Goal: Task Accomplishment & Management: Manage account settings

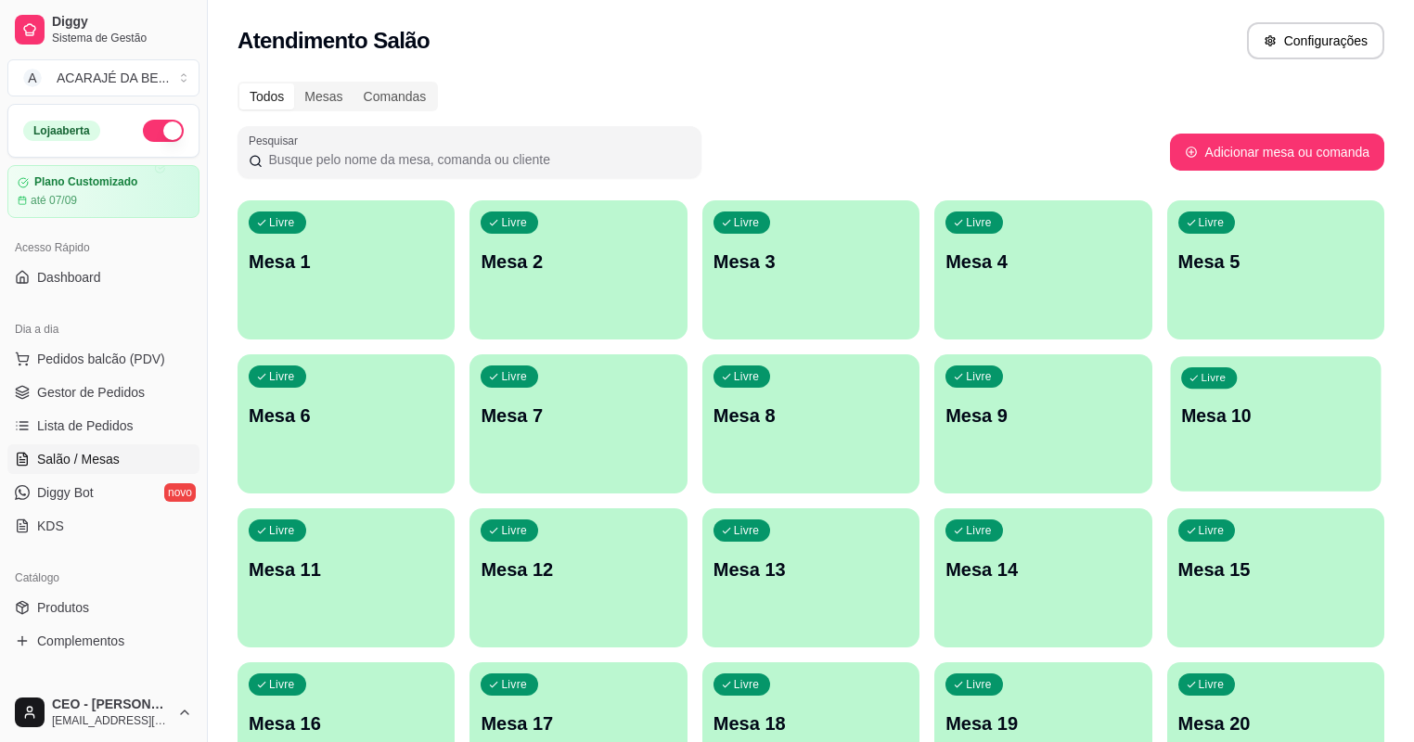
click at [1181, 408] on p "Mesa 10" at bounding box center [1275, 416] width 189 height 25
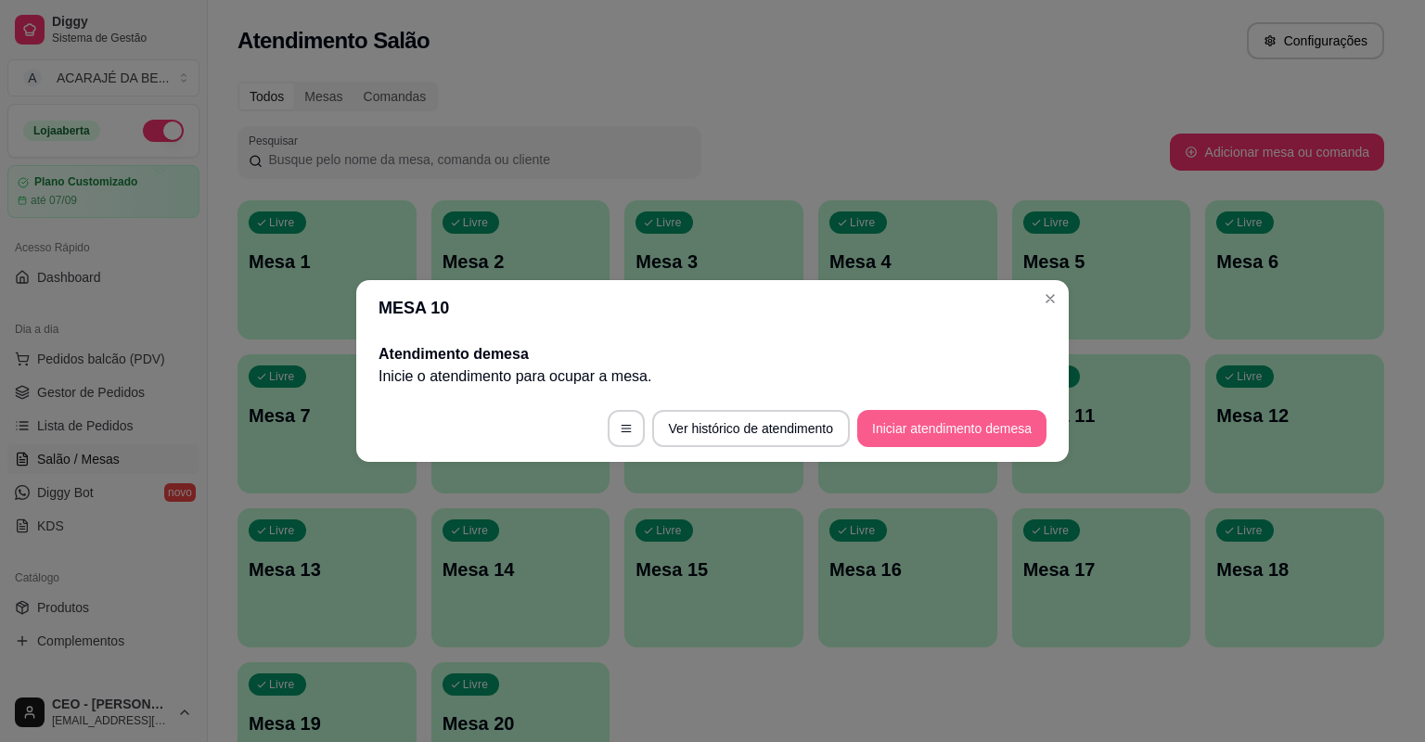
click at [944, 416] on button "Iniciar atendimento de mesa" at bounding box center [951, 428] width 189 height 37
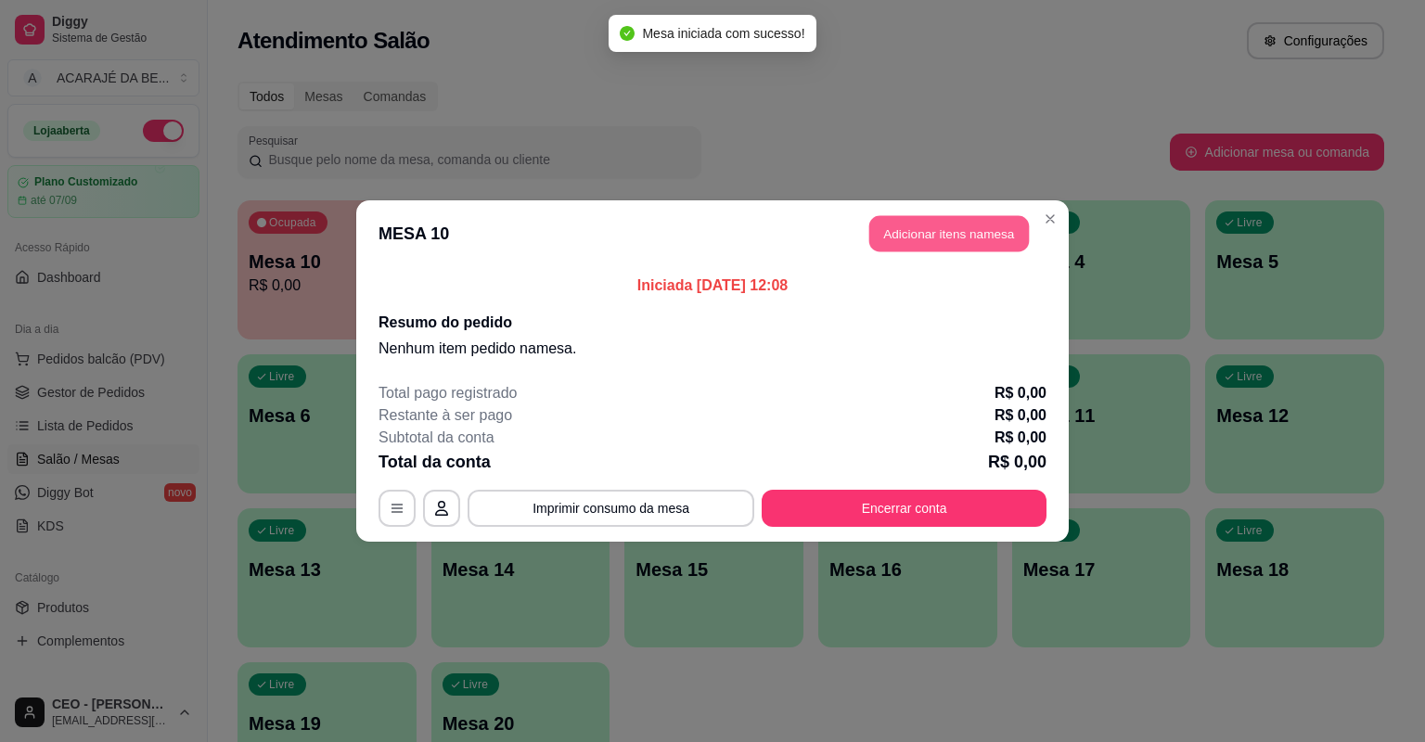
click at [907, 228] on button "Adicionar itens na mesa" at bounding box center [949, 234] width 160 height 36
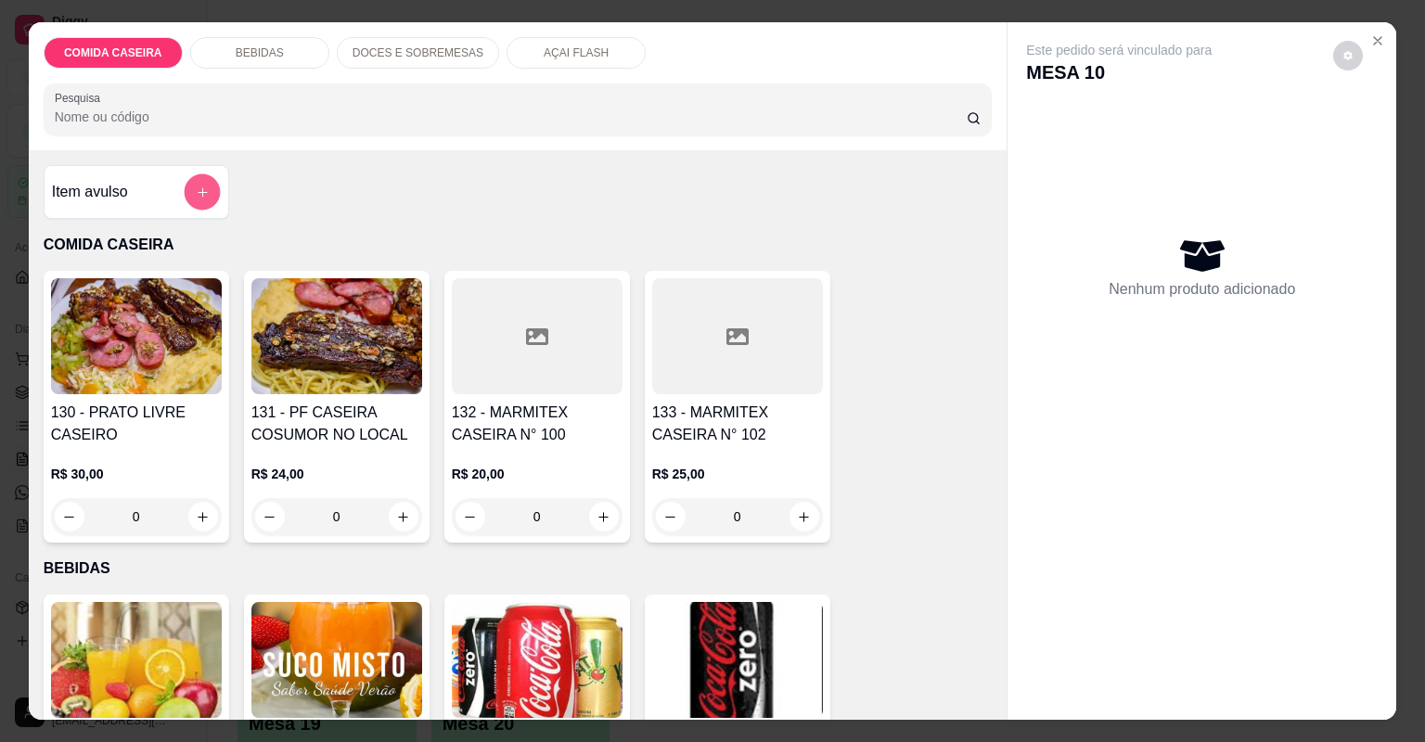
click at [200, 186] on icon "add-separate-item" at bounding box center [202, 193] width 14 height 14
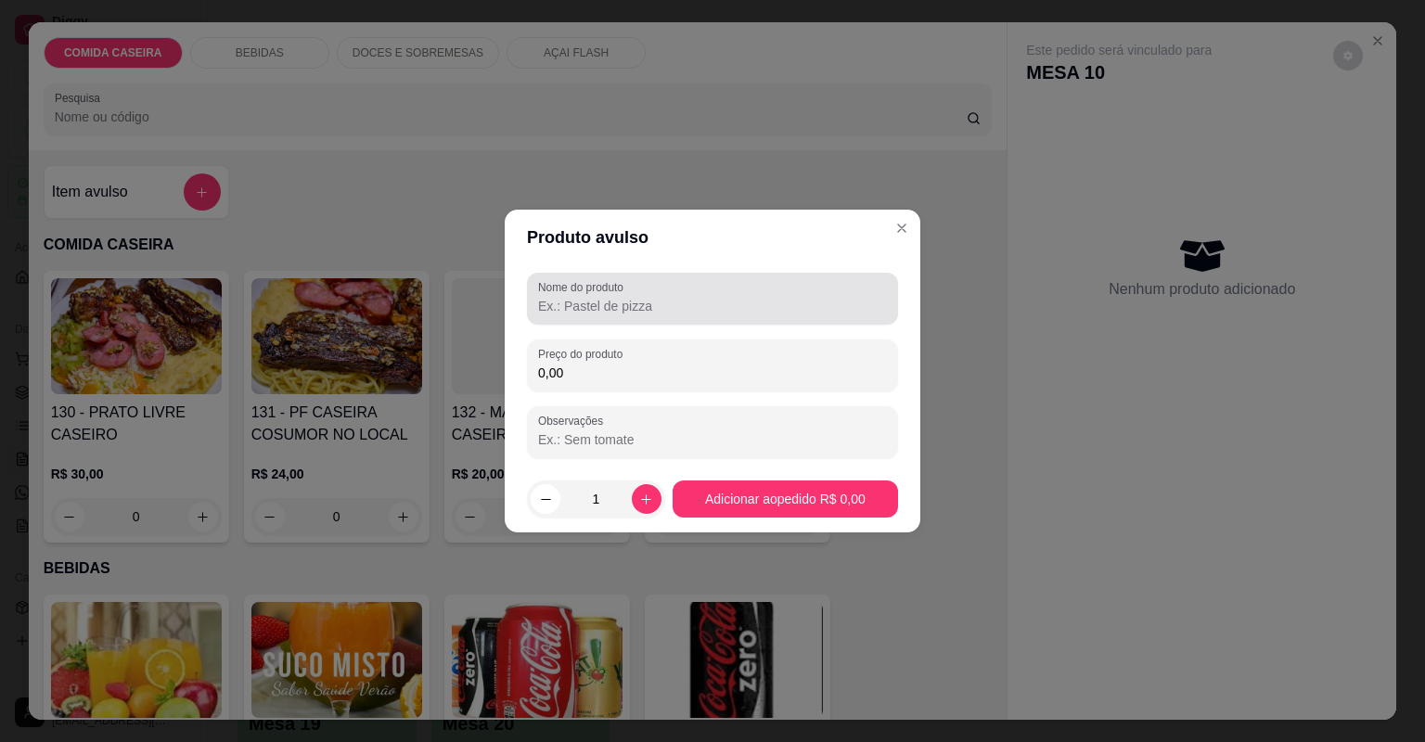
click at [683, 310] on input "Nome do produto" at bounding box center [712, 306] width 349 height 19
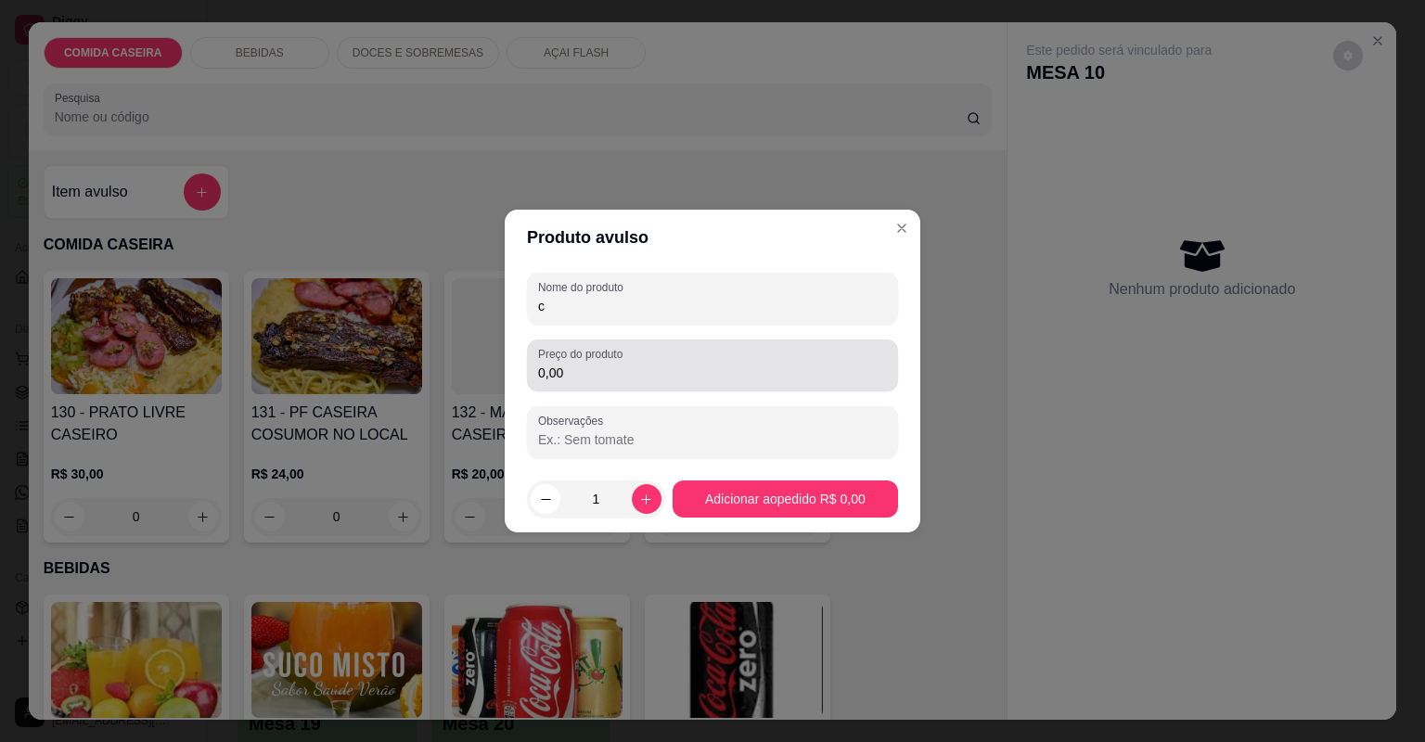
type input "c"
click at [701, 379] on input "0,00" at bounding box center [712, 373] width 349 height 19
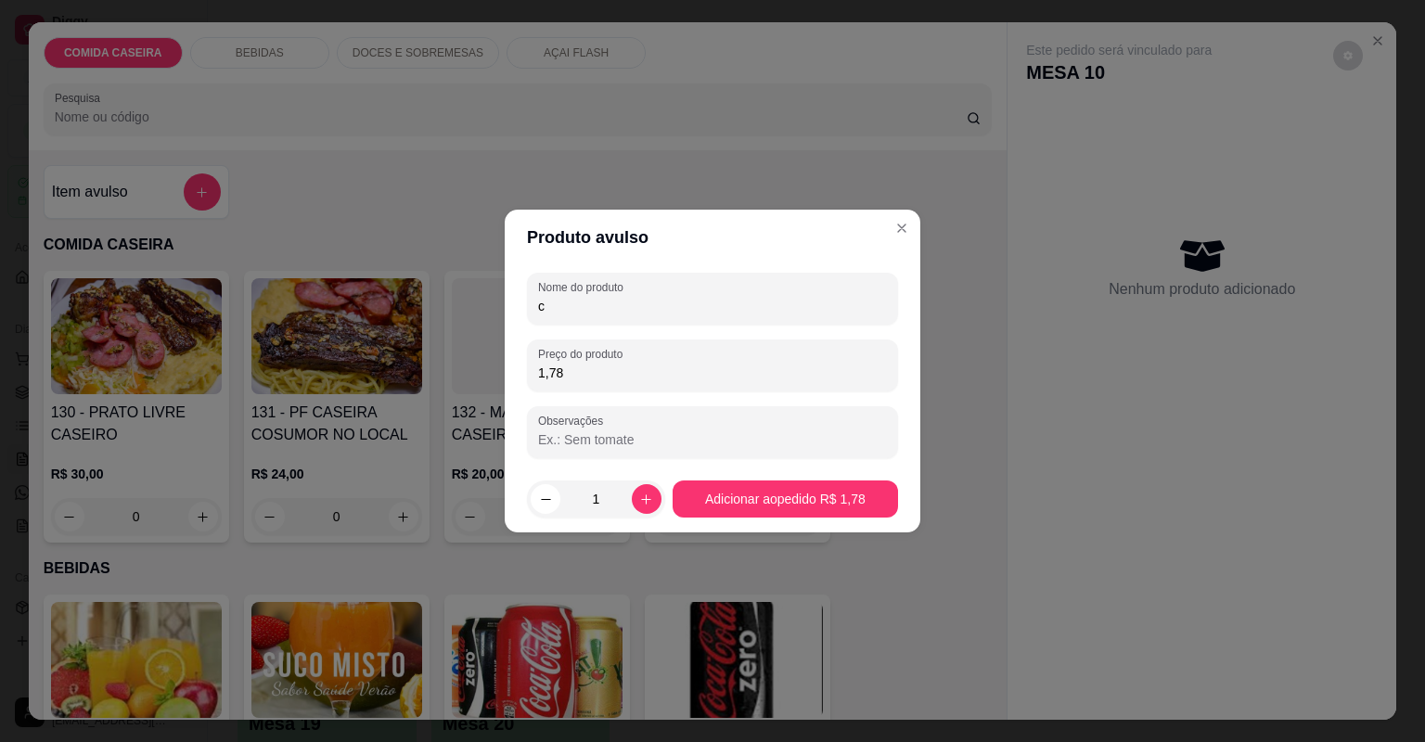
type input "17,87"
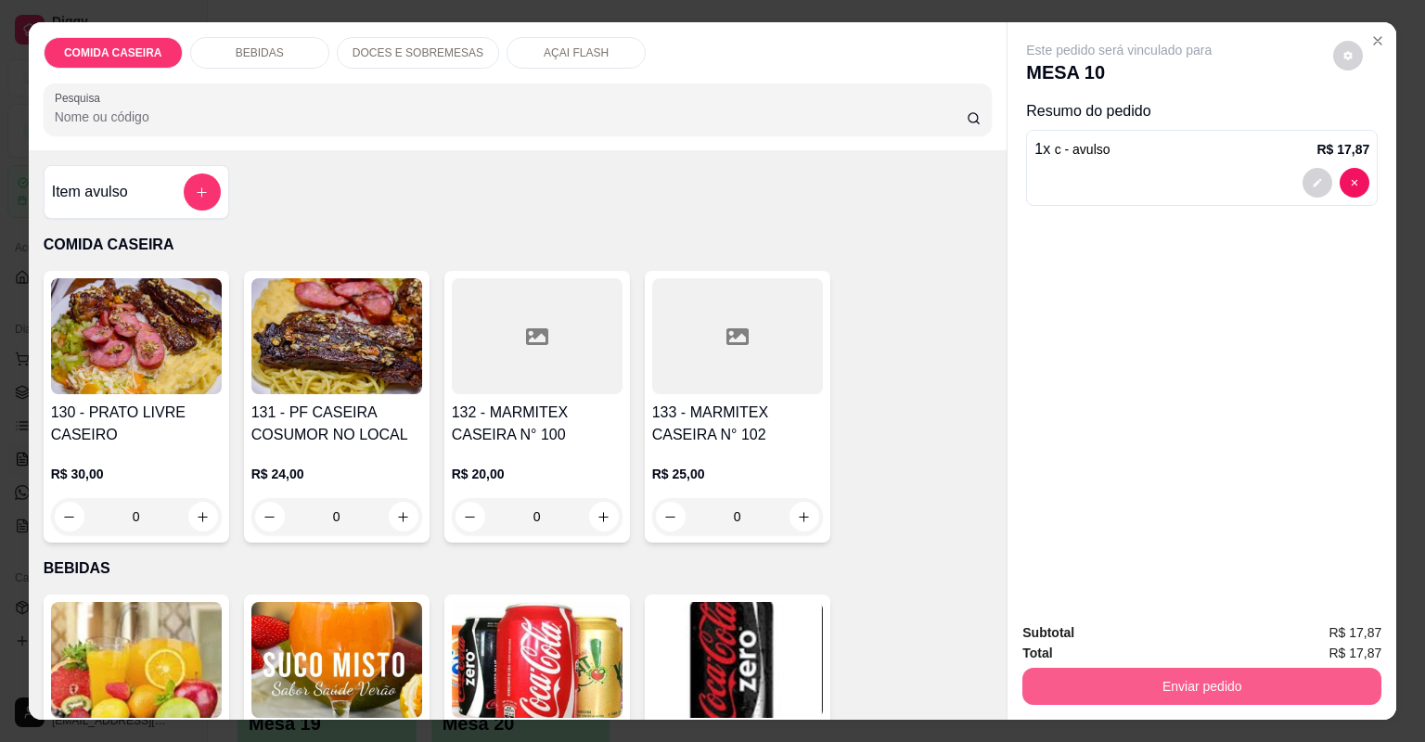
click at [1121, 697] on button "Enviar pedido" at bounding box center [1201, 686] width 359 height 37
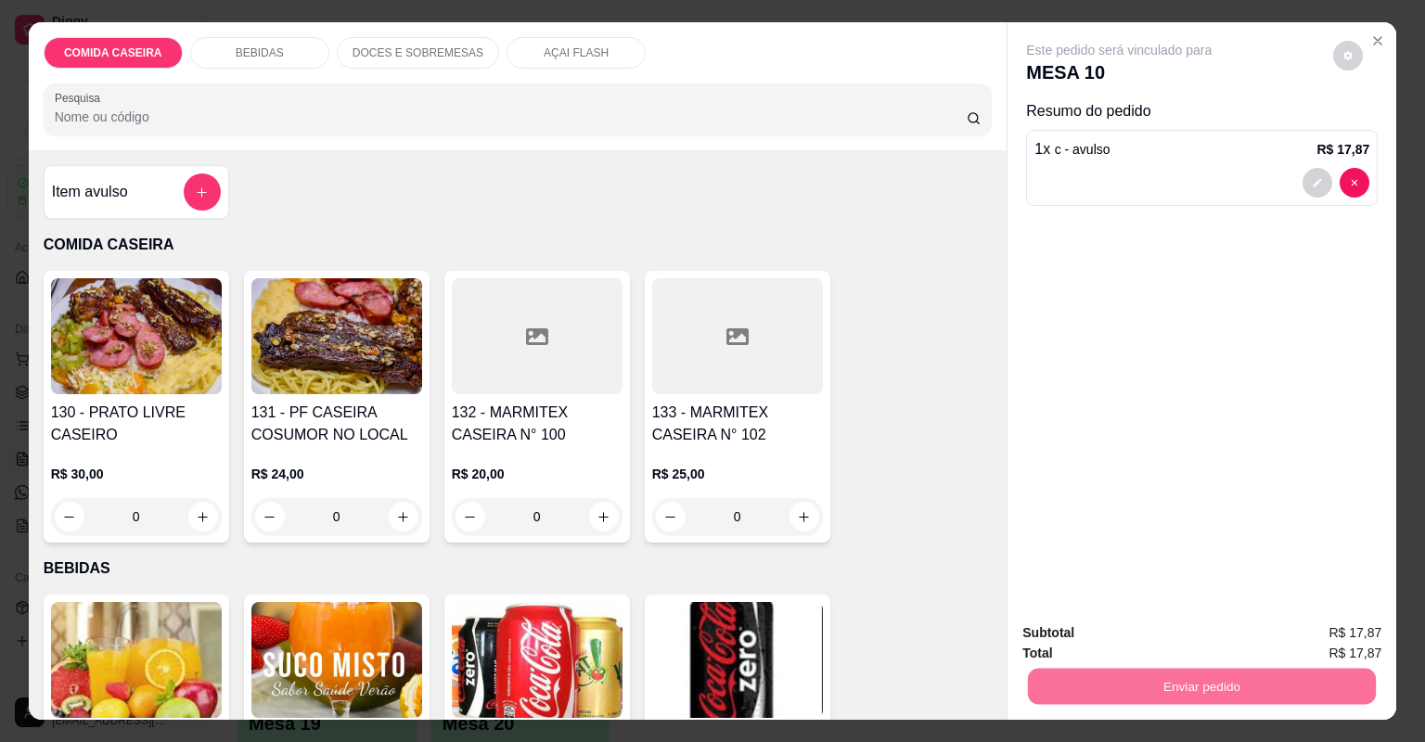
click at [1143, 632] on button "Não registrar e enviar pedido" at bounding box center [1142, 640] width 193 height 35
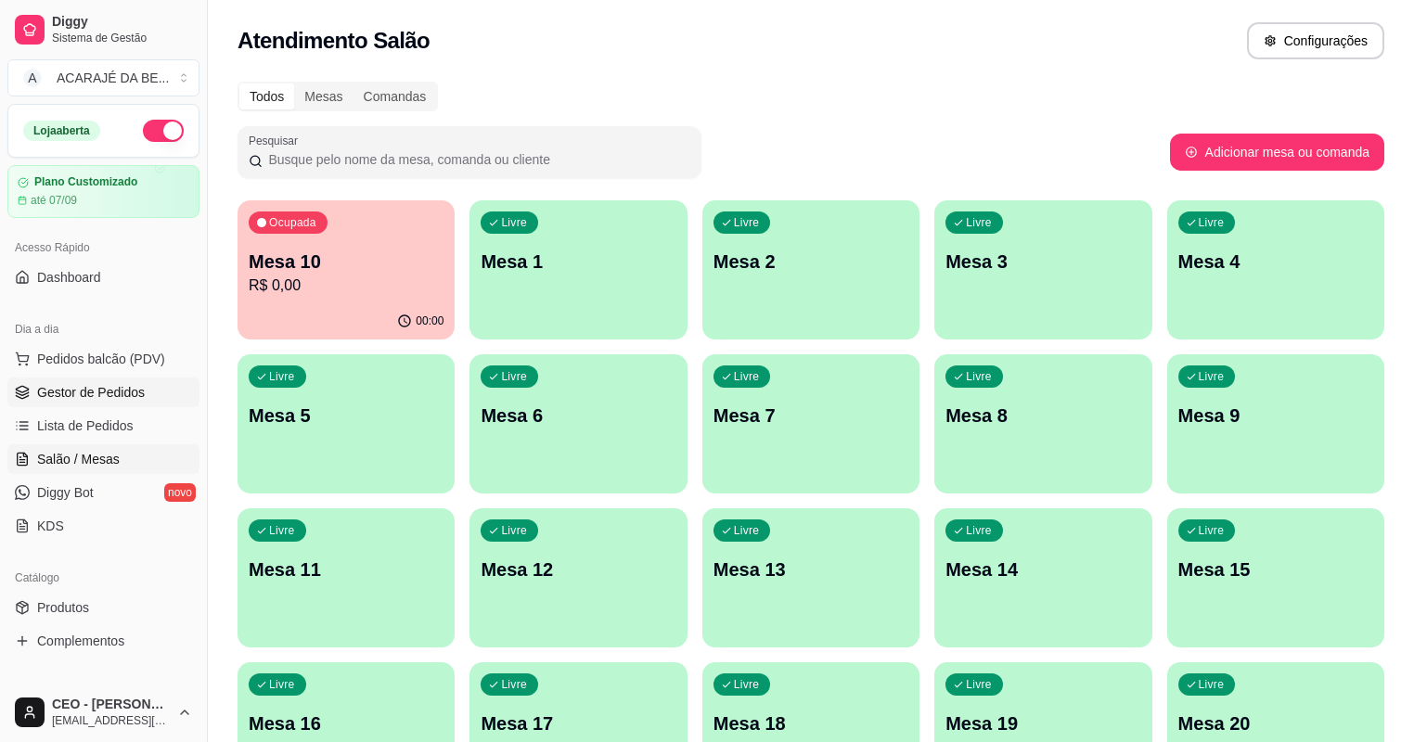
click at [113, 385] on span "Gestor de Pedidos" at bounding box center [91, 392] width 108 height 19
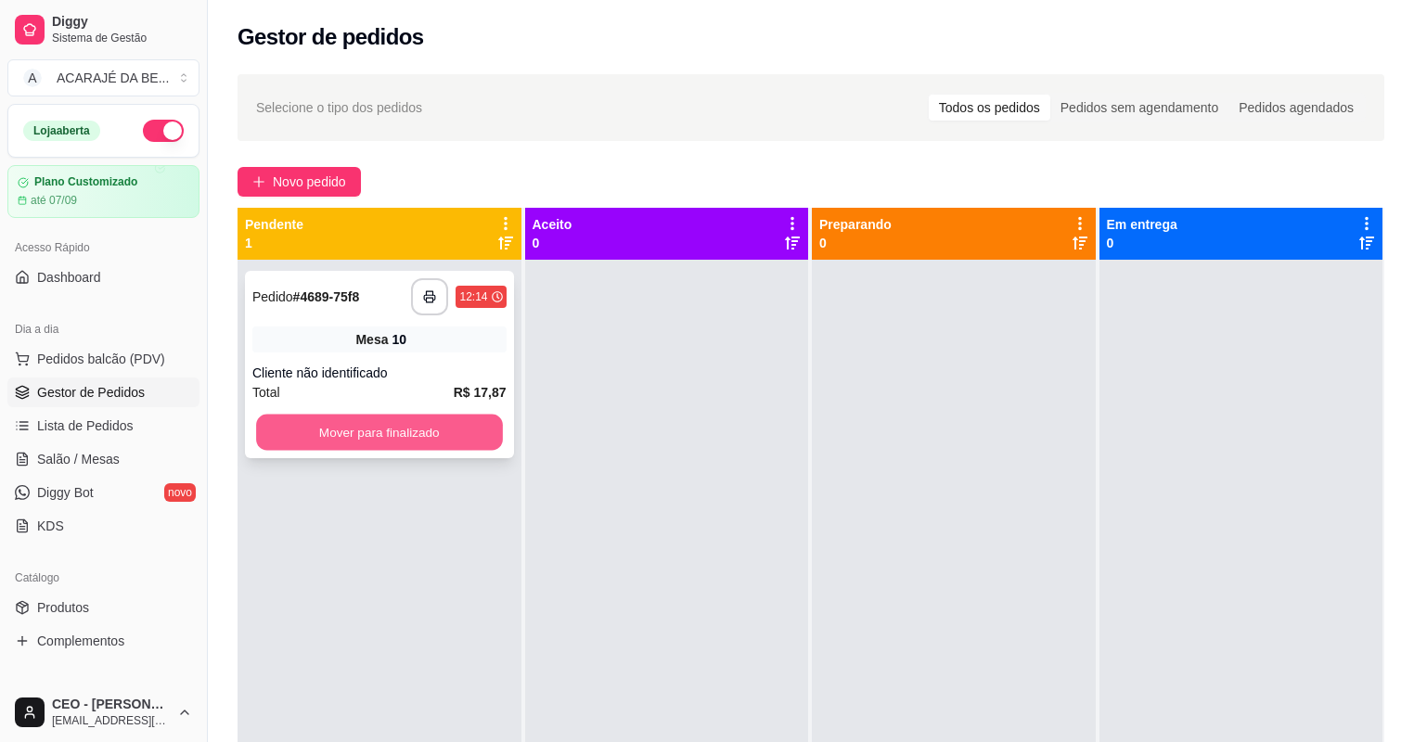
click at [379, 425] on button "Mover para finalizado" at bounding box center [379, 433] width 246 height 36
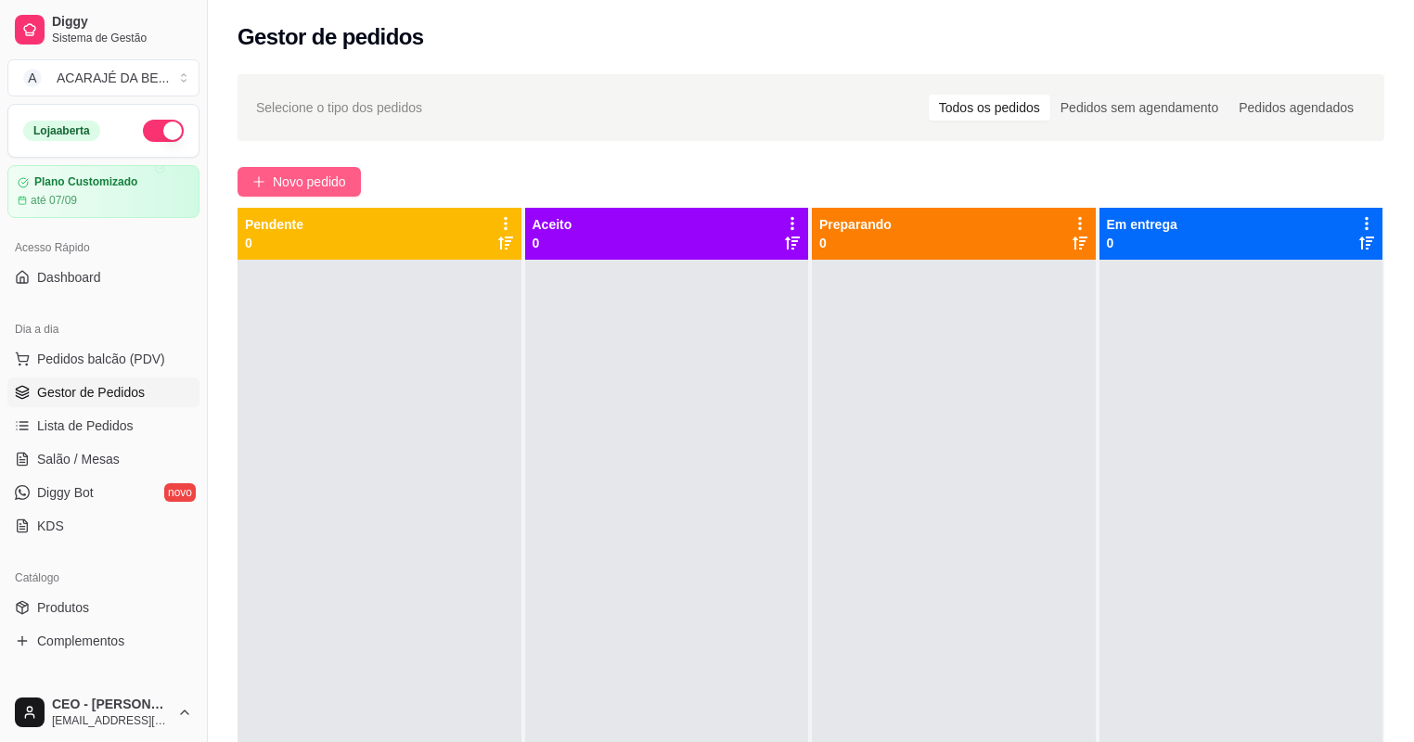
click at [292, 178] on span "Novo pedido" at bounding box center [309, 182] width 73 height 20
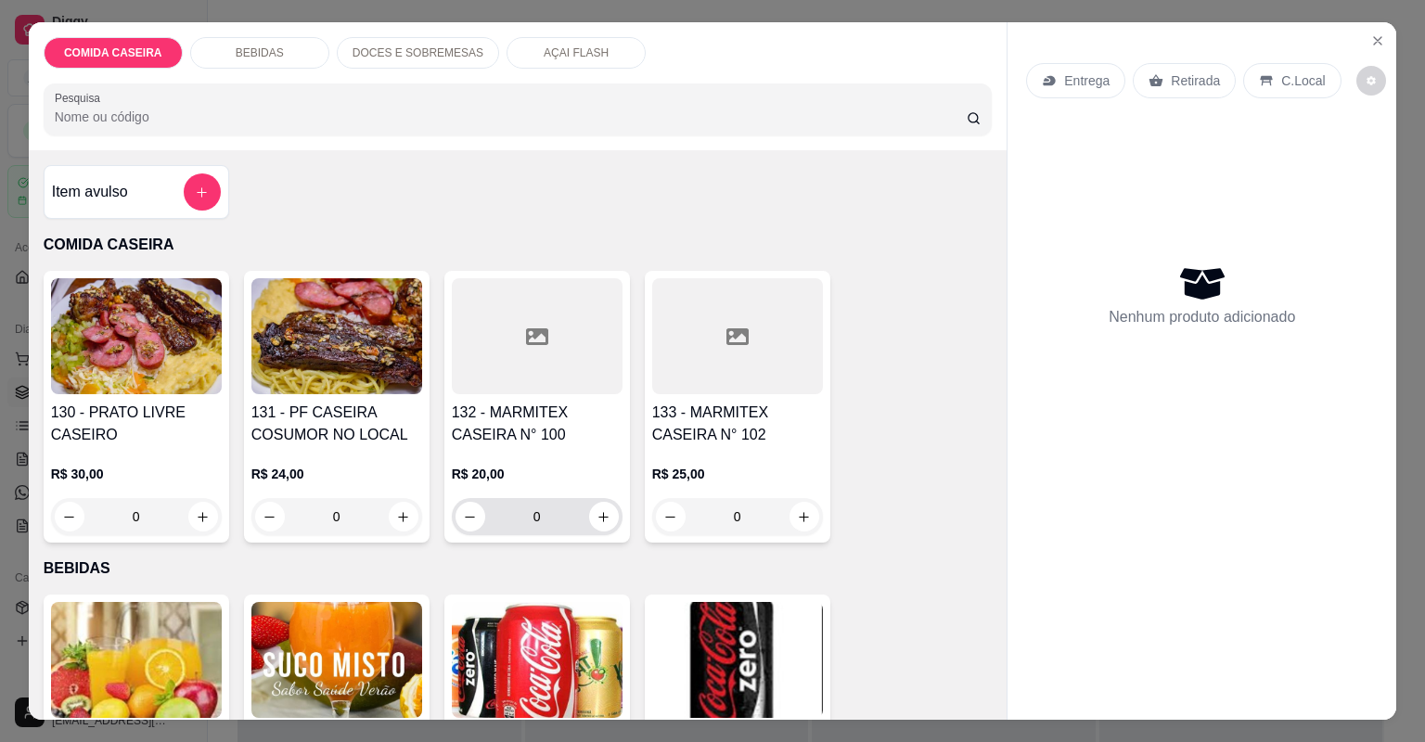
click at [583, 505] on div "0" at bounding box center [537, 516] width 163 height 37
click at [597, 513] on icon "increase-product-quantity" at bounding box center [604, 517] width 14 height 14
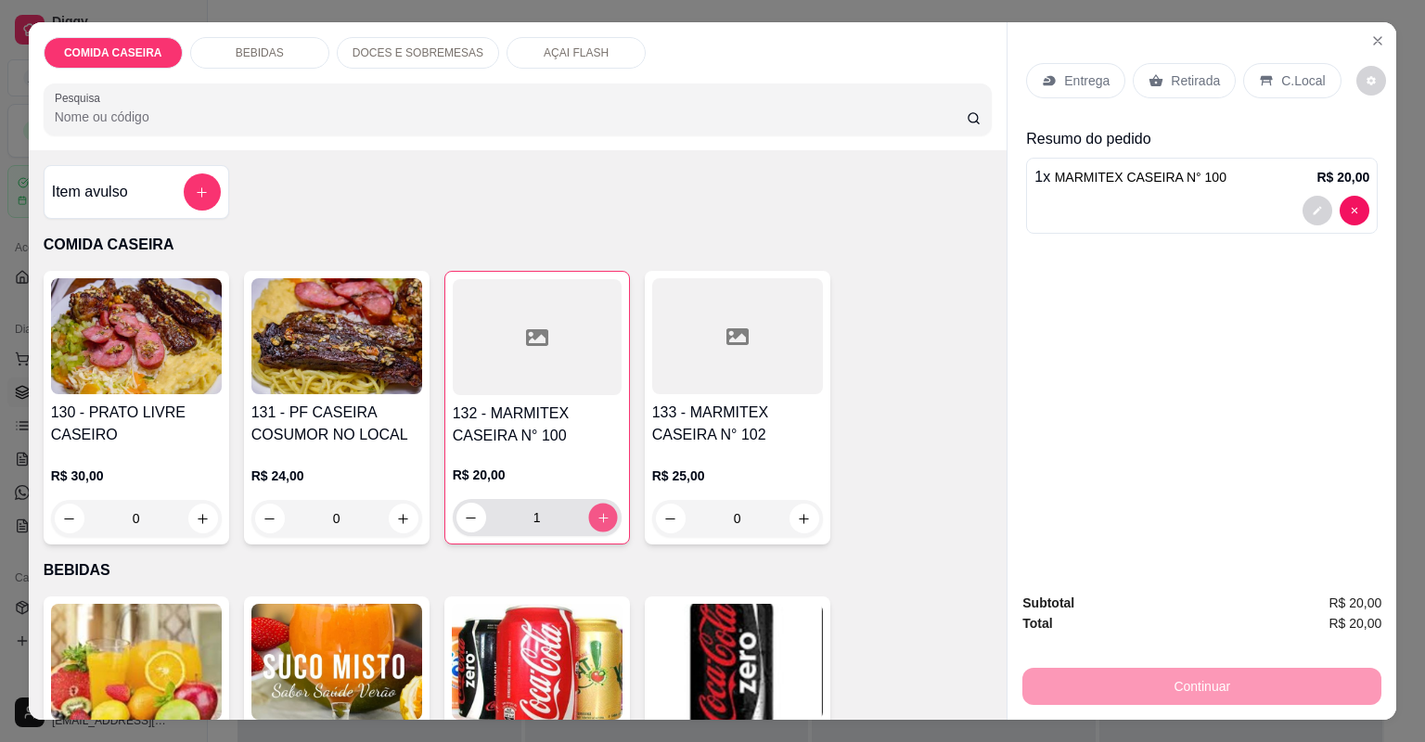
click at [596, 513] on icon "increase-product-quantity" at bounding box center [603, 518] width 14 height 14
type input "2"
click at [1196, 93] on div "Retirada" at bounding box center [1184, 80] width 103 height 35
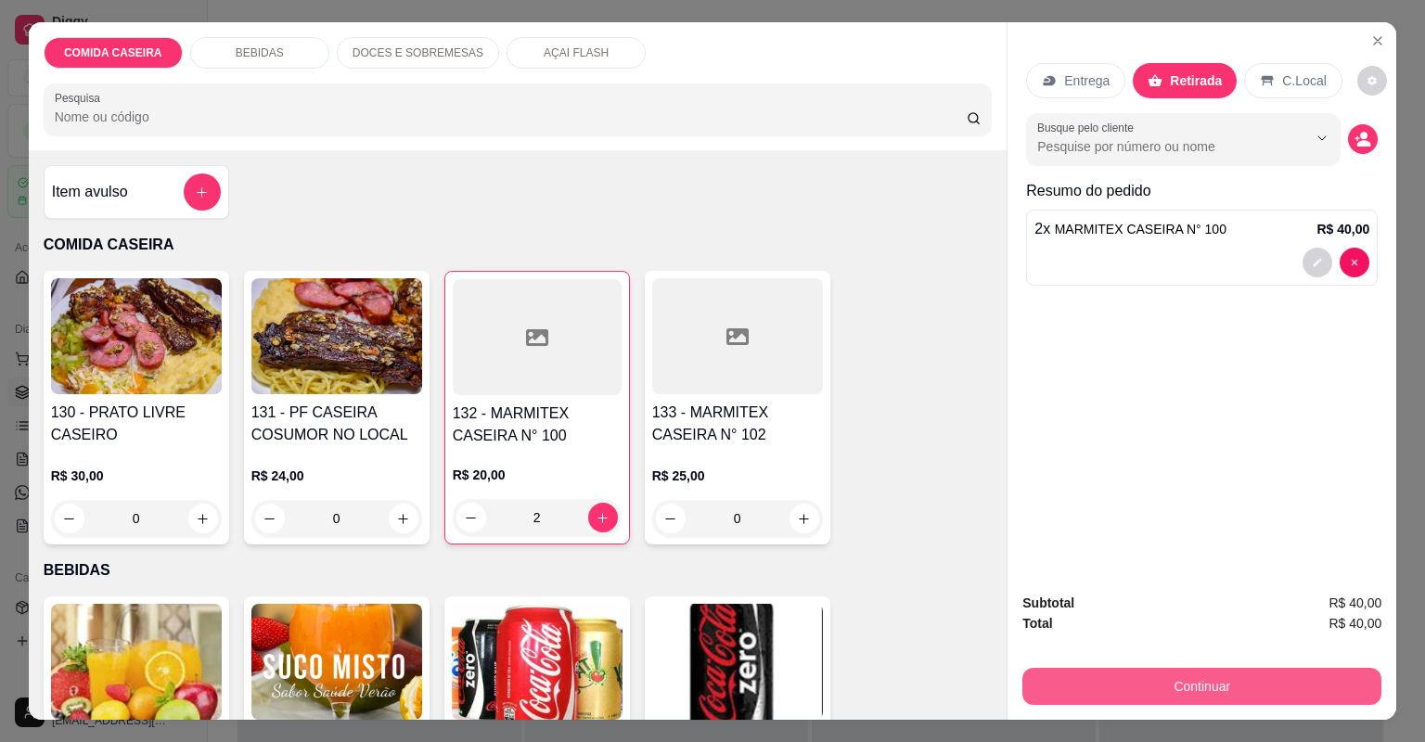
click at [1059, 683] on button "Continuar" at bounding box center [1201, 686] width 359 height 37
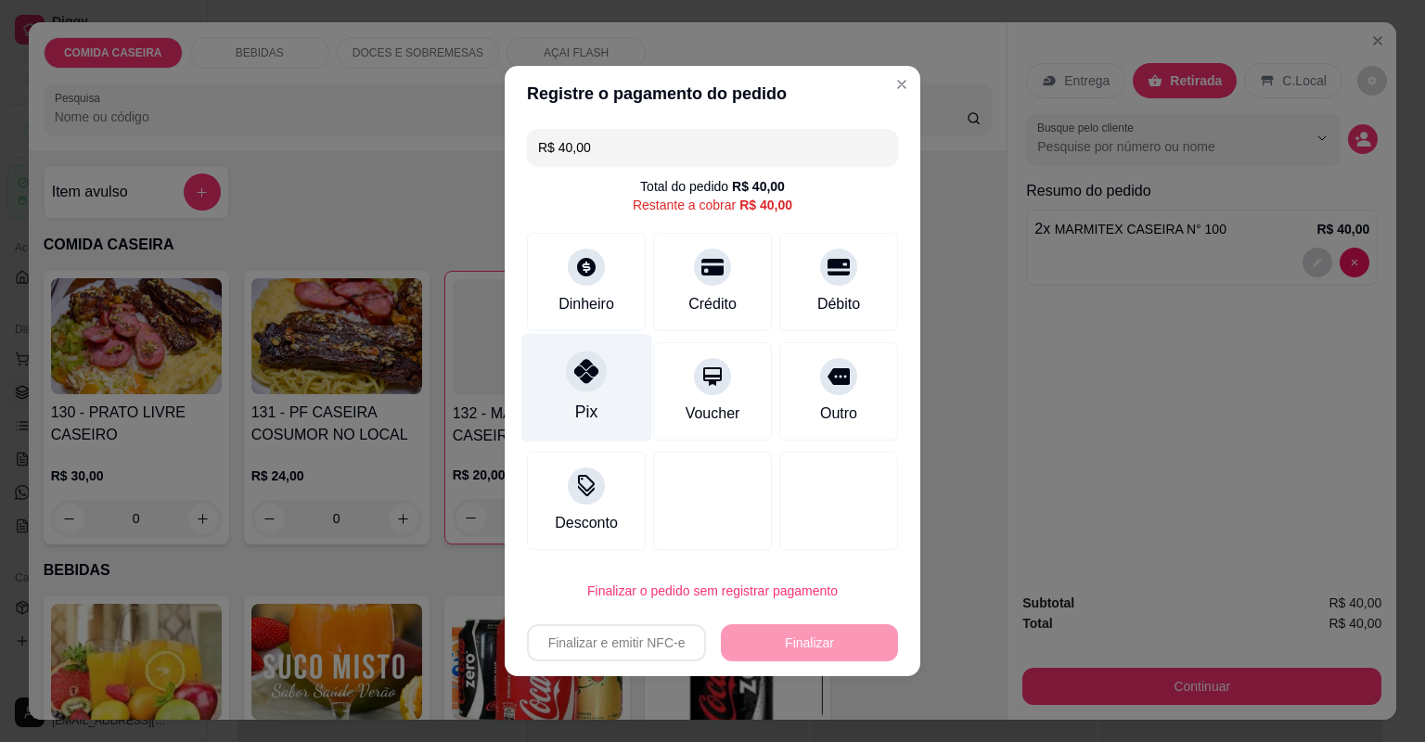
click at [616, 369] on div "Pix" at bounding box center [586, 388] width 131 height 109
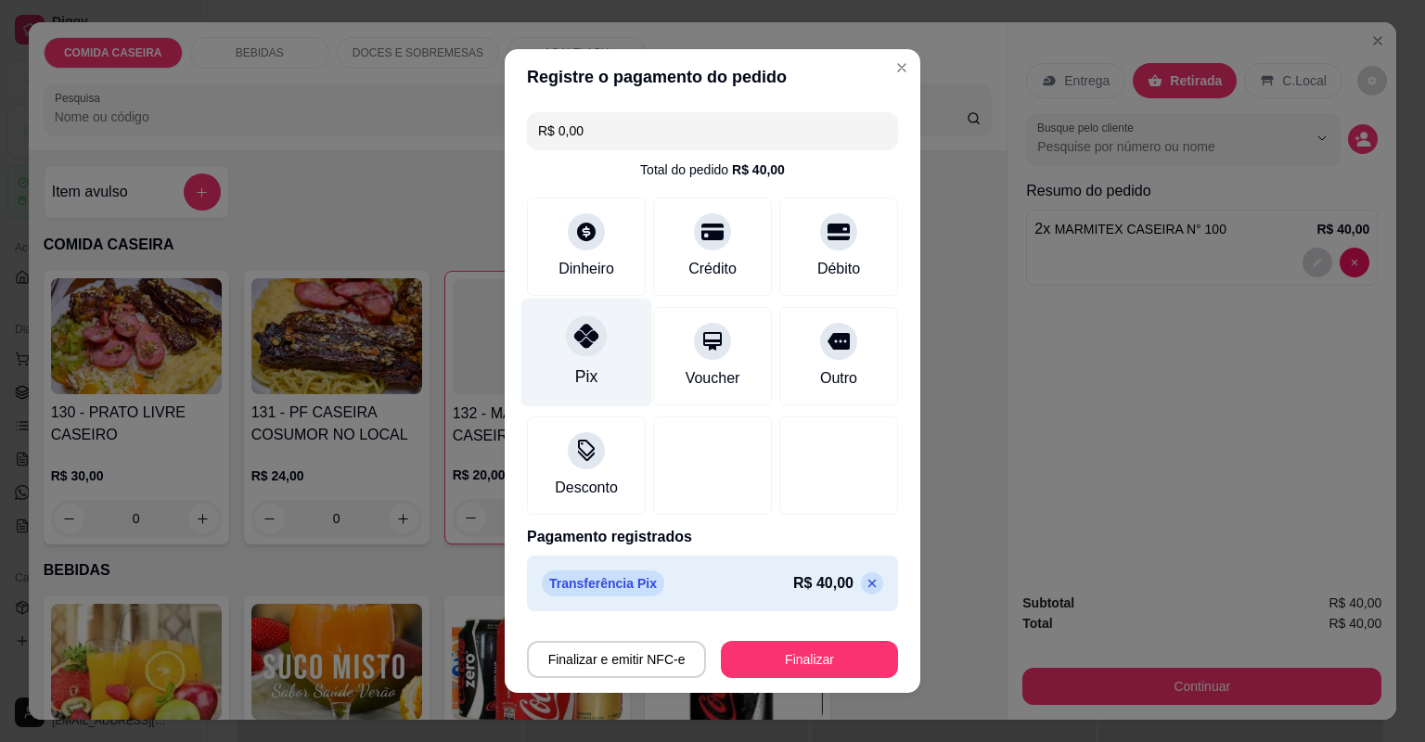
type input "R$ 0,00"
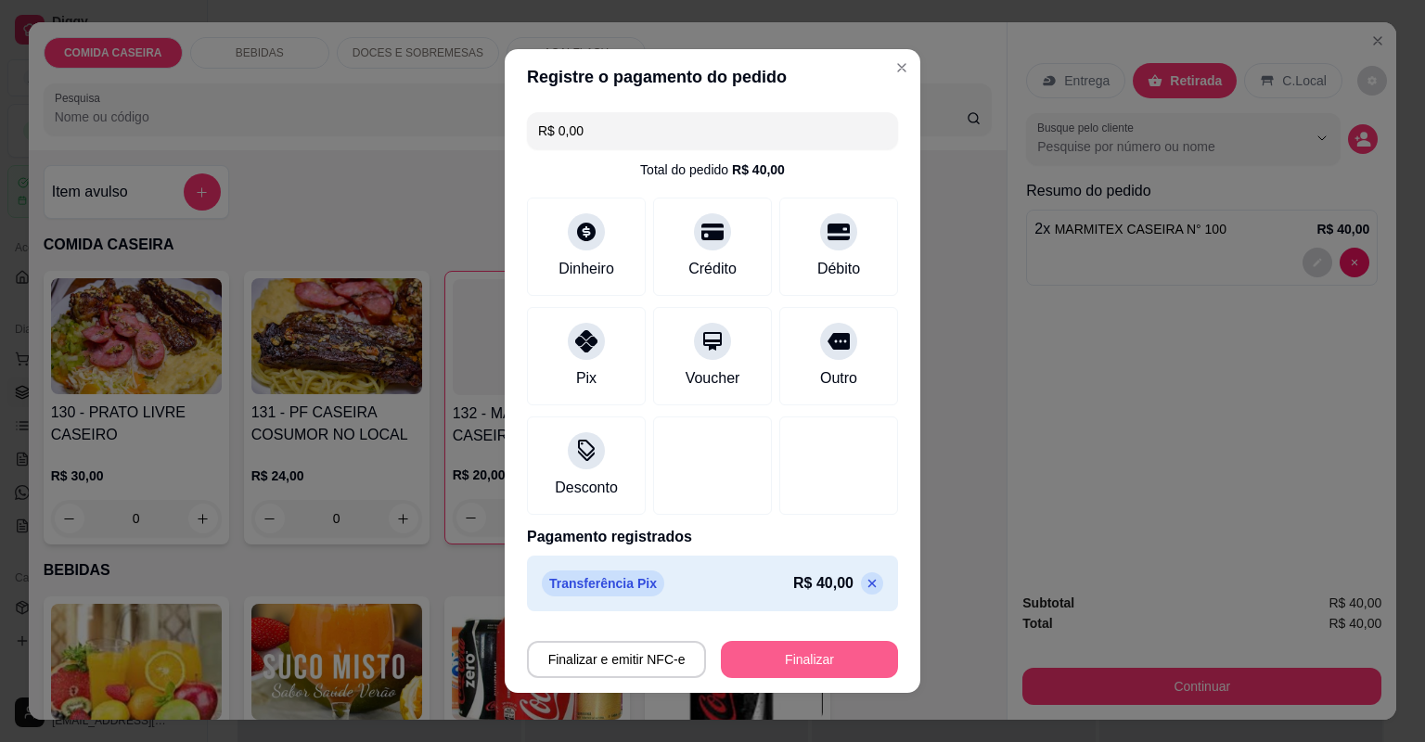
click at [737, 647] on button "Finalizar" at bounding box center [809, 659] width 177 height 37
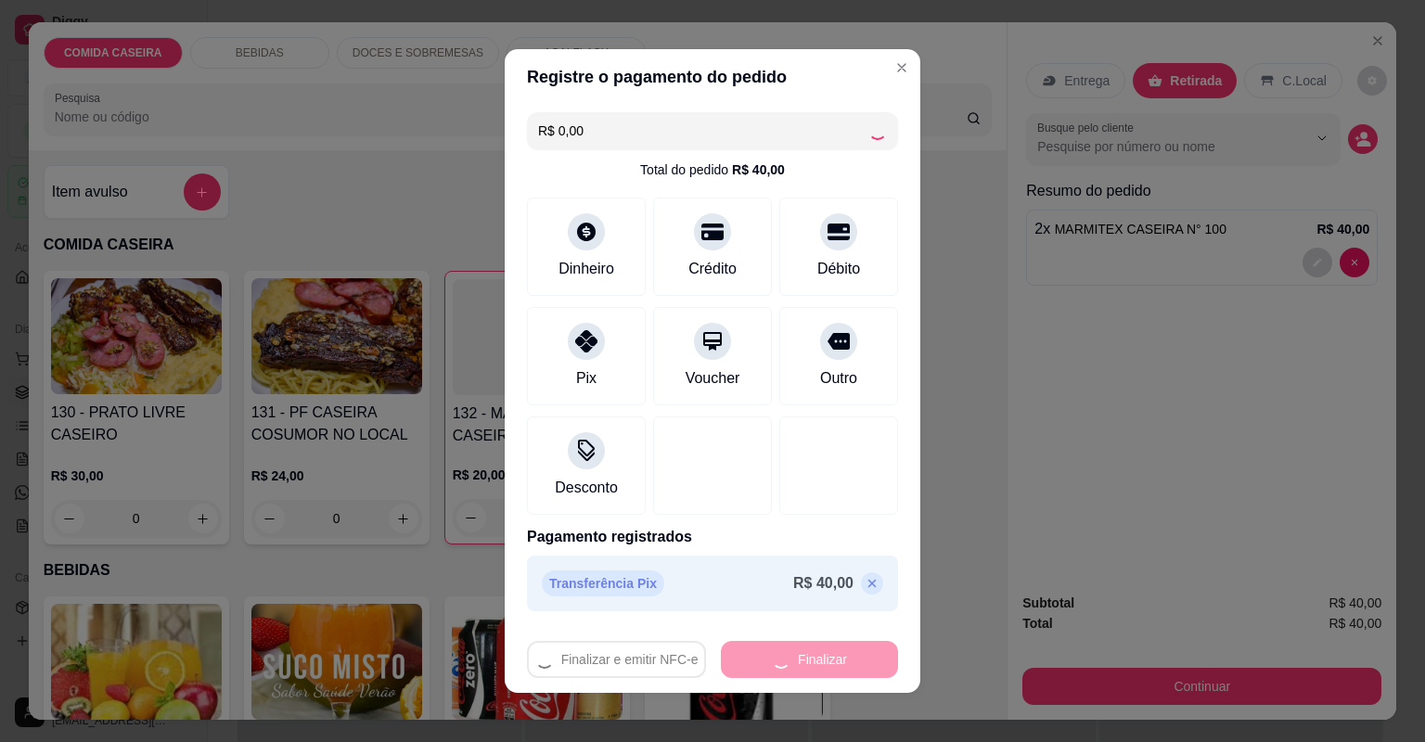
type input "0"
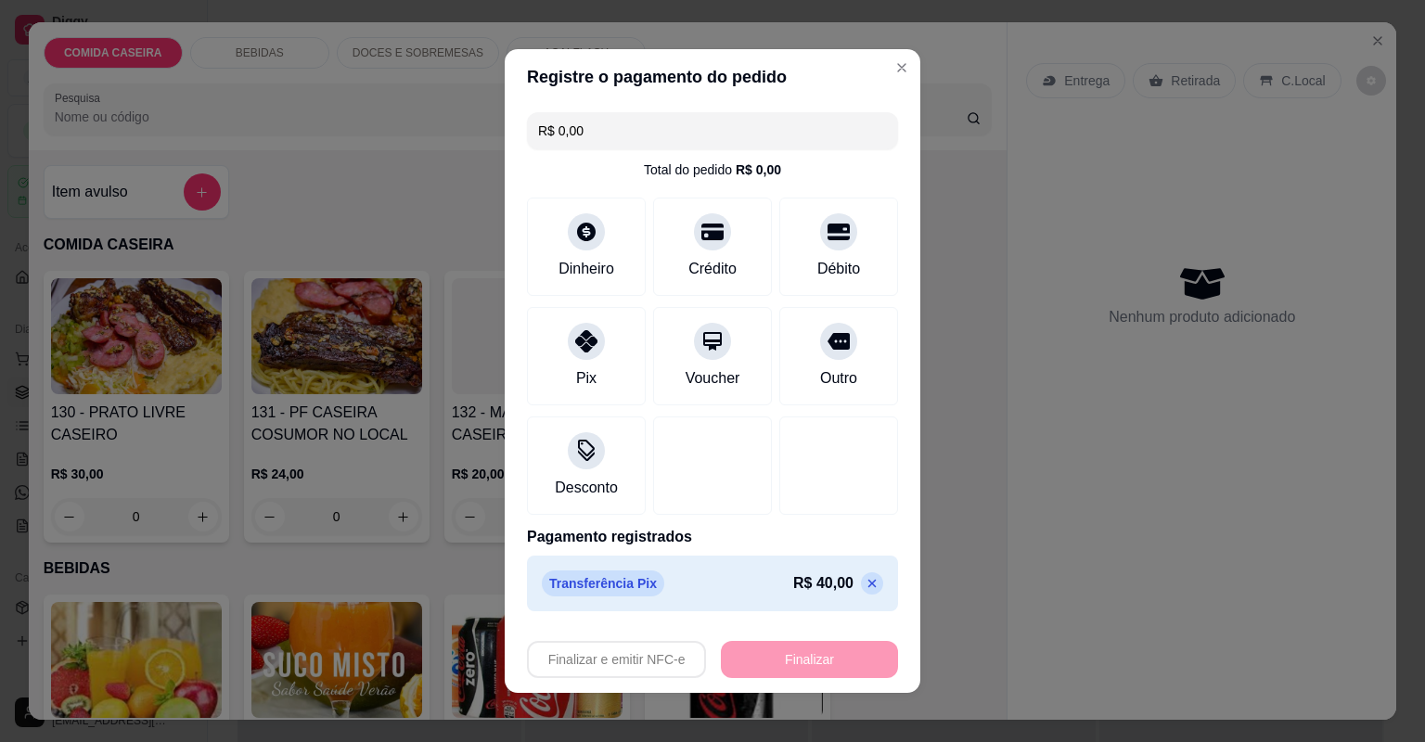
type input "-R$ 40,00"
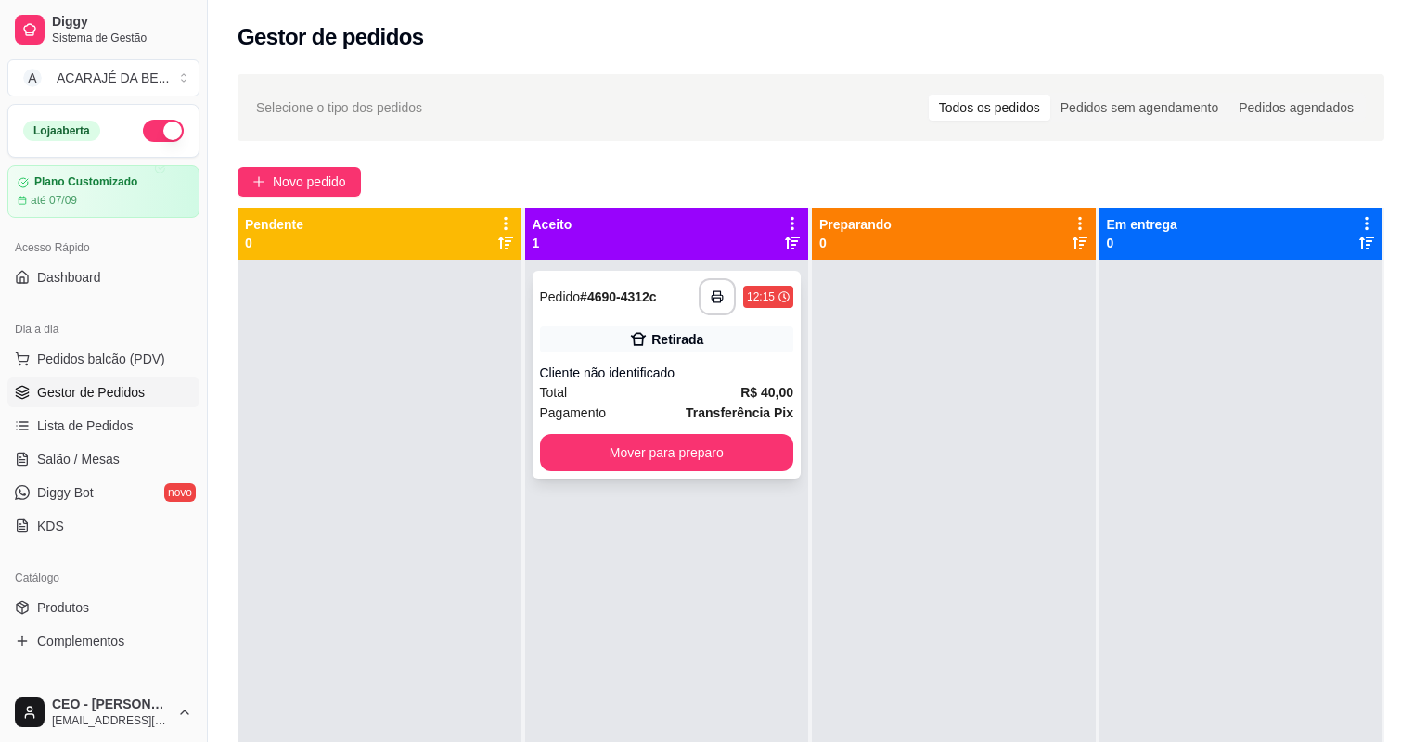
click at [746, 473] on div "**********" at bounding box center [667, 375] width 269 height 208
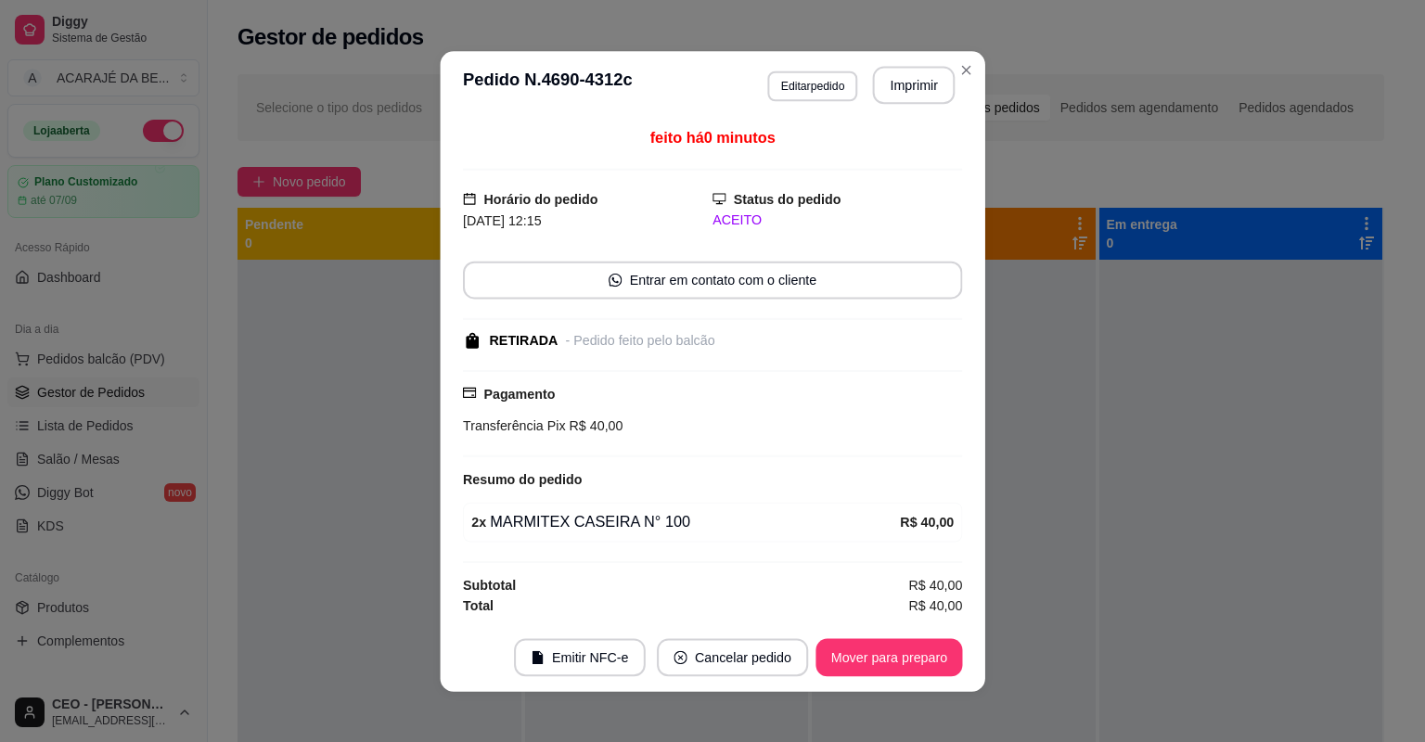
click at [748, 469] on div "Resumo do pedido" at bounding box center [712, 480] width 499 height 22
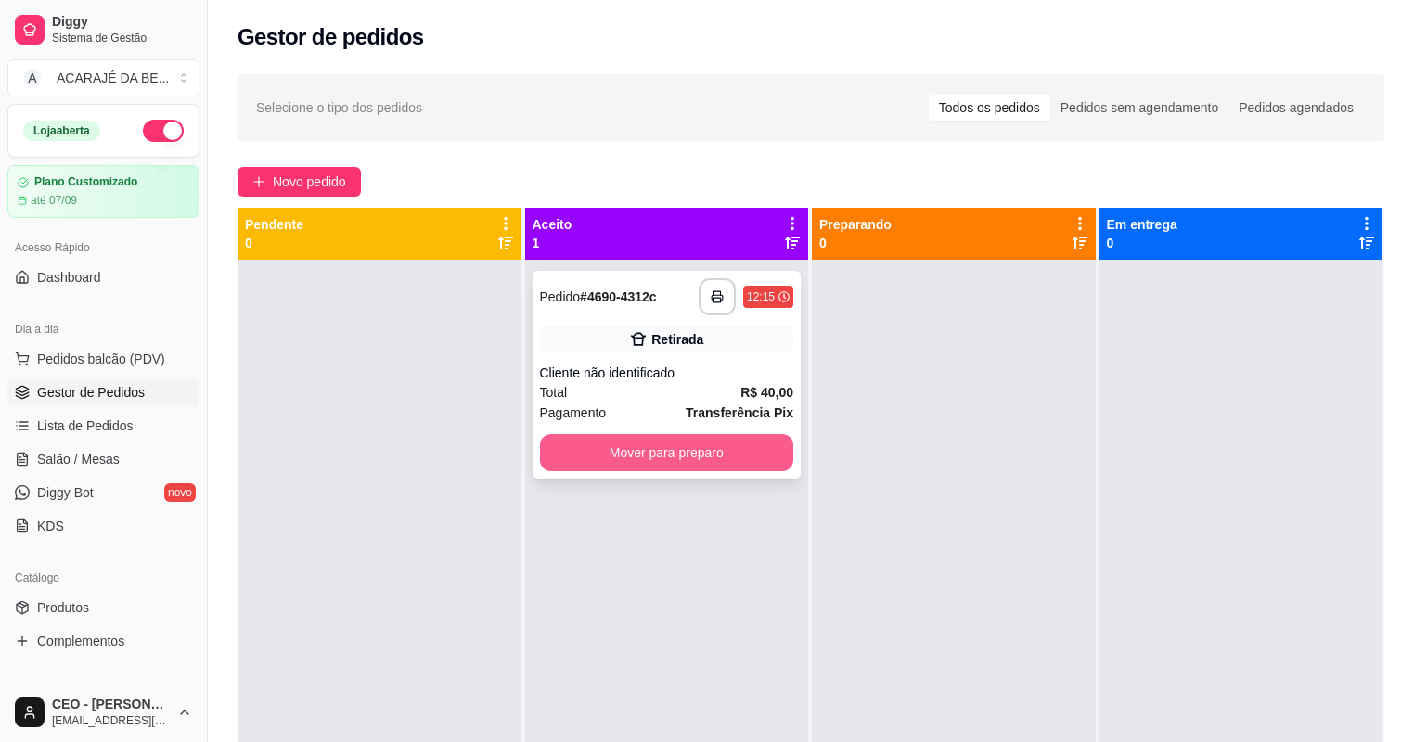
click at [705, 435] on button "Mover para preparo" at bounding box center [667, 452] width 254 height 37
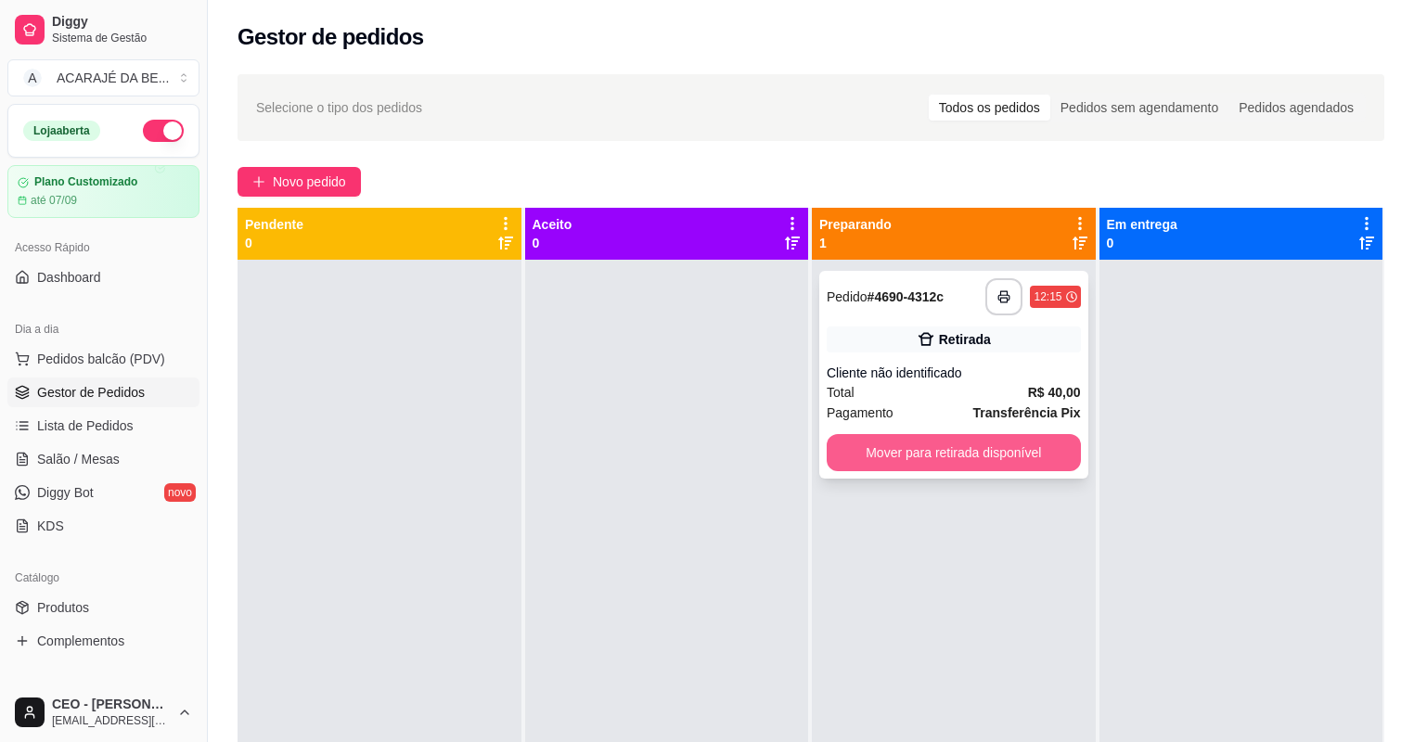
click at [906, 457] on button "Mover para retirada disponível" at bounding box center [954, 452] width 254 height 37
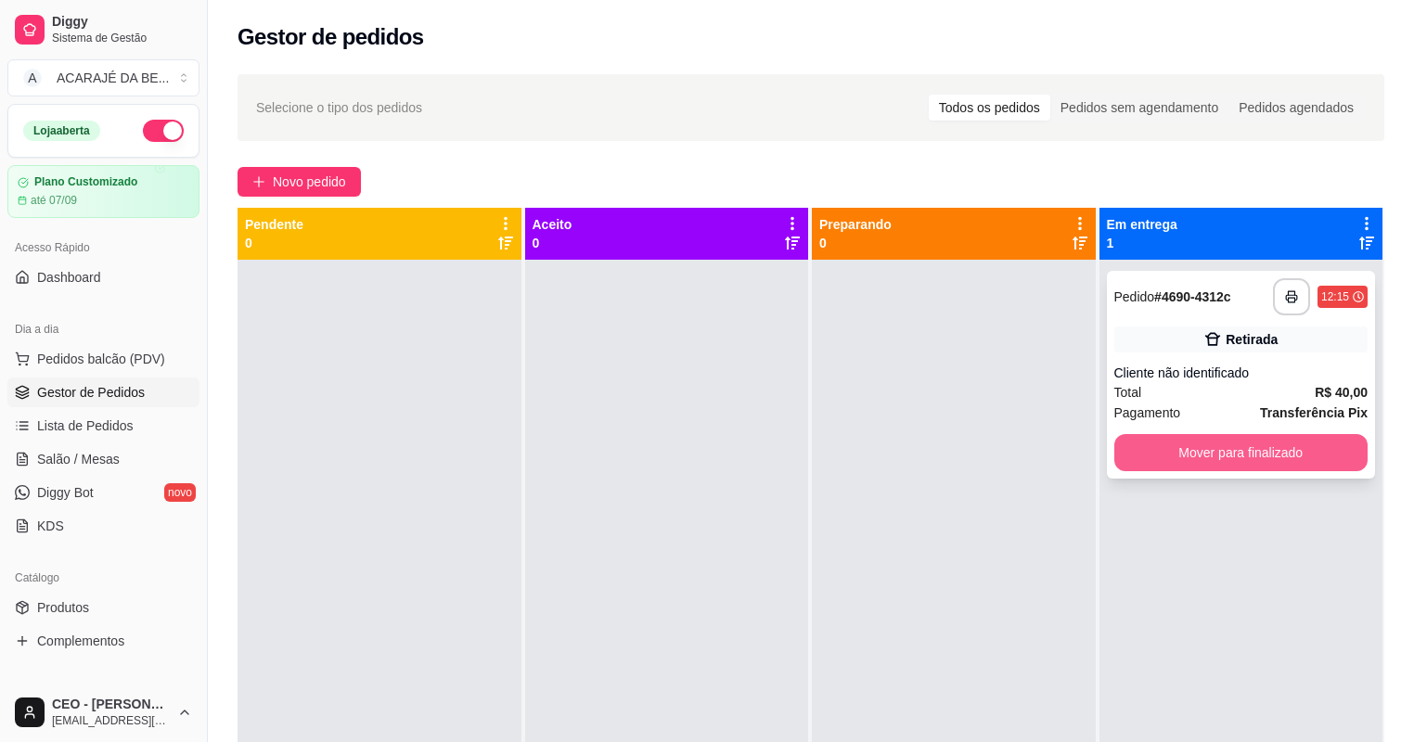
click at [1172, 439] on button "Mover para finalizado" at bounding box center [1241, 452] width 254 height 37
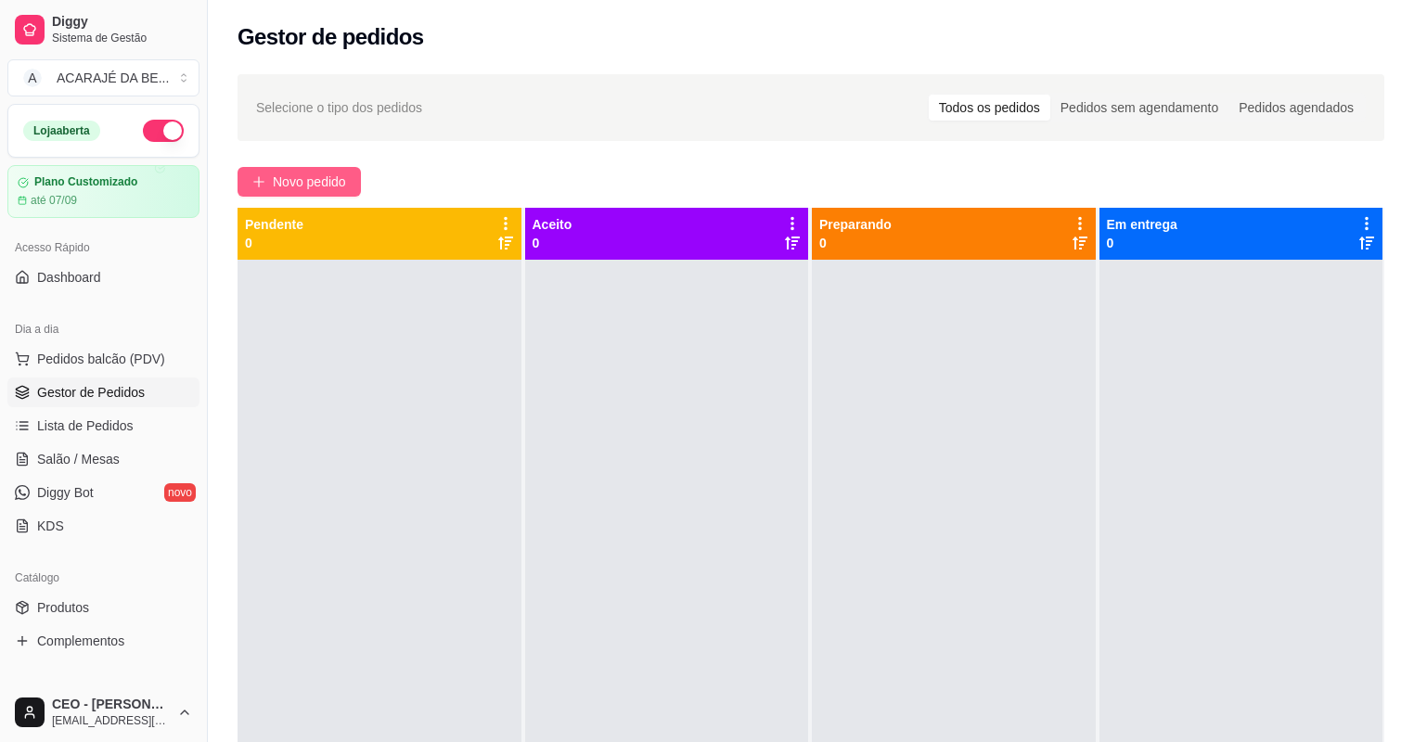
click at [317, 172] on span "Novo pedido" at bounding box center [309, 182] width 73 height 20
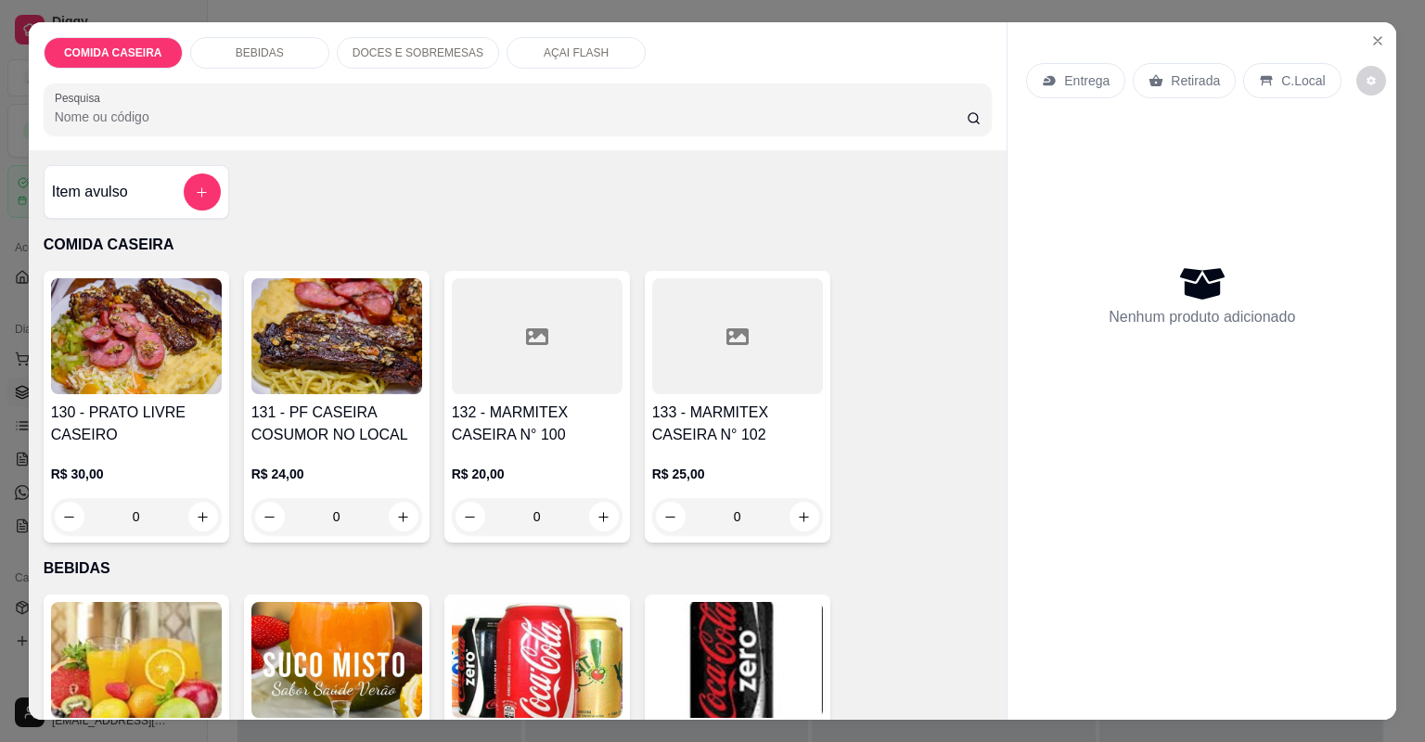
click at [531, 382] on div at bounding box center [537, 336] width 171 height 116
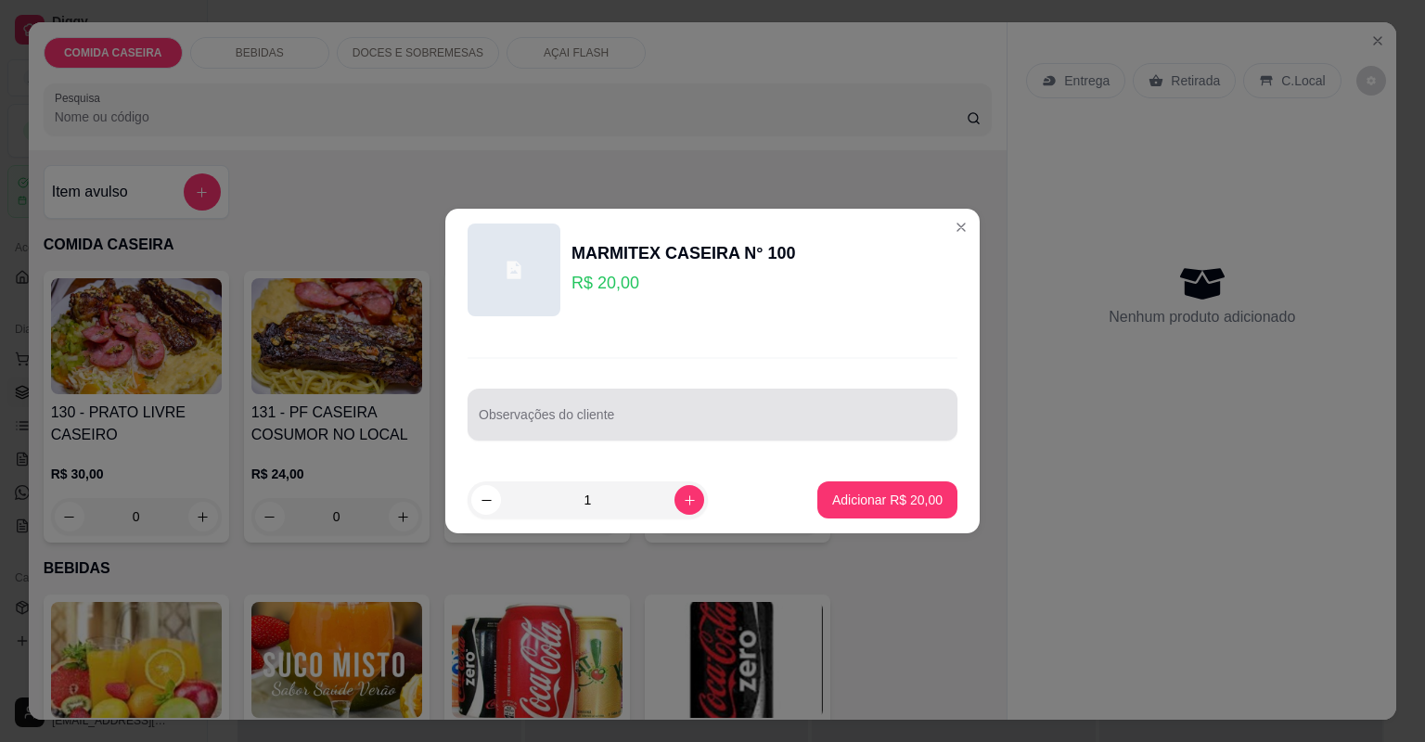
click at [662, 408] on div at bounding box center [713, 414] width 468 height 37
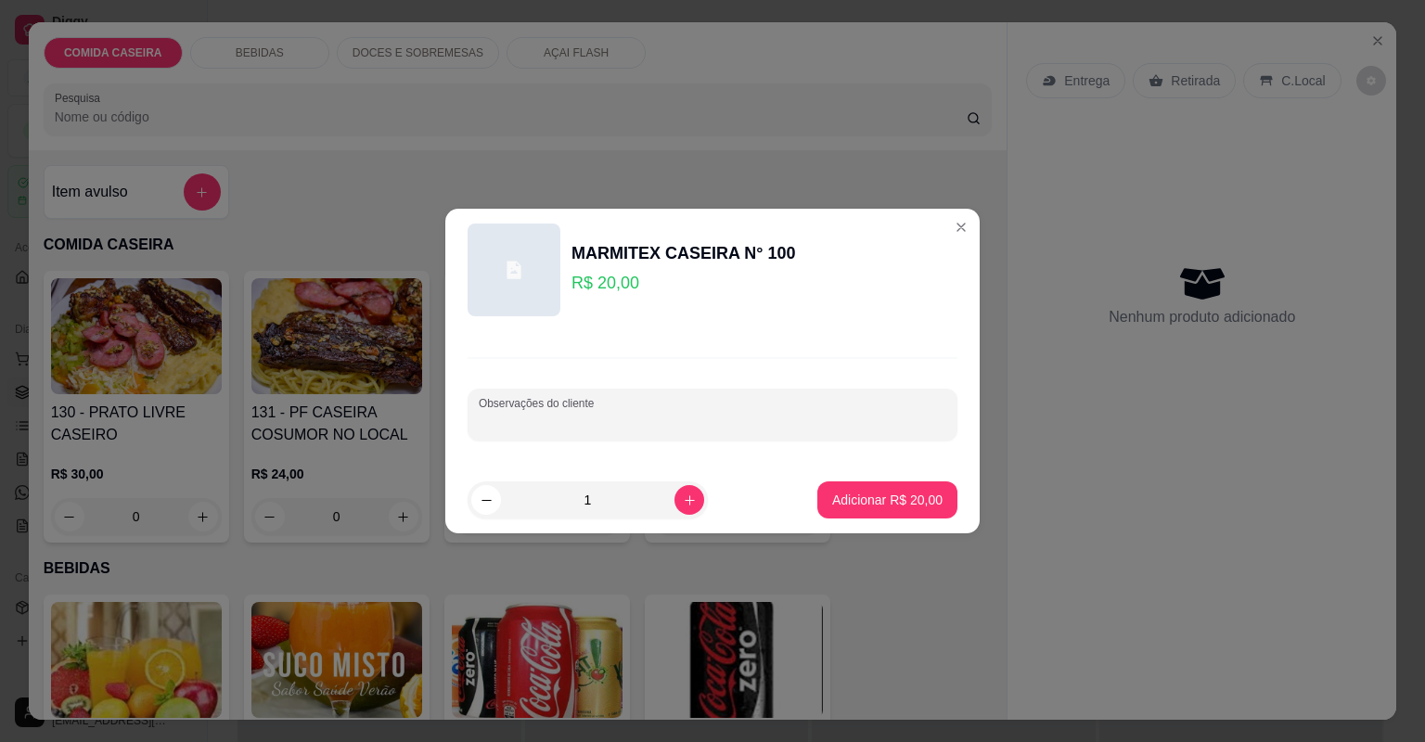
paste input "Bife ao molho churrasco sem gordura,arroz, feijão tropeiro banana frita"
type input "Bife ao molho churrasco sem gordura,arroz, feijão tropeiro banana frita"
click at [840, 501] on p "Adicionar R$ 20,00" at bounding box center [888, 500] width 108 height 18
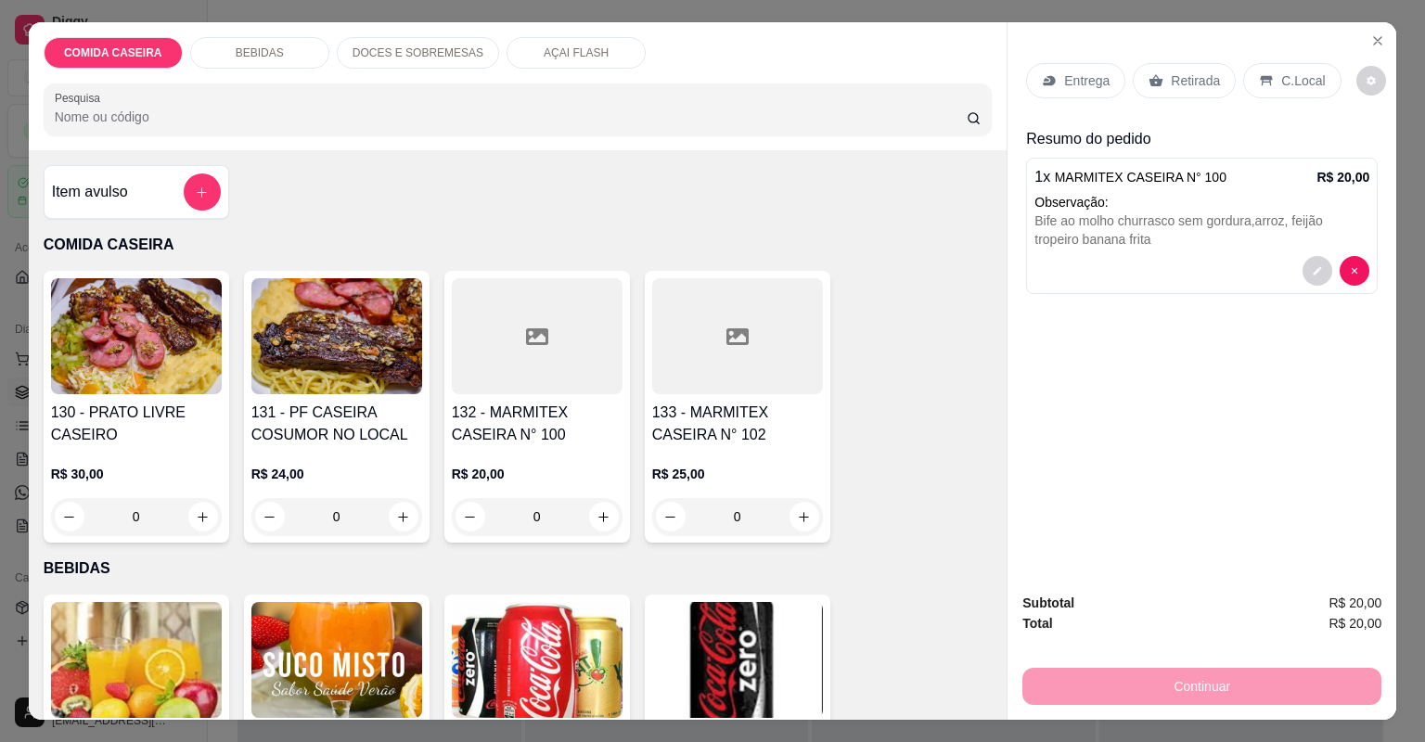
click at [1171, 67] on div "Retirada" at bounding box center [1184, 80] width 103 height 35
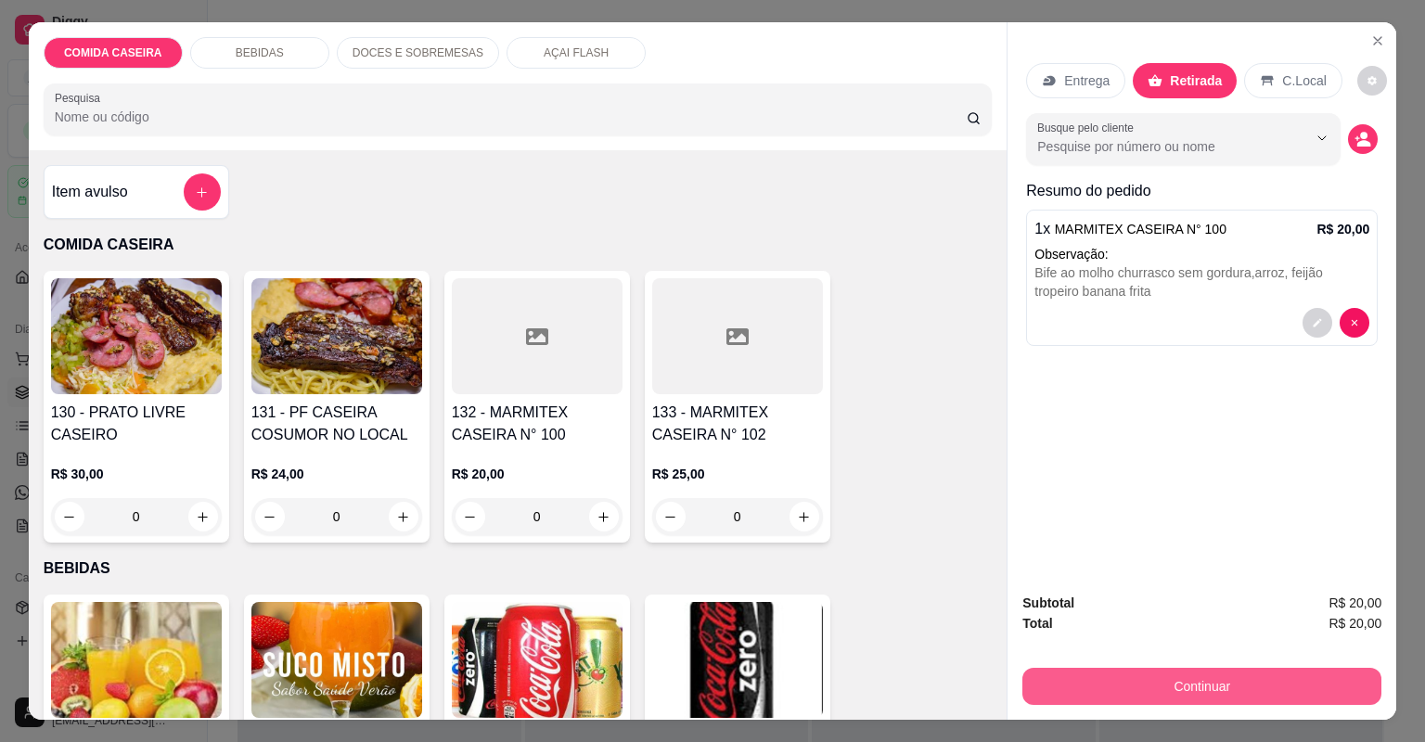
click at [1093, 683] on button "Continuar" at bounding box center [1201, 686] width 359 height 37
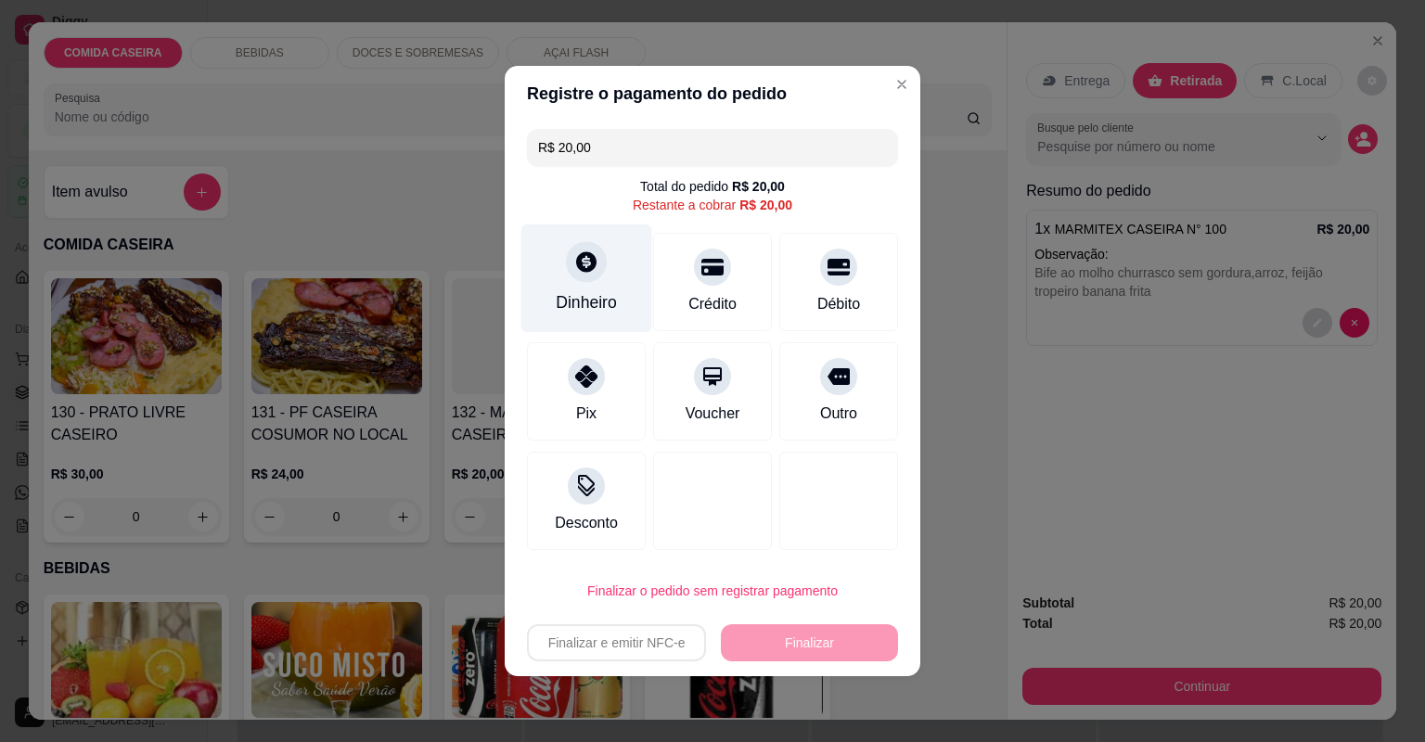
click at [594, 312] on div "Dinheiro" at bounding box center [586, 302] width 61 height 24
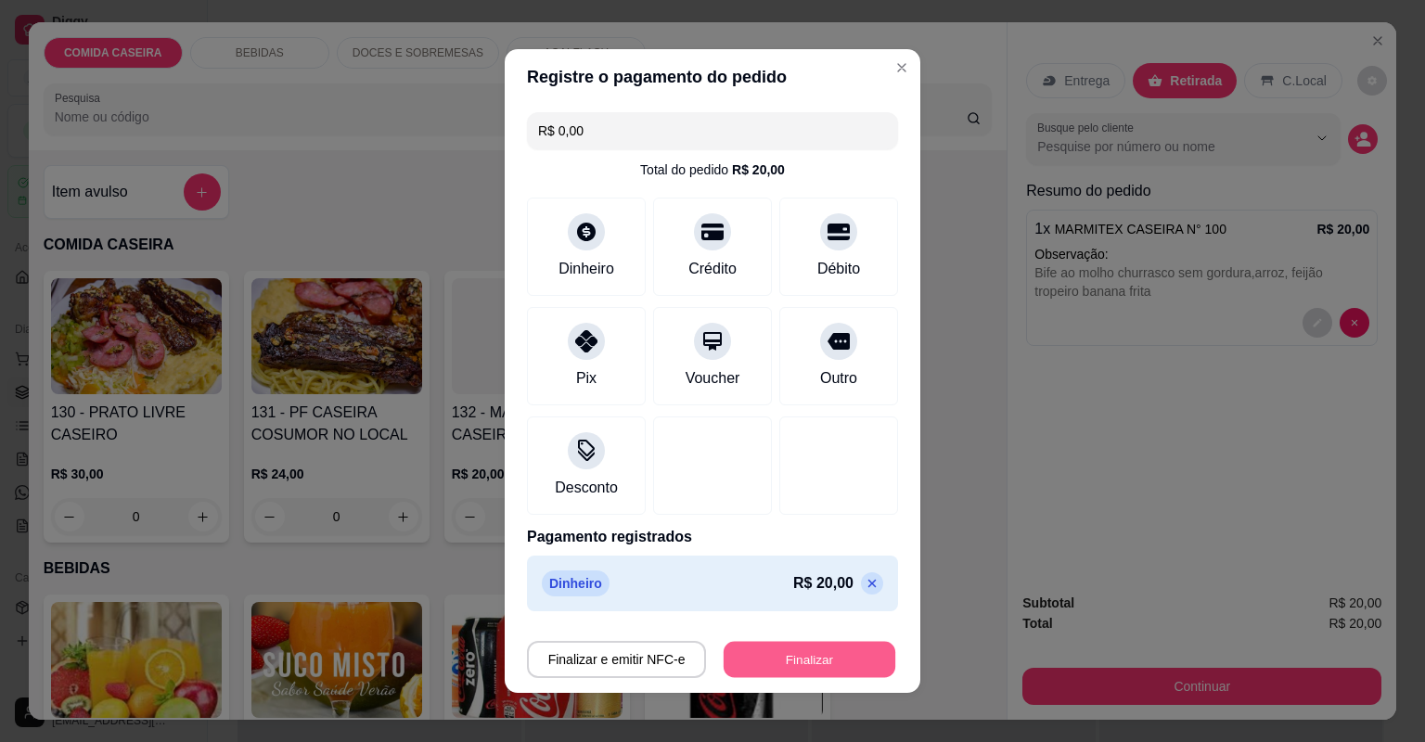
click at [810, 649] on button "Finalizar" at bounding box center [810, 660] width 172 height 36
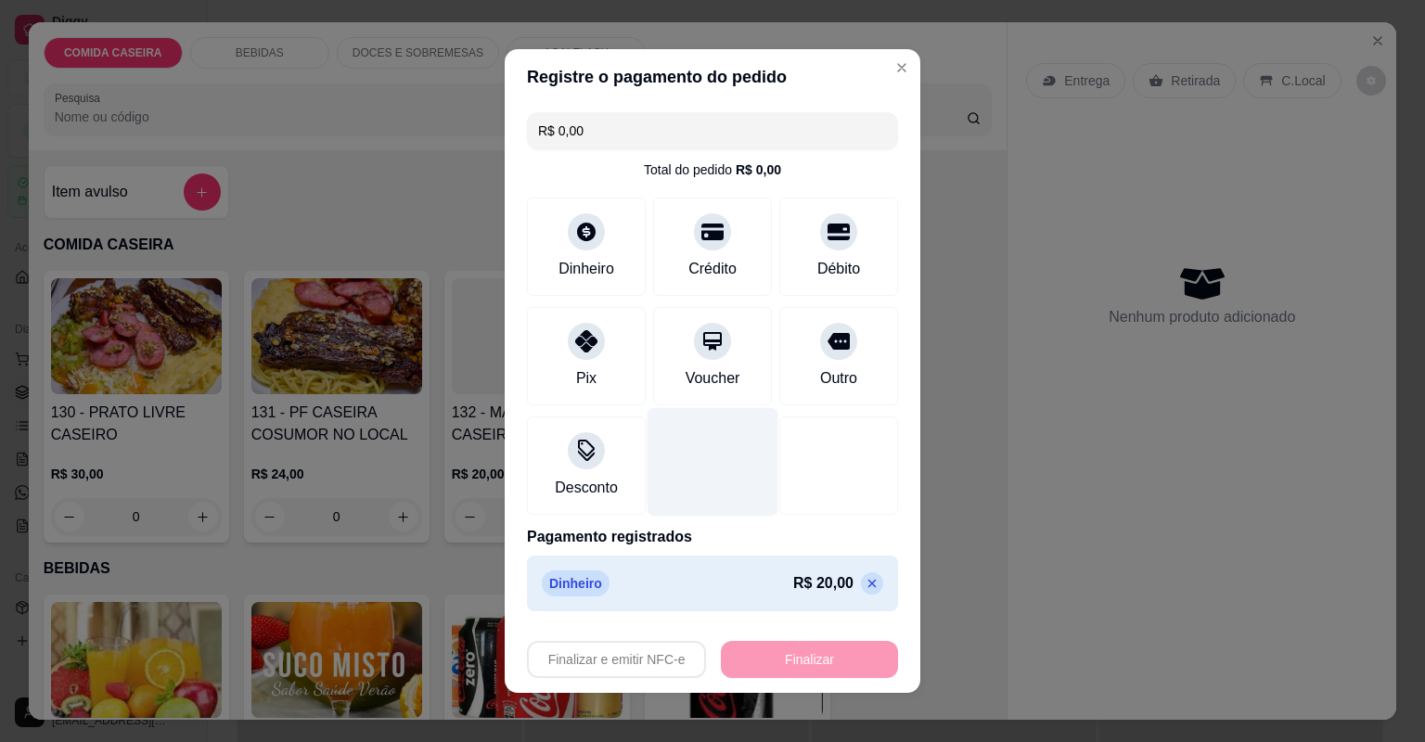
type input "-R$ 20,00"
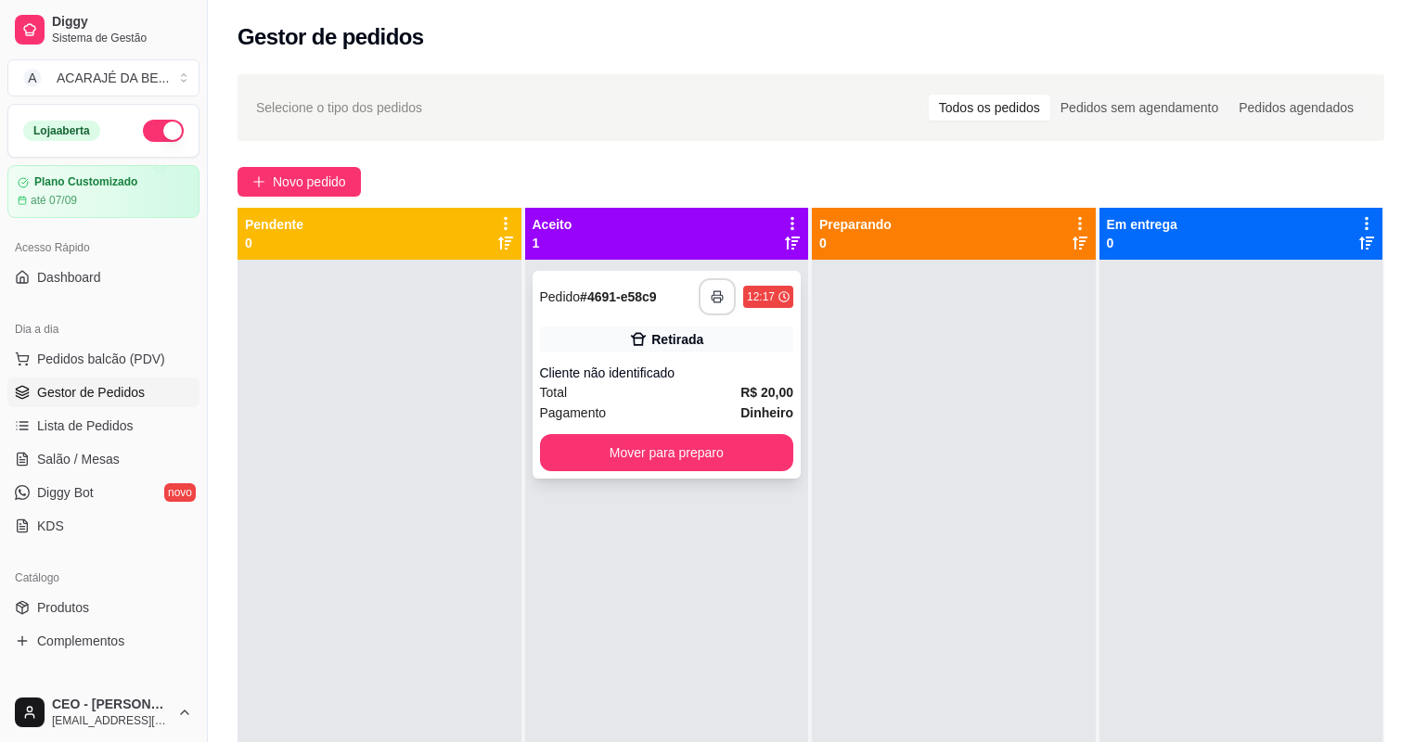
click at [715, 290] on icon "button" at bounding box center [717, 296] width 13 height 13
click at [645, 455] on button "Mover para preparo" at bounding box center [667, 453] width 246 height 36
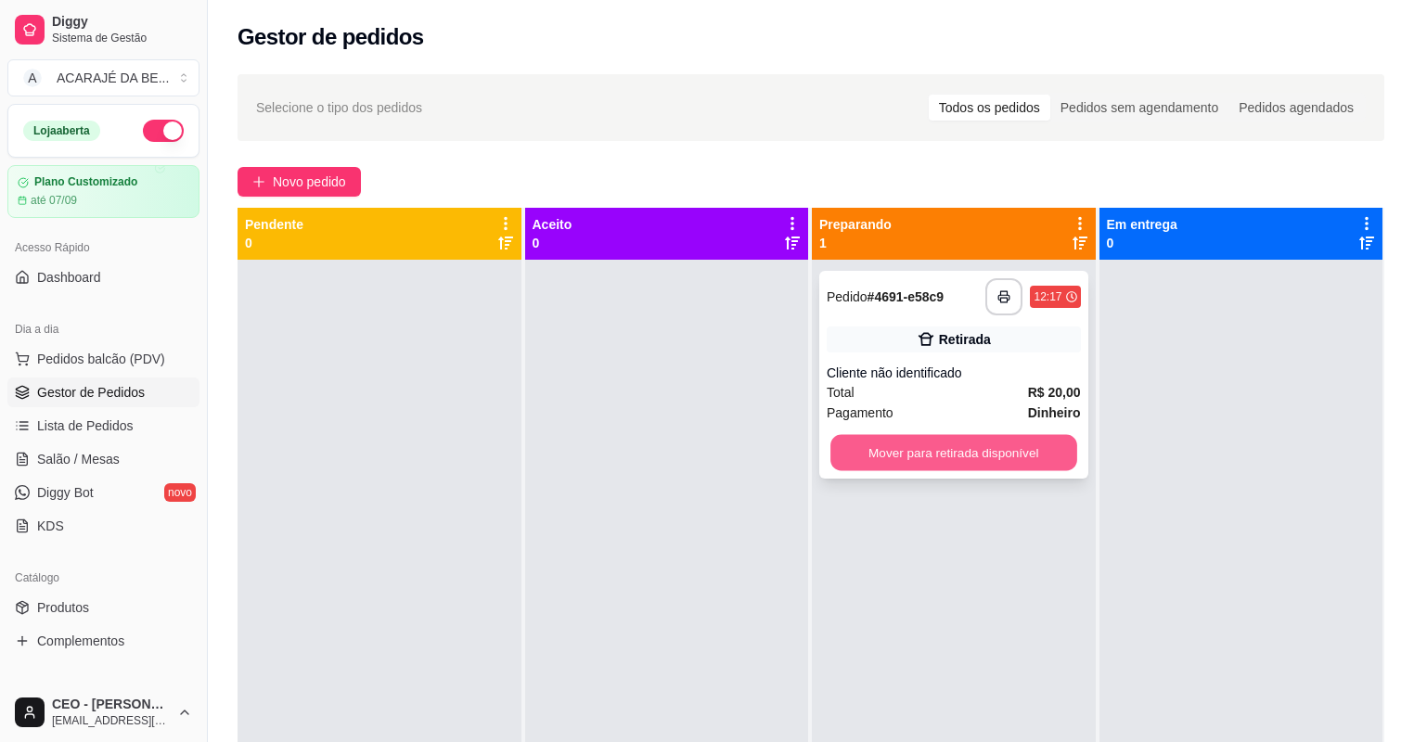
click at [879, 435] on button "Mover para retirada disponível" at bounding box center [953, 453] width 246 height 36
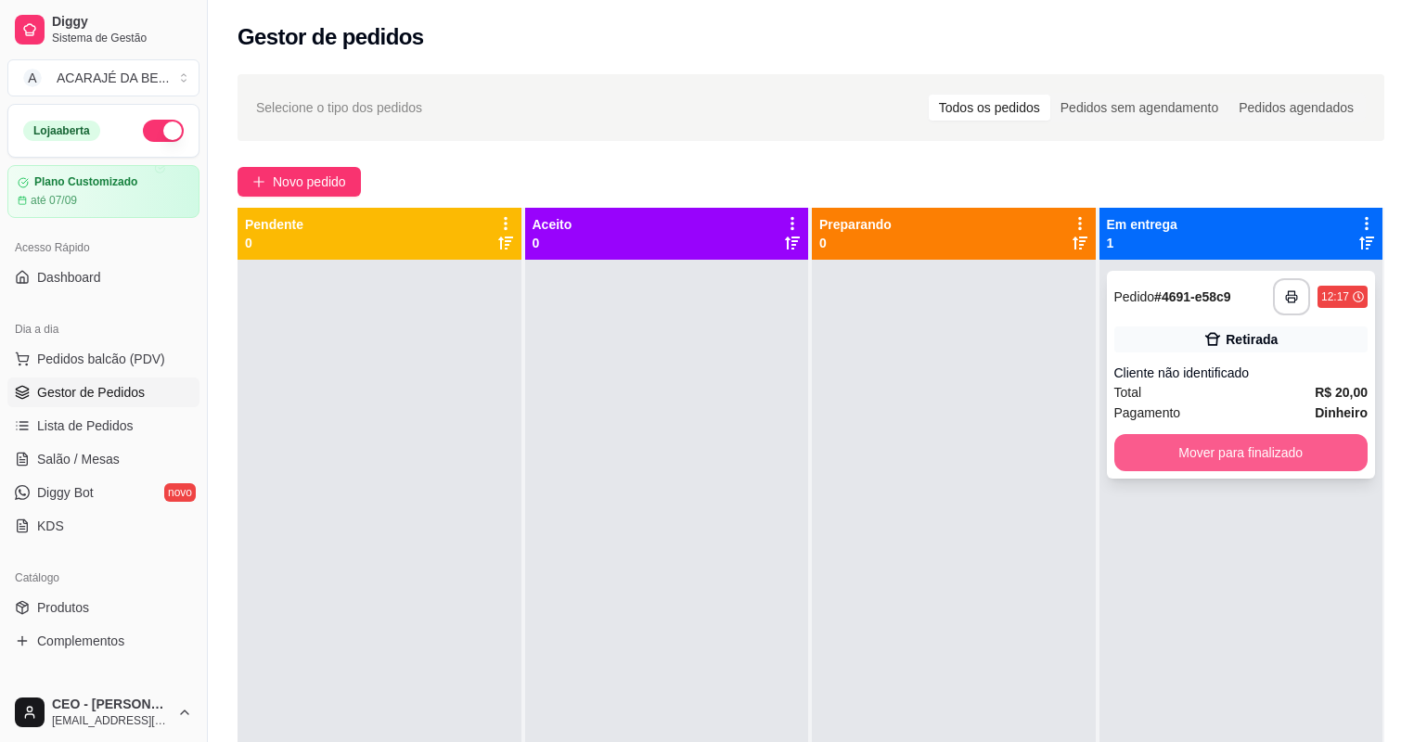
click at [1143, 443] on button "Mover para finalizado" at bounding box center [1241, 452] width 254 height 37
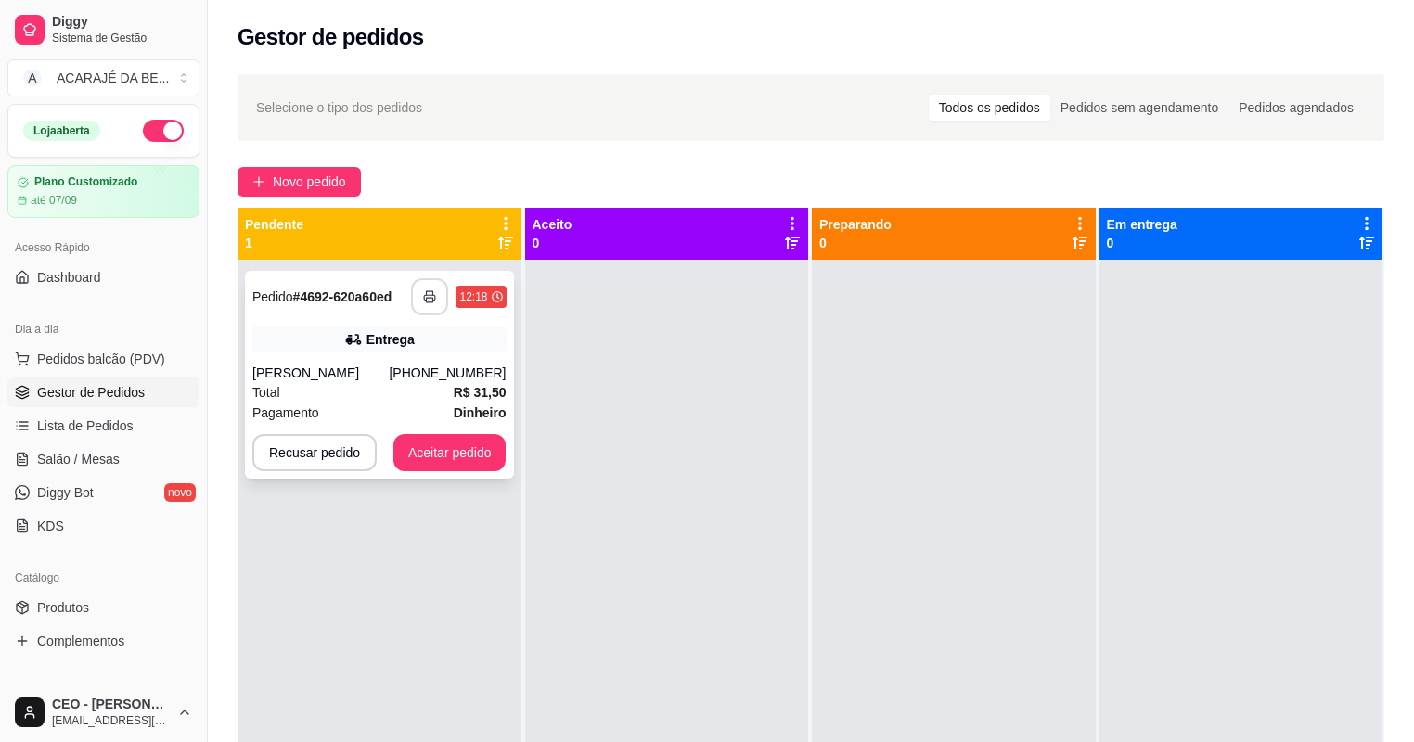
click at [425, 293] on icon "button" at bounding box center [429, 296] width 13 height 13
click at [467, 459] on button "Aceitar pedido" at bounding box center [449, 452] width 113 height 37
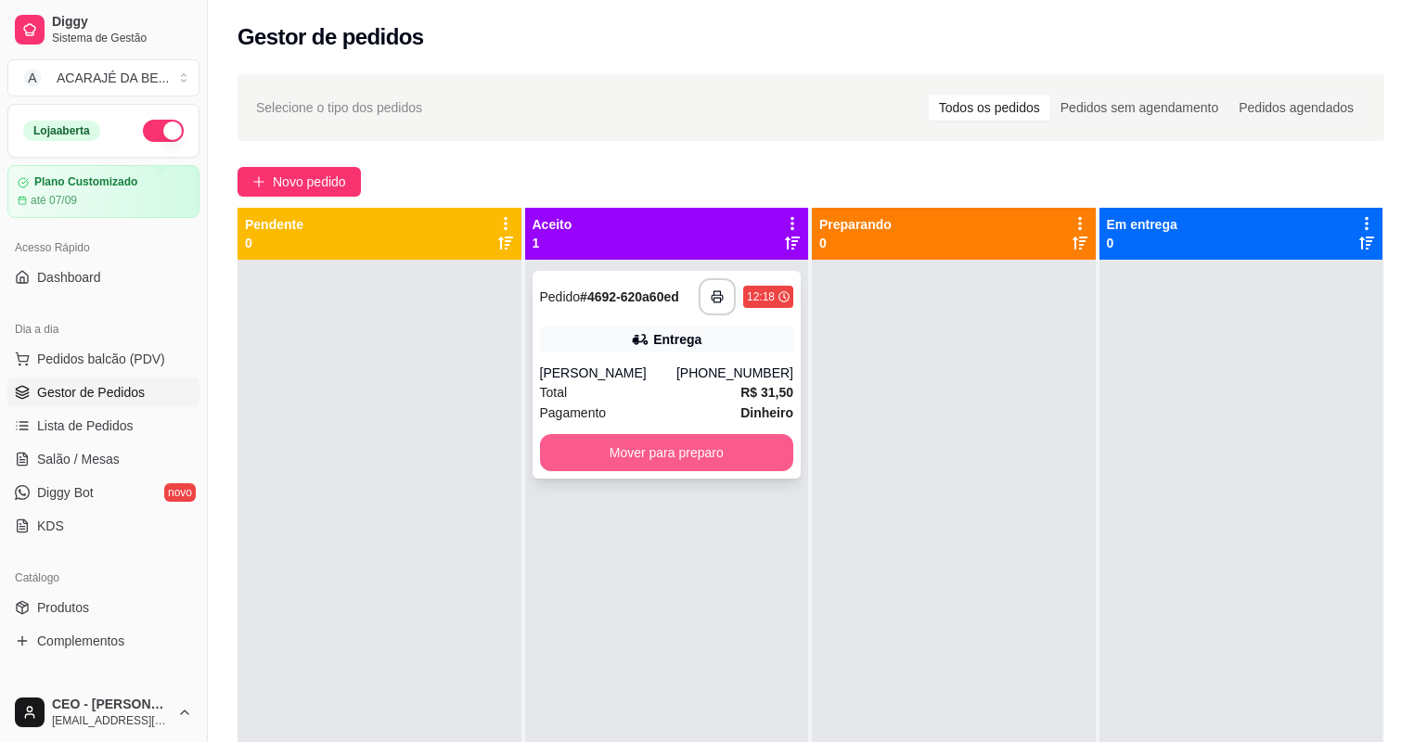
click at [597, 453] on button "Mover para preparo" at bounding box center [667, 452] width 254 height 37
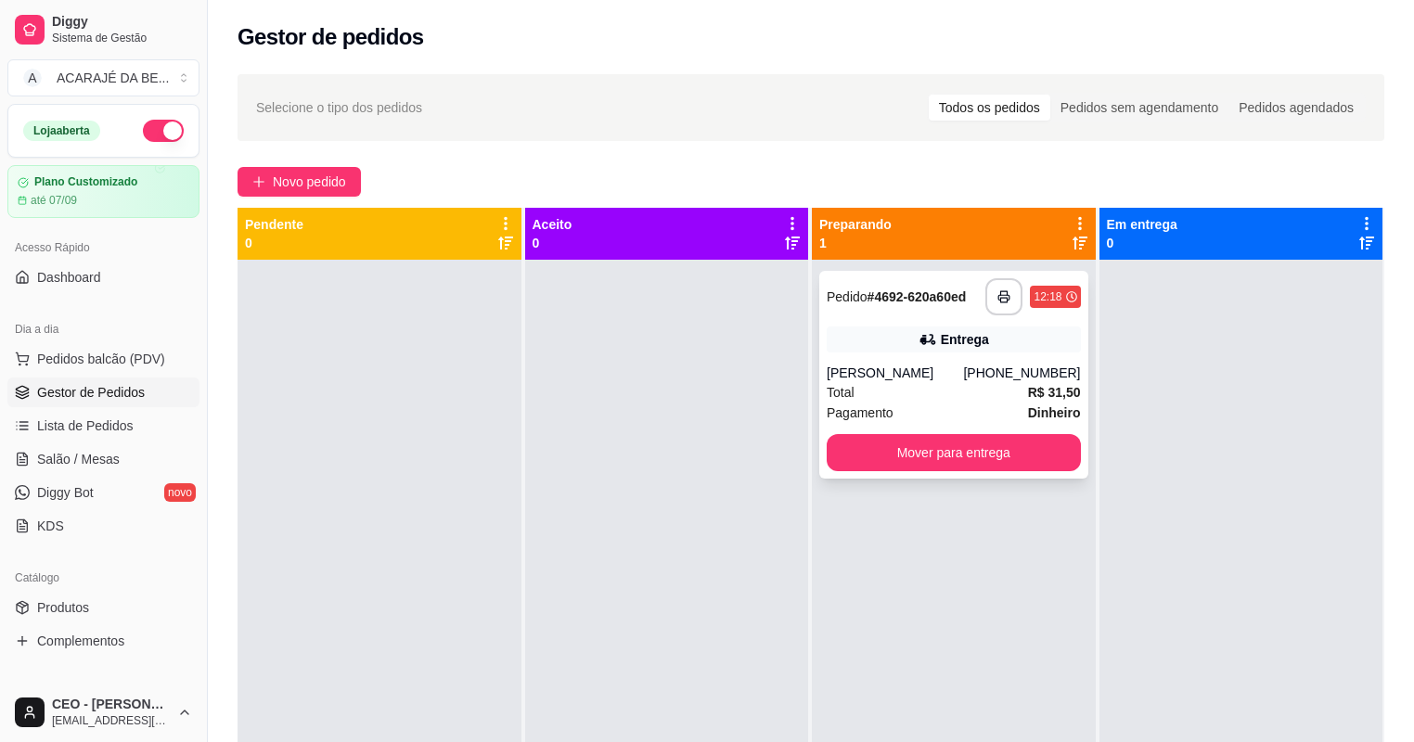
click at [861, 449] on button "Mover para entrega" at bounding box center [954, 452] width 254 height 37
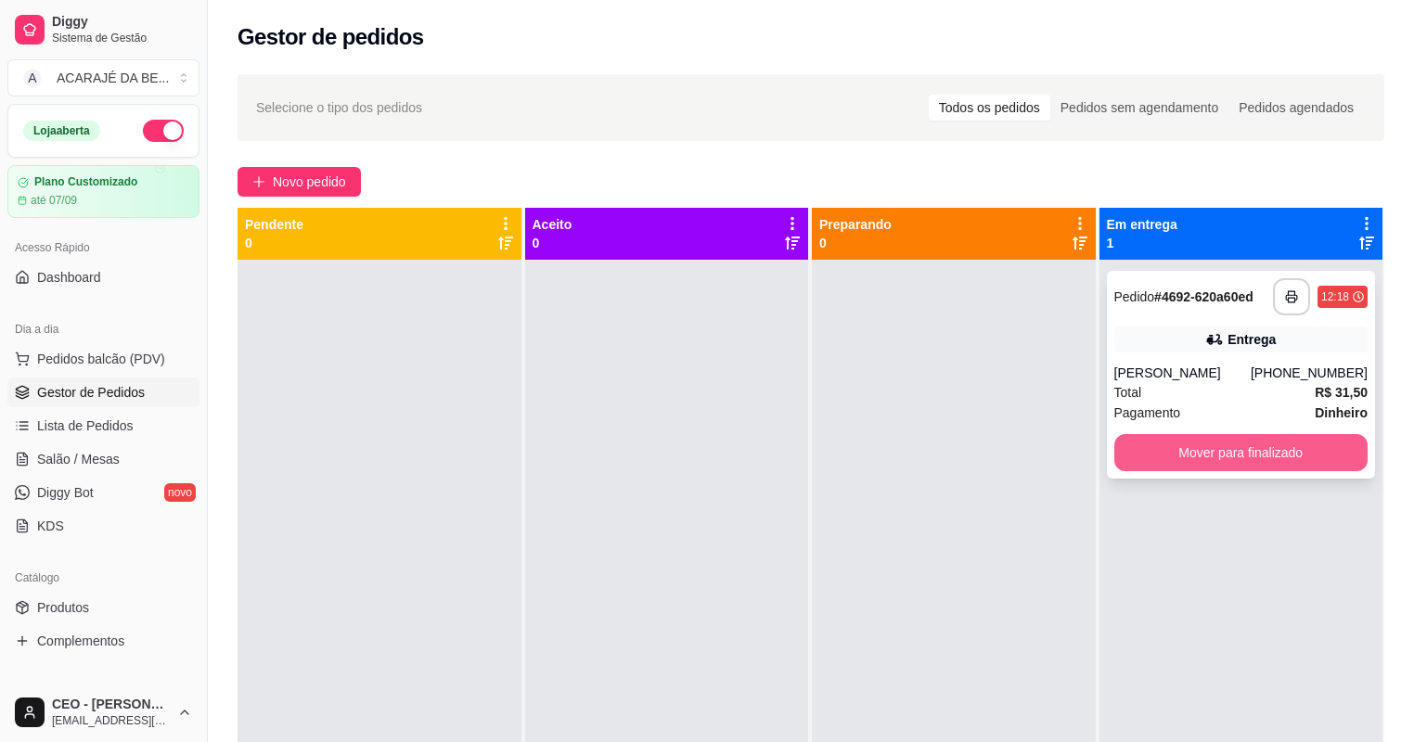
click at [1143, 445] on button "Mover para finalizado" at bounding box center [1241, 452] width 254 height 37
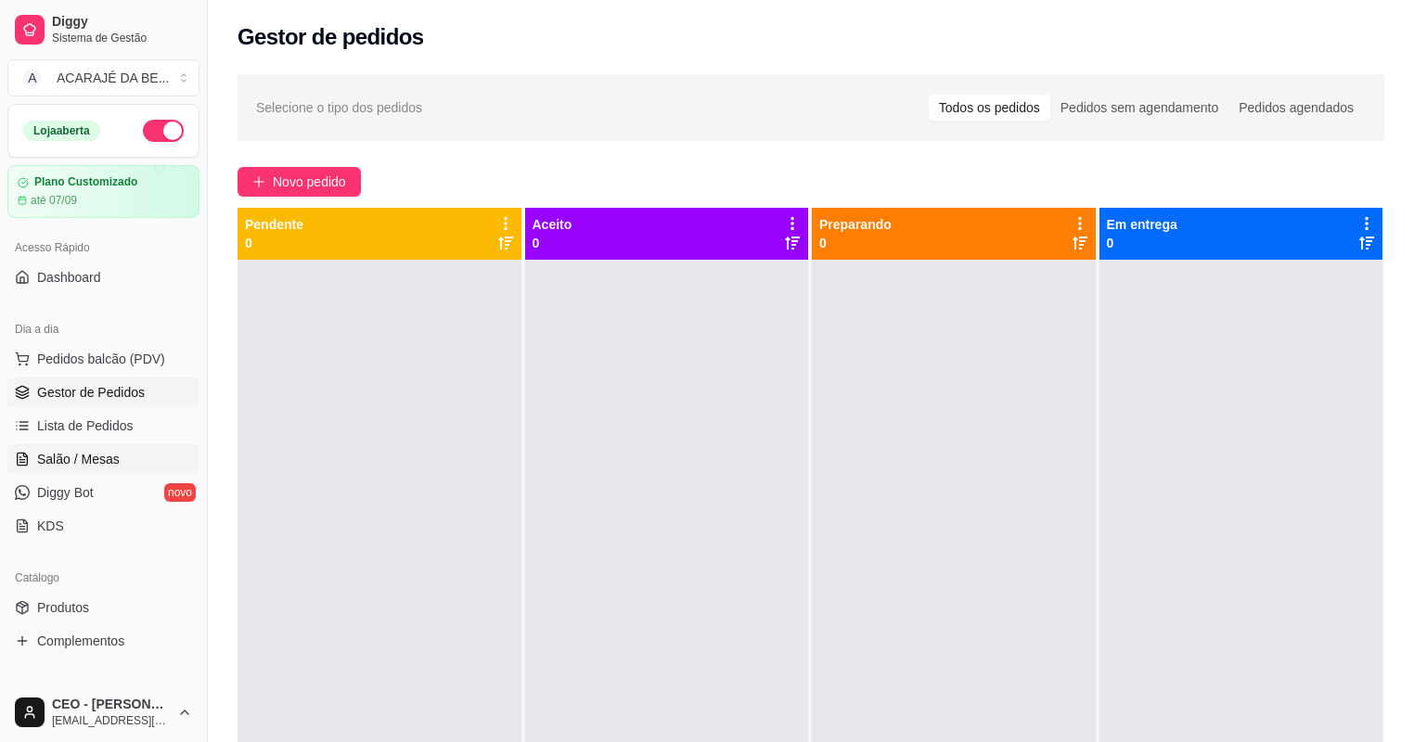
click at [77, 447] on link "Salão / Mesas" at bounding box center [103, 459] width 192 height 30
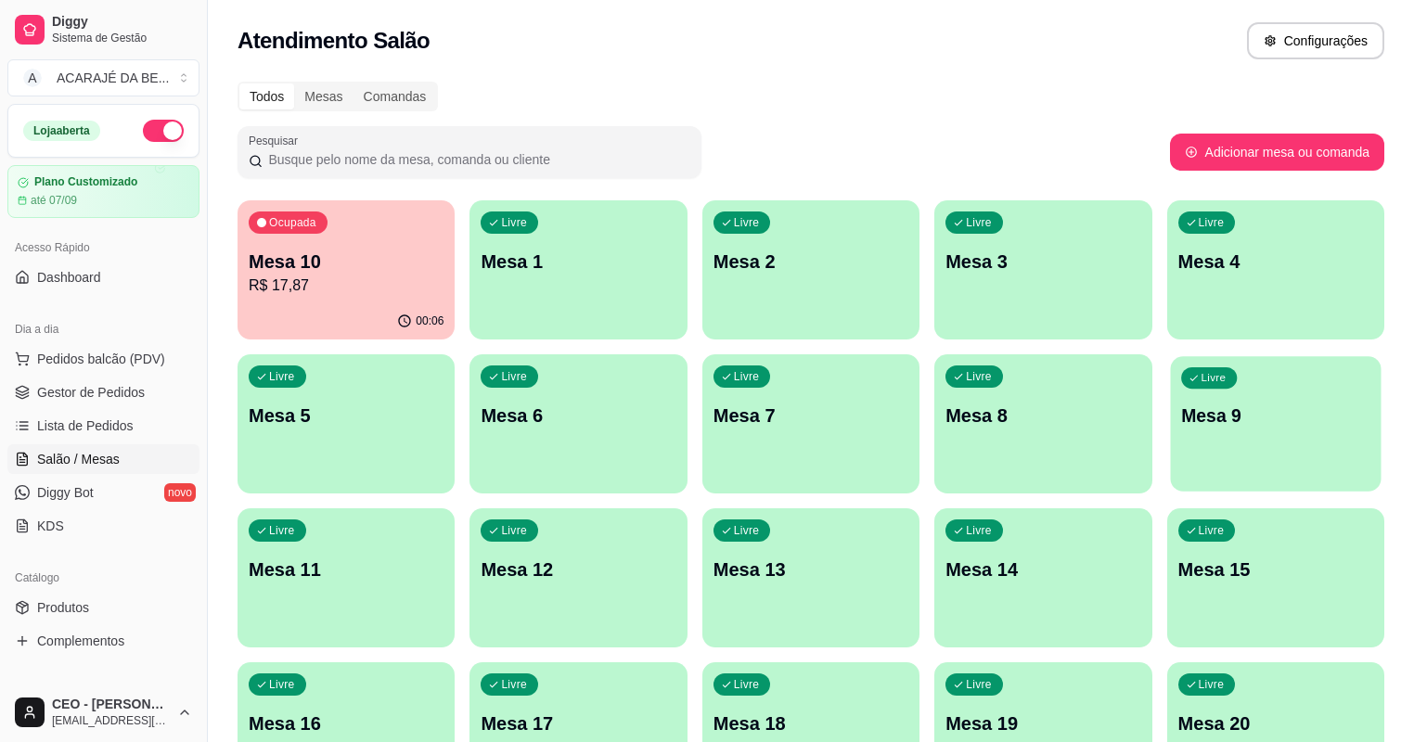
click at [1170, 397] on div "Livre Mesa 9" at bounding box center [1275, 412] width 211 height 113
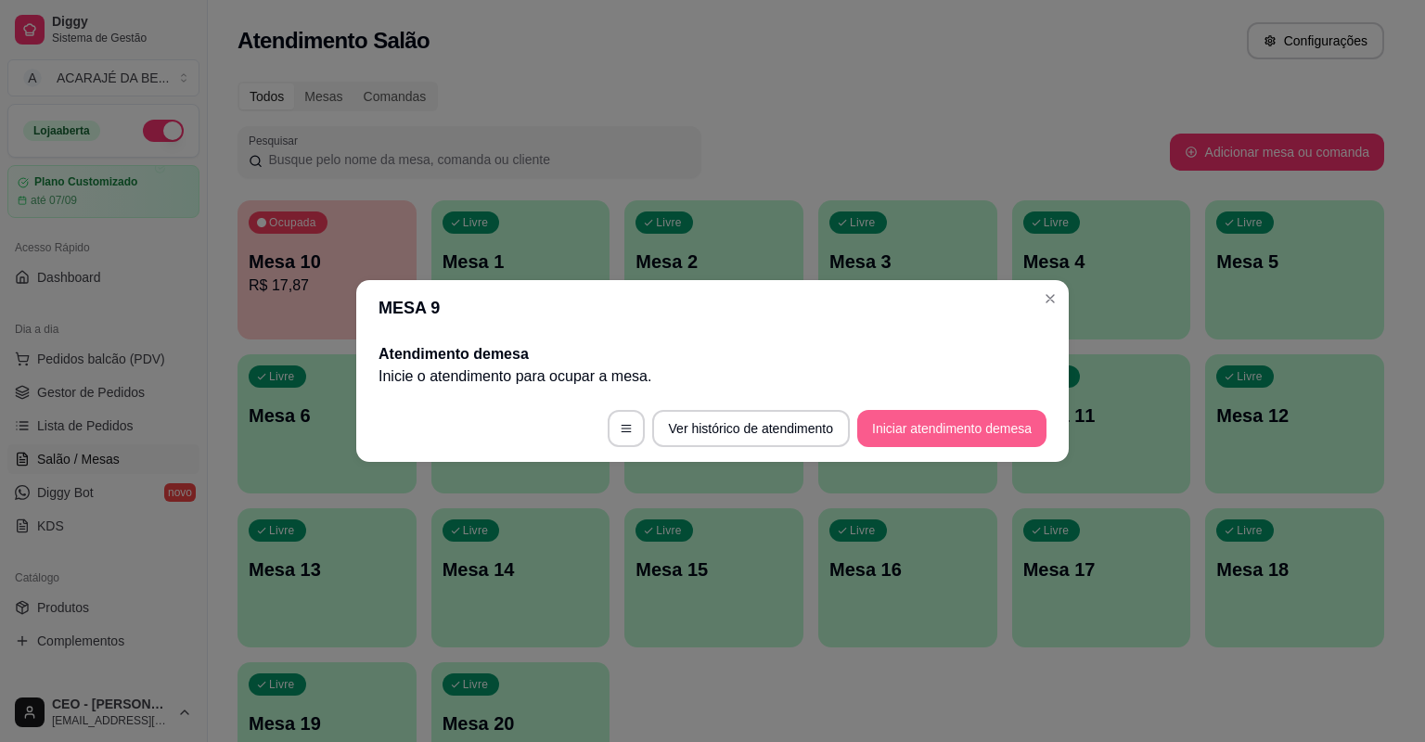
click at [917, 418] on button "Iniciar atendimento de mesa" at bounding box center [951, 428] width 189 height 37
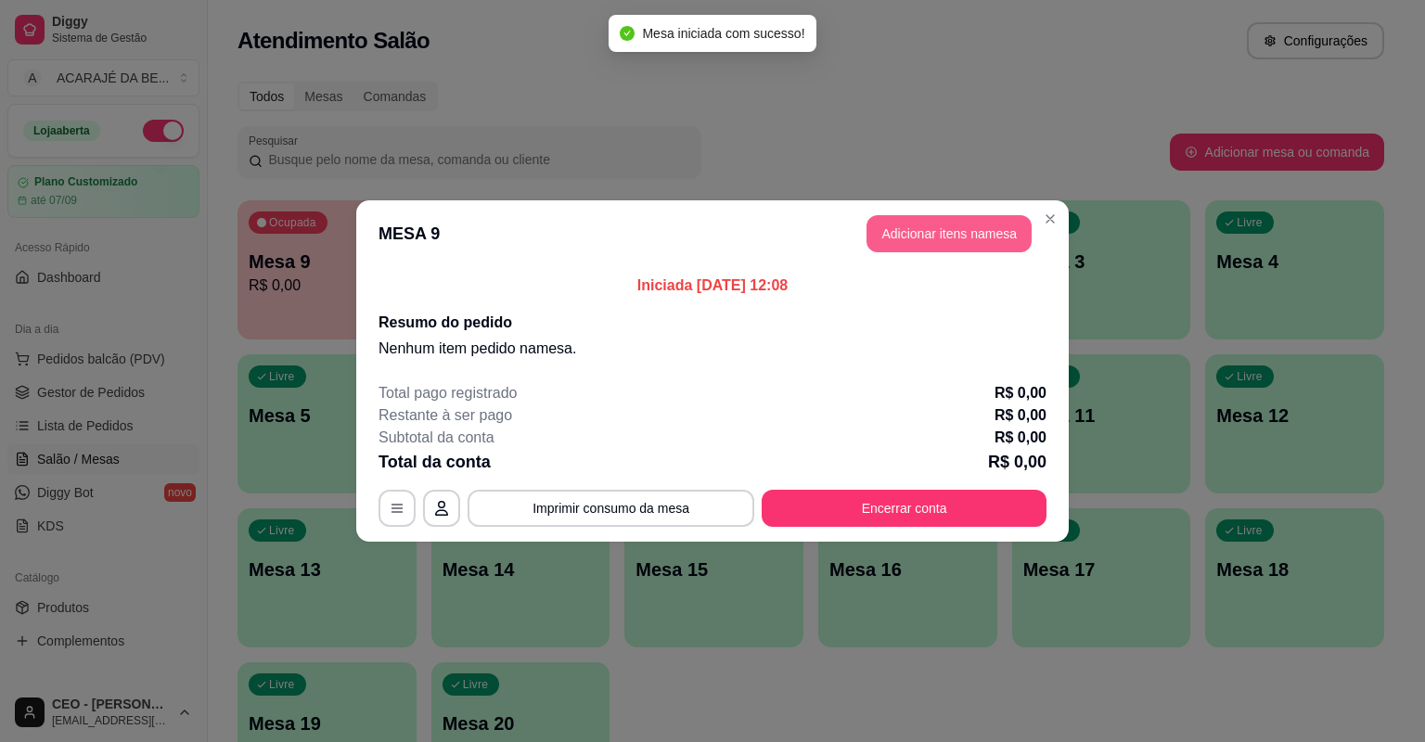
click at [952, 225] on button "Adicionar itens na mesa" at bounding box center [949, 233] width 165 height 37
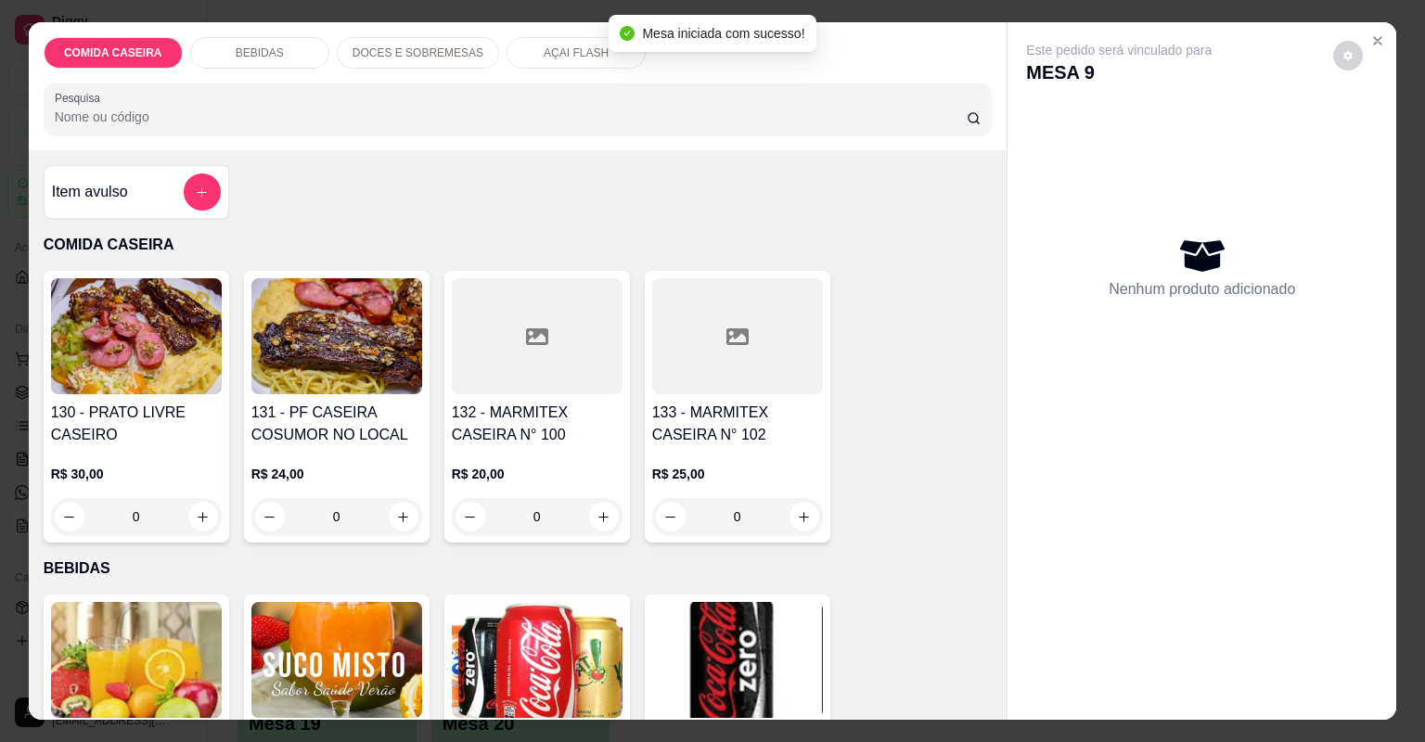
click at [215, 188] on div "Item avulso" at bounding box center [137, 192] width 186 height 54
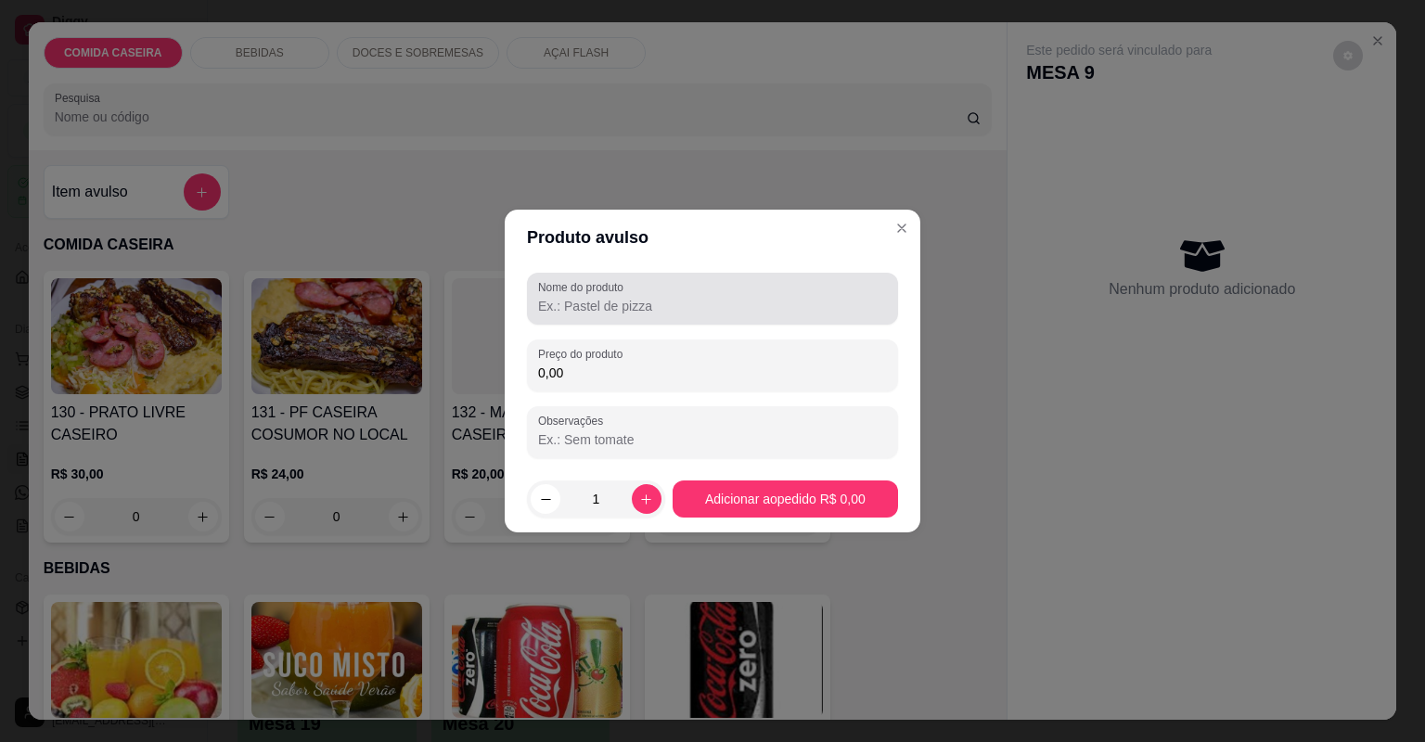
click at [567, 288] on label "Nome do produto" at bounding box center [584, 287] width 92 height 16
click at [567, 297] on input "Nome do produto" at bounding box center [712, 306] width 349 height 19
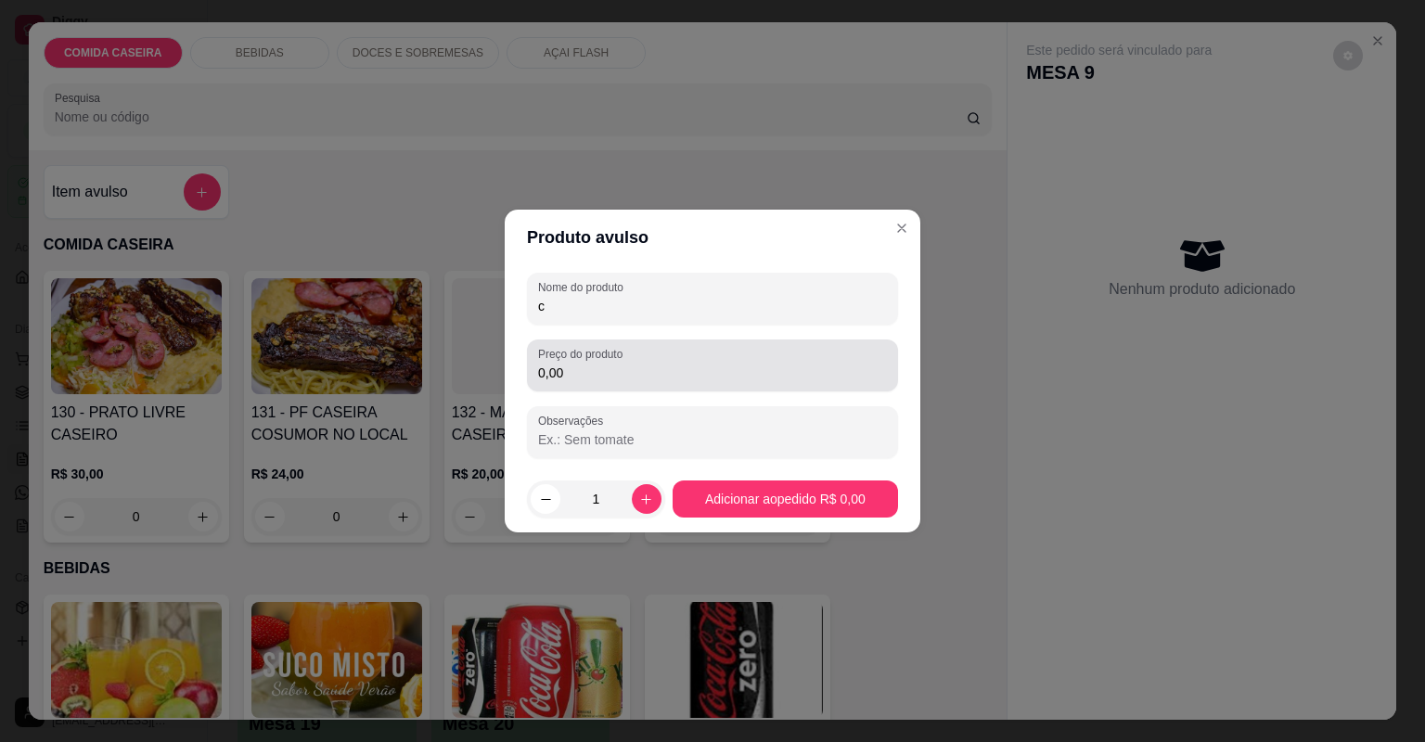
type input "c"
click at [610, 352] on label "Preço do produto" at bounding box center [583, 354] width 91 height 16
click at [610, 364] on input "0,00" at bounding box center [712, 373] width 349 height 19
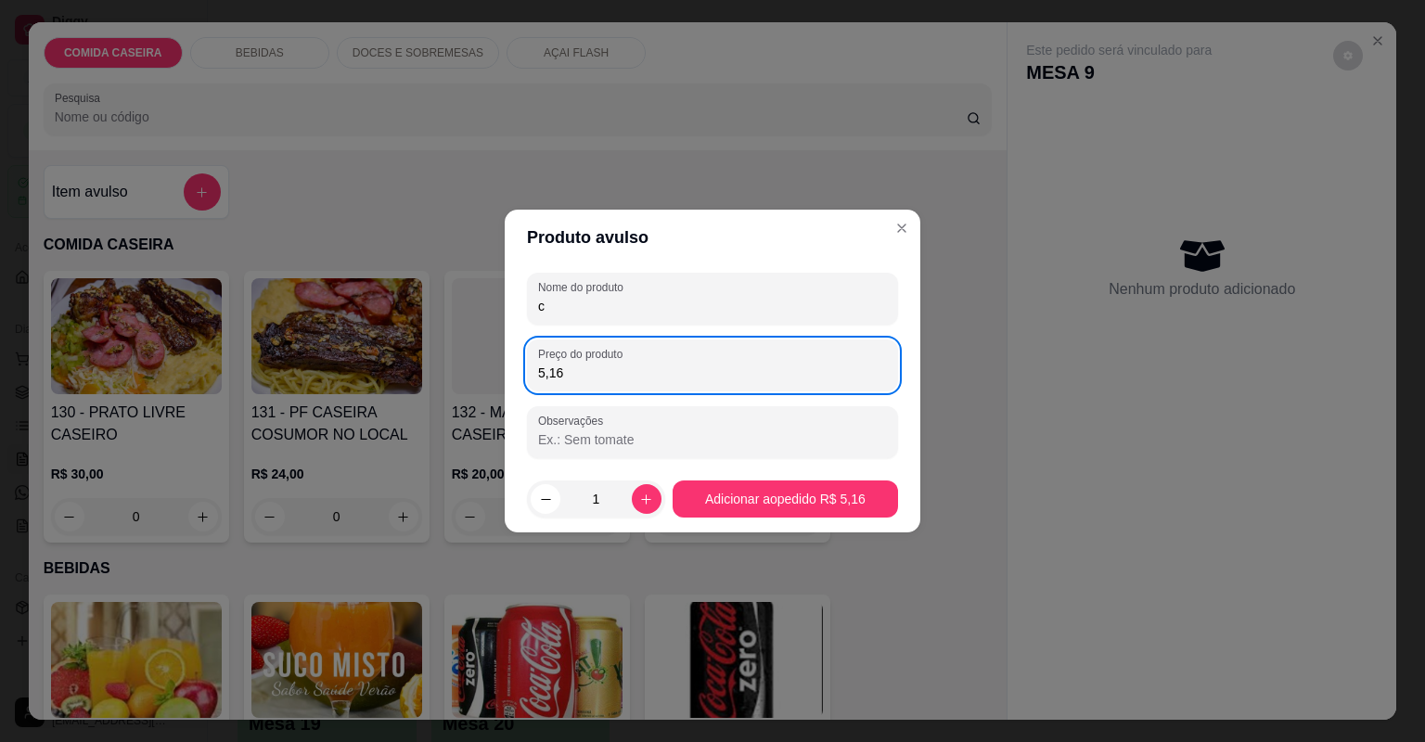
type input "51,67"
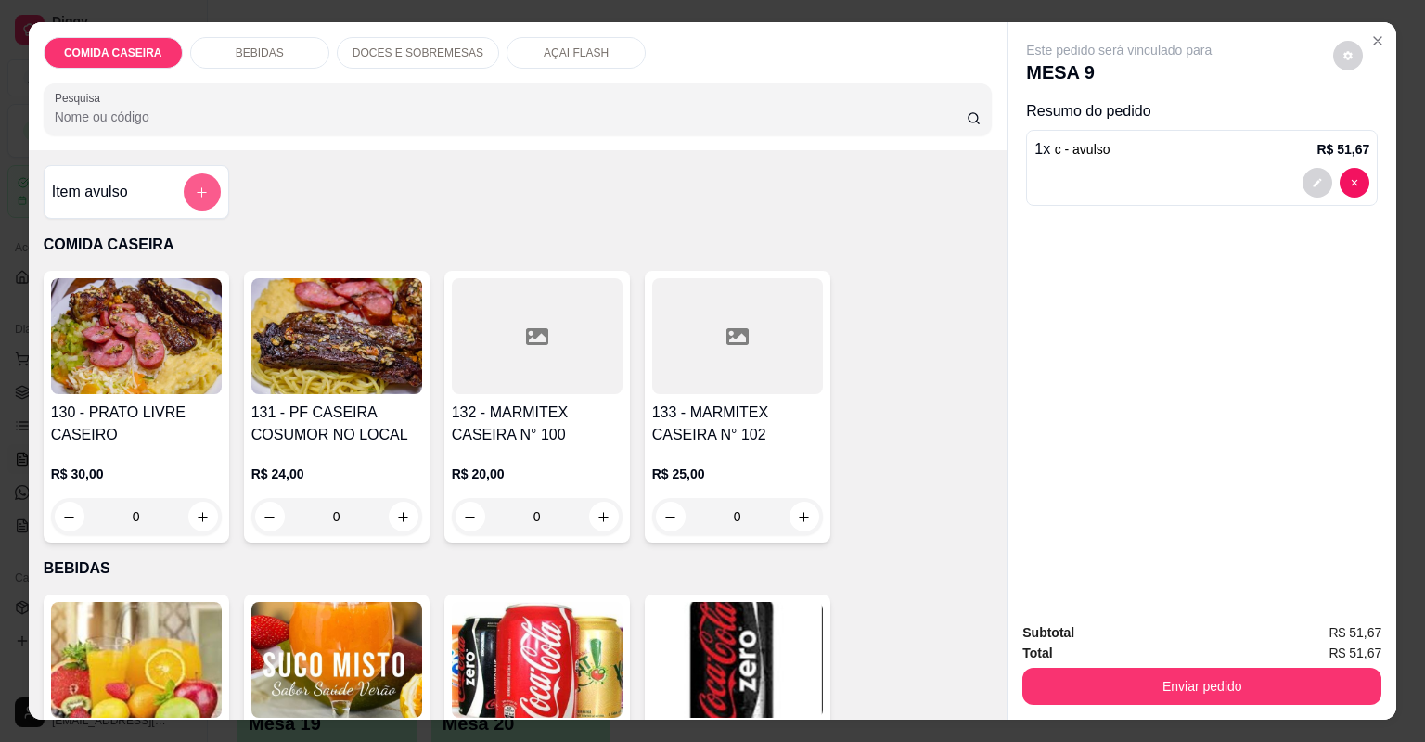
click at [184, 200] on button "add-separate-item" at bounding box center [202, 191] width 37 height 37
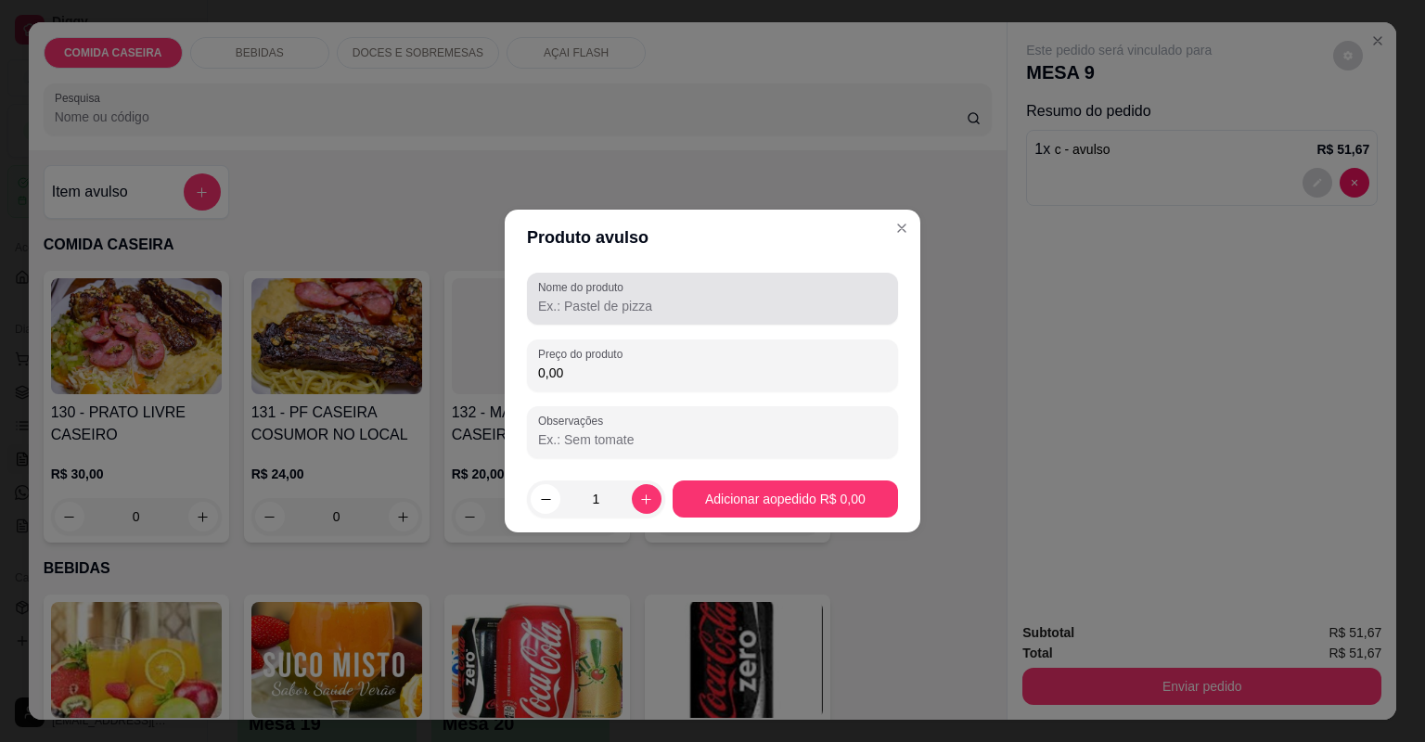
click at [627, 315] on div at bounding box center [712, 298] width 349 height 37
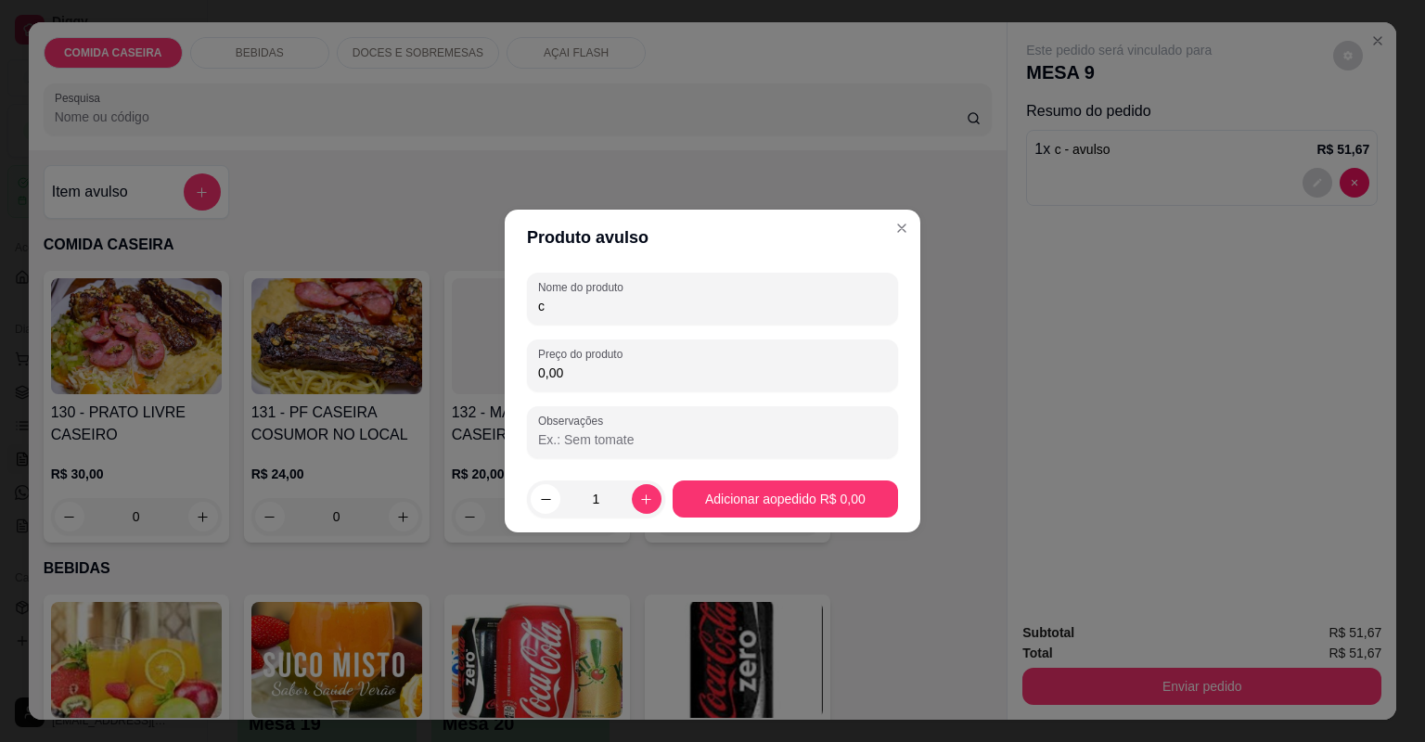
type input "c"
click at [627, 393] on div "Nome do produto c Preço do produto 0,00 Observações" at bounding box center [712, 366] width 371 height 186
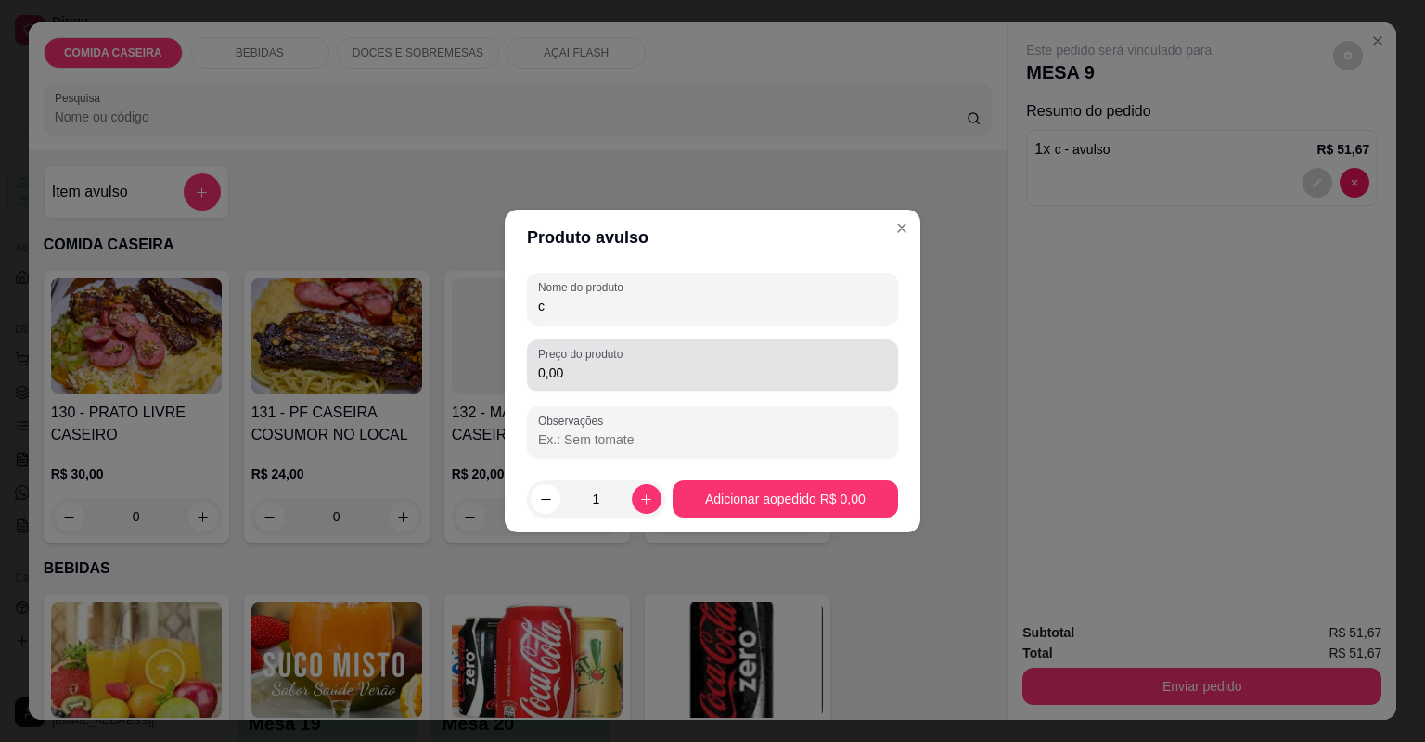
click at [623, 382] on div "0,00" at bounding box center [712, 365] width 349 height 37
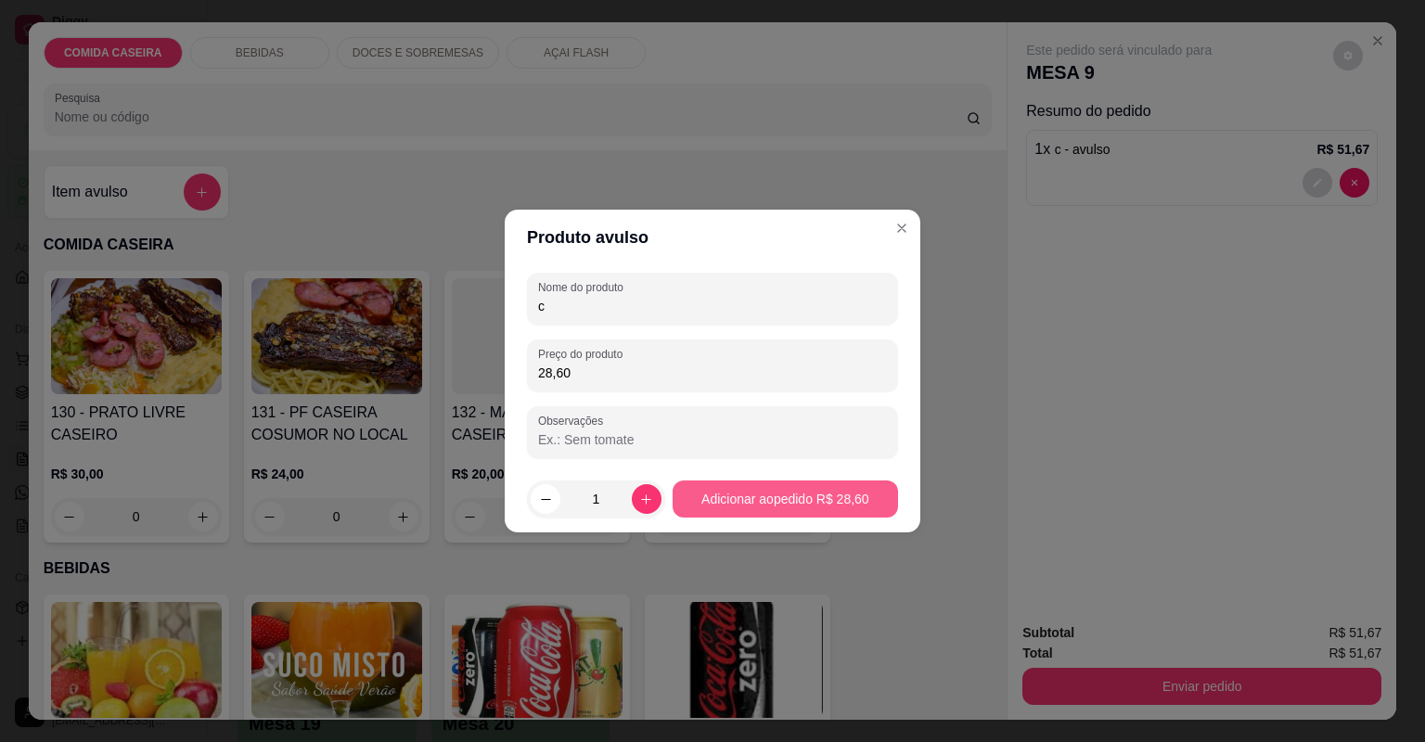
type input "28,60"
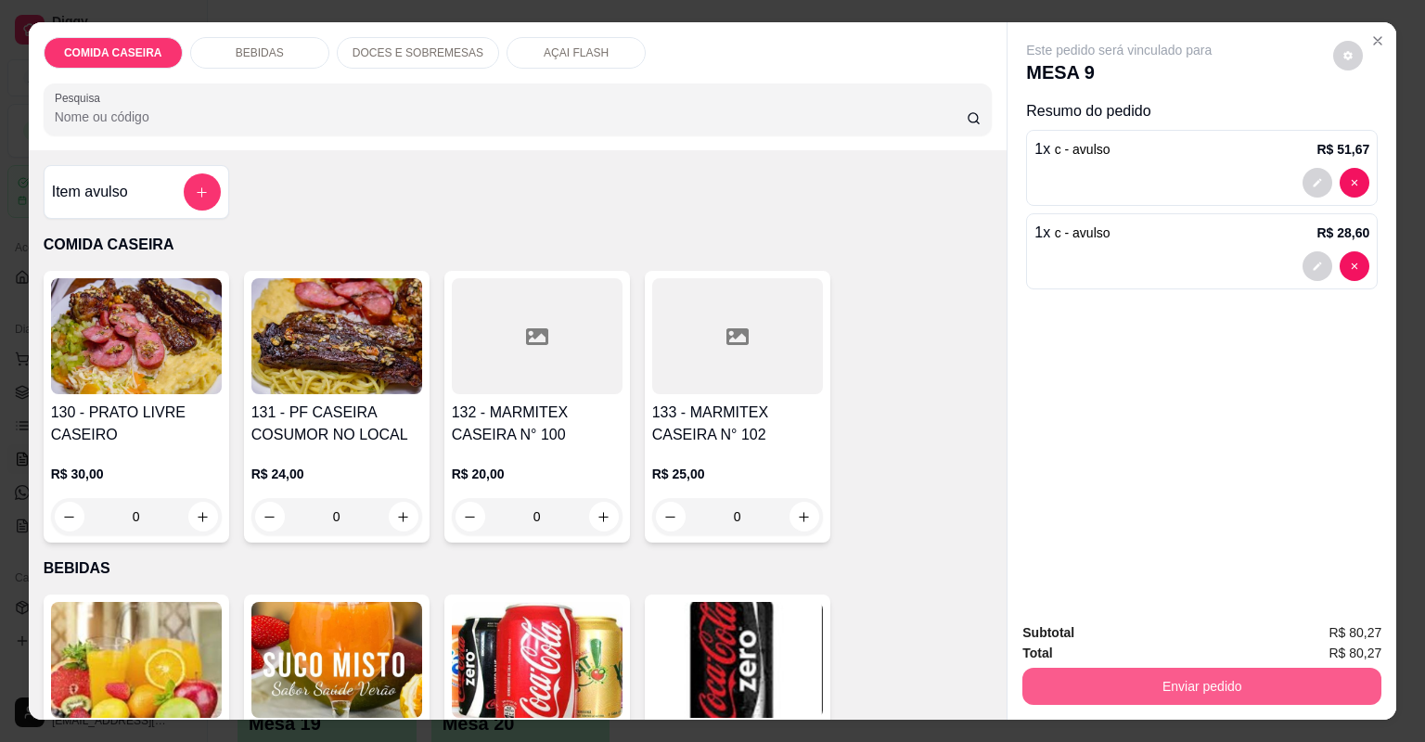
click at [1104, 679] on button "Enviar pedido" at bounding box center [1201, 686] width 359 height 37
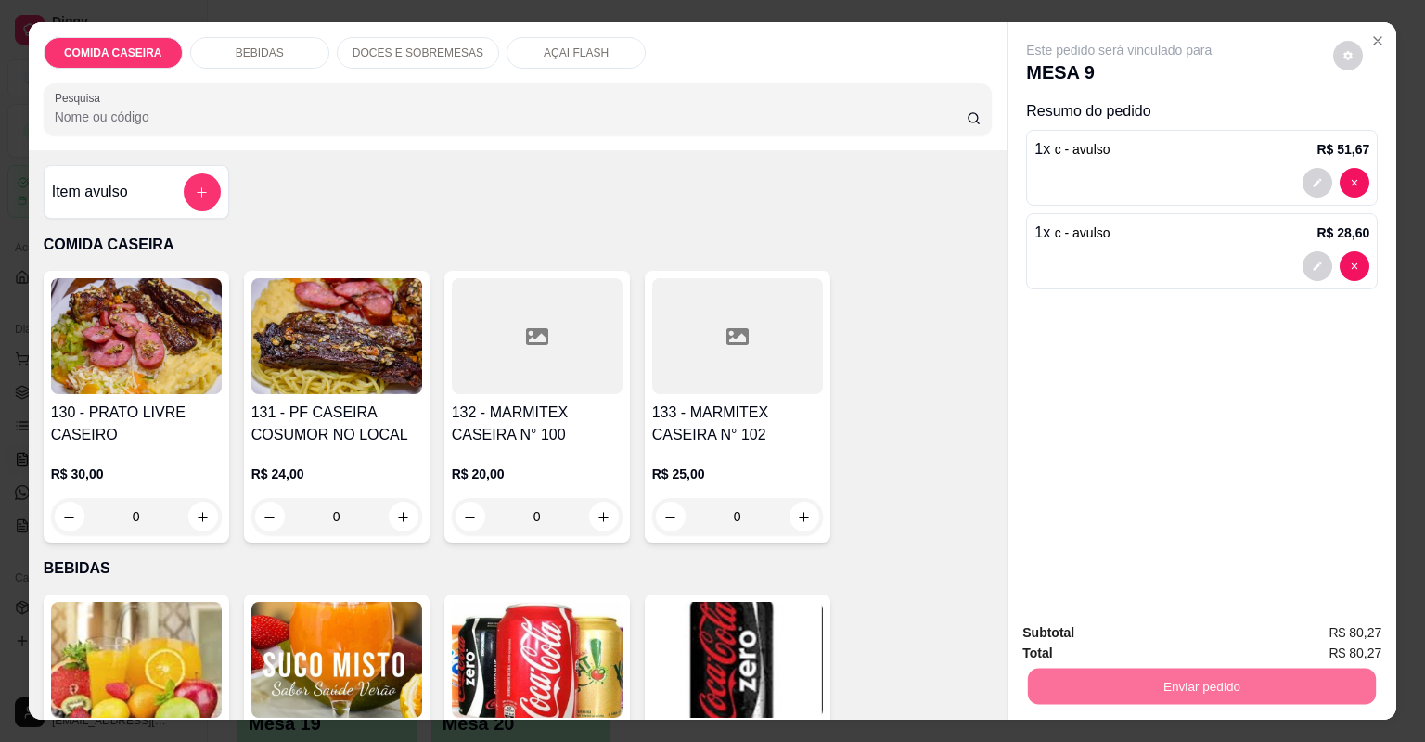
click at [1145, 644] on button "Não registrar e enviar pedido" at bounding box center [1142, 640] width 193 height 35
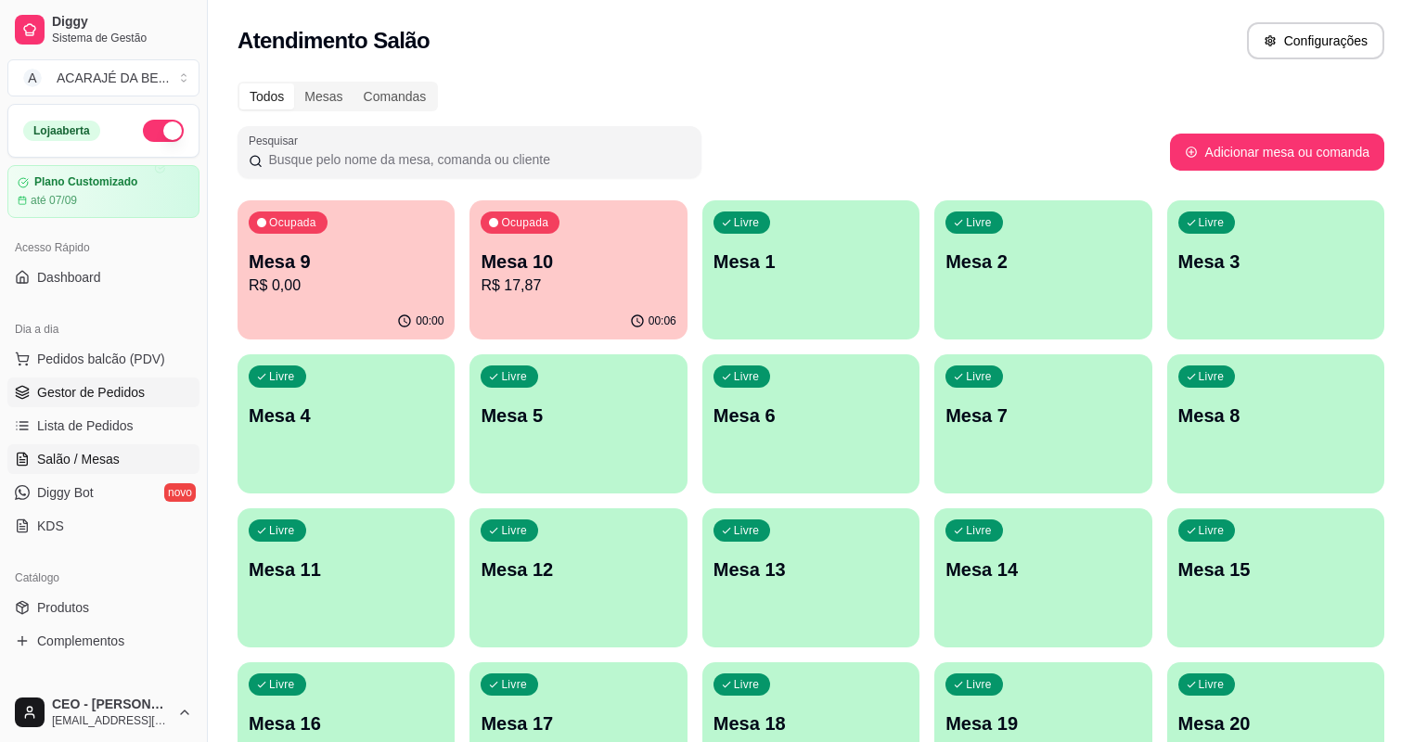
click at [74, 390] on span "Gestor de Pedidos" at bounding box center [91, 392] width 108 height 19
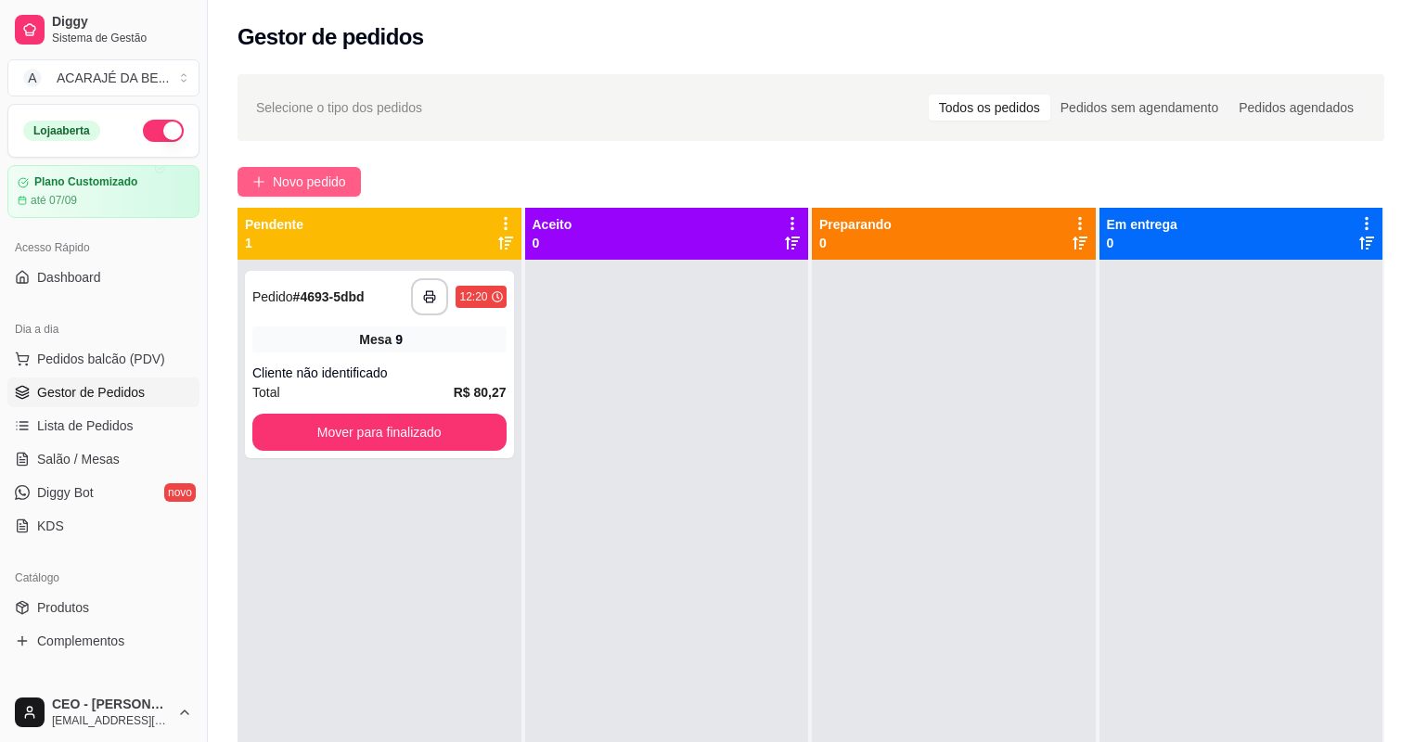
click at [269, 175] on button "Novo pedido" at bounding box center [299, 182] width 123 height 30
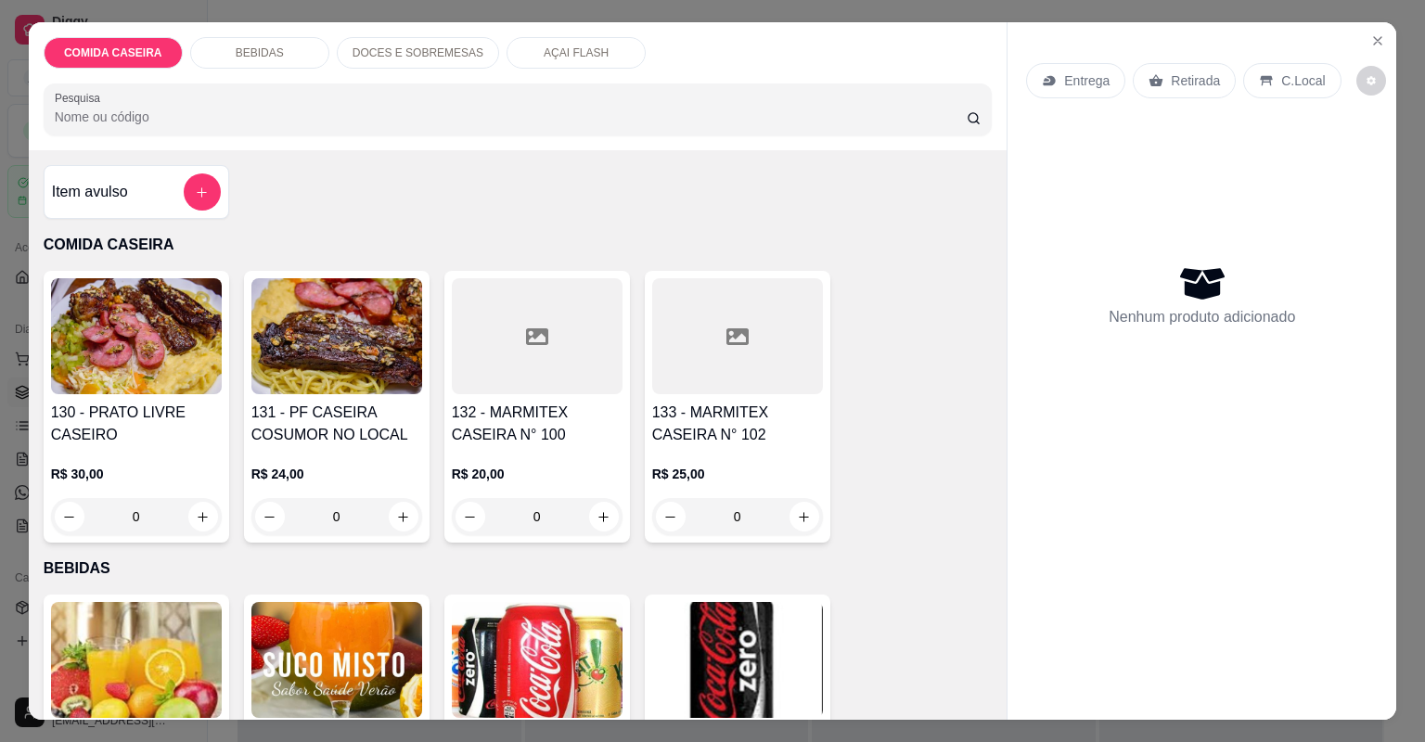
click at [575, 364] on div at bounding box center [537, 336] width 171 height 116
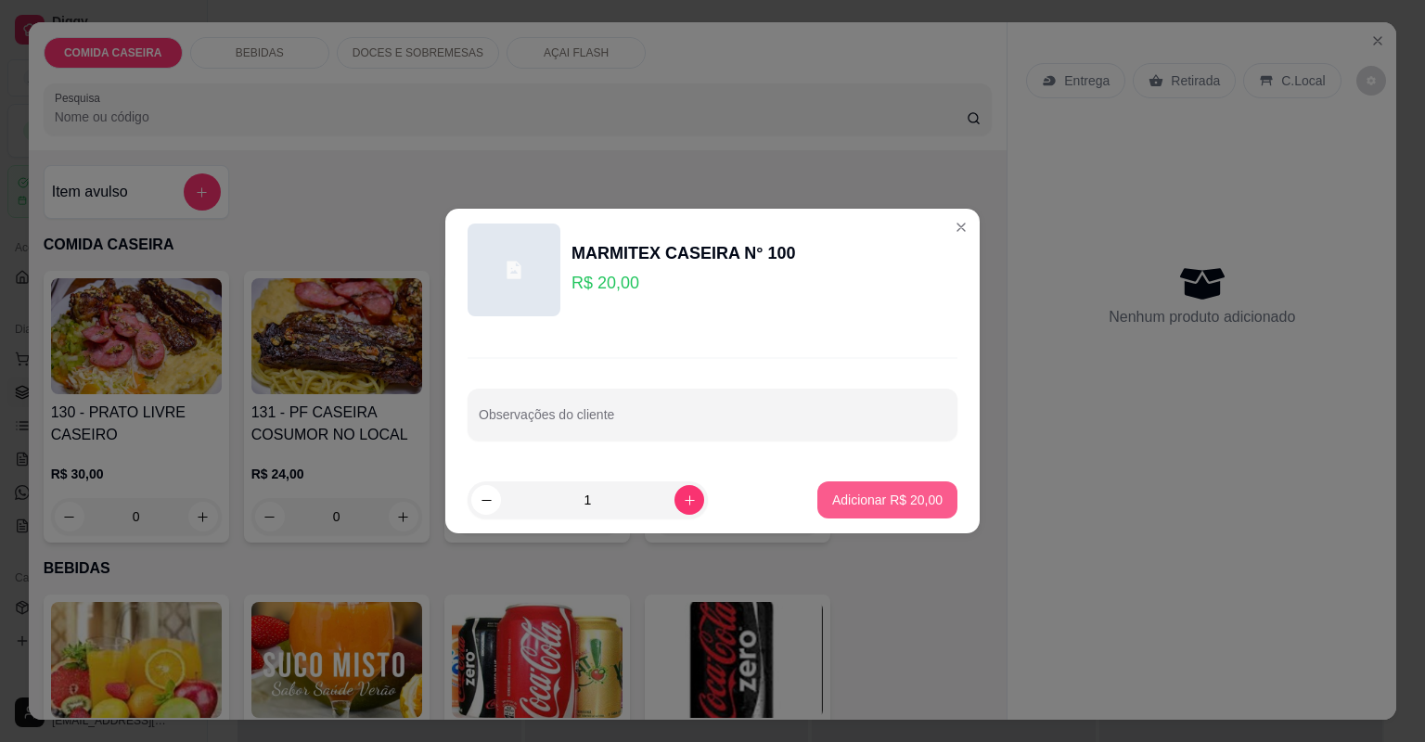
click at [892, 494] on p "Adicionar R$ 20,00" at bounding box center [887, 500] width 110 height 19
type input "1"
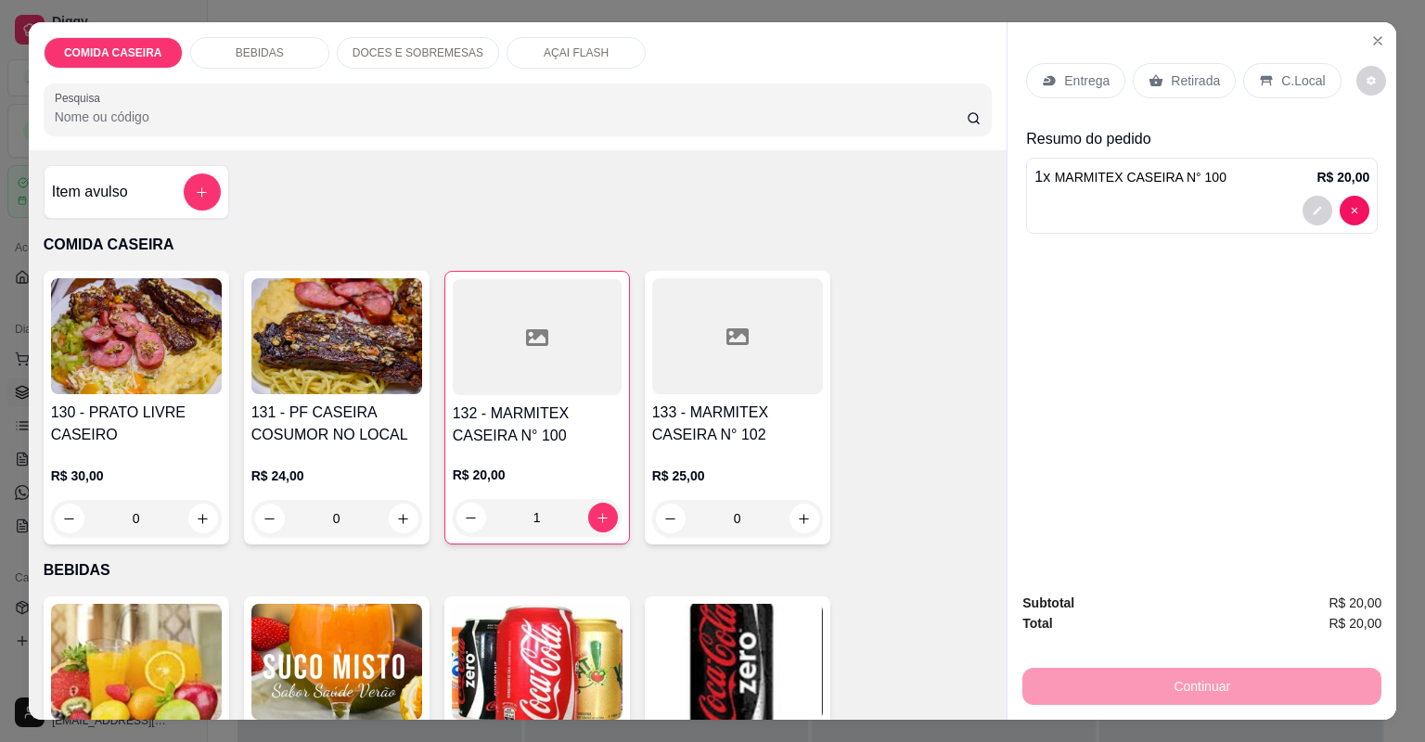
click at [1150, 88] on div "Retirada" at bounding box center [1184, 80] width 103 height 35
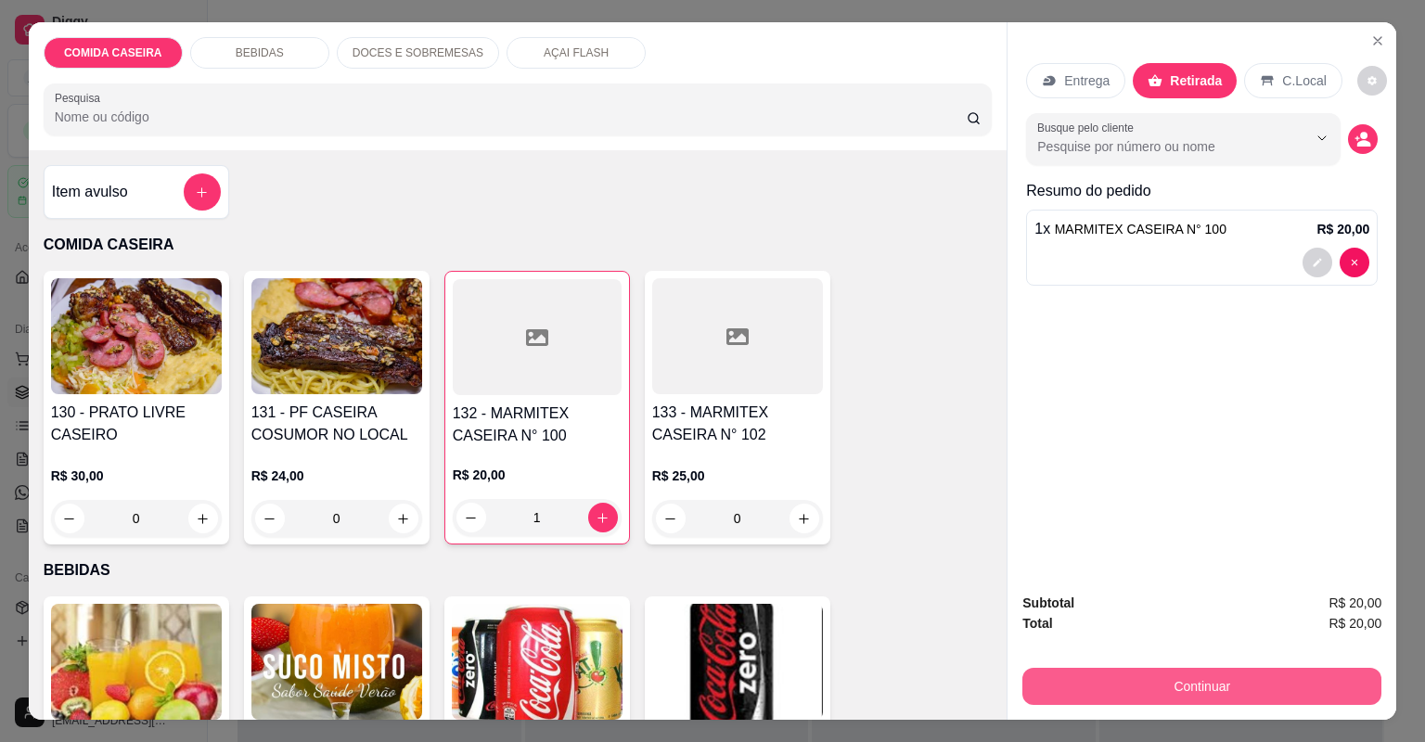
click at [1201, 676] on button "Continuar" at bounding box center [1201, 686] width 359 height 37
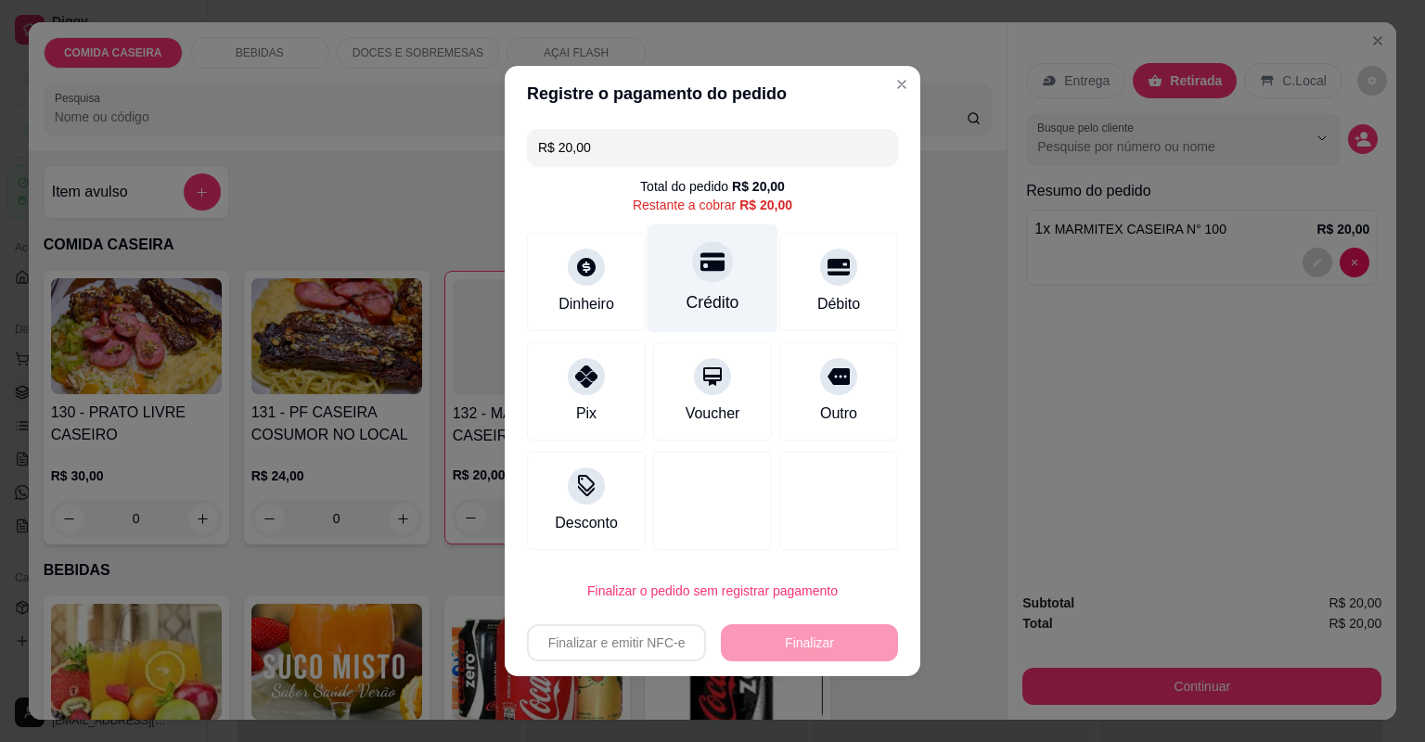
click at [700, 274] on icon at bounding box center [712, 262] width 24 height 24
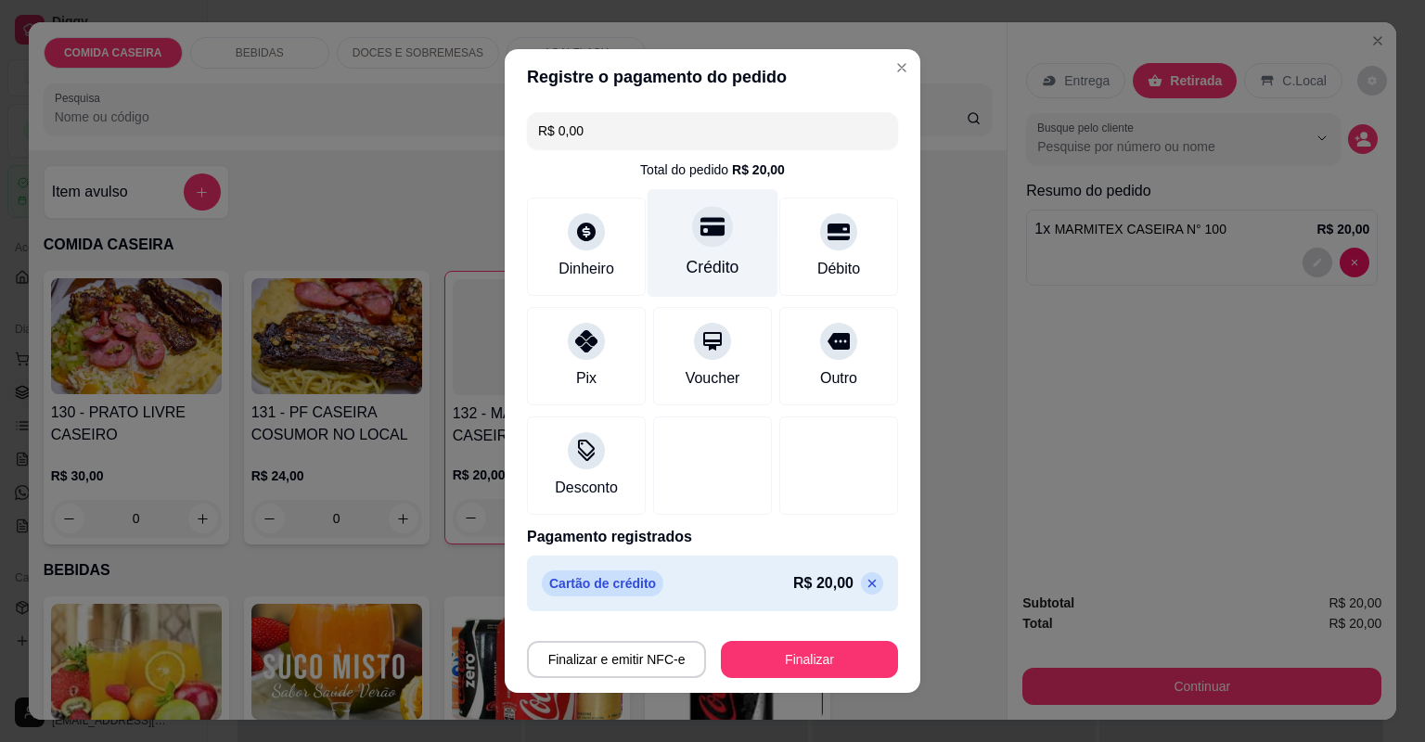
type input "R$ 0,00"
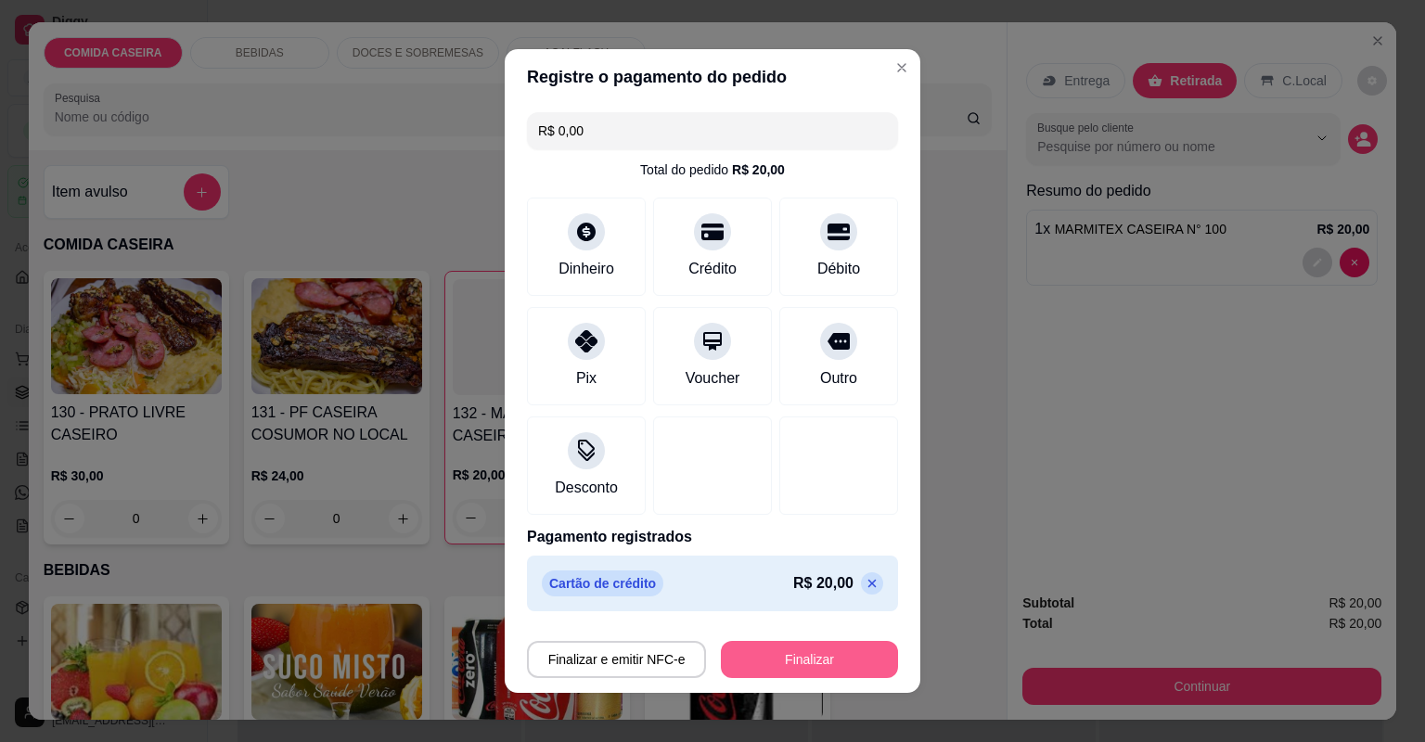
click at [804, 661] on button "Finalizar" at bounding box center [809, 659] width 177 height 37
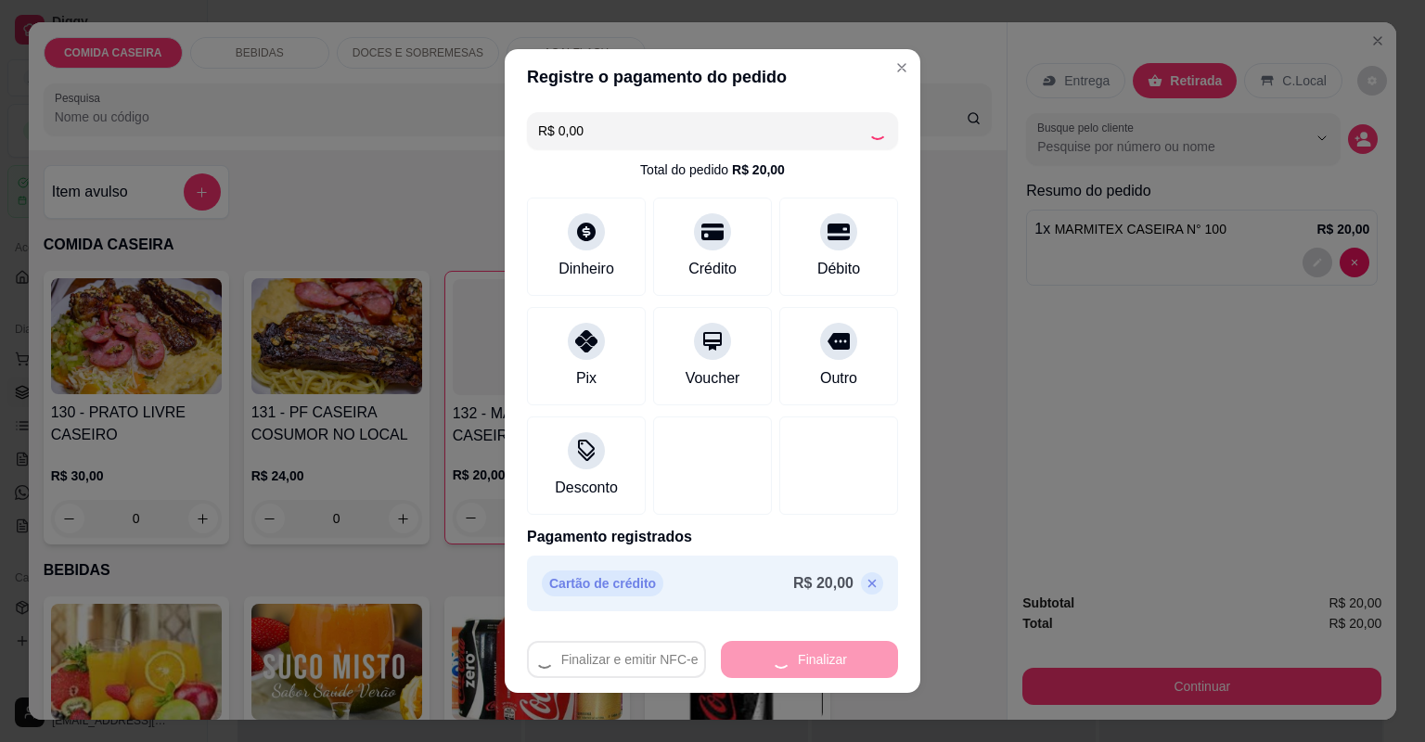
type input "0"
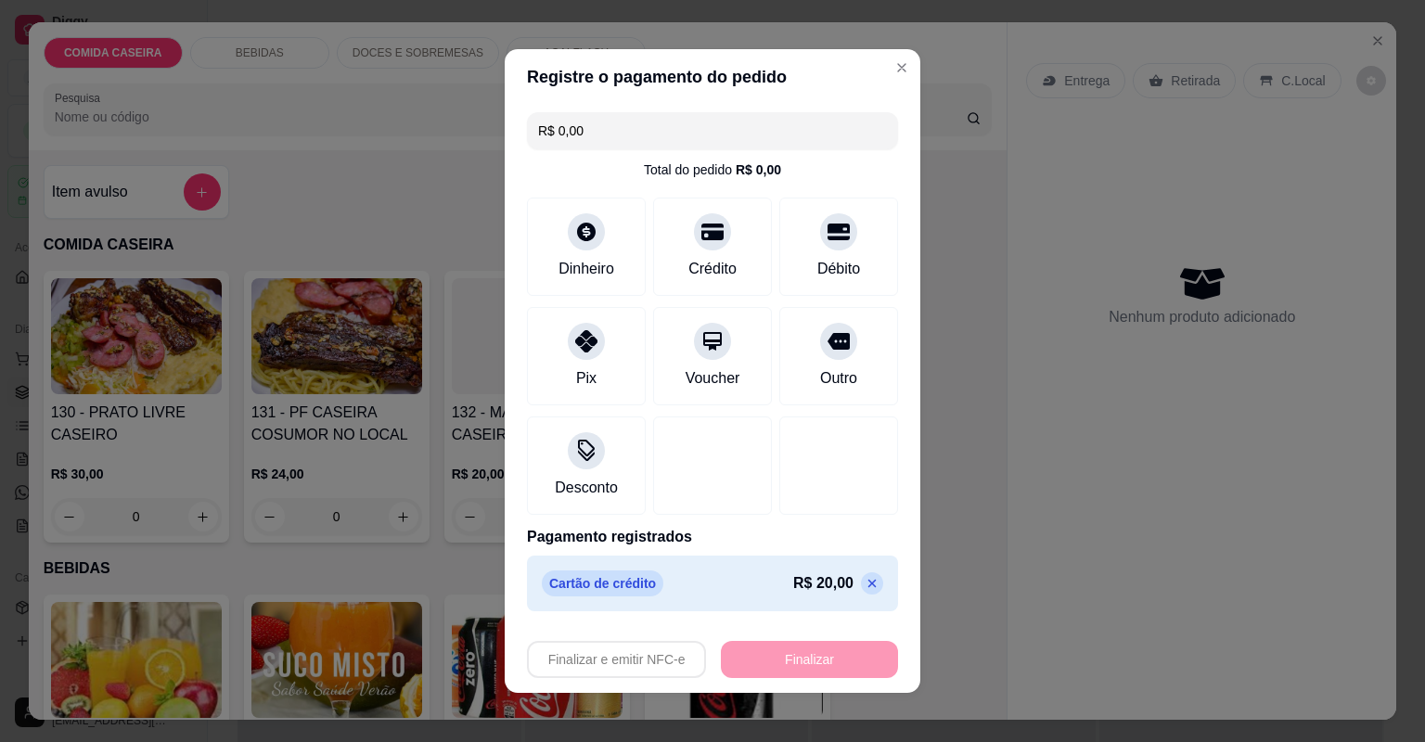
type input "-R$ 20,00"
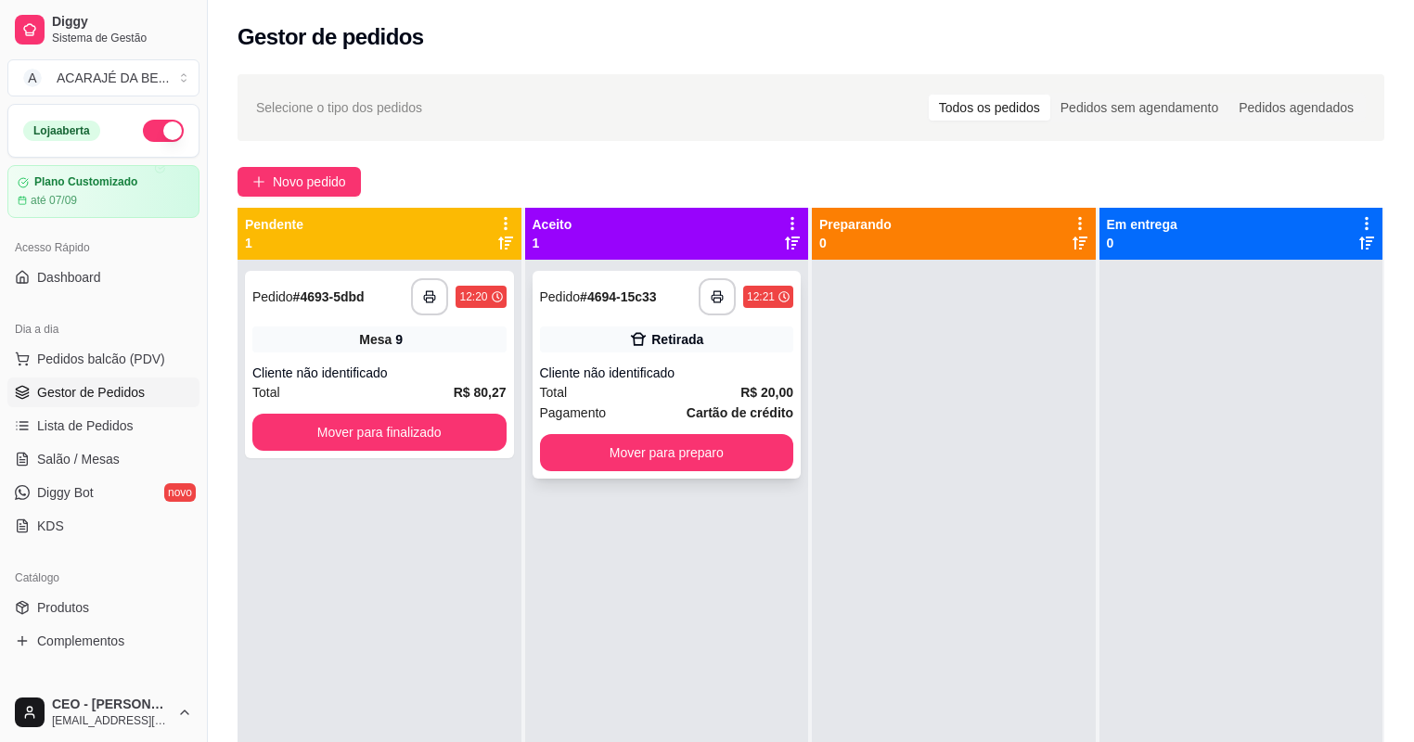
click at [623, 449] on button "Mover para preparo" at bounding box center [667, 452] width 254 height 37
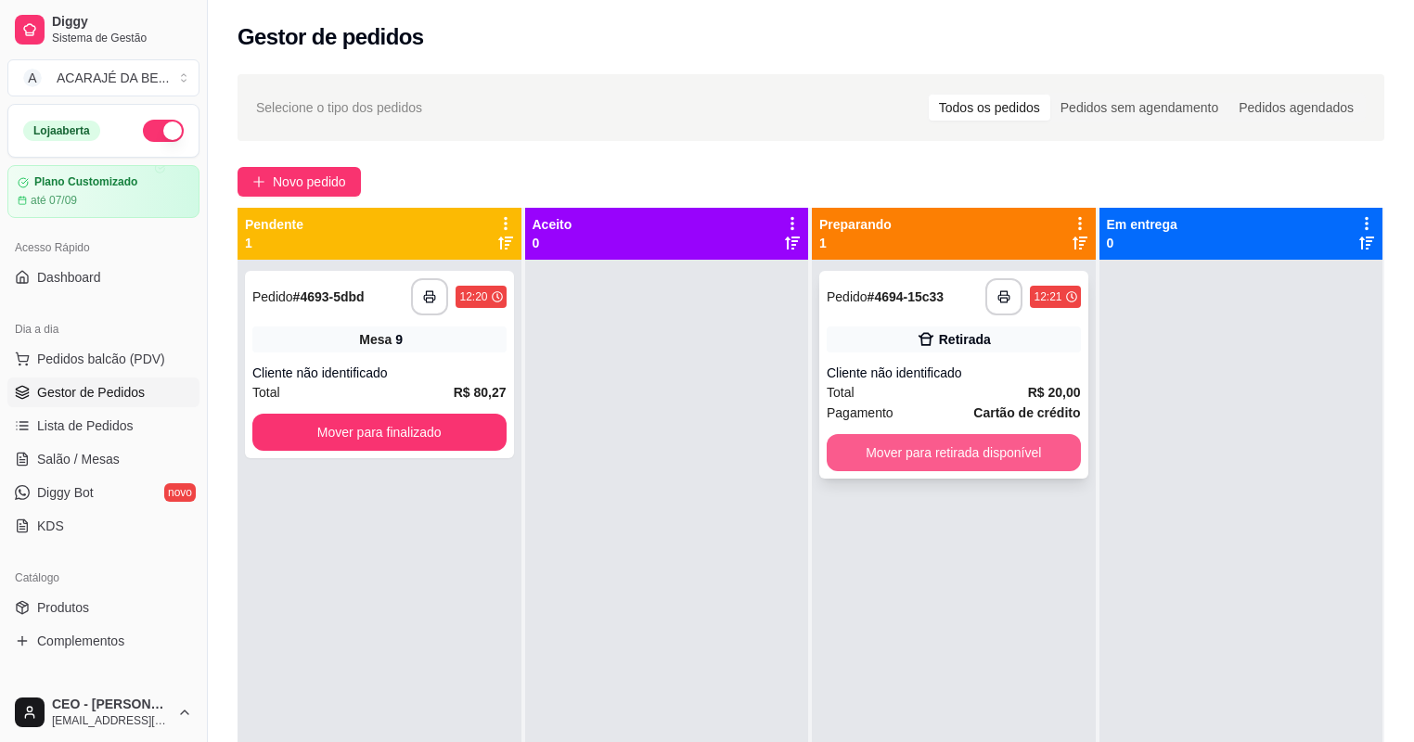
click at [892, 446] on button "Mover para retirada disponível" at bounding box center [954, 452] width 254 height 37
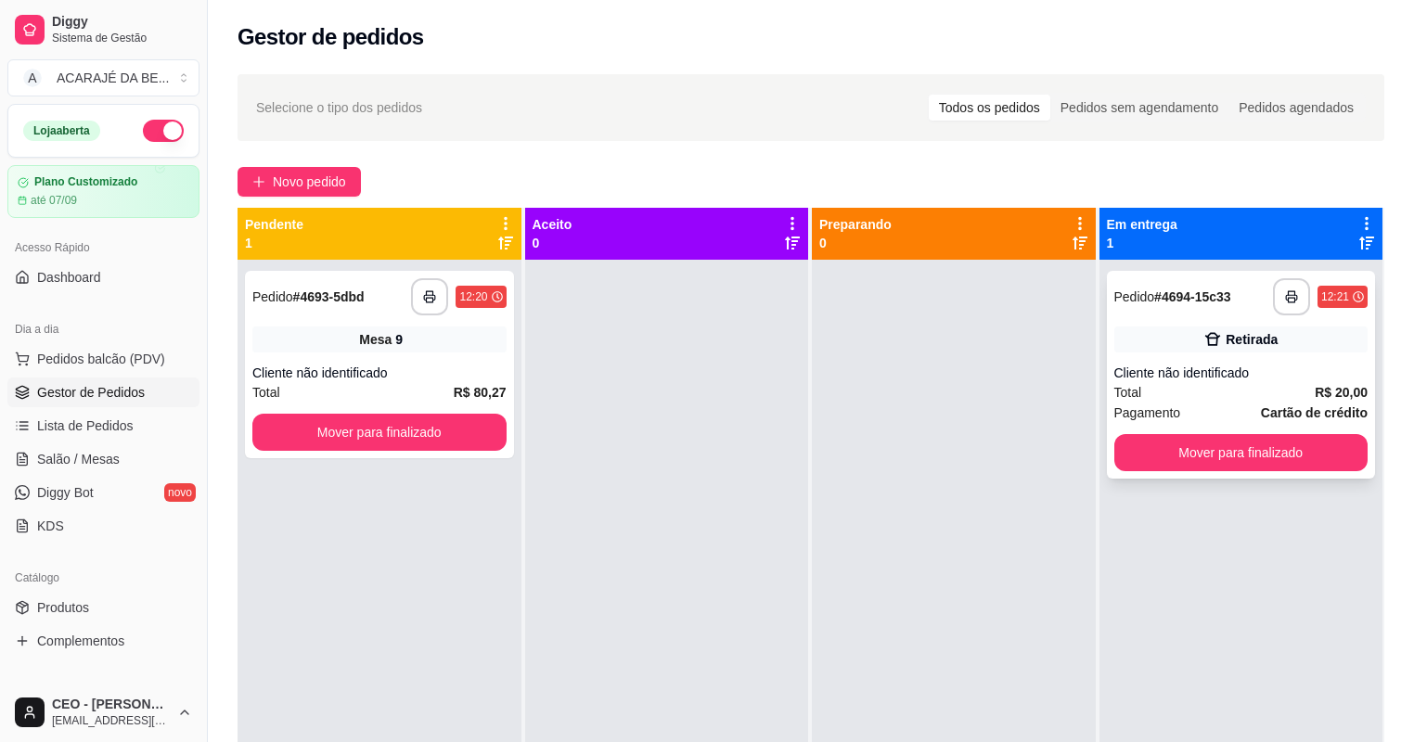
click at [1107, 454] on div "**********" at bounding box center [1241, 375] width 269 height 208
click at [1121, 450] on button "Mover para finalizado" at bounding box center [1241, 452] width 254 height 37
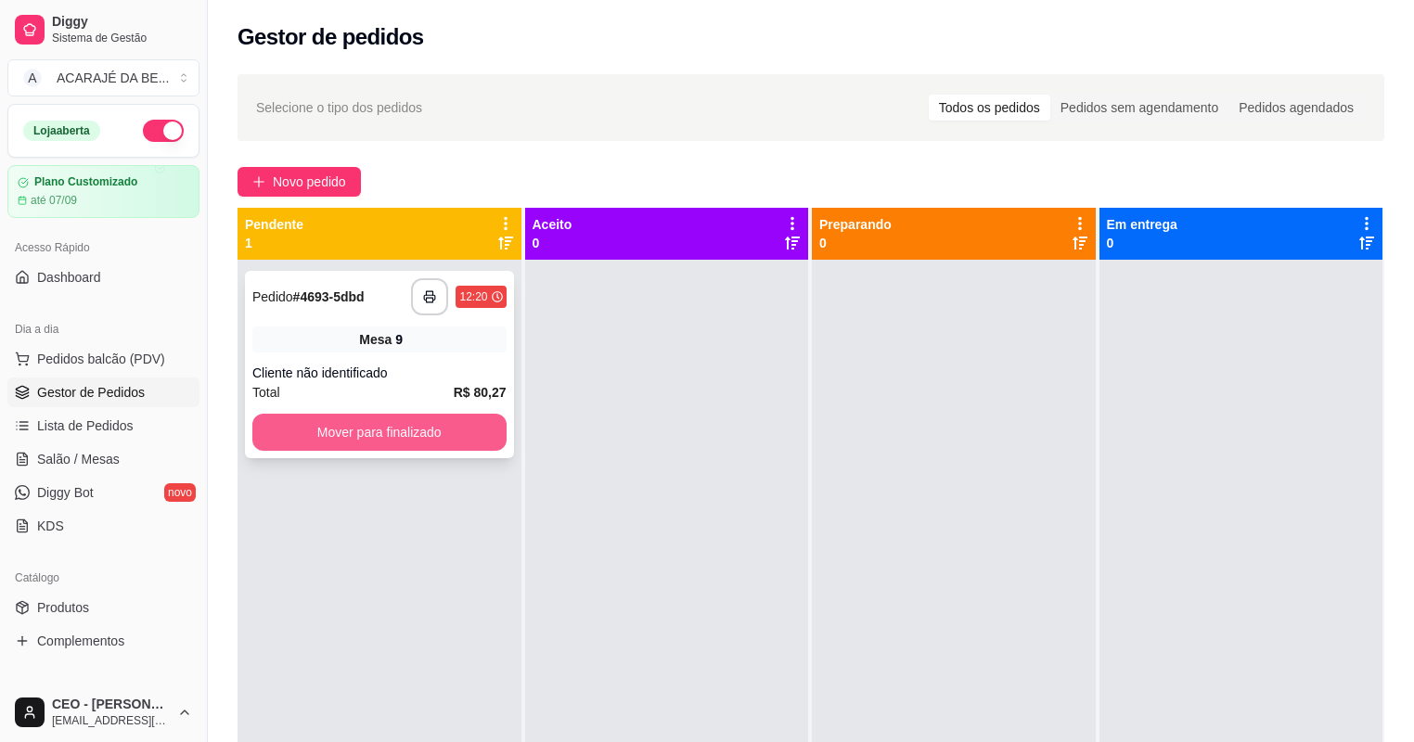
click at [397, 420] on button "Mover para finalizado" at bounding box center [379, 432] width 254 height 37
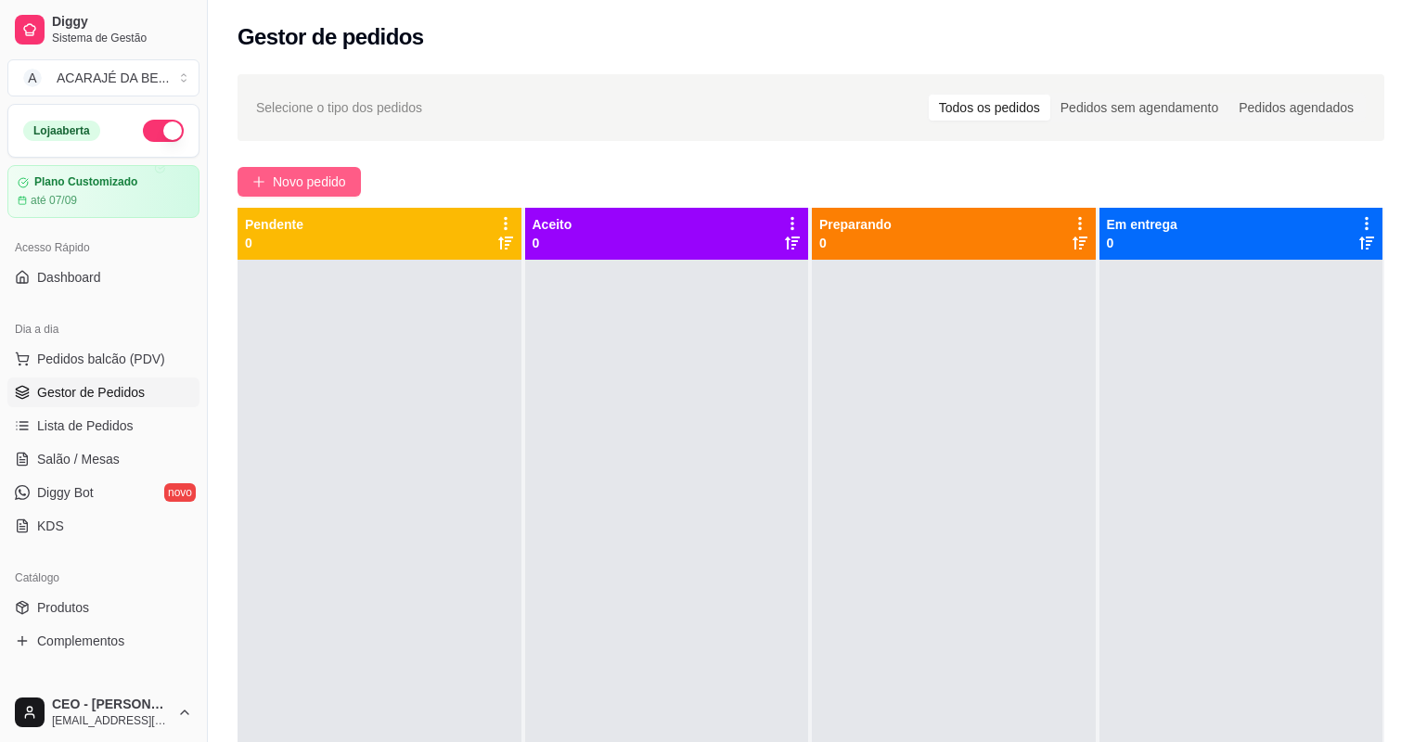
click at [289, 183] on span "Novo pedido" at bounding box center [309, 182] width 73 height 20
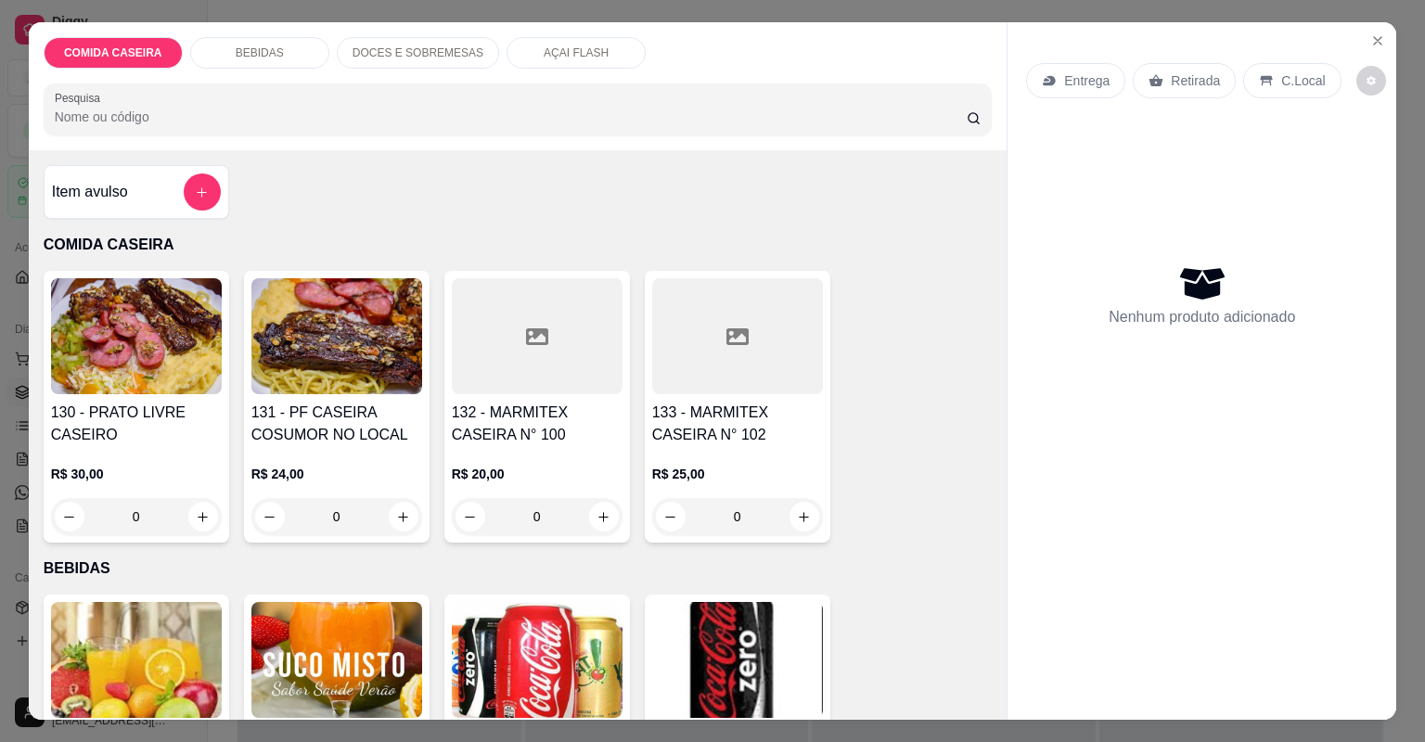
click at [750, 353] on div at bounding box center [737, 336] width 171 height 116
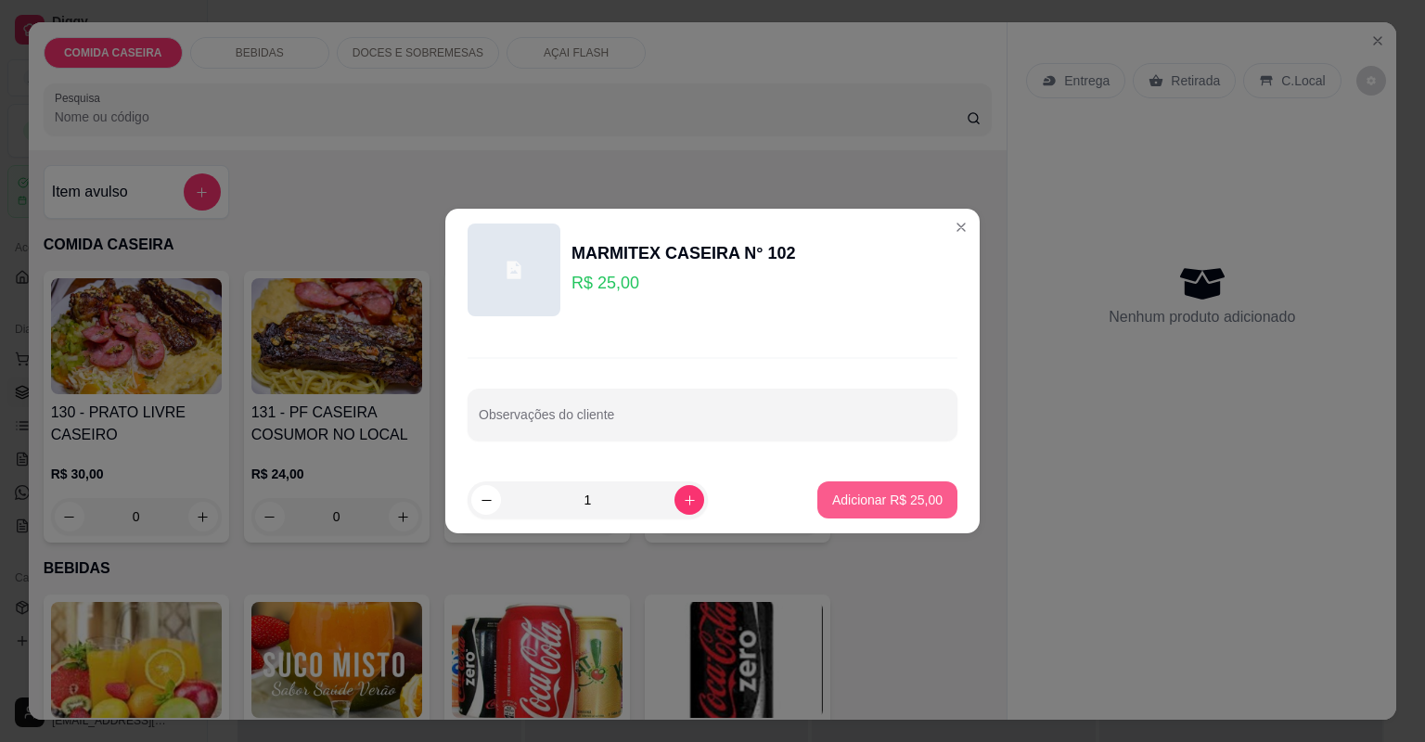
click at [842, 494] on p "Adicionar R$ 25,00" at bounding box center [887, 500] width 110 height 19
type input "1"
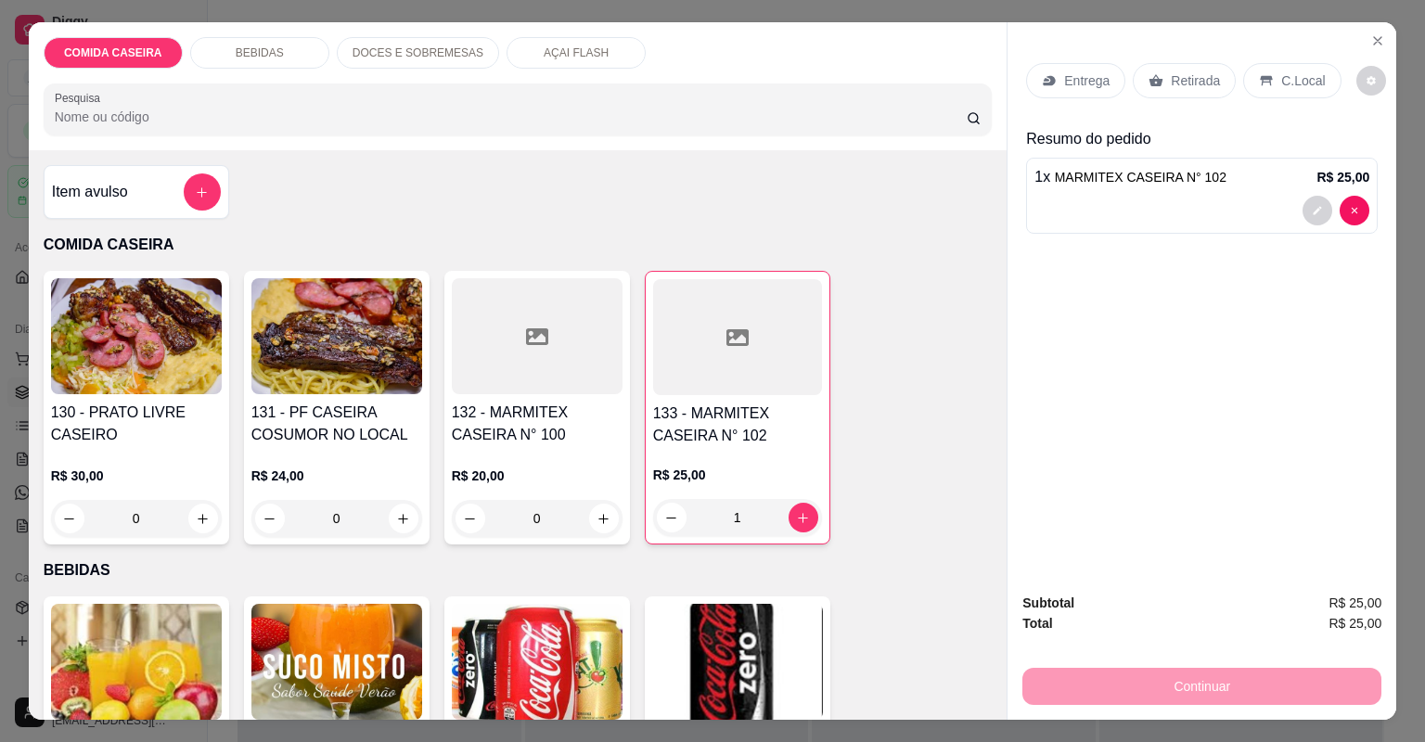
click at [1171, 84] on p "Retirada" at bounding box center [1195, 80] width 49 height 19
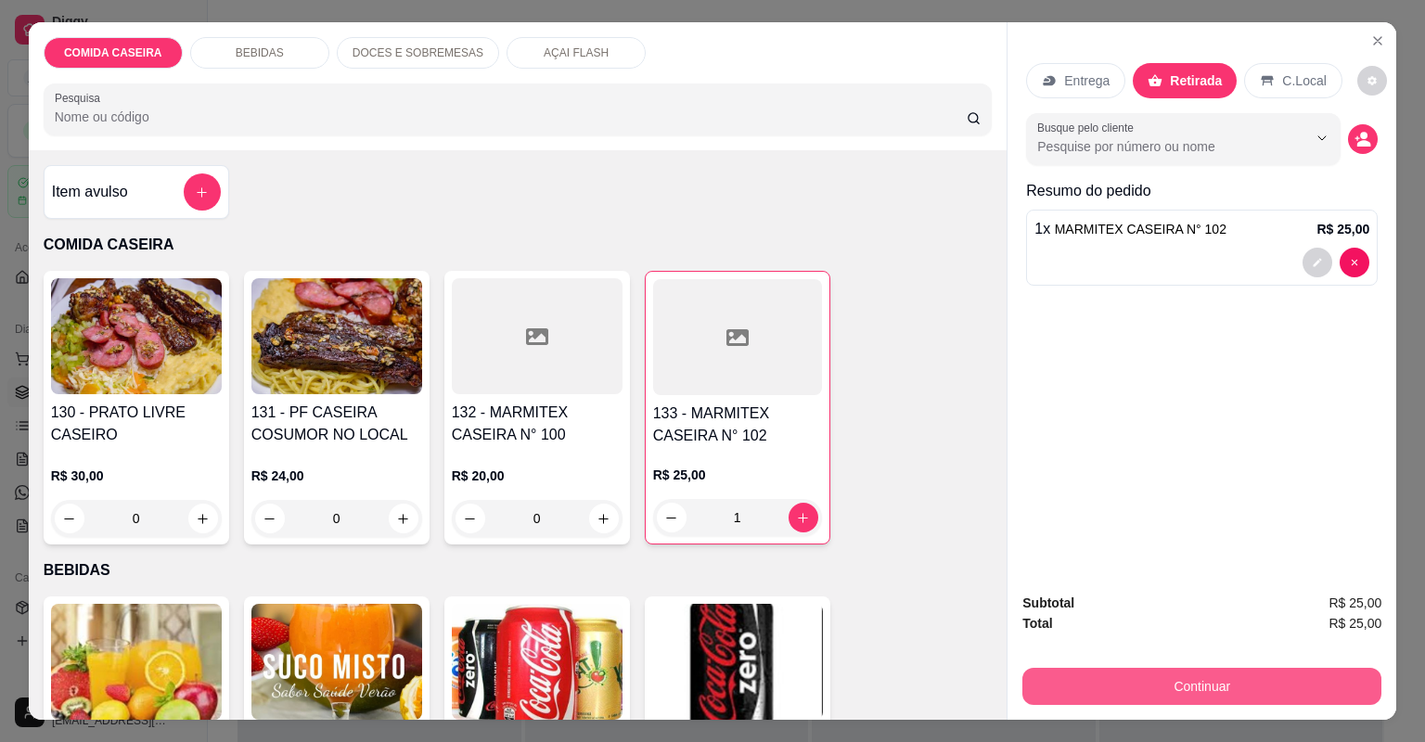
click at [1121, 672] on button "Continuar" at bounding box center [1201, 686] width 359 height 37
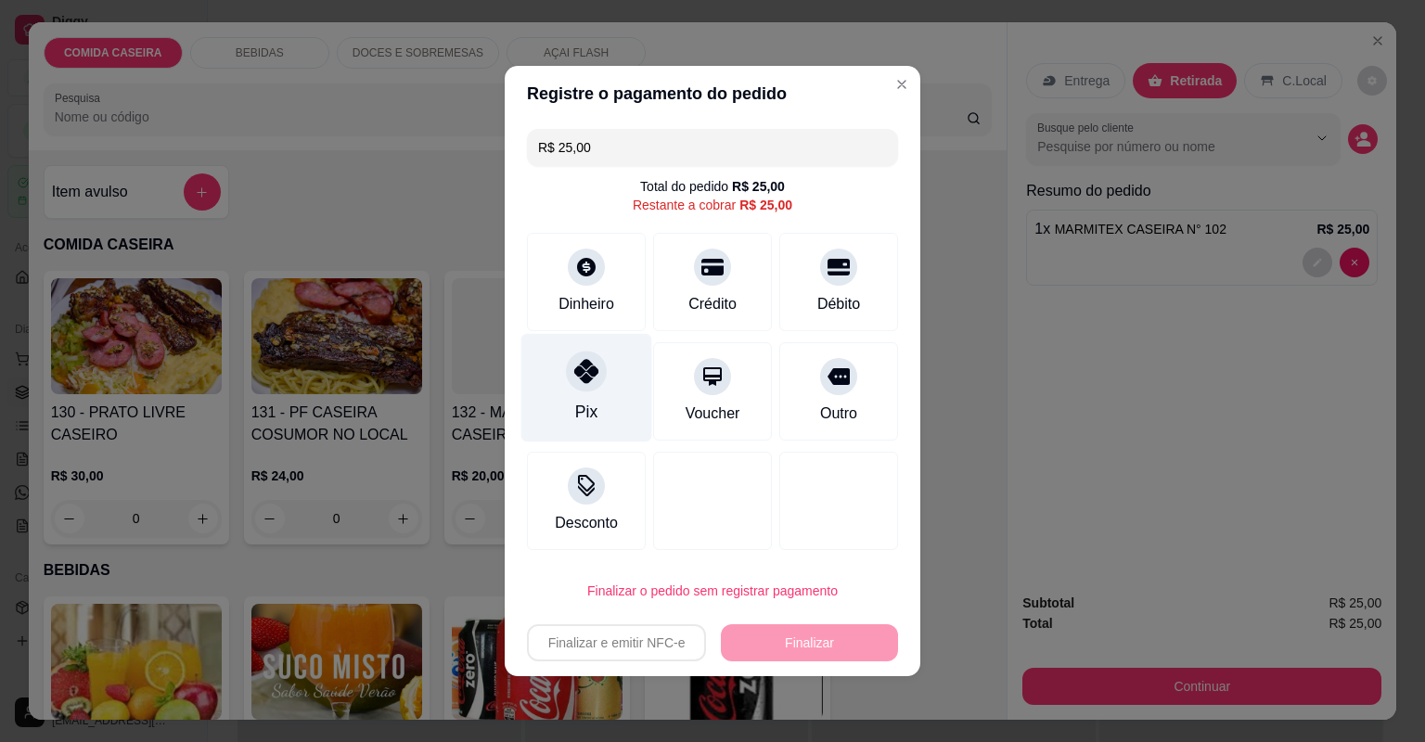
click at [631, 374] on div "Pix" at bounding box center [586, 388] width 131 height 109
type input "R$ 0,00"
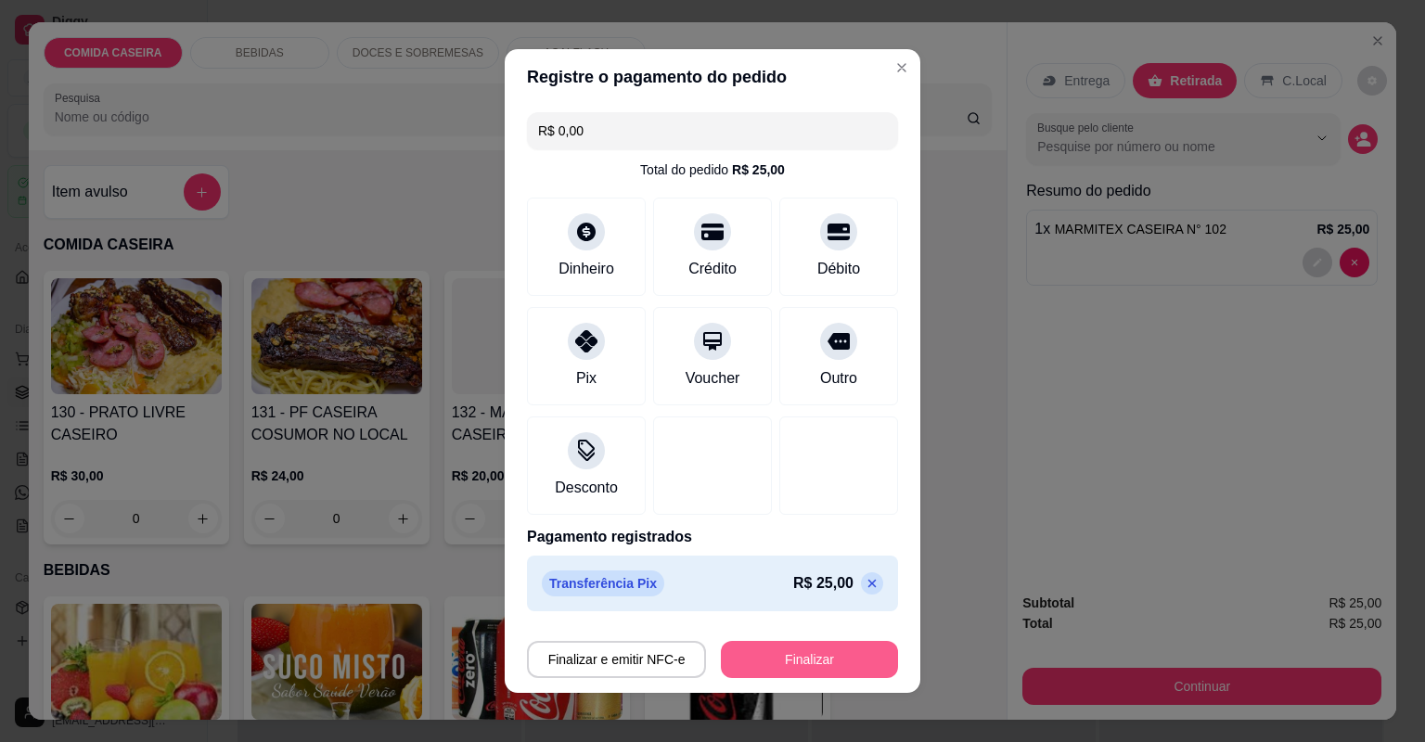
click at [847, 664] on button "Finalizar" at bounding box center [809, 659] width 177 height 37
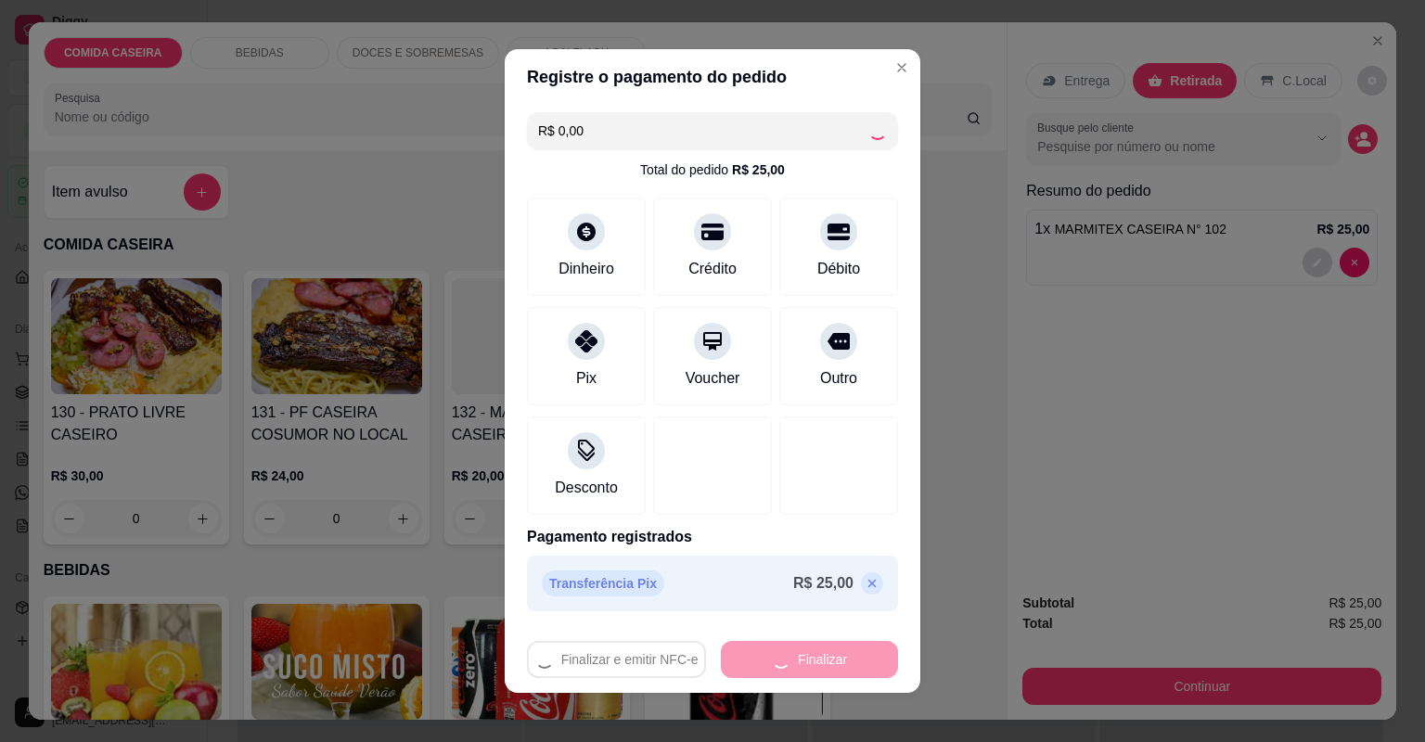
type input "0"
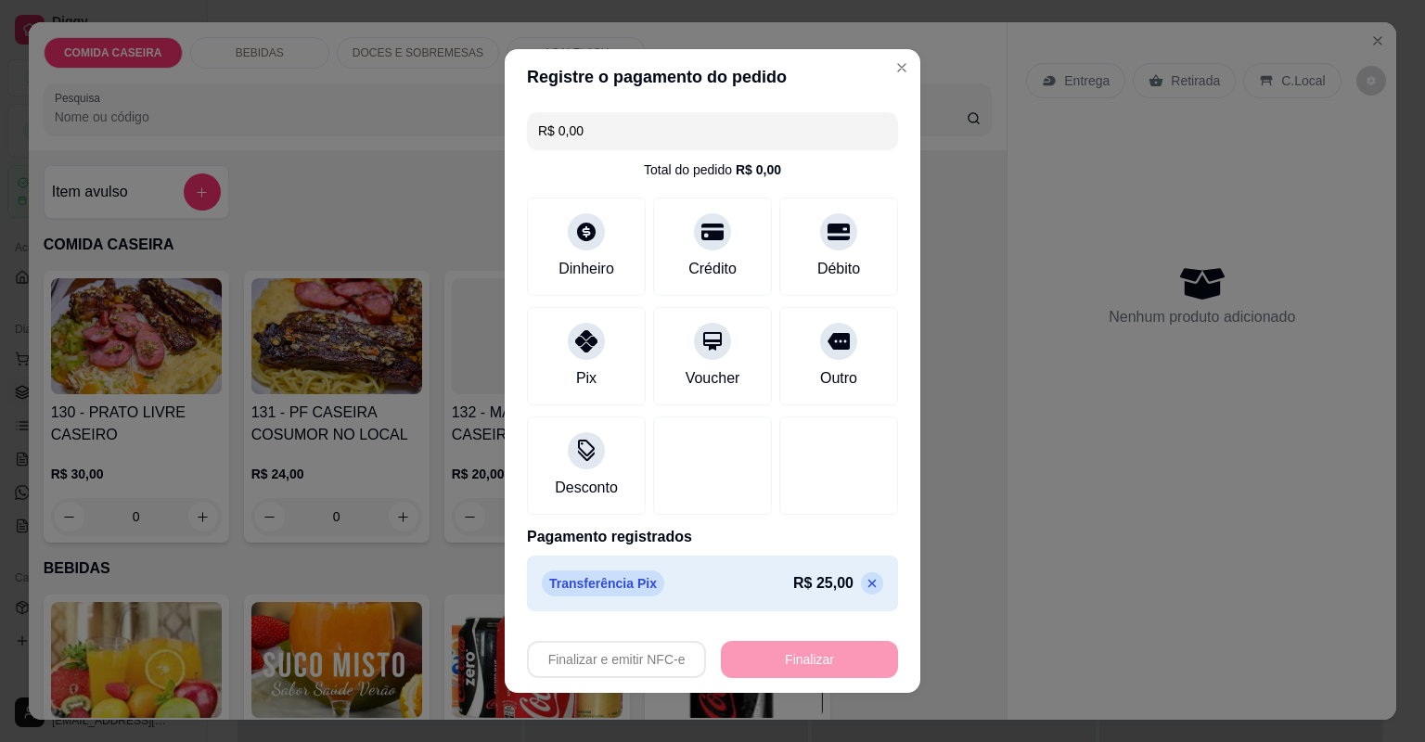
type input "-R$ 25,00"
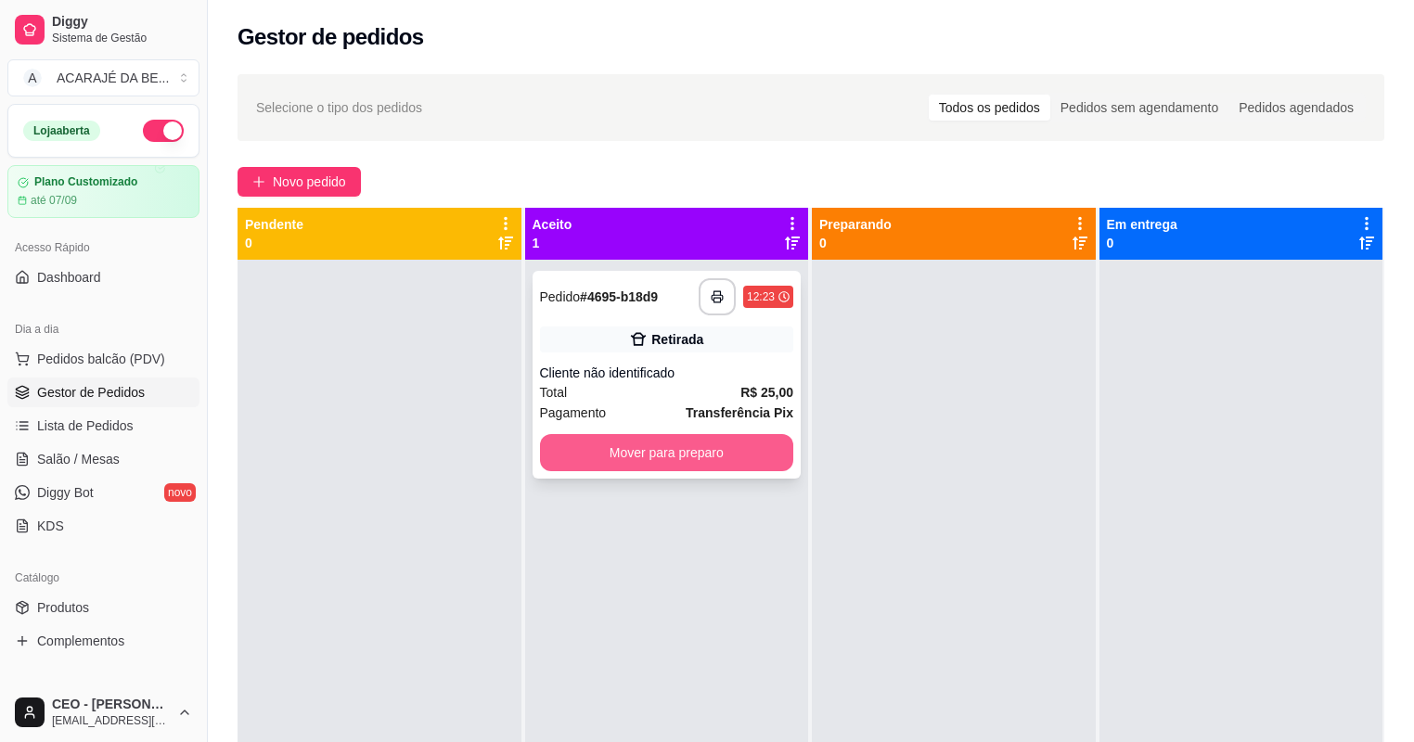
click at [680, 453] on button "Mover para preparo" at bounding box center [667, 452] width 254 height 37
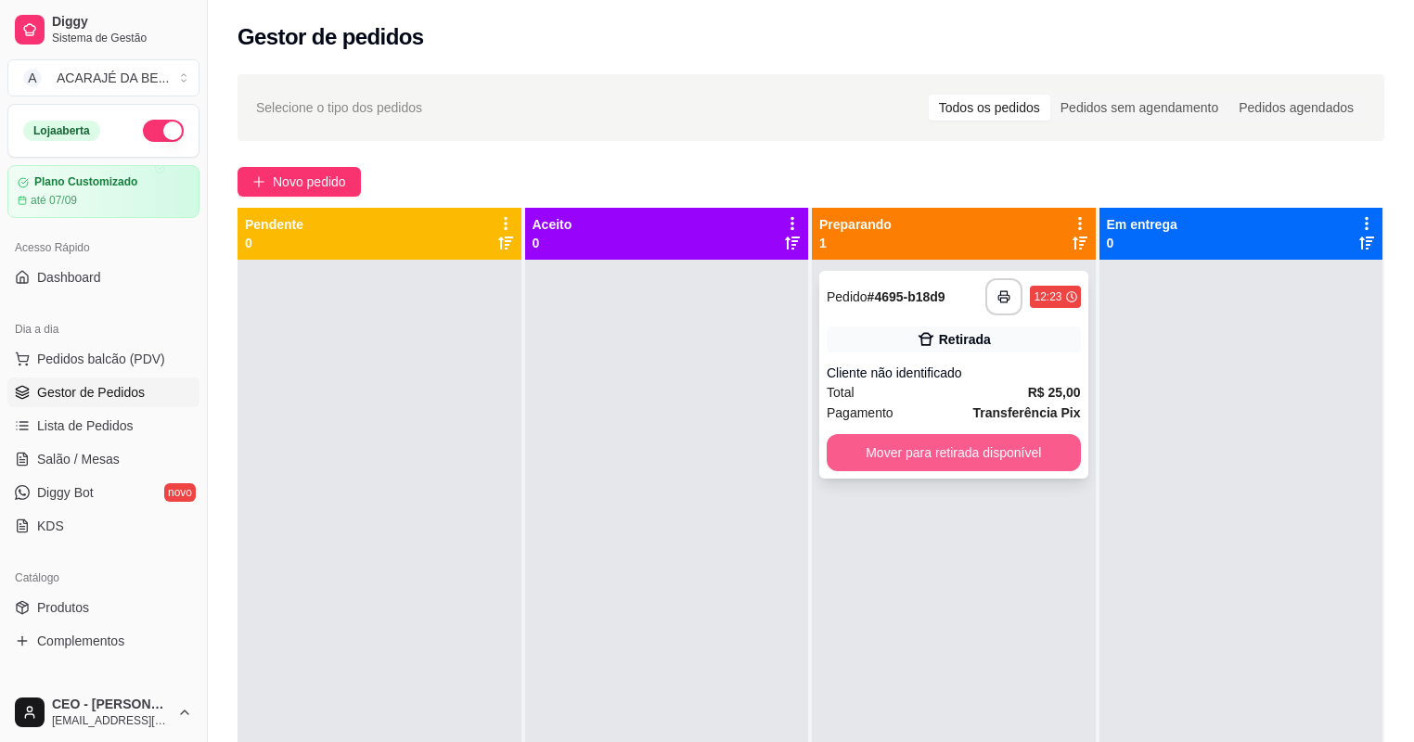
click at [867, 442] on button "Mover para retirada disponível" at bounding box center [954, 452] width 254 height 37
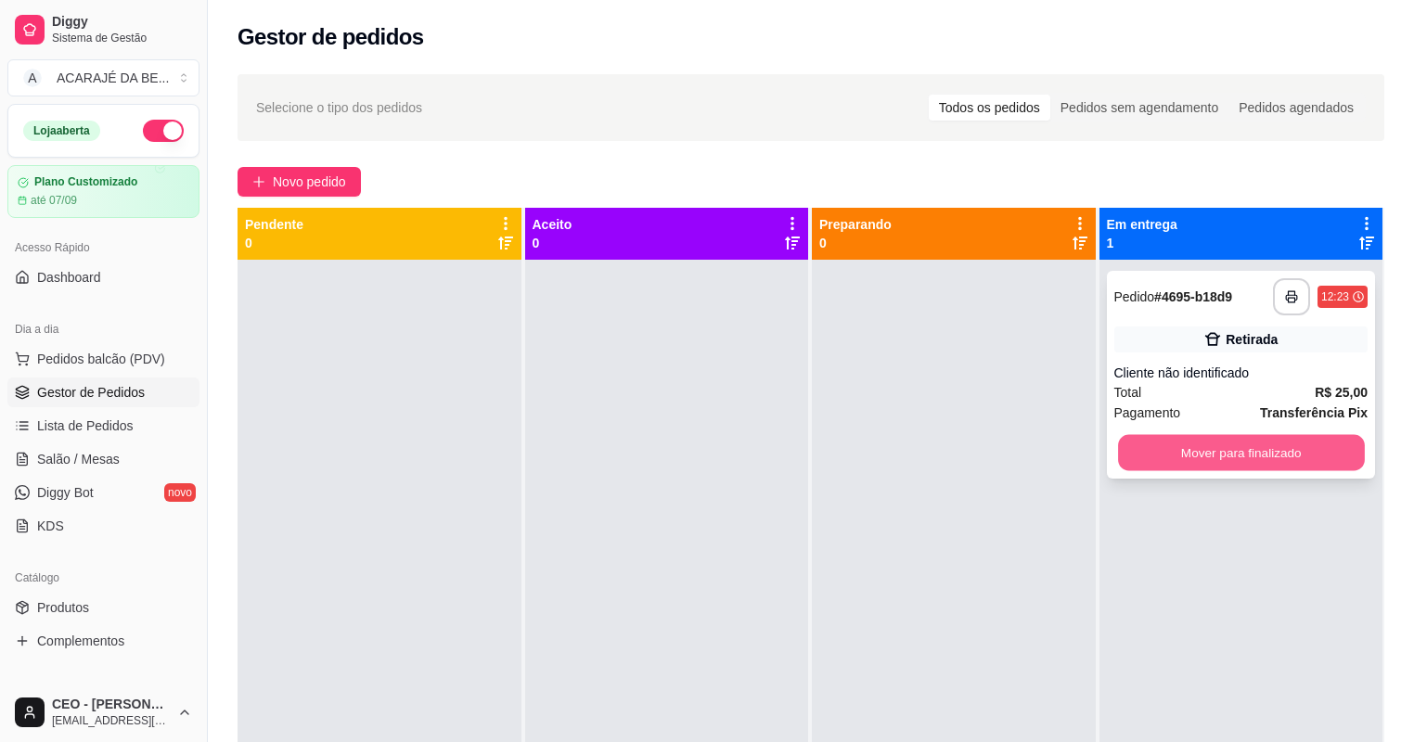
click at [1127, 439] on button "Mover para finalizado" at bounding box center [1241, 453] width 246 height 36
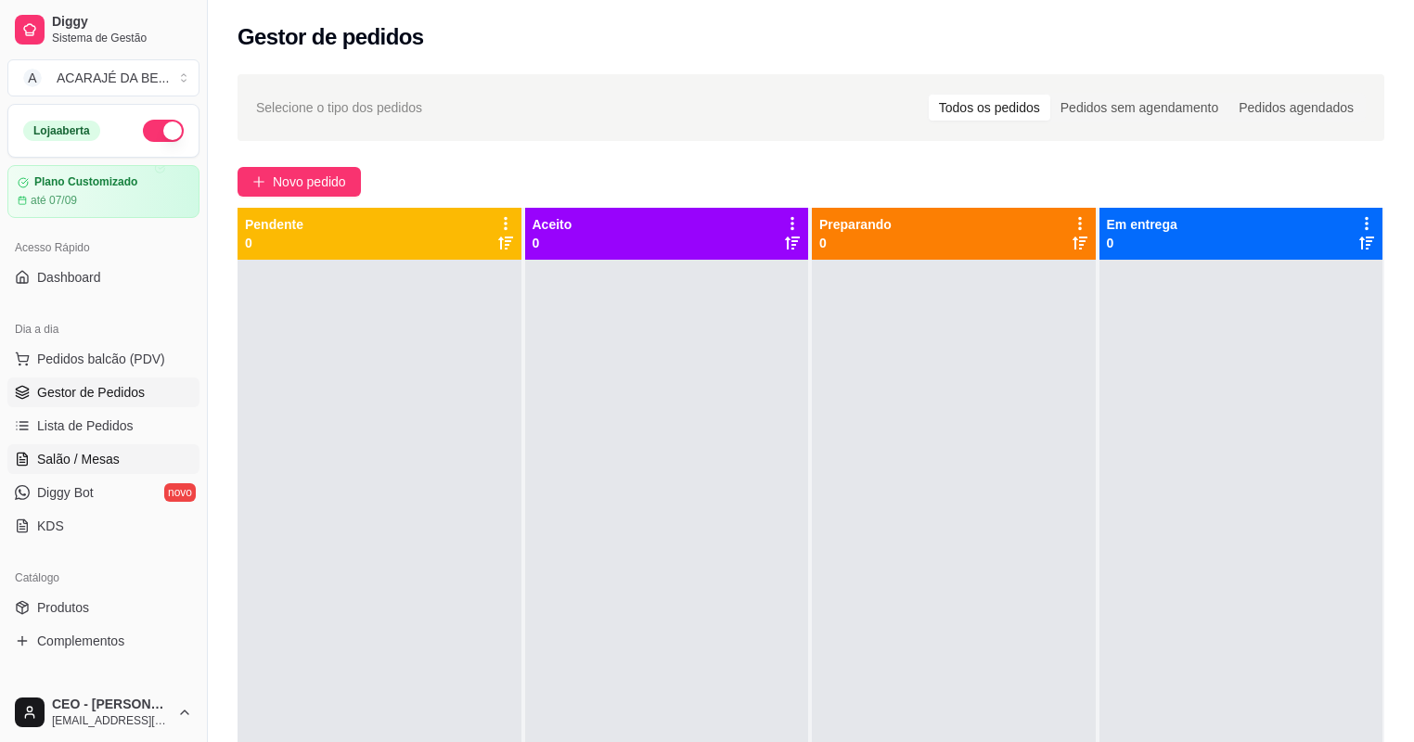
click at [125, 449] on link "Salão / Mesas" at bounding box center [103, 459] width 192 height 30
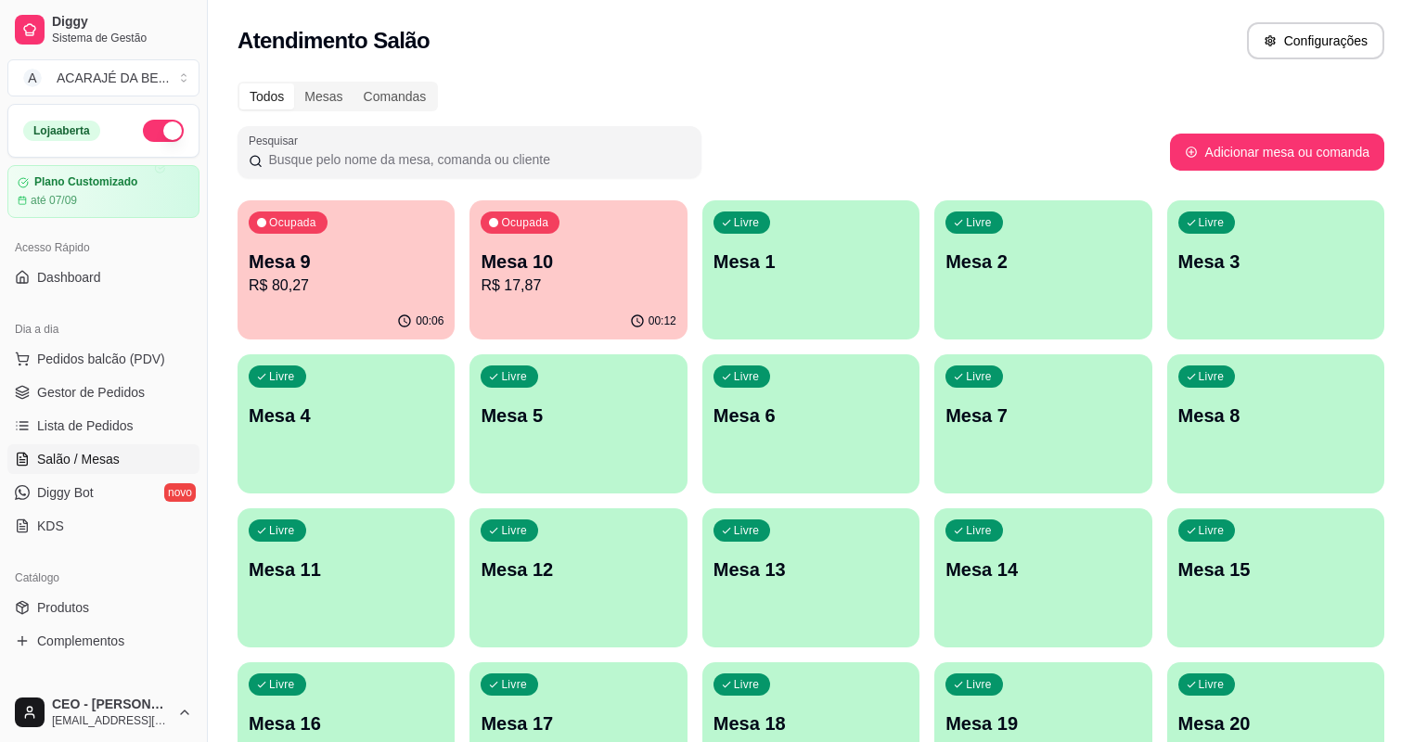
click at [546, 288] on p "R$ 17,87" at bounding box center [578, 286] width 195 height 22
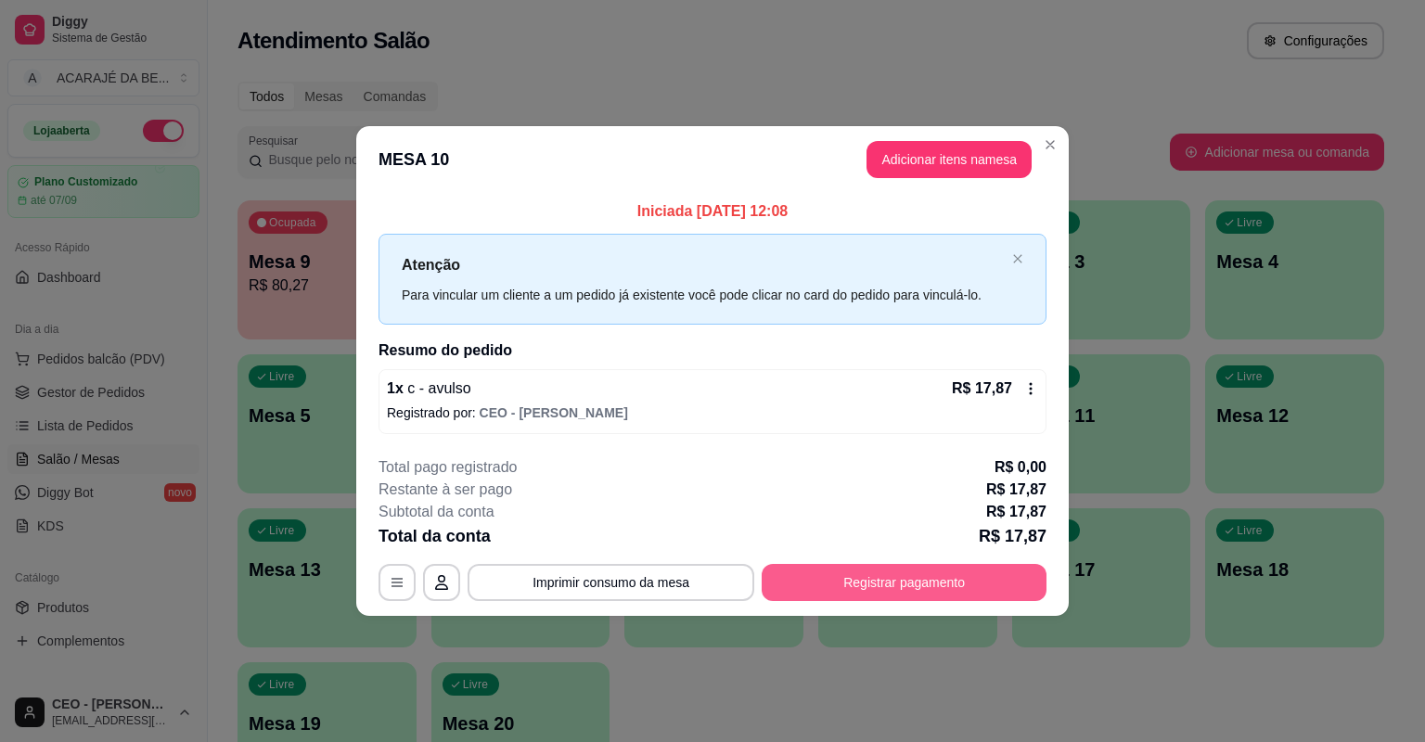
click at [837, 569] on button "Registrar pagamento" at bounding box center [904, 582] width 285 height 37
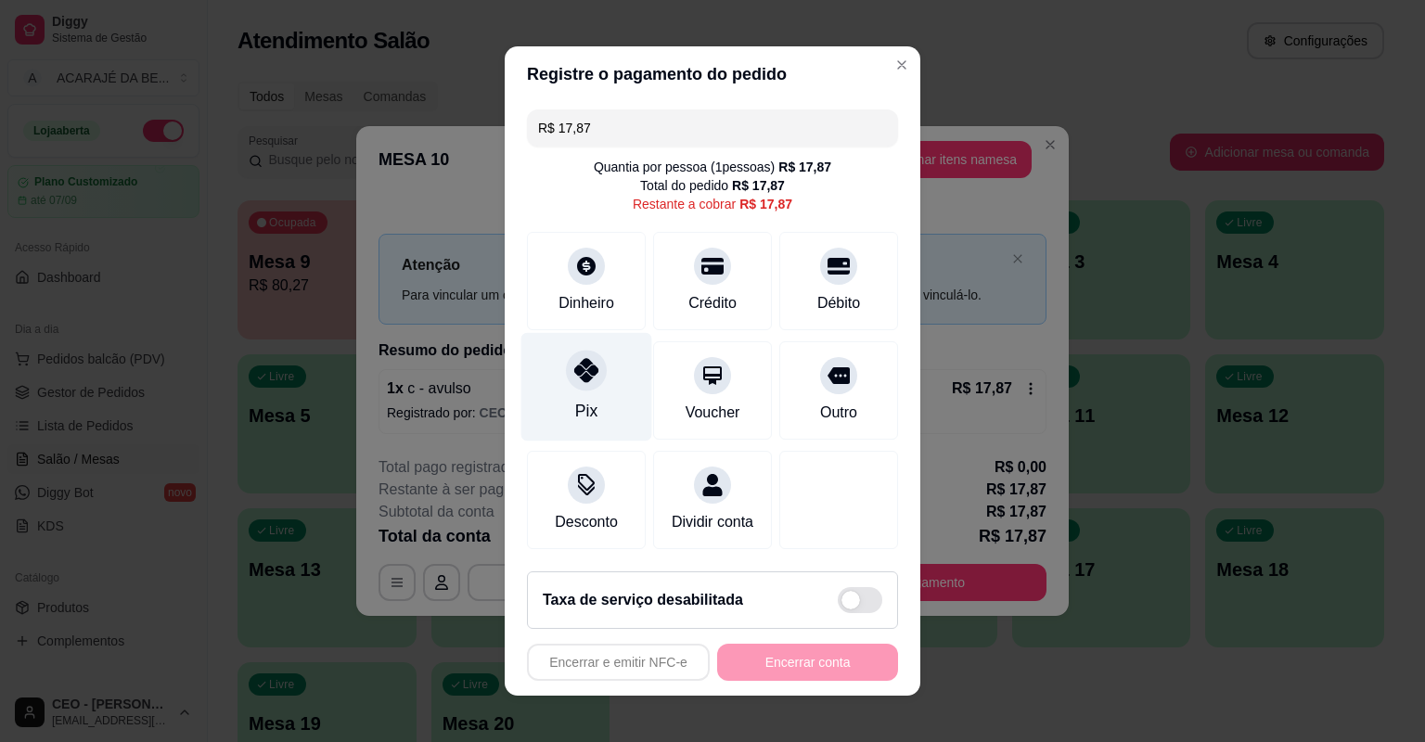
click at [593, 371] on div at bounding box center [586, 370] width 41 height 41
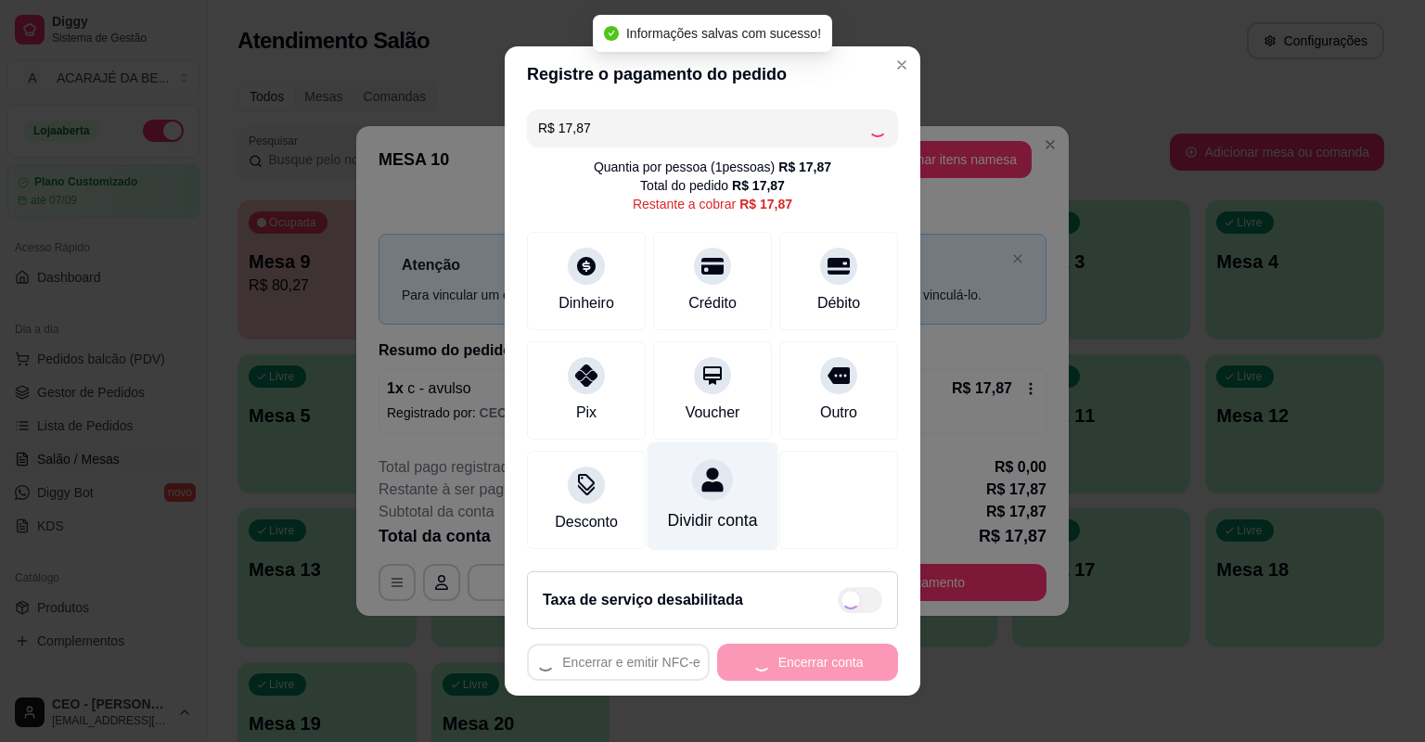
type input "R$ 0,00"
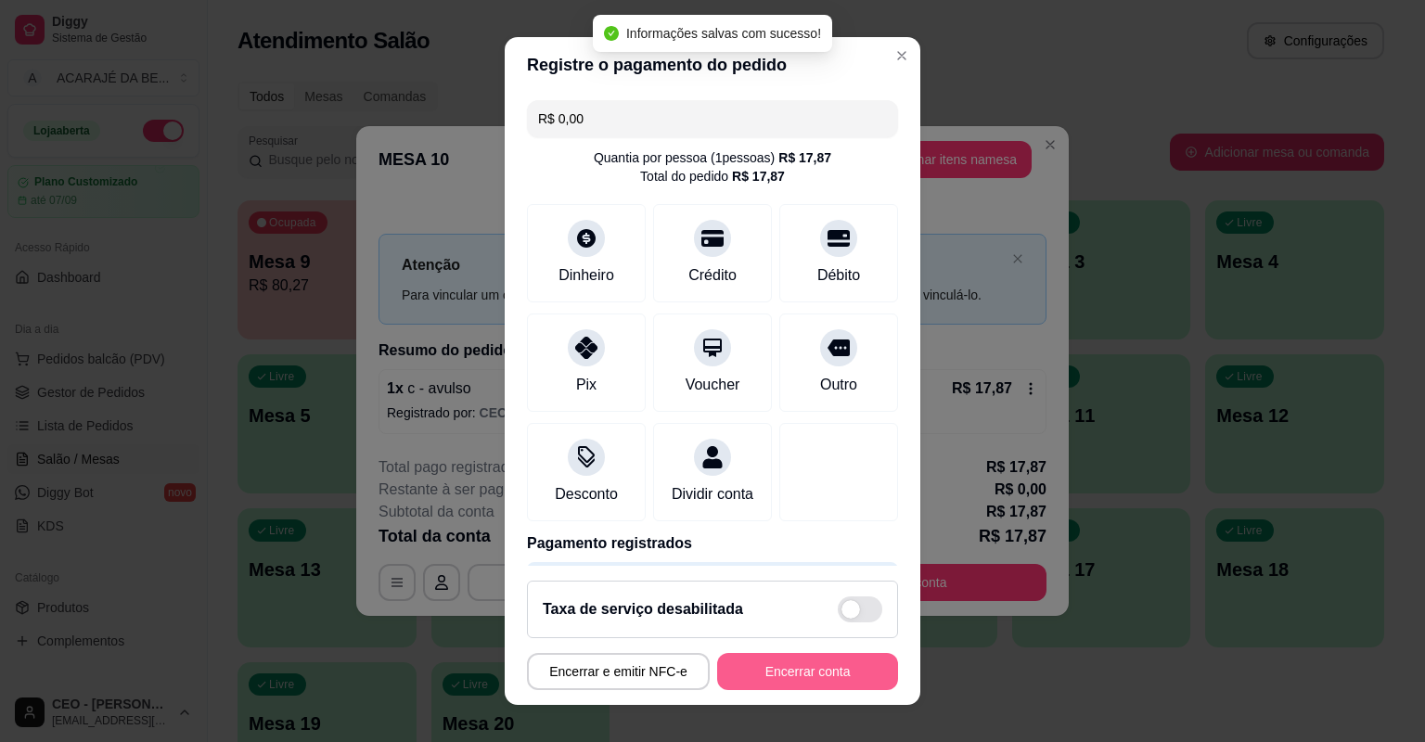
click at [744, 683] on button "Encerrar conta" at bounding box center [807, 671] width 181 height 37
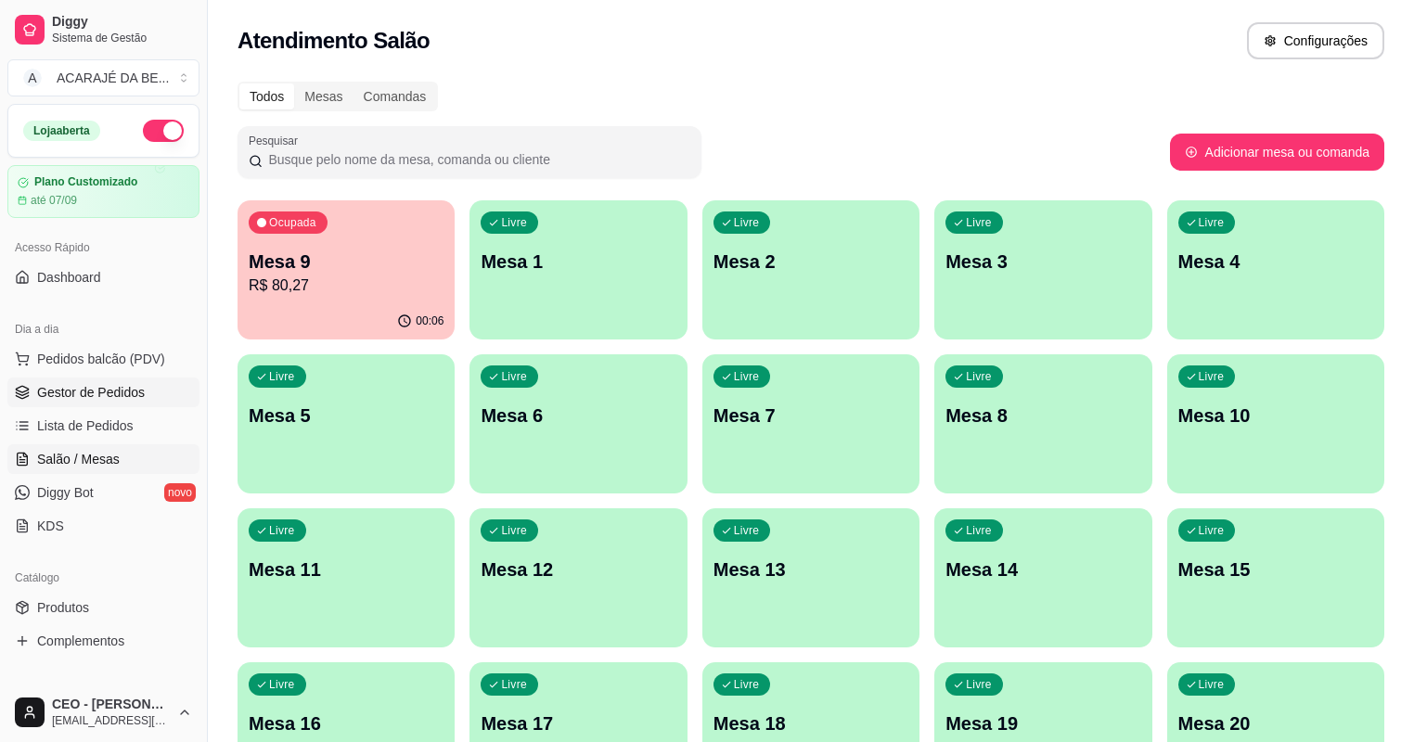
click at [116, 397] on span "Gestor de Pedidos" at bounding box center [91, 392] width 108 height 19
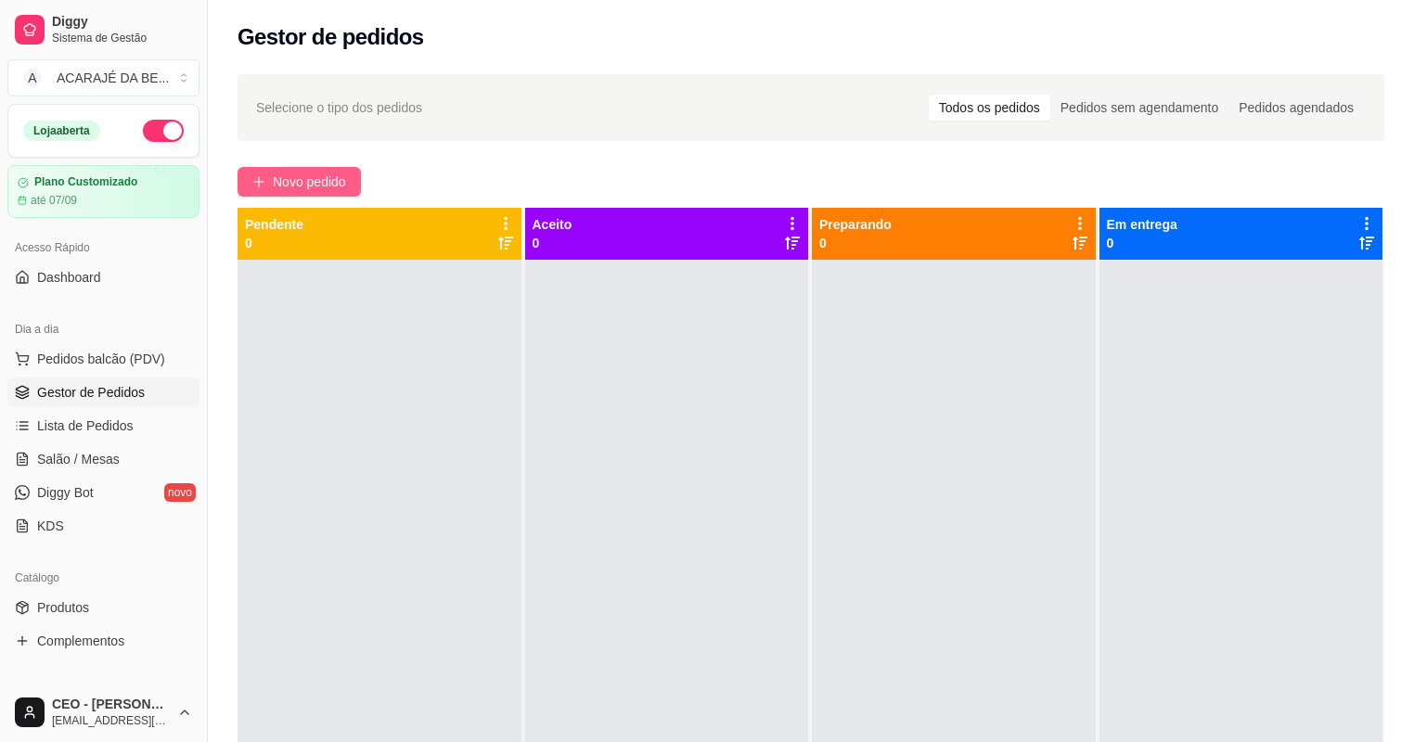
click at [249, 184] on button "Novo pedido" at bounding box center [299, 182] width 123 height 30
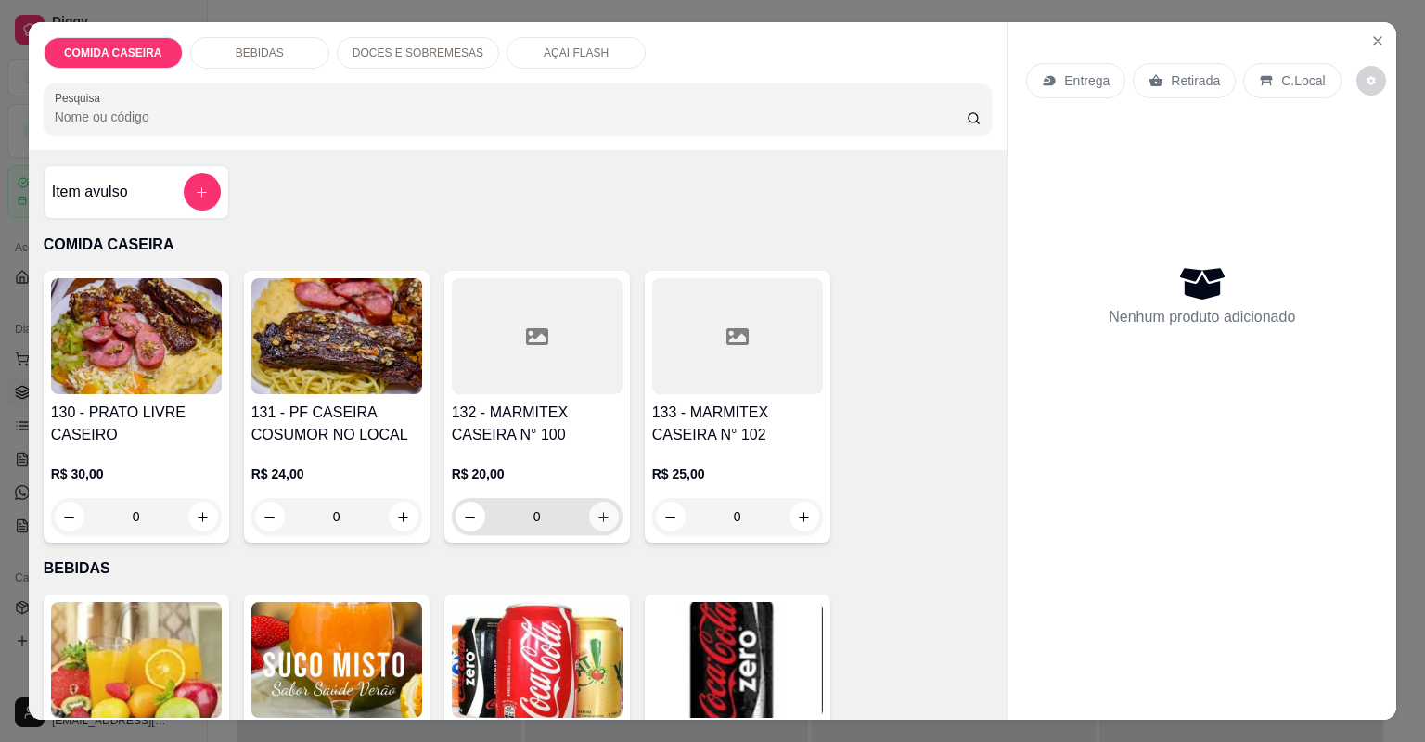
click at [595, 508] on button "increase-product-quantity" at bounding box center [604, 517] width 30 height 30
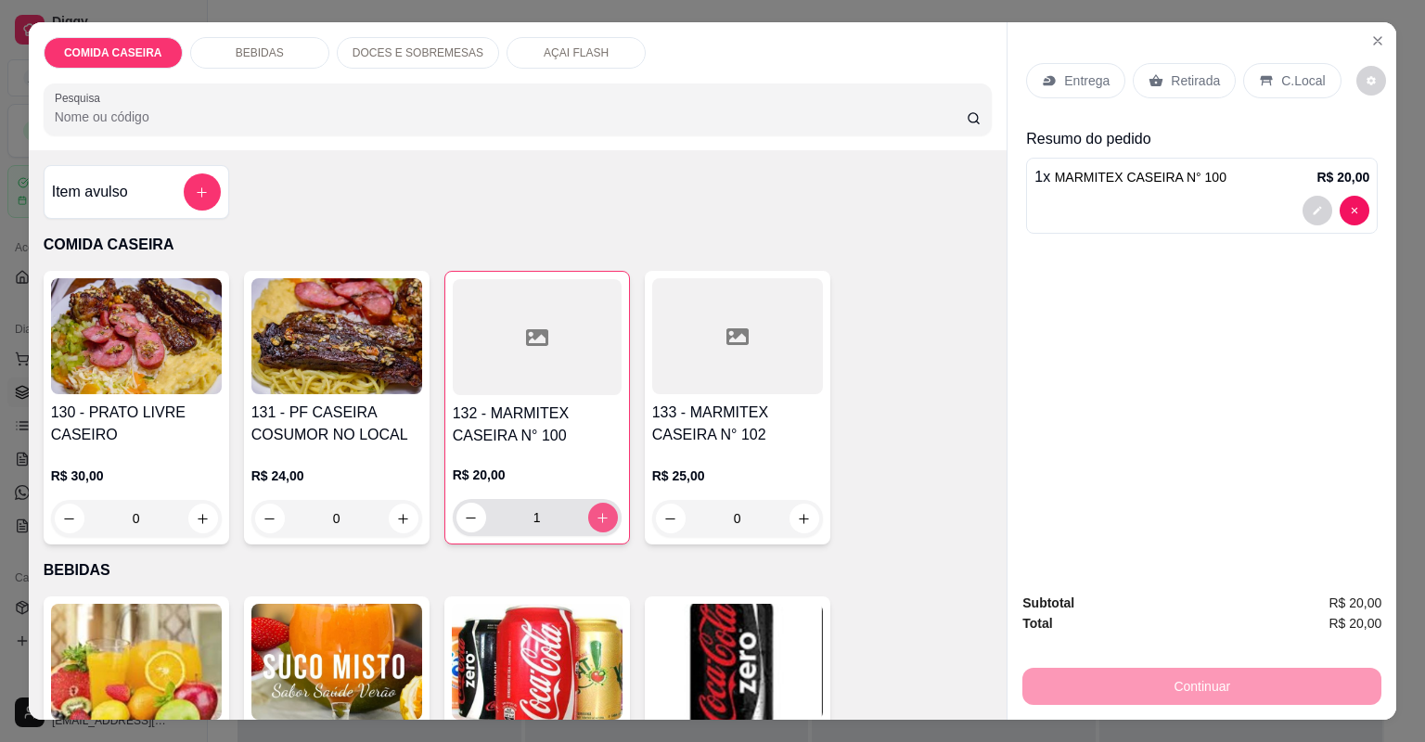
click at [595, 508] on button "increase-product-quantity" at bounding box center [603, 518] width 30 height 30
type input "2"
click at [523, 45] on div "AÇAI FLASH" at bounding box center [576, 53] width 139 height 32
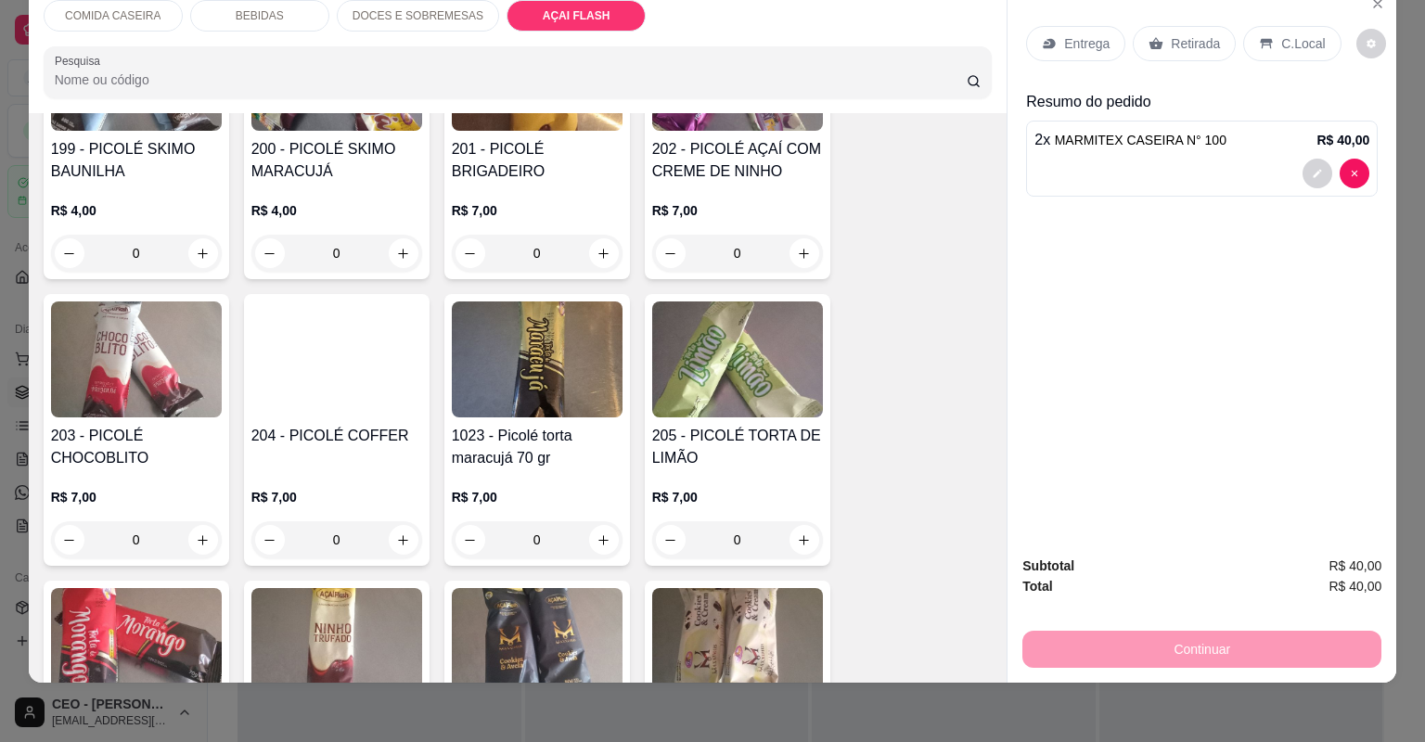
scroll to position [3059, 0]
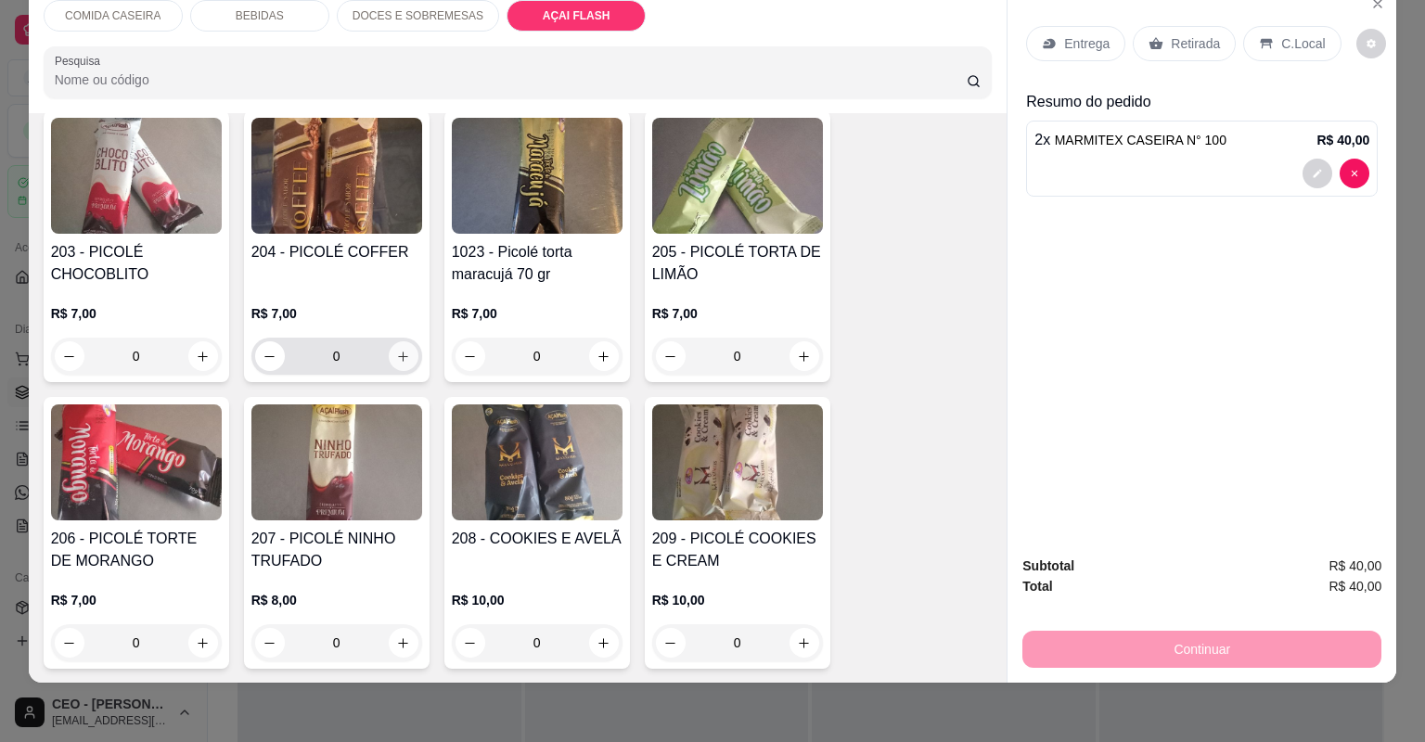
click at [398, 359] on icon "increase-product-quantity" at bounding box center [403, 357] width 10 height 10
type input "1"
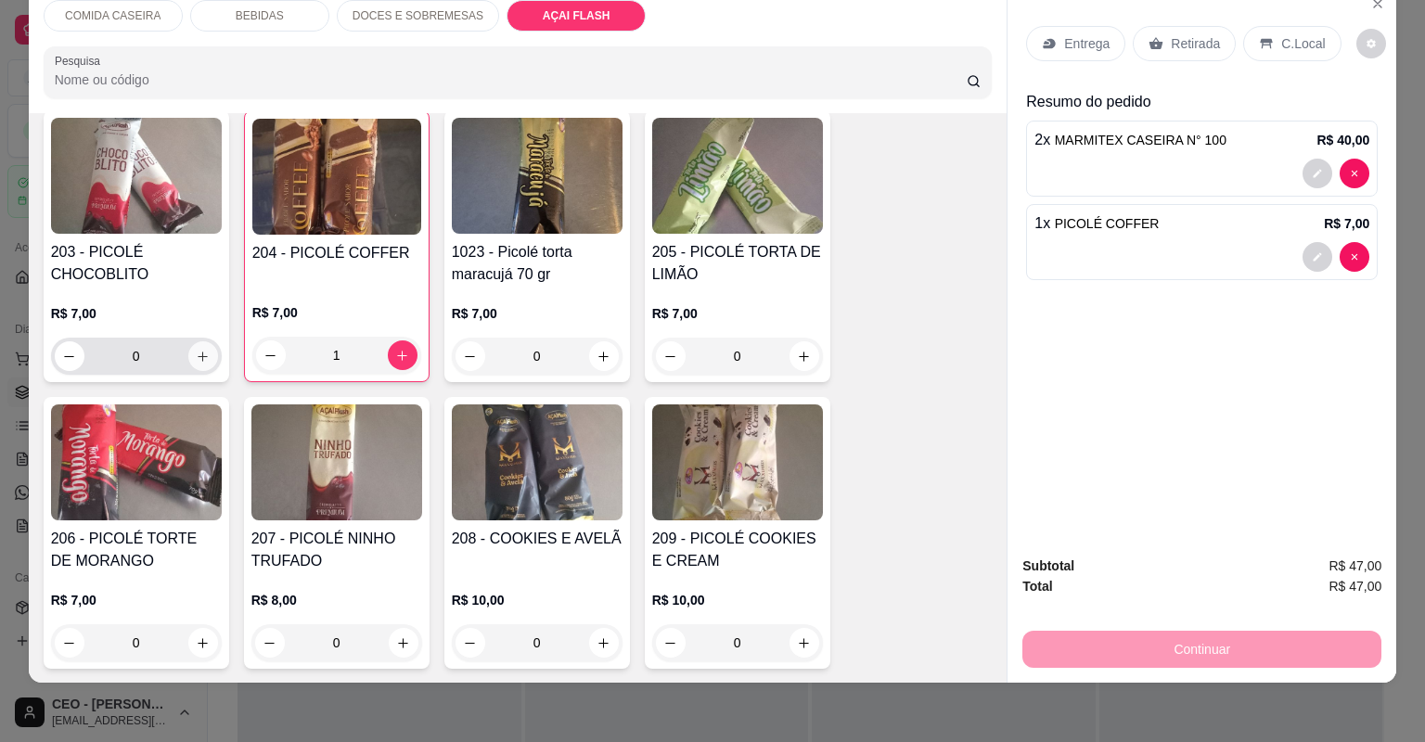
click at [197, 350] on icon "increase-product-quantity" at bounding box center [203, 357] width 14 height 14
type input "1"
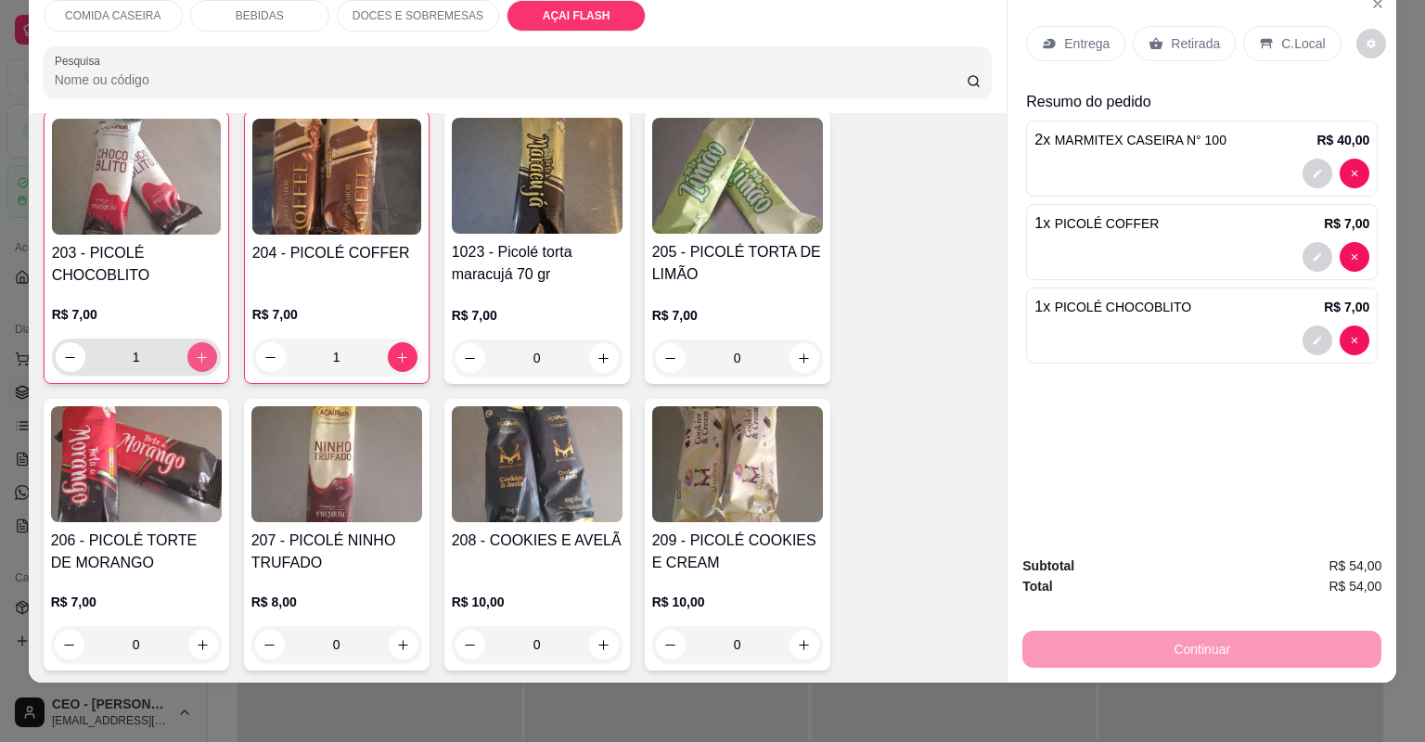
scroll to position [3060, 0]
click at [1150, 45] on icon at bounding box center [1157, 43] width 14 height 12
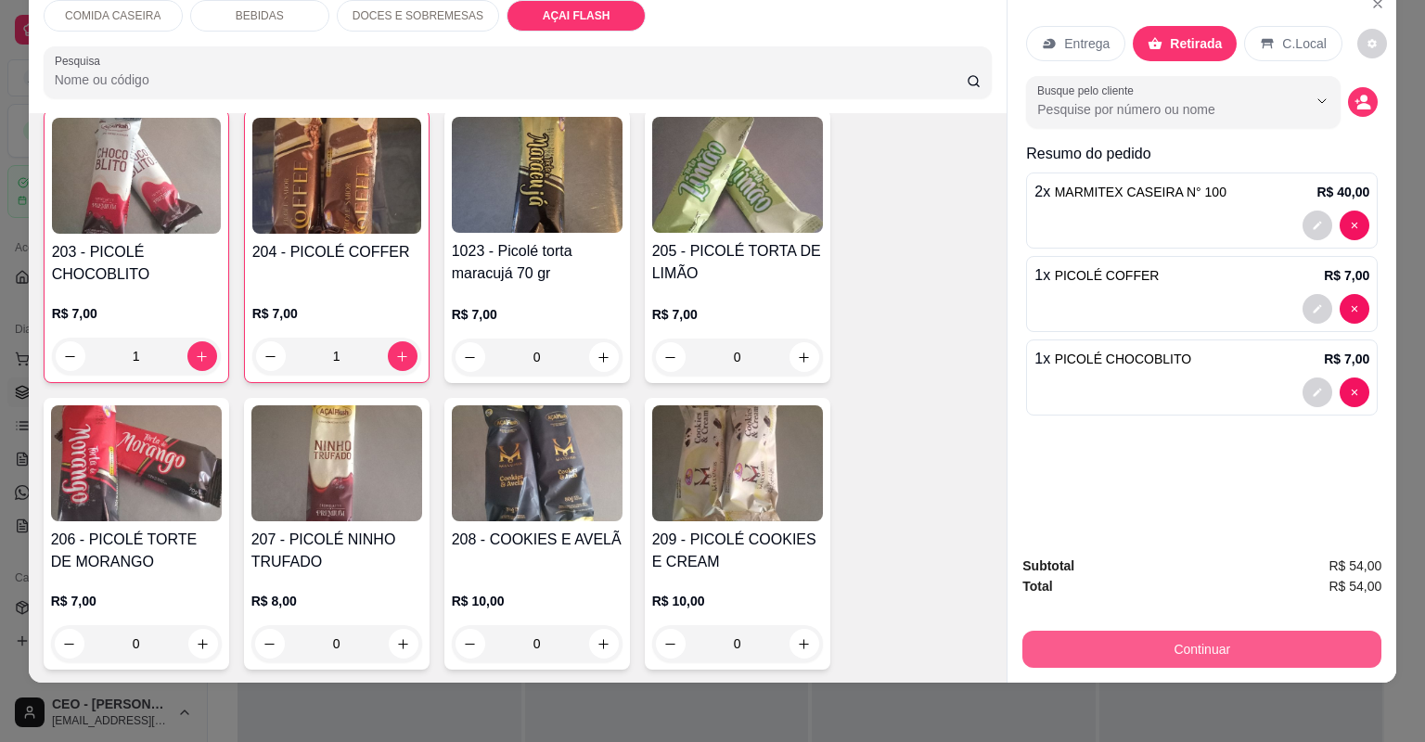
click at [1086, 635] on button "Continuar" at bounding box center [1201, 649] width 359 height 37
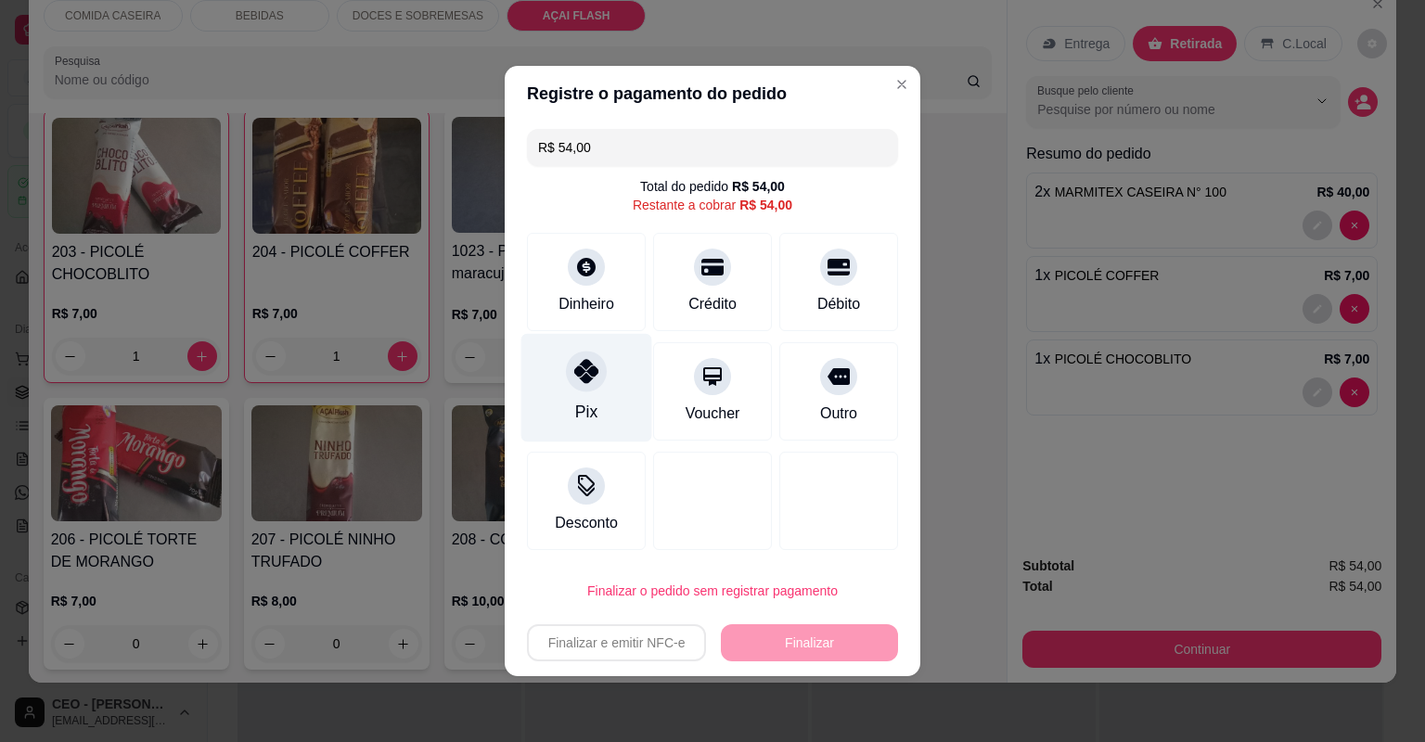
click at [609, 357] on div "Pix" at bounding box center [586, 388] width 131 height 109
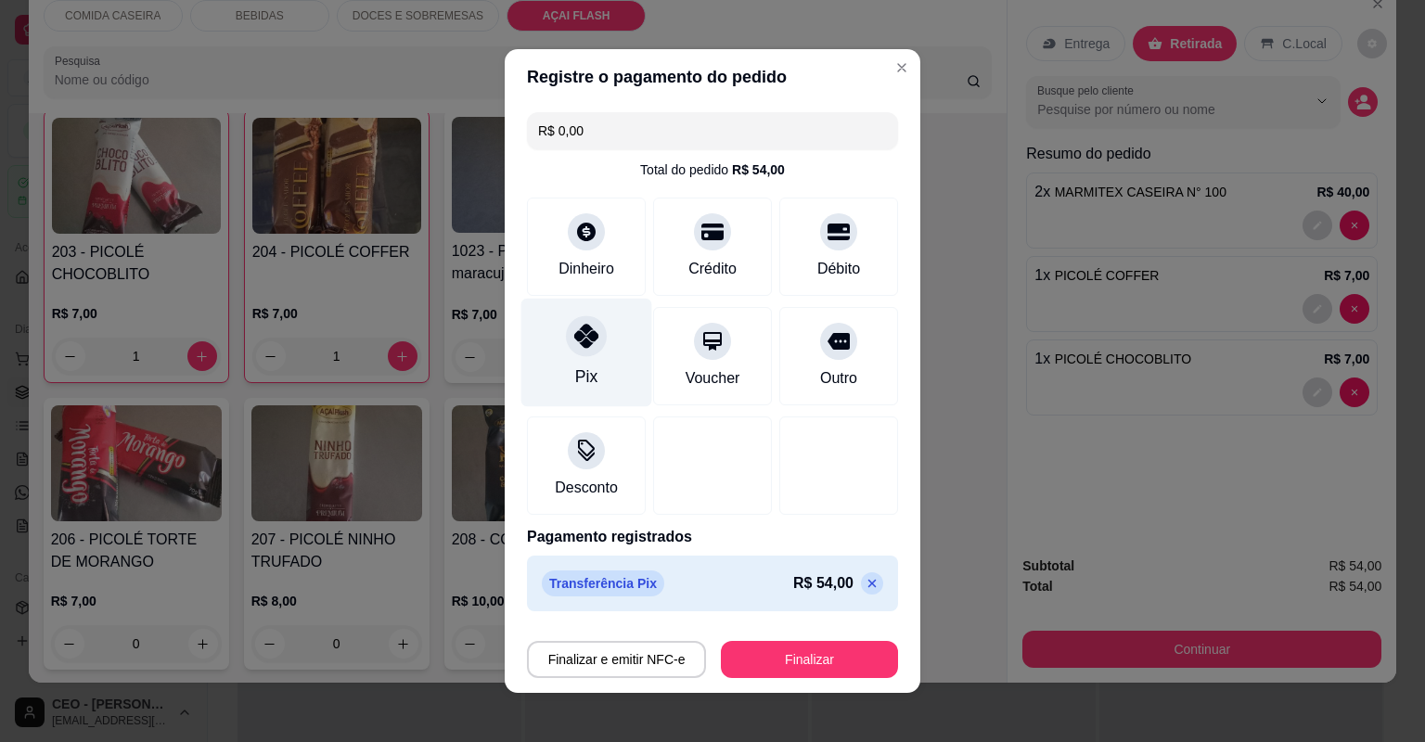
type input "R$ 0,00"
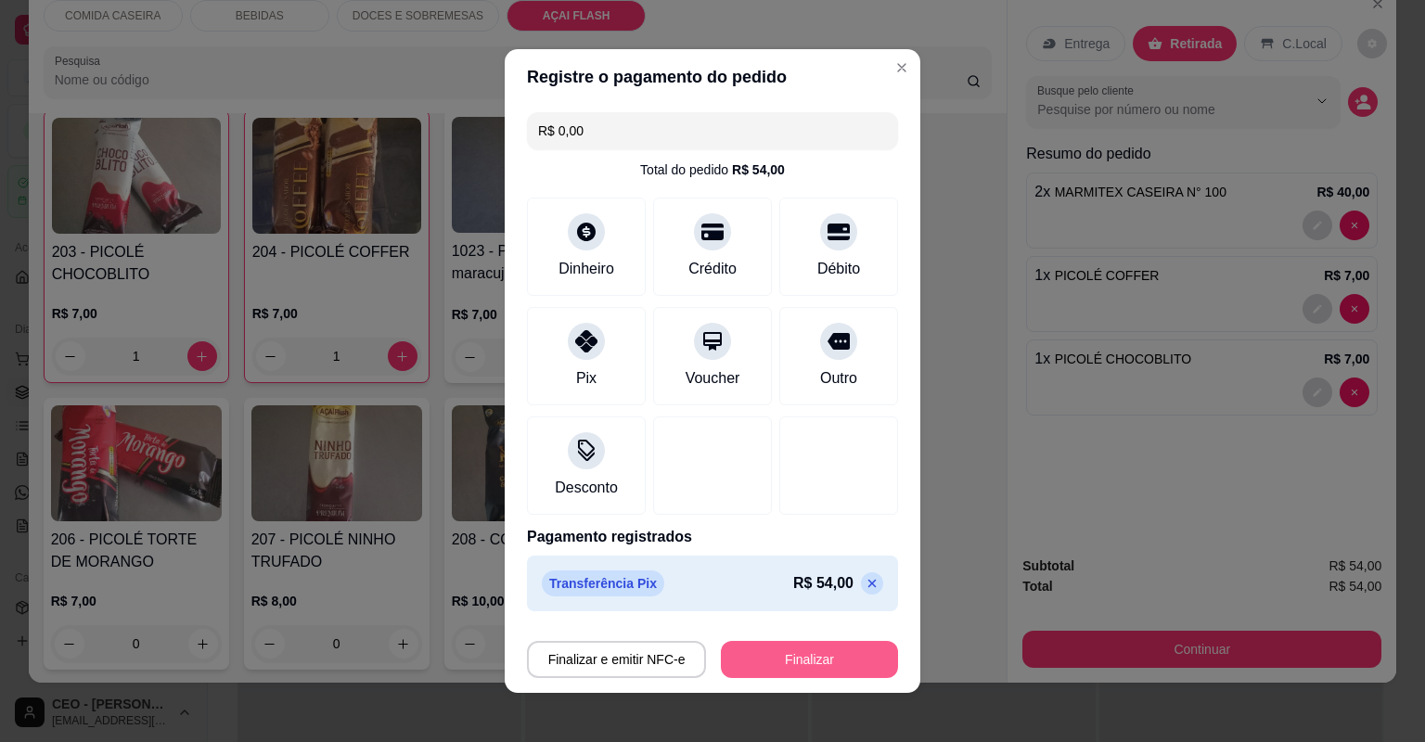
click at [818, 655] on button "Finalizar" at bounding box center [809, 659] width 177 height 37
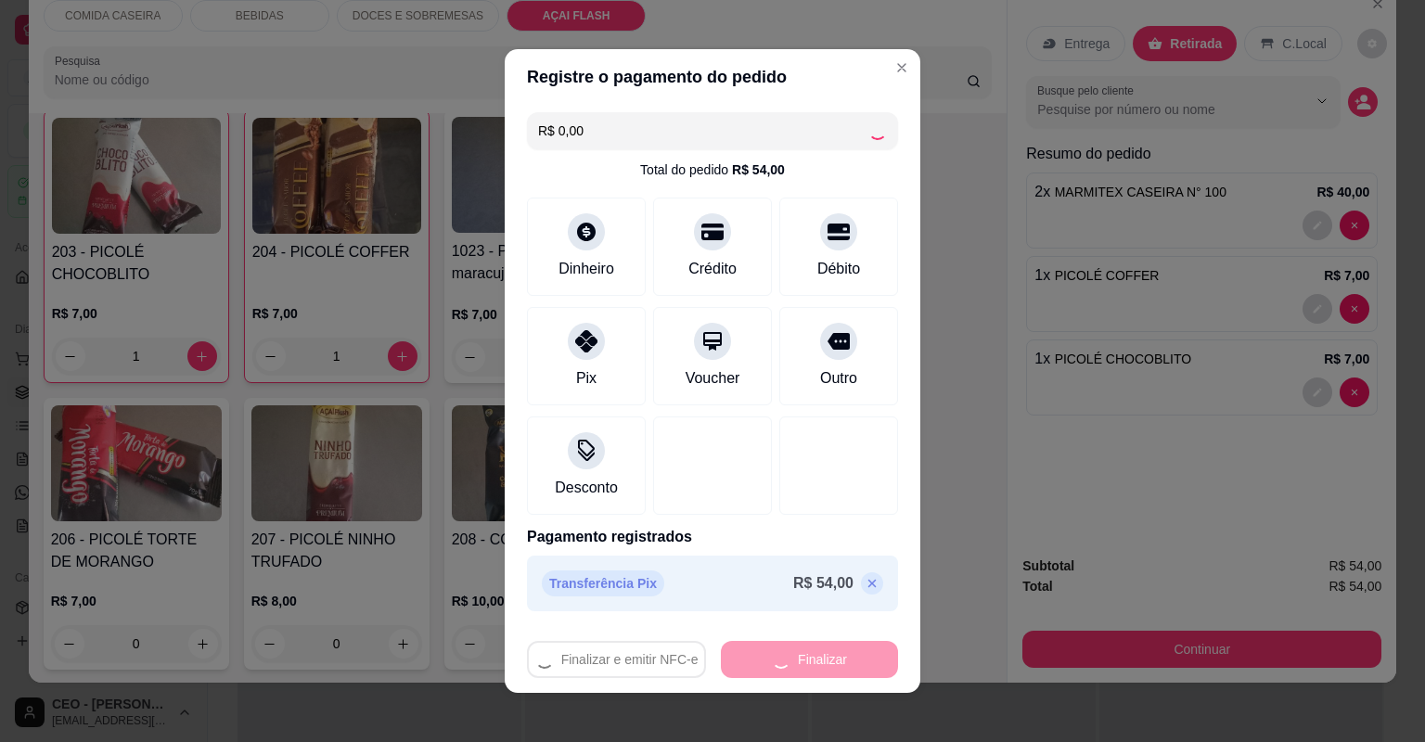
type input "0"
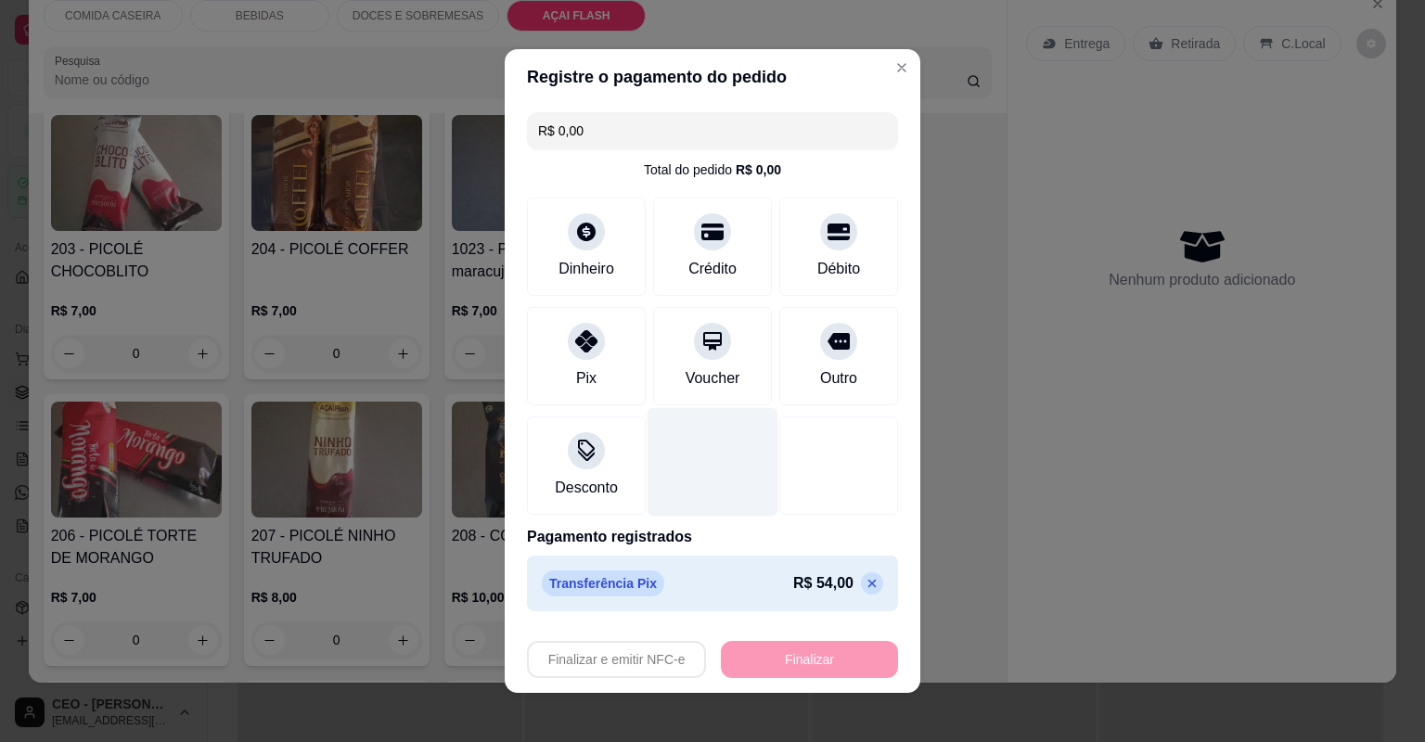
type input "-R$ 54,00"
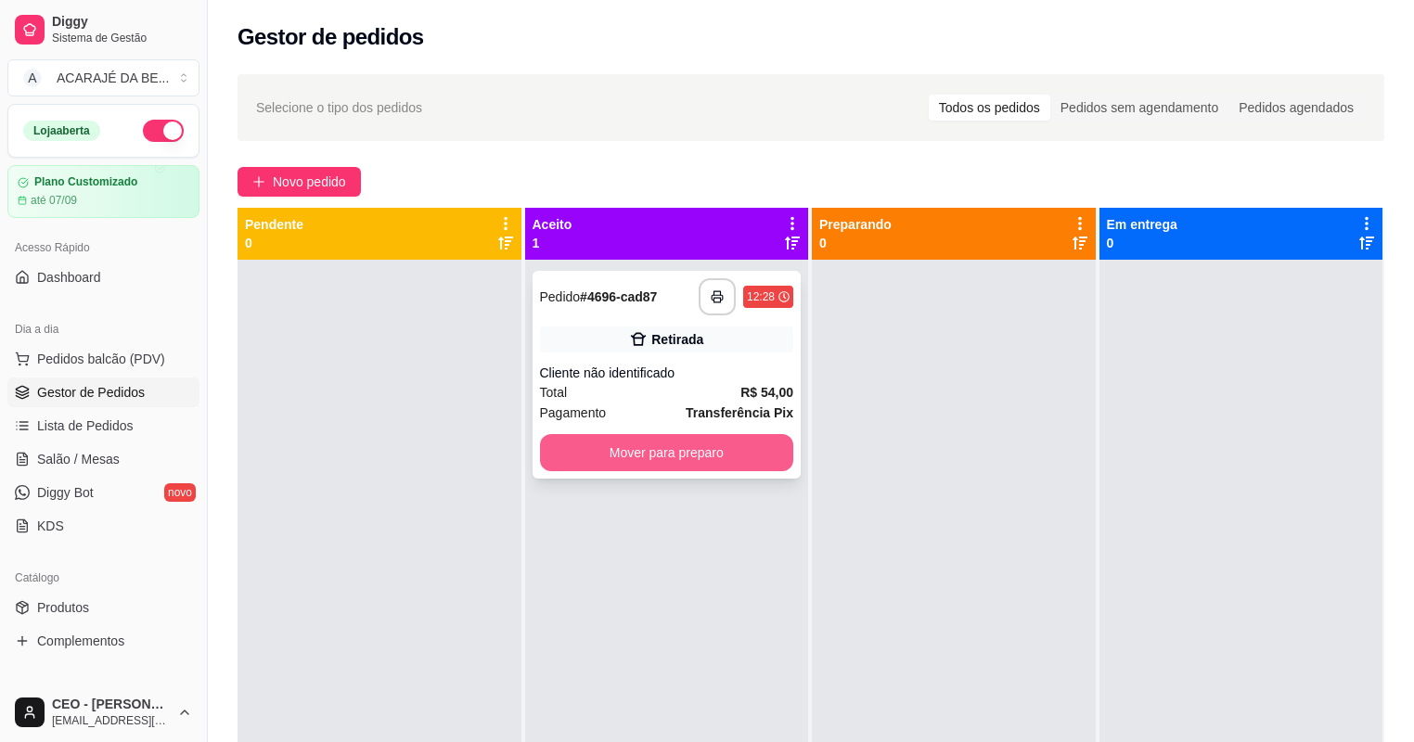
click at [653, 445] on button "Mover para preparo" at bounding box center [667, 452] width 254 height 37
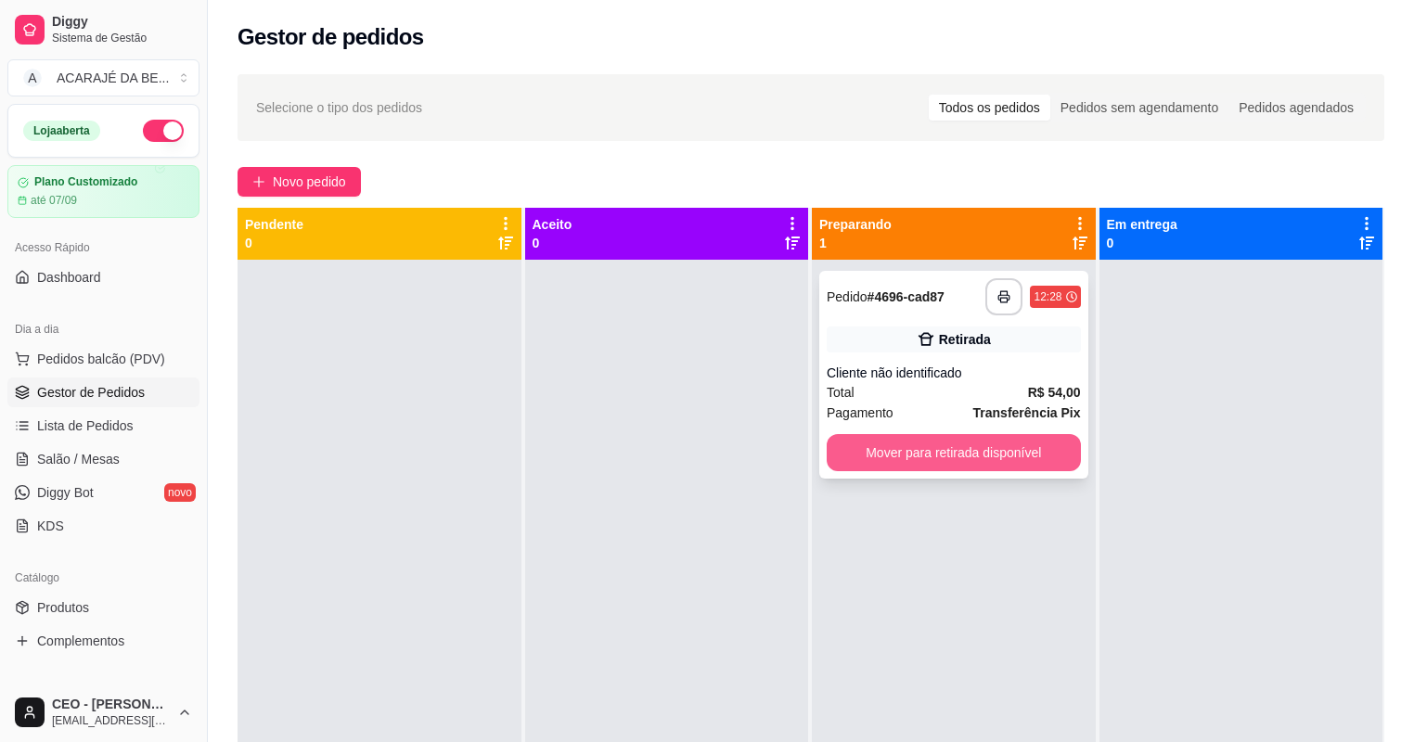
click at [897, 461] on button "Mover para retirada disponível" at bounding box center [954, 452] width 254 height 37
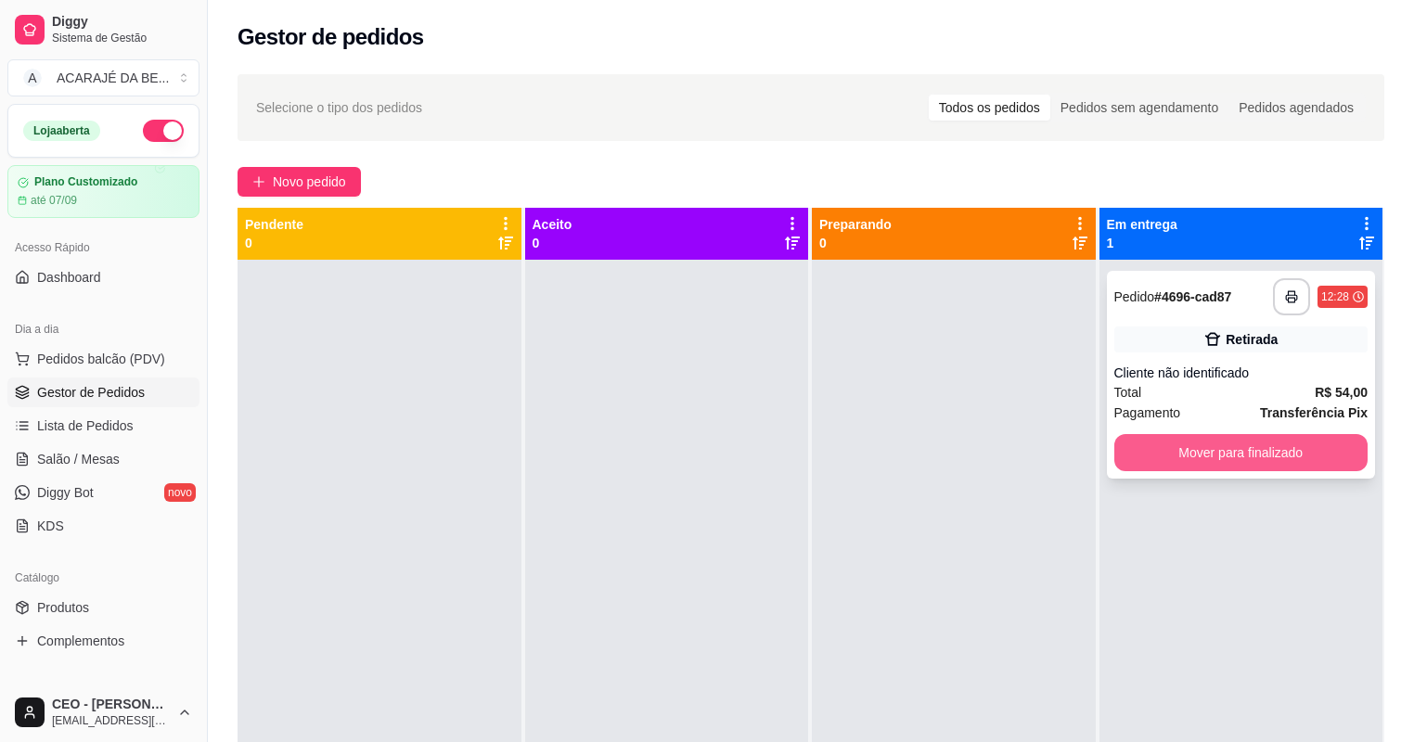
click at [1136, 444] on button "Mover para finalizado" at bounding box center [1241, 452] width 254 height 37
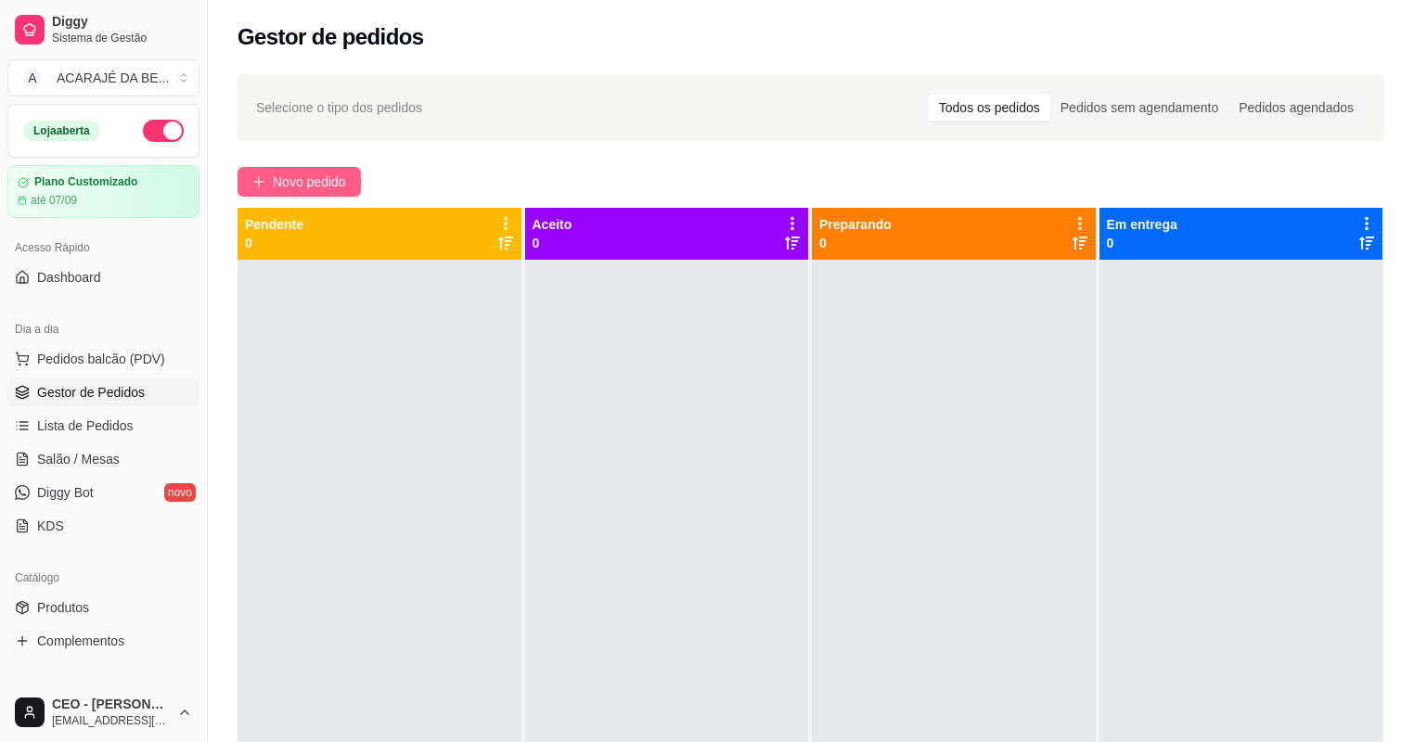
click at [324, 173] on span "Novo pedido" at bounding box center [309, 182] width 73 height 20
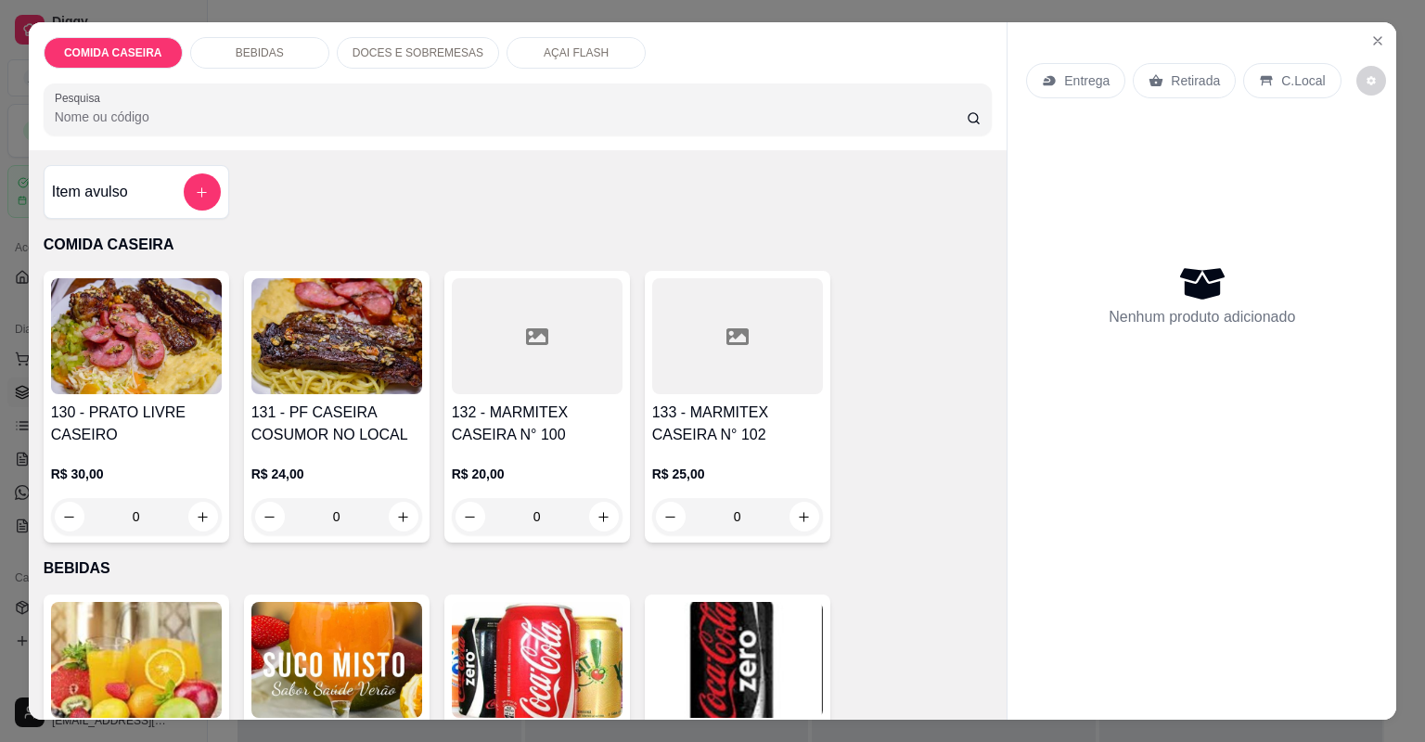
click at [522, 357] on div at bounding box center [537, 336] width 171 height 116
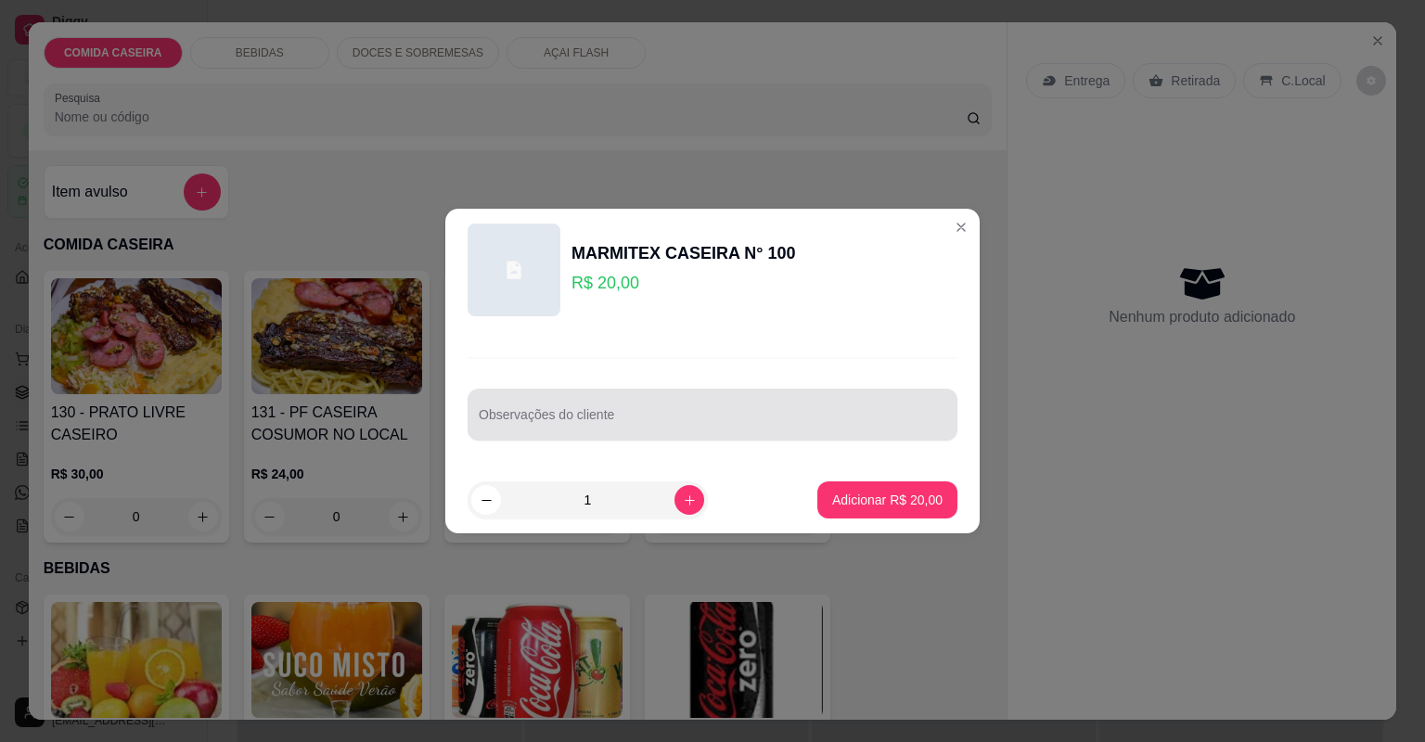
click at [643, 429] on input "Observações do cliente" at bounding box center [713, 422] width 468 height 19
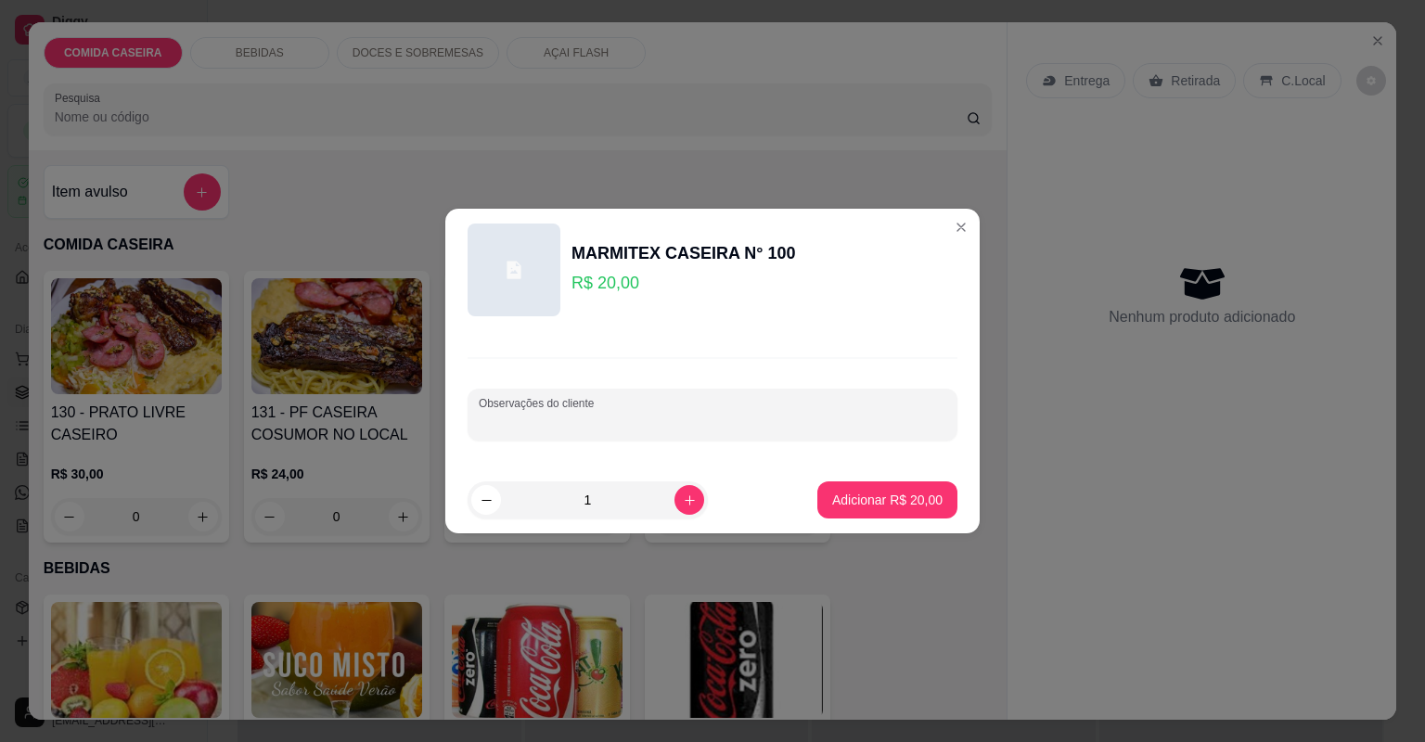
paste input "Feijão tropeiro, churrasco, vinagrete, arroz"
type input "Feijão tropeiro, churrasco, vinagrete, arroz"
click at [848, 500] on p "Adicionar R$ 20,00" at bounding box center [888, 500] width 108 height 18
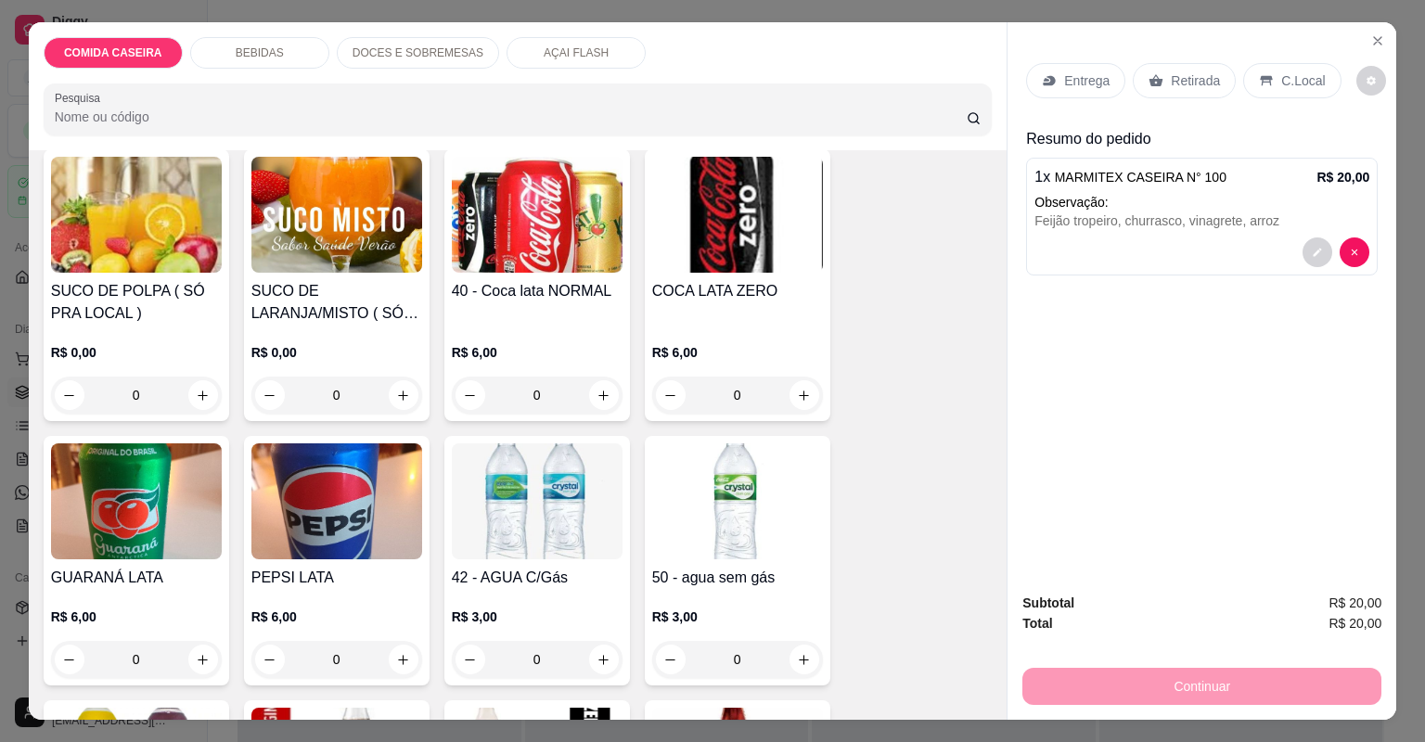
scroll to position [965, 0]
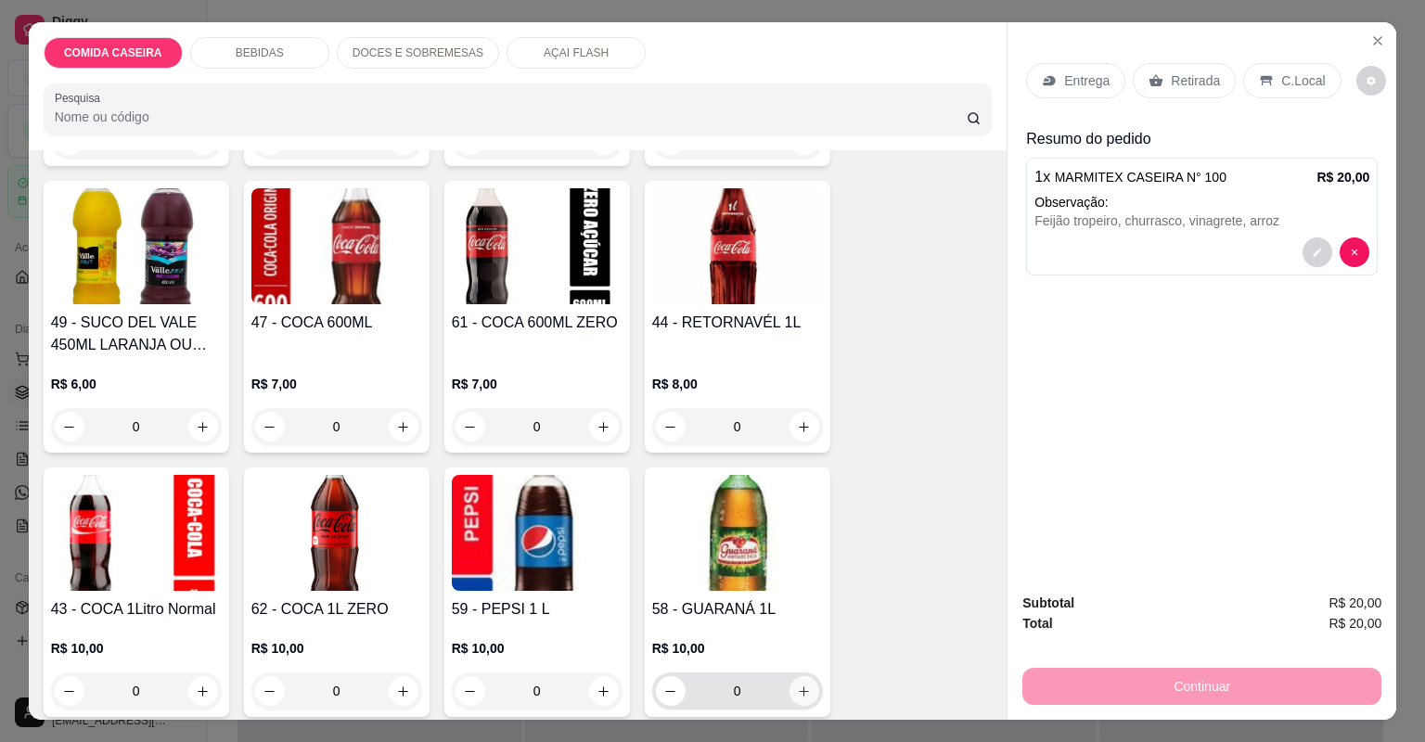
click at [797, 696] on icon "increase-product-quantity" at bounding box center [804, 692] width 14 height 14
type input "1"
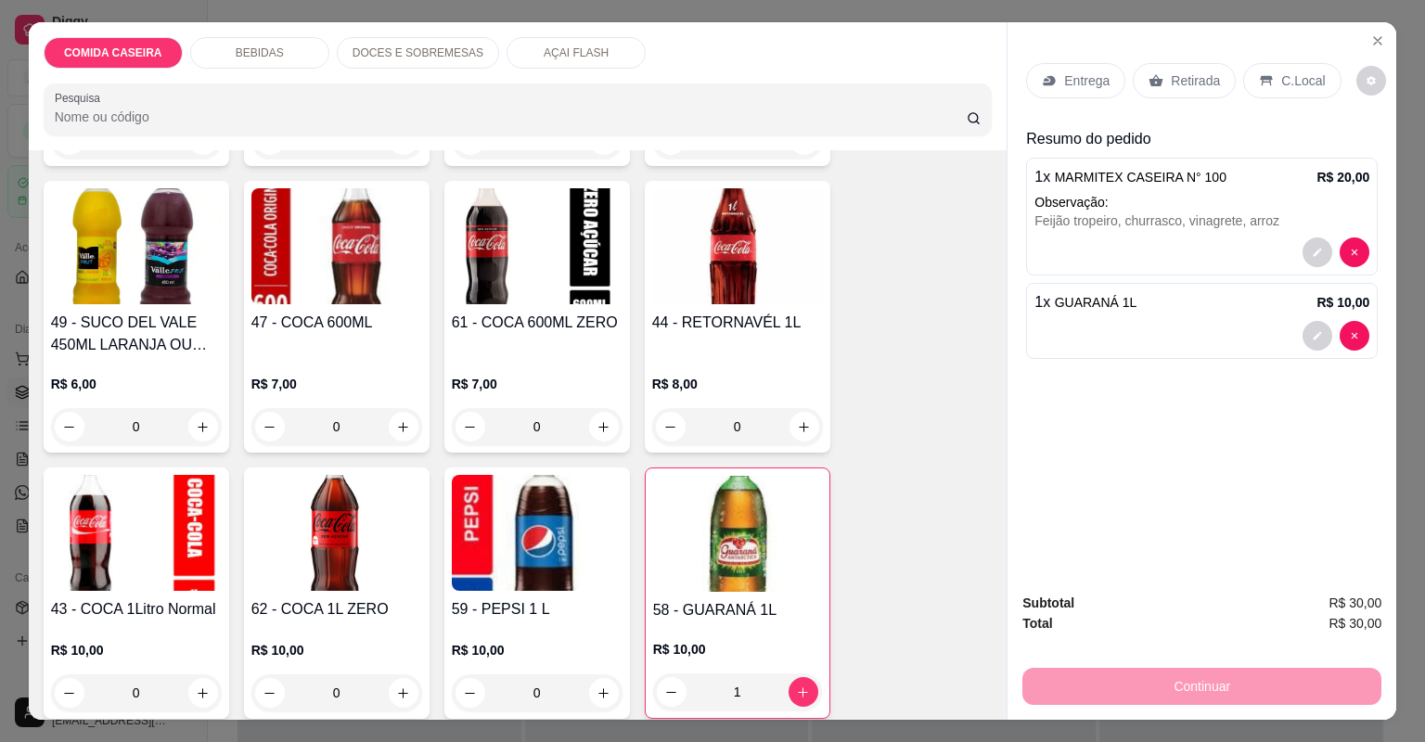
click at [1084, 71] on div "Entrega" at bounding box center [1075, 80] width 99 height 35
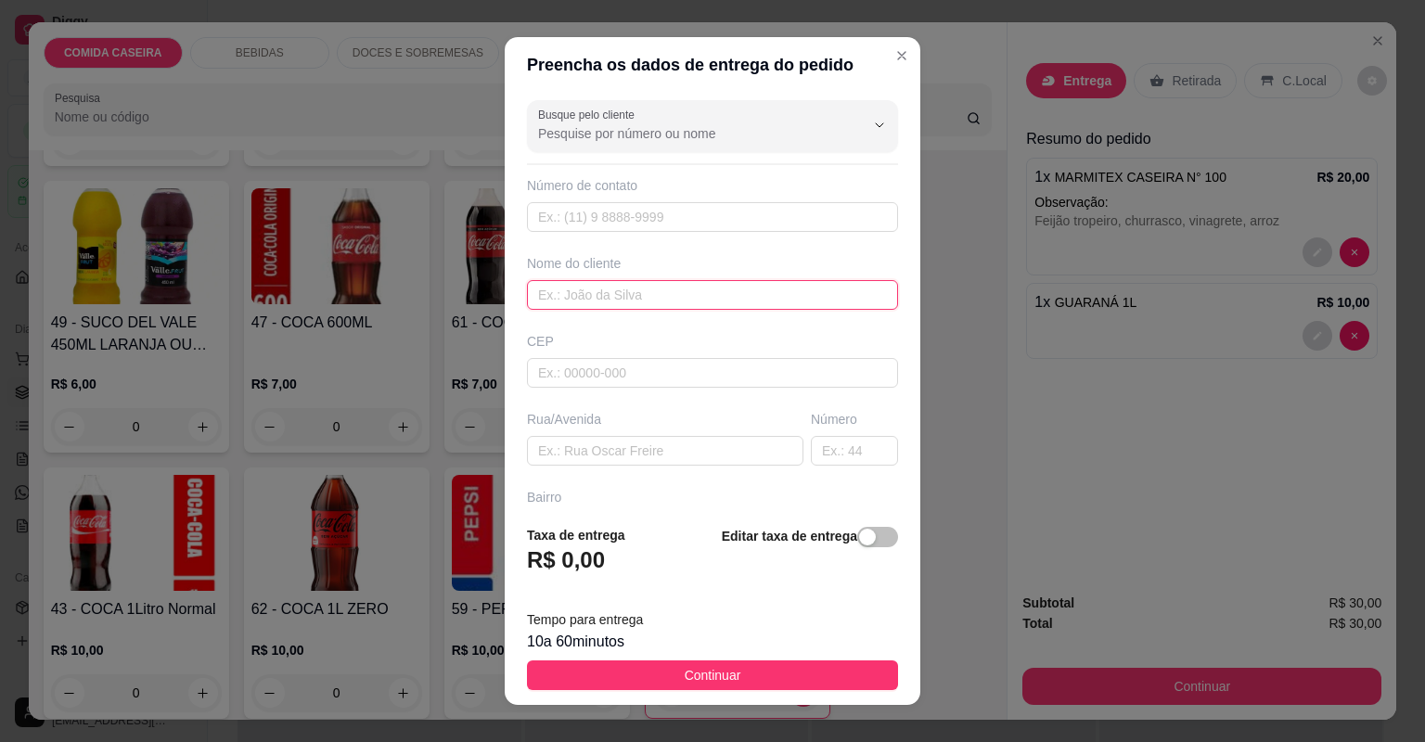
click at [730, 287] on input "text" at bounding box center [712, 295] width 371 height 30
type input "angelita"
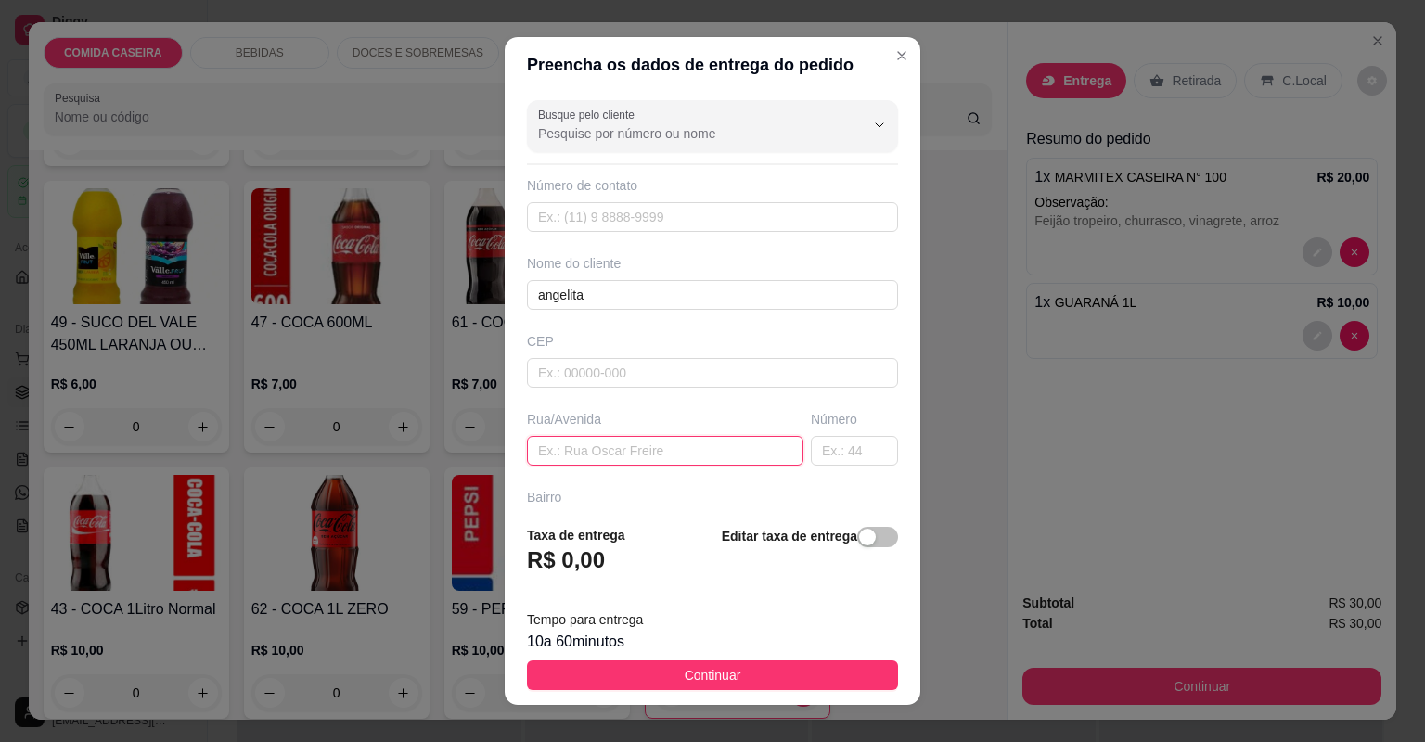
click at [696, 444] on input "text" at bounding box center [665, 451] width 276 height 30
paste input "b popular n 215"
paste input "Rua [PERSON_NAME]"
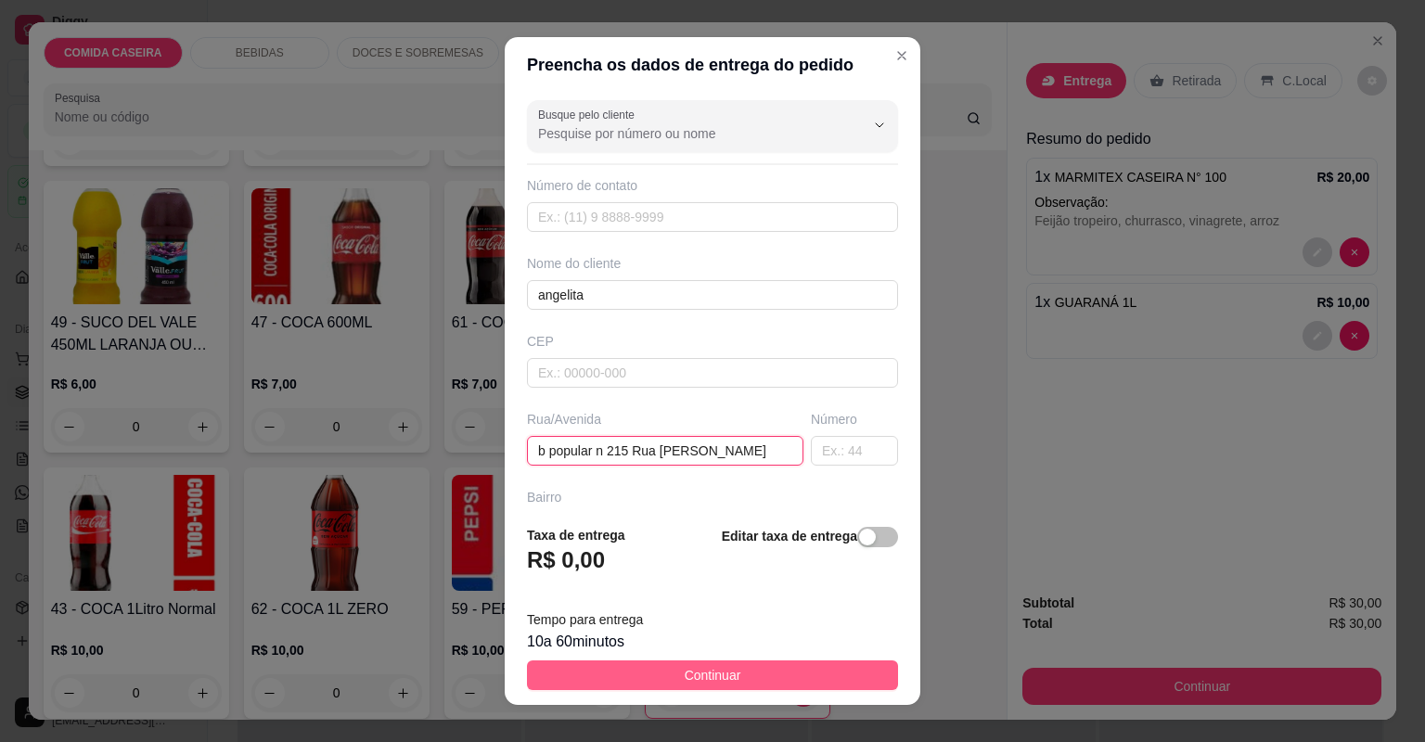
type input "b popular n 215 Rua [PERSON_NAME]"
click at [750, 665] on button "Continuar" at bounding box center [712, 676] width 371 height 30
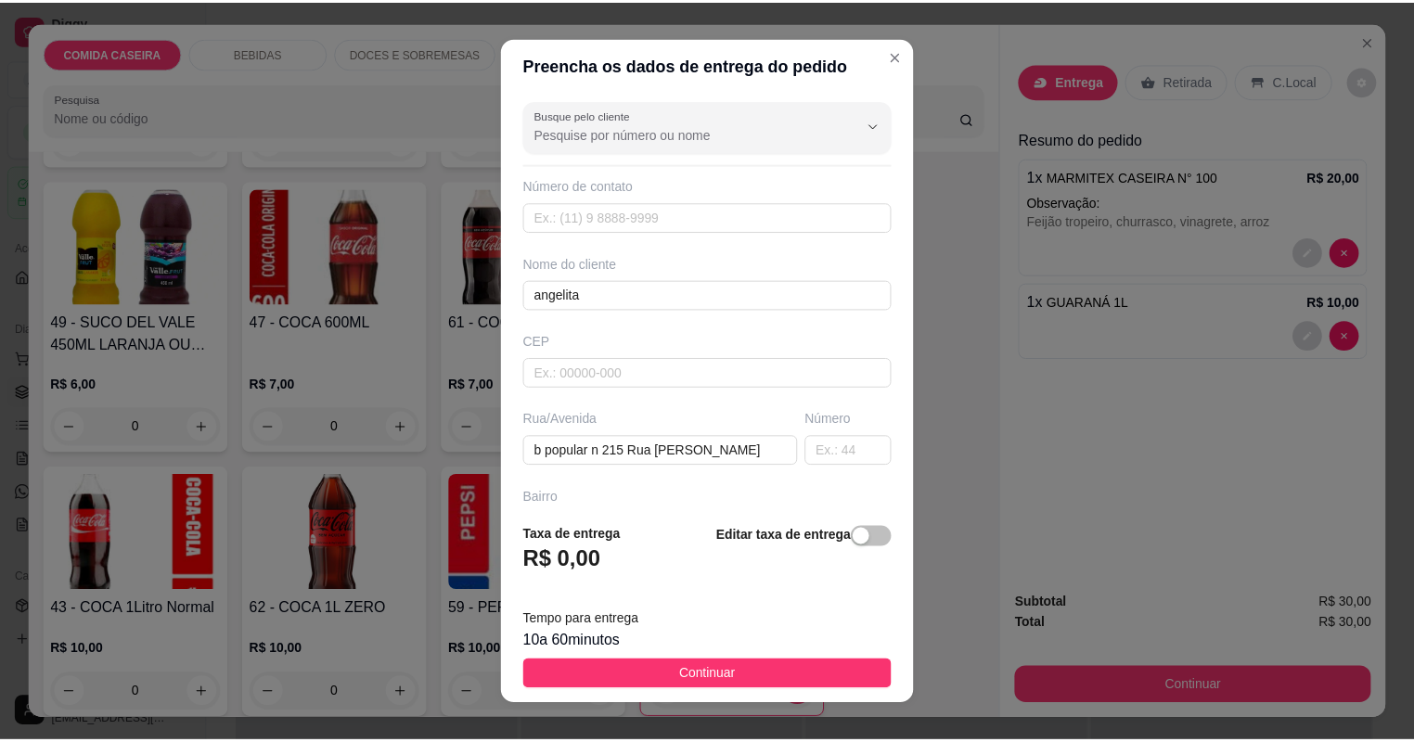
scroll to position [0, 0]
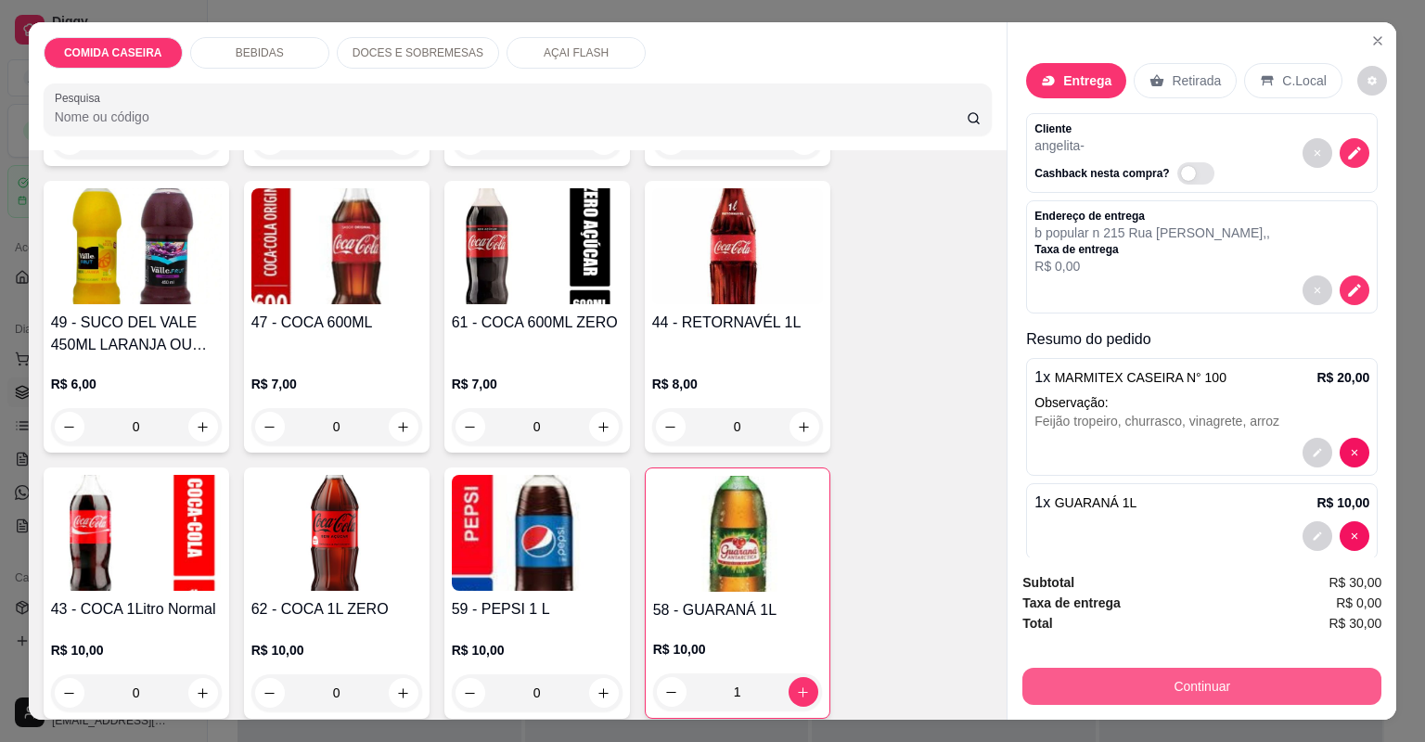
click at [1139, 694] on button "Continuar" at bounding box center [1201, 686] width 359 height 37
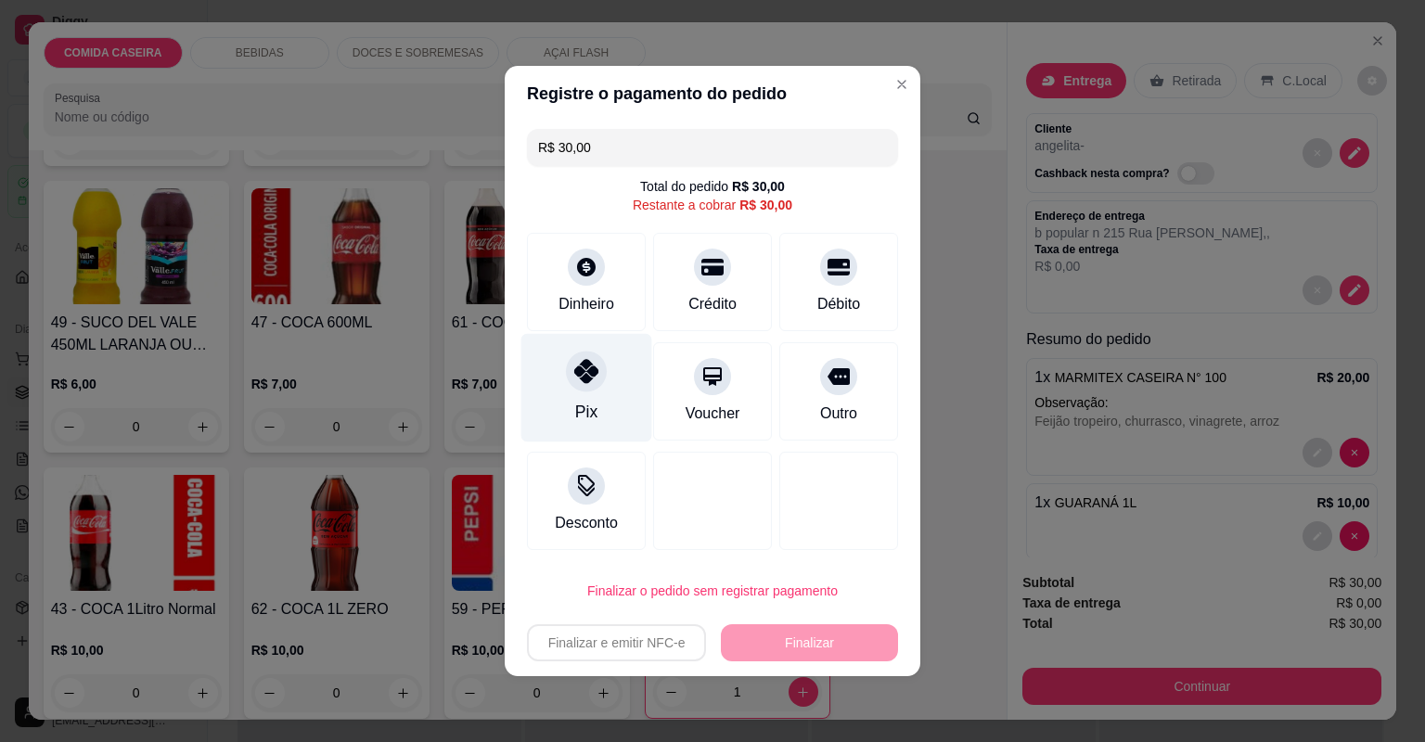
click at [576, 356] on div at bounding box center [586, 371] width 41 height 41
type input "R$ 0,00"
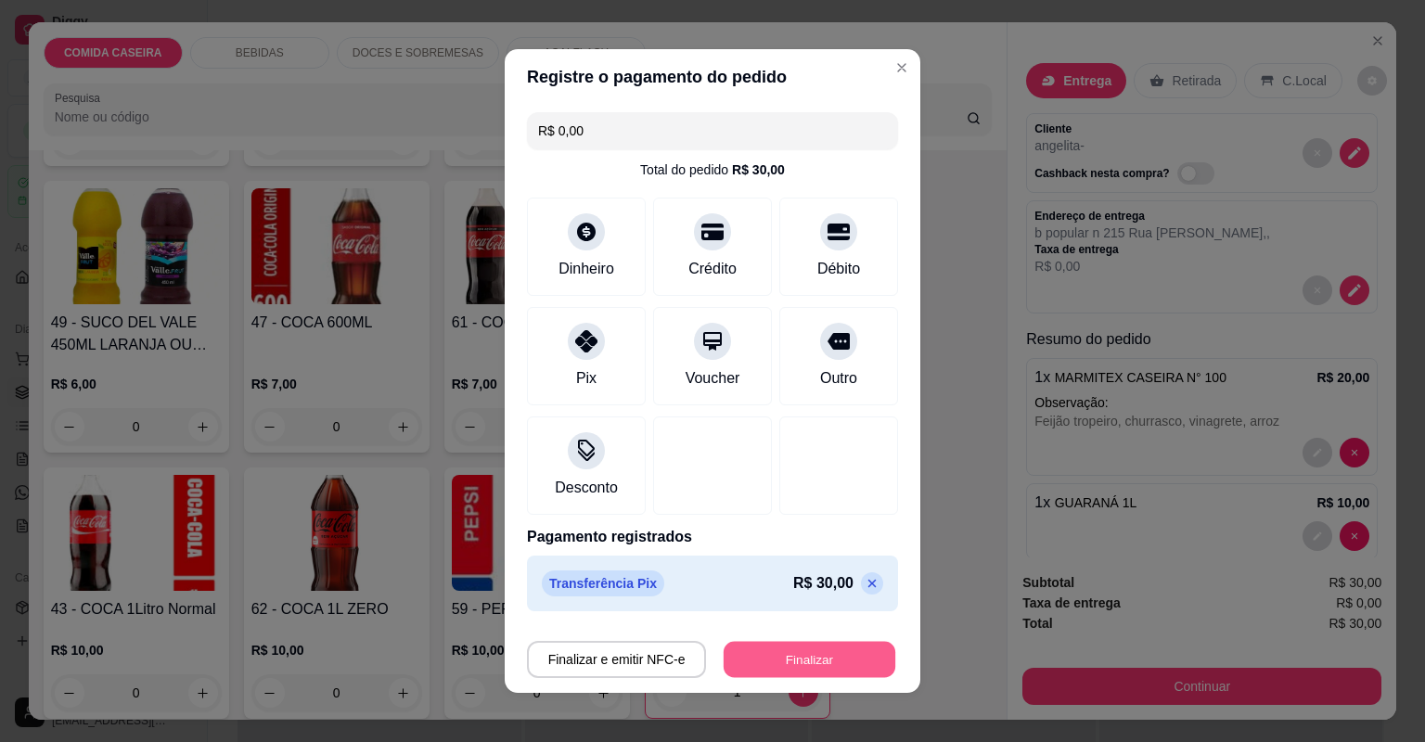
click at [764, 646] on button "Finalizar" at bounding box center [810, 660] width 172 height 36
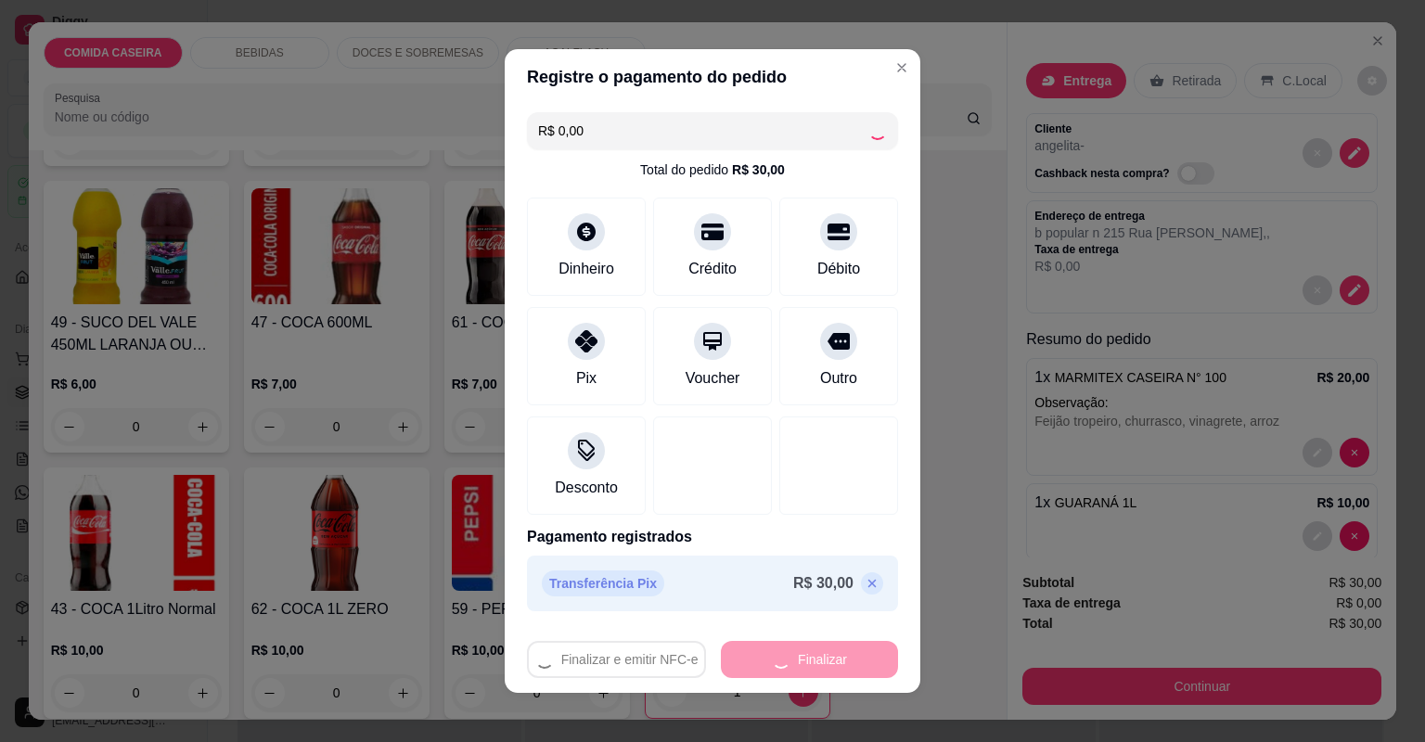
type input "0"
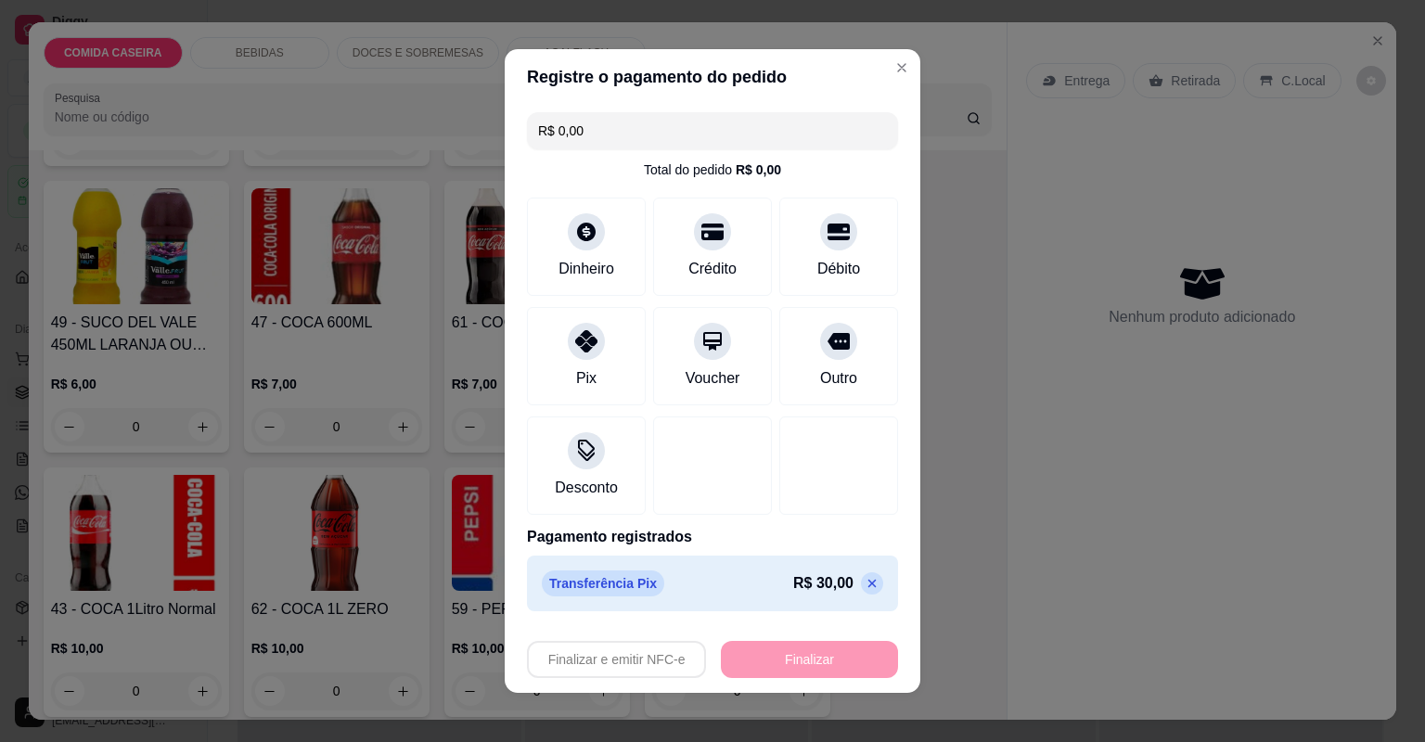
type input "-R$ 30,00"
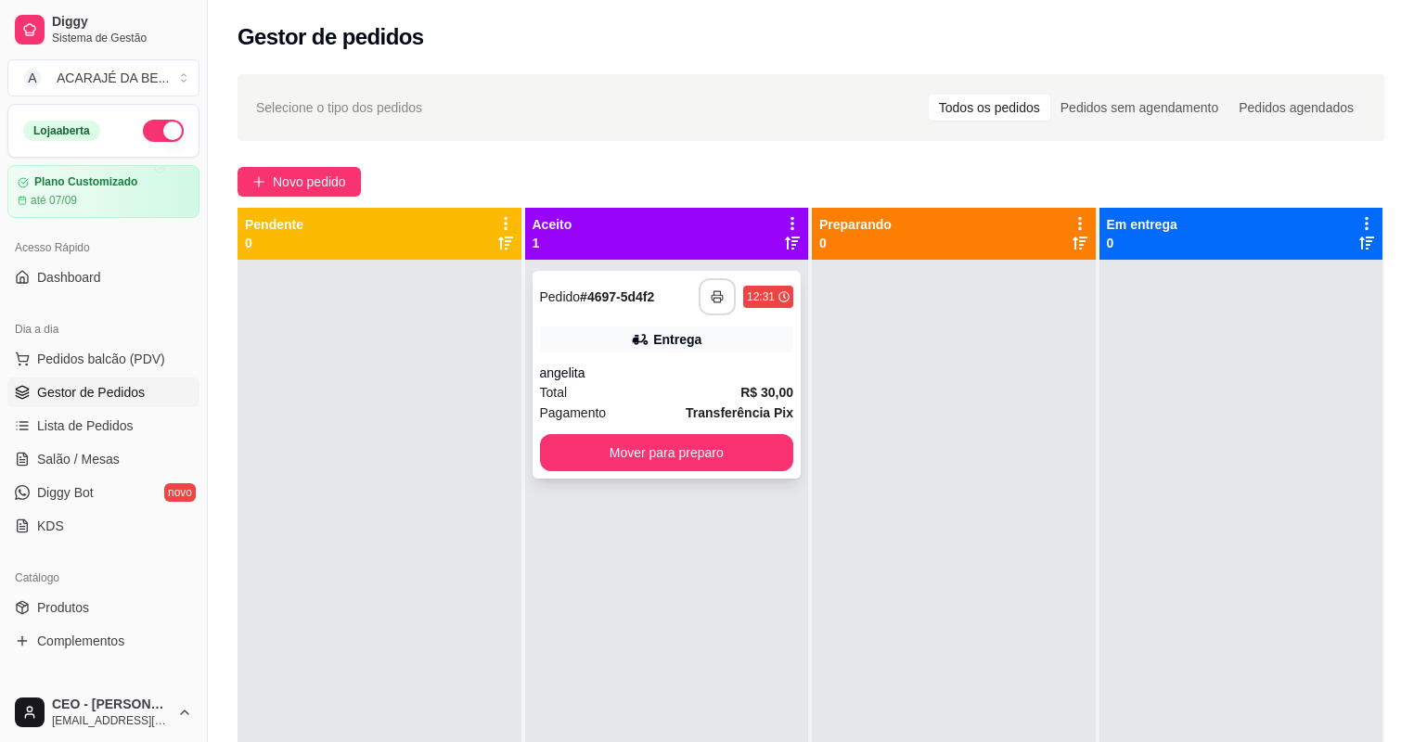
click at [713, 303] on button "button" at bounding box center [717, 296] width 37 height 37
click at [646, 344] on icon at bounding box center [640, 339] width 19 height 19
click at [680, 438] on button "Mover para preparo" at bounding box center [667, 452] width 254 height 37
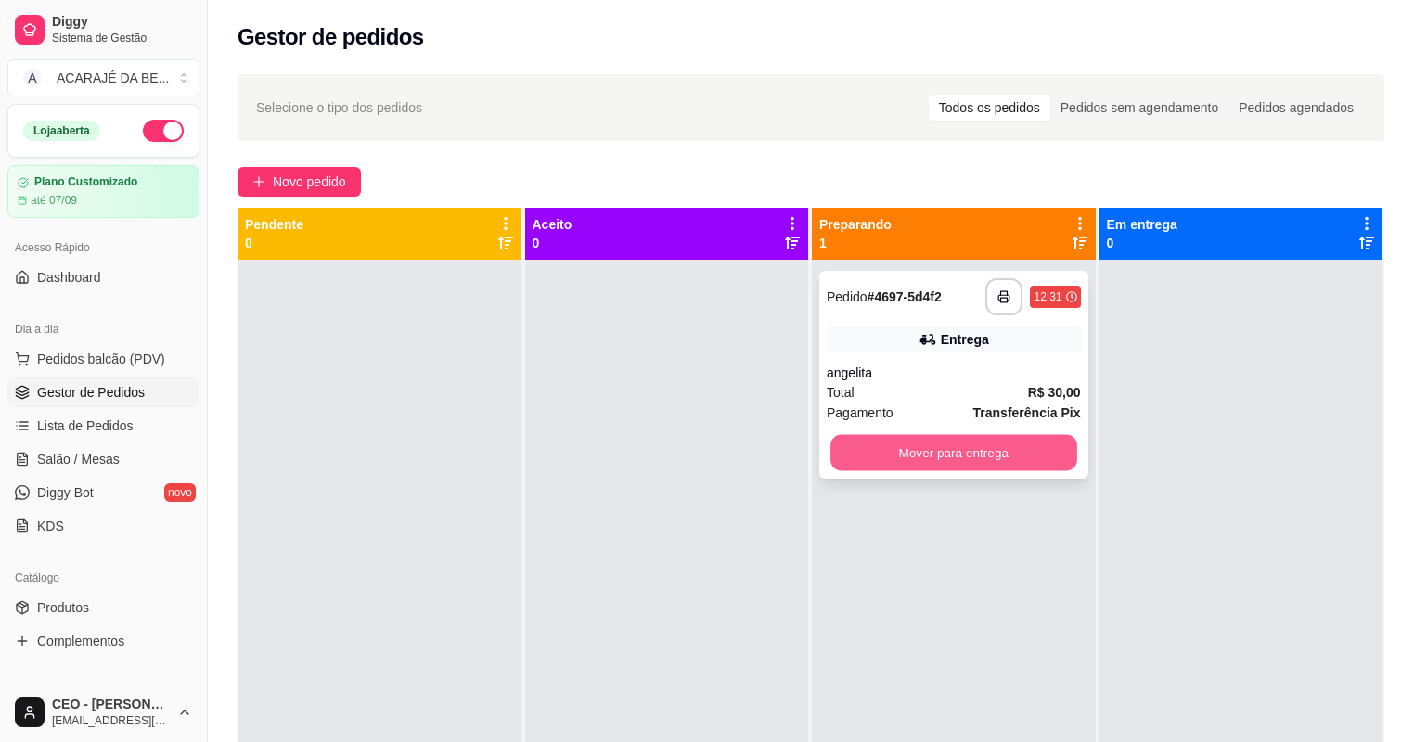
click at [975, 443] on button "Mover para entrega" at bounding box center [953, 453] width 246 height 36
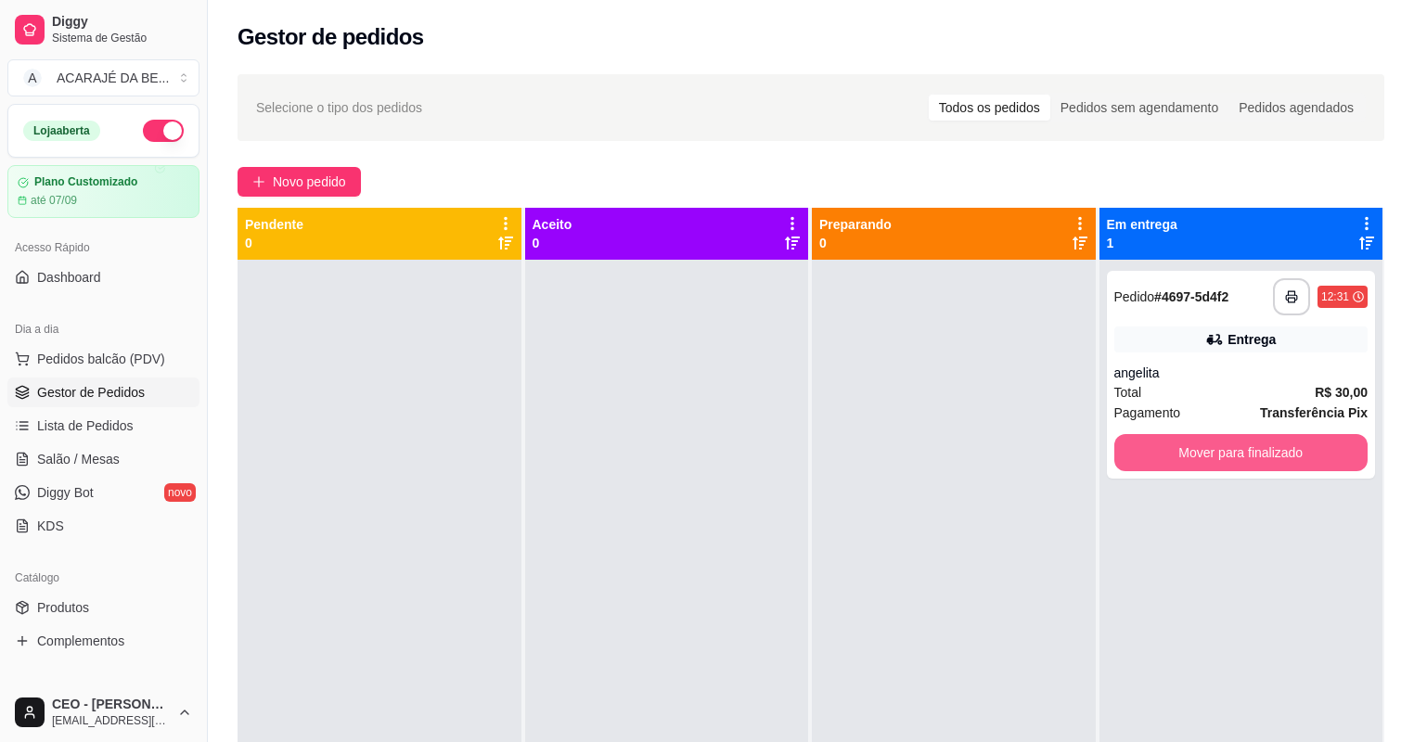
click at [1267, 458] on button "Mover para finalizado" at bounding box center [1241, 452] width 254 height 37
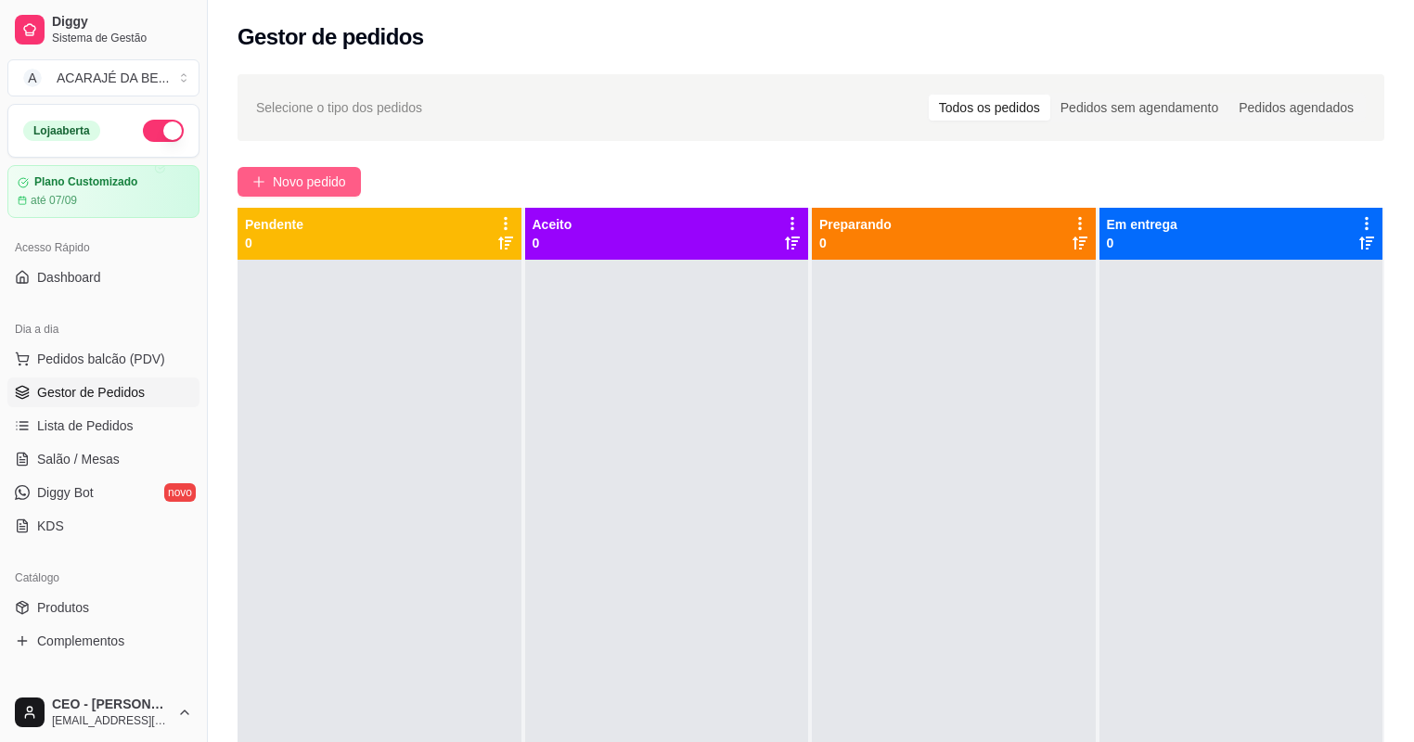
click at [273, 176] on span "Novo pedido" at bounding box center [309, 182] width 73 height 20
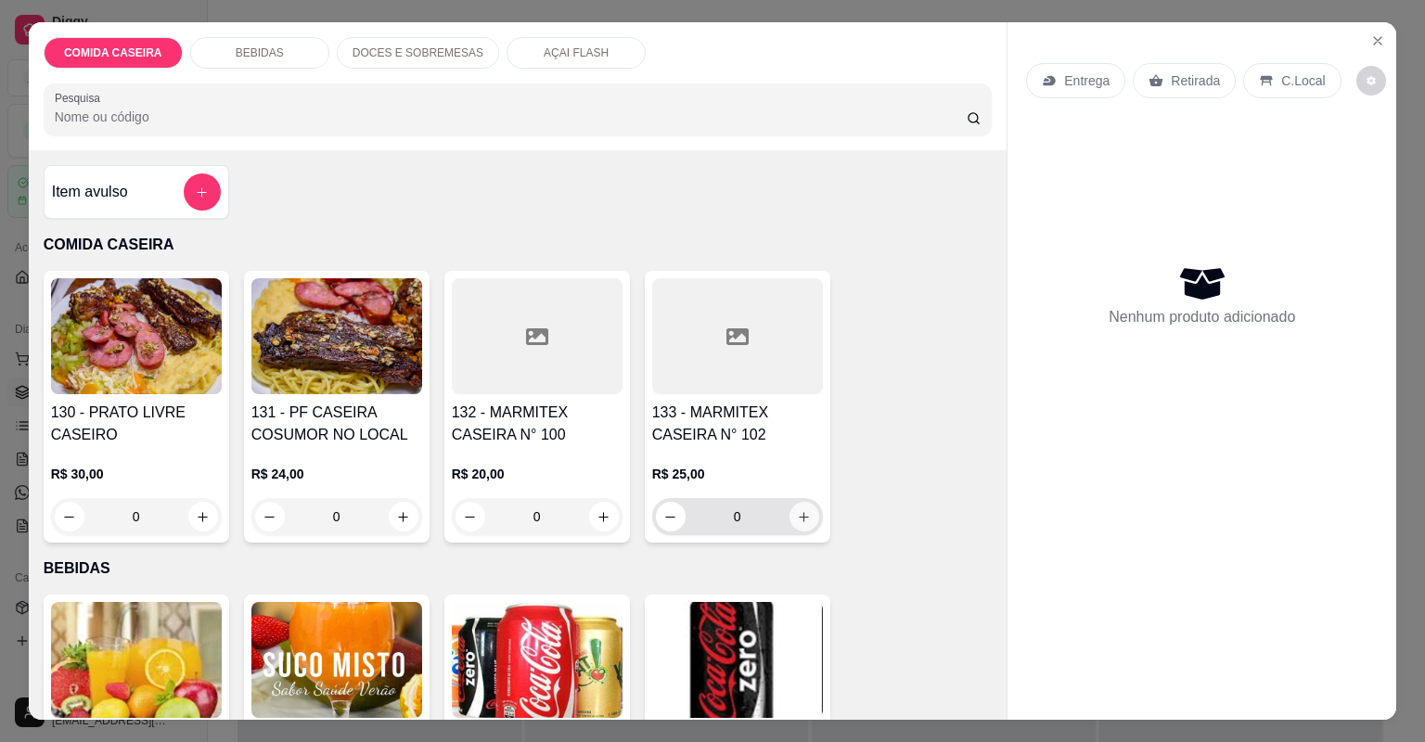
click at [797, 518] on icon "increase-product-quantity" at bounding box center [804, 517] width 14 height 14
type input "1"
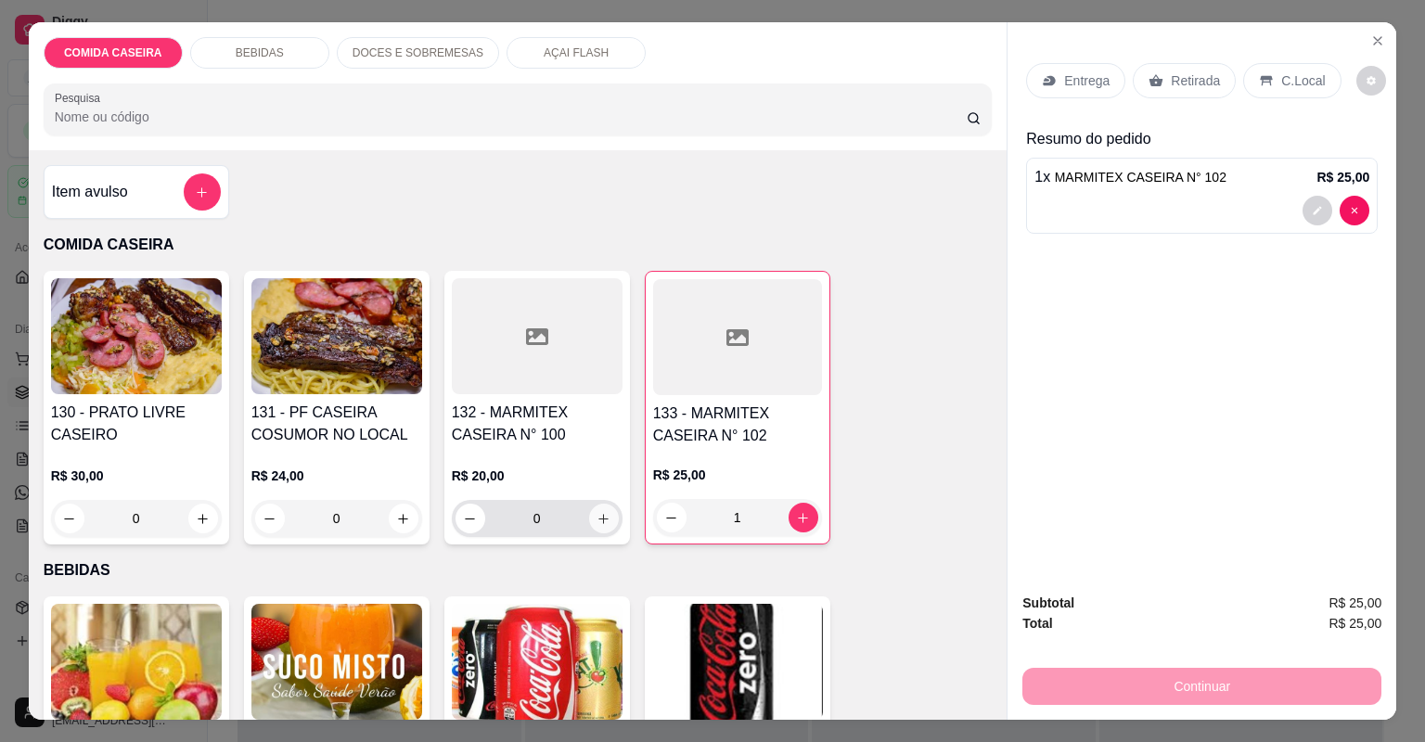
click at [597, 512] on icon "increase-product-quantity" at bounding box center [604, 519] width 14 height 14
type input "1"
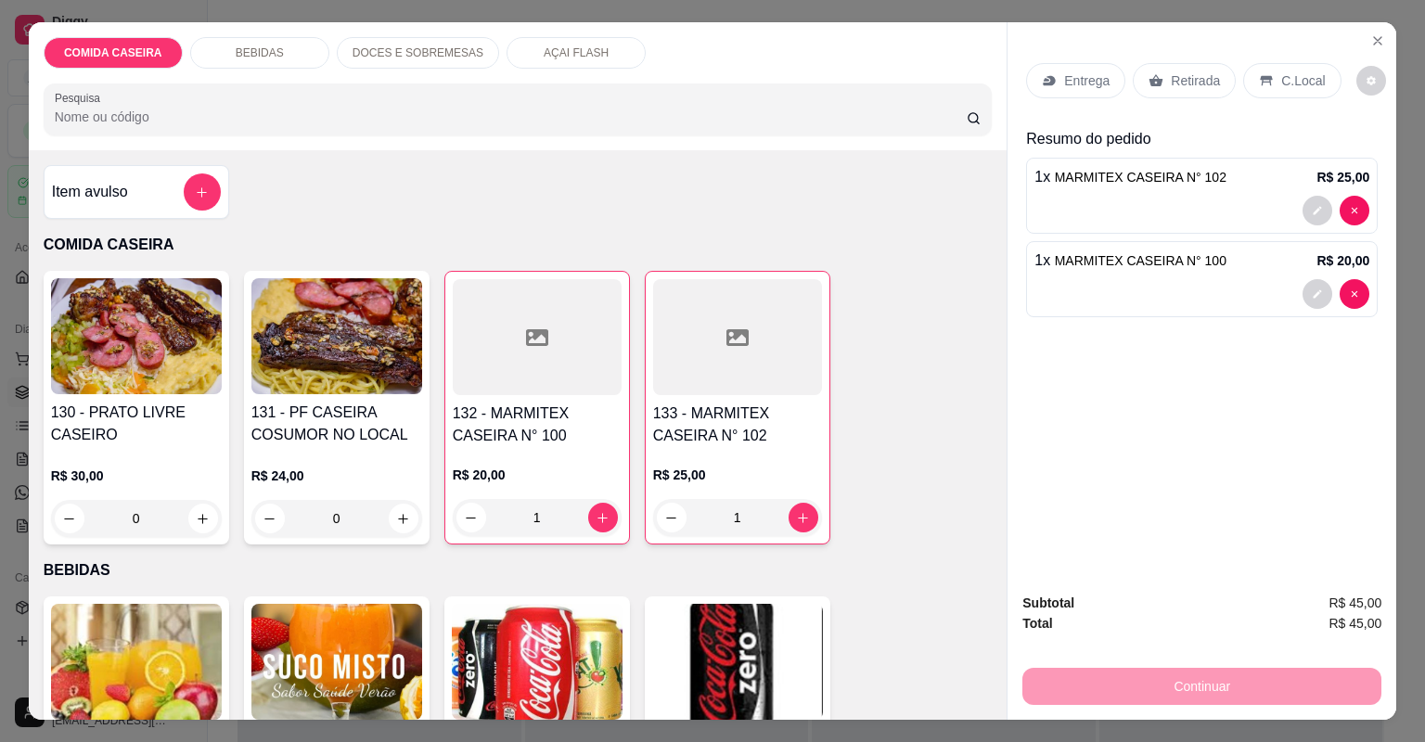
click at [1093, 79] on p "Entrega" at bounding box center [1086, 80] width 45 height 19
click at [1135, 74] on div "Retirada" at bounding box center [1184, 80] width 103 height 35
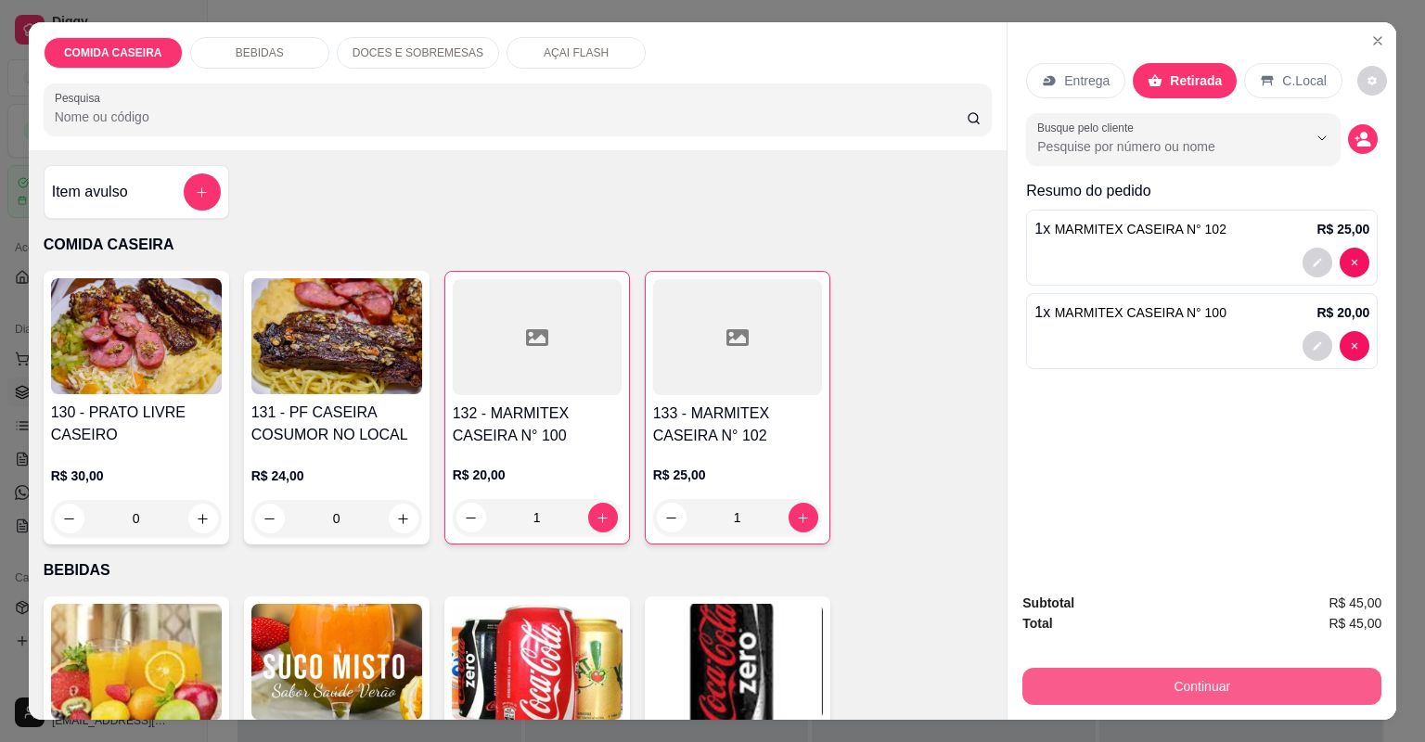
click at [1087, 694] on button "Continuar" at bounding box center [1201, 686] width 359 height 37
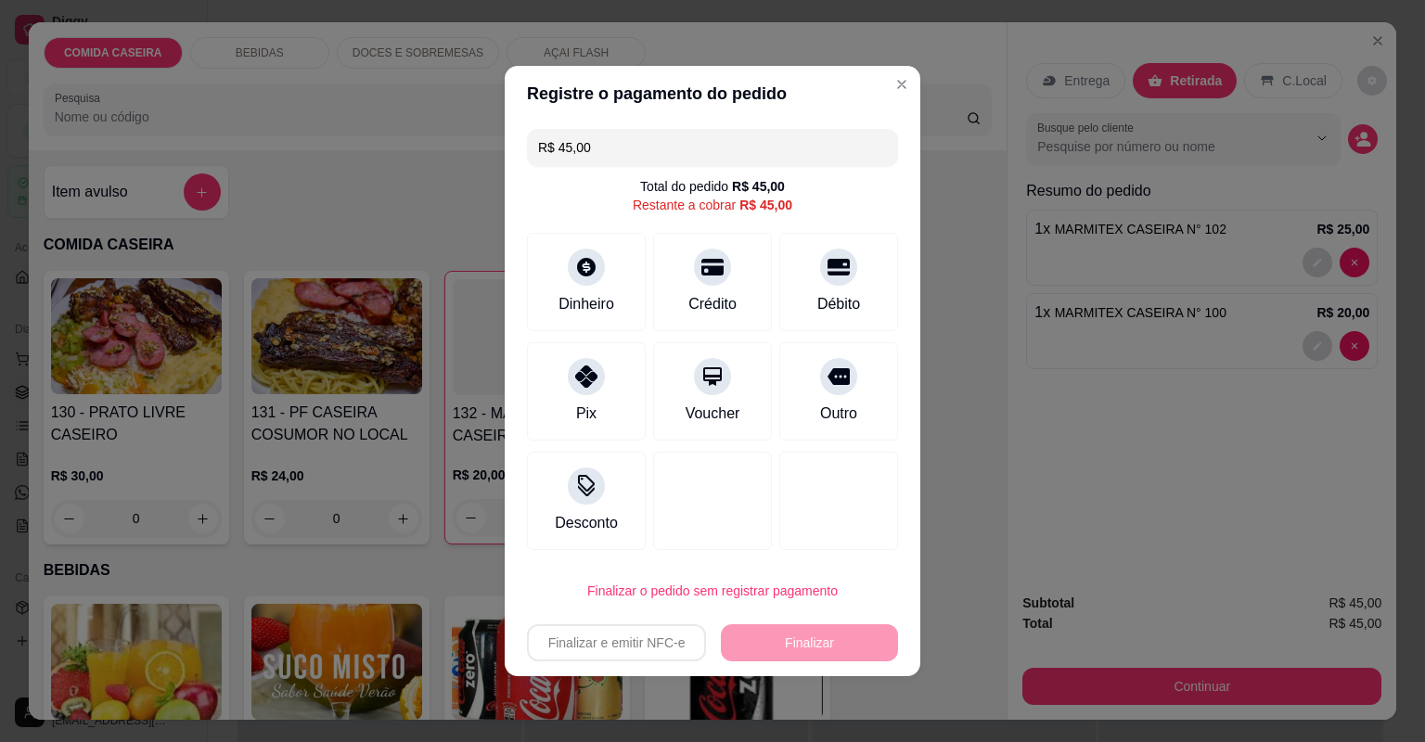
click at [596, 144] on input "R$ 45,00" at bounding box center [712, 147] width 349 height 37
click at [609, 367] on div "Pix" at bounding box center [586, 388] width 131 height 109
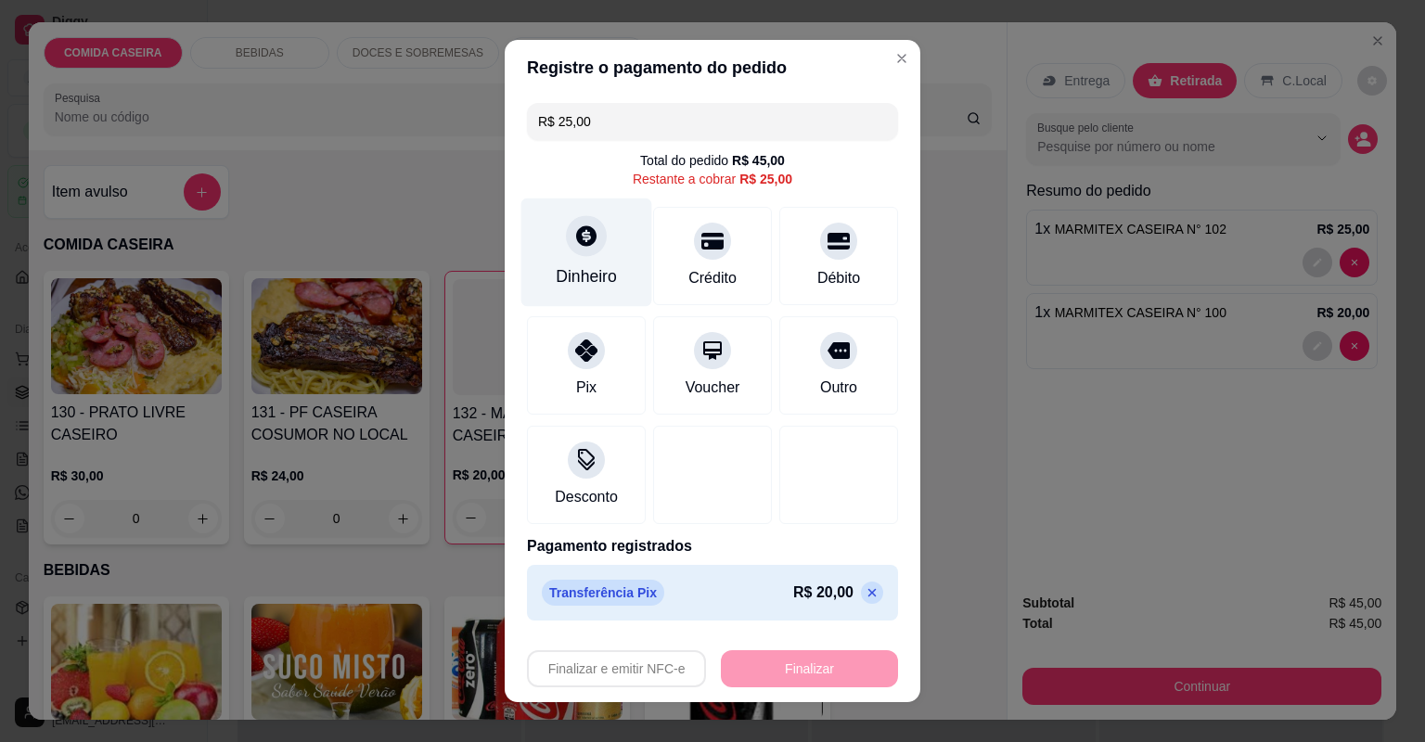
click at [589, 275] on div "Dinheiro" at bounding box center [586, 276] width 61 height 24
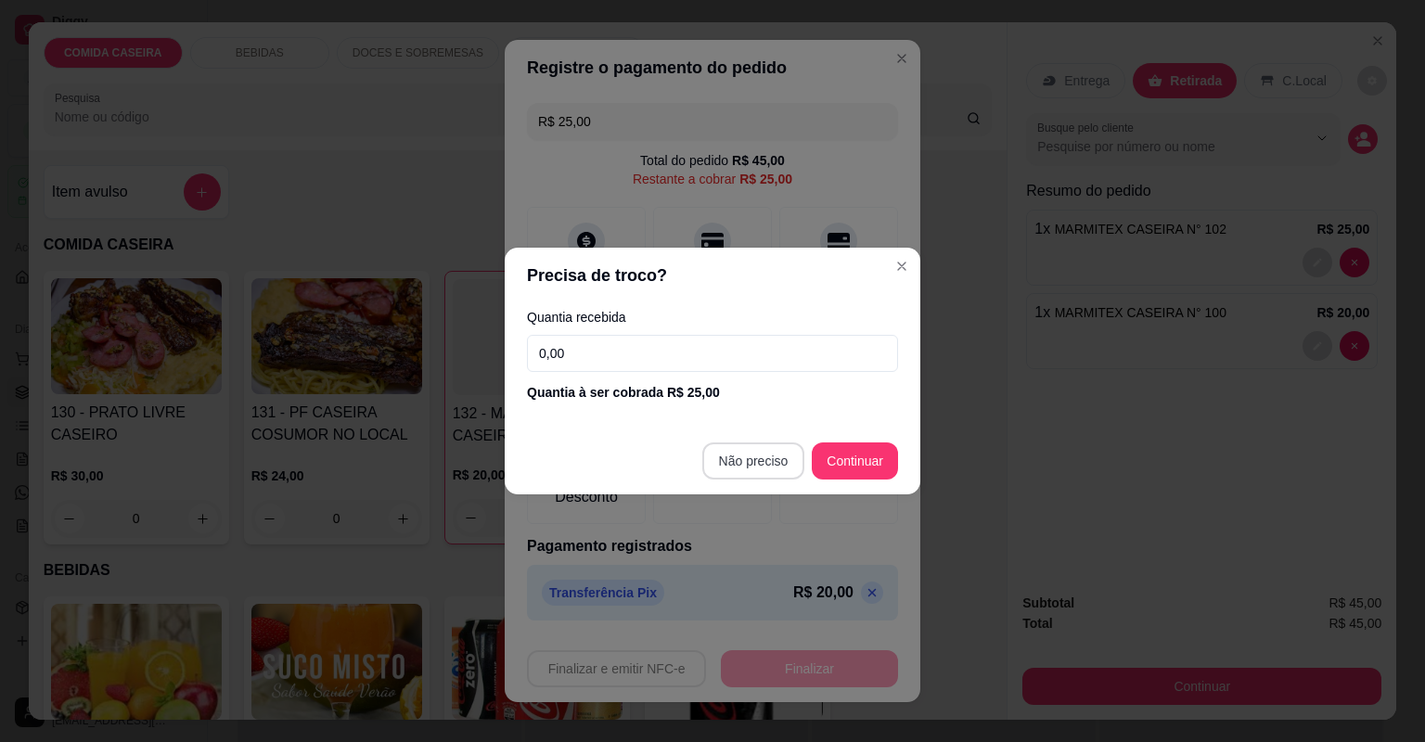
type input "R$ 0,00"
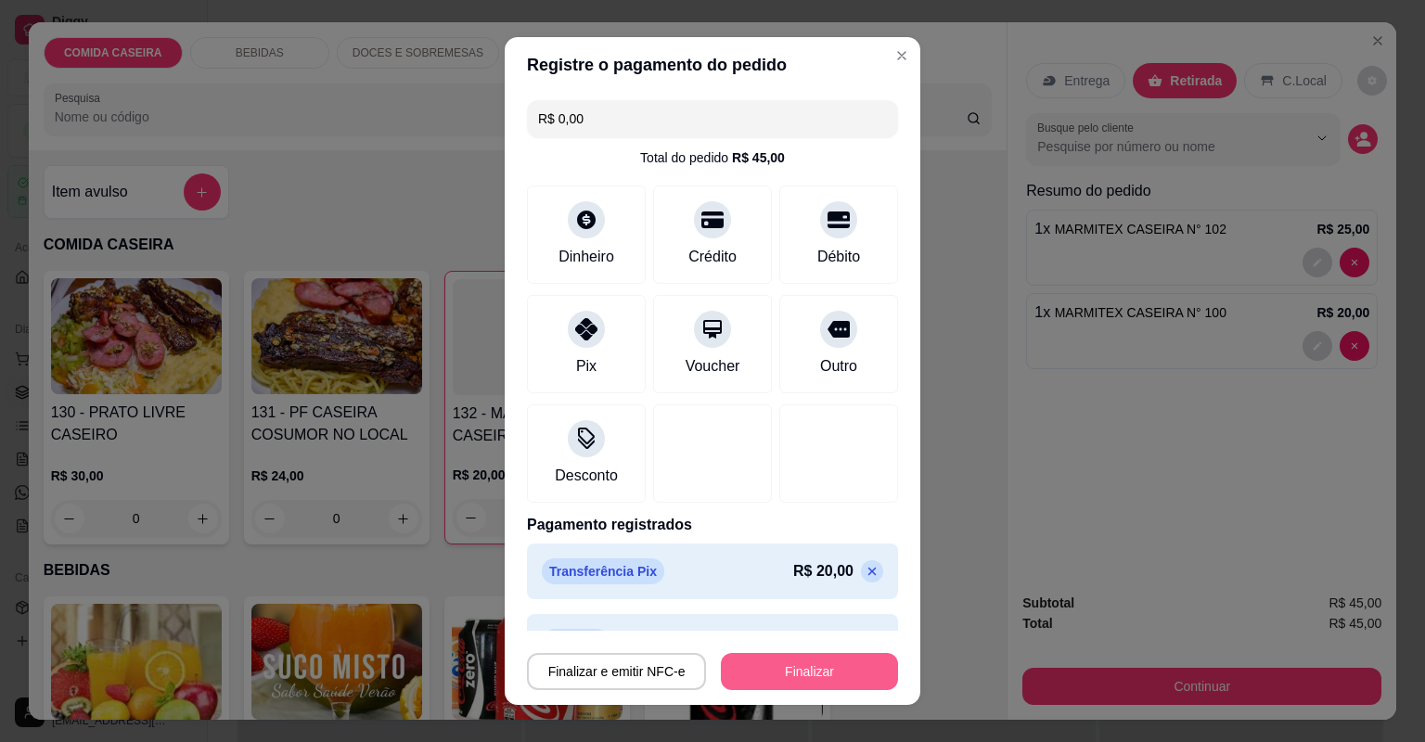
click at [781, 664] on button "Finalizar" at bounding box center [809, 671] width 177 height 37
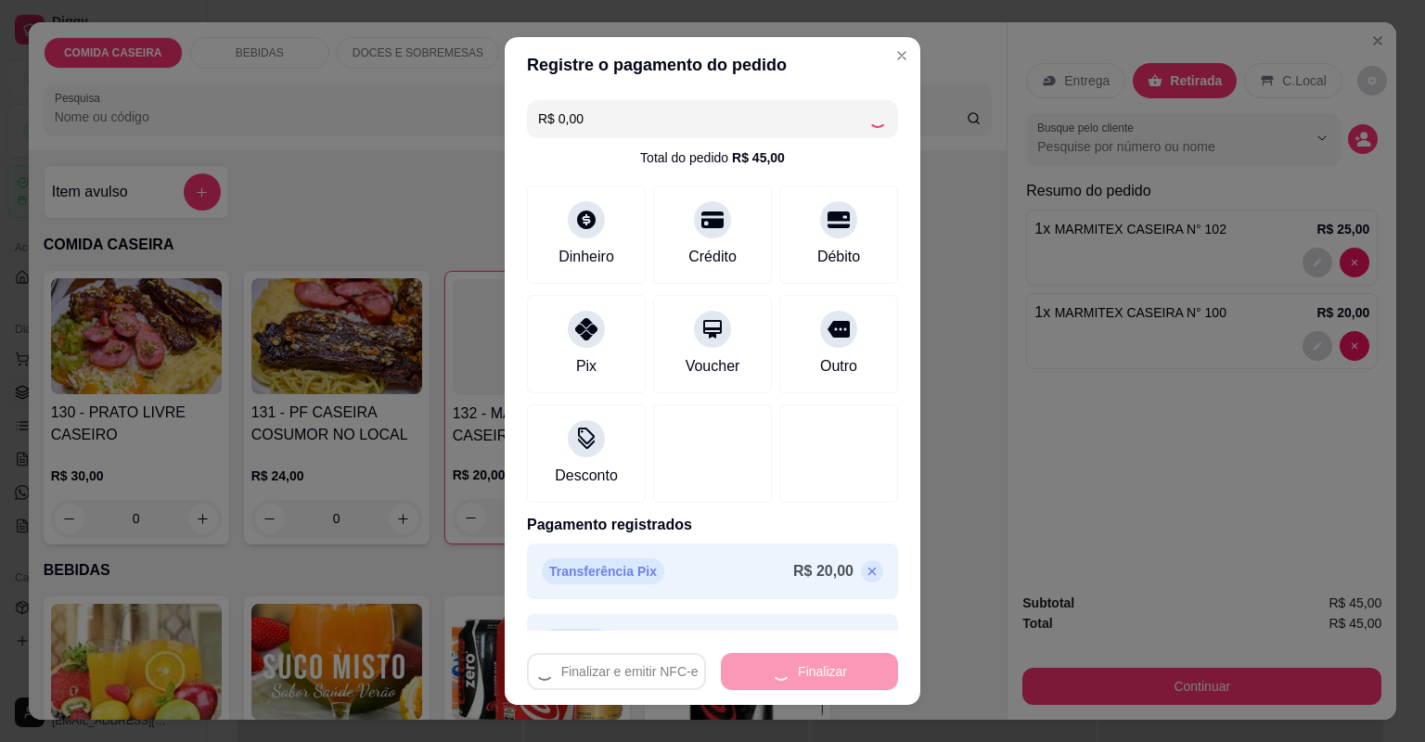
type input "0"
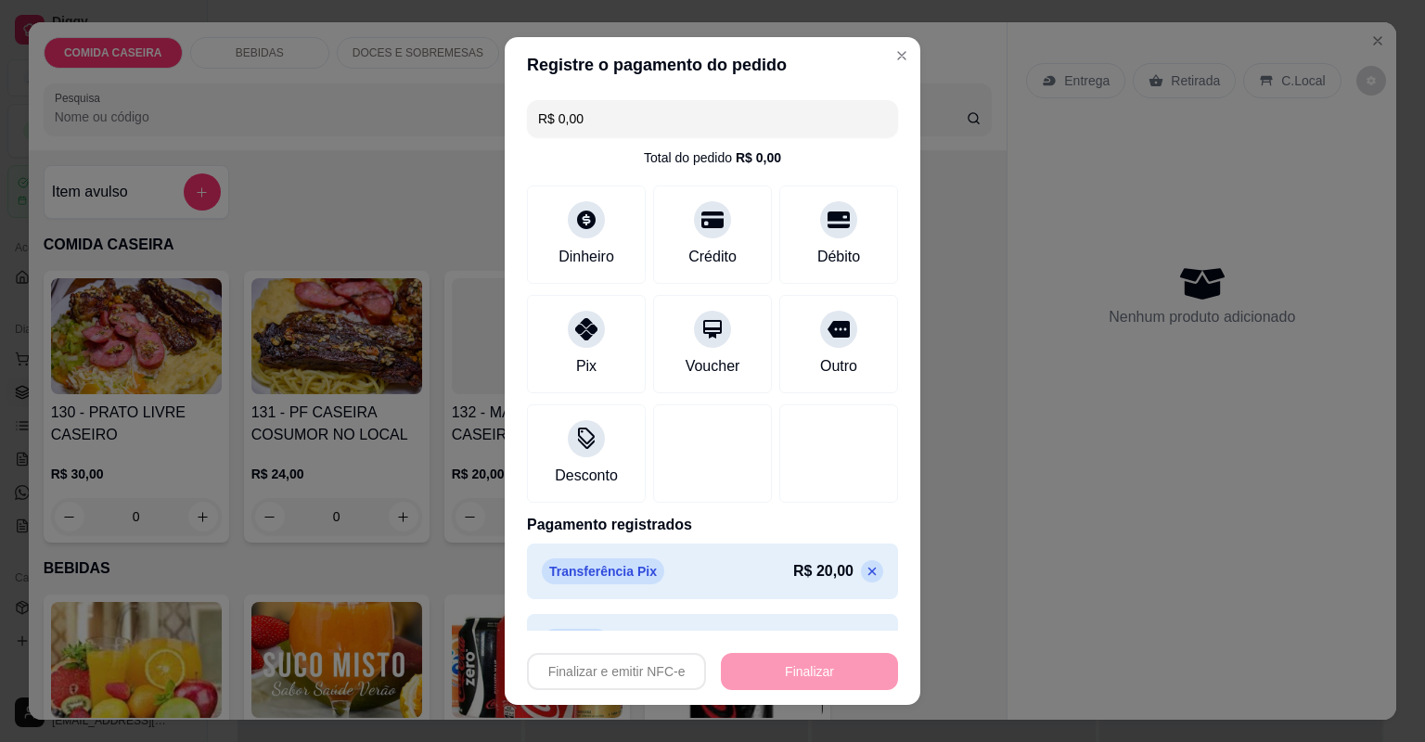
type input "-R$ 45,00"
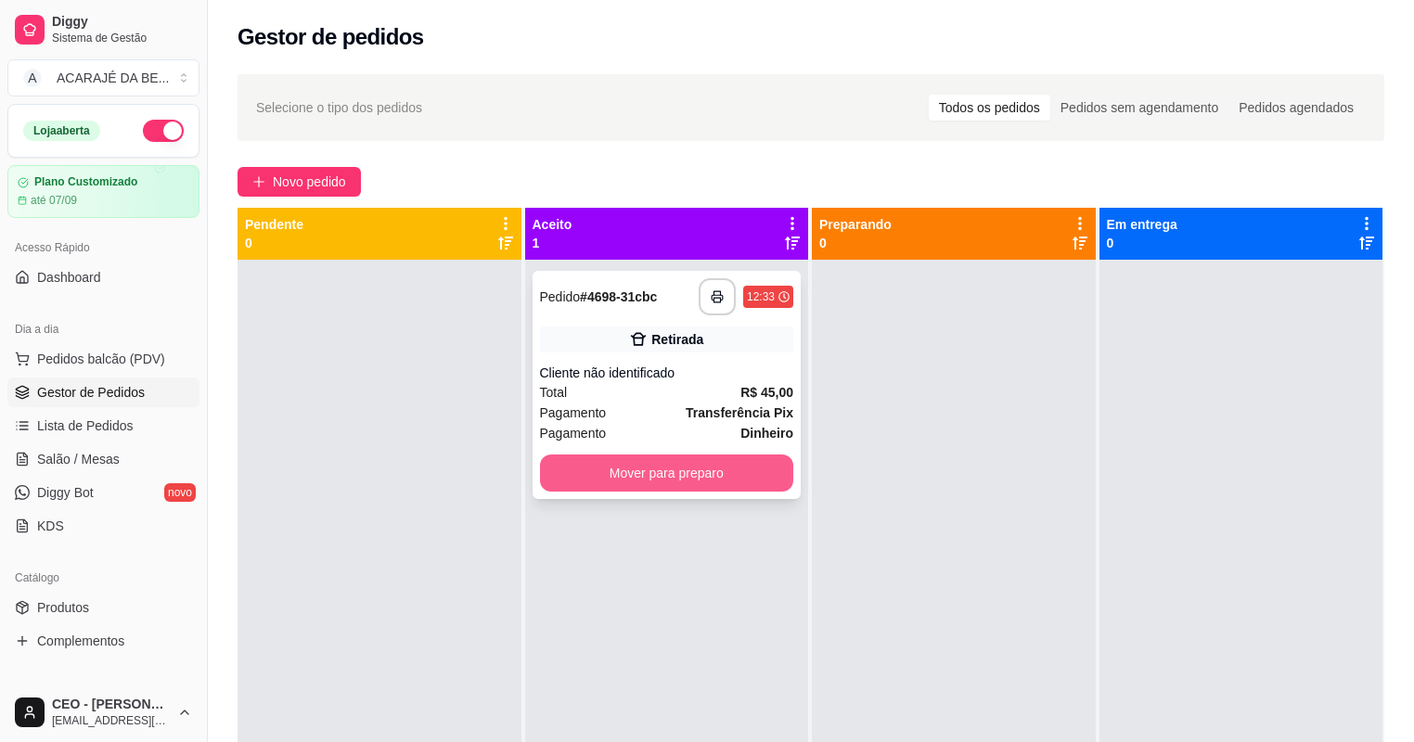
click at [666, 465] on button "Mover para preparo" at bounding box center [667, 473] width 254 height 37
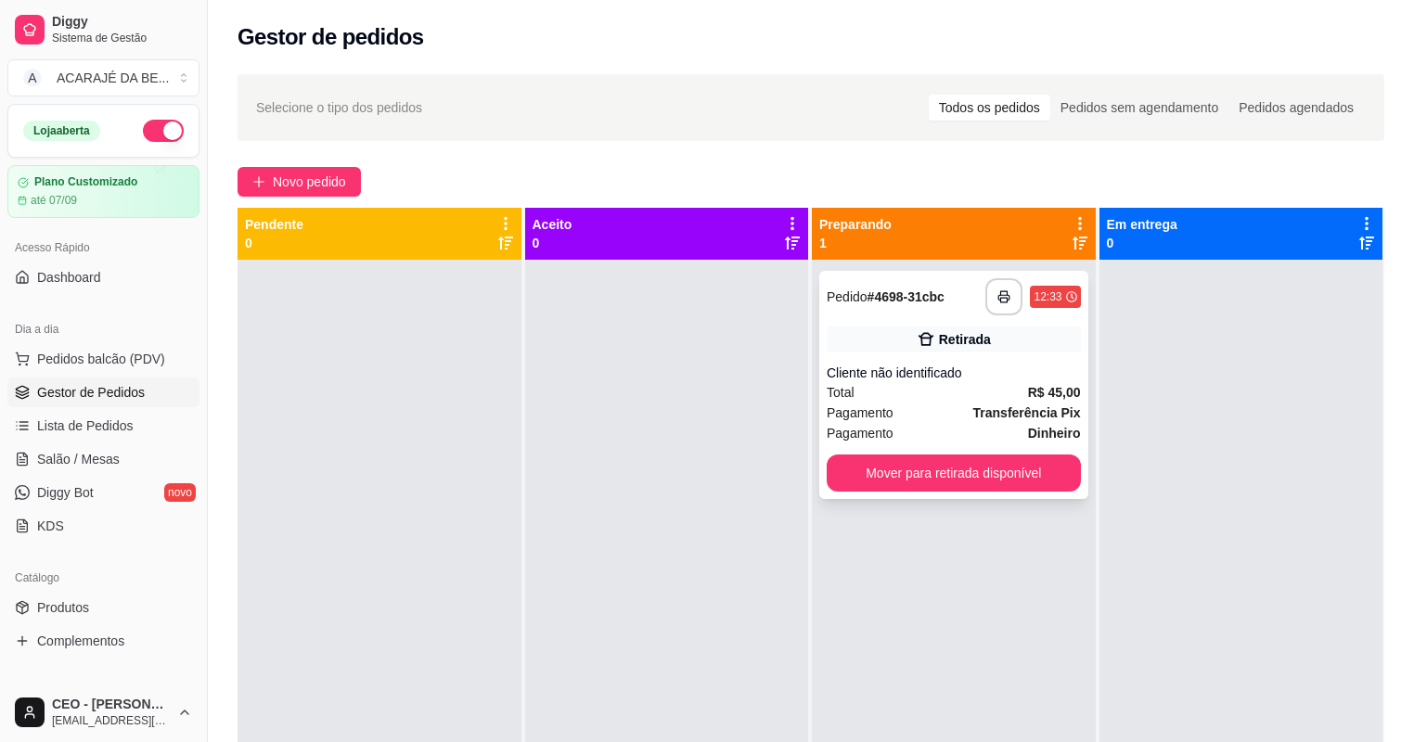
click at [876, 456] on button "Mover para retirada disponível" at bounding box center [954, 473] width 254 height 37
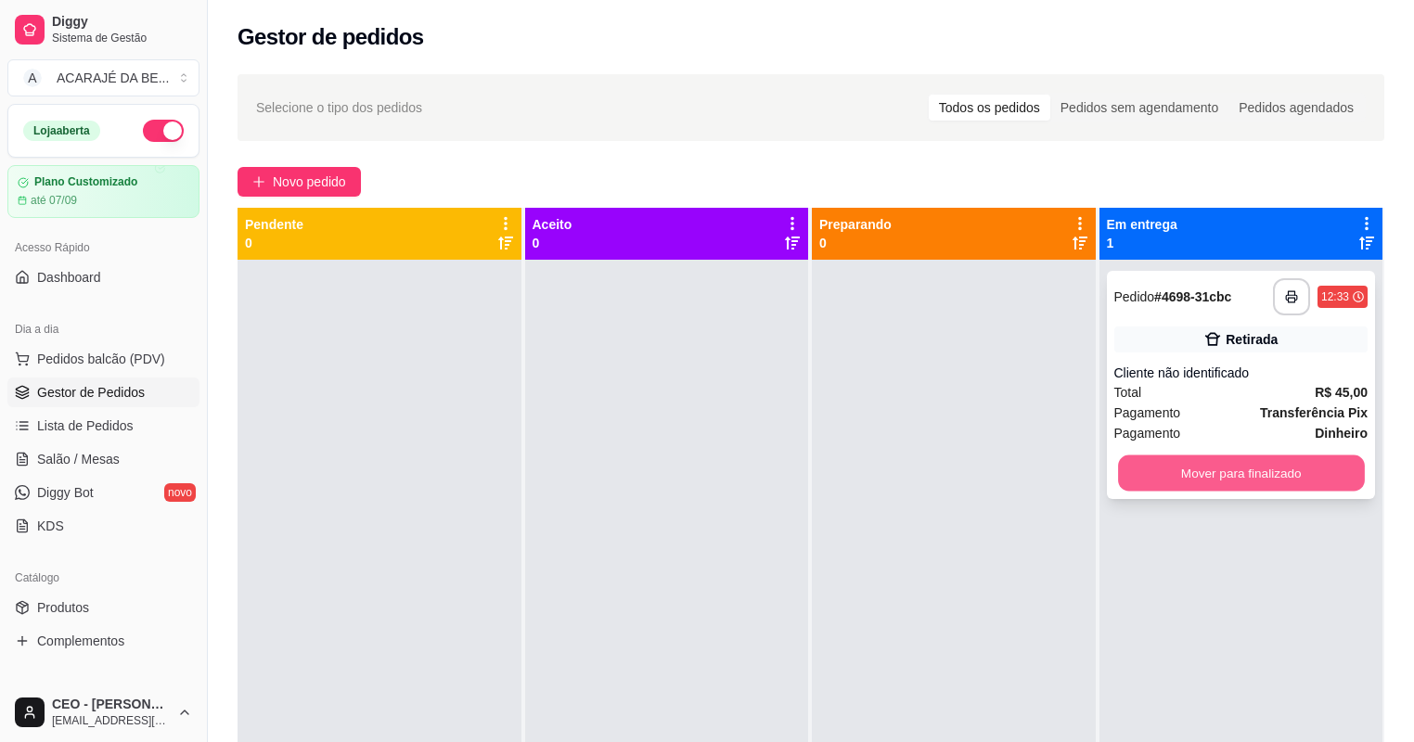
click at [1179, 471] on button "Mover para finalizado" at bounding box center [1241, 474] width 246 height 36
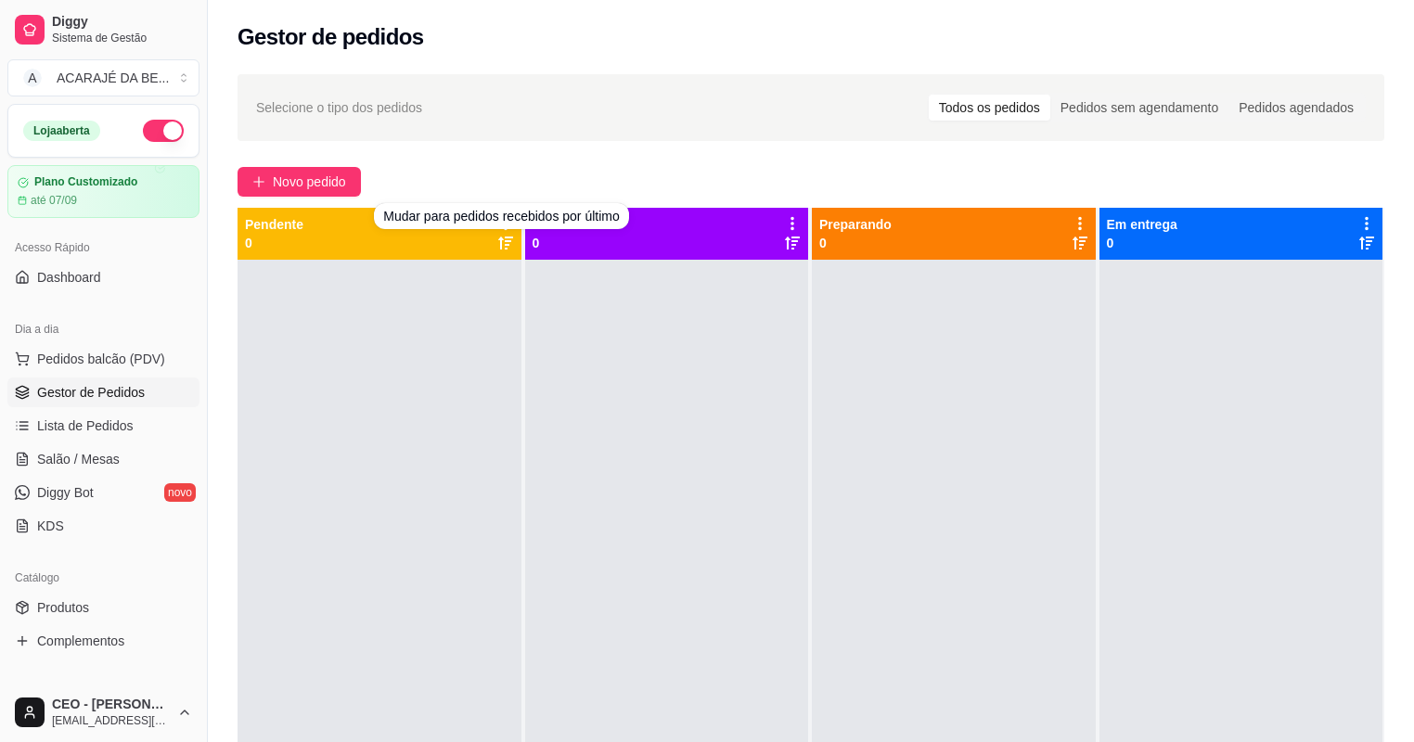
click at [644, 177] on div "Novo pedido" at bounding box center [811, 182] width 1147 height 30
click at [123, 465] on link "Salão / Mesas" at bounding box center [103, 459] width 192 height 30
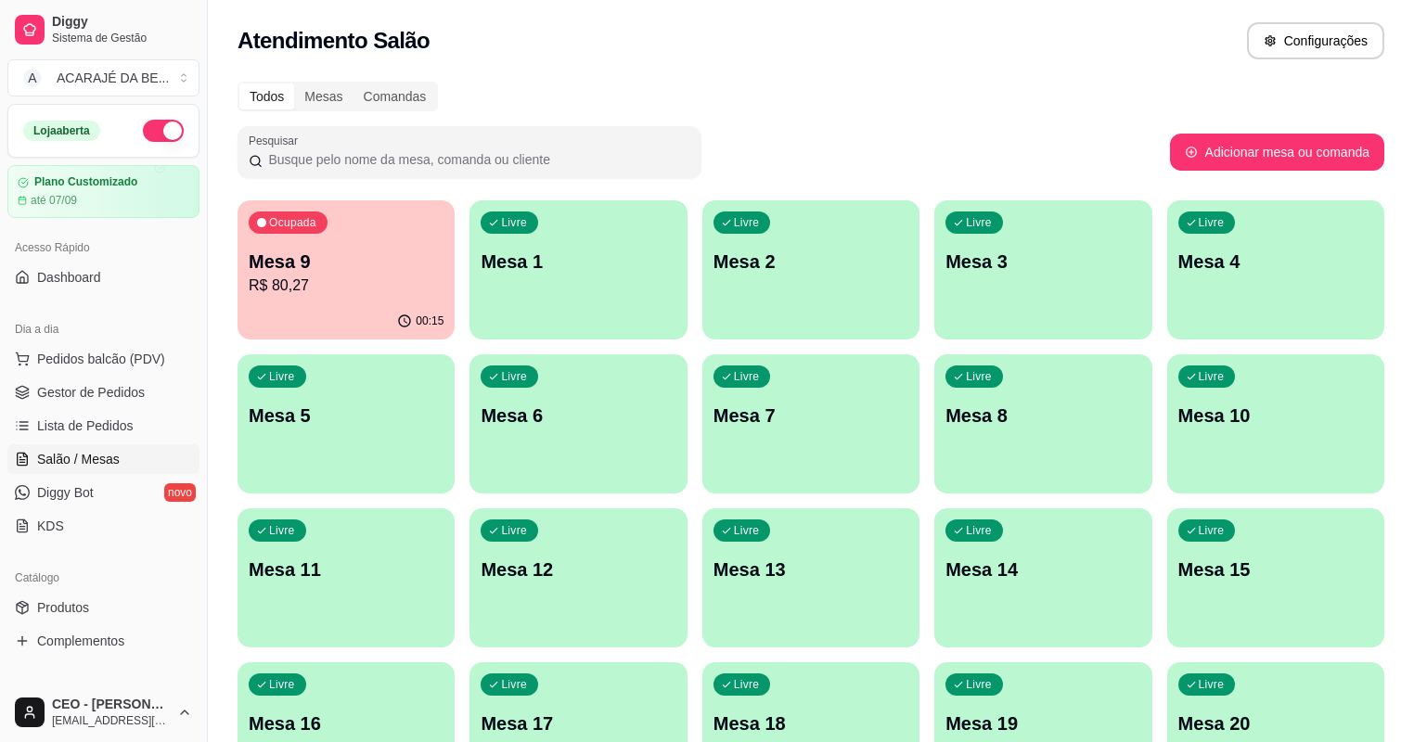
click at [455, 354] on div "Livre Mesa 5" at bounding box center [346, 412] width 217 height 117
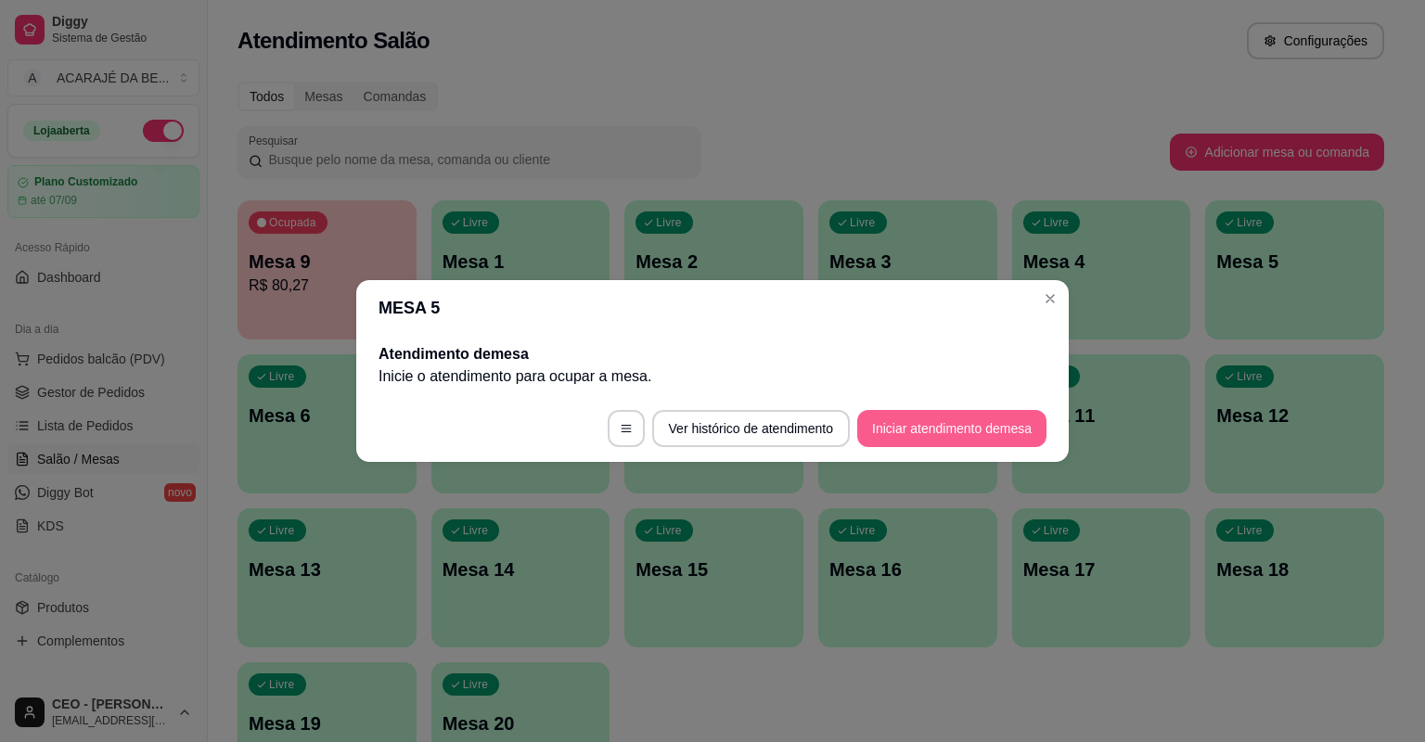
click at [906, 417] on button "Iniciar atendimento de mesa" at bounding box center [951, 428] width 189 height 37
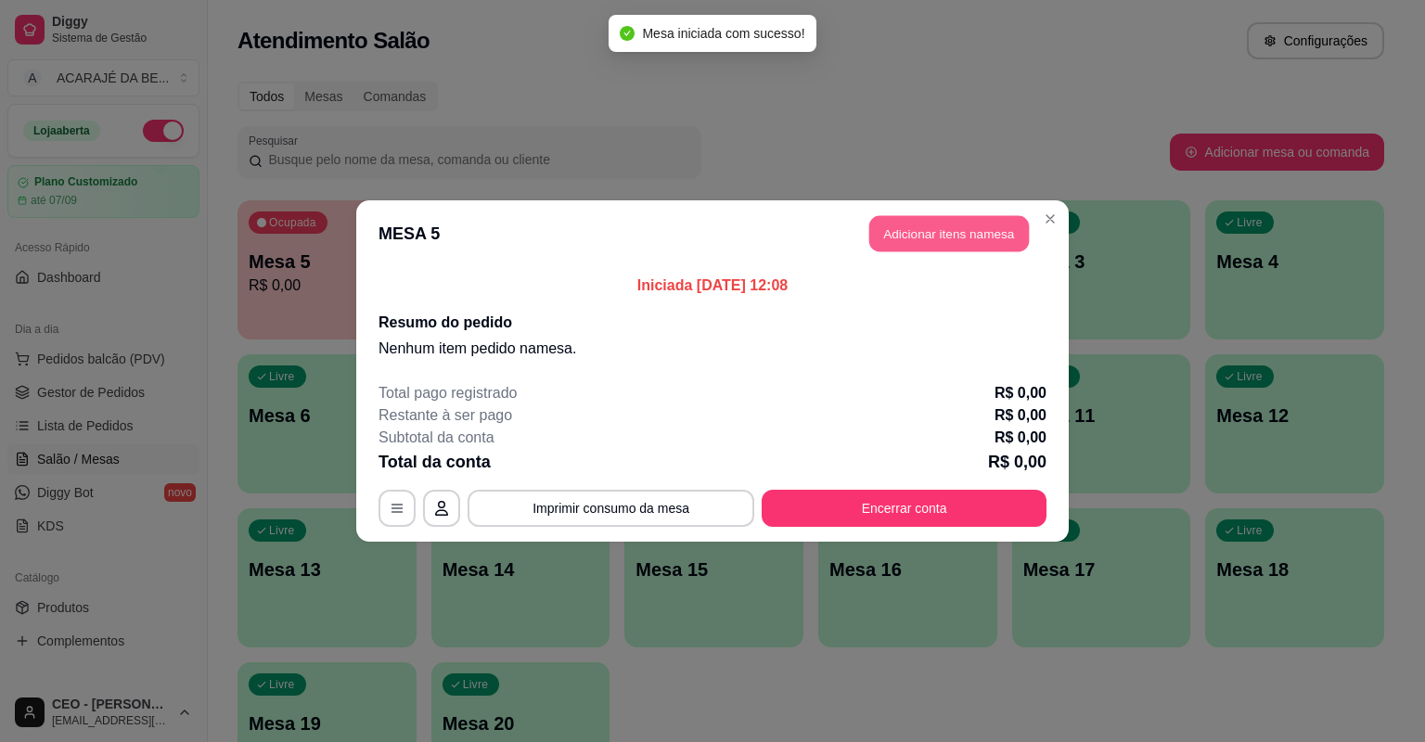
click at [959, 224] on button "Adicionar itens na mesa" at bounding box center [949, 234] width 160 height 36
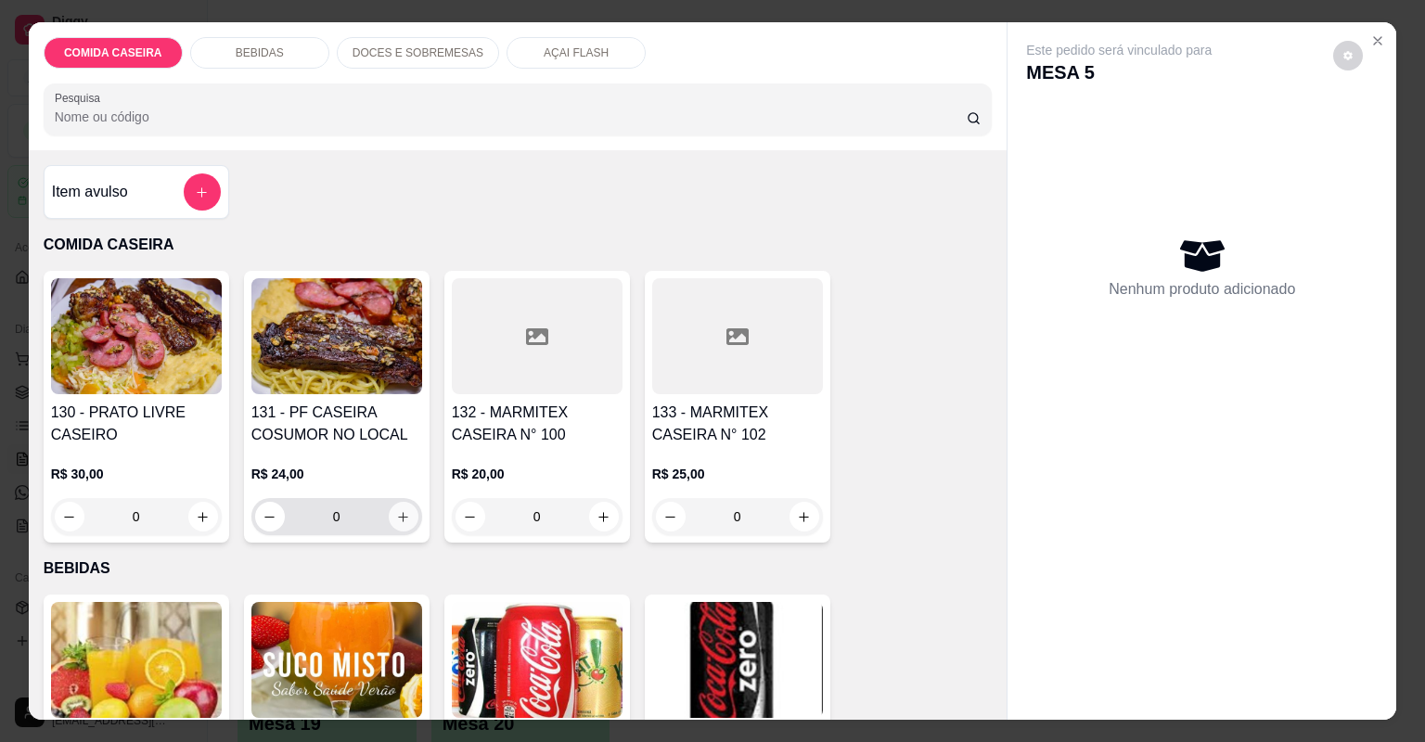
click at [396, 510] on icon "increase-product-quantity" at bounding box center [403, 517] width 14 height 14
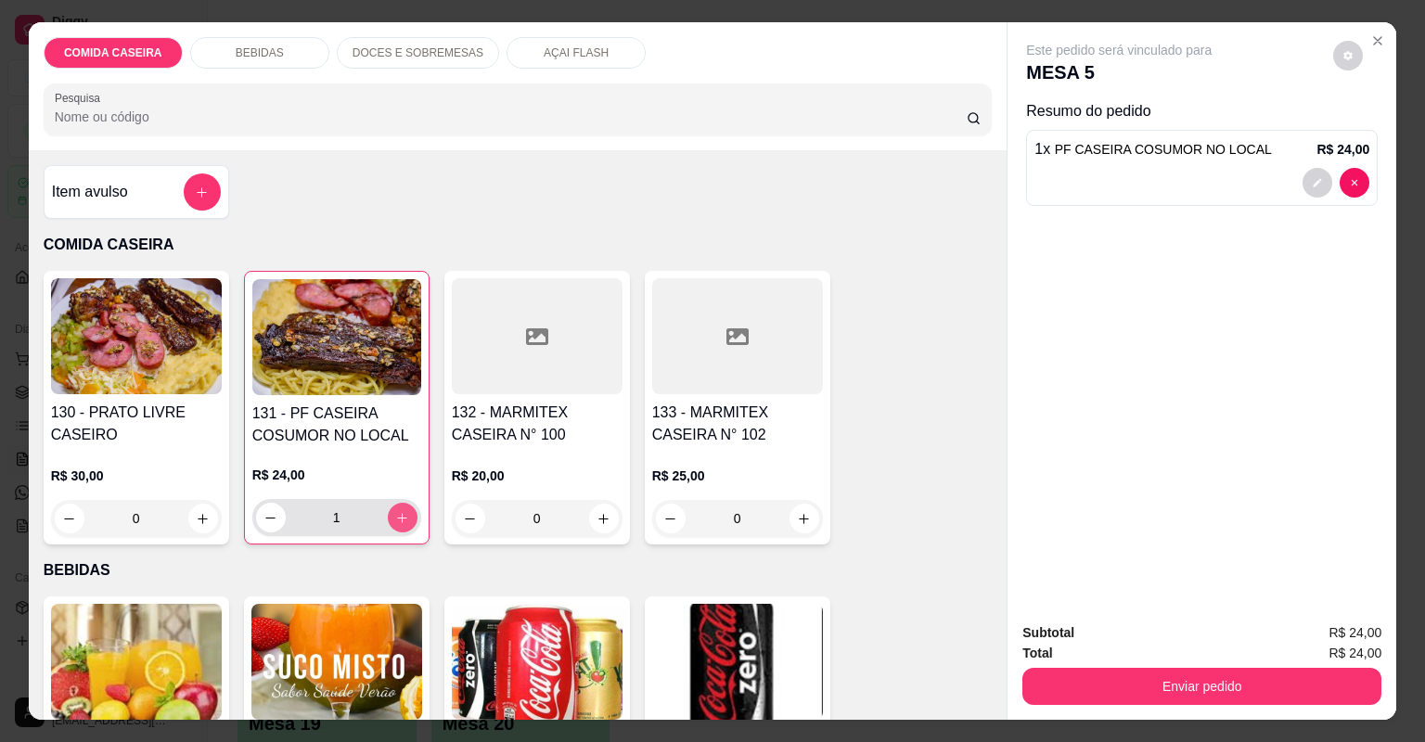
click at [396, 511] on icon "increase-product-quantity" at bounding box center [402, 518] width 14 height 14
type input "2"
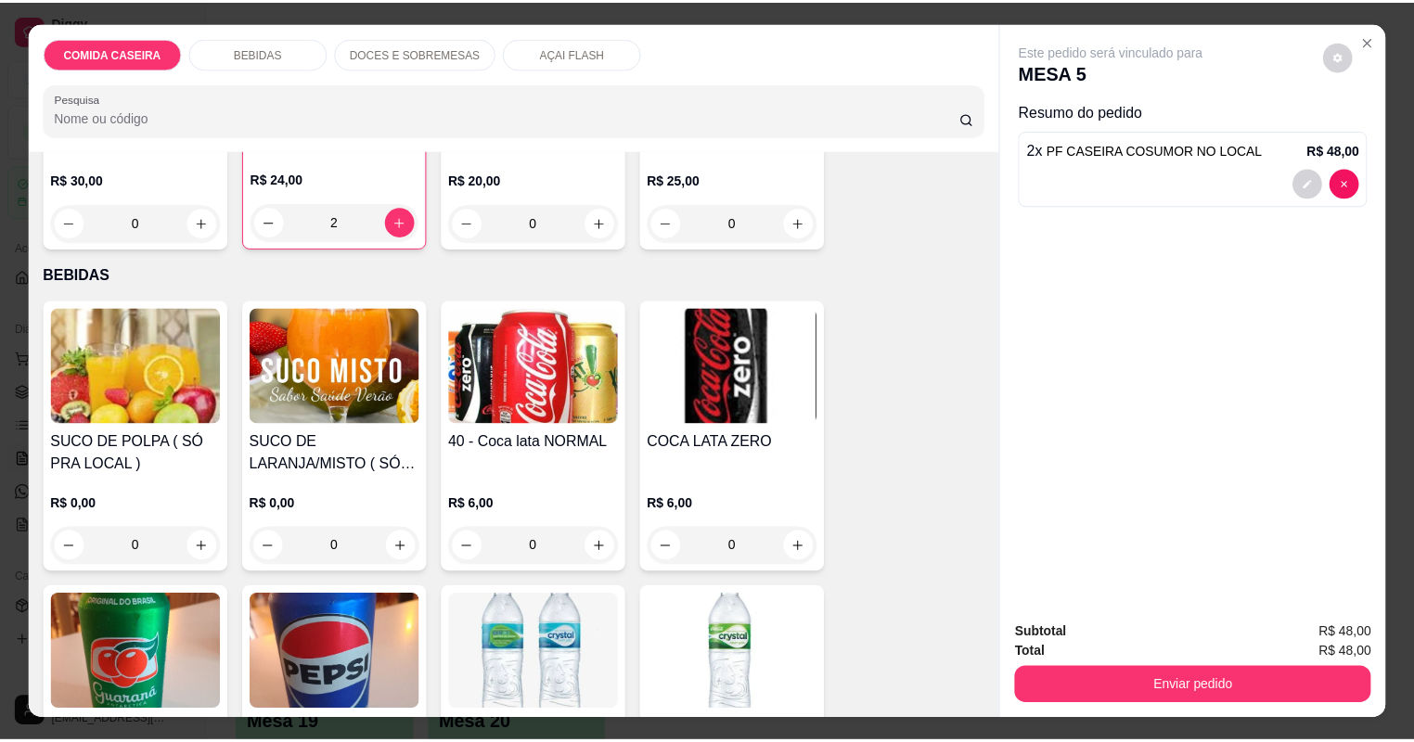
scroll to position [297, 0]
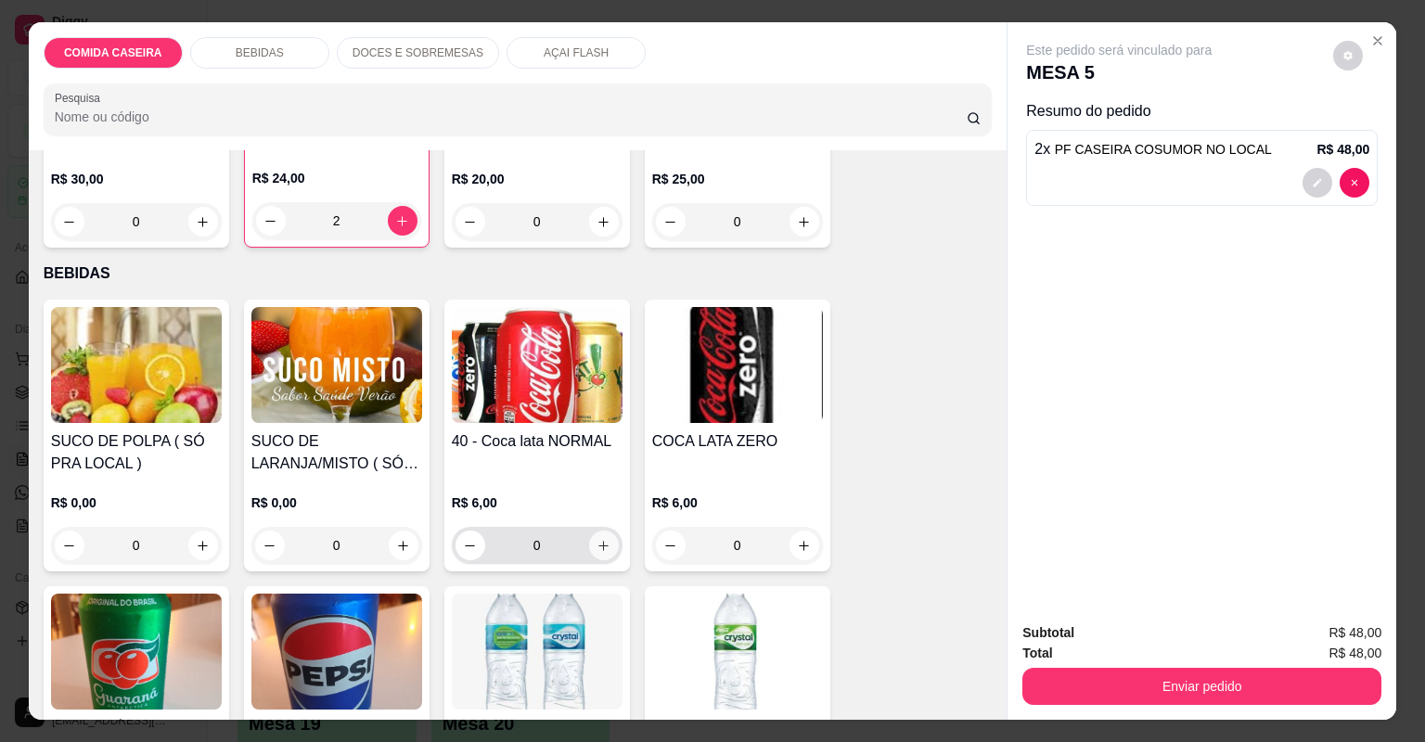
click at [597, 546] on icon "increase-product-quantity" at bounding box center [604, 546] width 14 height 14
type input "1"
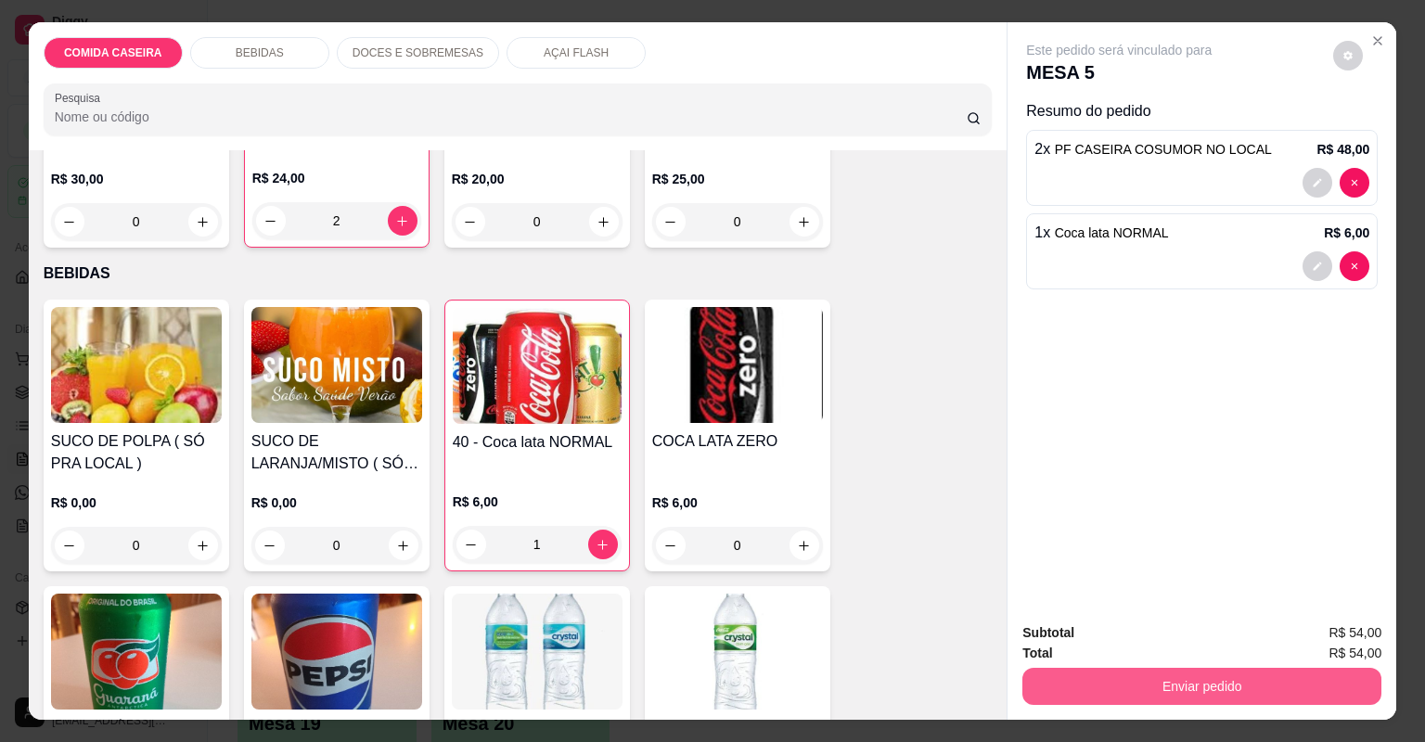
click at [1105, 682] on button "Enviar pedido" at bounding box center [1201, 686] width 359 height 37
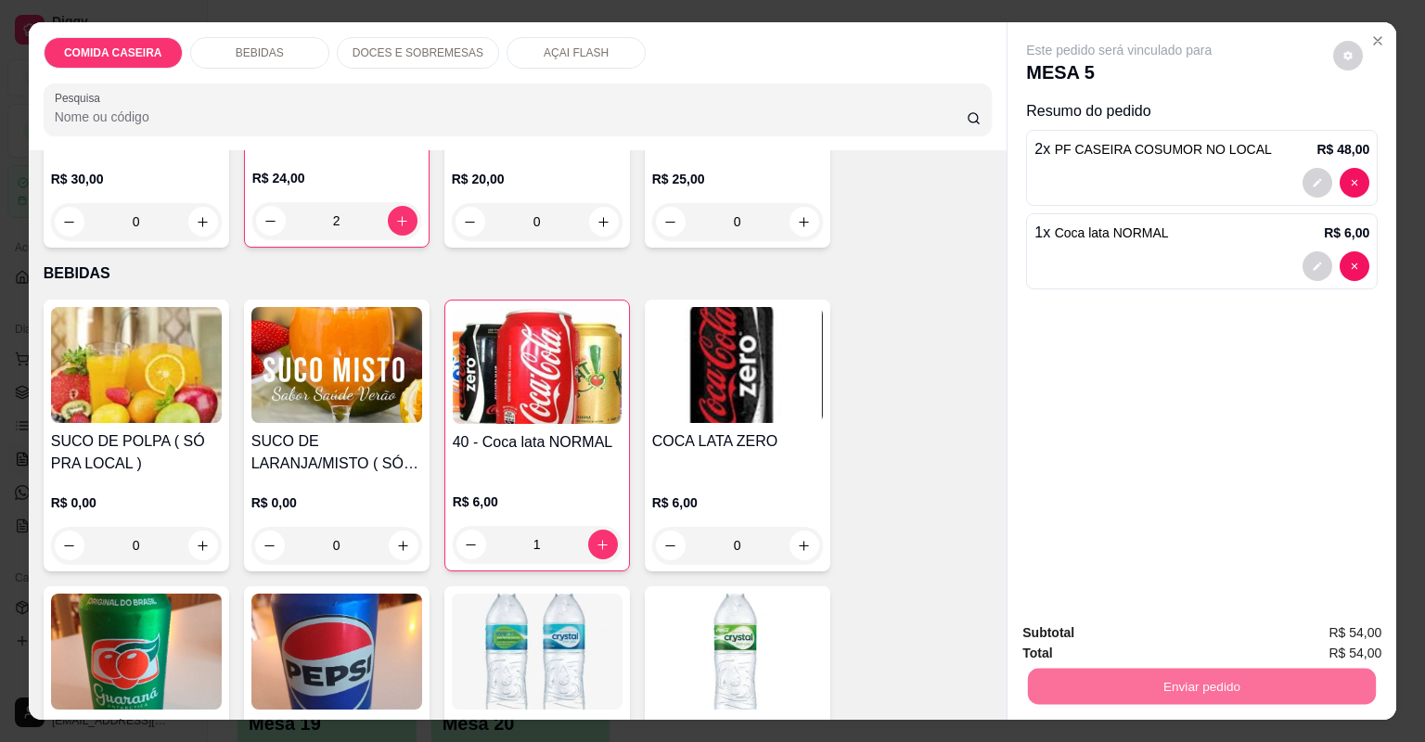
click at [1074, 627] on button "Não registrar e enviar pedido" at bounding box center [1141, 640] width 187 height 34
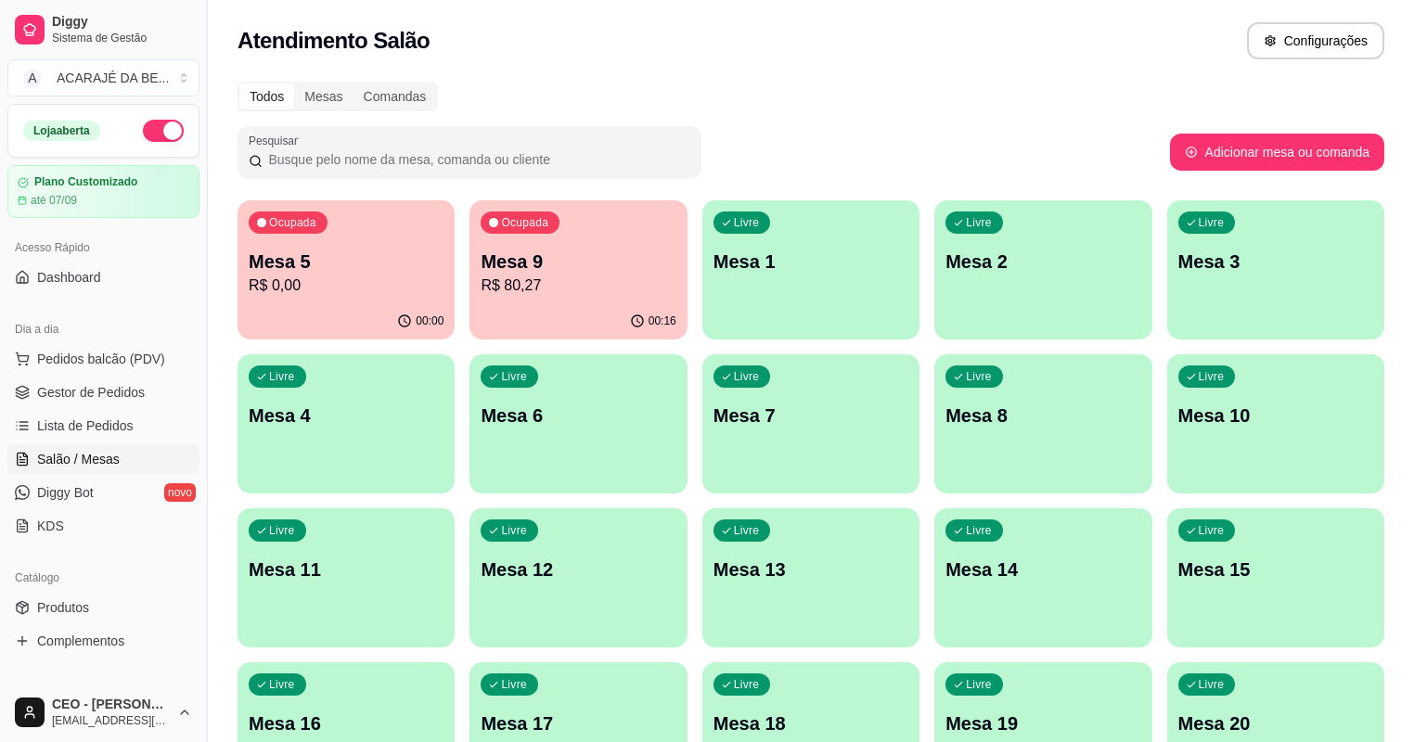
click at [887, 76] on div "Todos Mesas Comandas Pesquisar Adicionar mesa ou comanda Ocupada Mesa 5 R$ 0,00…" at bounding box center [811, 447] width 1206 height 753
click at [67, 403] on link "Gestor de Pedidos" at bounding box center [103, 393] width 192 height 30
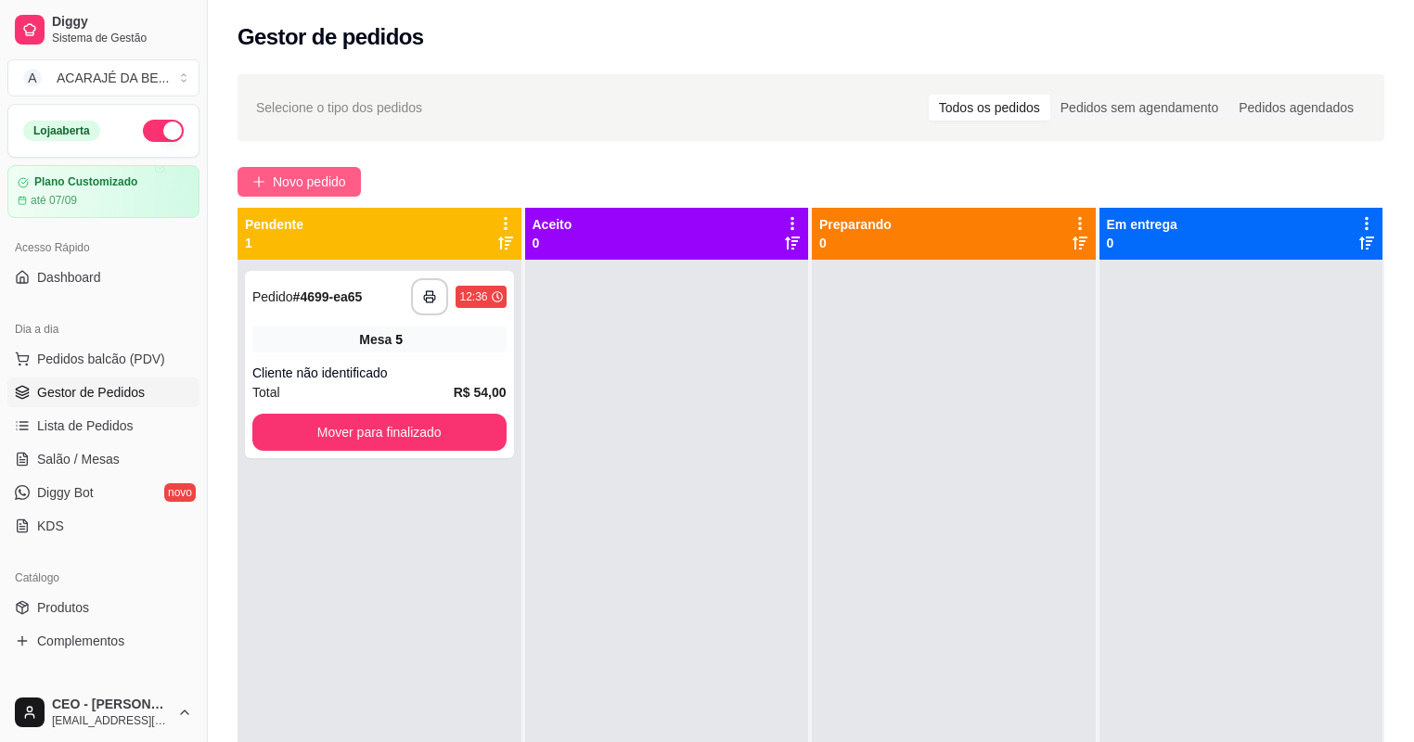
click at [260, 186] on icon "plus" at bounding box center [258, 181] width 13 height 13
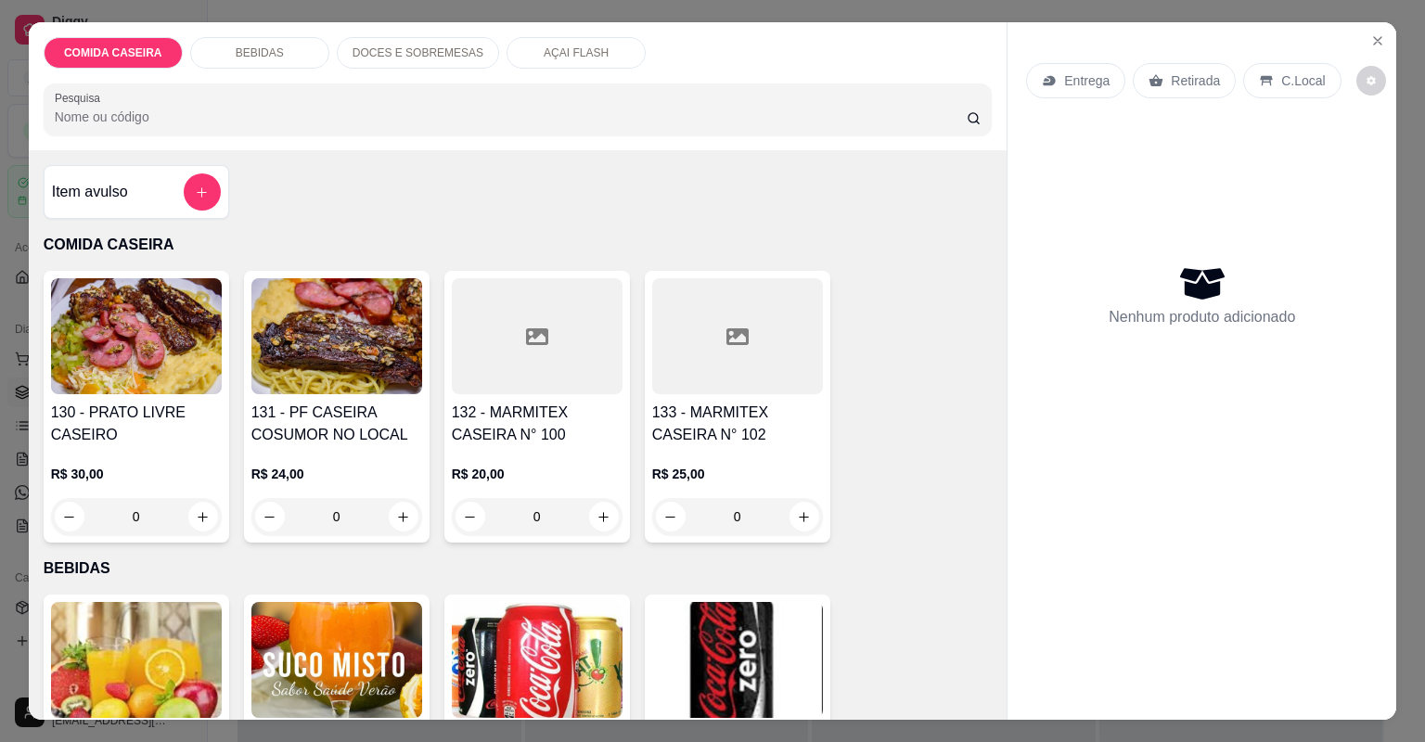
click at [498, 305] on div at bounding box center [537, 336] width 171 height 116
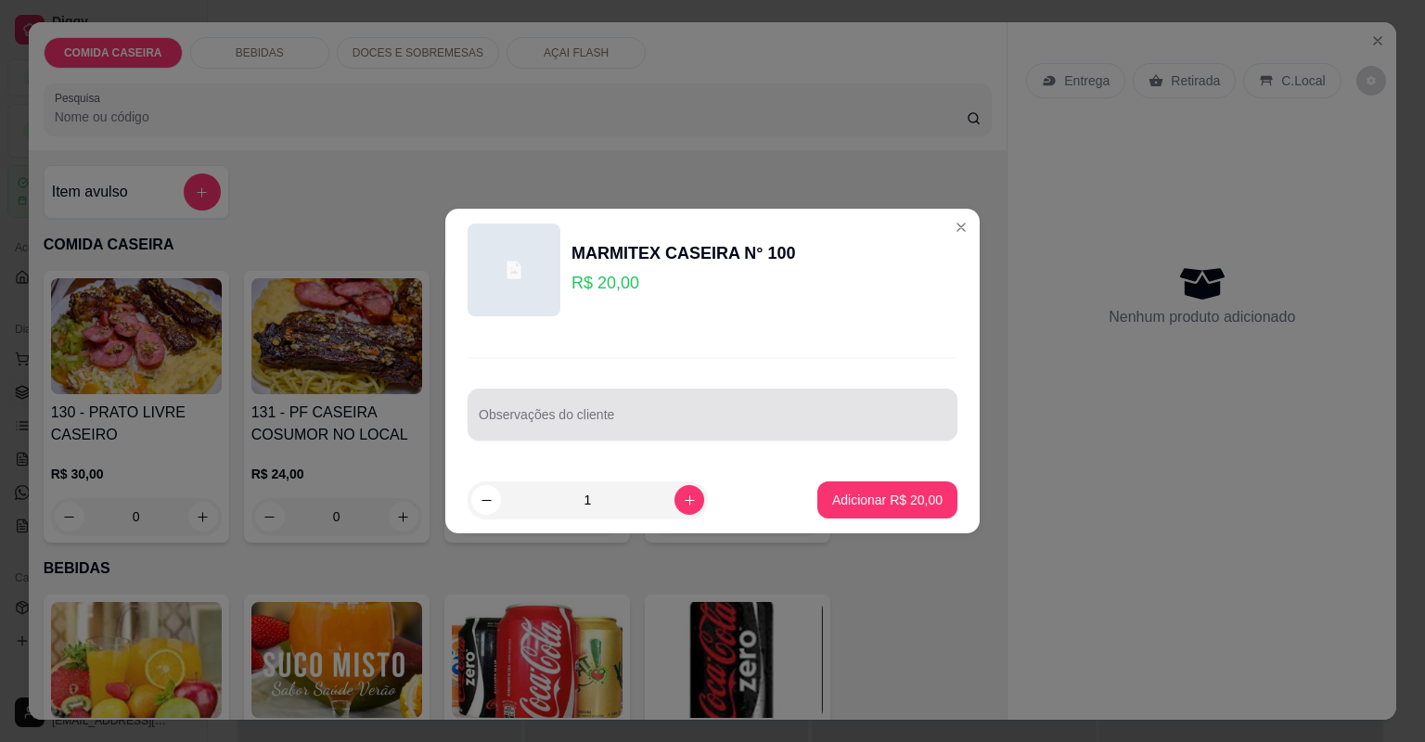
click at [597, 408] on div at bounding box center [713, 414] width 468 height 37
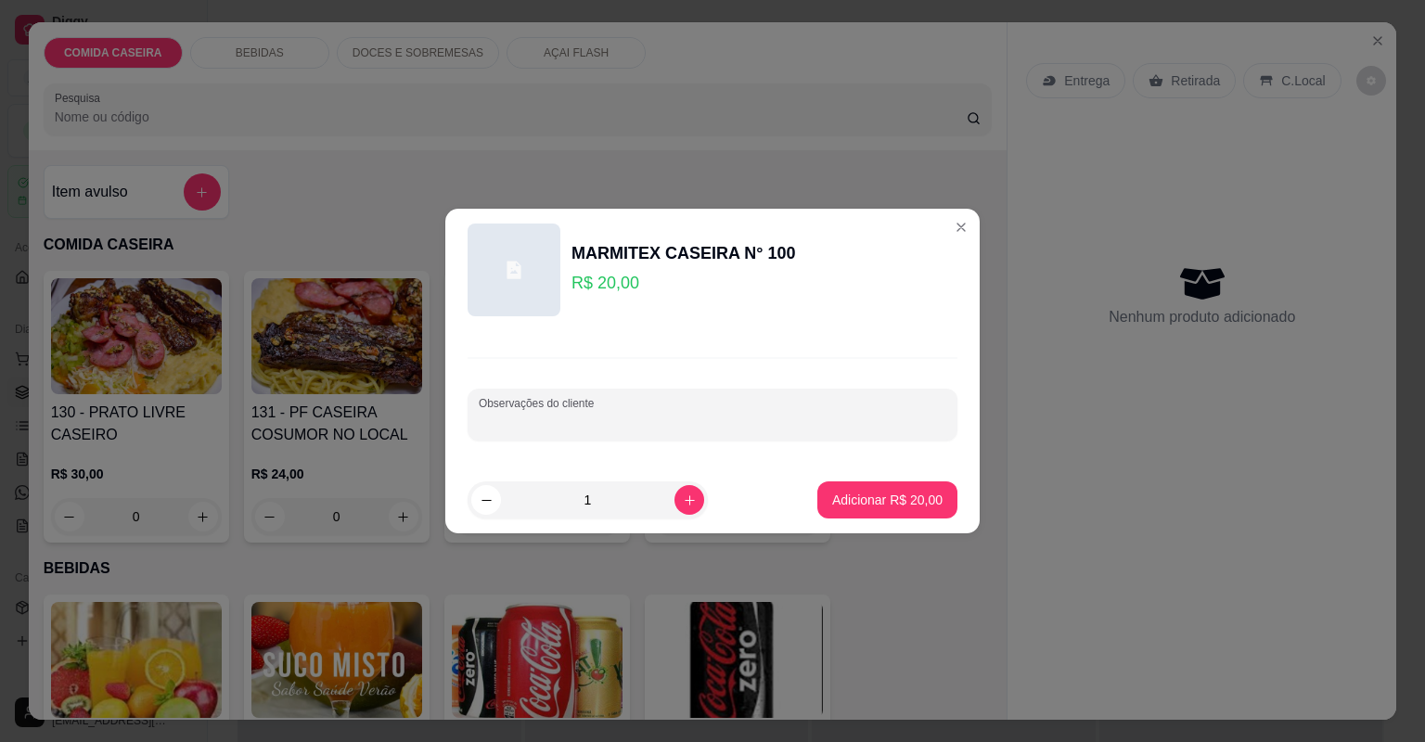
paste input "Feijão tropeiro Arroz Purê Peito Coxão mole"
type input "Feijão tropeiro Arroz Purê Peito Coxão mole"
click at [886, 507] on p "Adicionar R$ 20,00" at bounding box center [887, 500] width 110 height 19
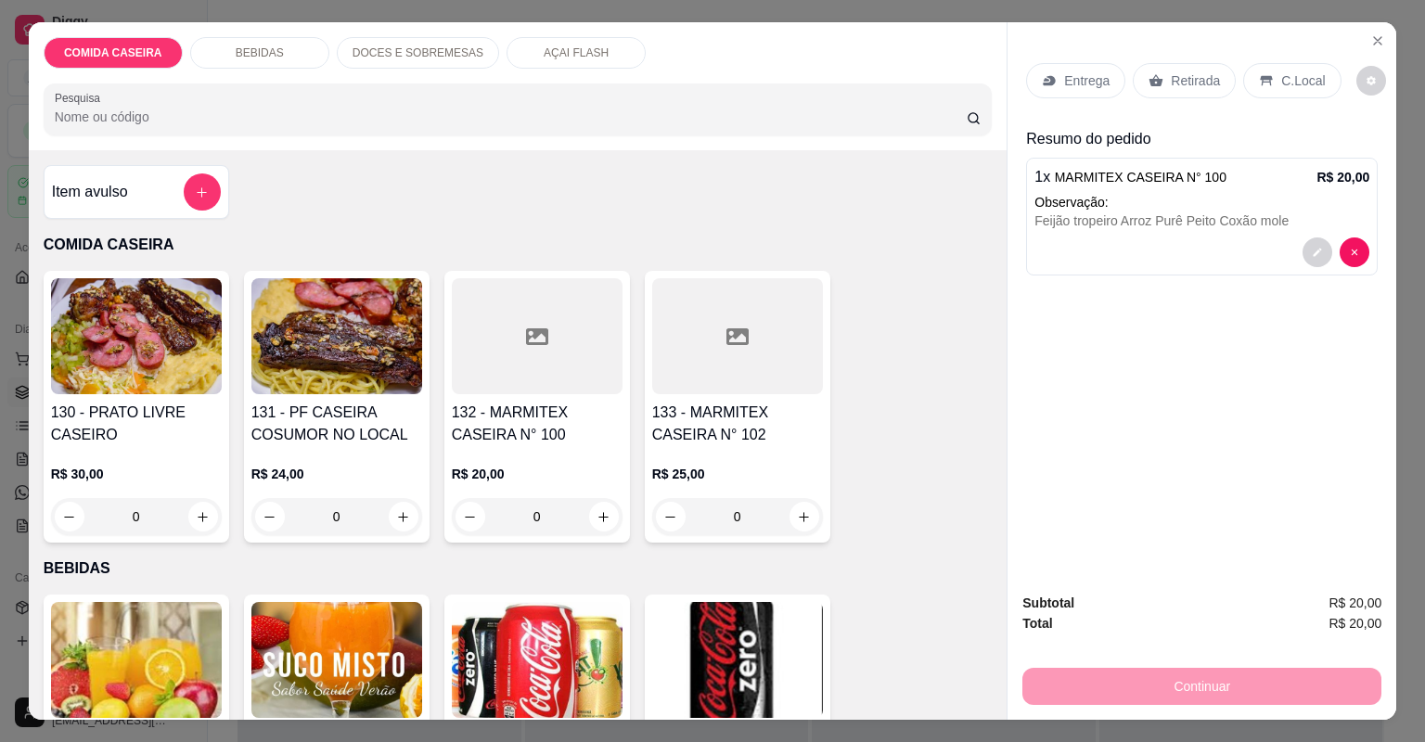
click at [1105, 68] on div "Entrega" at bounding box center [1075, 80] width 99 height 35
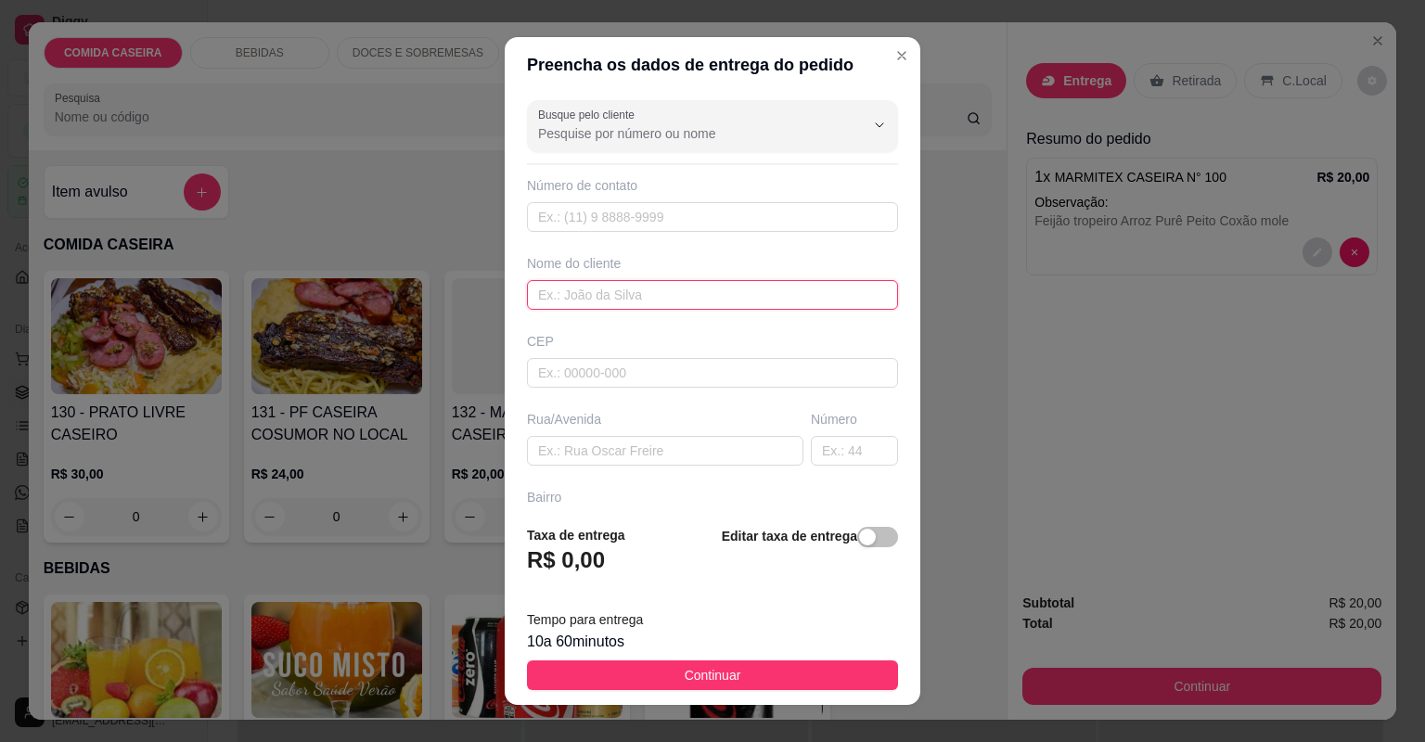
click at [735, 303] on input "text" at bounding box center [712, 295] width 371 height 30
type input "natali"
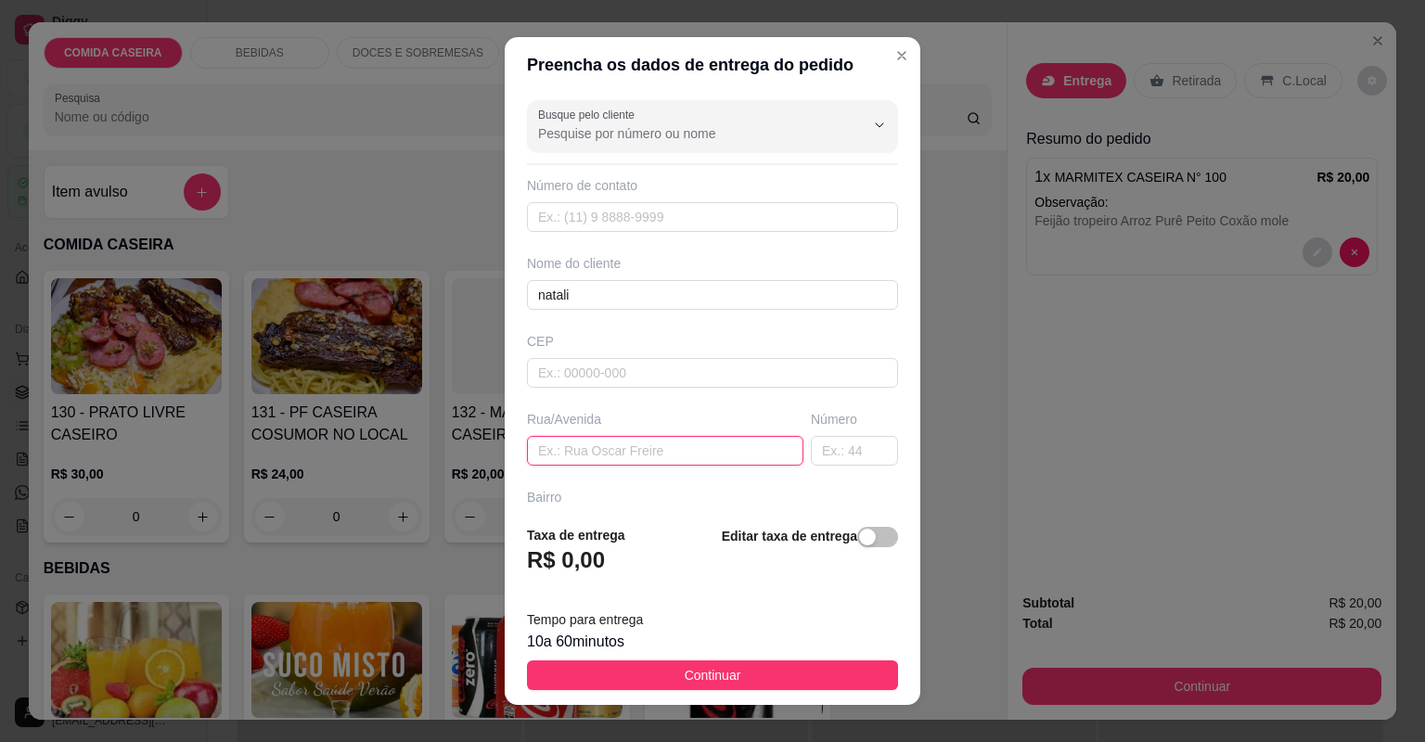
click at [732, 444] on input "text" at bounding box center [665, 451] width 276 height 30
type input "na barraca de caldo de cana na loterica"
click at [687, 669] on span "Continuar" at bounding box center [713, 675] width 57 height 20
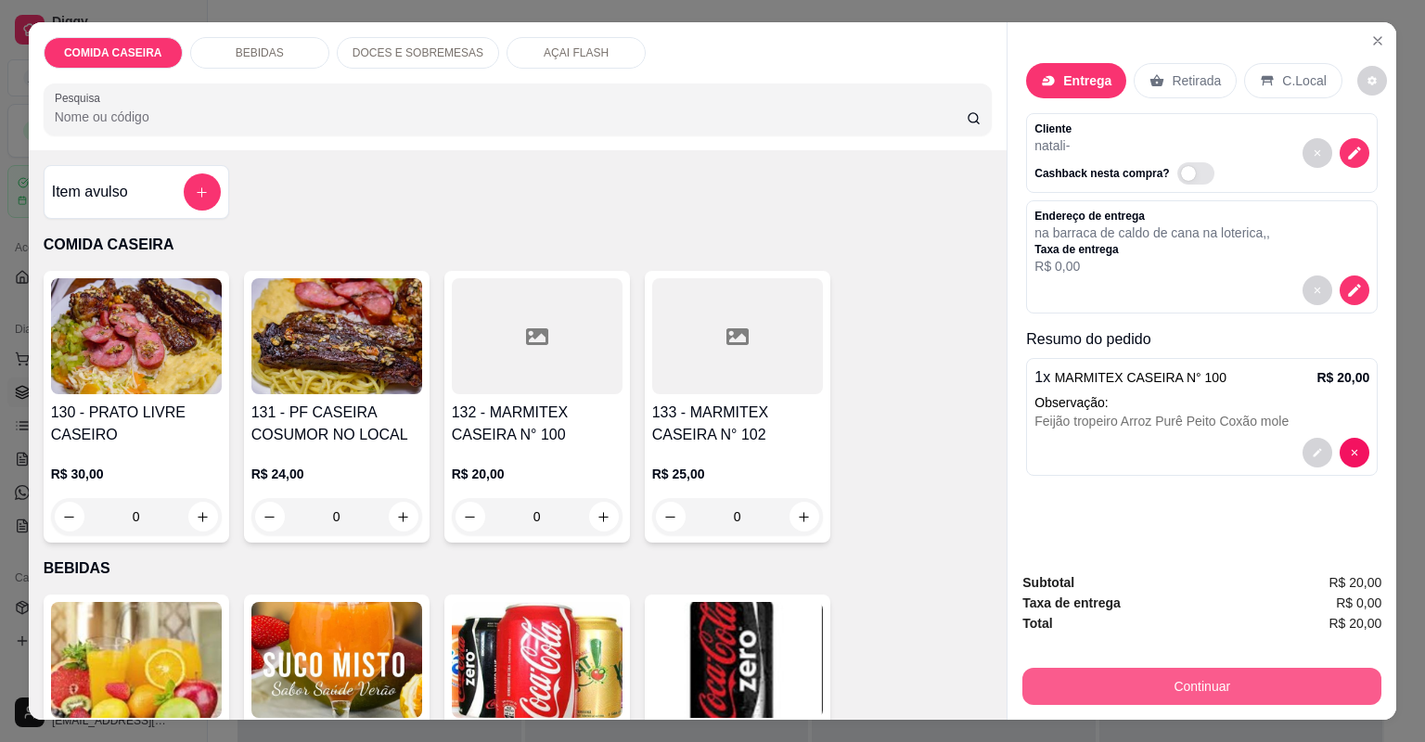
click at [1073, 672] on button "Continuar" at bounding box center [1201, 686] width 359 height 37
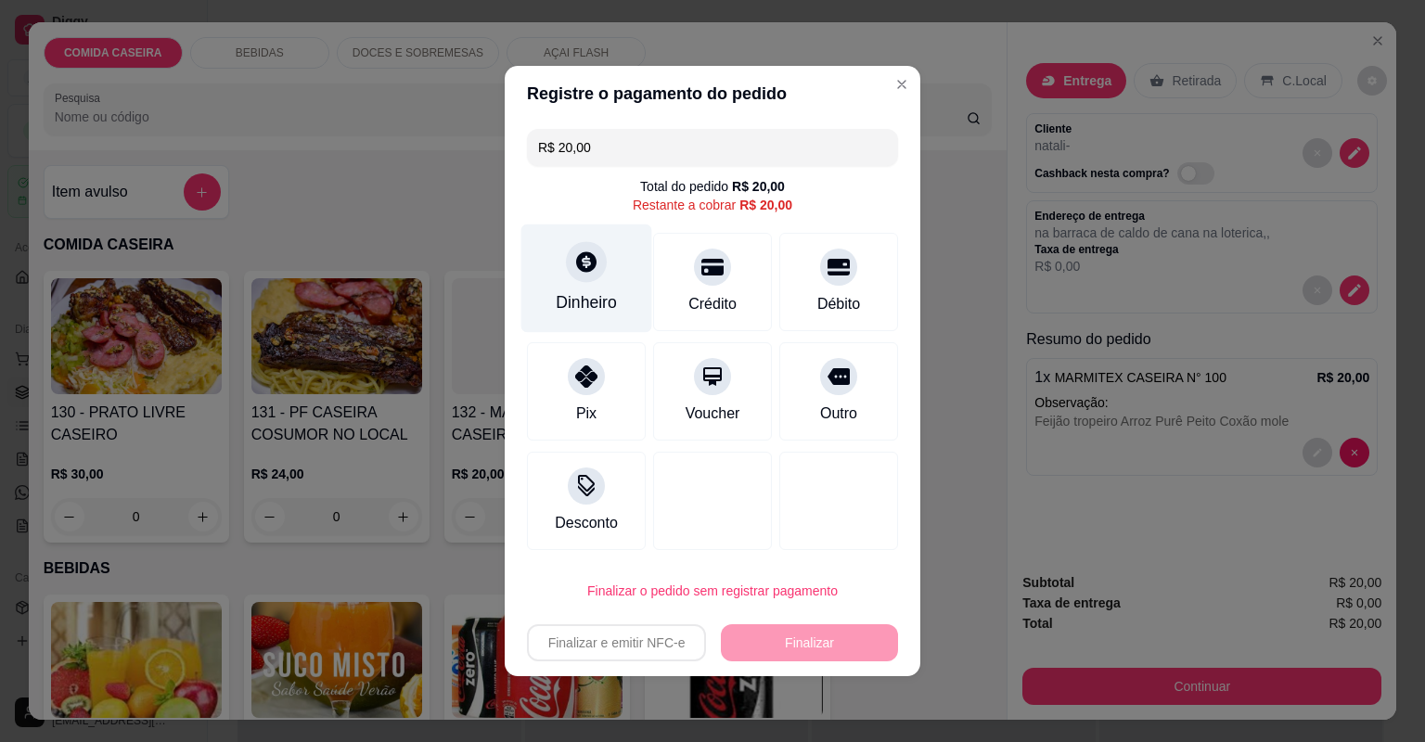
click at [623, 299] on div "Dinheiro" at bounding box center [586, 279] width 131 height 109
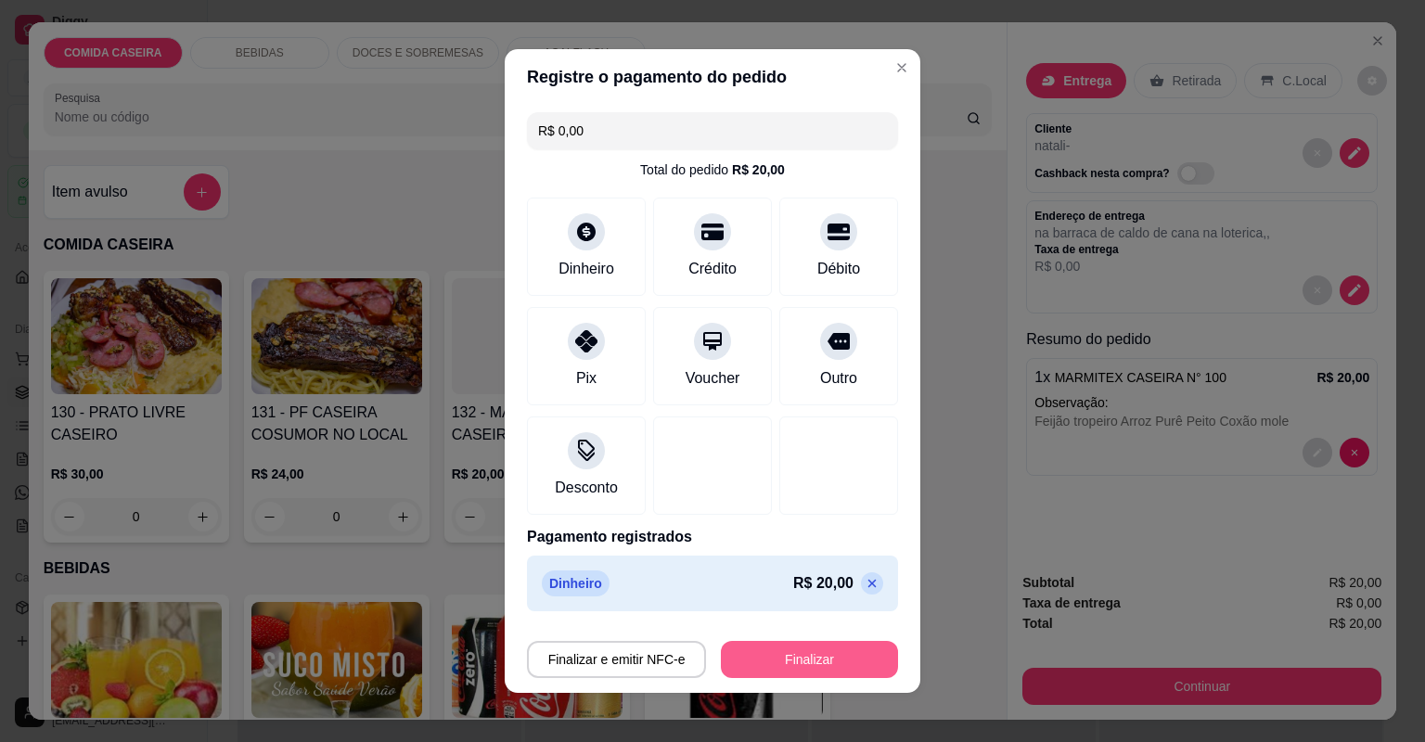
click at [835, 649] on button "Finalizar" at bounding box center [809, 659] width 177 height 37
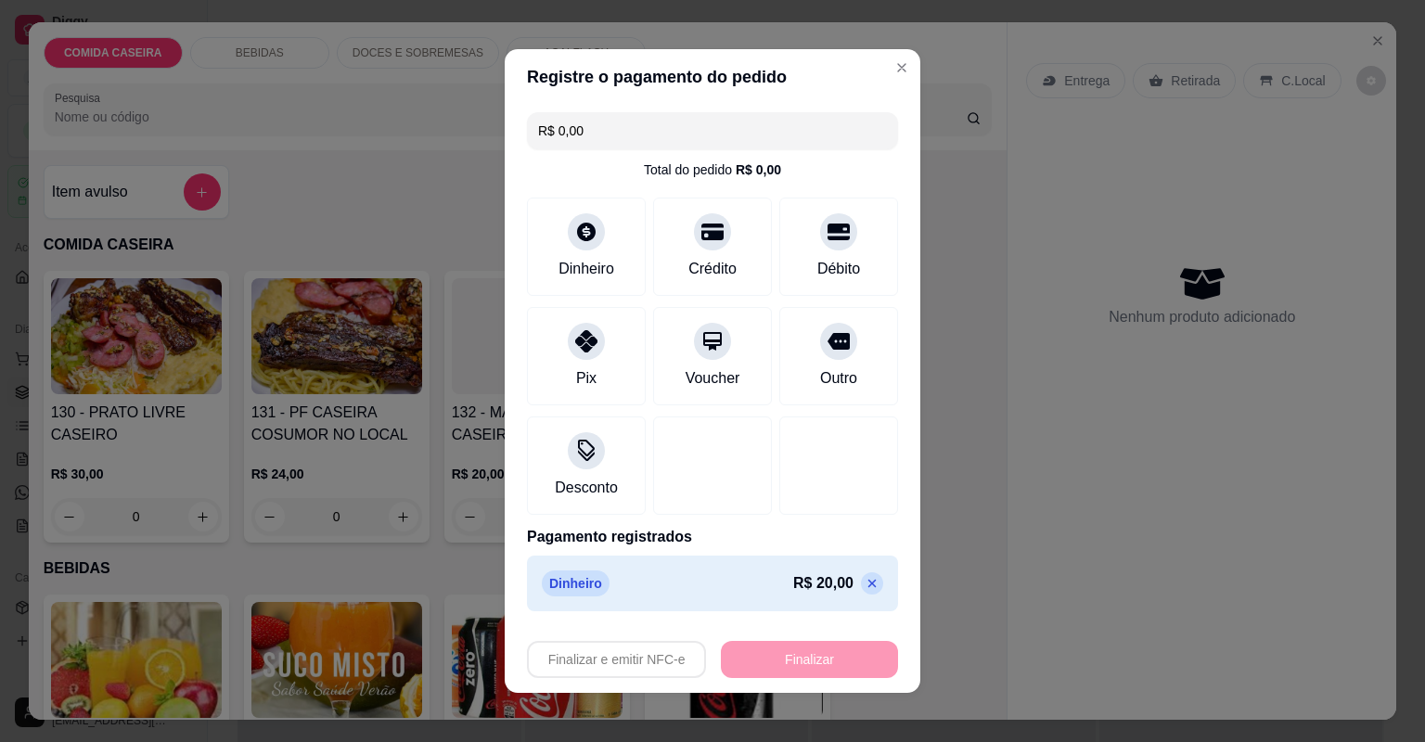
type input "-R$ 20,00"
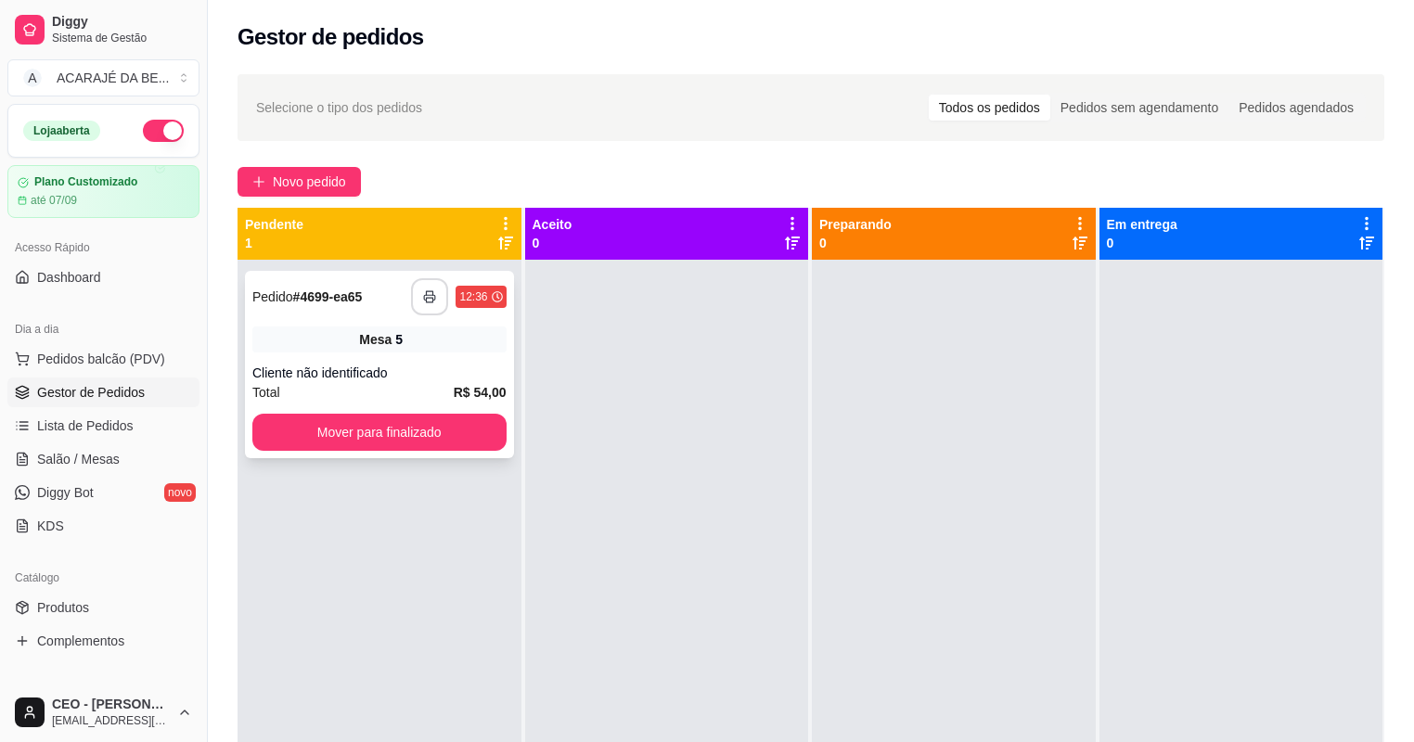
click at [430, 293] on icon "button" at bounding box center [429, 296] width 13 height 13
click at [403, 412] on div "**********" at bounding box center [379, 364] width 269 height 187
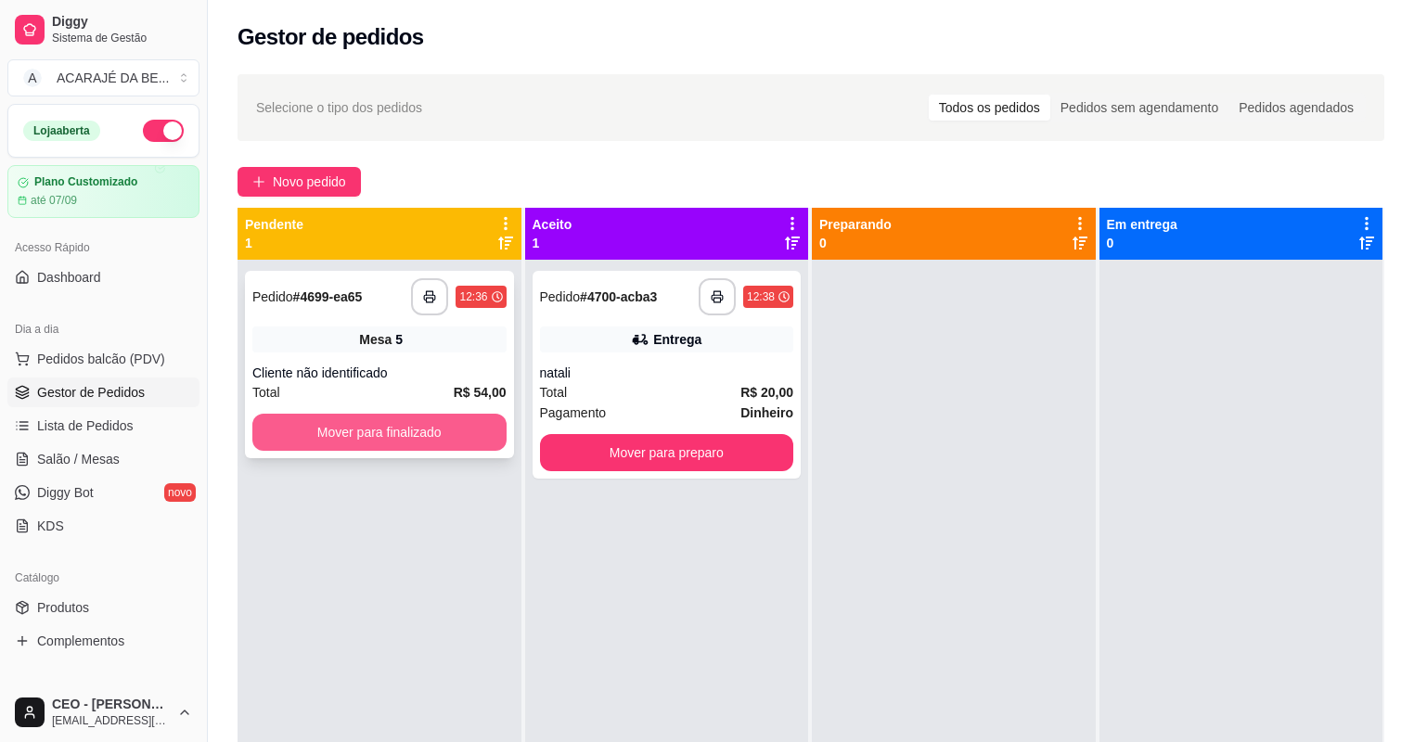
click at [418, 443] on button "Mover para finalizado" at bounding box center [379, 432] width 254 height 37
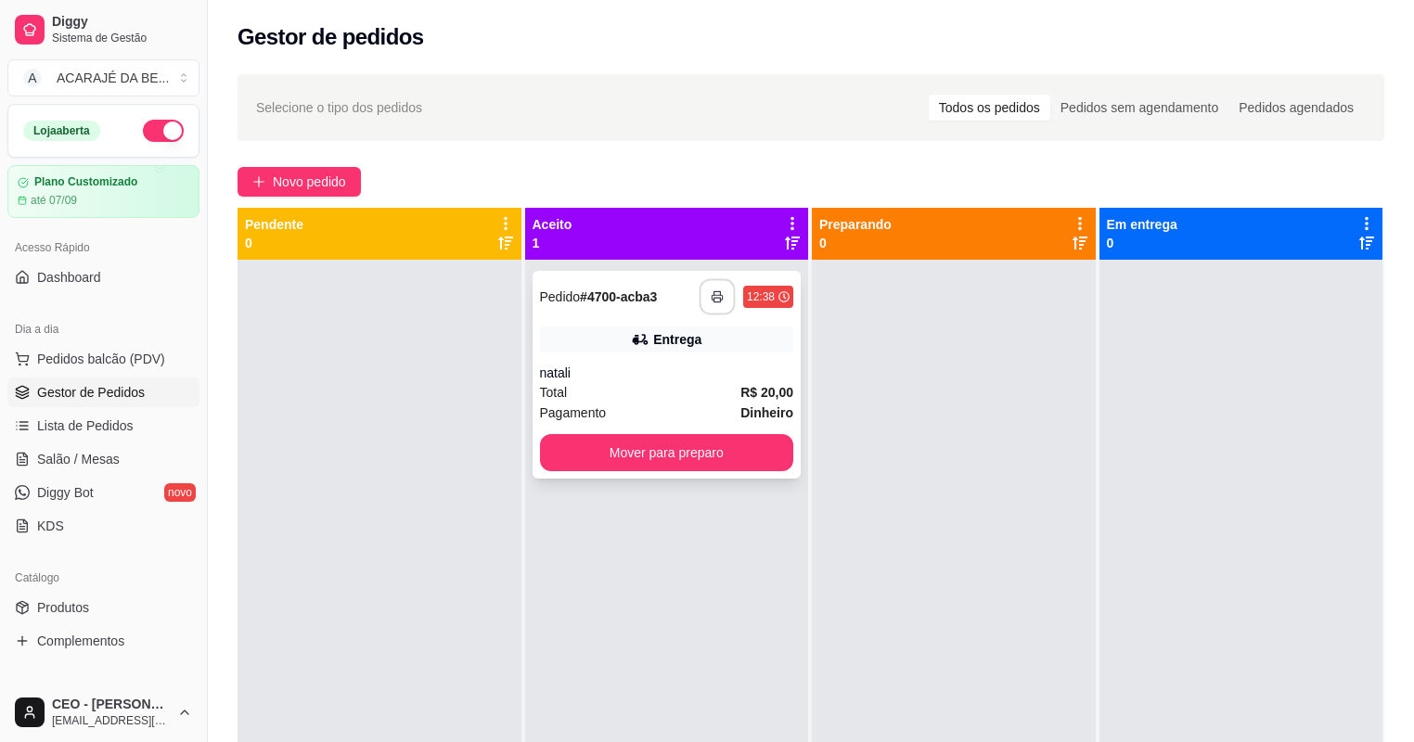
click at [715, 279] on button "button" at bounding box center [718, 297] width 36 height 36
click at [724, 463] on button "Mover para preparo" at bounding box center [667, 452] width 254 height 37
click at [733, 450] on button "Mover para preparo" at bounding box center [667, 452] width 254 height 37
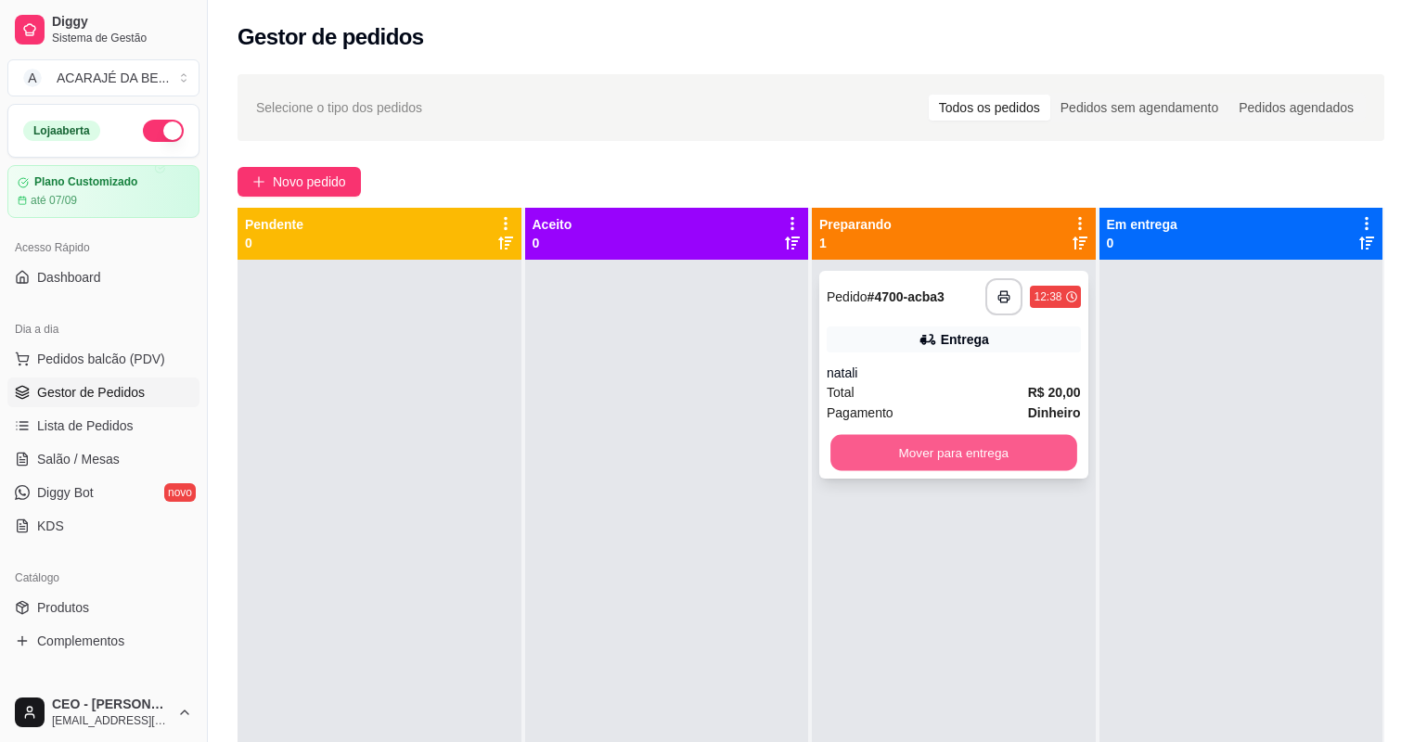
click at [868, 443] on button "Mover para entrega" at bounding box center [953, 453] width 246 height 36
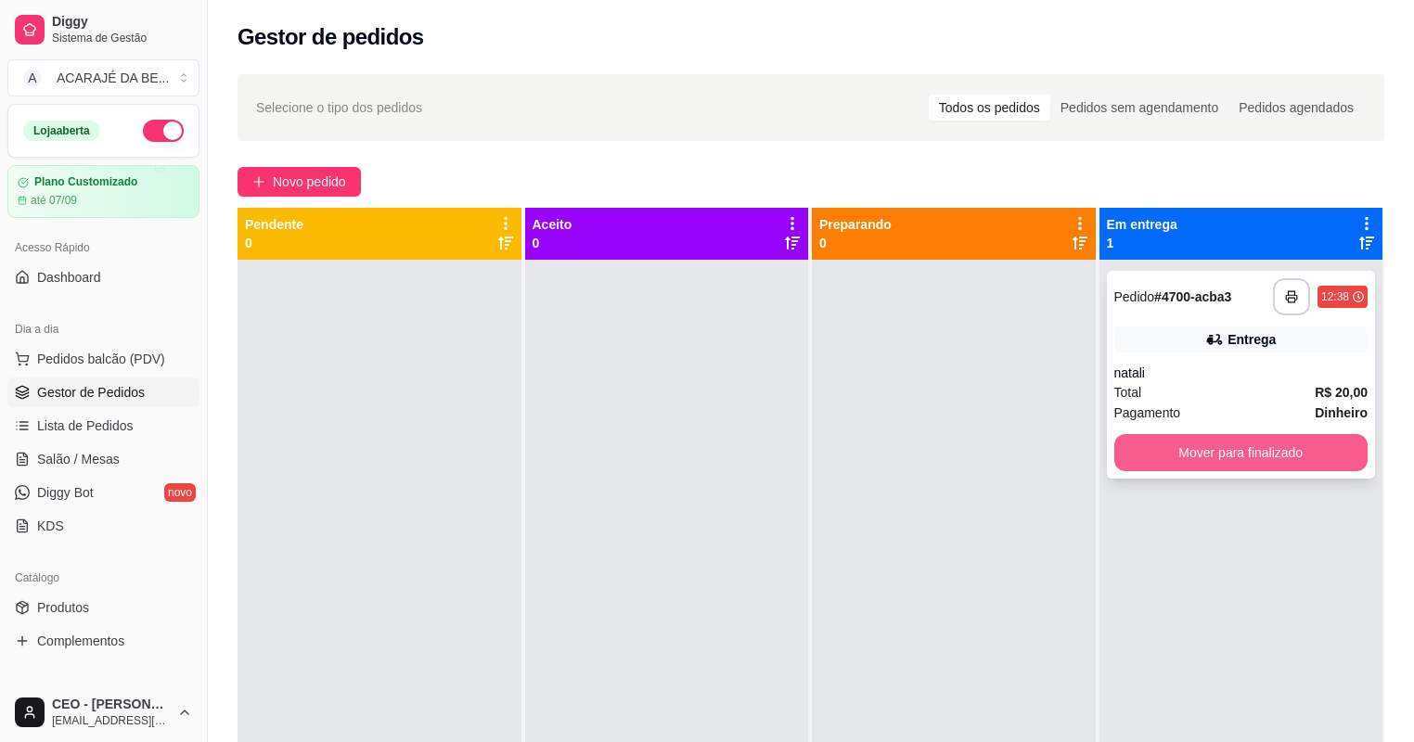
click at [1143, 441] on button "Mover para finalizado" at bounding box center [1241, 452] width 254 height 37
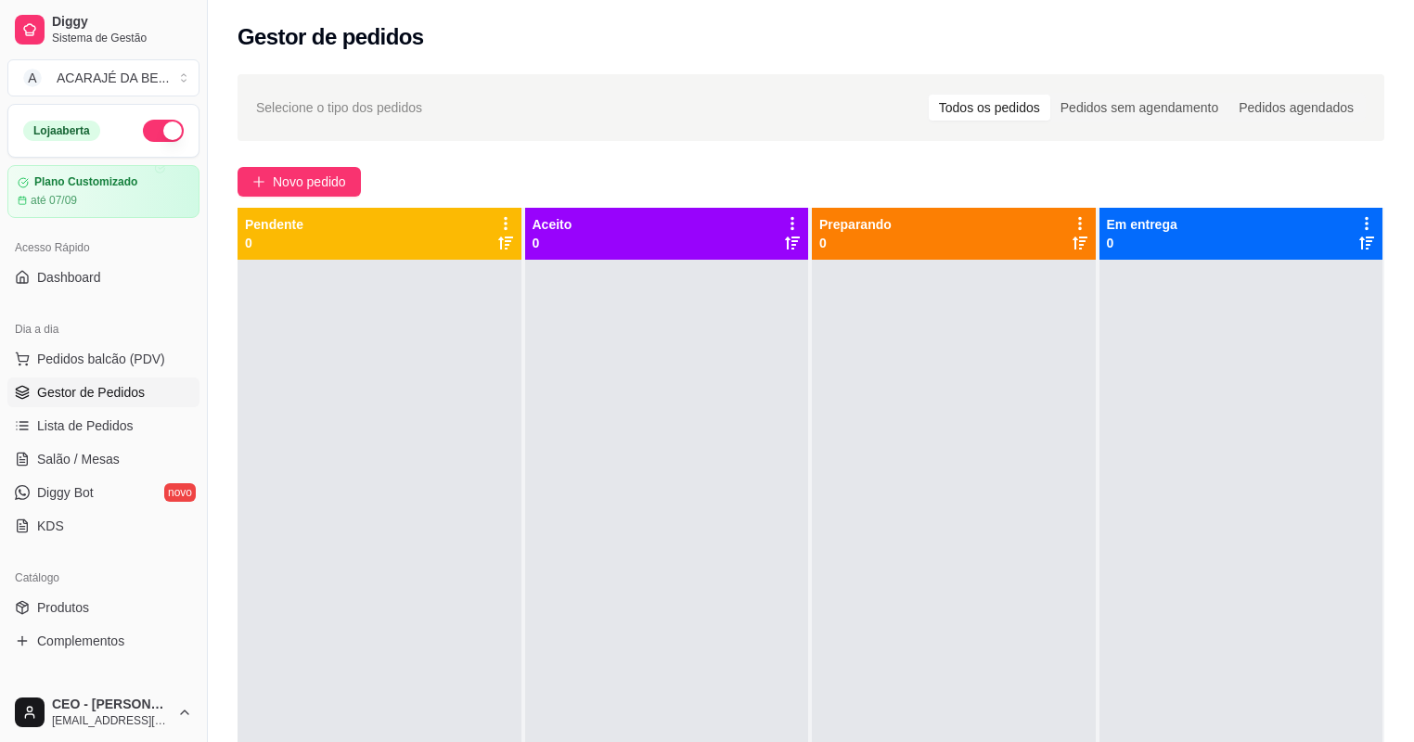
click at [597, 235] on div "Aceito 0" at bounding box center [667, 233] width 269 height 37
click at [593, 230] on div "Aceito 0" at bounding box center [667, 233] width 269 height 37
click at [765, 396] on div at bounding box center [667, 631] width 284 height 742
click at [795, 389] on div at bounding box center [667, 631] width 284 height 742
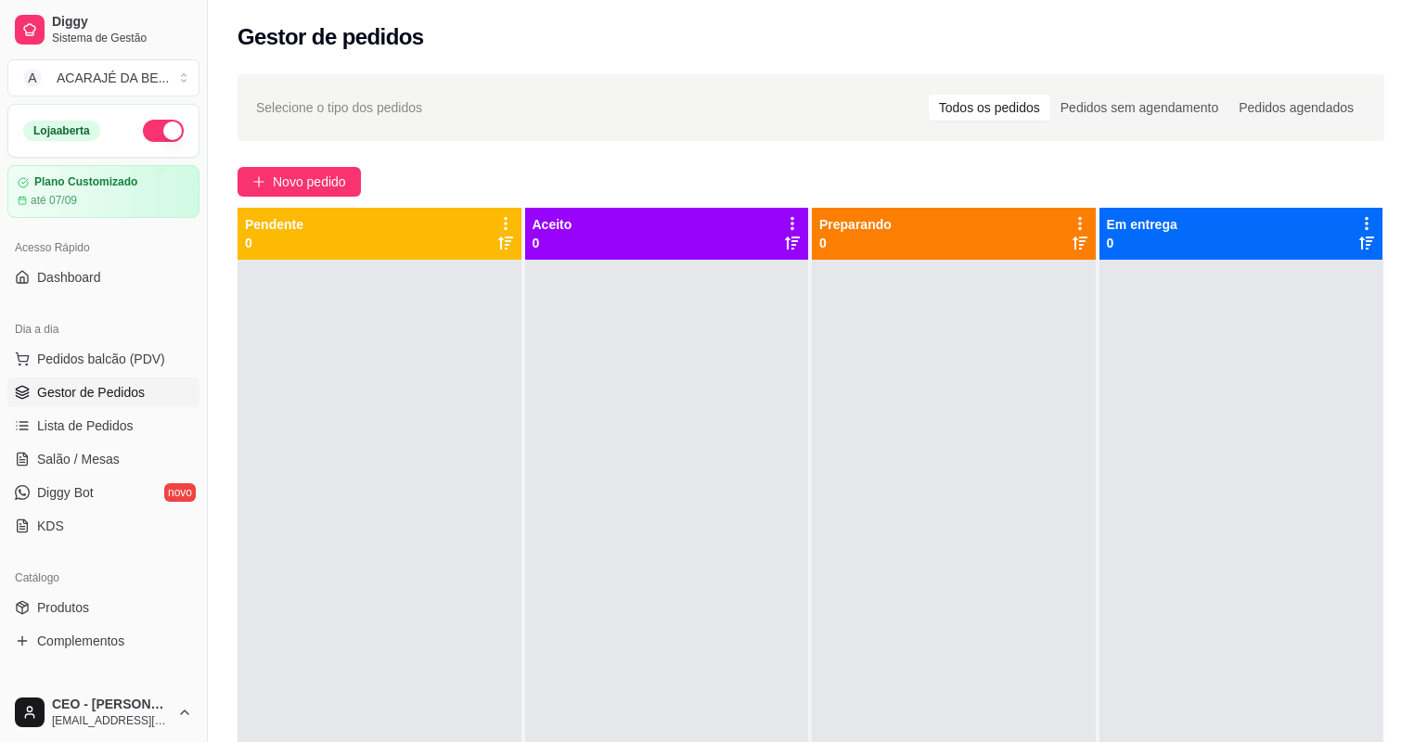
click at [868, 386] on div at bounding box center [954, 631] width 284 height 742
click at [1233, 427] on div at bounding box center [1241, 631] width 284 height 742
click at [913, 382] on div at bounding box center [954, 631] width 284 height 742
click at [683, 359] on div at bounding box center [667, 631] width 284 height 742
click at [353, 392] on div at bounding box center [380, 631] width 284 height 742
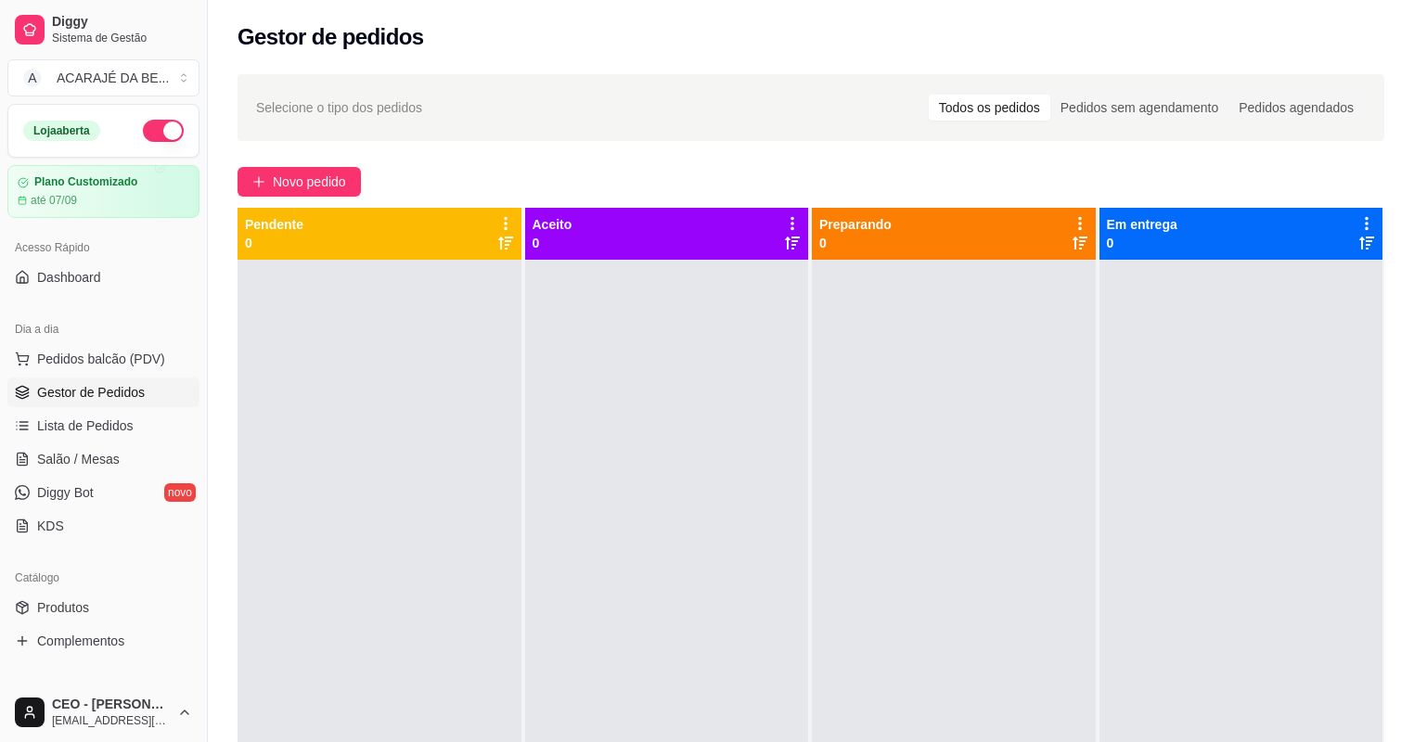
click at [580, 382] on div at bounding box center [667, 631] width 284 height 742
click at [1102, 546] on div at bounding box center [1241, 631] width 284 height 742
click at [1117, 532] on div at bounding box center [1241, 631] width 284 height 742
click at [1067, 549] on div at bounding box center [954, 631] width 284 height 742
click at [1144, 546] on div at bounding box center [1241, 631] width 284 height 742
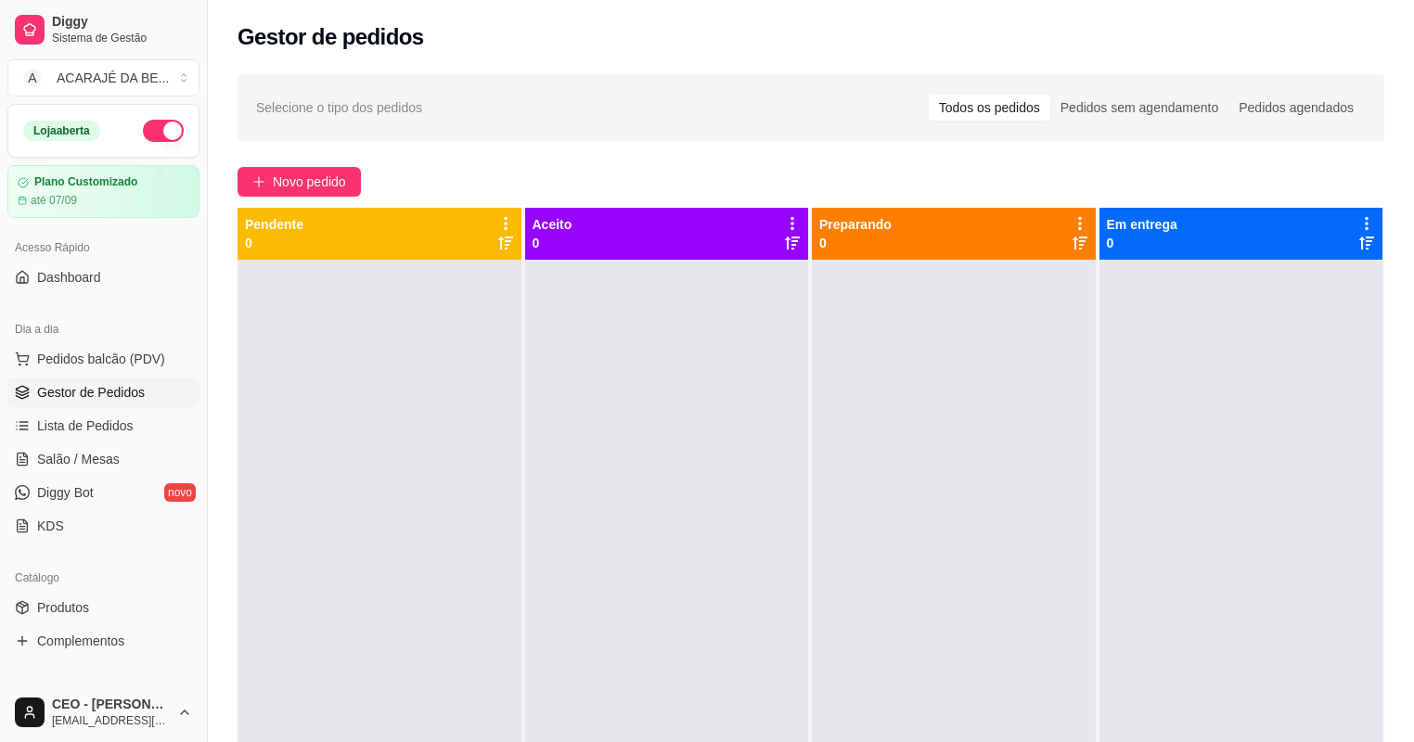
click at [1102, 538] on div at bounding box center [1241, 631] width 284 height 742
click at [1016, 531] on div at bounding box center [954, 631] width 284 height 742
click at [1139, 534] on div at bounding box center [1241, 631] width 284 height 742
click at [839, 490] on div at bounding box center [954, 631] width 284 height 742
click at [954, 472] on div at bounding box center [954, 631] width 284 height 742
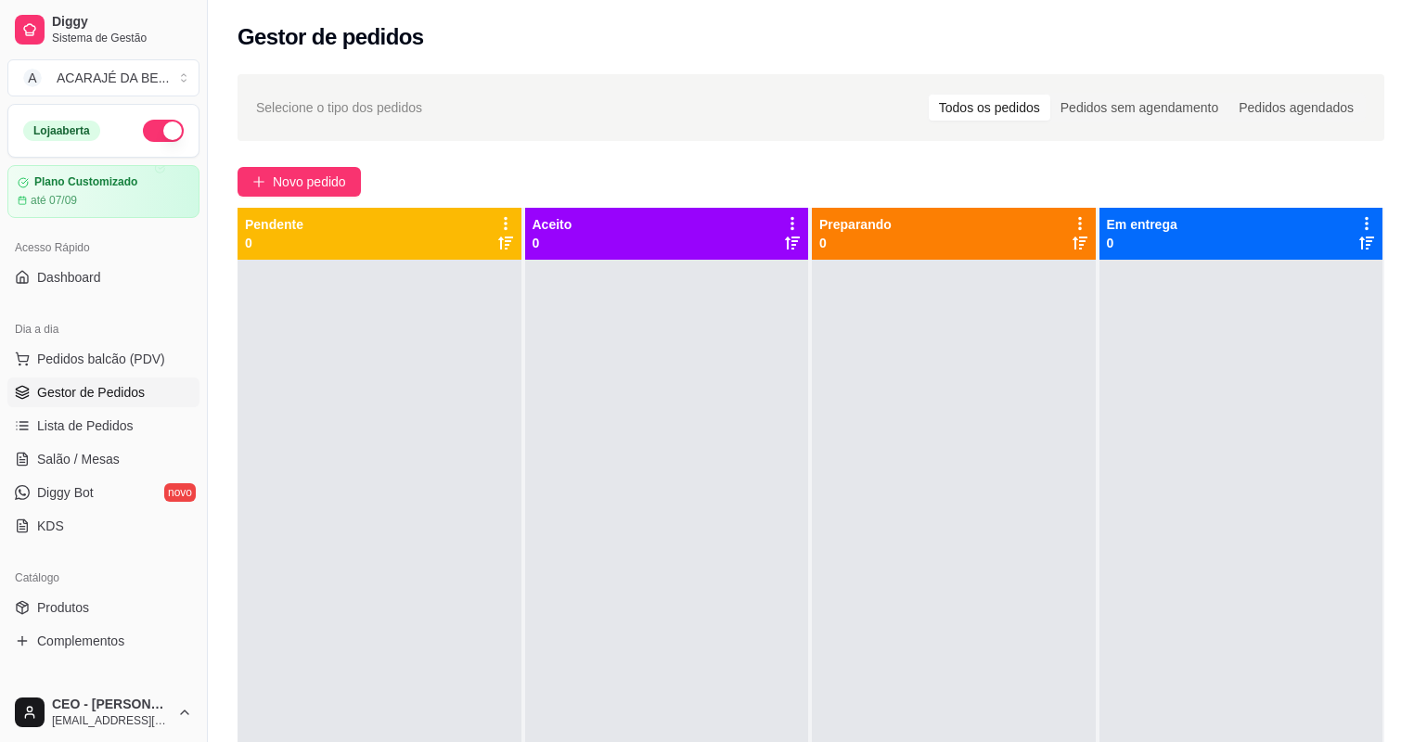
click at [1295, 569] on div at bounding box center [1241, 631] width 284 height 742
click at [1080, 521] on div at bounding box center [954, 631] width 284 height 742
click at [1194, 535] on div at bounding box center [1241, 631] width 284 height 742
click at [1099, 516] on div at bounding box center [1241, 631] width 284 height 742
drag, startPoint x: 1108, startPoint y: 515, endPoint x: 1025, endPoint y: 505, distance: 83.2
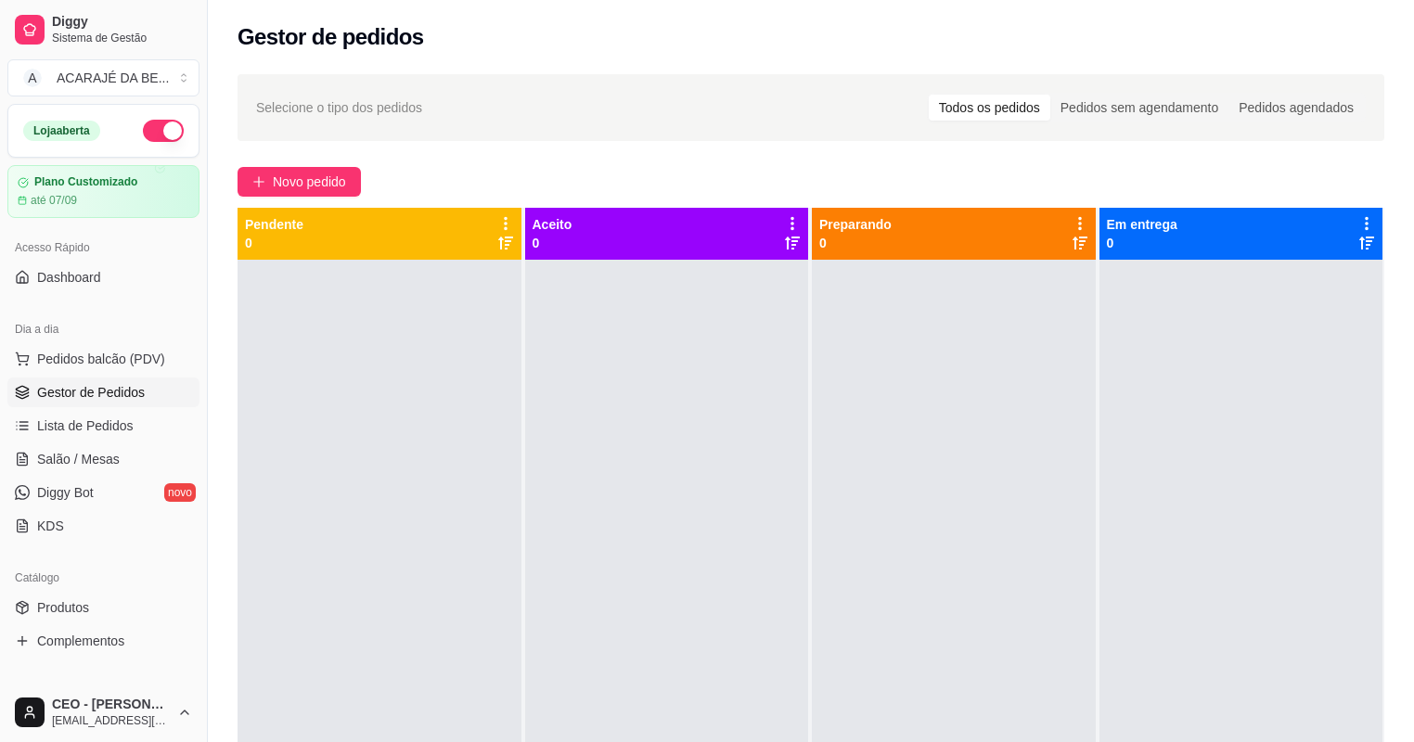
click at [1063, 516] on div "Pendente 0 Aceito 0 Preparando 0 Em entrega 0" at bounding box center [811, 579] width 1147 height 742
drag, startPoint x: 1025, startPoint y: 505, endPoint x: 862, endPoint y: 456, distance: 170.5
click at [892, 458] on div at bounding box center [954, 631] width 284 height 742
click at [690, 423] on div at bounding box center [667, 631] width 284 height 742
click at [292, 180] on span "Novo pedido" at bounding box center [309, 182] width 73 height 20
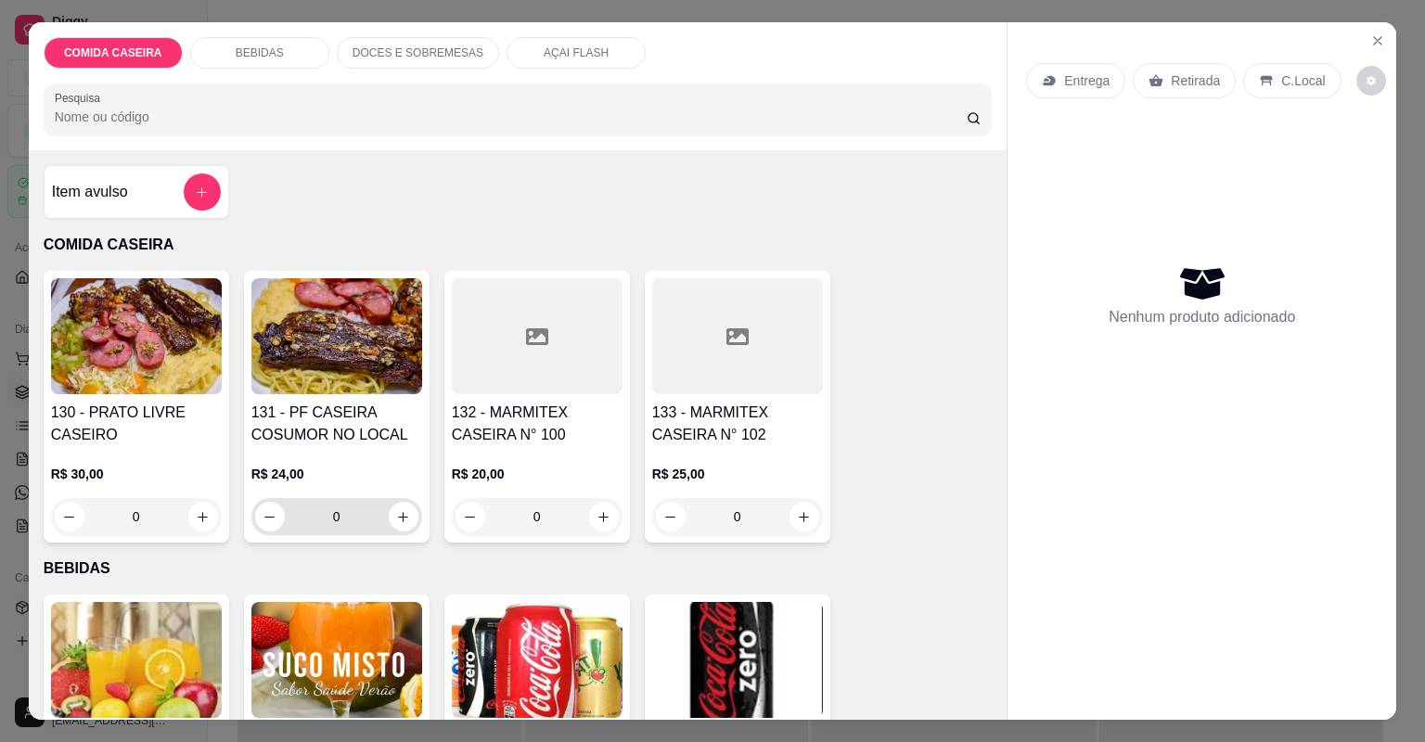
click at [393, 499] on div "0" at bounding box center [336, 516] width 163 height 37
click at [400, 511] on icon "increase-product-quantity" at bounding box center [403, 517] width 14 height 14
type input "1"
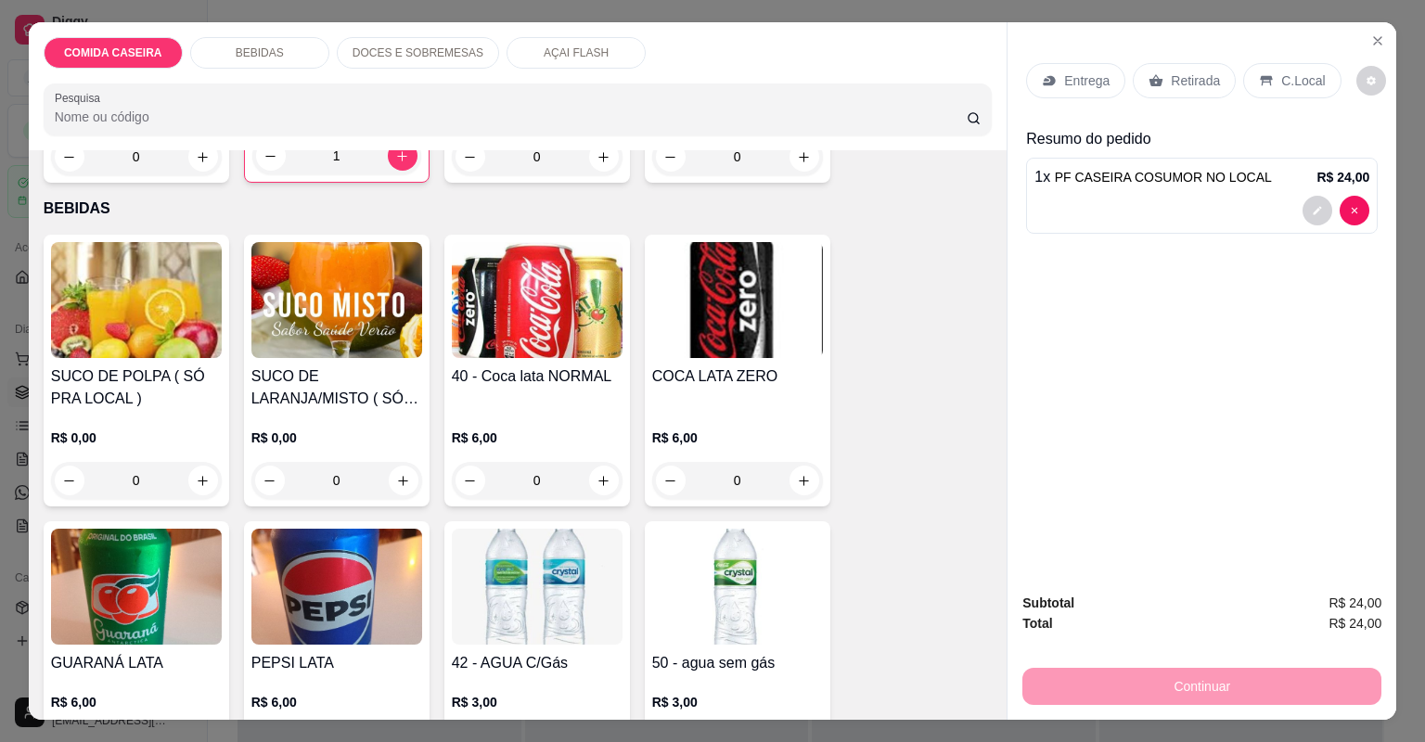
scroll to position [445, 0]
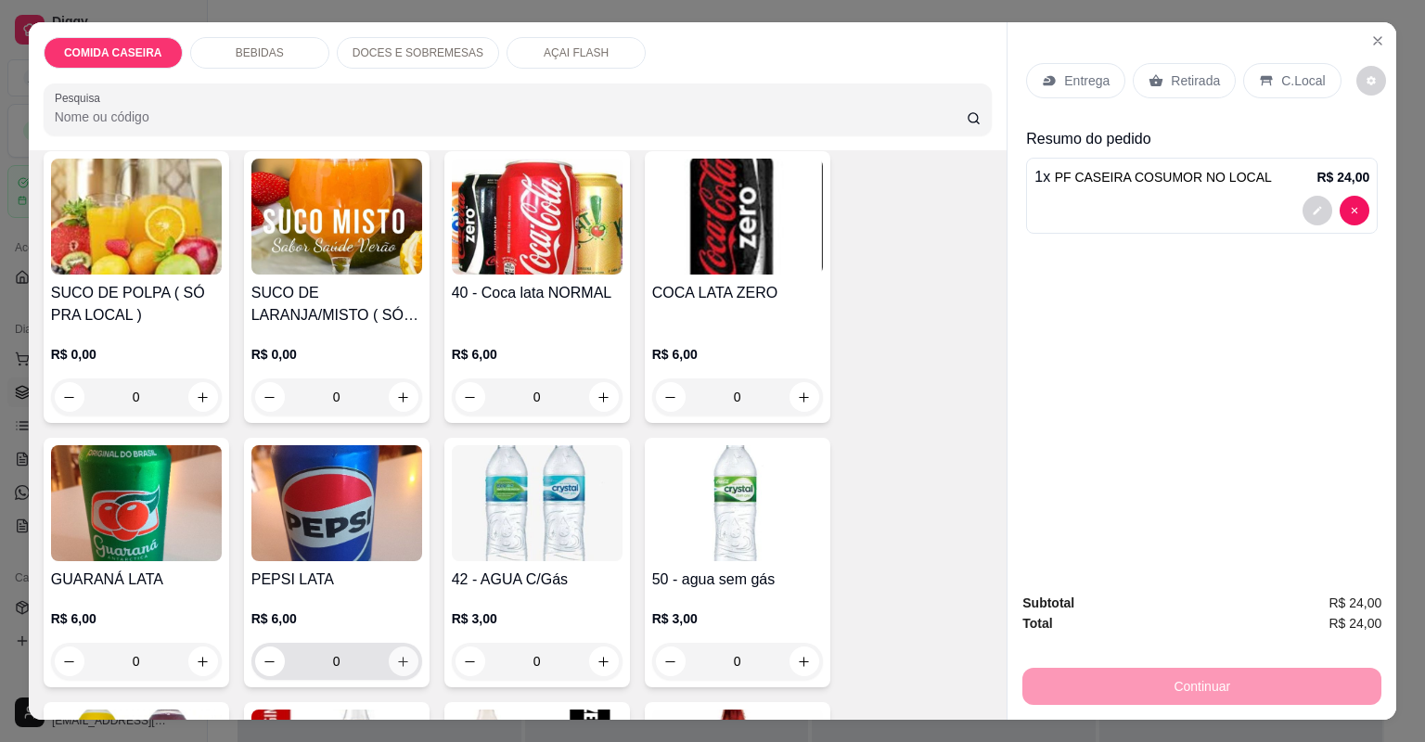
click at [400, 656] on icon "increase-product-quantity" at bounding box center [403, 662] width 14 height 14
type input "1"
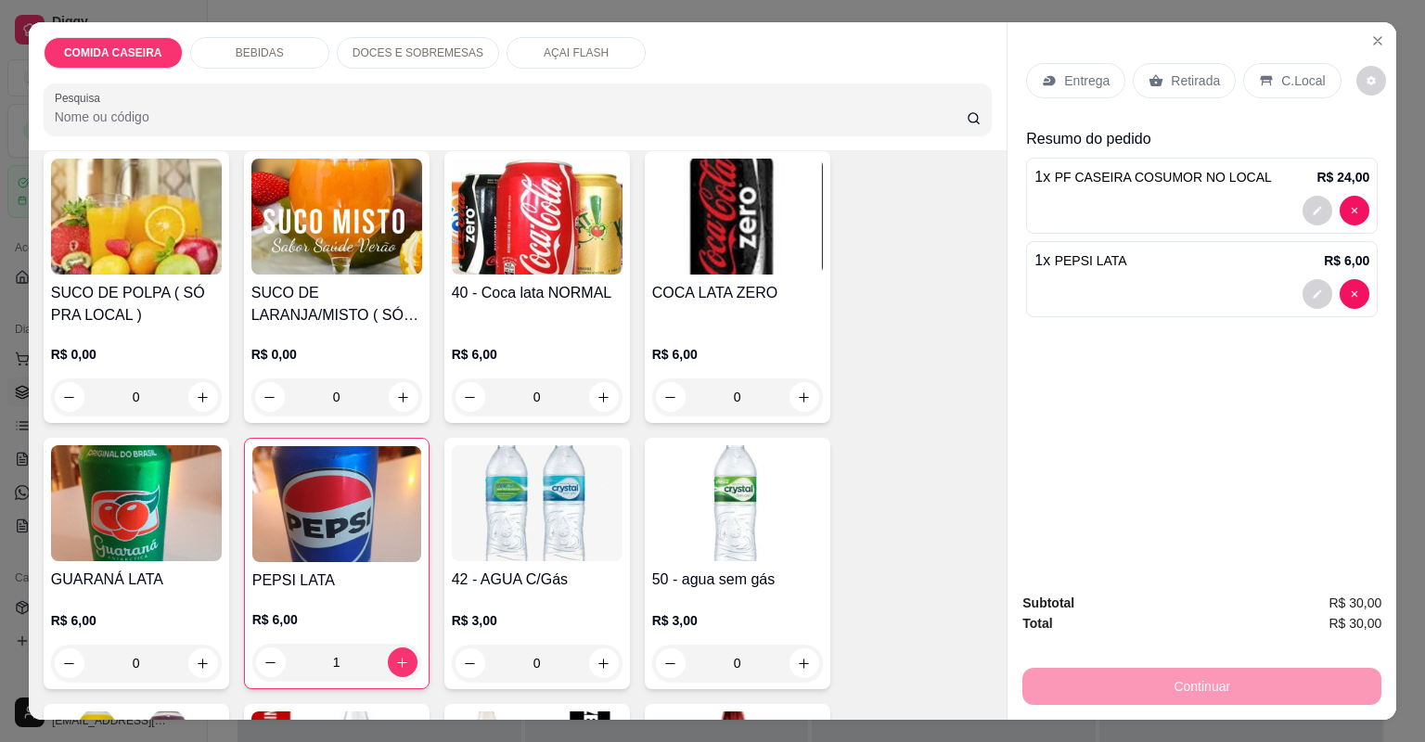
click at [1172, 90] on div "Retirada" at bounding box center [1184, 80] width 103 height 35
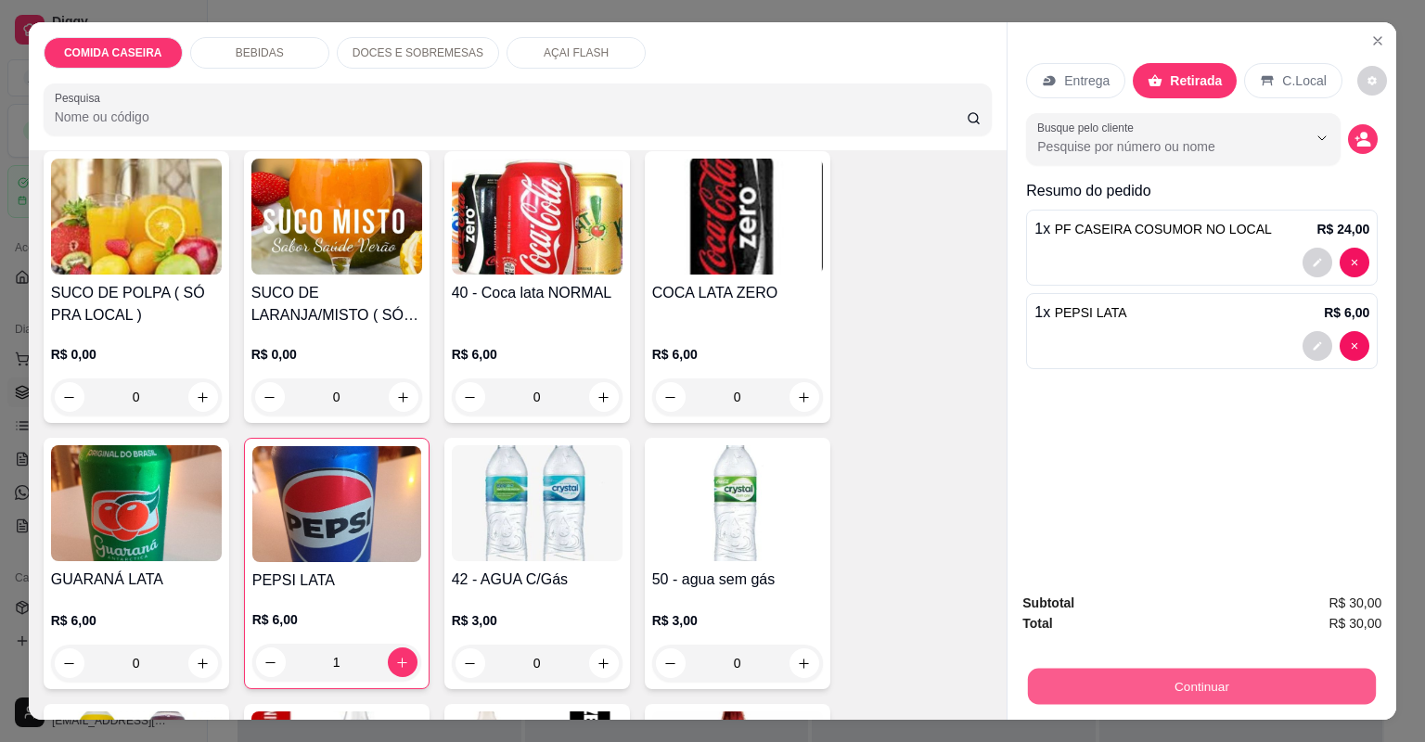
click at [1209, 684] on button "Continuar" at bounding box center [1202, 687] width 348 height 36
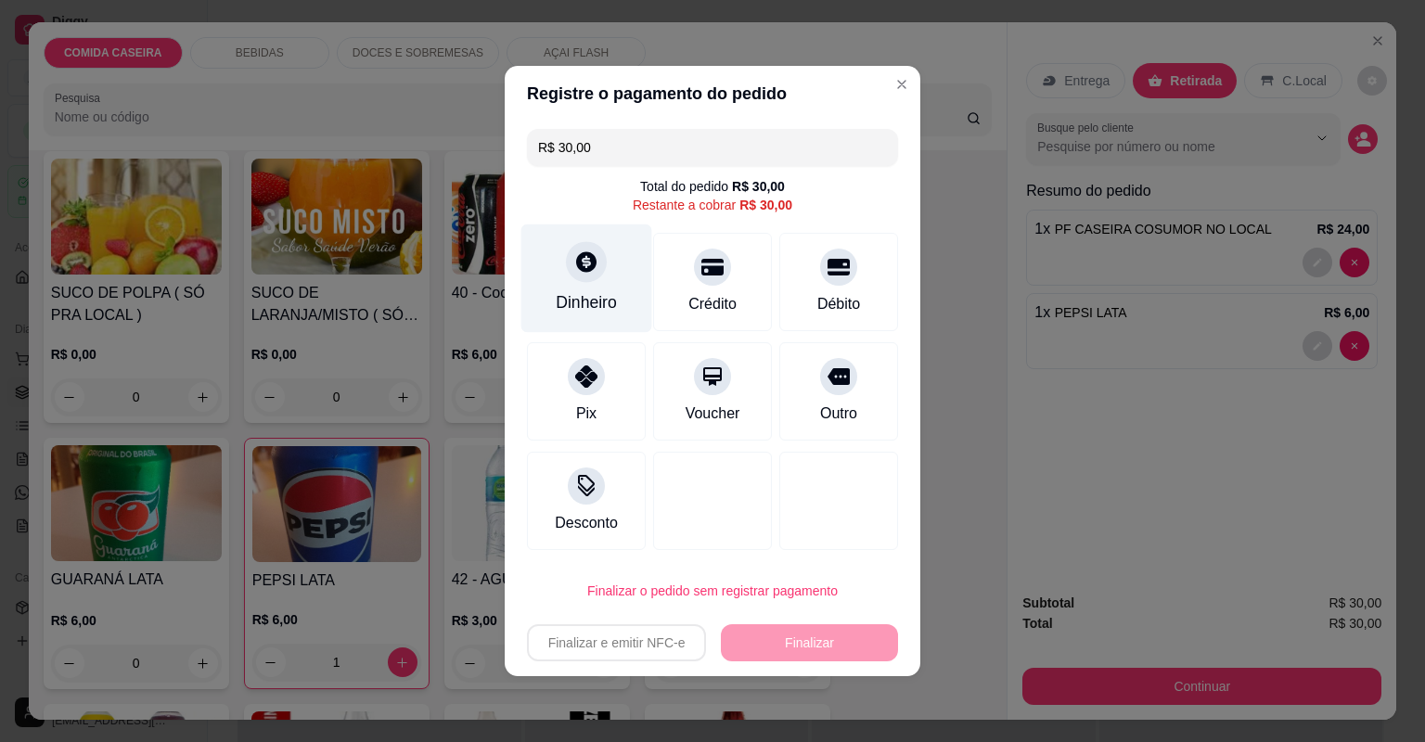
click at [604, 271] on div "Dinheiro" at bounding box center [586, 279] width 131 height 109
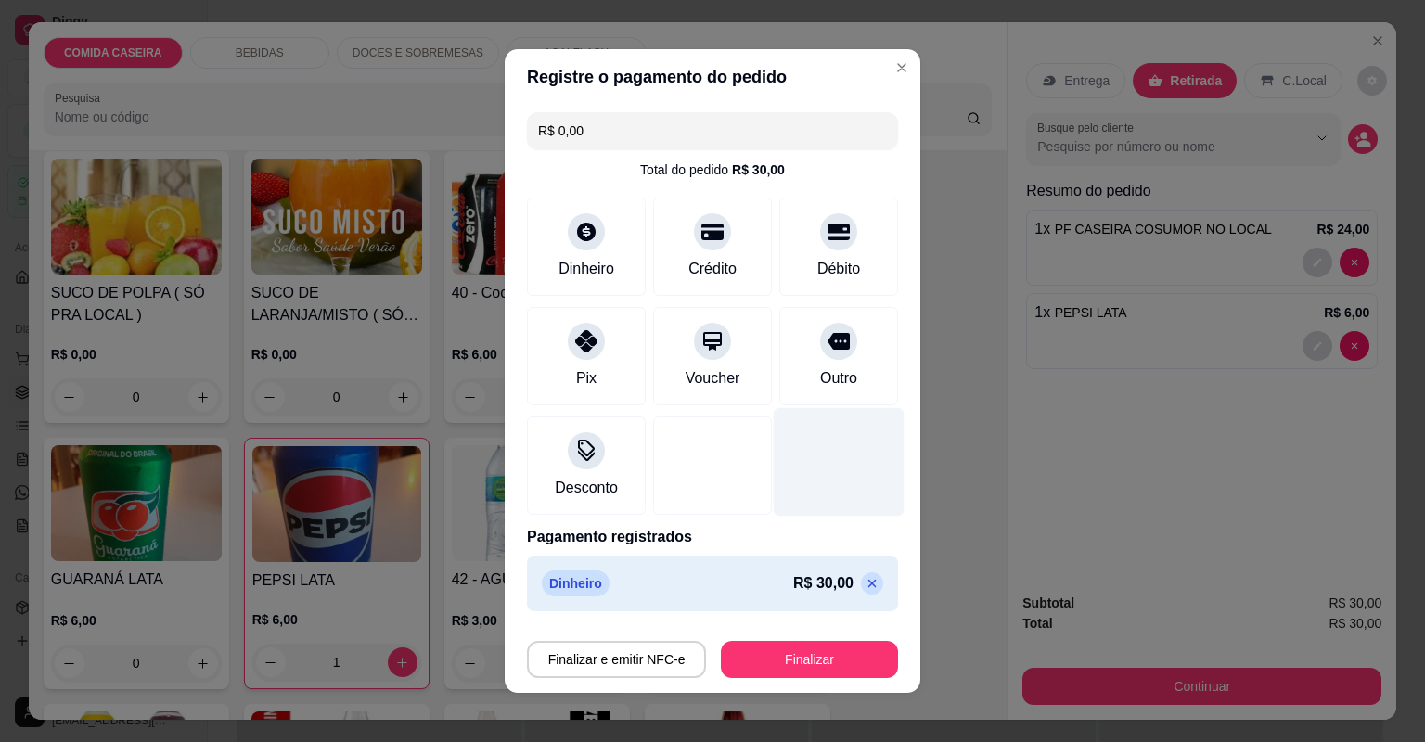
type input "R$ 0,00"
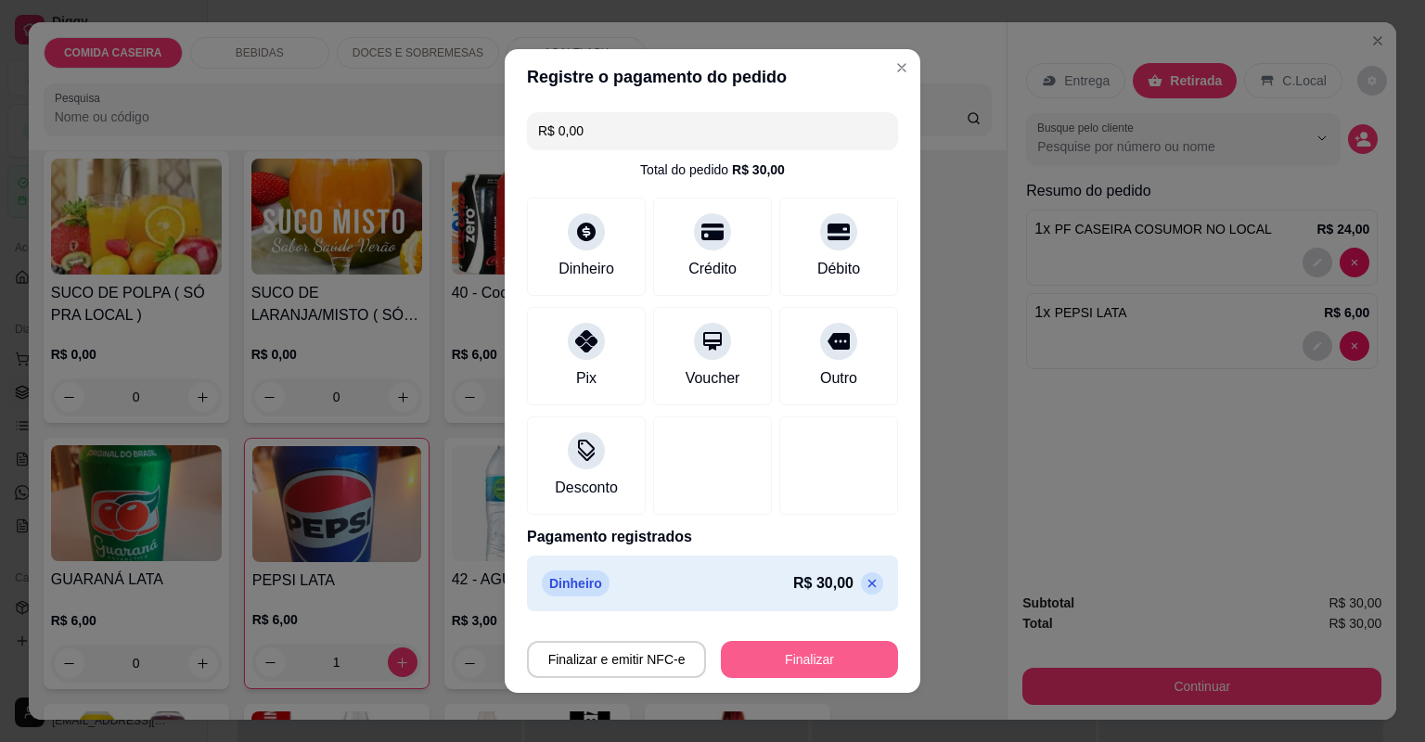
click at [836, 653] on button "Finalizar" at bounding box center [809, 659] width 177 height 37
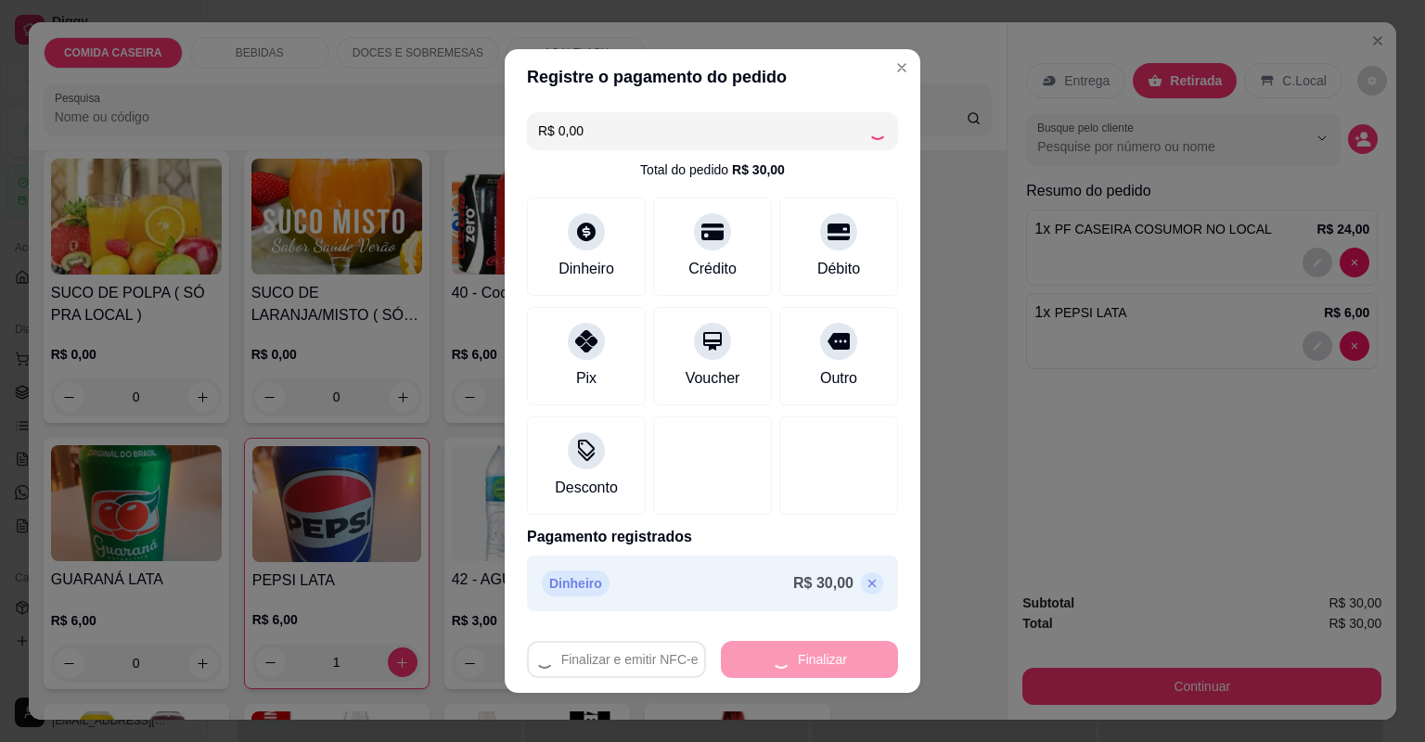
type input "0"
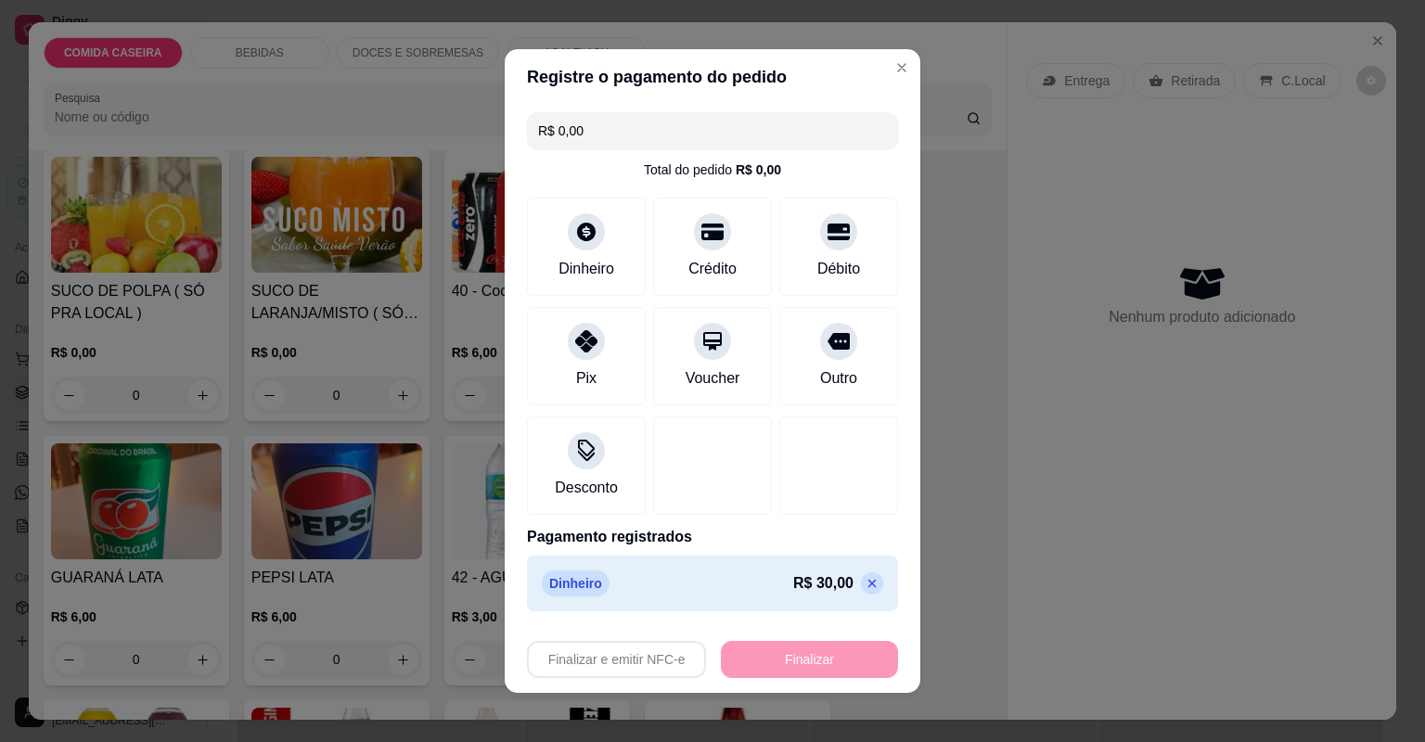
type input "-R$ 30,00"
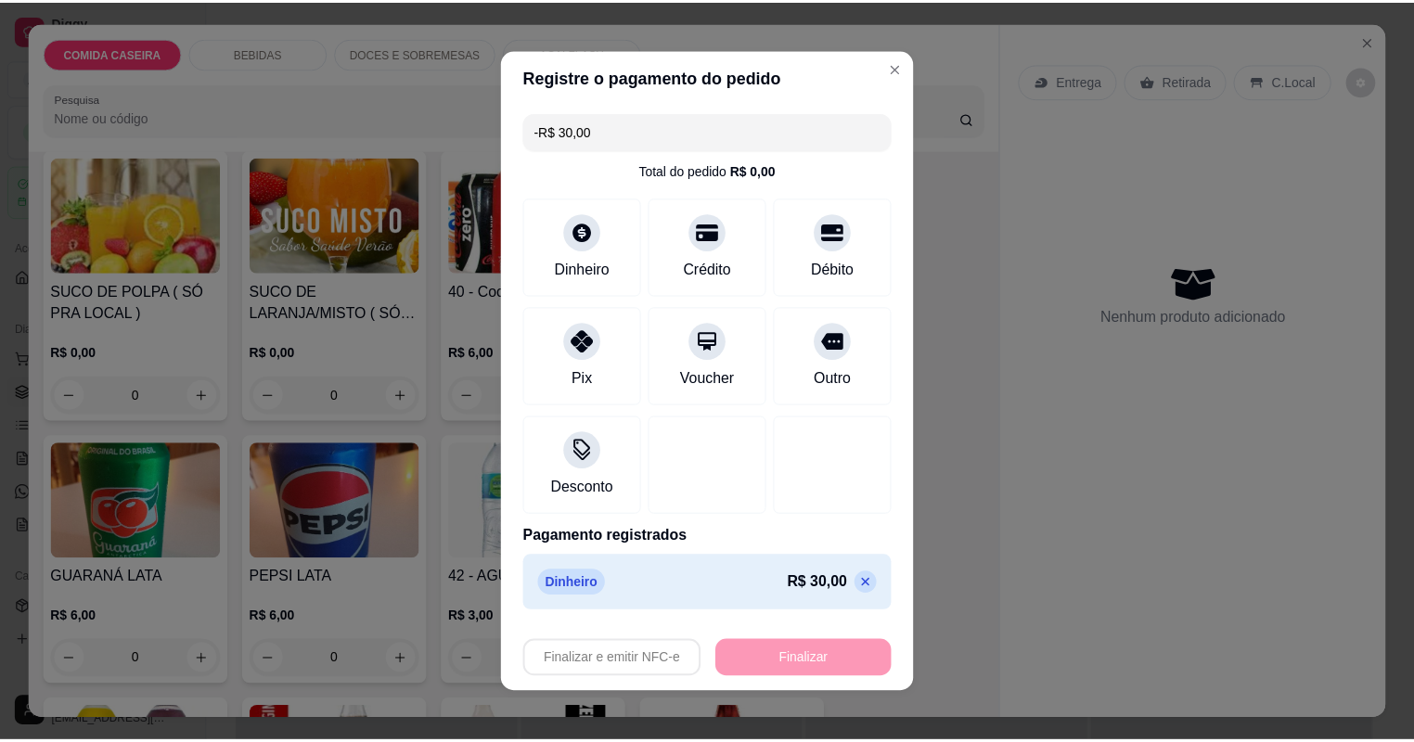
scroll to position [443, 0]
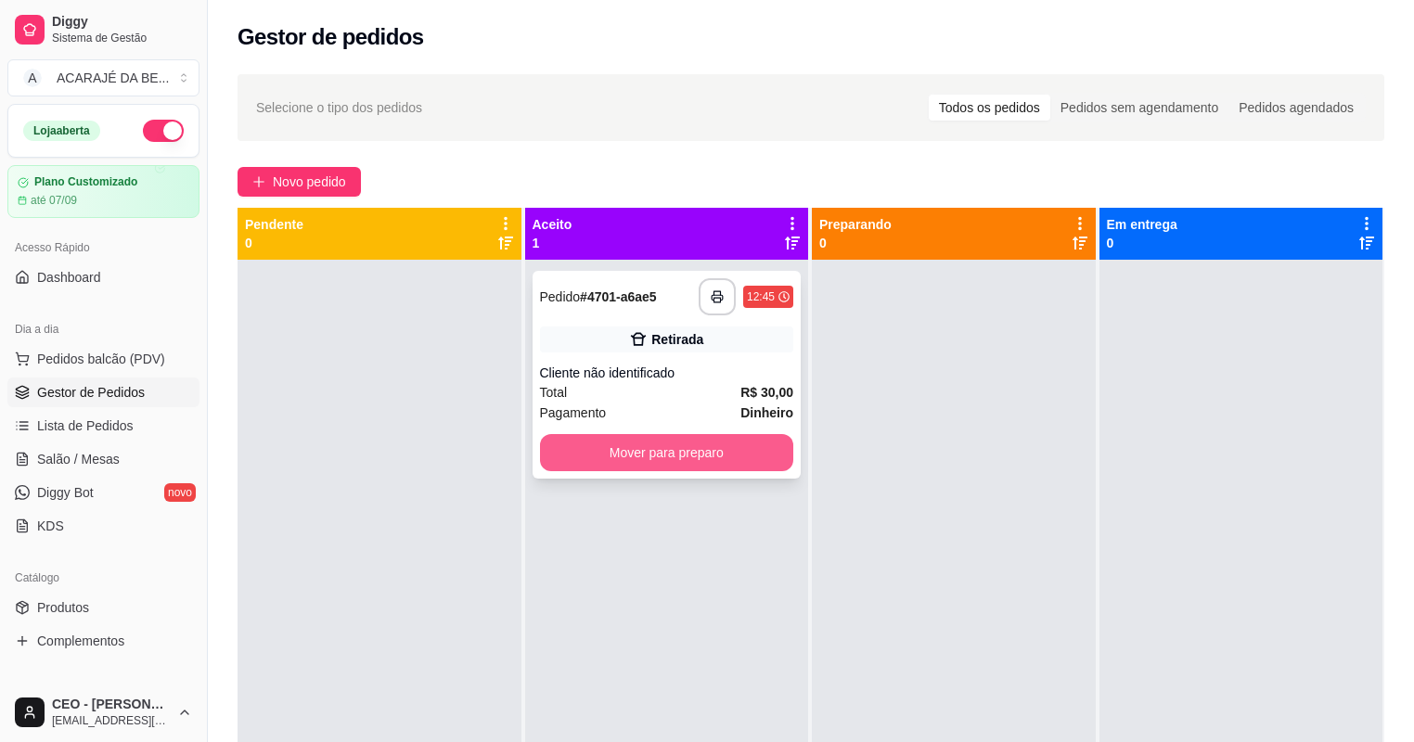
click at [661, 435] on button "Mover para preparo" at bounding box center [667, 452] width 254 height 37
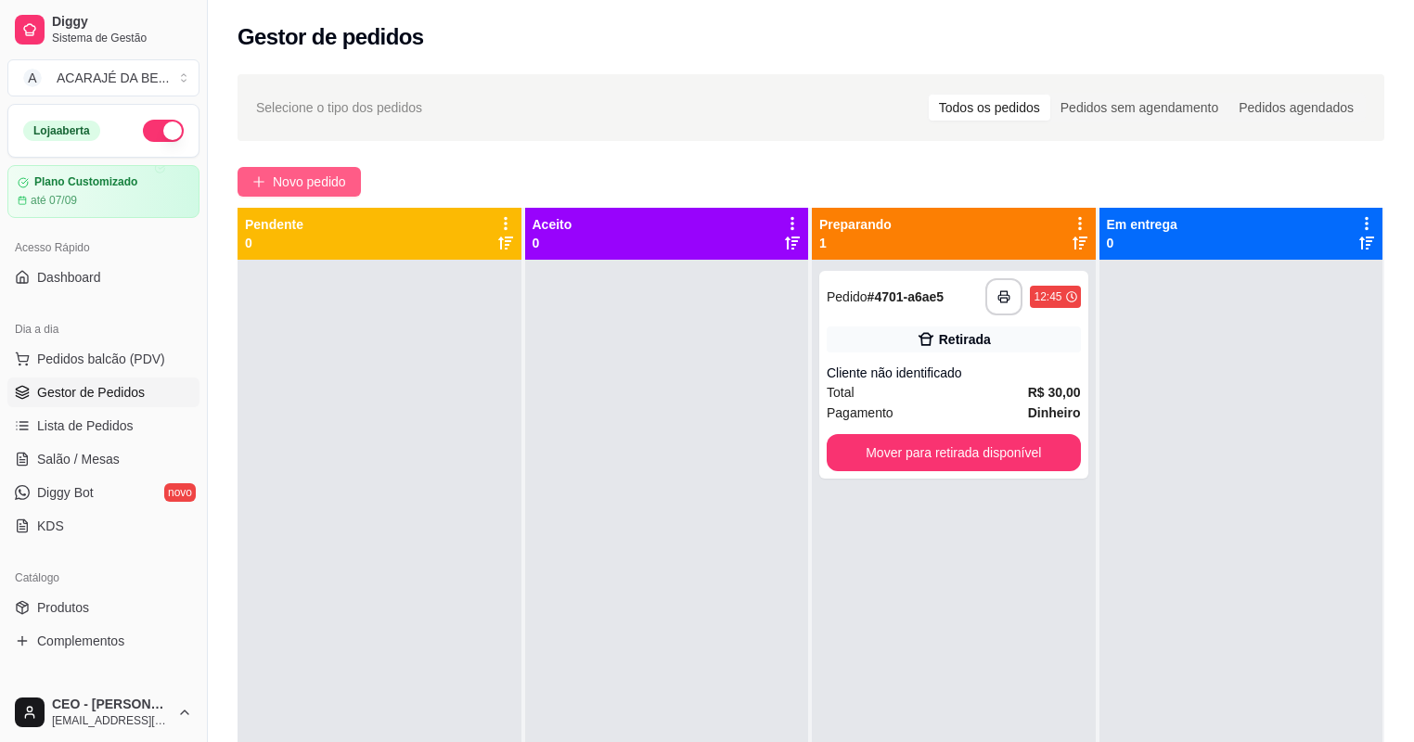
click at [320, 183] on span "Novo pedido" at bounding box center [309, 182] width 73 height 20
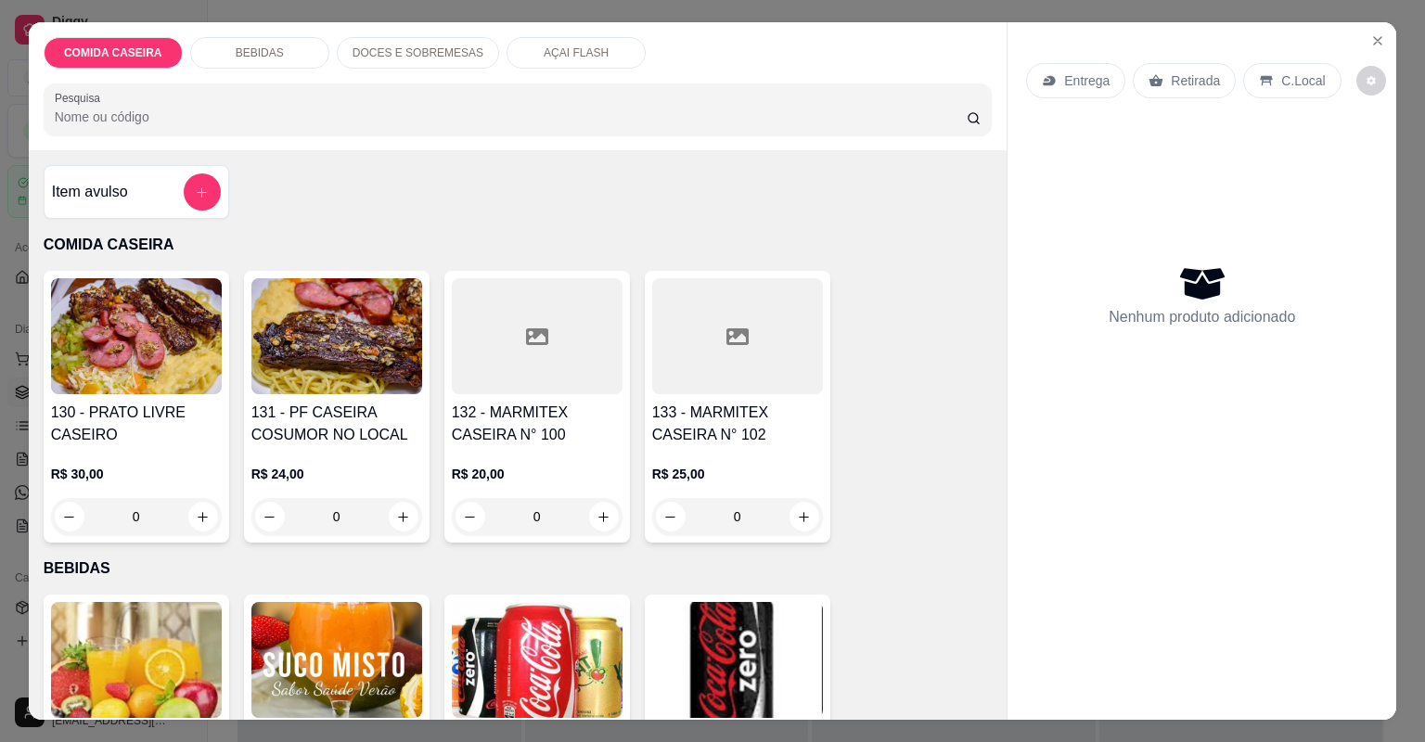
click at [529, 375] on div at bounding box center [537, 336] width 171 height 116
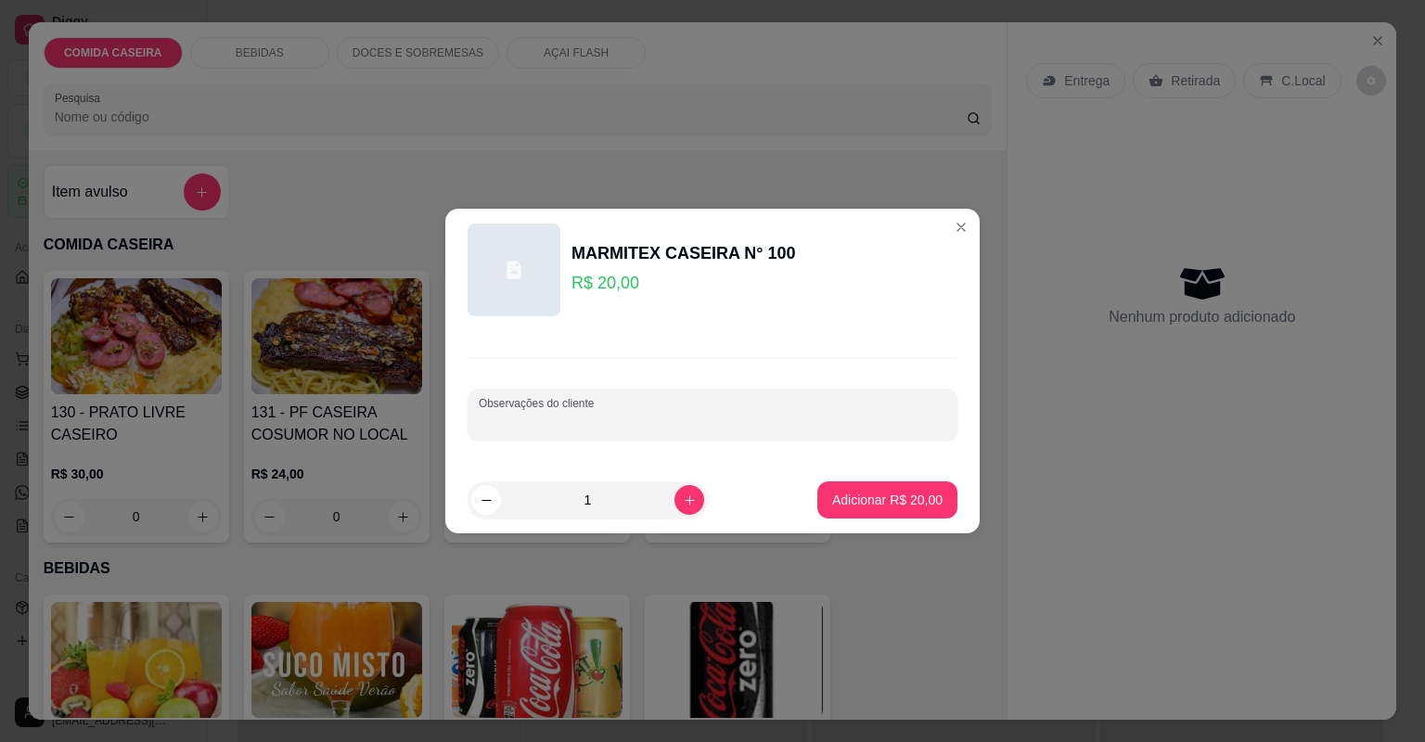
click at [615, 422] on div "Observações do cliente" at bounding box center [713, 415] width 490 height 52
paste input "arroz , purê de batata , banana frita"
type input "arroz , purê de batata , banana frita coxinha da asa"
click at [832, 496] on p "Adicionar R$ 20,00" at bounding box center [887, 500] width 110 height 19
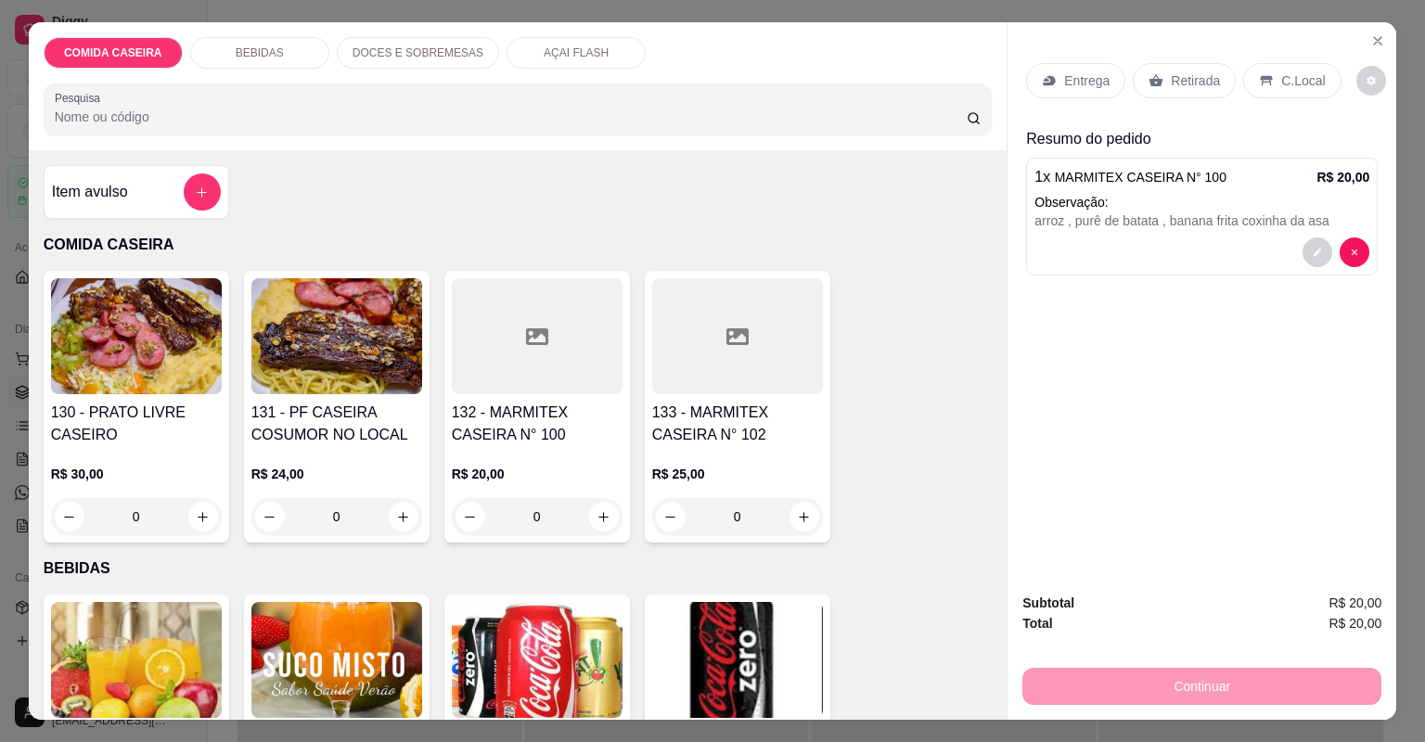
click at [1099, 68] on div "Entrega" at bounding box center [1075, 80] width 99 height 35
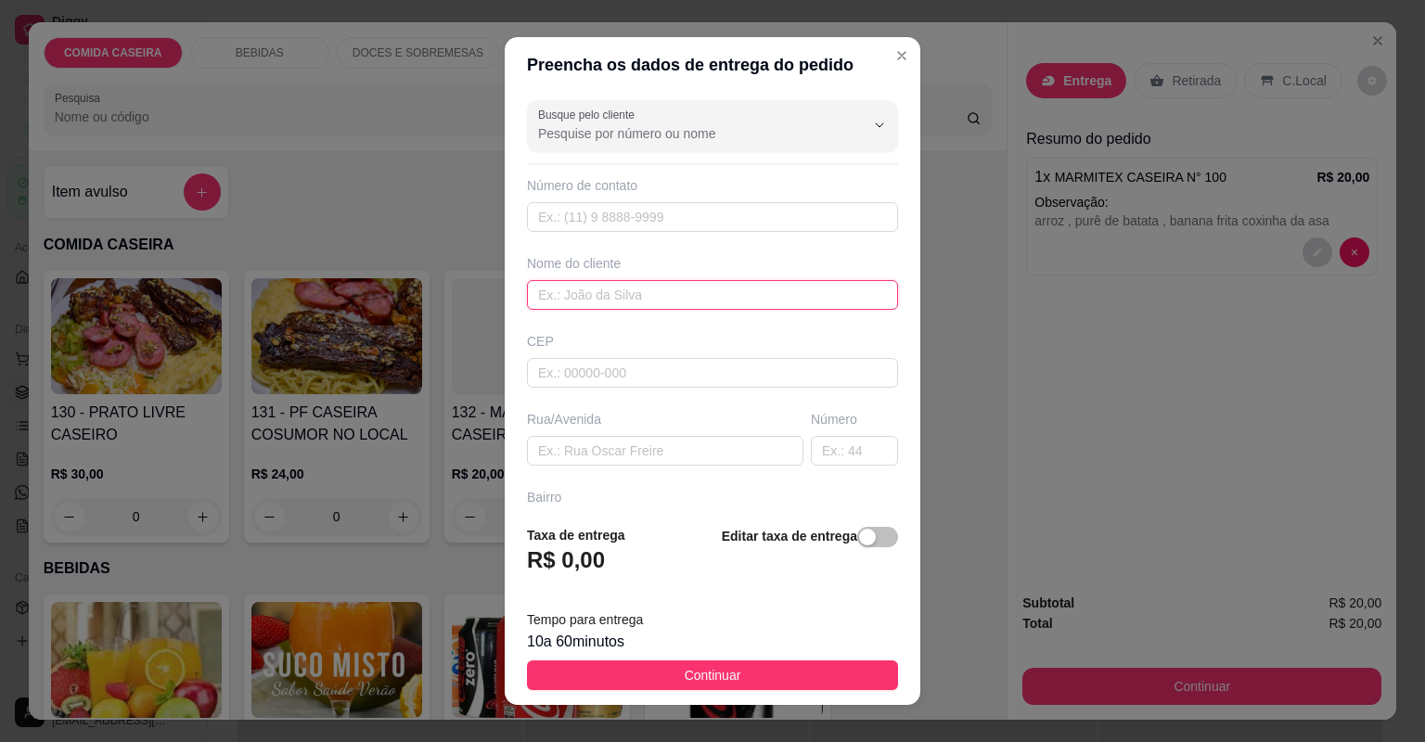
click at [762, 298] on input "text" at bounding box center [712, 295] width 371 height 30
type input "[PERSON_NAME]"
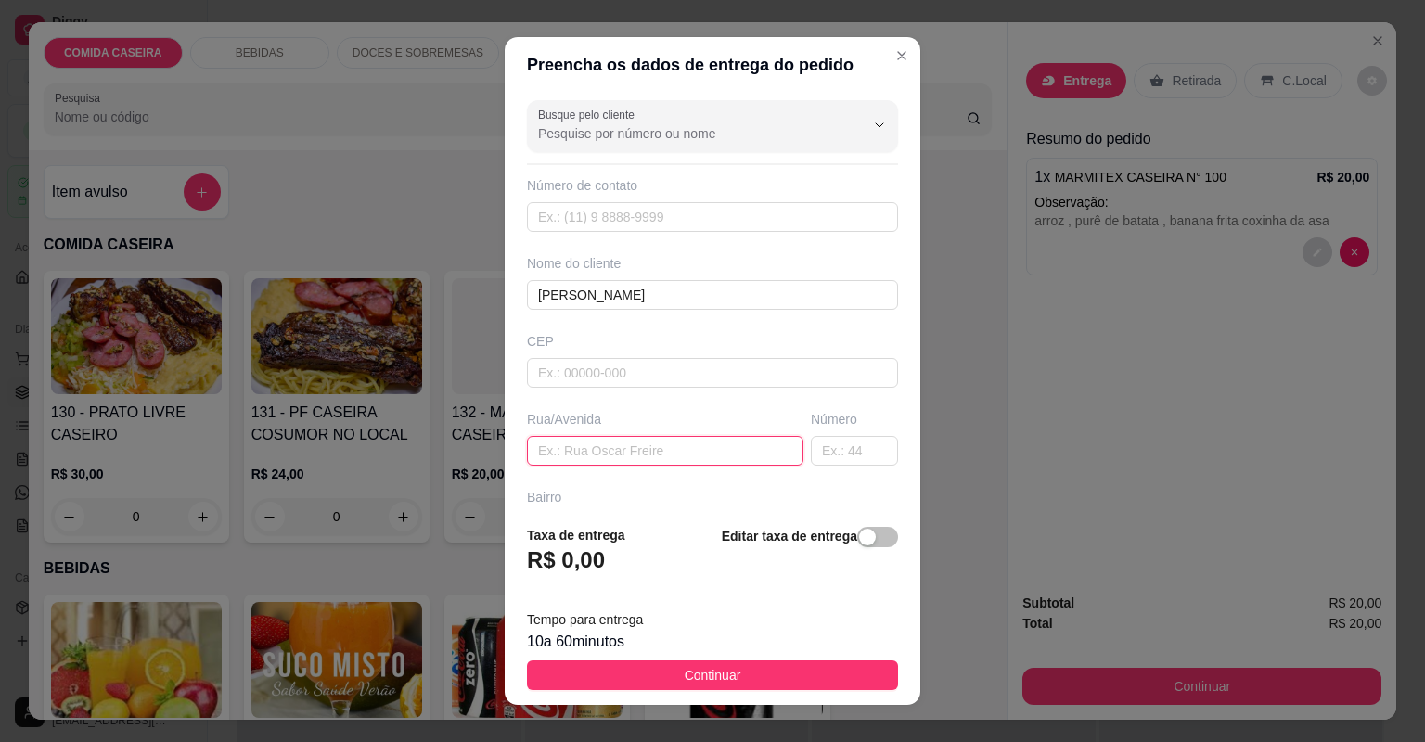
click at [675, 445] on input "text" at bounding box center [665, 451] width 276 height 30
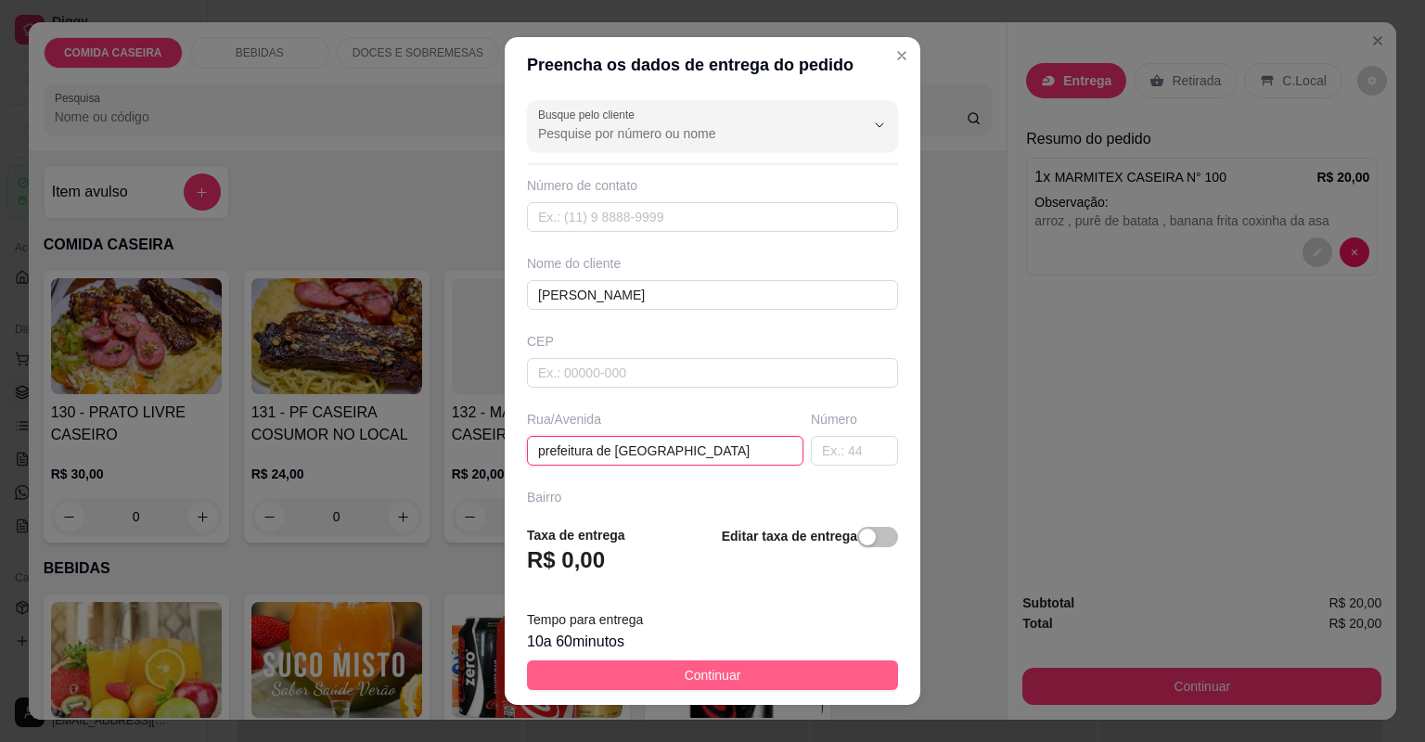
type input "prefeitura de [GEOGRAPHIC_DATA]"
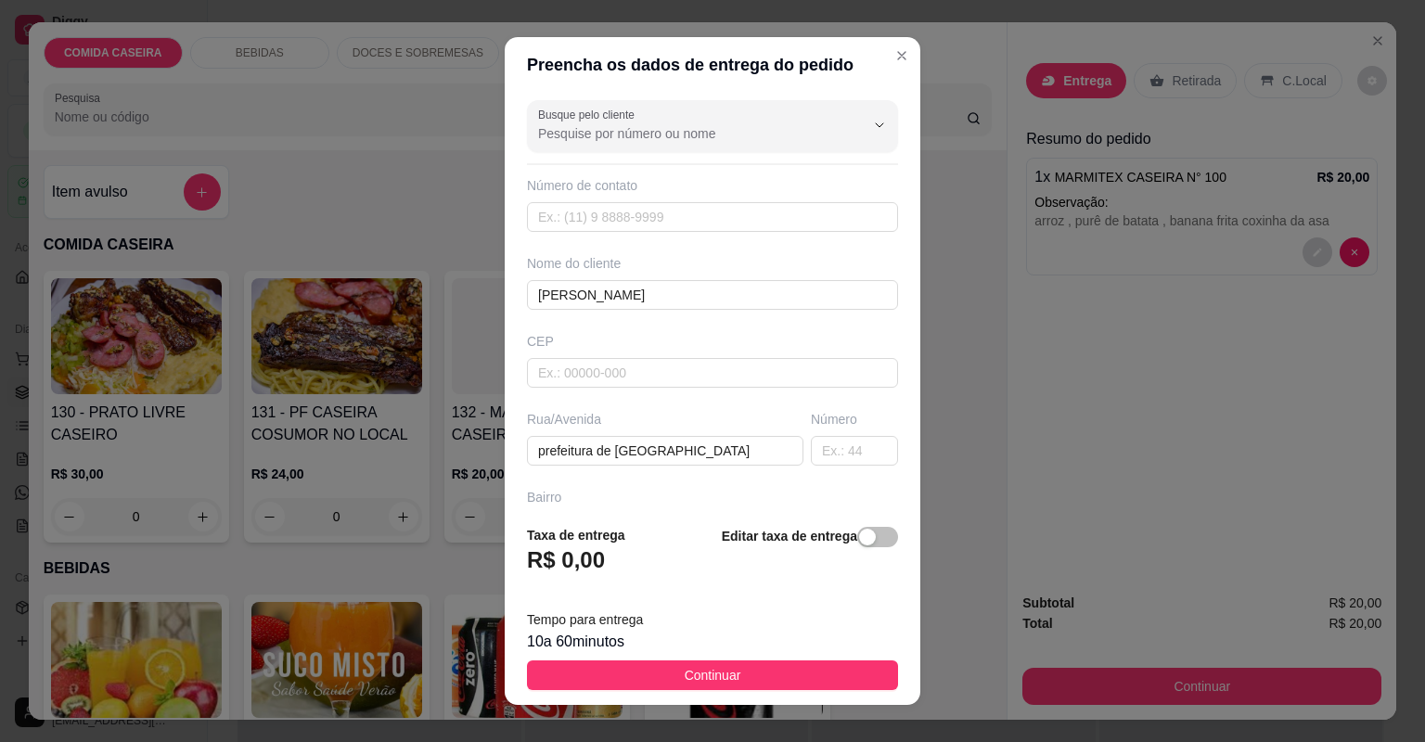
click at [643, 671] on button "Continuar" at bounding box center [712, 676] width 371 height 30
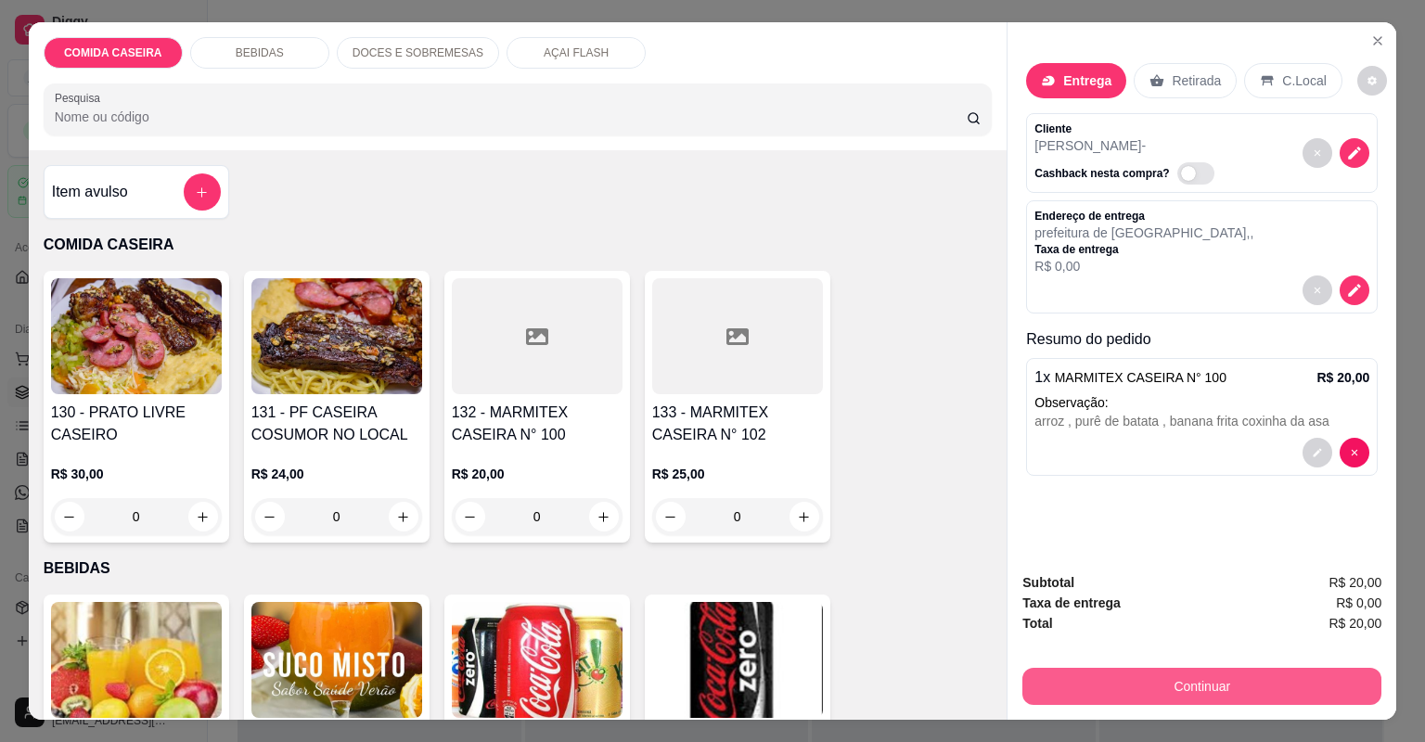
click at [1098, 687] on button "Continuar" at bounding box center [1201, 686] width 359 height 37
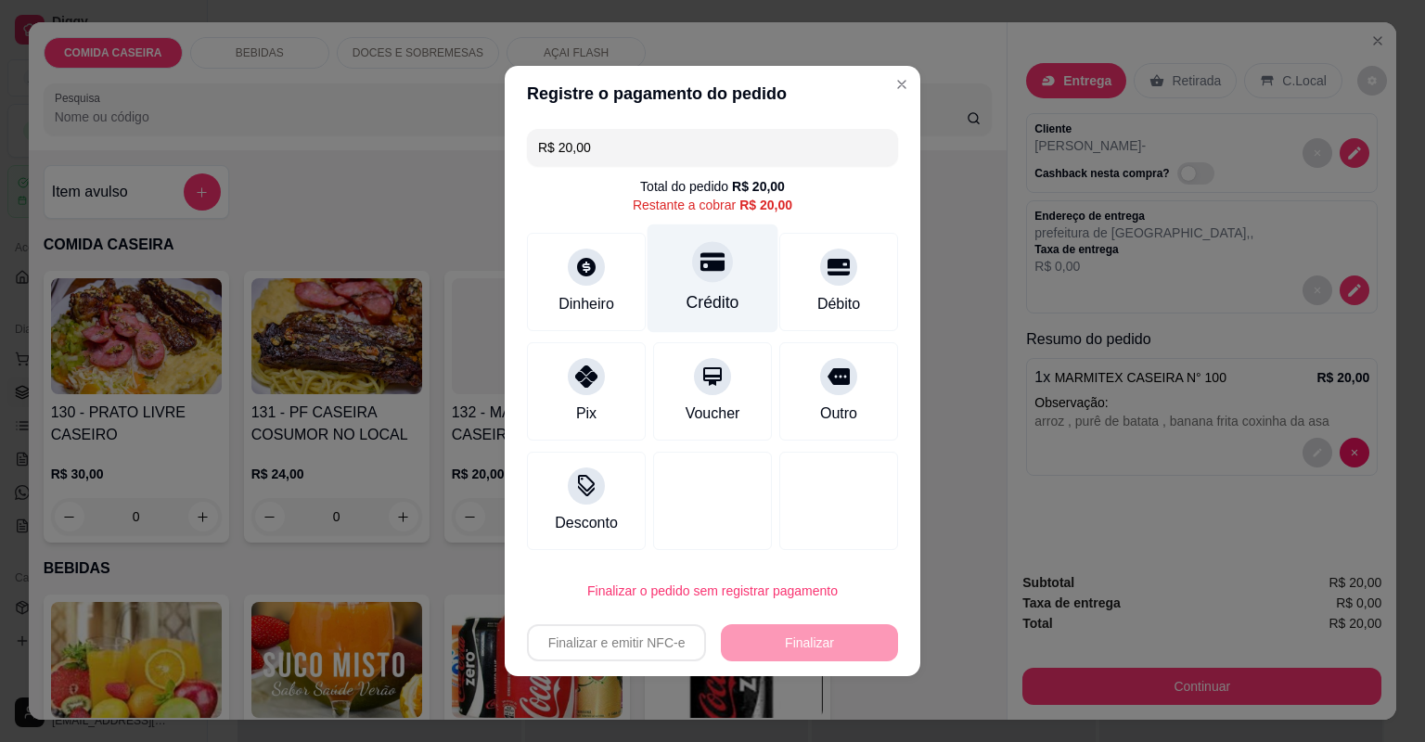
click at [689, 288] on div "Crédito" at bounding box center [713, 279] width 131 height 109
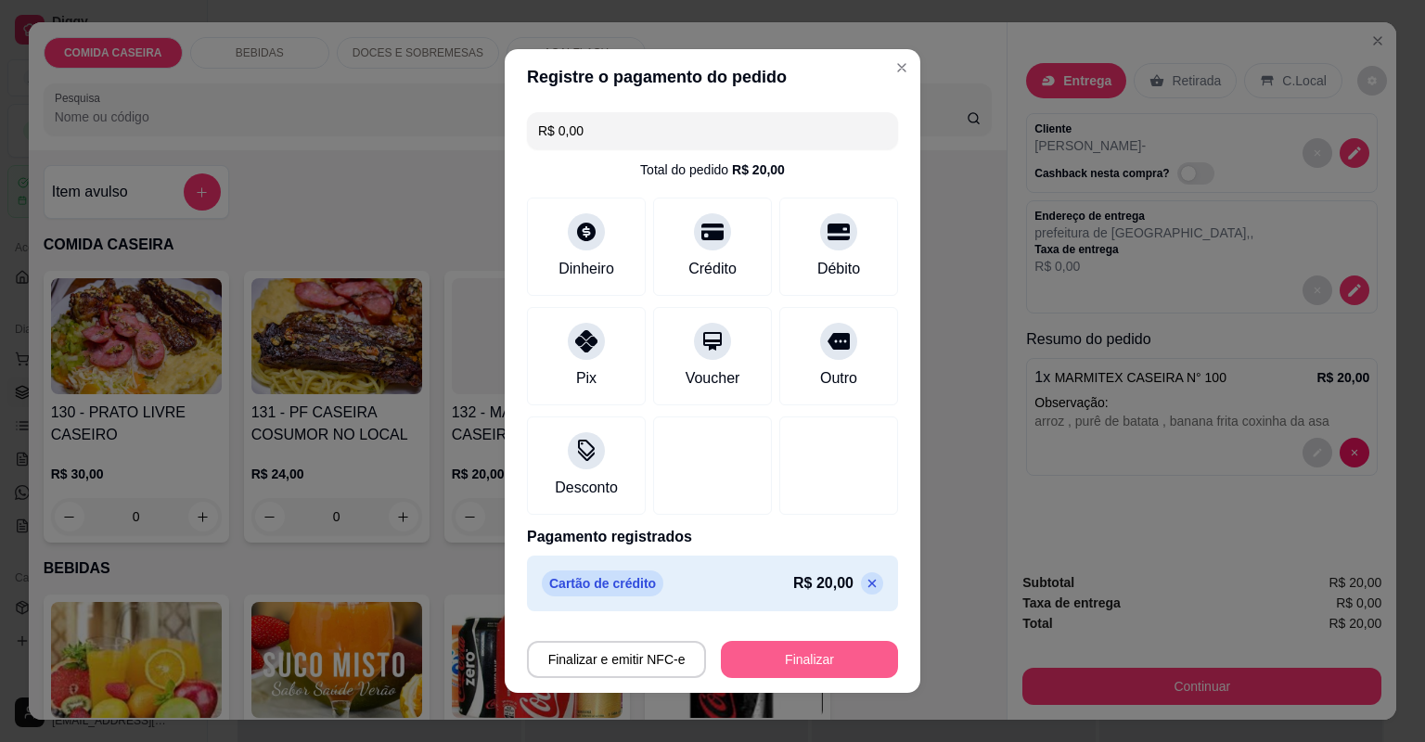
click at [757, 647] on button "Finalizar" at bounding box center [809, 659] width 177 height 37
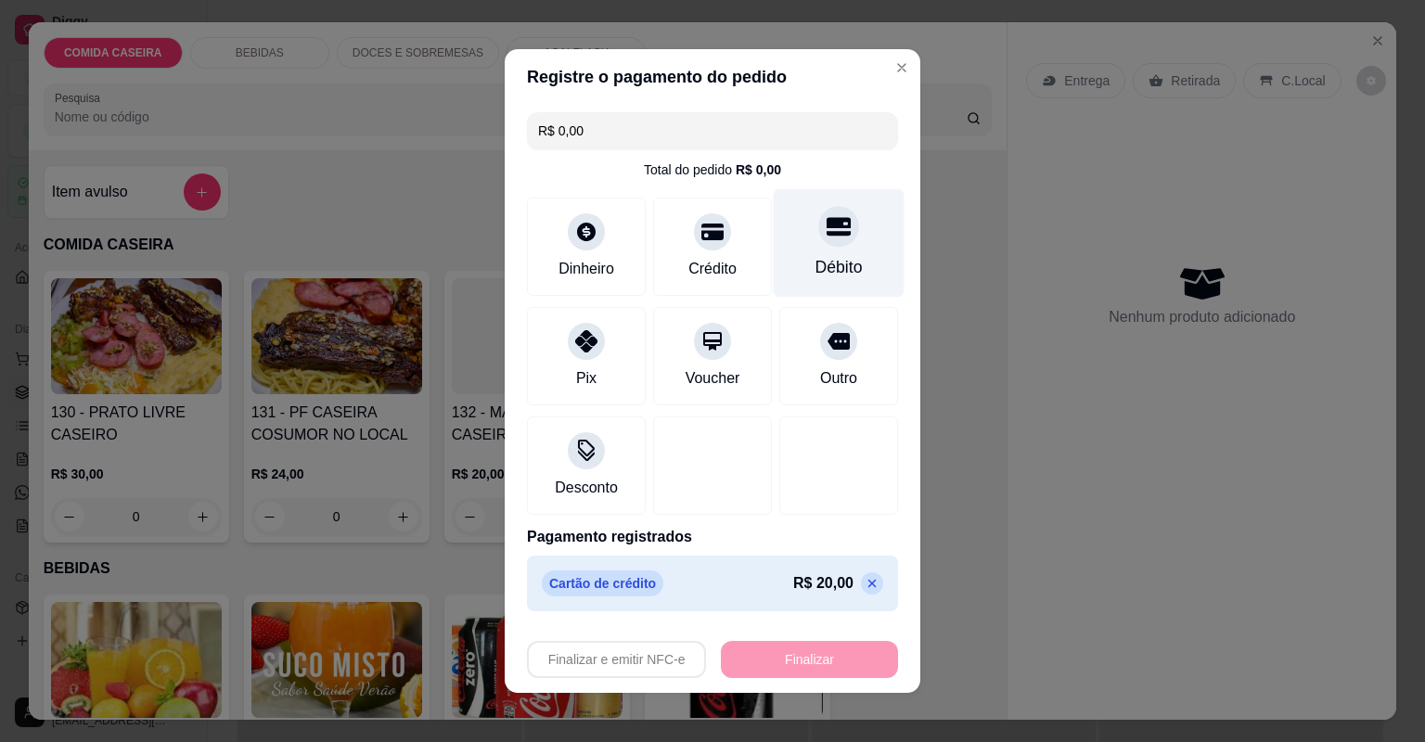
type input "-R$ 20,00"
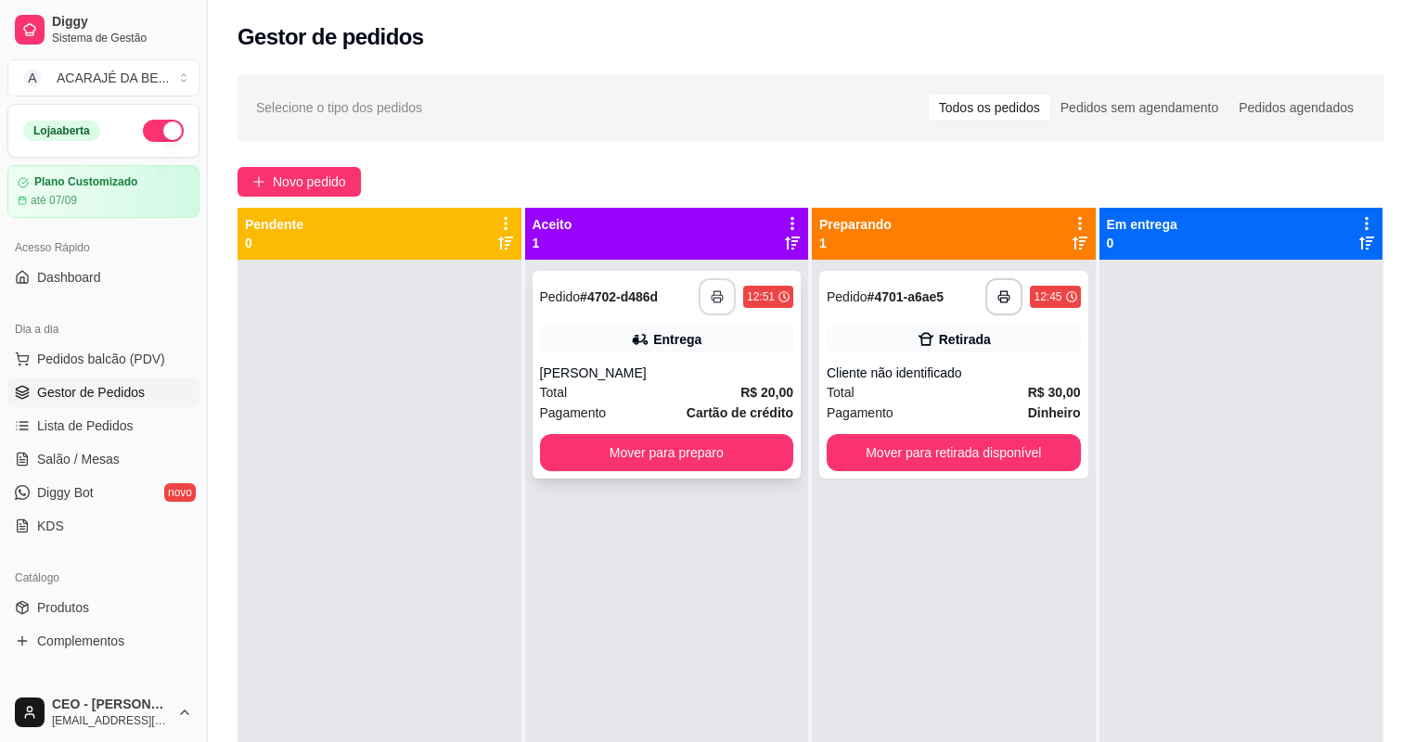
click at [713, 301] on icon "button" at bounding box center [717, 296] width 13 height 13
click at [742, 448] on button "Mover para preparo" at bounding box center [667, 452] width 254 height 37
click at [742, 447] on button "Mover para preparo" at bounding box center [667, 452] width 254 height 37
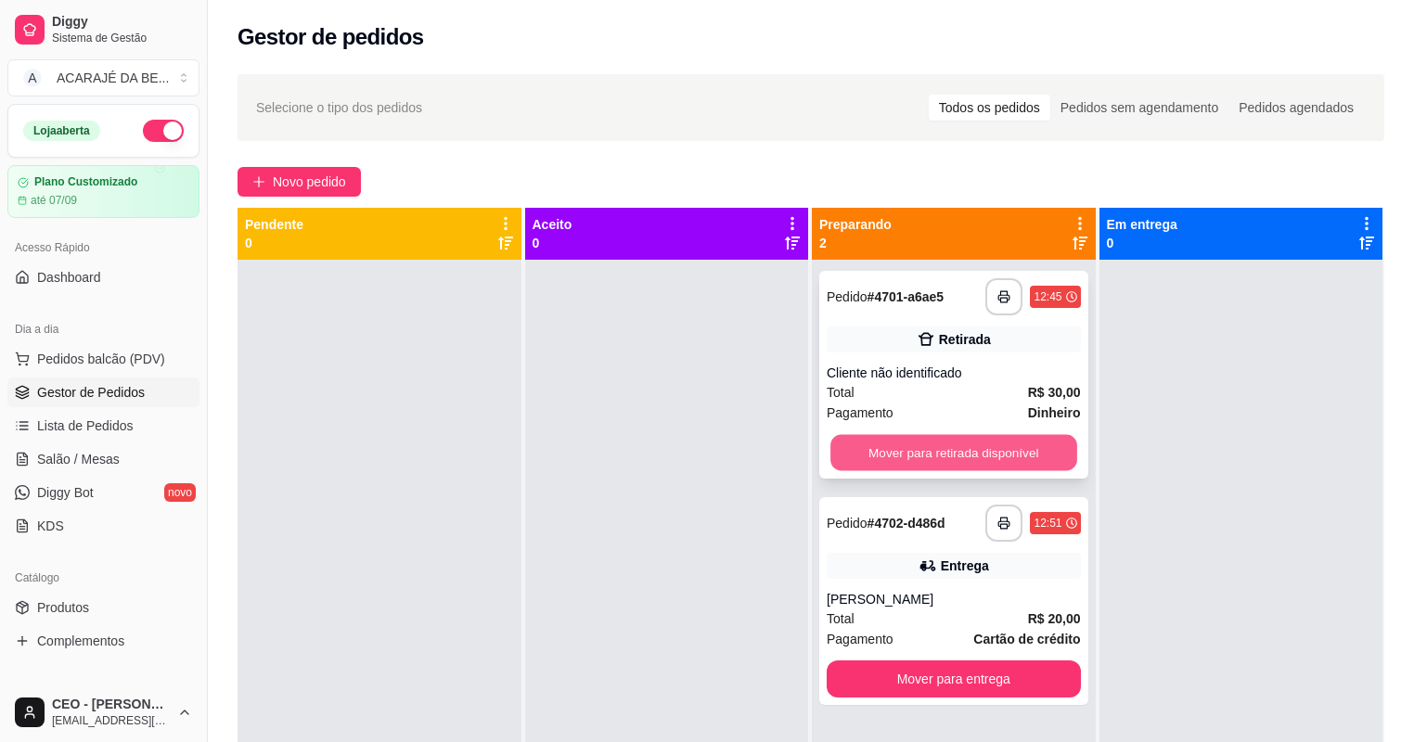
click at [943, 462] on button "Mover para retirada disponível" at bounding box center [953, 453] width 246 height 36
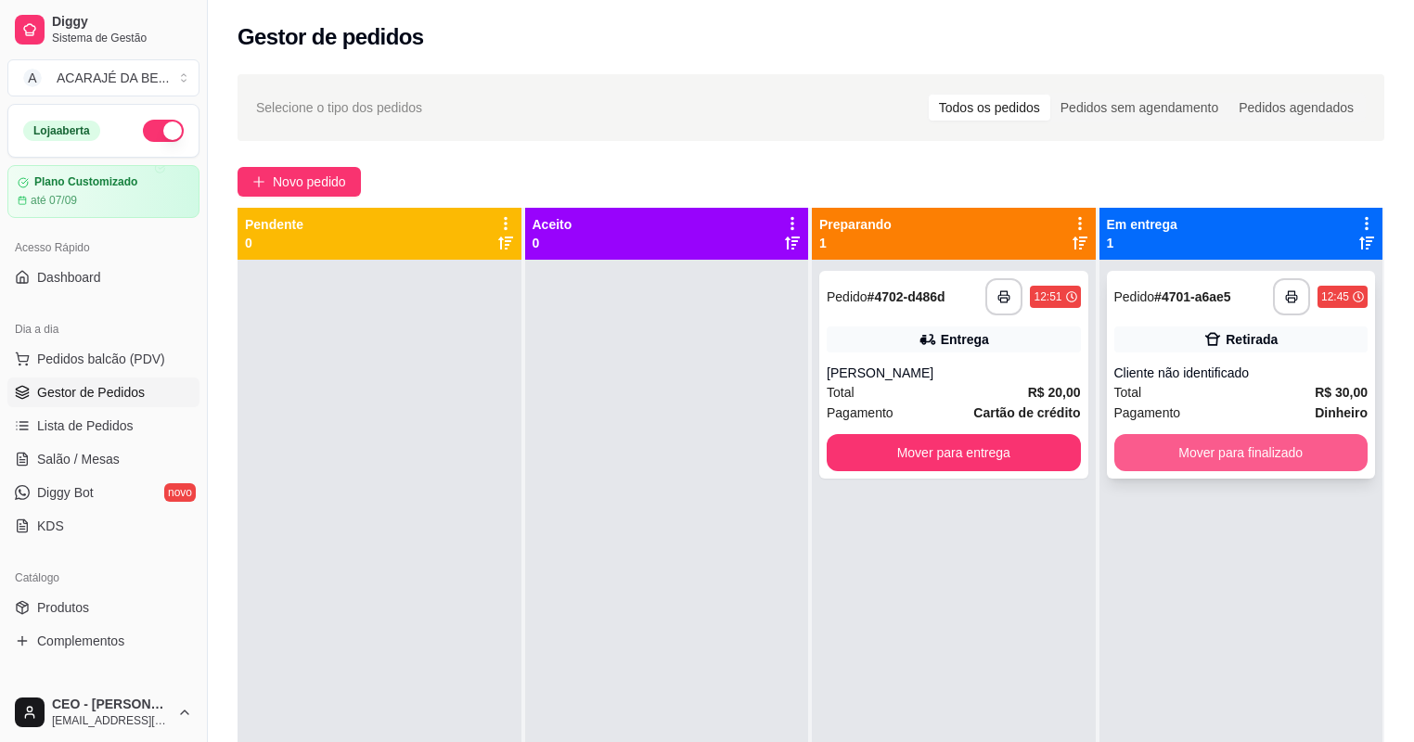
click at [1122, 438] on button "Mover para finalizado" at bounding box center [1241, 452] width 254 height 37
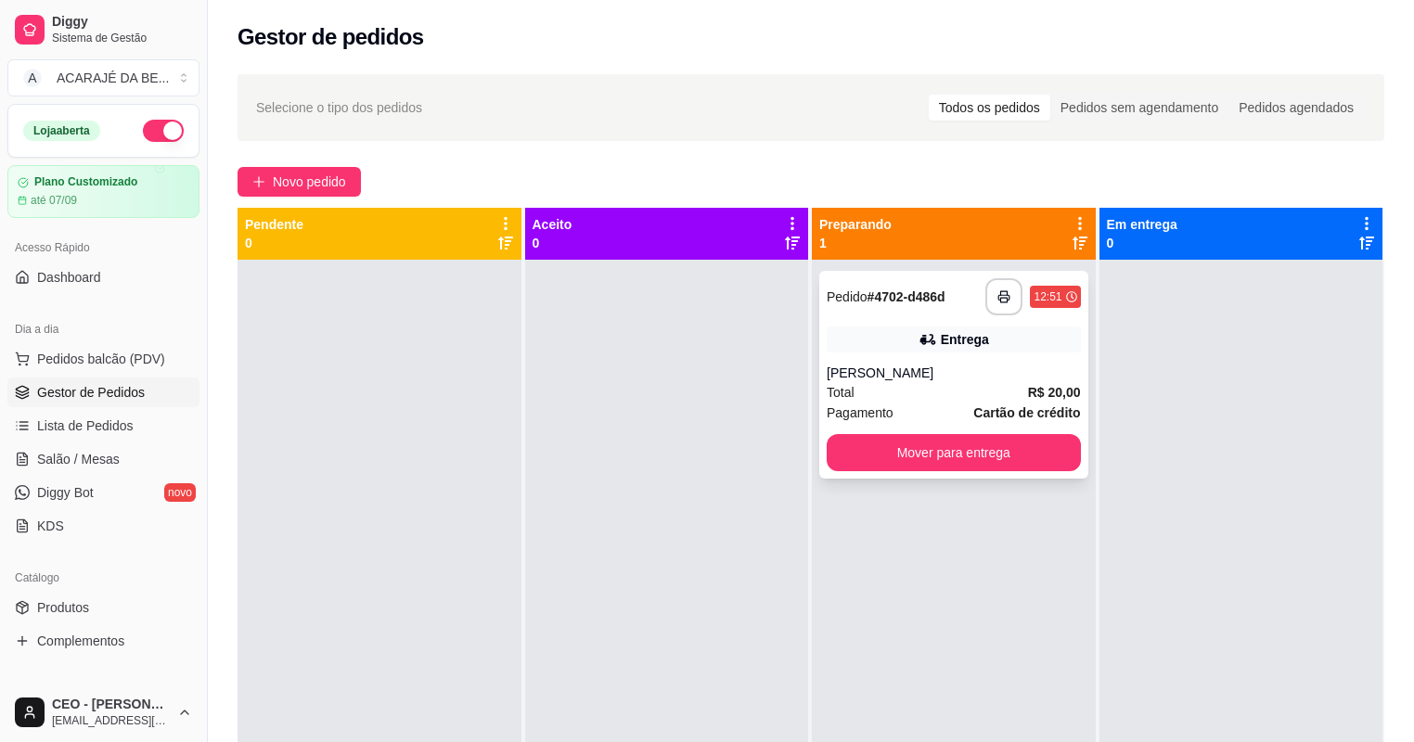
click at [1073, 441] on div "**********" at bounding box center [953, 375] width 269 height 208
click at [1055, 442] on button "Mover para entrega" at bounding box center [954, 452] width 254 height 37
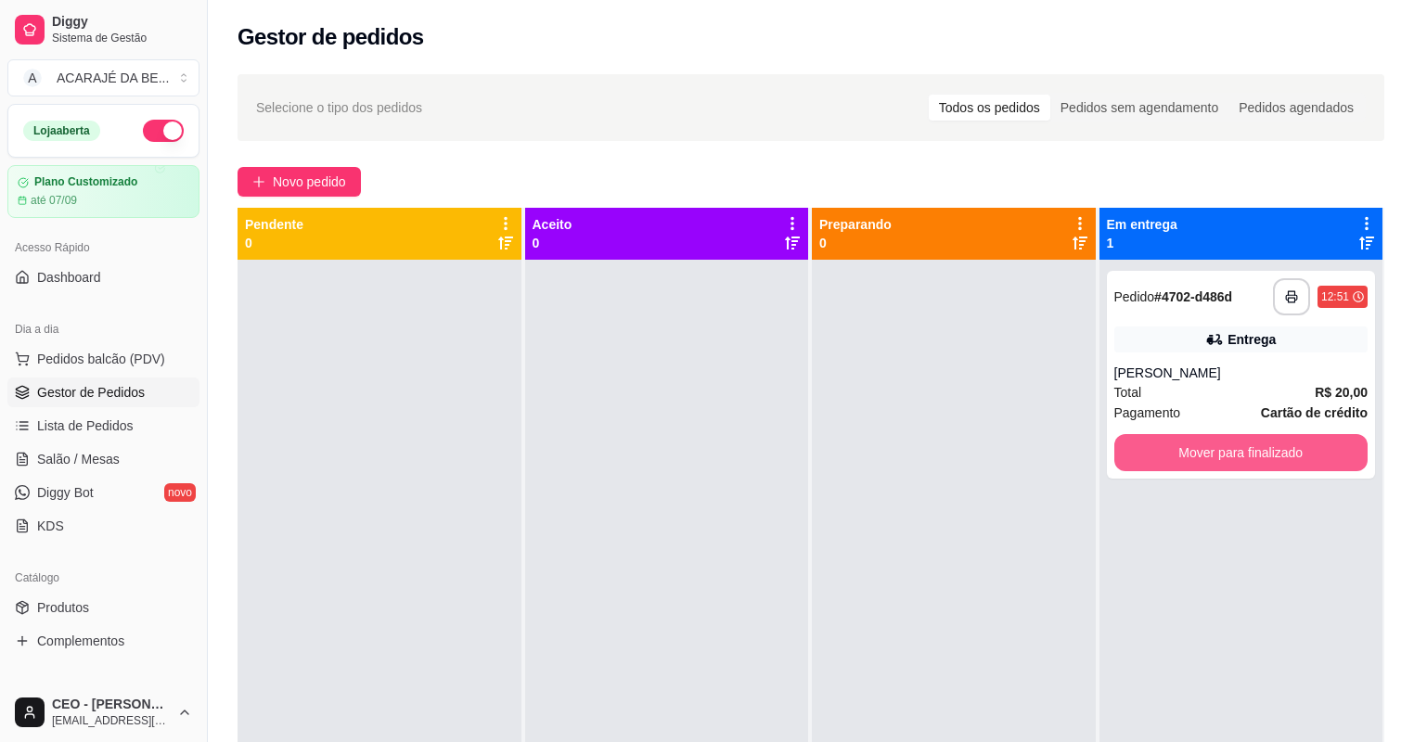
click at [1136, 442] on button "Mover para finalizado" at bounding box center [1241, 452] width 254 height 37
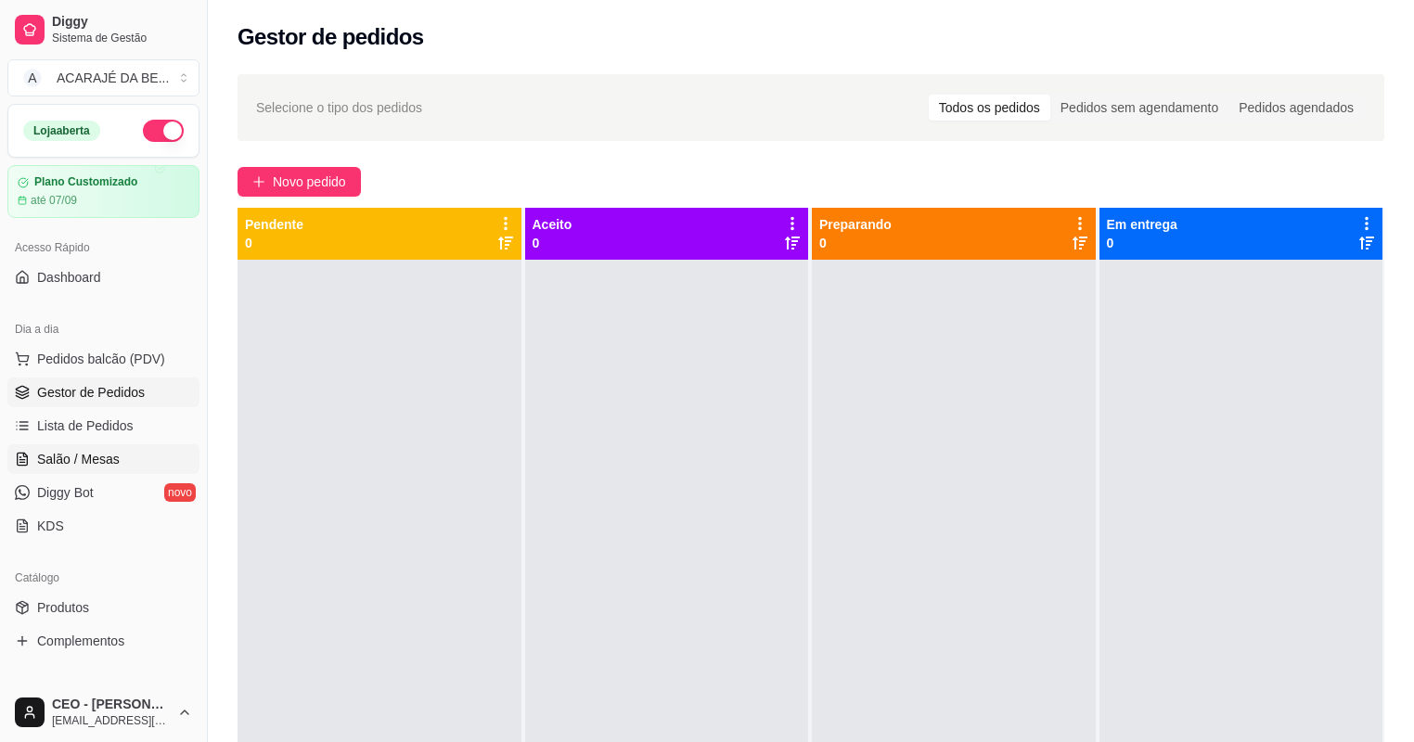
click at [102, 450] on span "Salão / Mesas" at bounding box center [78, 459] width 83 height 19
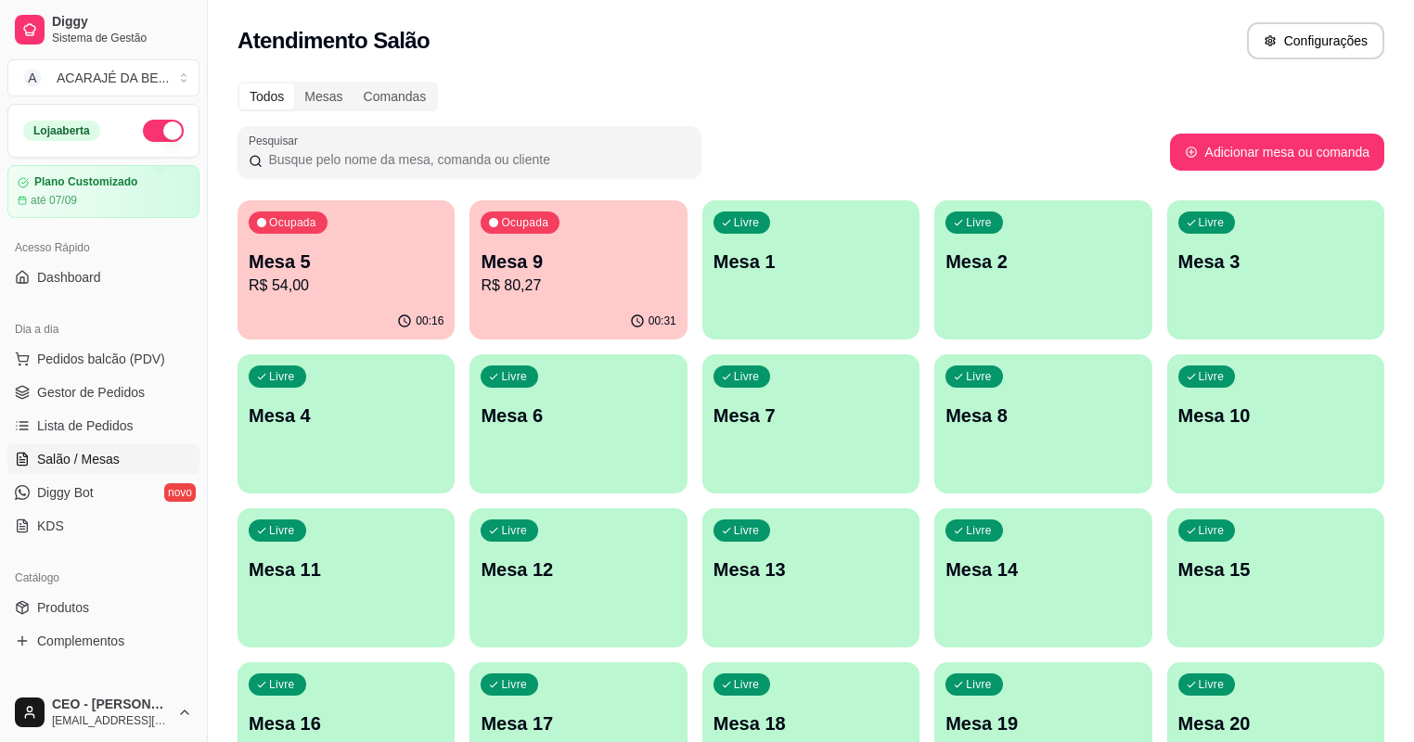
click at [511, 294] on p "R$ 80,27" at bounding box center [578, 286] width 195 height 22
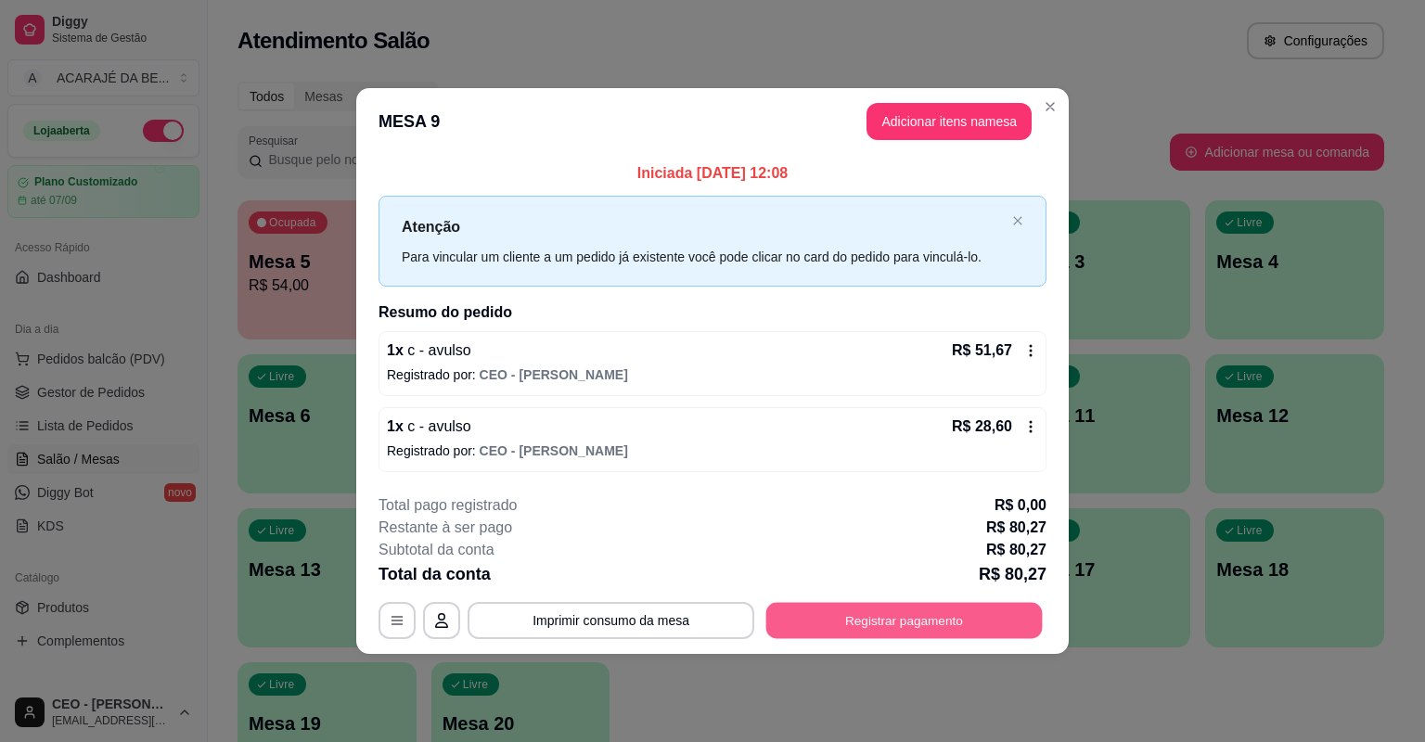
click at [971, 623] on button "Registrar pagamento" at bounding box center [904, 620] width 276 height 36
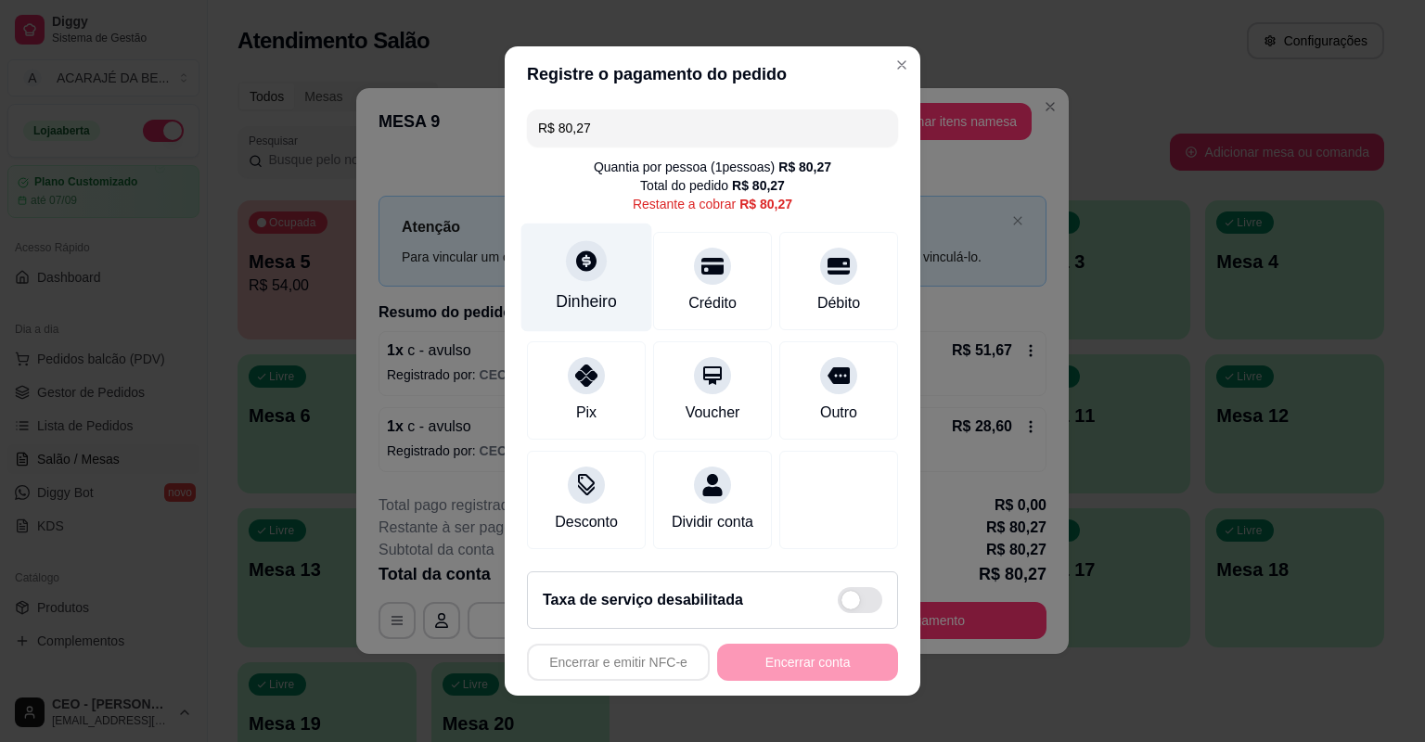
click at [566, 275] on div at bounding box center [586, 260] width 41 height 41
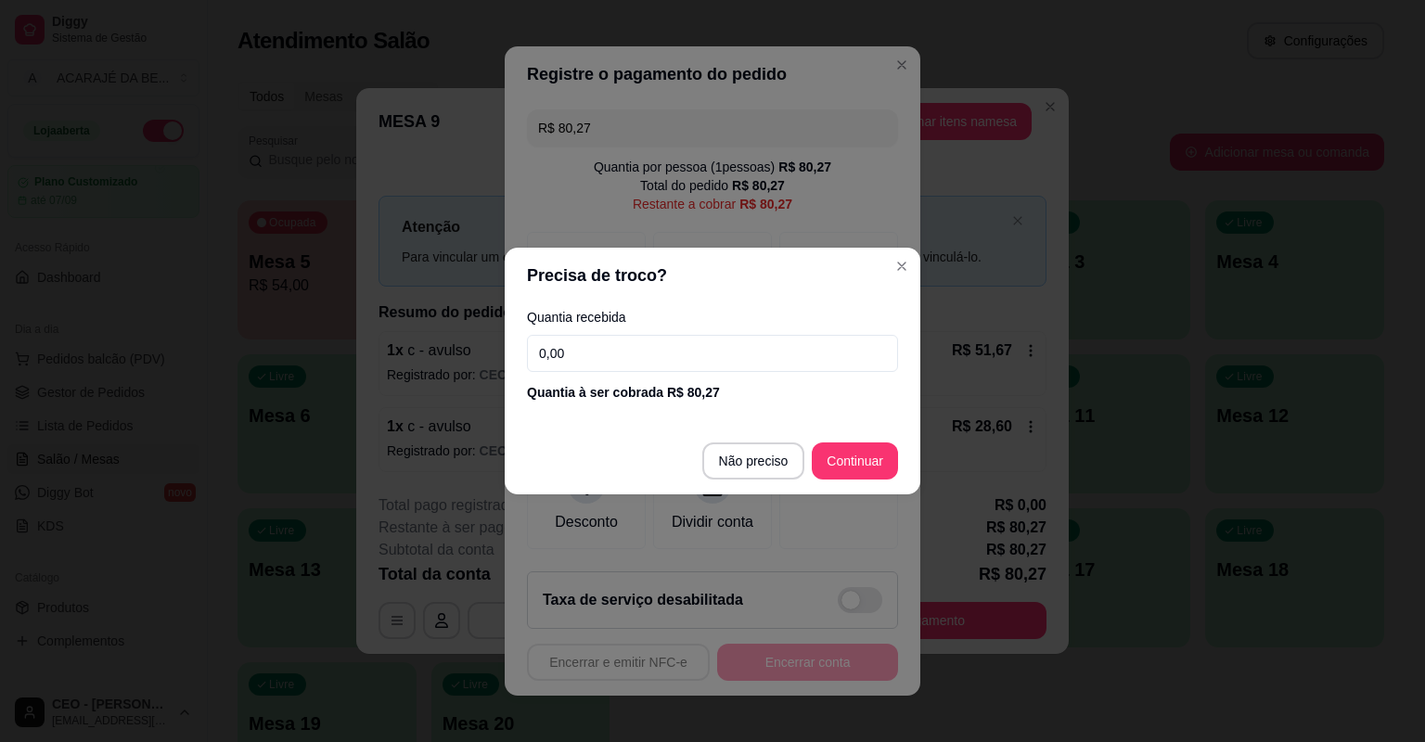
click at [639, 342] on input "0,00" at bounding box center [712, 353] width 371 height 37
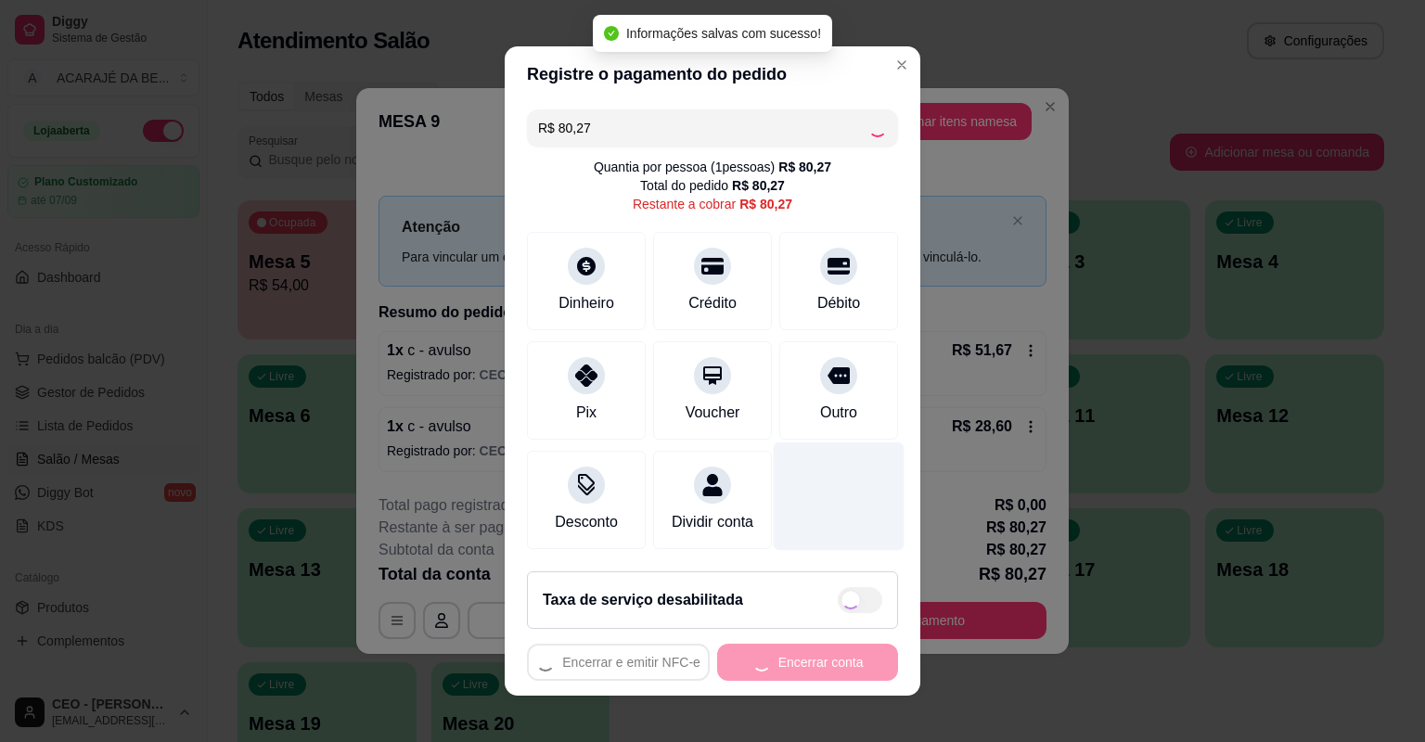
type input "R$ 0,00"
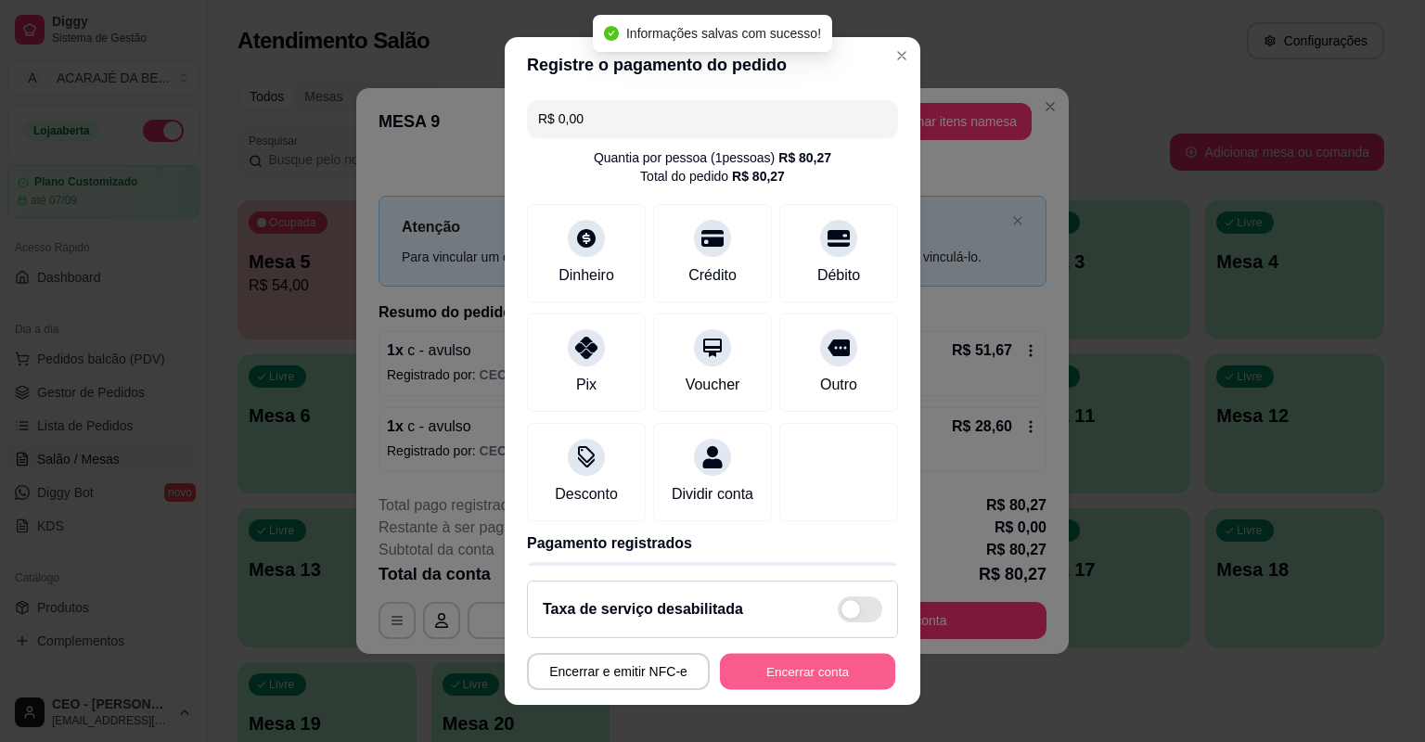
click at [790, 661] on button "Encerrar conta" at bounding box center [807, 672] width 175 height 36
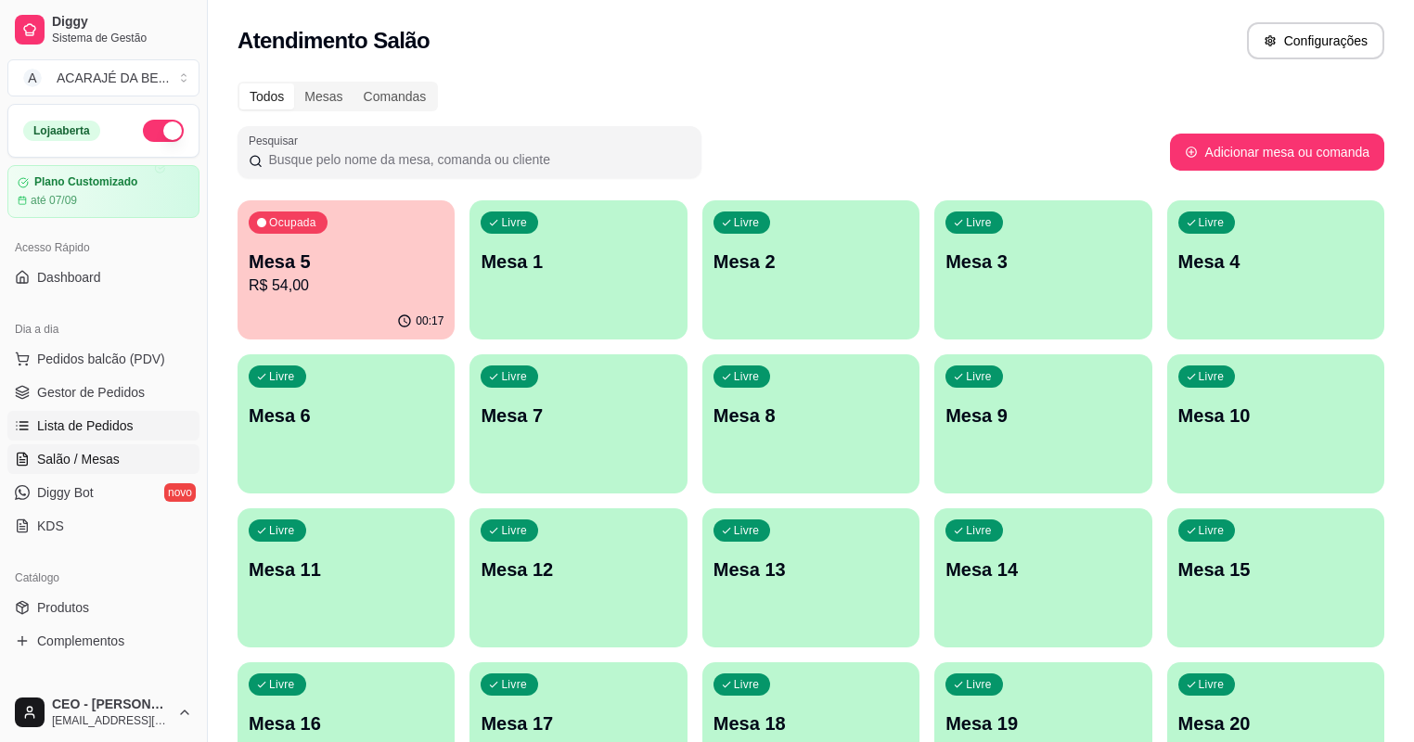
click at [128, 417] on span "Lista de Pedidos" at bounding box center [85, 426] width 96 height 19
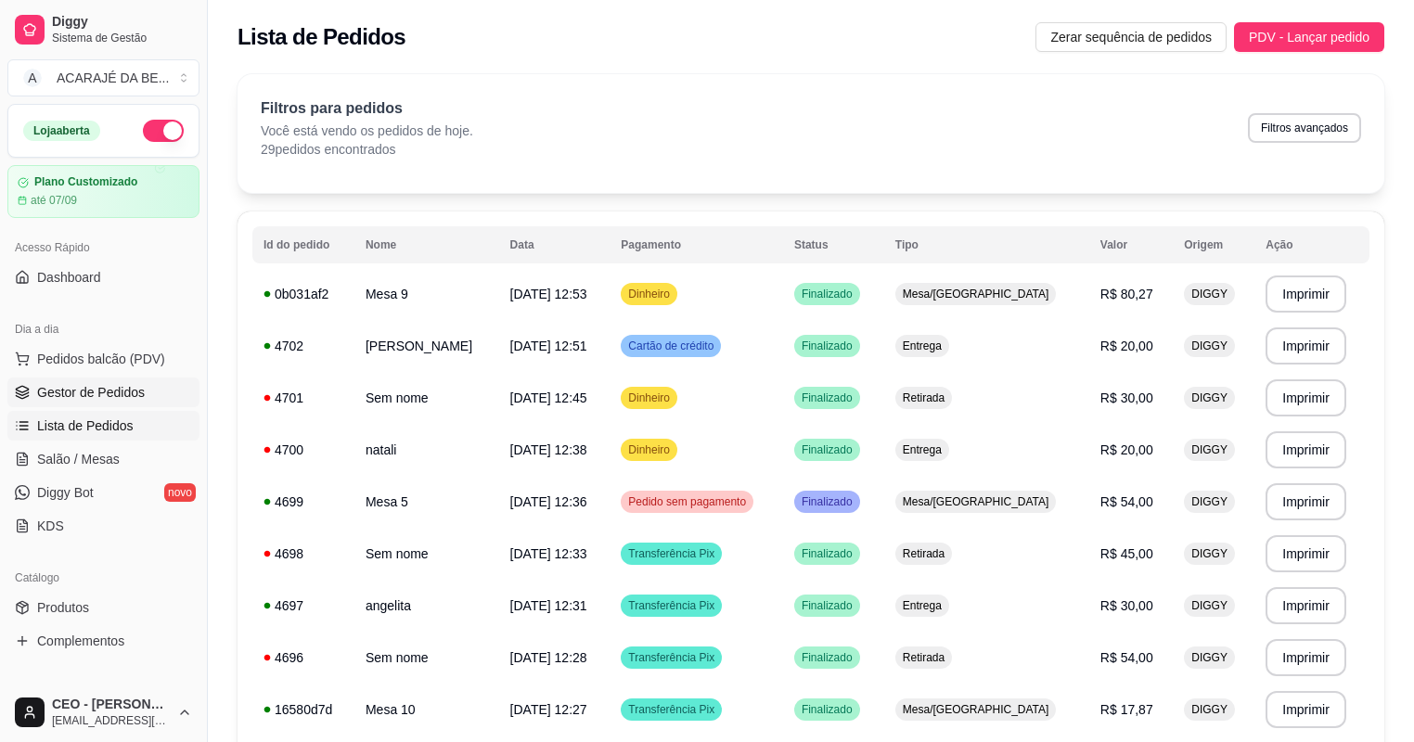
click at [141, 399] on link "Gestor de Pedidos" at bounding box center [103, 393] width 192 height 30
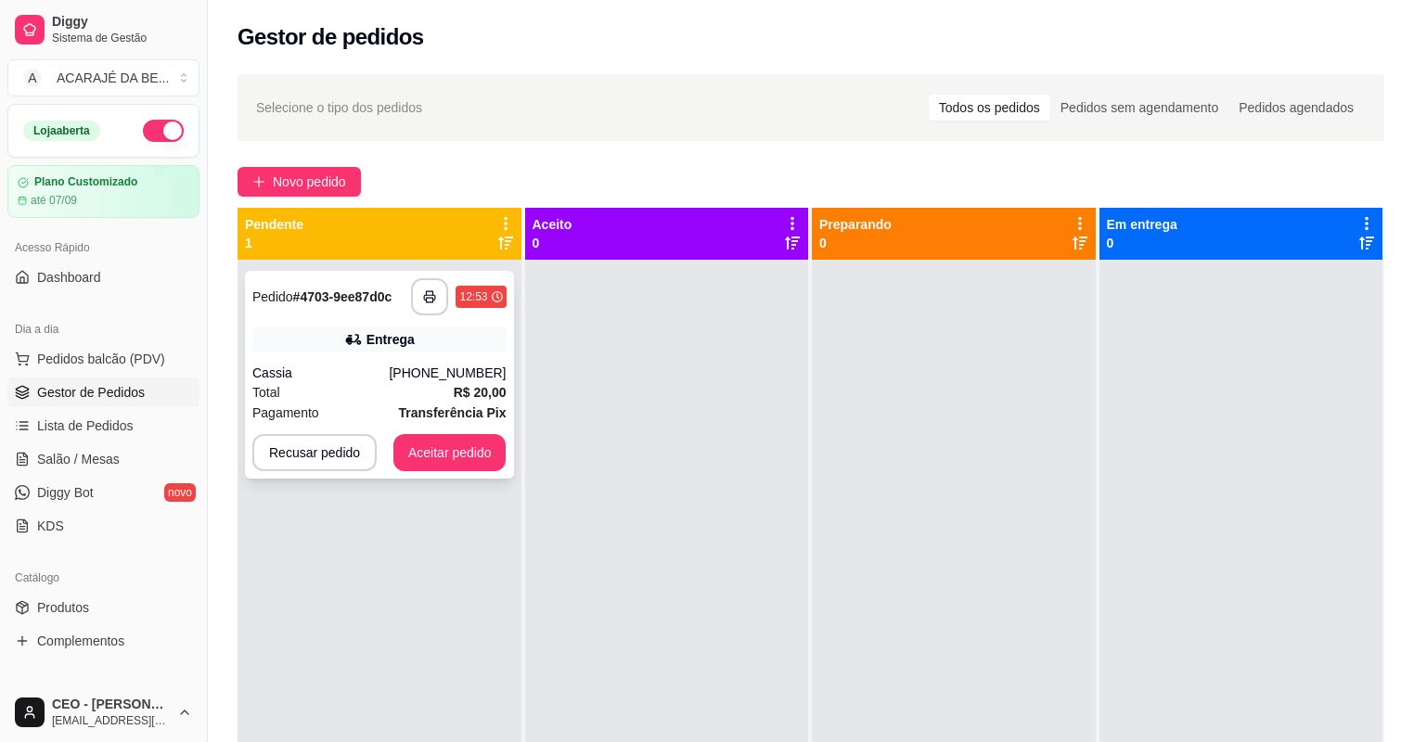
click at [405, 330] on div "Entrega" at bounding box center [390, 339] width 48 height 19
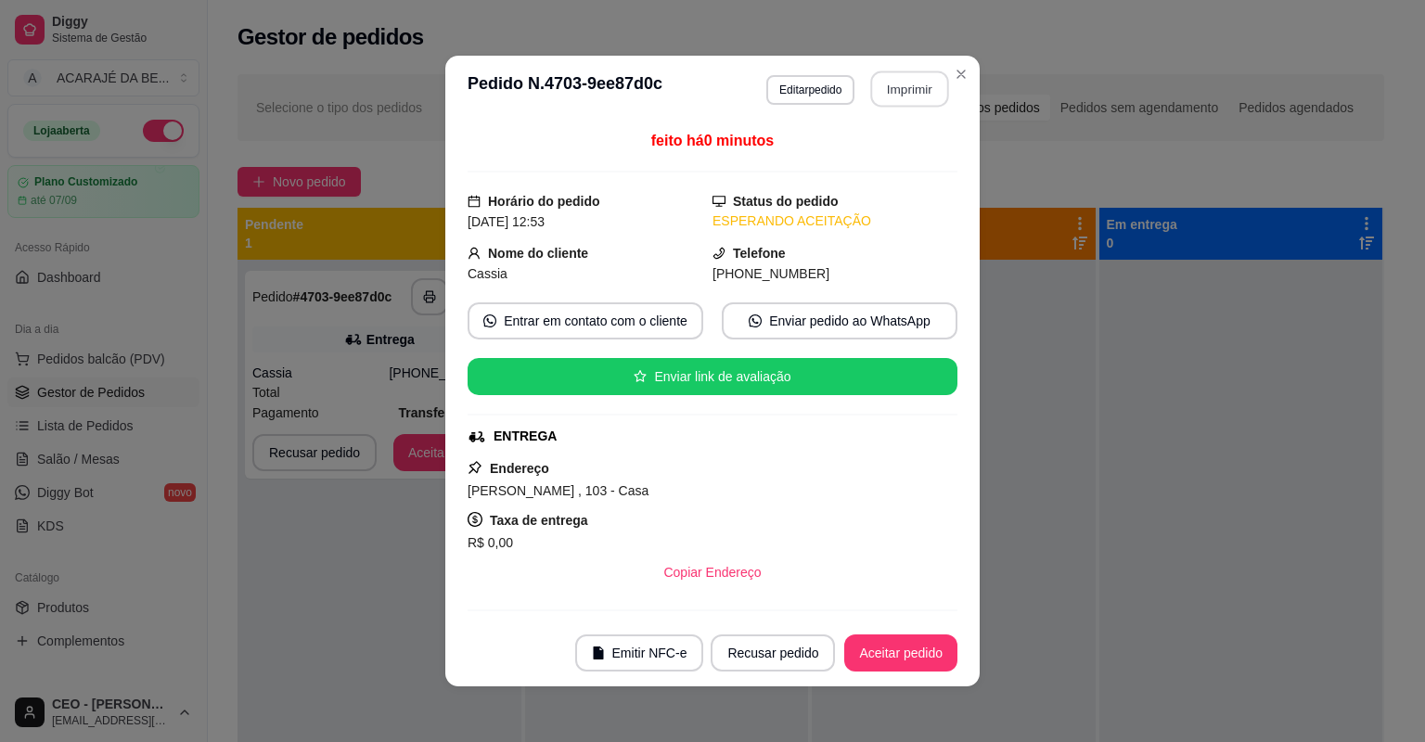
click at [909, 88] on button "Imprimir" at bounding box center [910, 89] width 78 height 36
click at [868, 638] on button "Aceitar pedido" at bounding box center [900, 653] width 113 height 37
click at [885, 657] on div "Recusar pedido Aceitar pedido" at bounding box center [808, 653] width 299 height 37
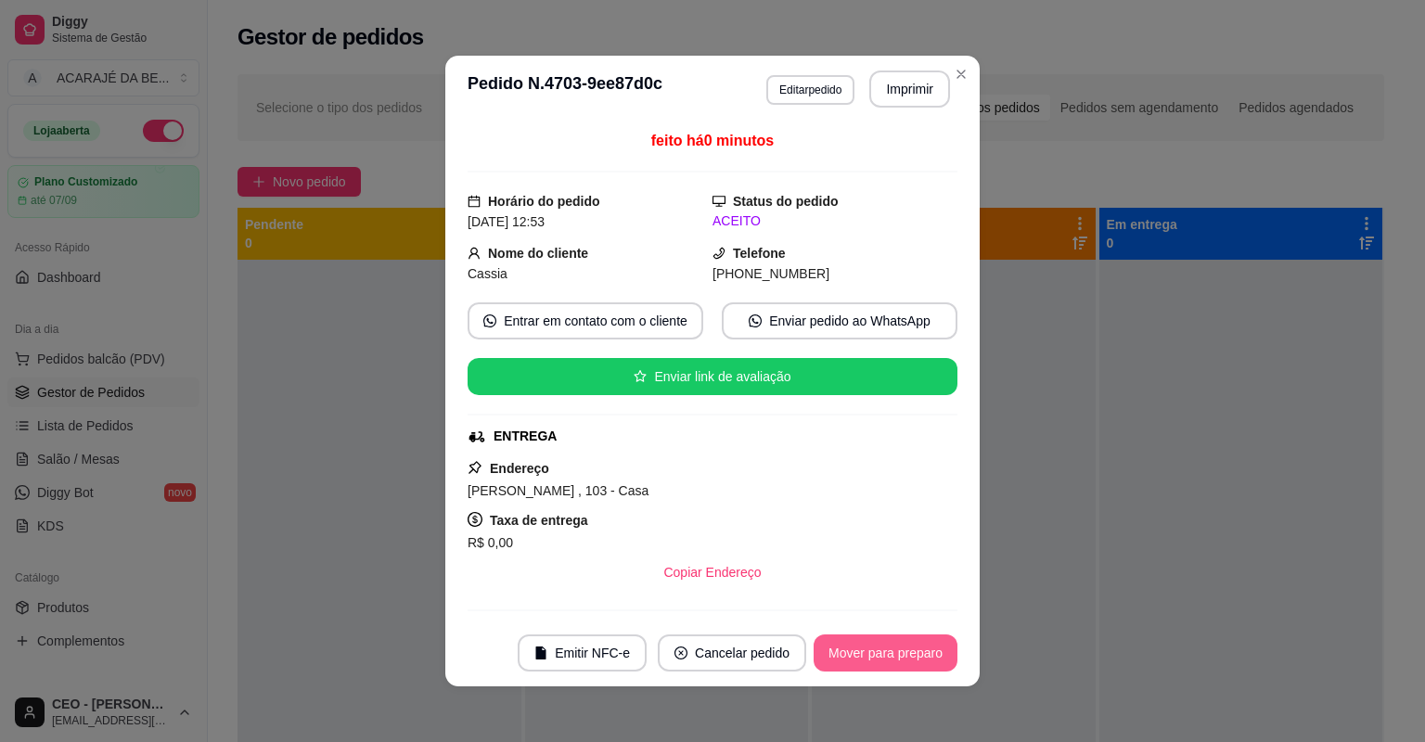
click at [897, 649] on button "Mover para preparo" at bounding box center [886, 653] width 144 height 37
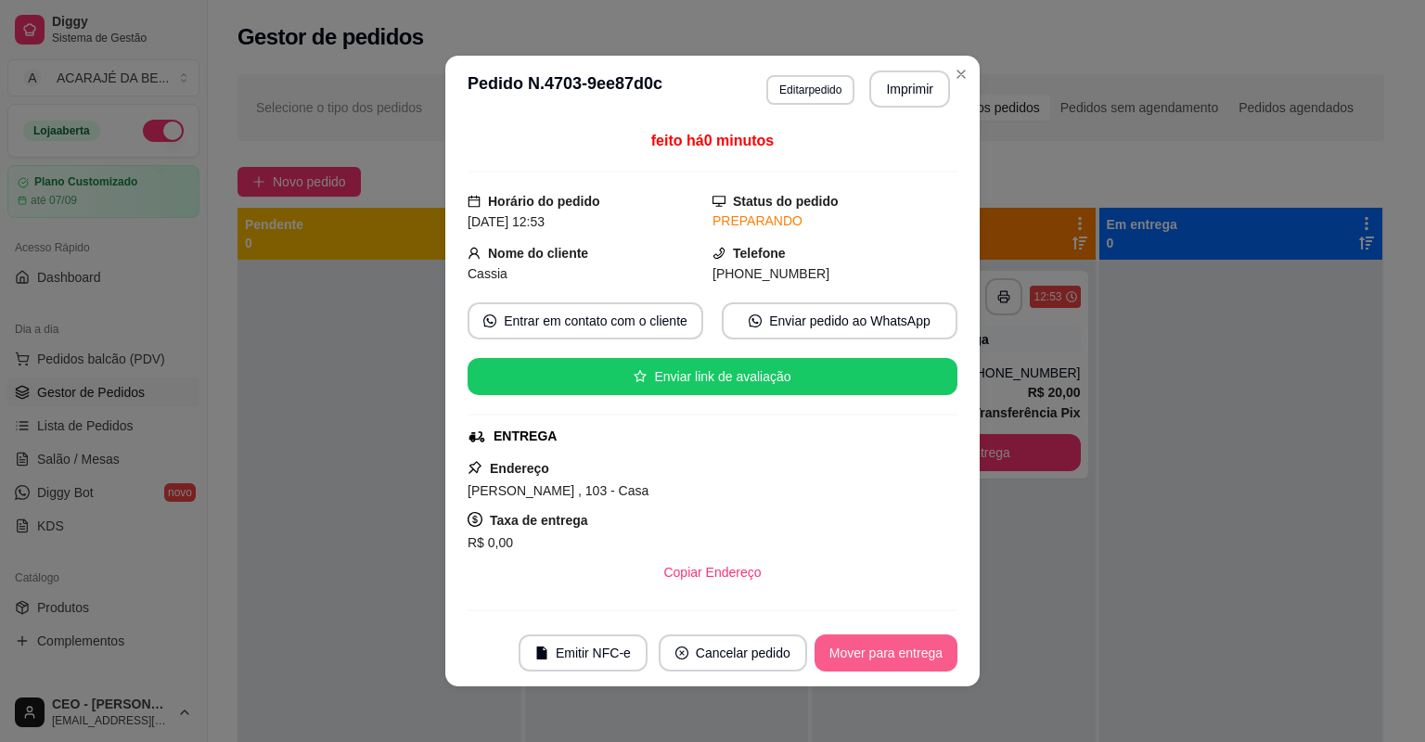
click at [906, 646] on button "Mover para entrega" at bounding box center [886, 653] width 143 height 37
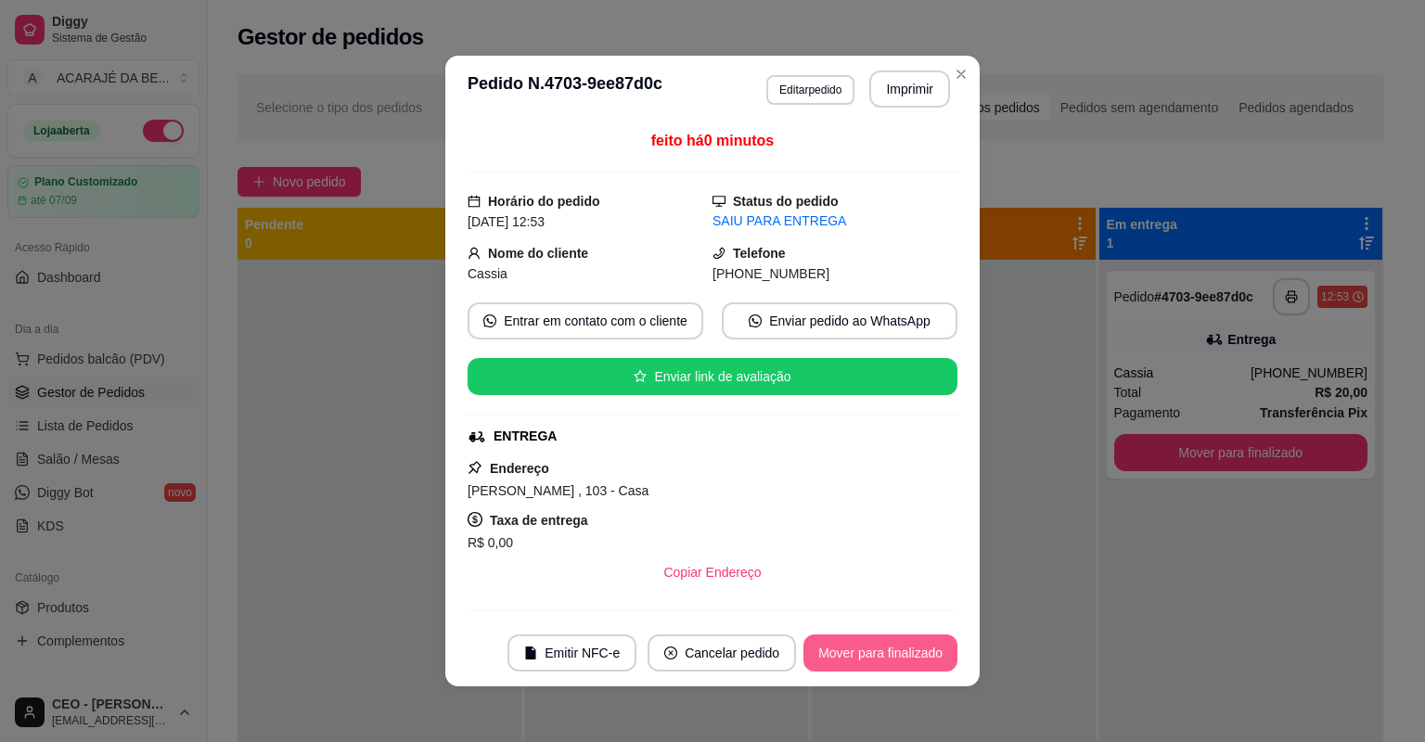
click at [923, 640] on button "Mover para finalizado" at bounding box center [880, 653] width 154 height 37
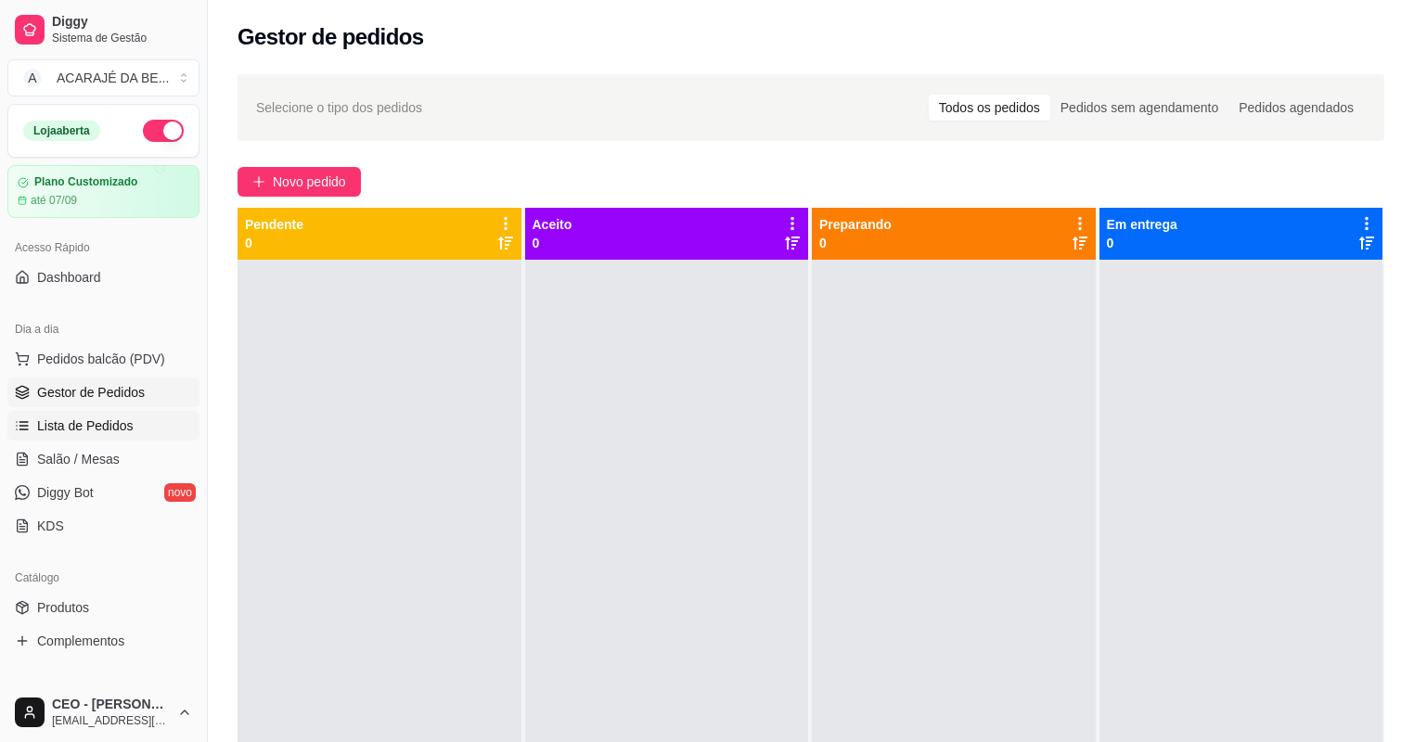
click at [65, 429] on span "Lista de Pedidos" at bounding box center [85, 426] width 96 height 19
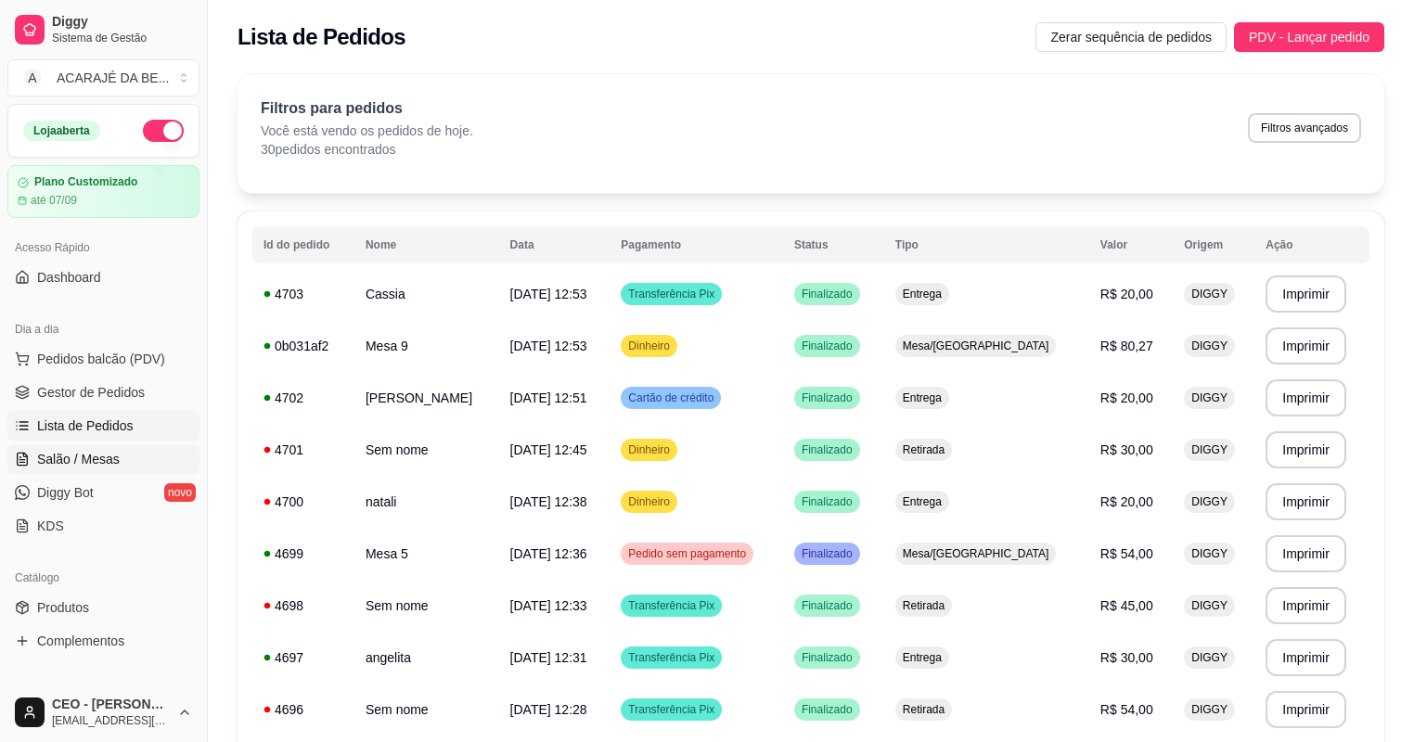
click at [102, 453] on span "Salão / Mesas" at bounding box center [78, 459] width 83 height 19
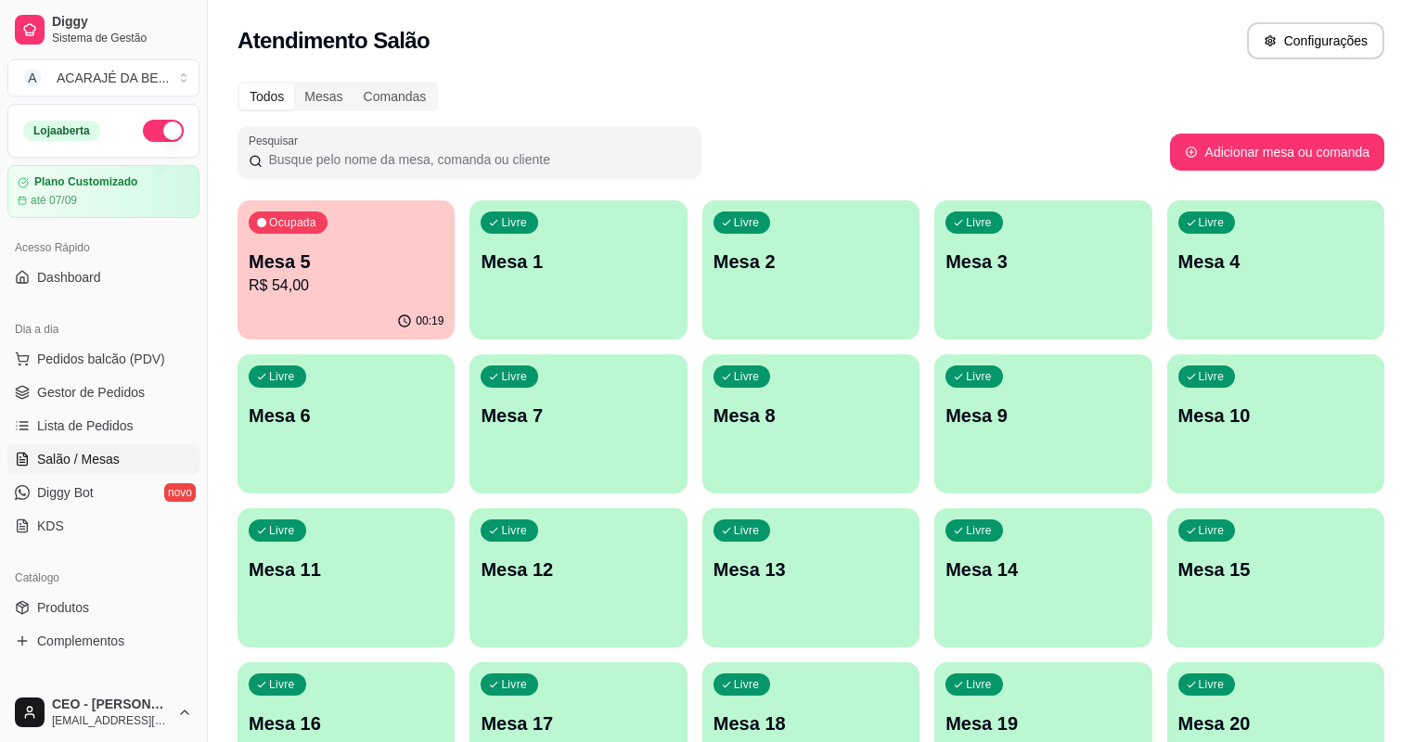
click at [530, 271] on p "Mesa 1" at bounding box center [578, 262] width 195 height 26
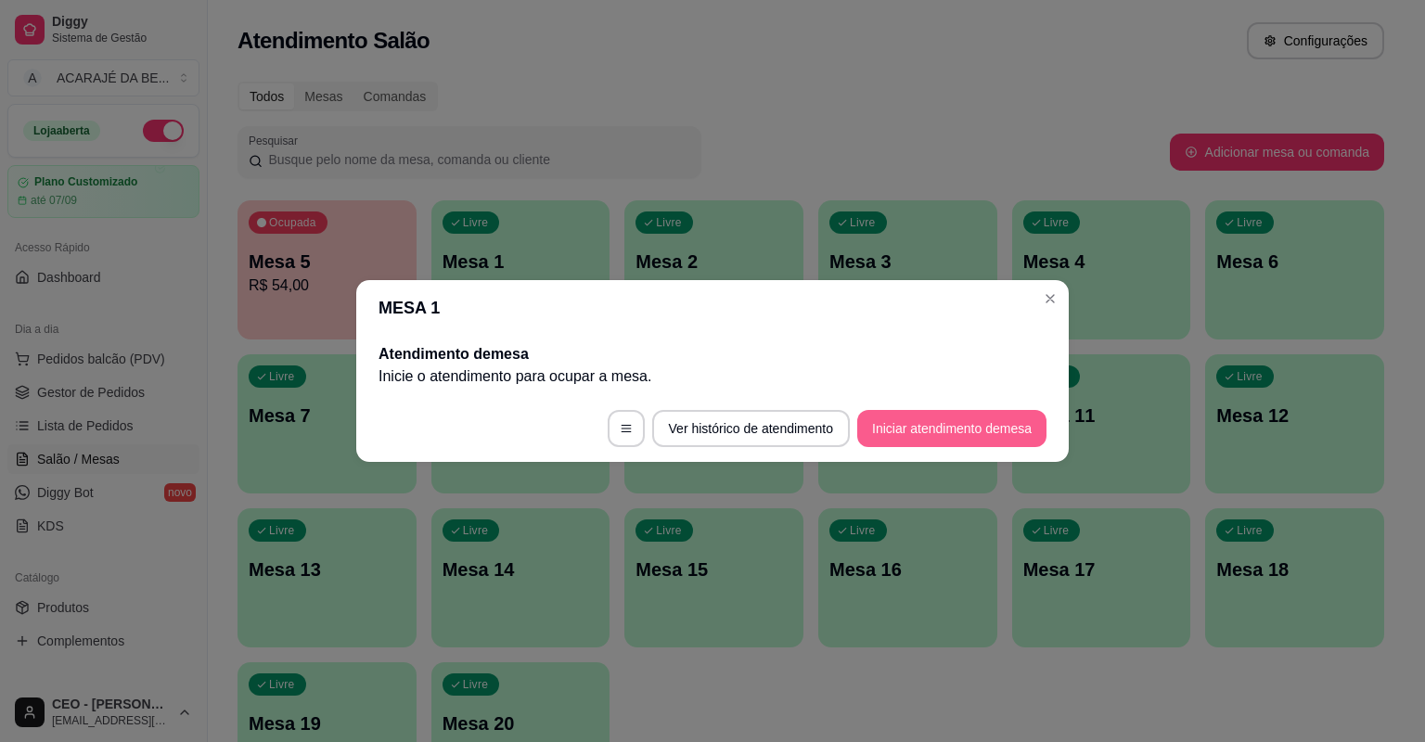
click at [915, 419] on button "Iniciar atendimento de mesa" at bounding box center [951, 428] width 189 height 37
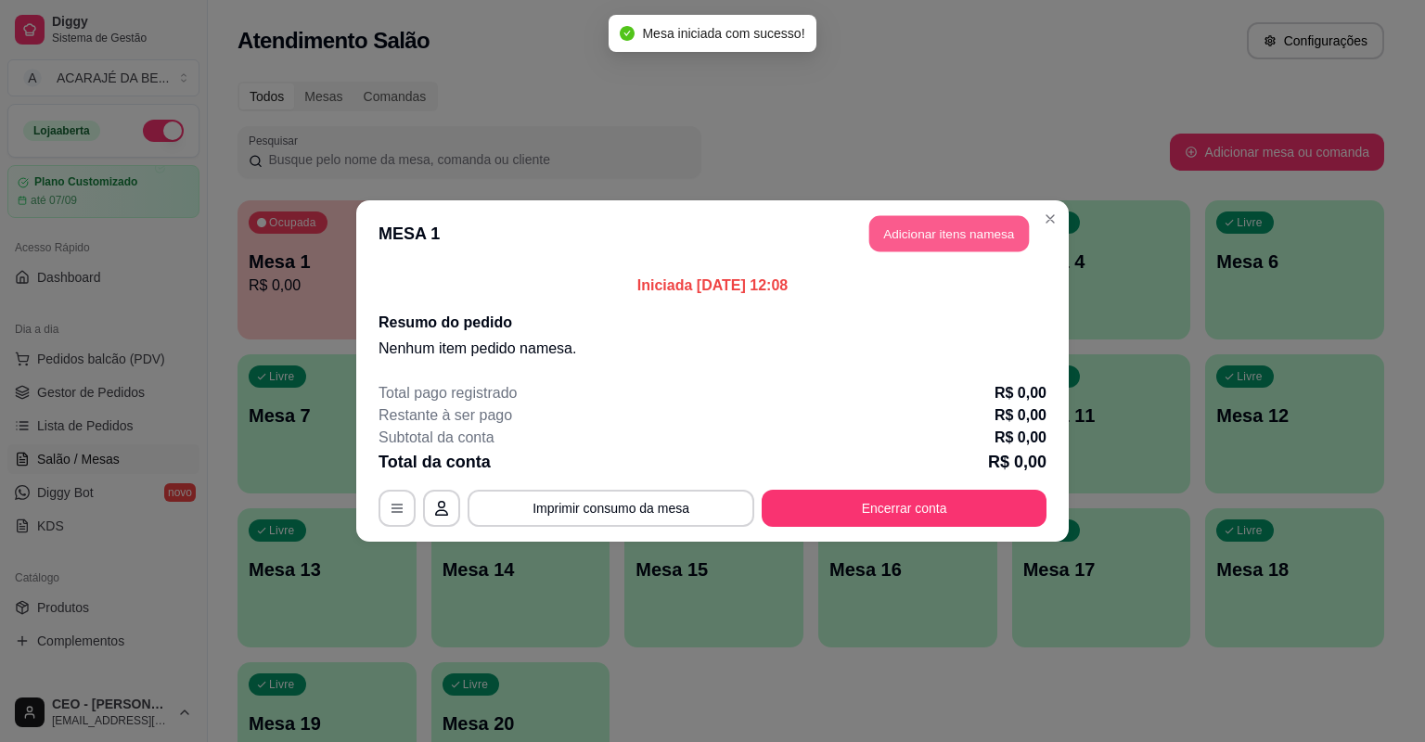
click at [957, 230] on button "Adicionar itens na mesa" at bounding box center [949, 234] width 160 height 36
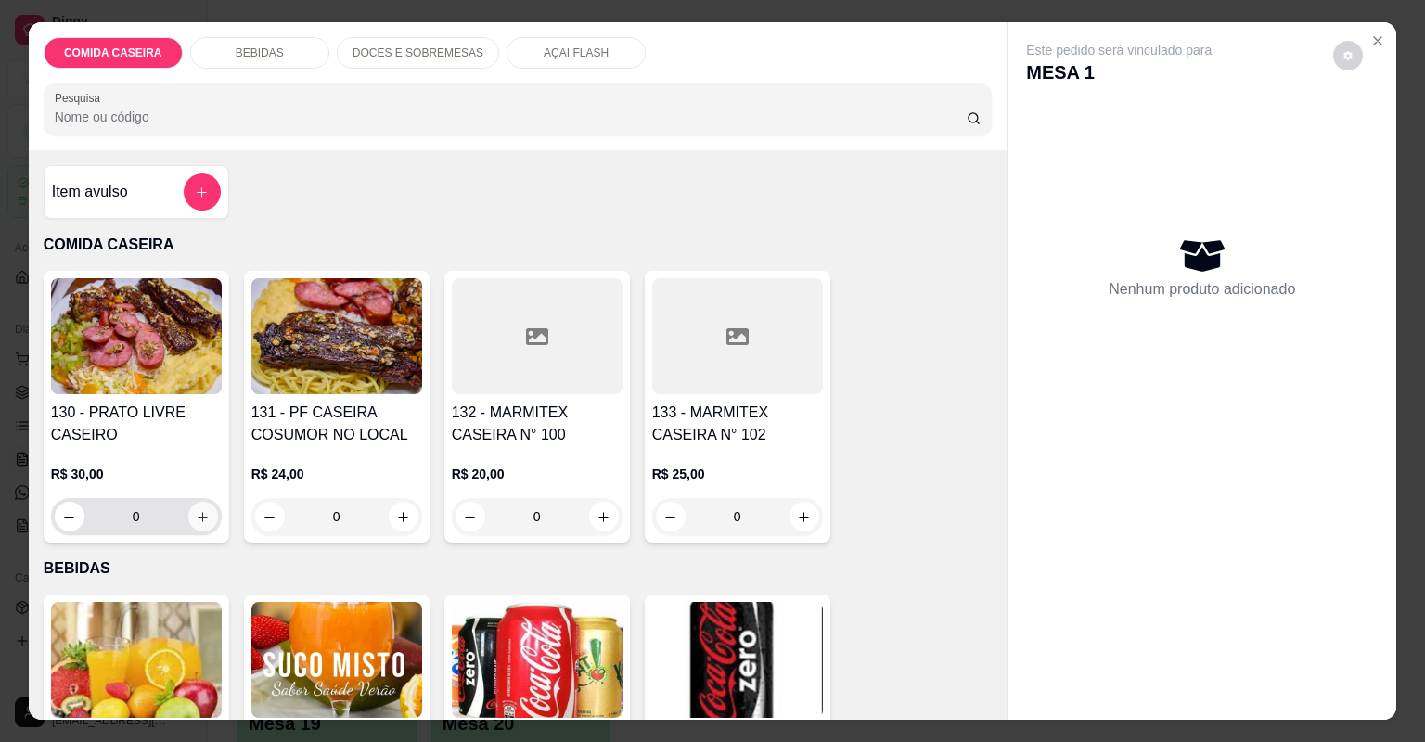
click at [188, 512] on button "increase-product-quantity" at bounding box center [203, 517] width 30 height 30
type input "1"
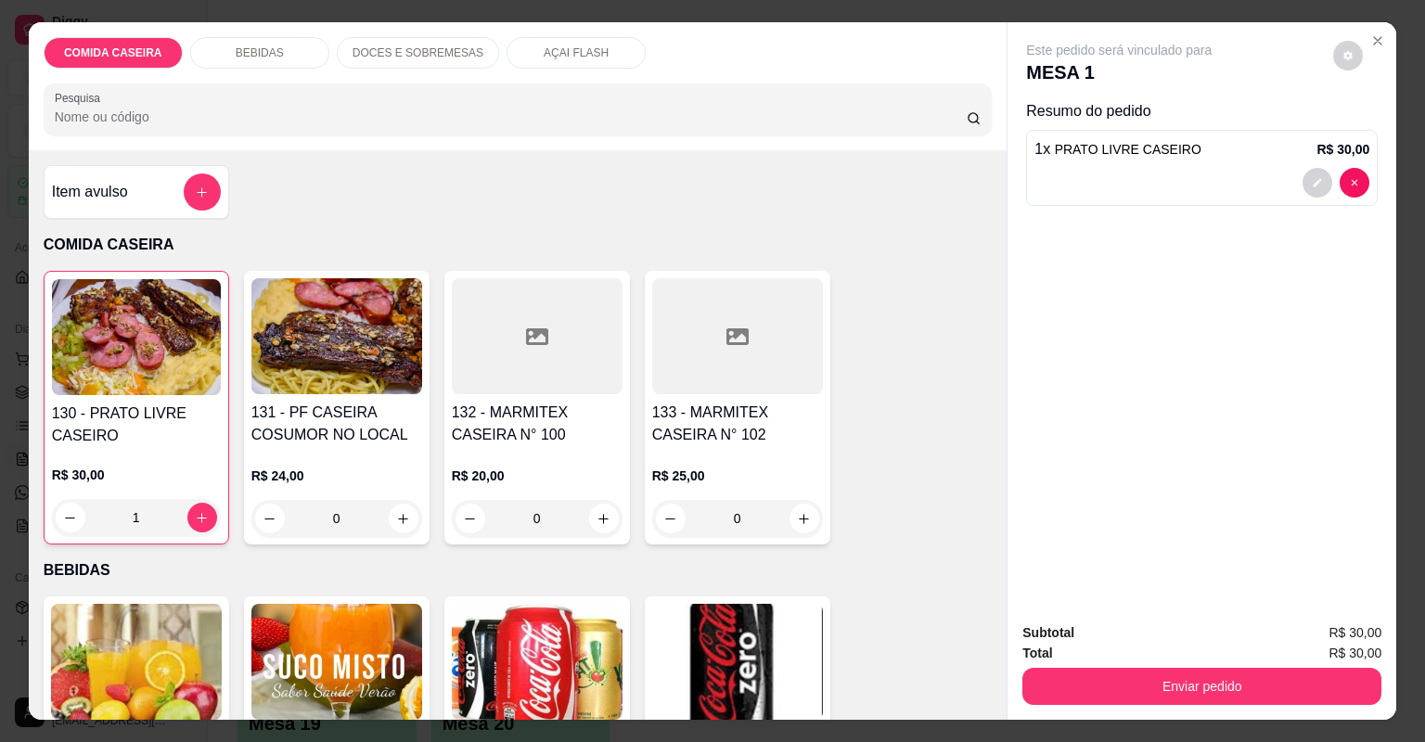
scroll to position [223, 0]
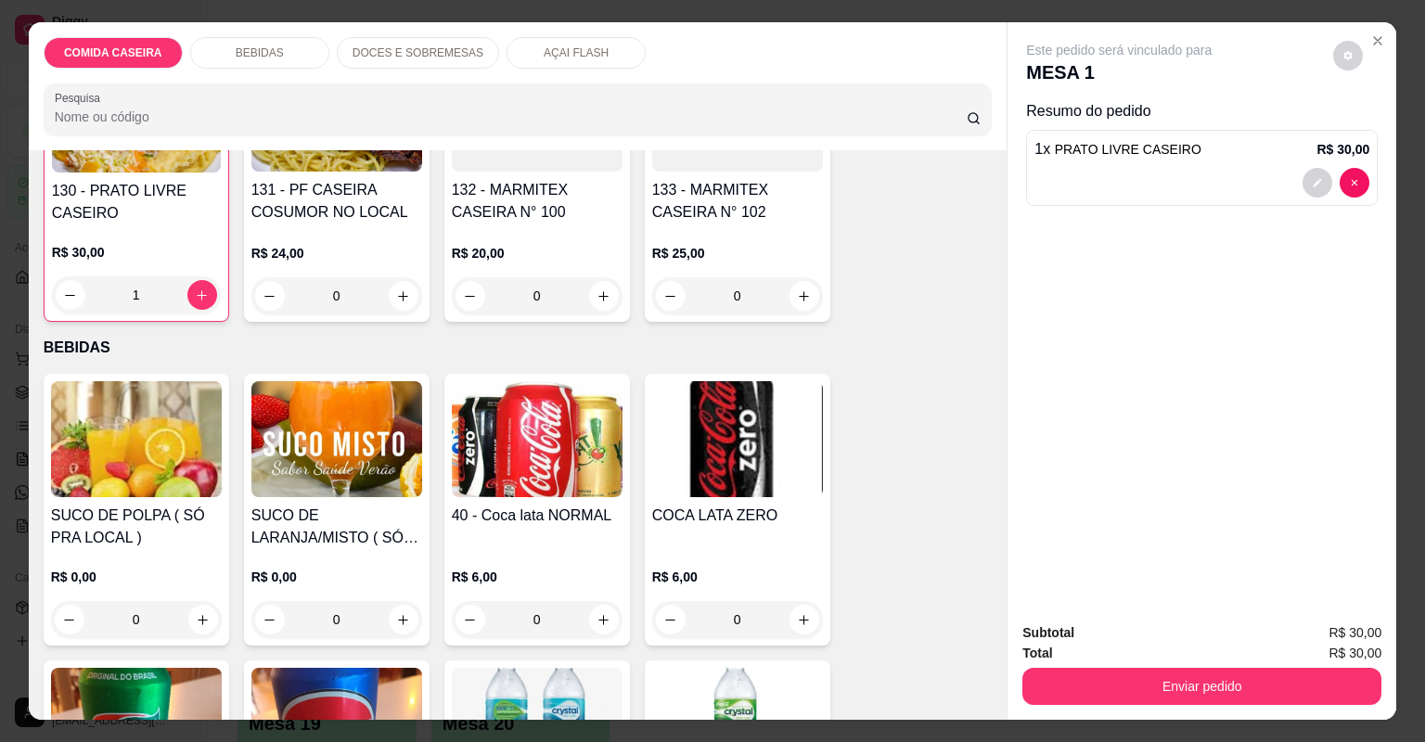
click at [141, 490] on img at bounding box center [136, 439] width 171 height 116
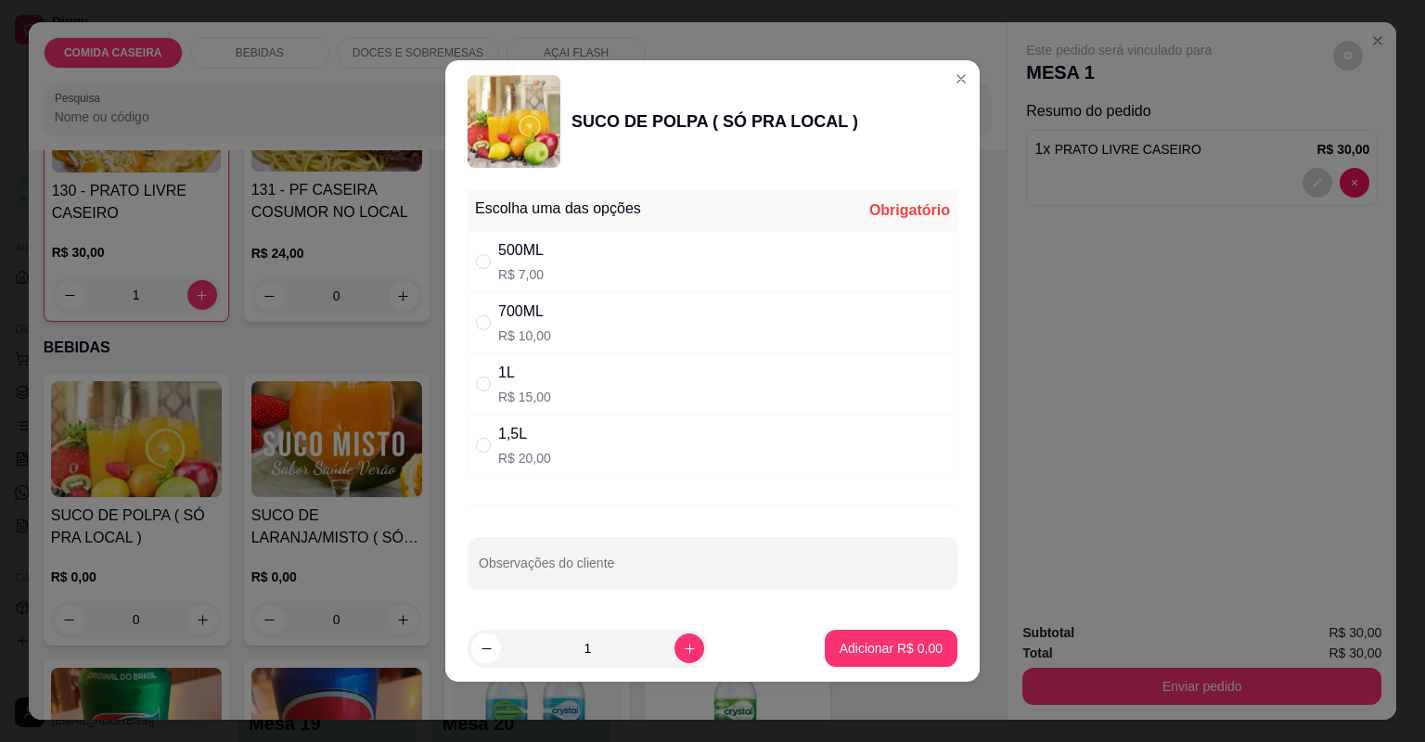
click at [582, 252] on div "500ML R$ 7,00" at bounding box center [713, 261] width 490 height 61
radio input "true"
click at [846, 639] on p "Adicionar R$ 7,00" at bounding box center [891, 648] width 100 height 18
type input "1"
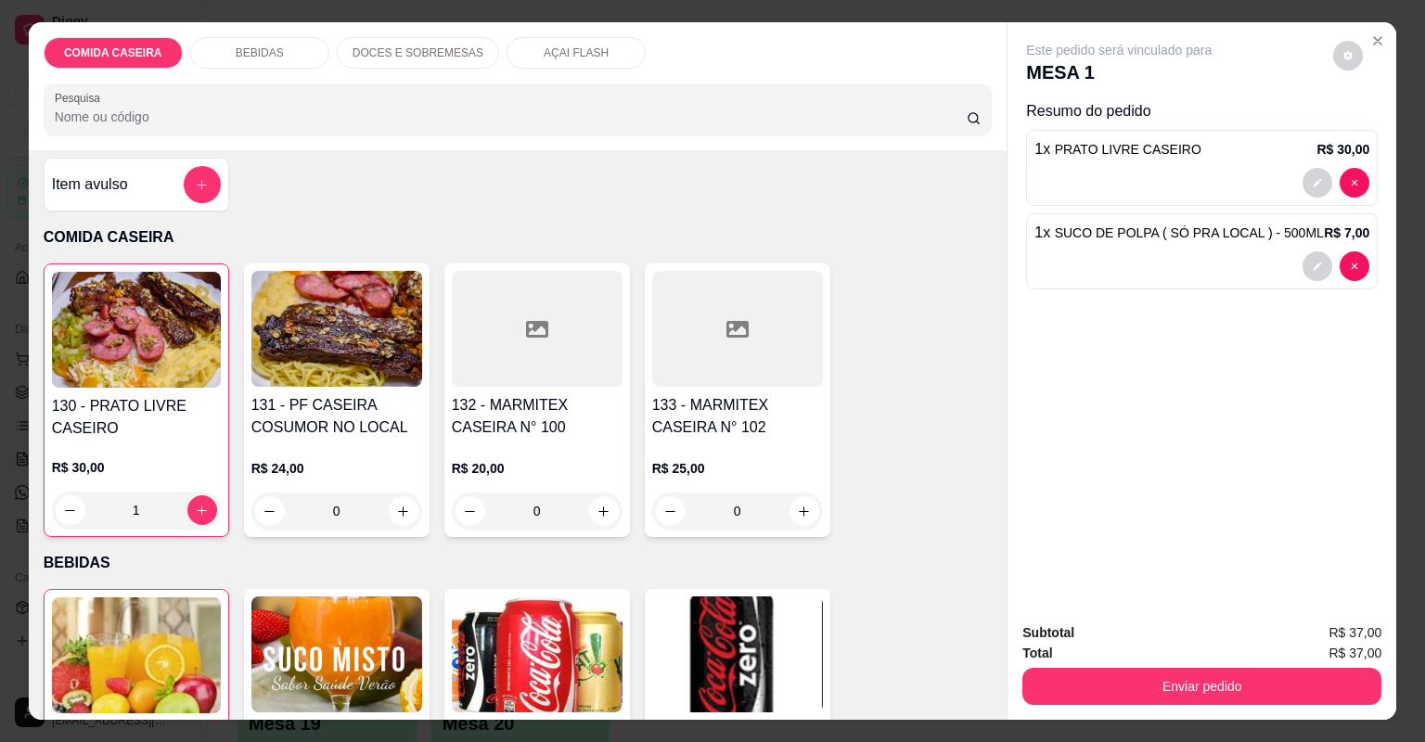
scroll to position [0, 0]
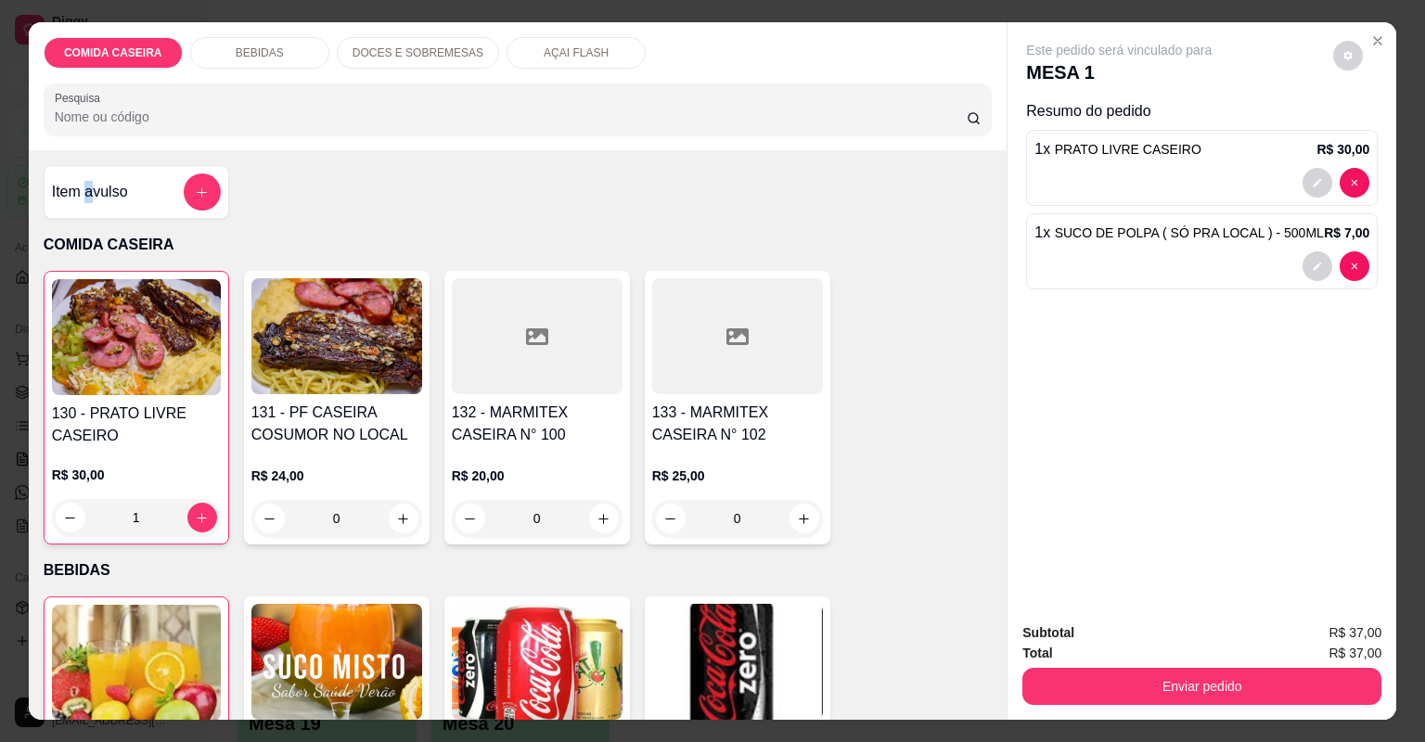
click at [84, 199] on h4 "Item avulso" at bounding box center [90, 192] width 76 height 22
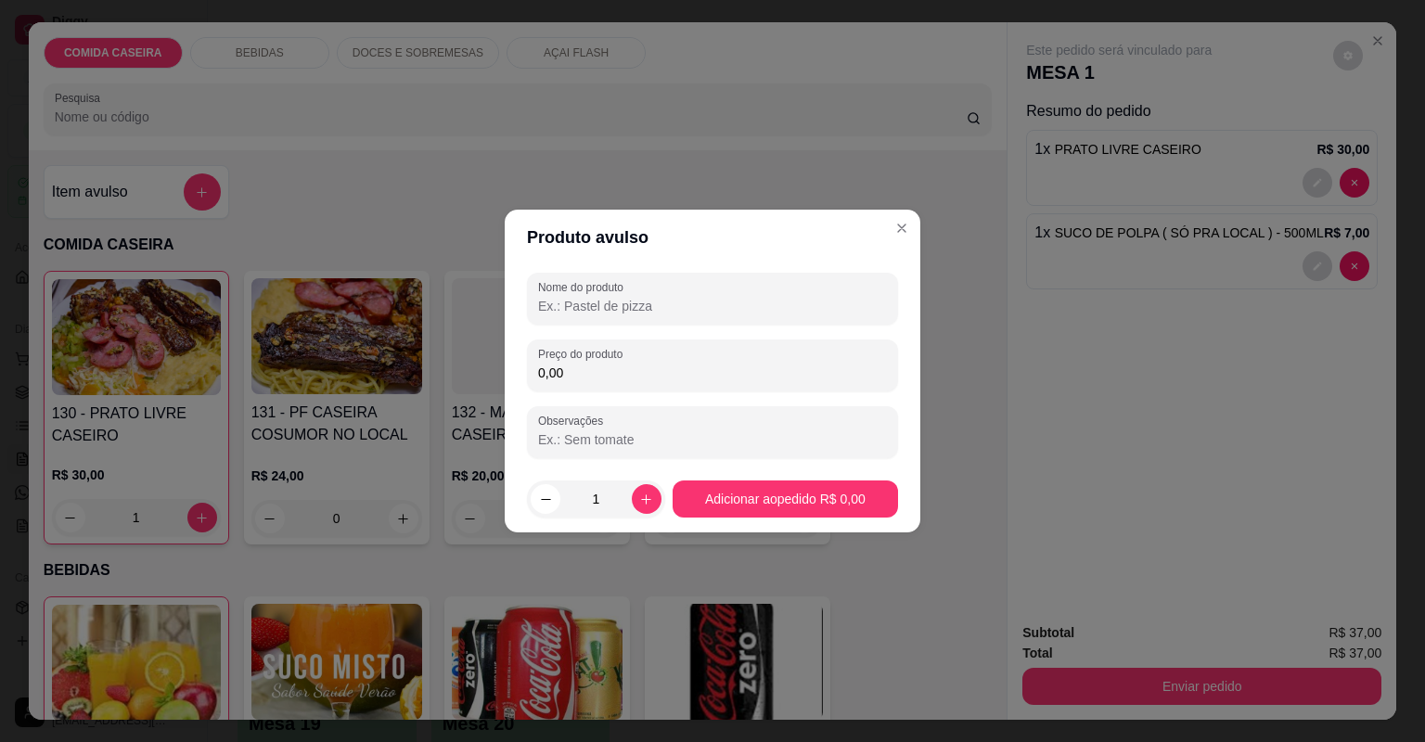
click at [587, 375] on input "0,00" at bounding box center [712, 373] width 349 height 19
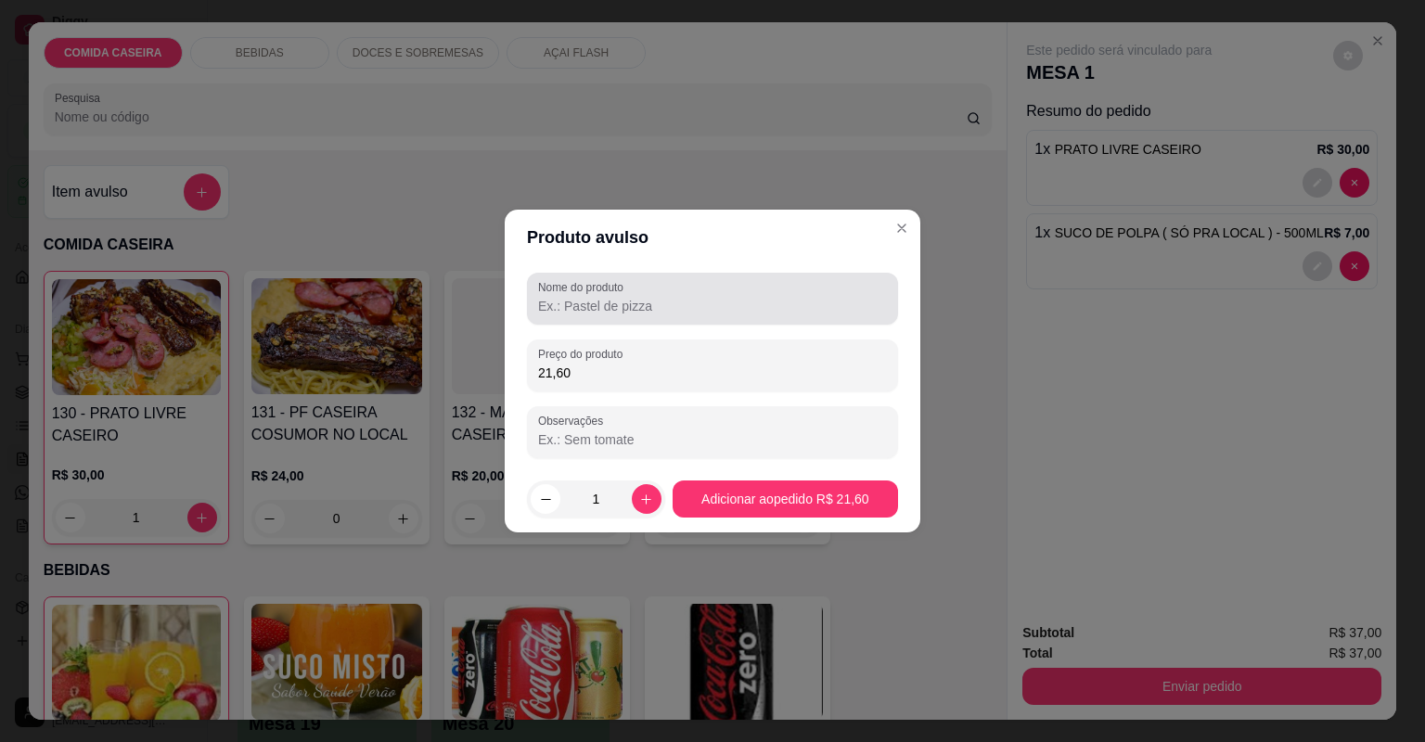
type input "21,60"
click at [570, 280] on label "Nome do produto" at bounding box center [584, 287] width 92 height 16
click at [570, 297] on input "Nome do produto" at bounding box center [712, 306] width 349 height 19
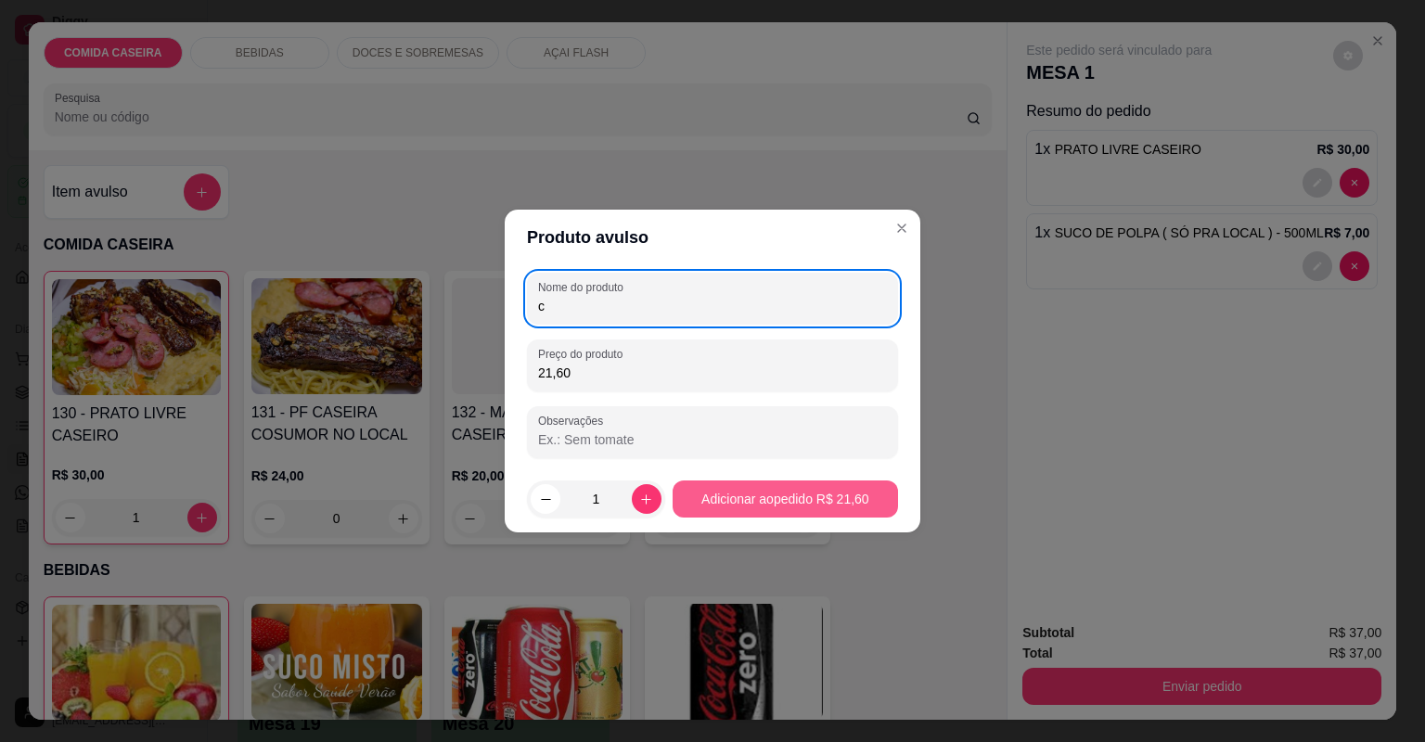
type input "c"
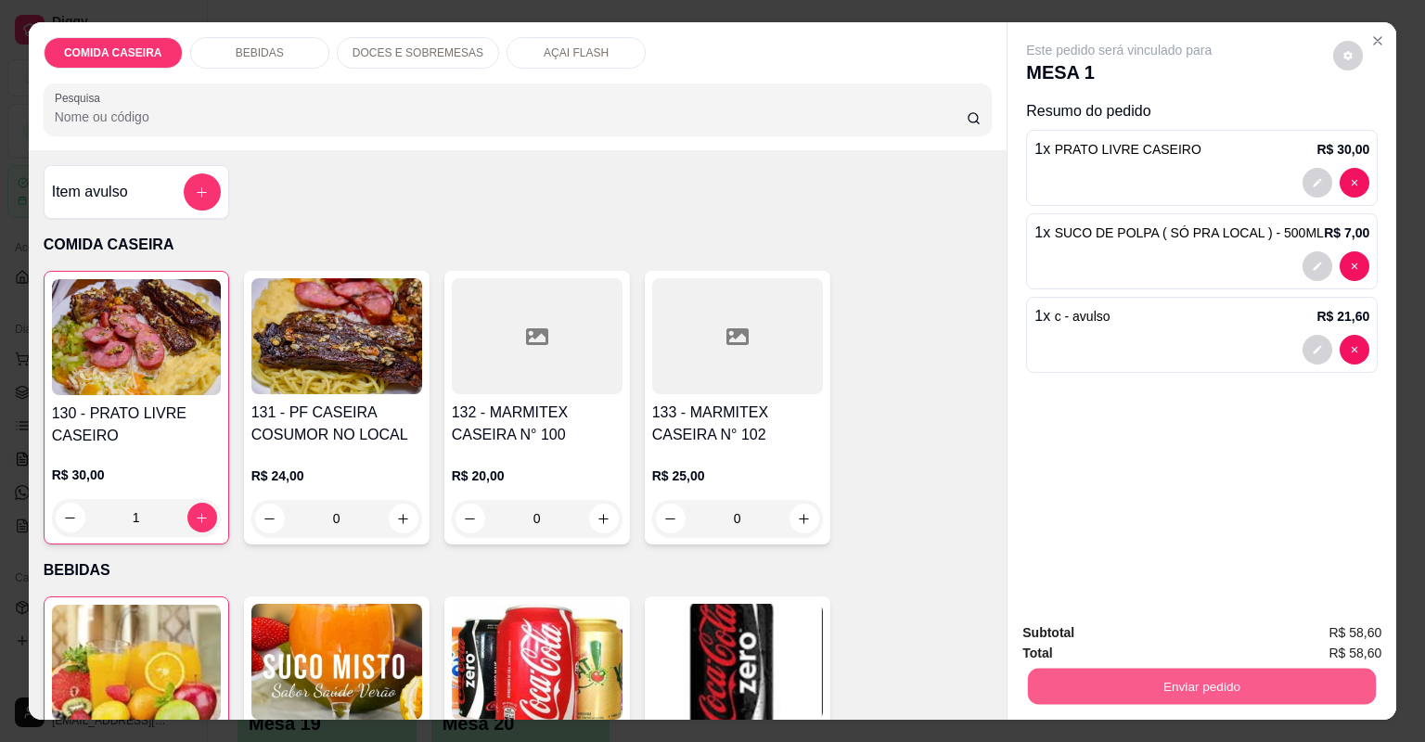
click at [1039, 683] on button "Enviar pedido" at bounding box center [1202, 687] width 348 height 36
click at [1194, 637] on button "Não registrar e enviar pedido" at bounding box center [1141, 640] width 187 height 34
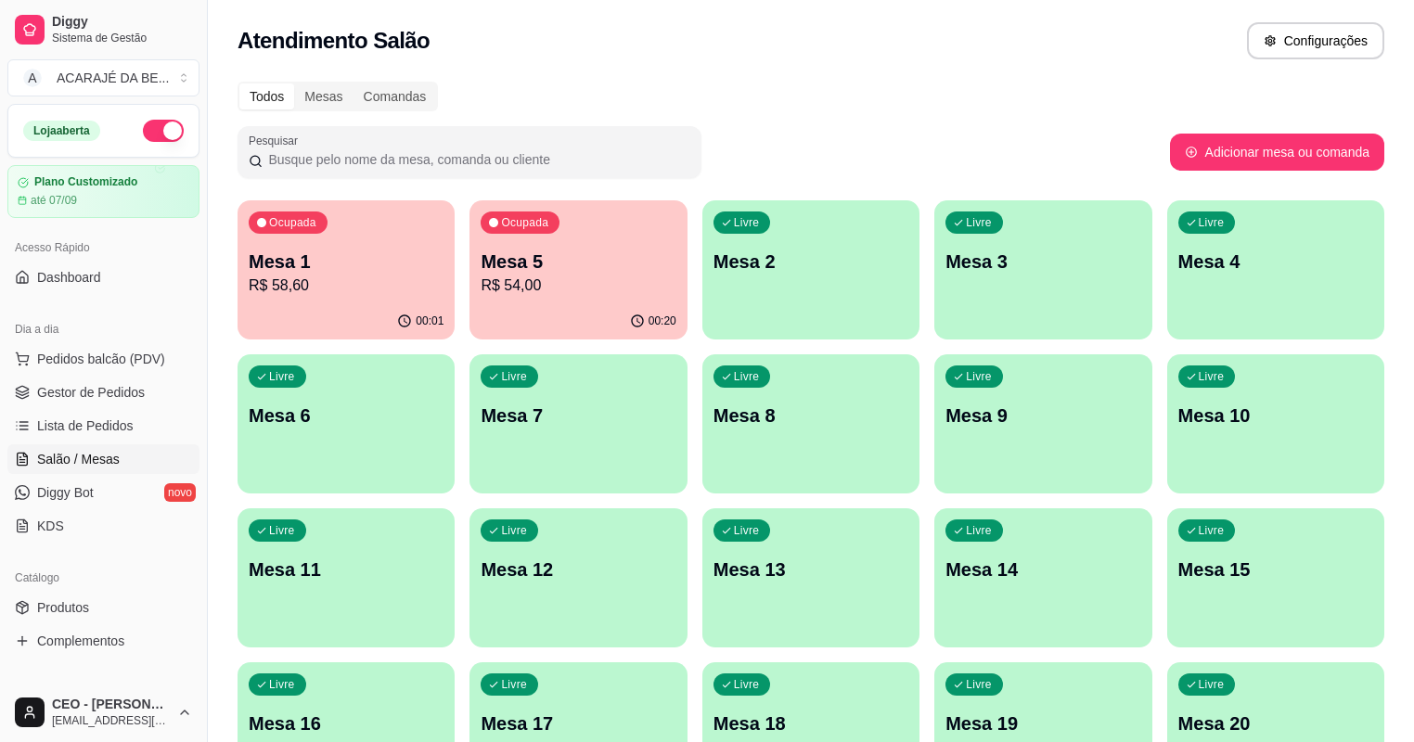
click at [687, 508] on div "Livre Mesa 12" at bounding box center [577, 566] width 217 height 117
click at [503, 304] on div "00:20" at bounding box center [577, 321] width 217 height 36
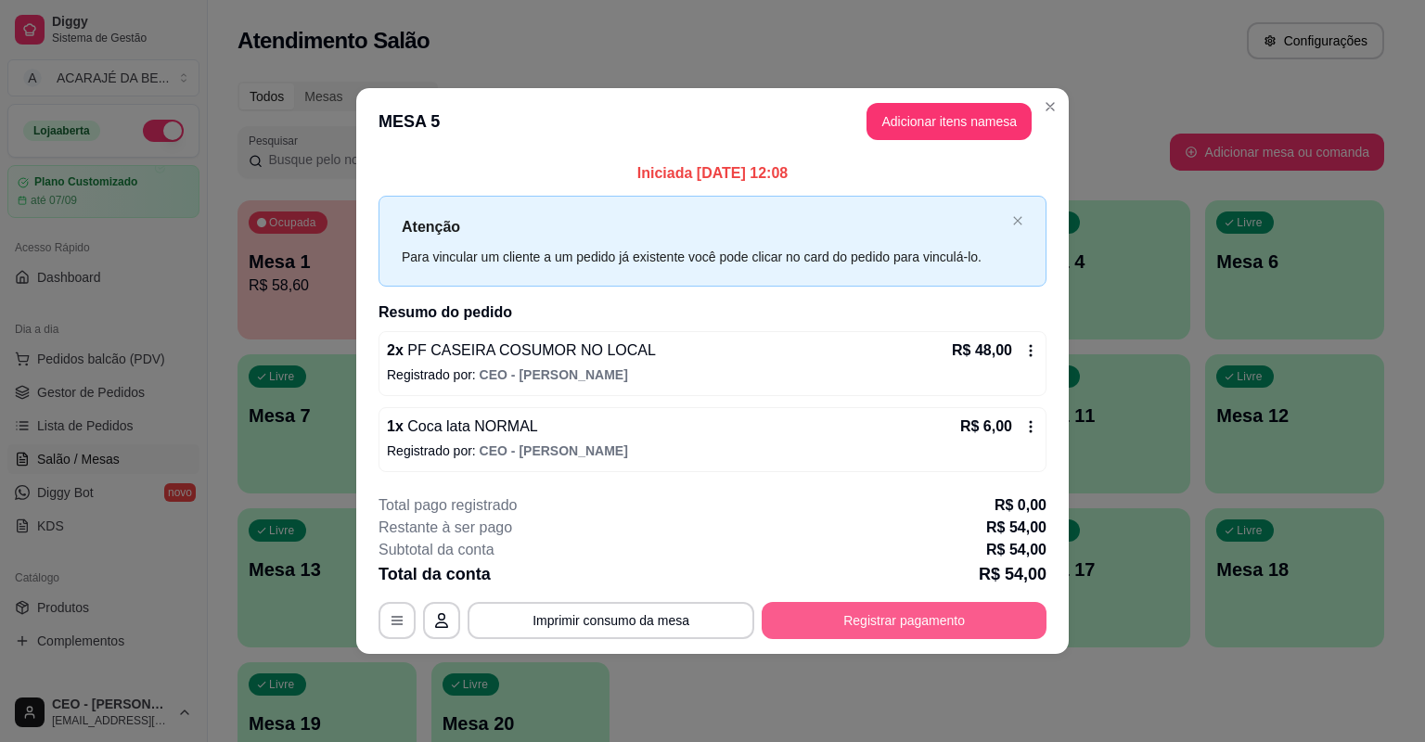
click at [915, 627] on button "Registrar pagamento" at bounding box center [904, 620] width 285 height 37
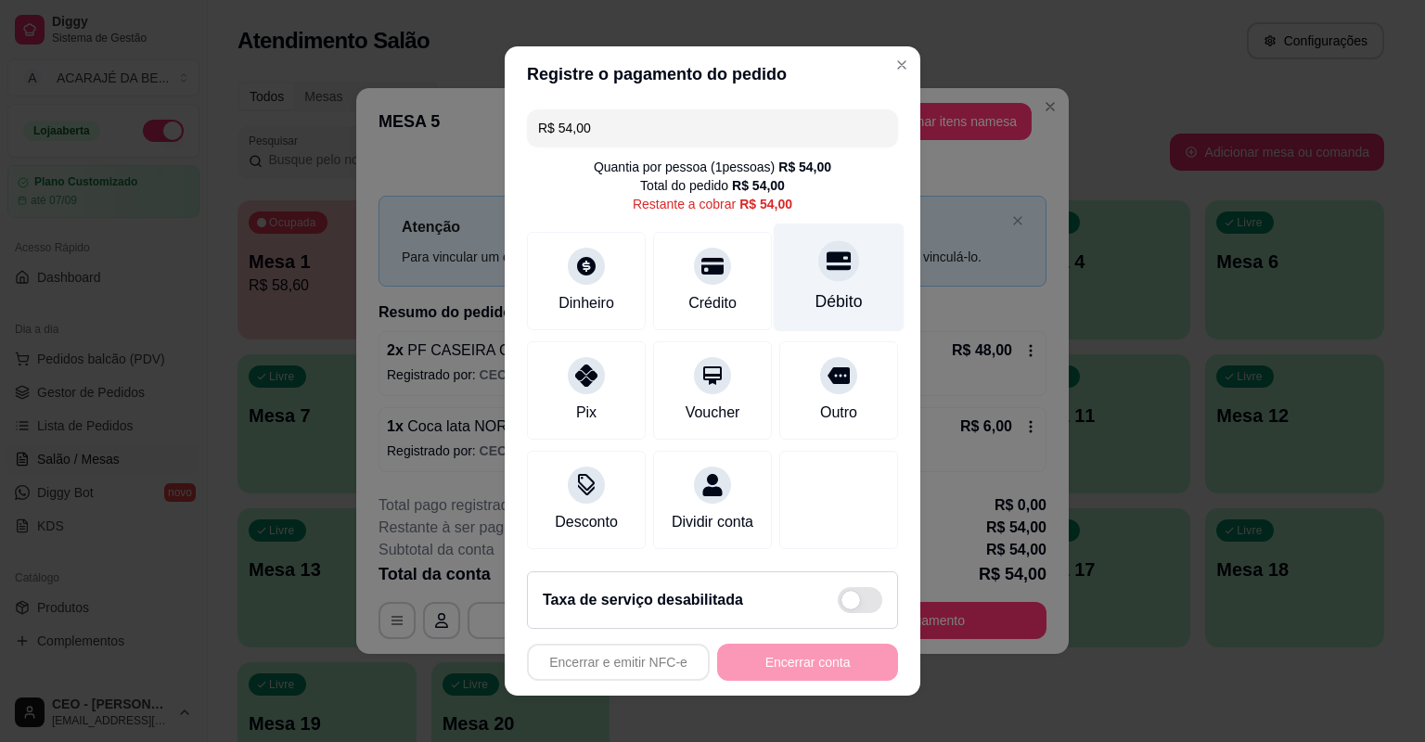
click at [798, 298] on div "Débito" at bounding box center [839, 278] width 131 height 109
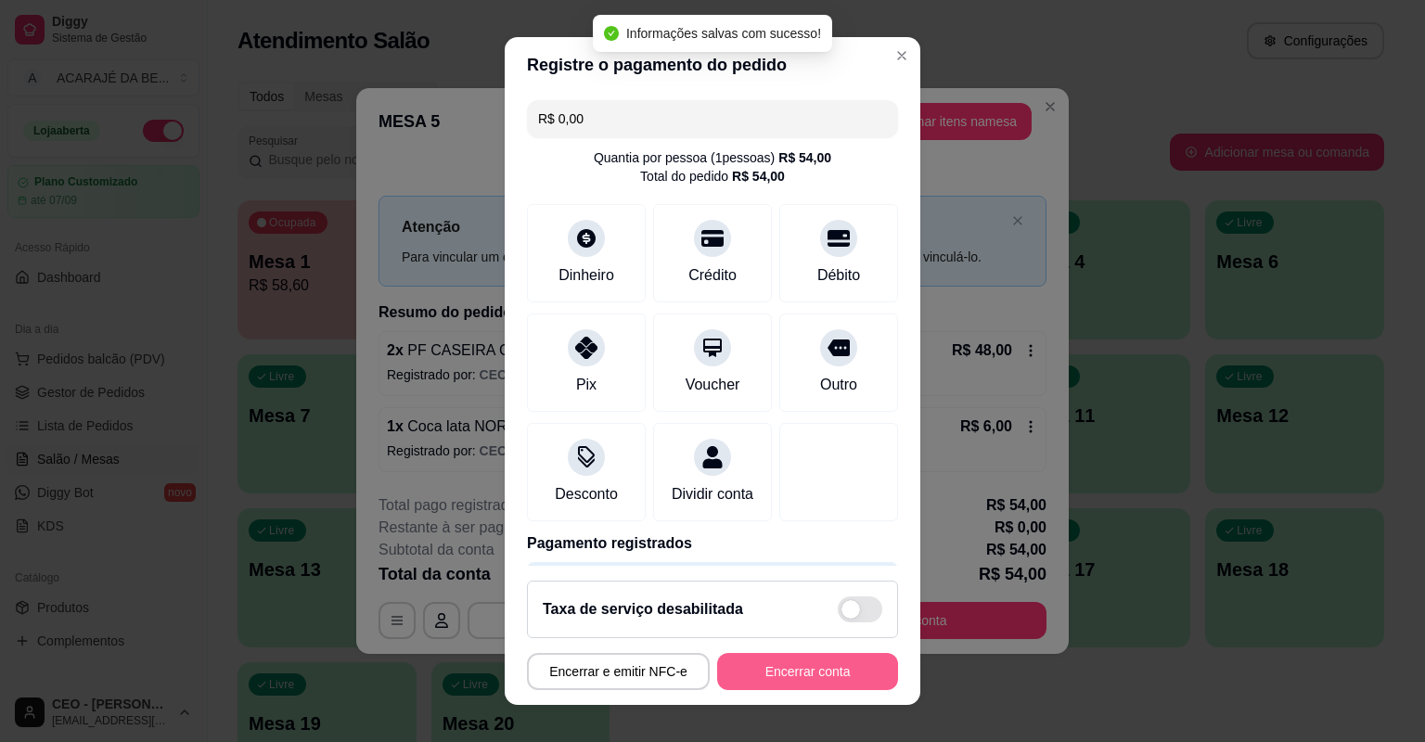
type input "R$ 0,00"
click at [788, 672] on button "Encerrar conta" at bounding box center [807, 671] width 181 height 37
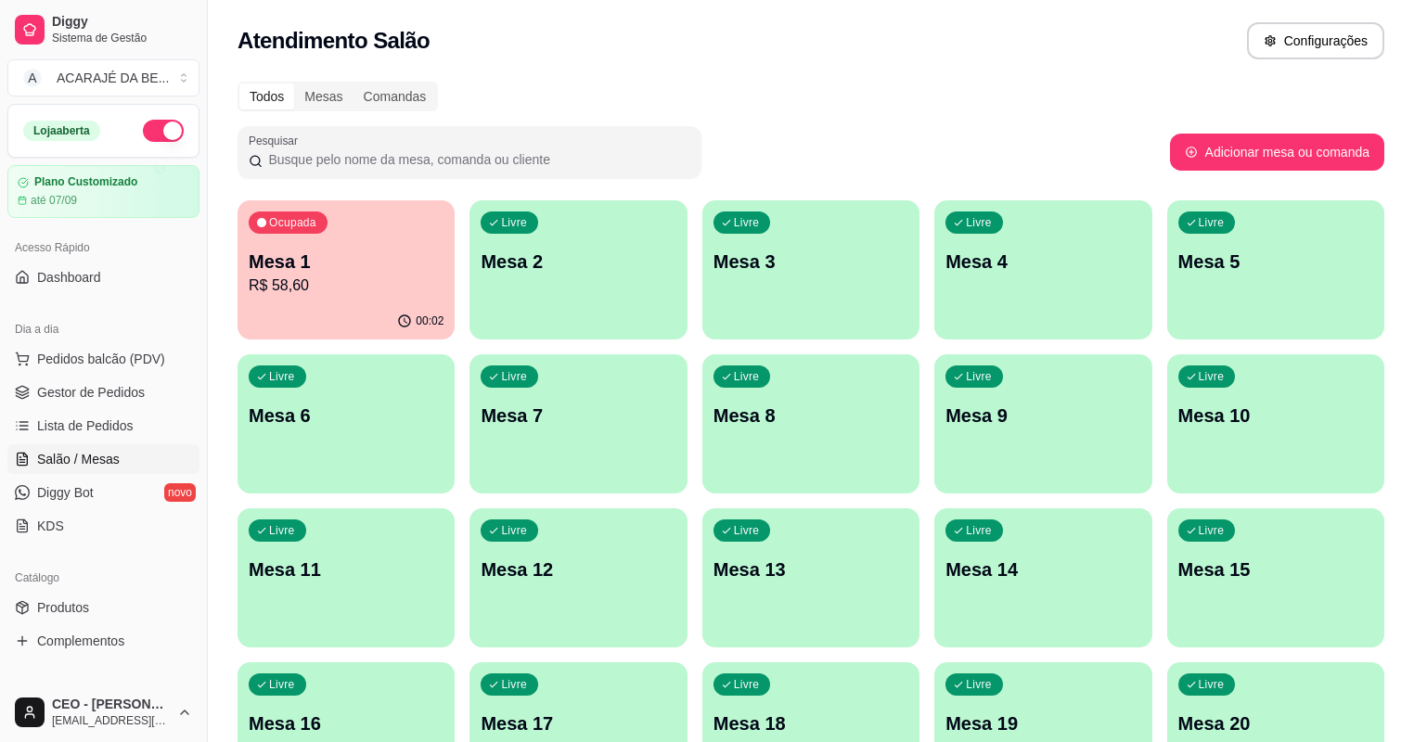
click at [353, 245] on div "Ocupada Mesa 1 R$ 58,60" at bounding box center [346, 251] width 217 height 103
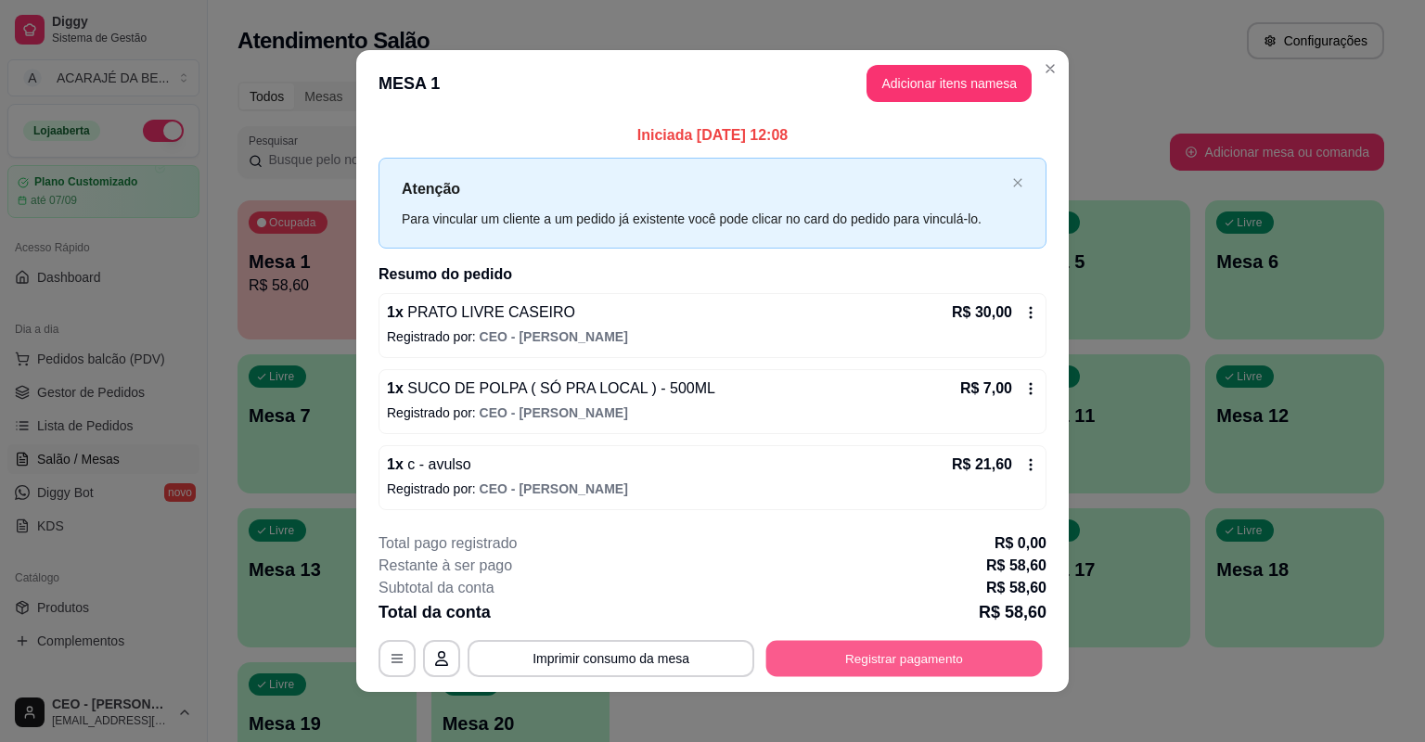
click at [903, 665] on button "Registrar pagamento" at bounding box center [904, 658] width 276 height 36
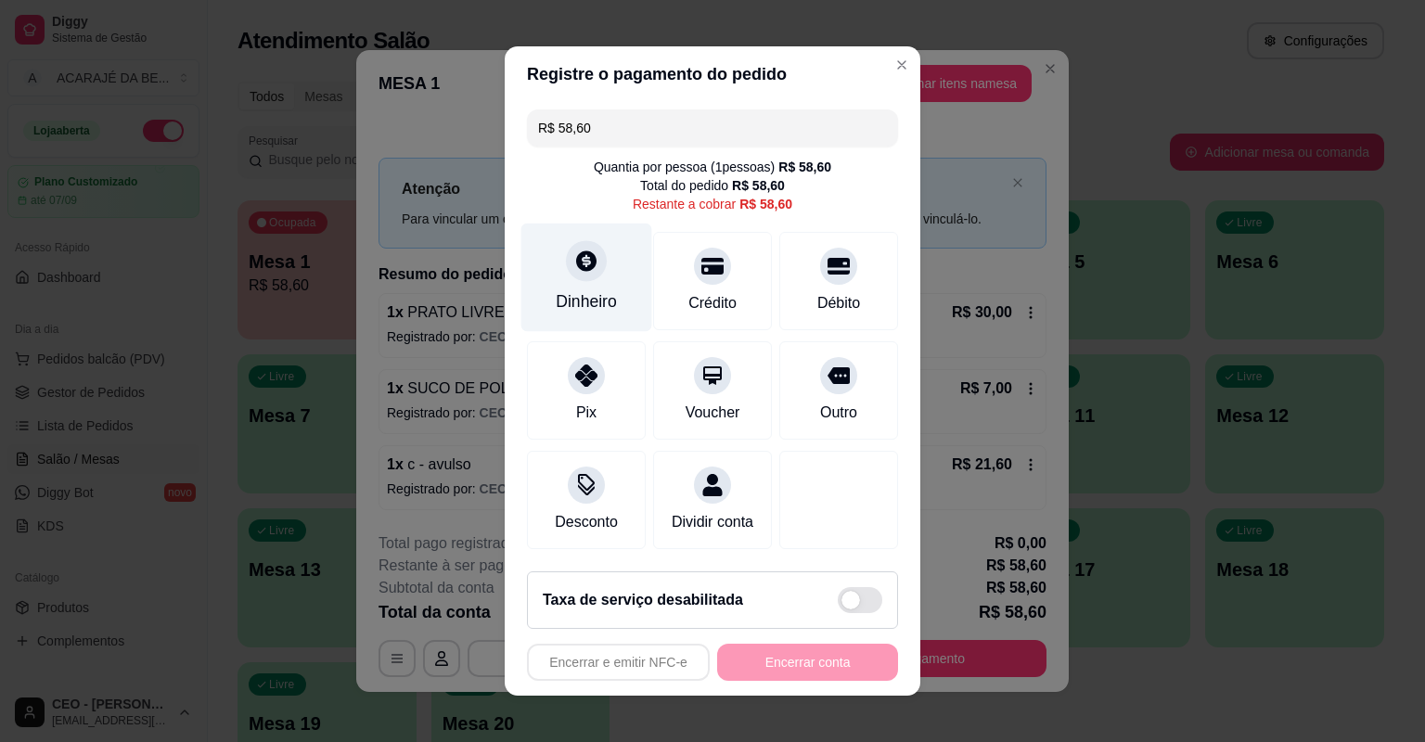
click at [594, 290] on div "Dinheiro" at bounding box center [586, 301] width 61 height 24
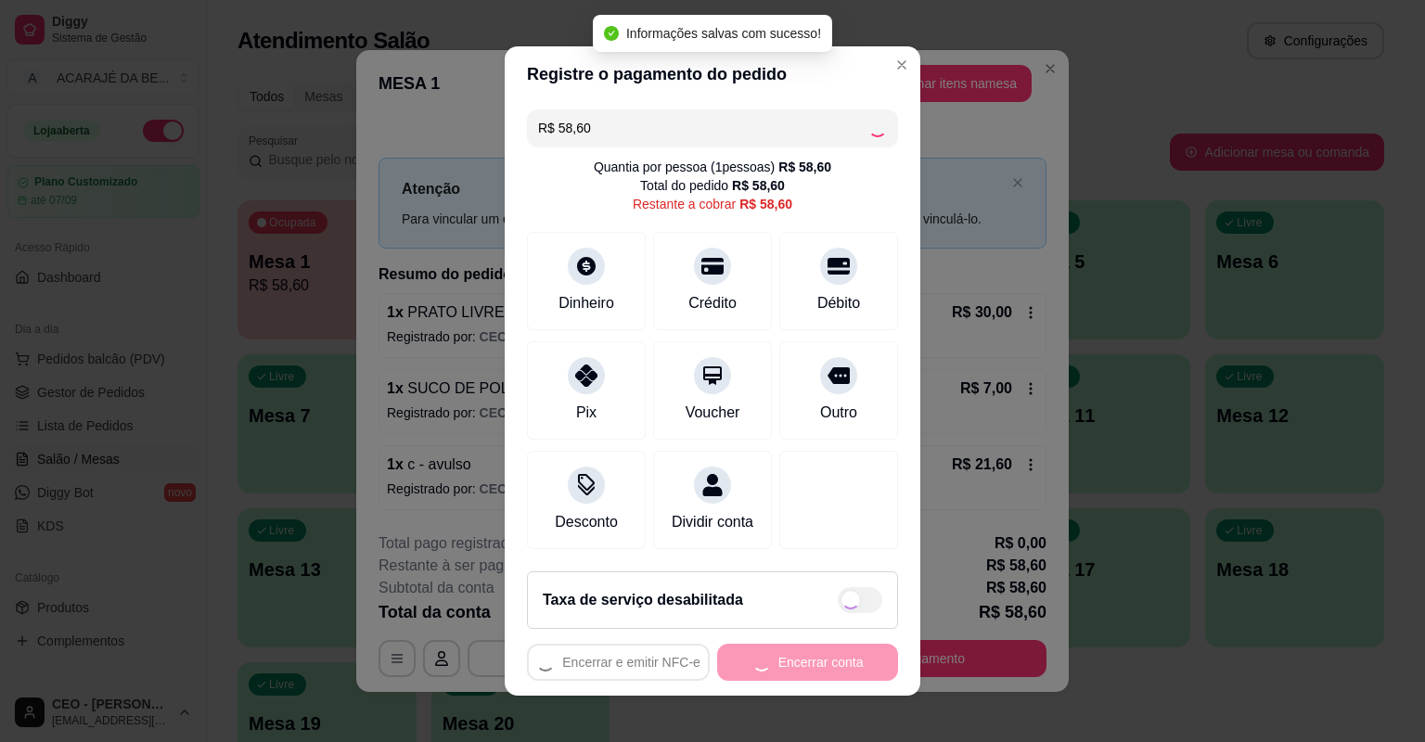
type input "R$ 0,00"
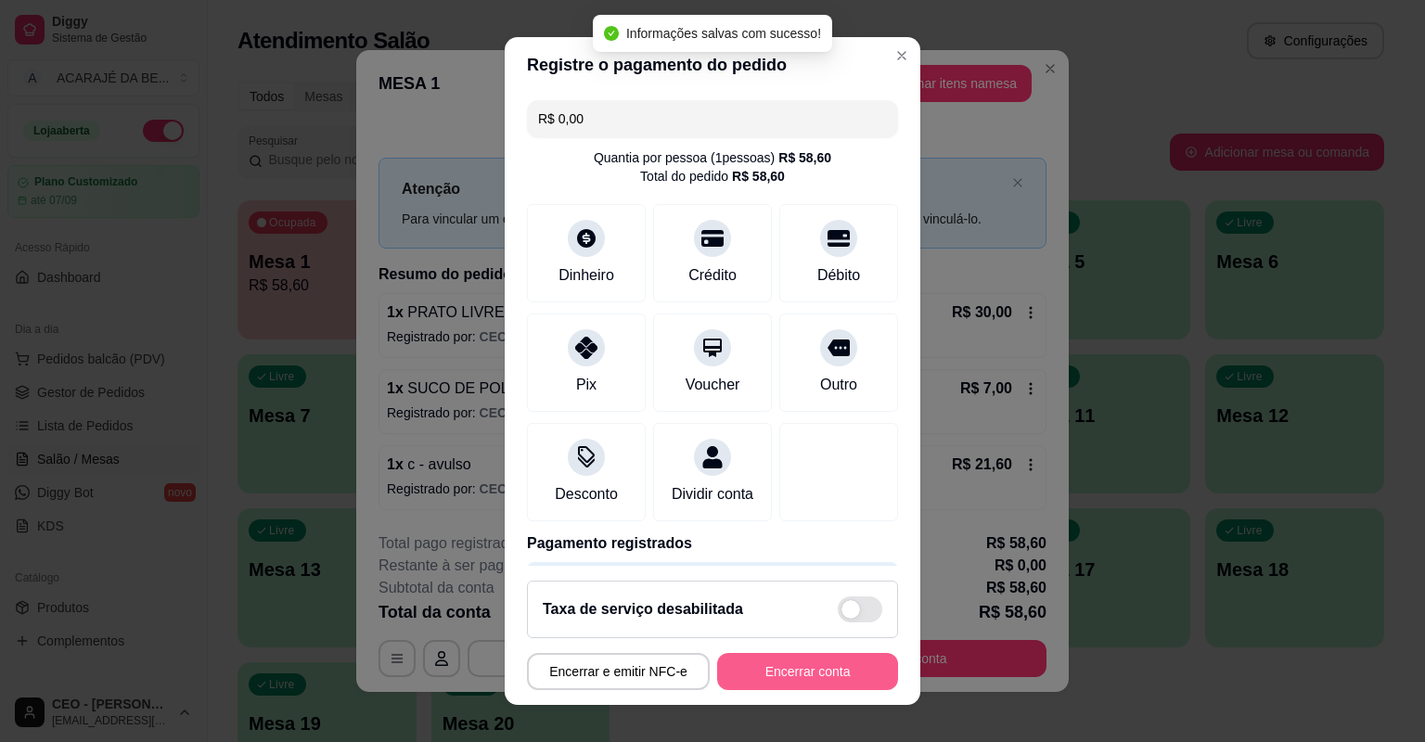
click at [796, 664] on button "Encerrar conta" at bounding box center [807, 671] width 181 height 37
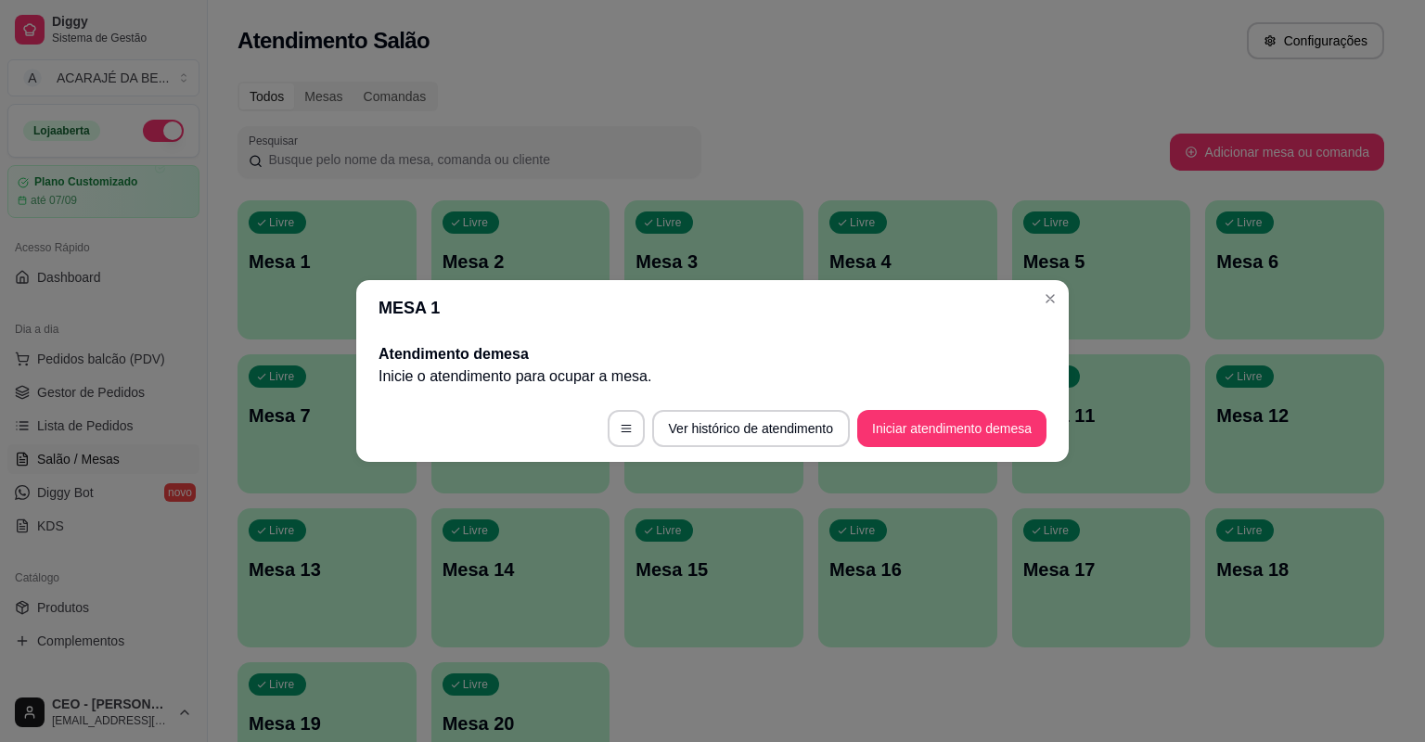
click at [1024, 363] on div "Atendimento de mesa Inicie o atendimento para ocupar a mesa ." at bounding box center [713, 365] width 668 height 45
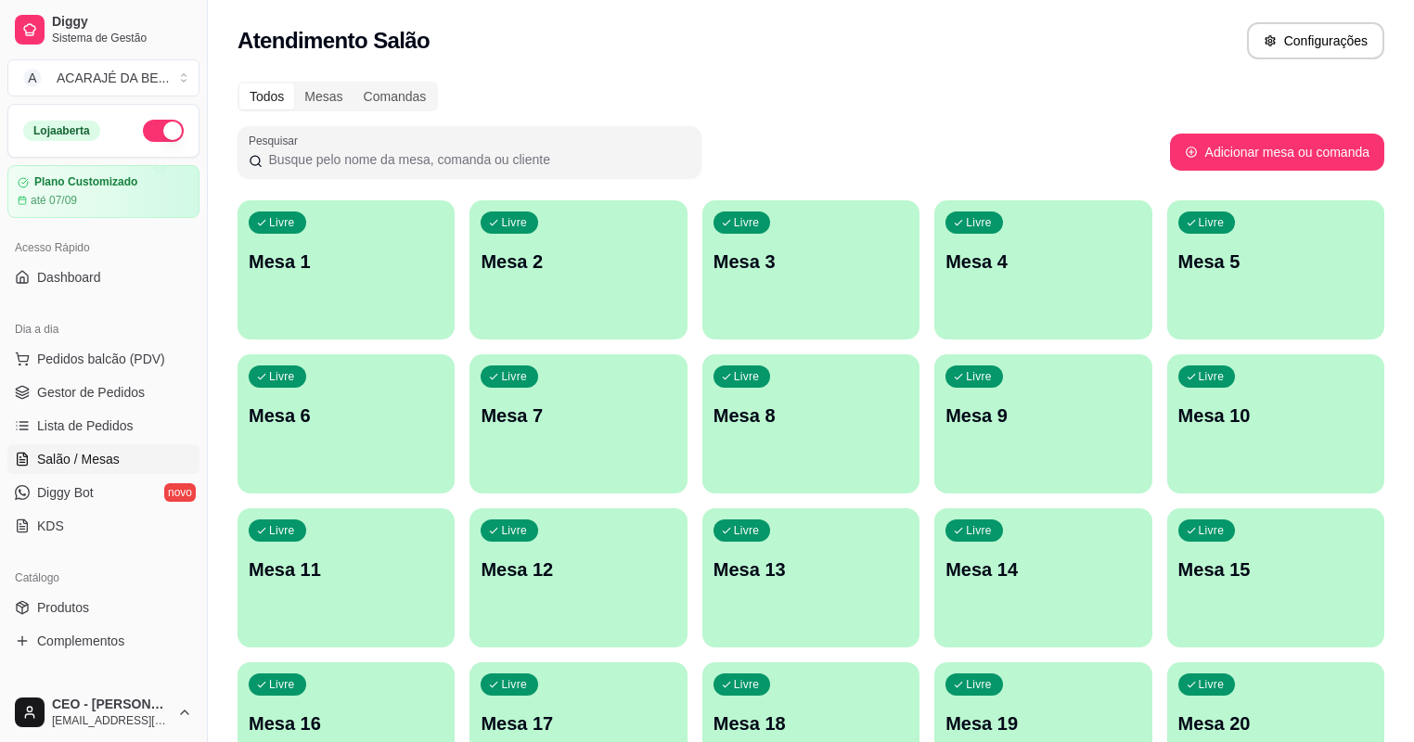
click at [675, 557] on p "Mesa 12" at bounding box center [578, 570] width 195 height 26
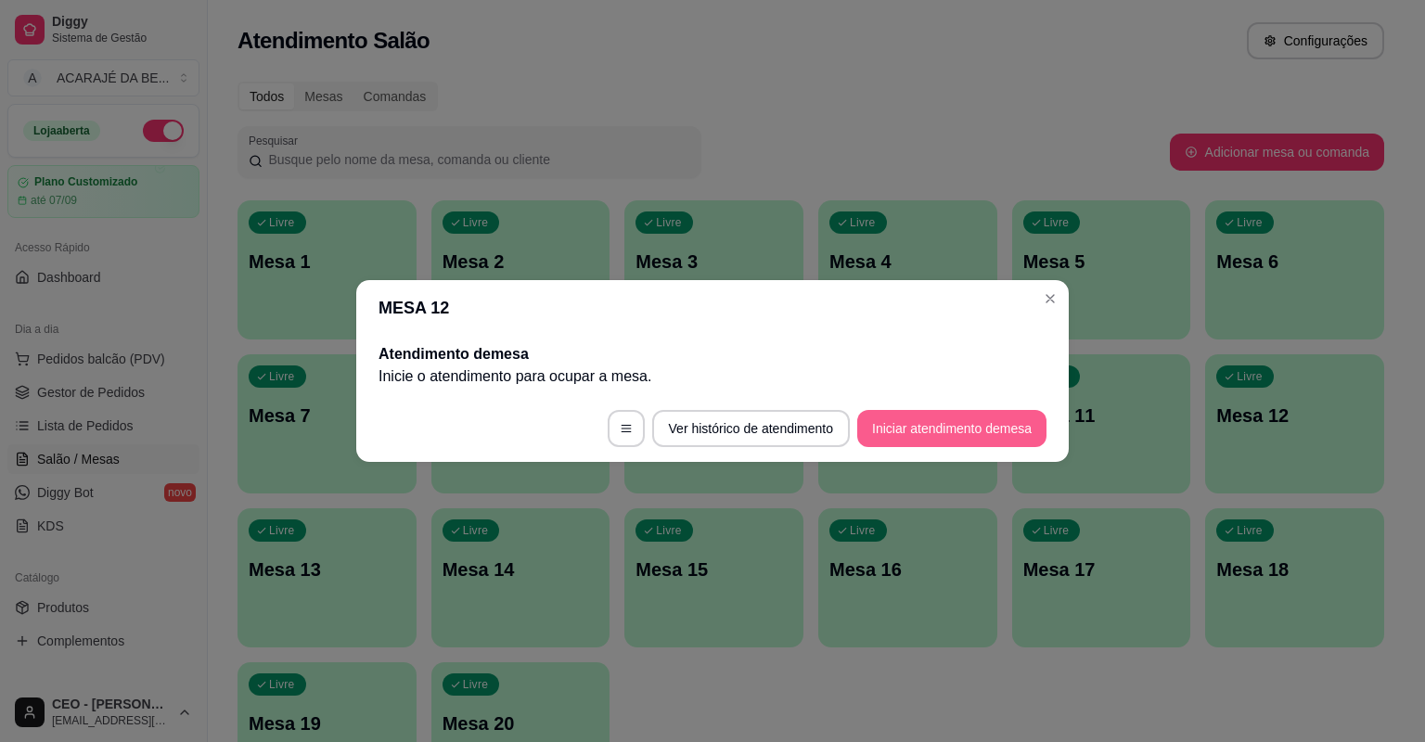
click at [951, 430] on button "Iniciar atendimento de mesa" at bounding box center [951, 428] width 189 height 37
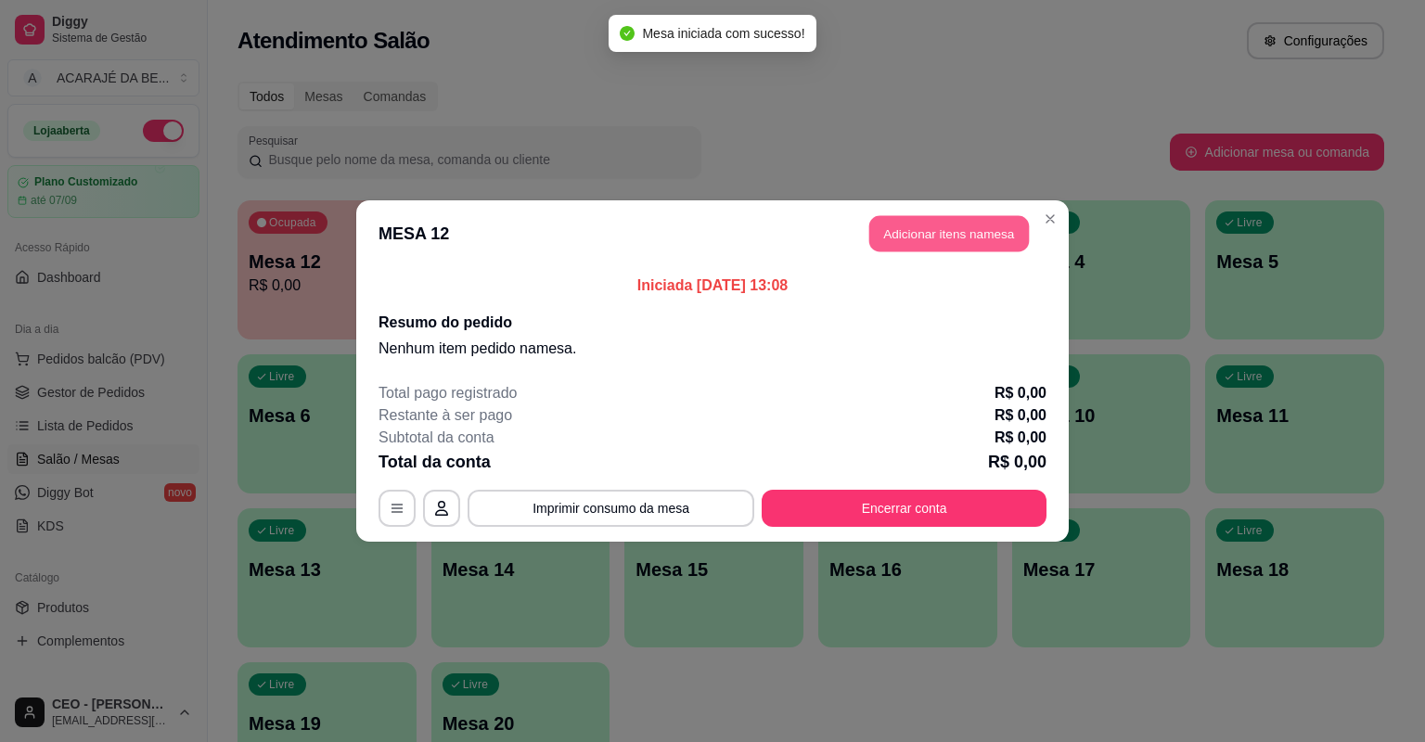
click at [946, 238] on button "Adicionar itens na mesa" at bounding box center [949, 234] width 160 height 36
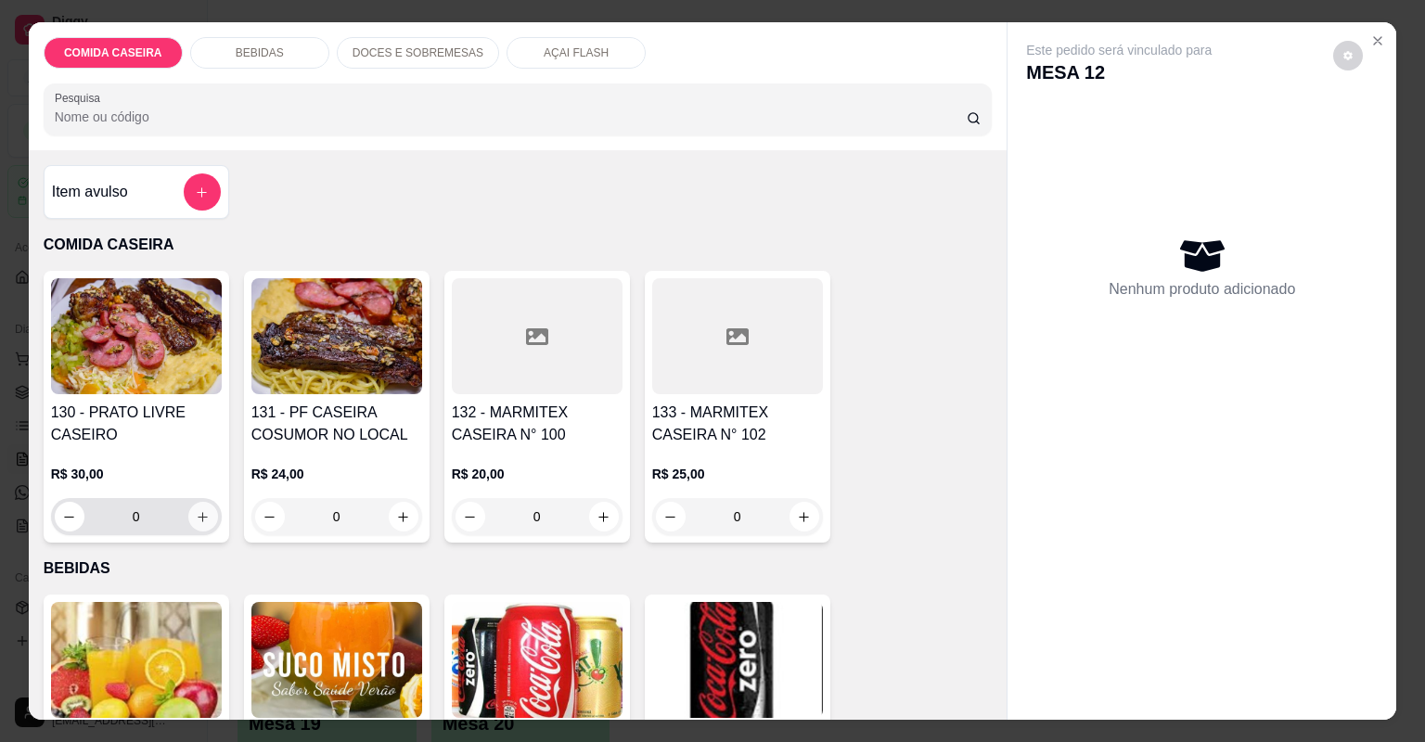
click at [188, 510] on button "increase-product-quantity" at bounding box center [203, 517] width 30 height 30
type input "1"
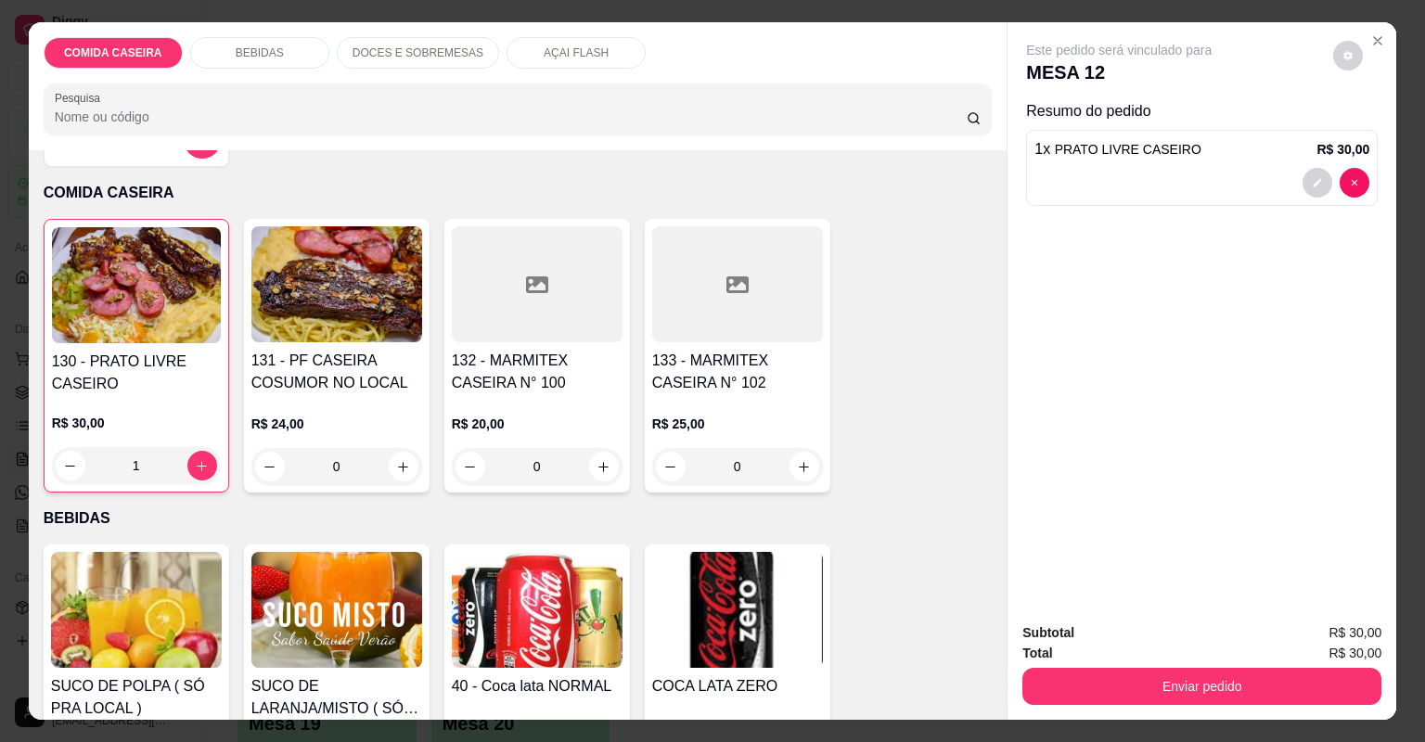
scroll to position [297, 0]
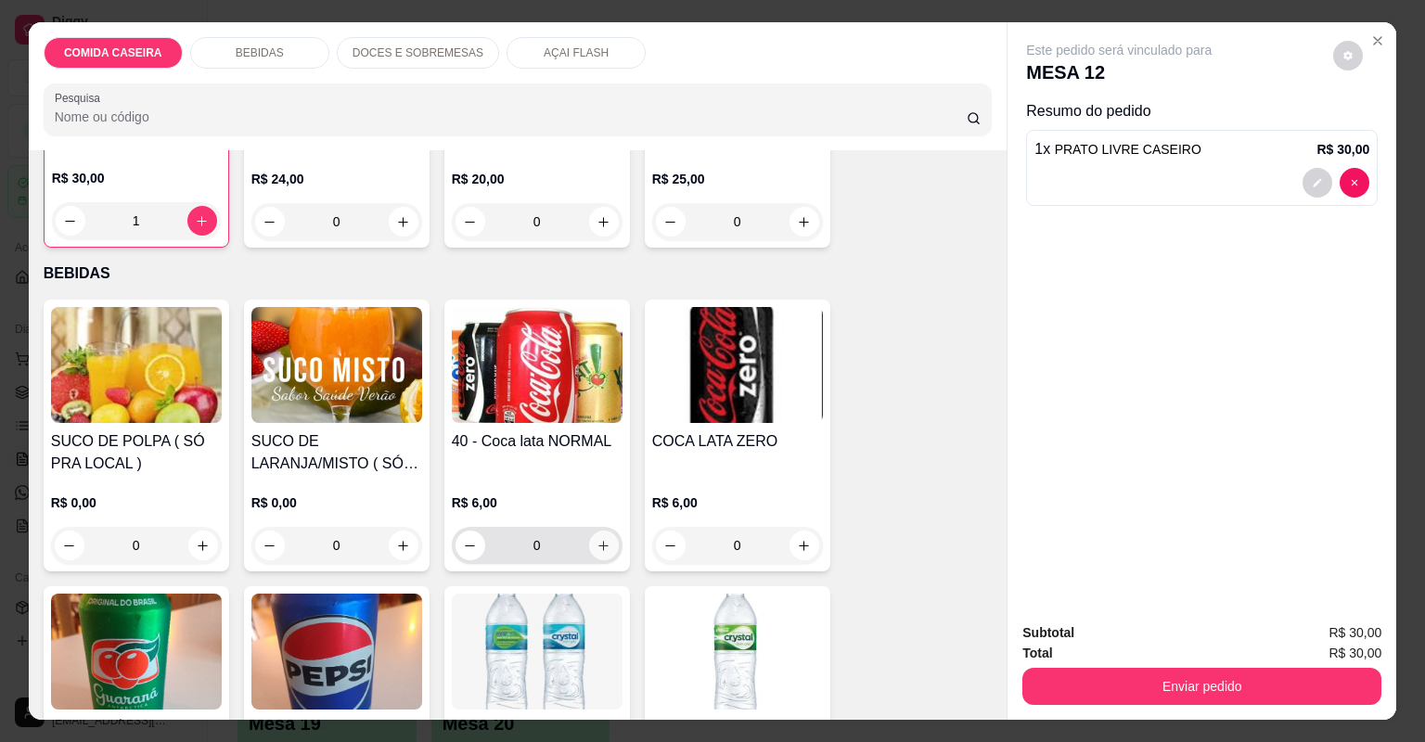
click at [596, 532] on button "increase-product-quantity" at bounding box center [604, 546] width 30 height 30
type input "1"
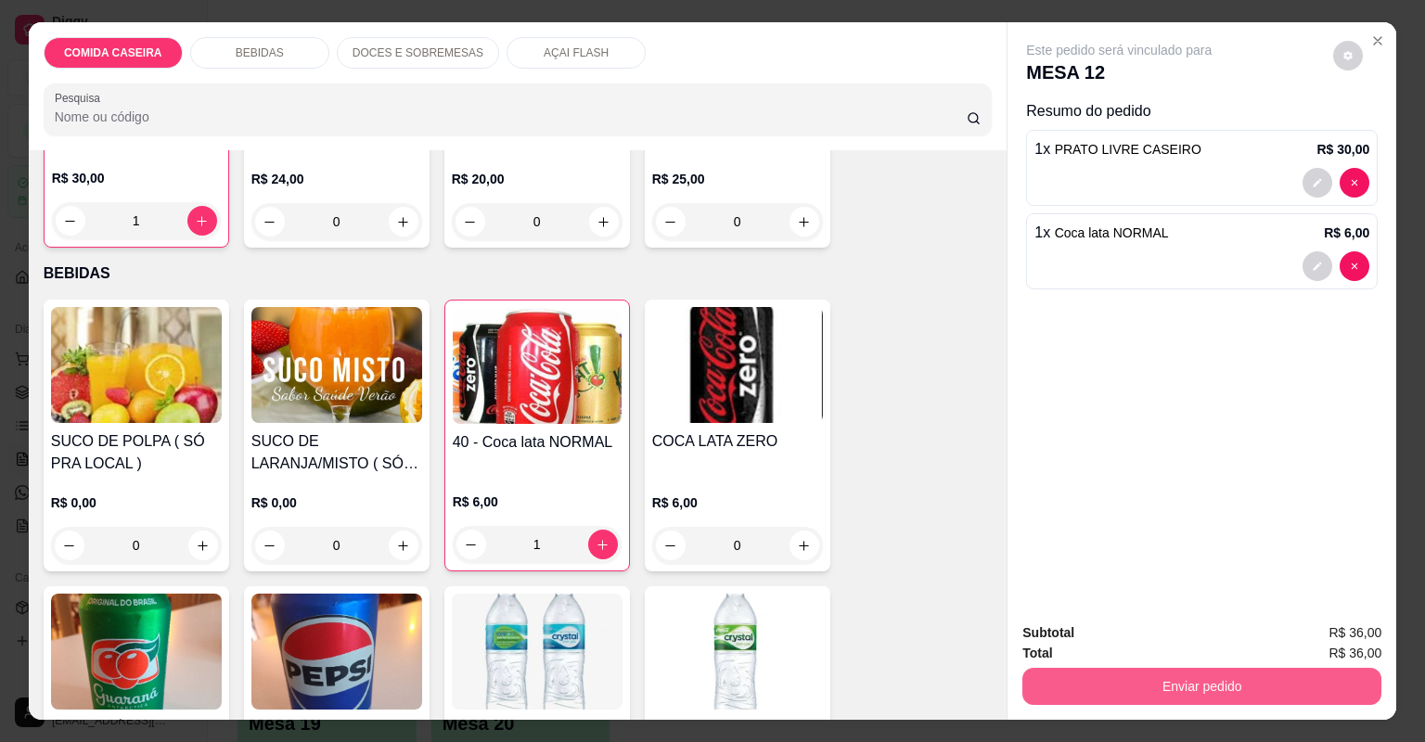
click at [1047, 678] on button "Enviar pedido" at bounding box center [1201, 686] width 359 height 37
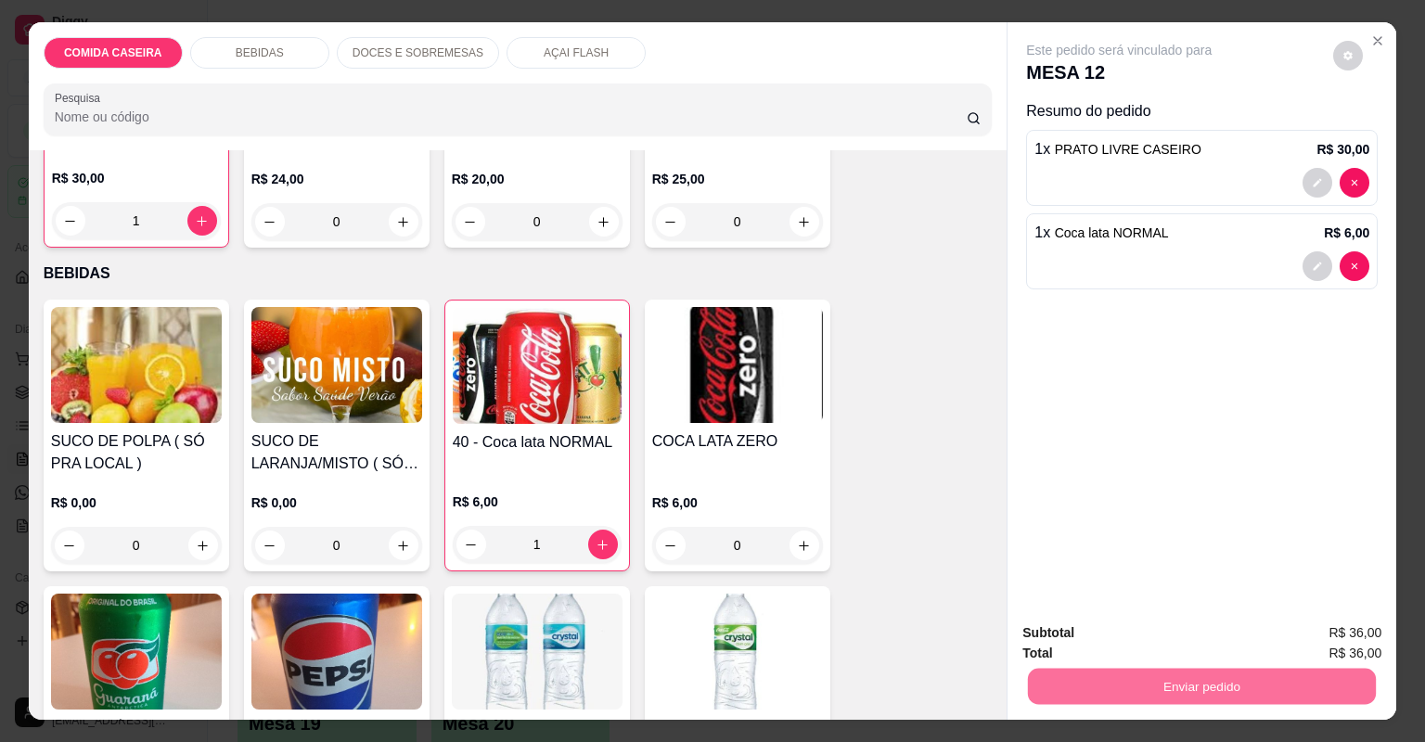
click at [1124, 636] on button "Não registrar e enviar pedido" at bounding box center [1141, 640] width 187 height 34
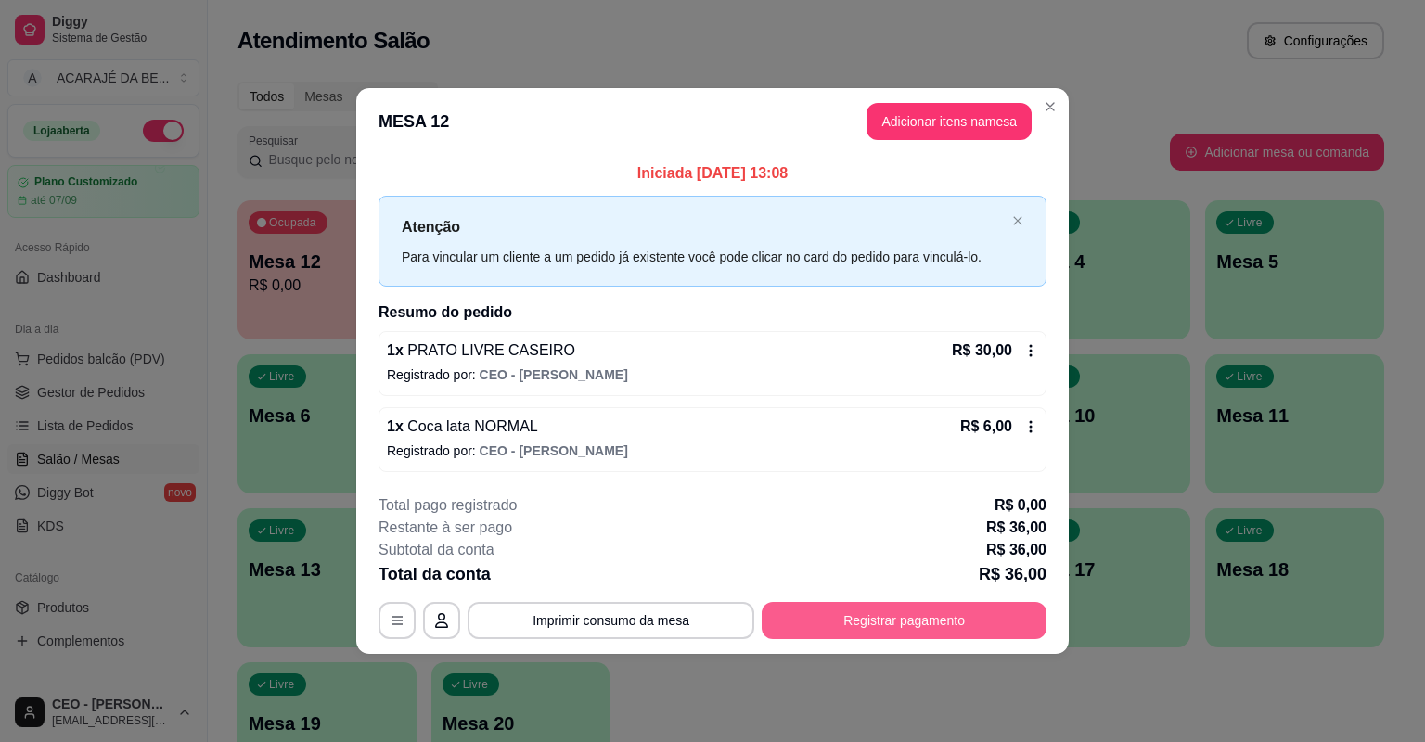
click at [917, 615] on button "Registrar pagamento" at bounding box center [904, 620] width 285 height 37
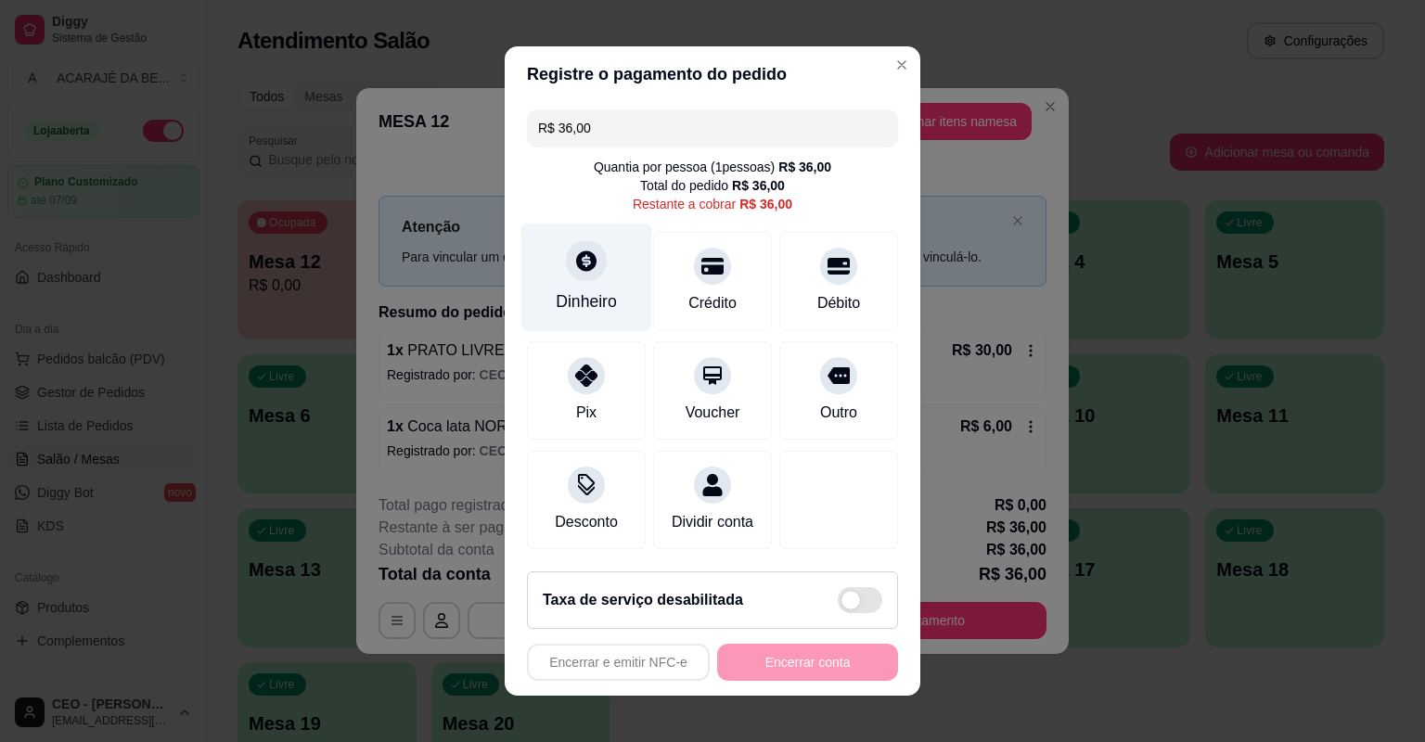
click at [628, 271] on div "Dinheiro" at bounding box center [586, 278] width 131 height 109
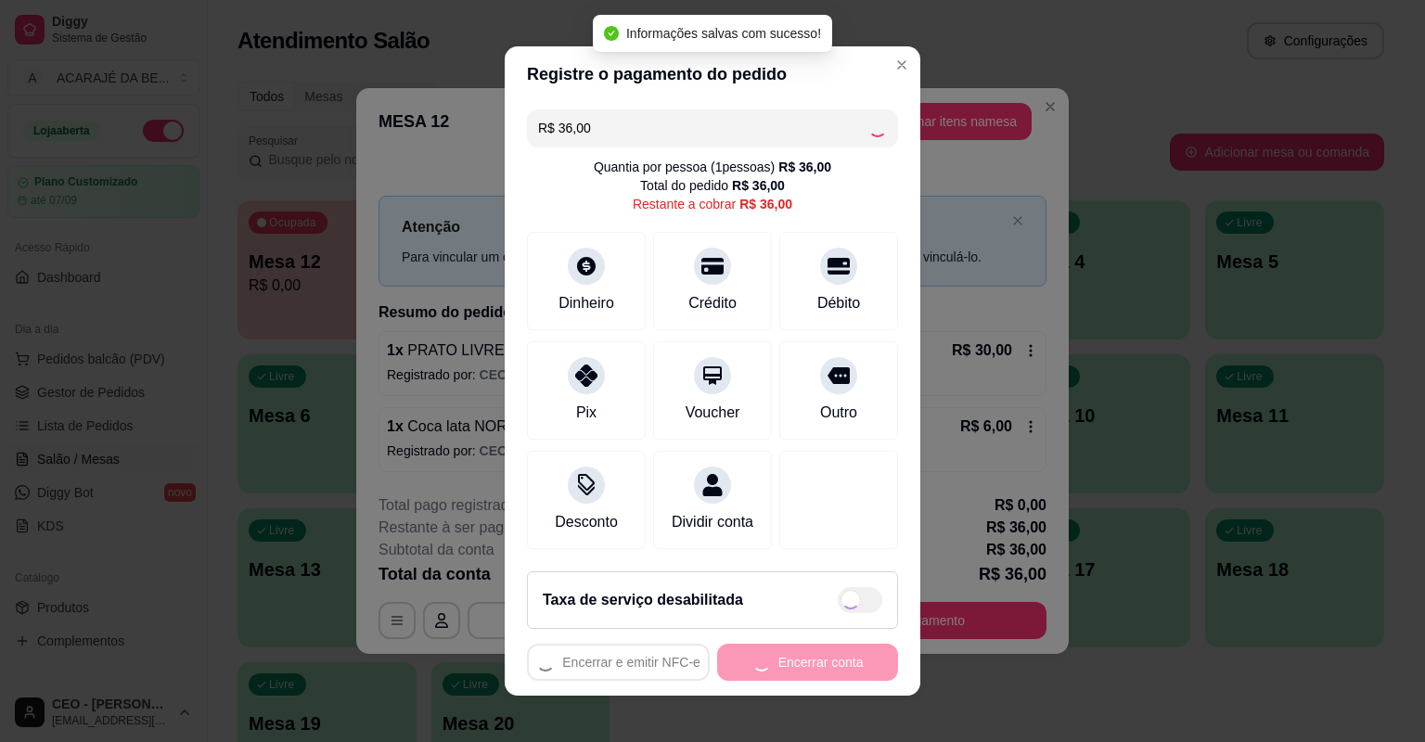
type input "R$ 0,00"
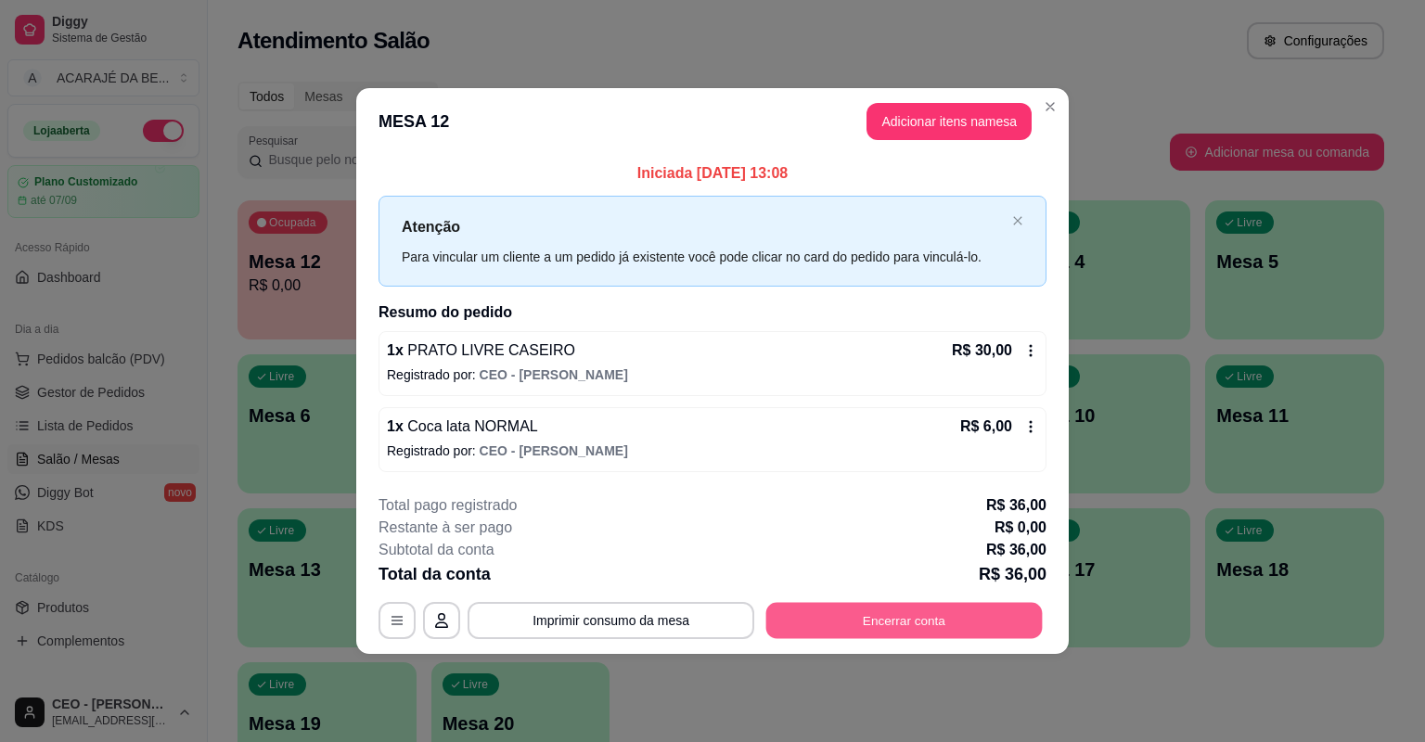
click at [942, 621] on button "Encerrar conta" at bounding box center [904, 620] width 276 height 36
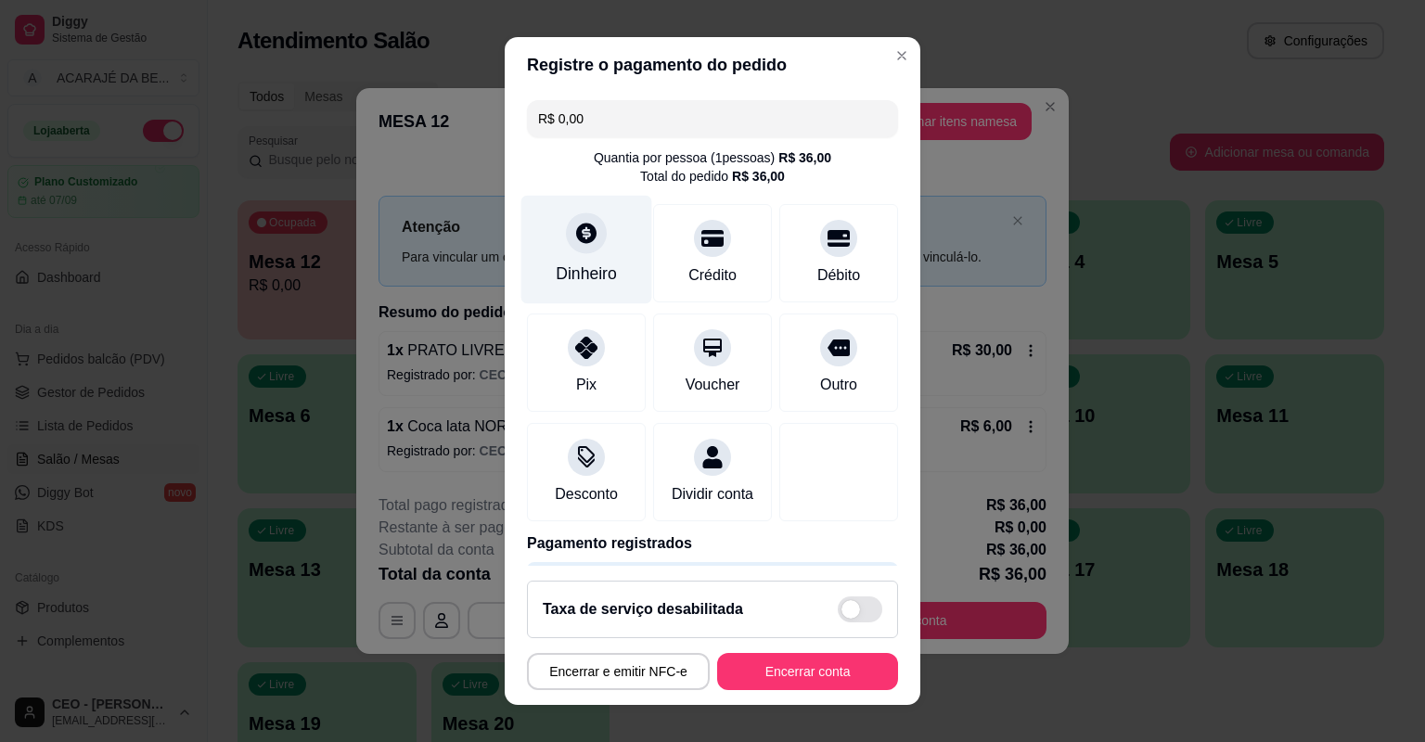
click at [610, 260] on div "Dinheiro" at bounding box center [586, 250] width 131 height 109
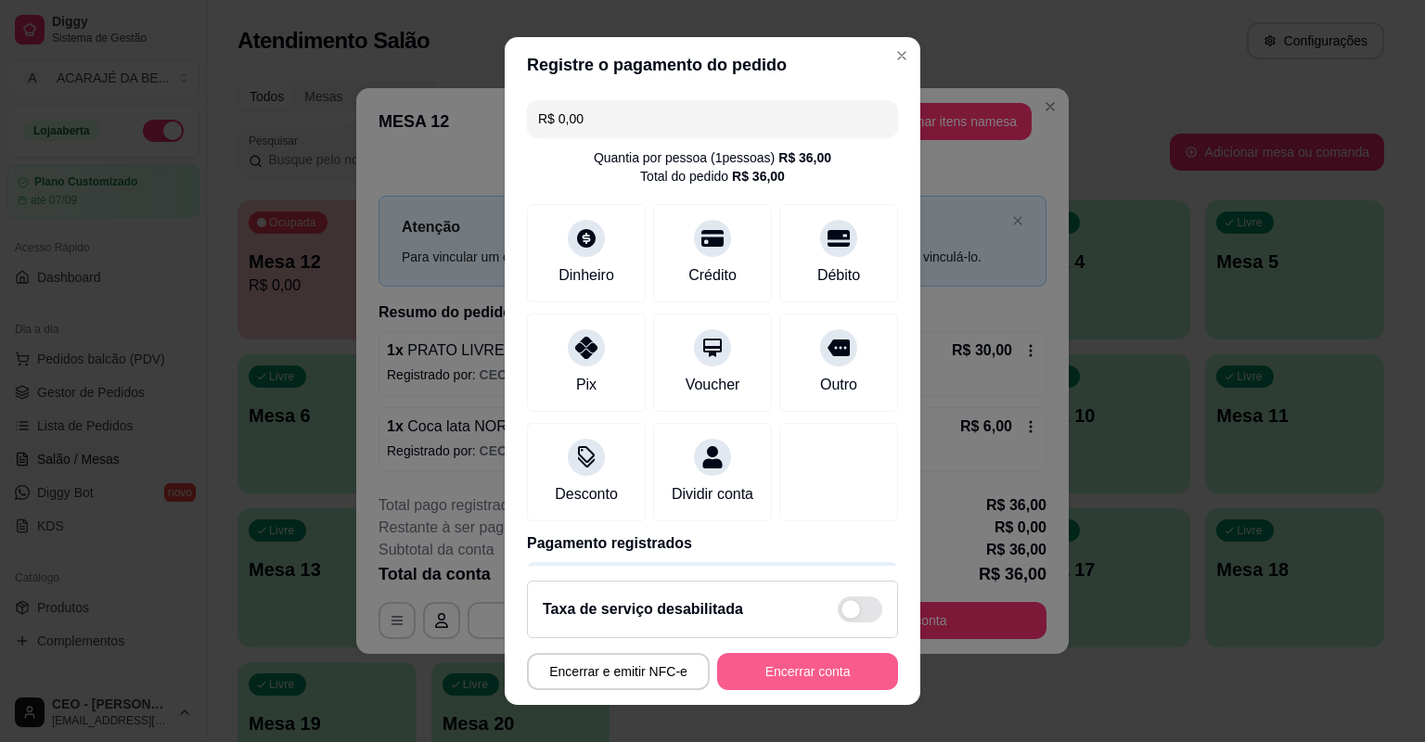
click at [790, 664] on button "Encerrar conta" at bounding box center [807, 671] width 181 height 37
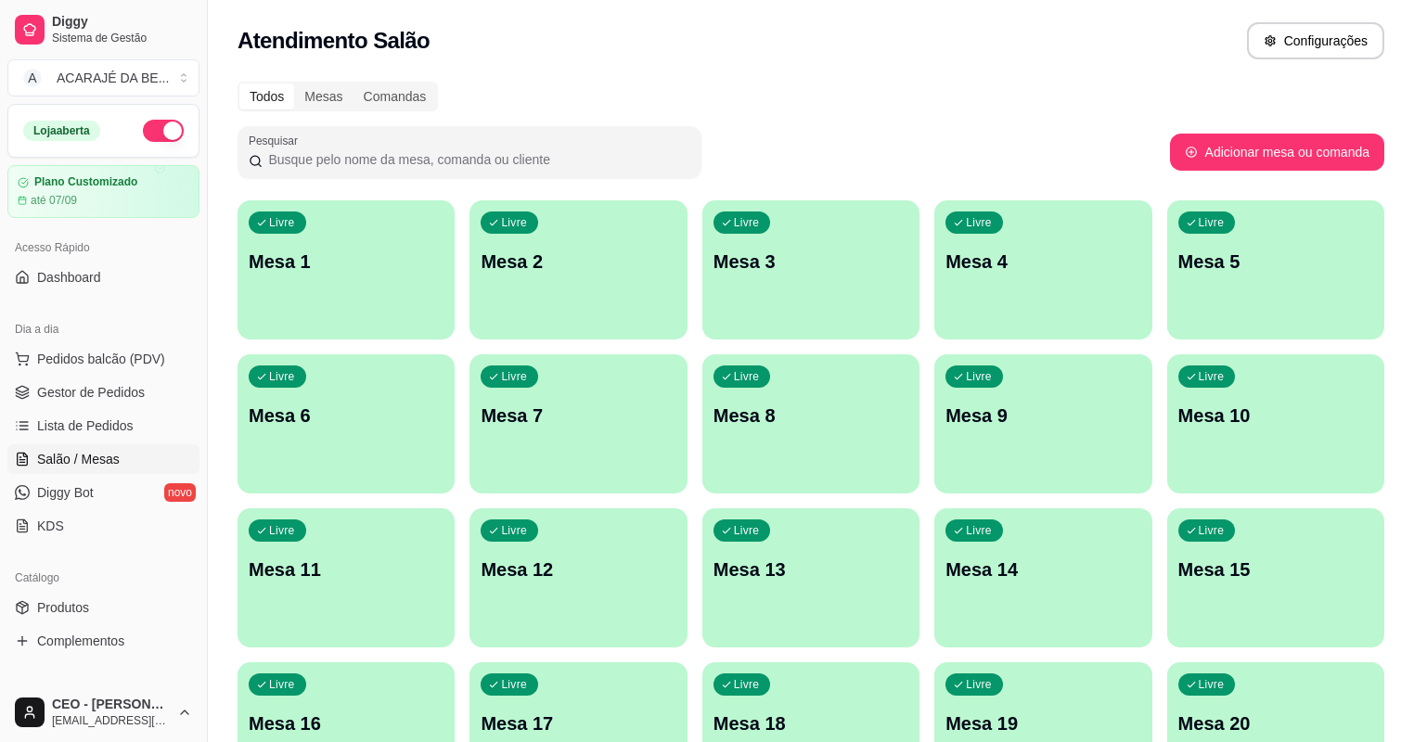
click at [455, 508] on div "Livre Mesa 11" at bounding box center [346, 566] width 217 height 117
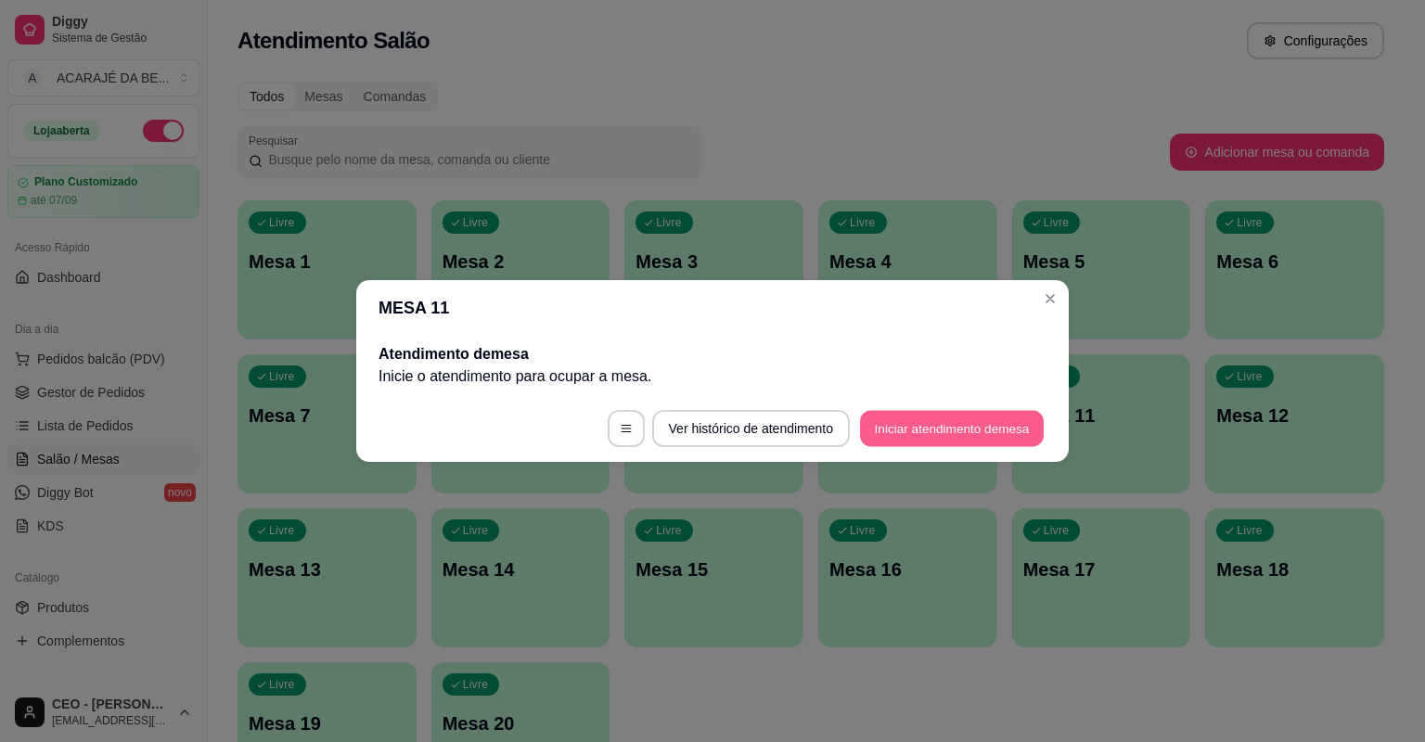
click at [912, 430] on button "Iniciar atendimento de mesa" at bounding box center [952, 429] width 184 height 36
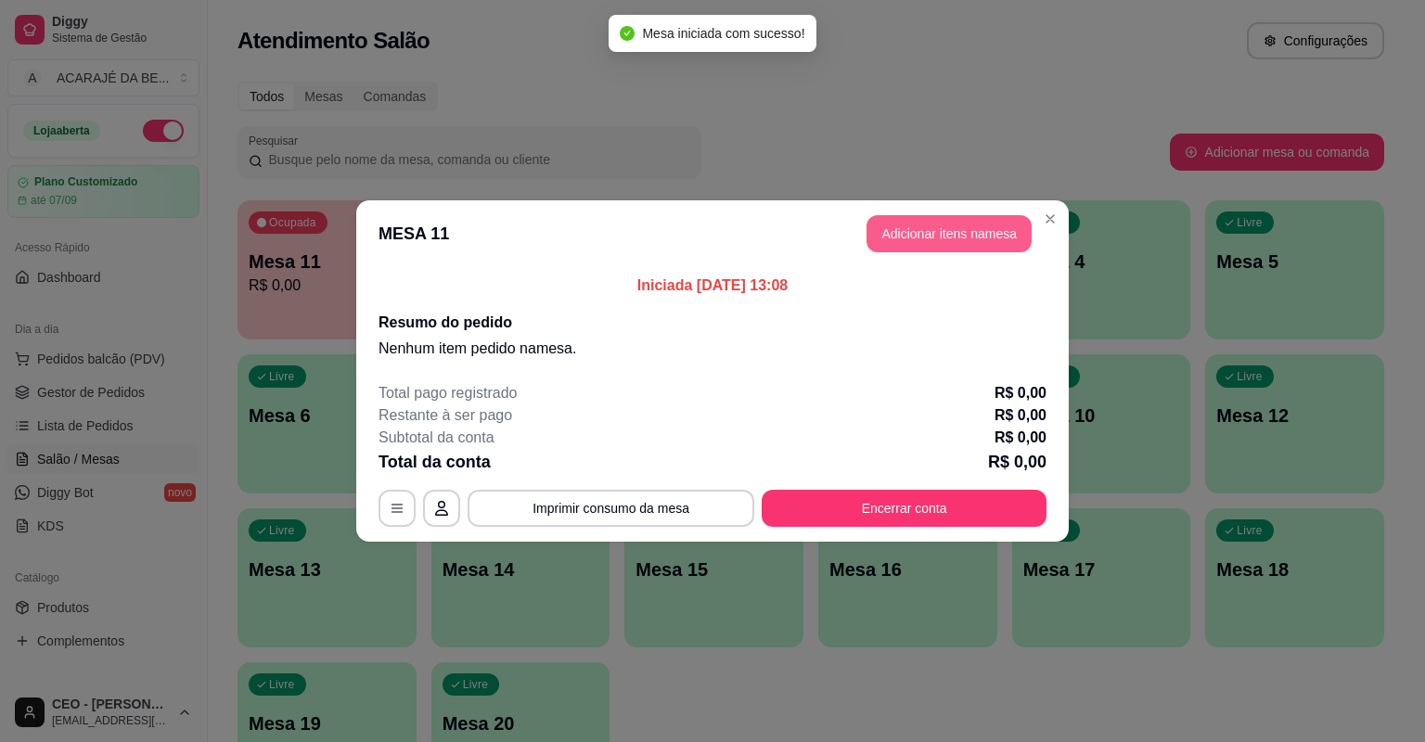
click at [943, 245] on button "Adicionar itens na mesa" at bounding box center [949, 233] width 165 height 37
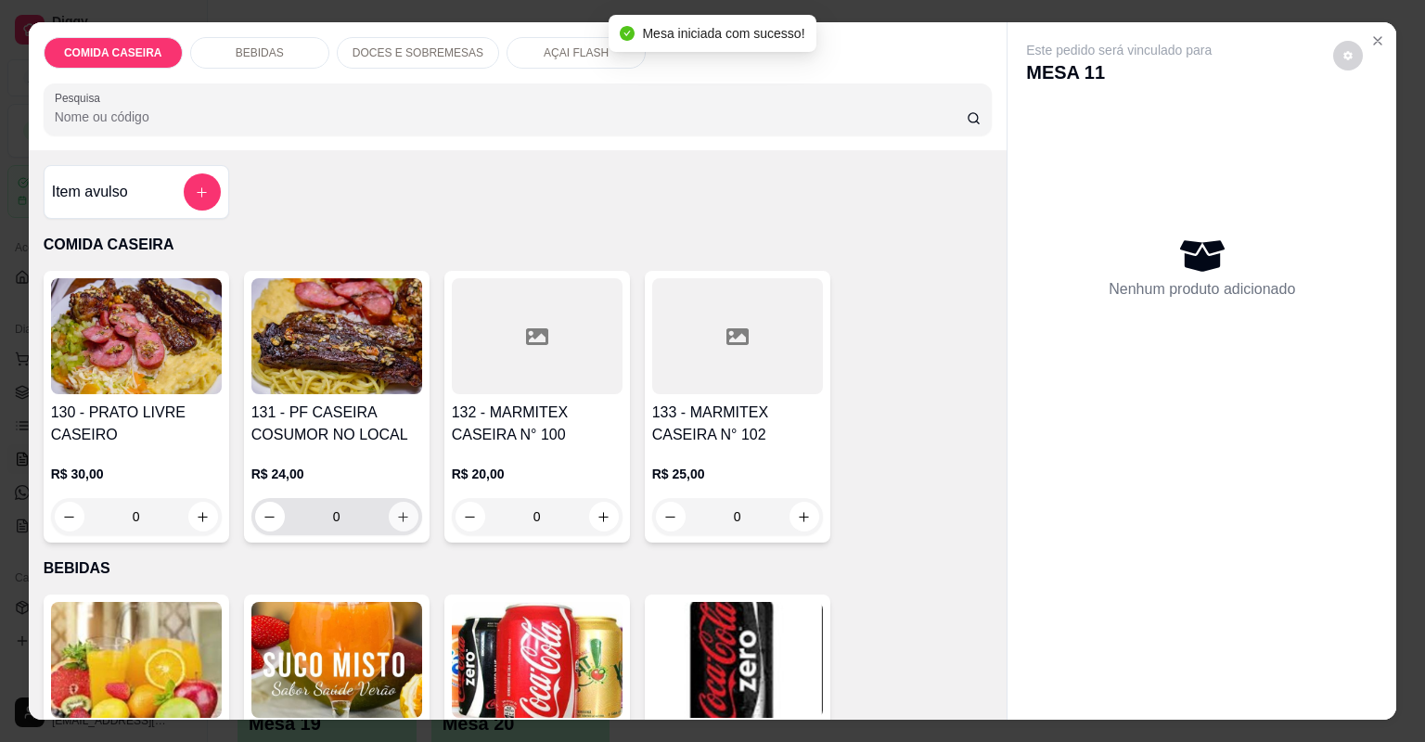
click at [389, 517] on button "increase-product-quantity" at bounding box center [404, 517] width 30 height 30
type input "1"
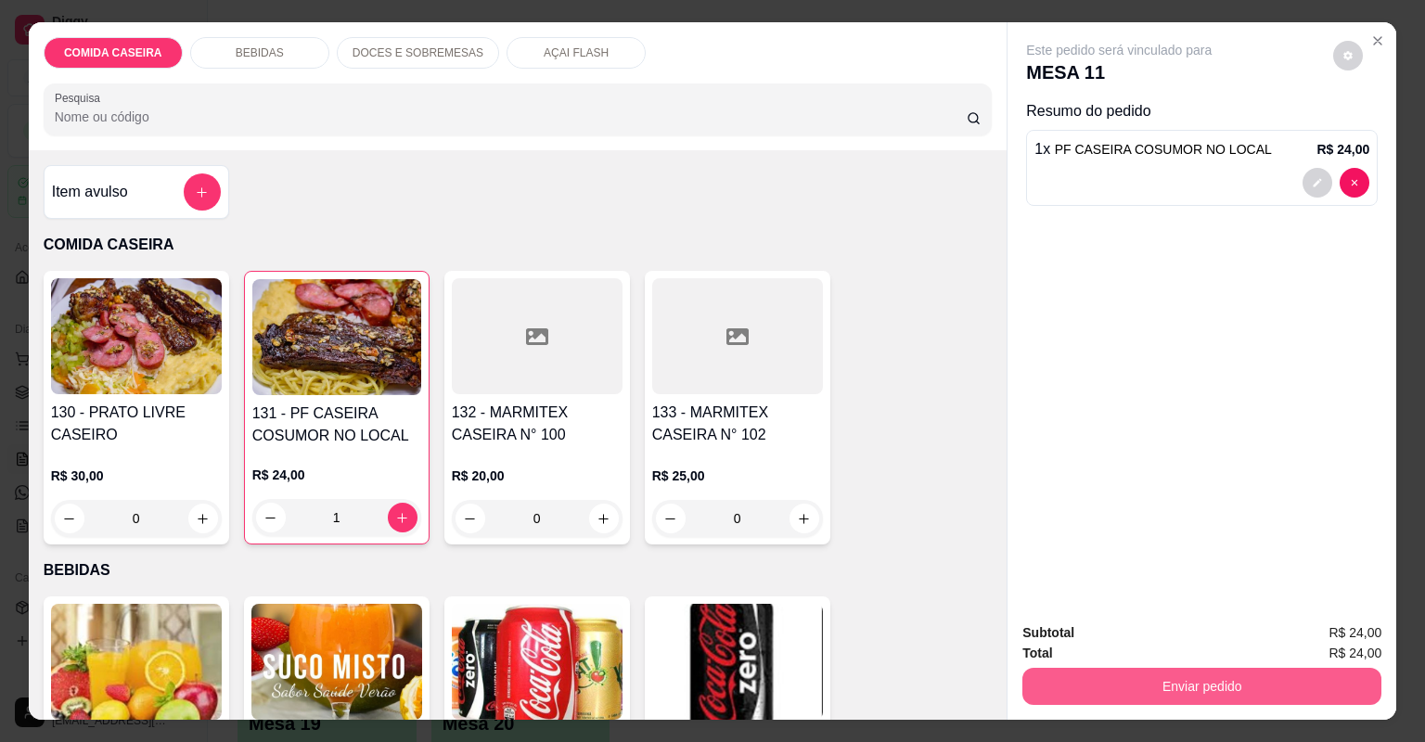
click at [1078, 687] on button "Enviar pedido" at bounding box center [1201, 686] width 359 height 37
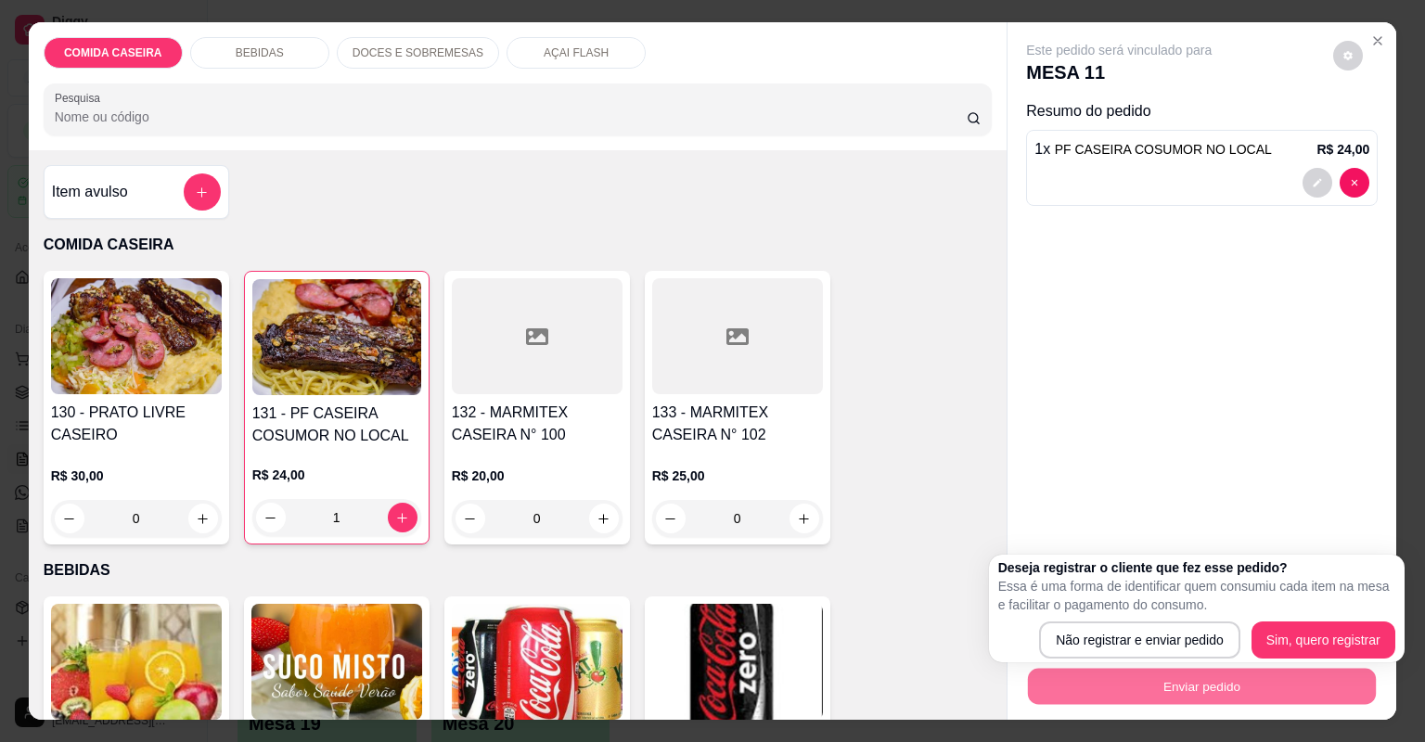
drag, startPoint x: 1086, startPoint y: 611, endPoint x: 1099, endPoint y: 620, distance: 14.7
click at [1099, 620] on div "Deseja registrar o cliente que fez esse pedido? Essa é uma forma de identificar…" at bounding box center [1196, 609] width 397 height 100
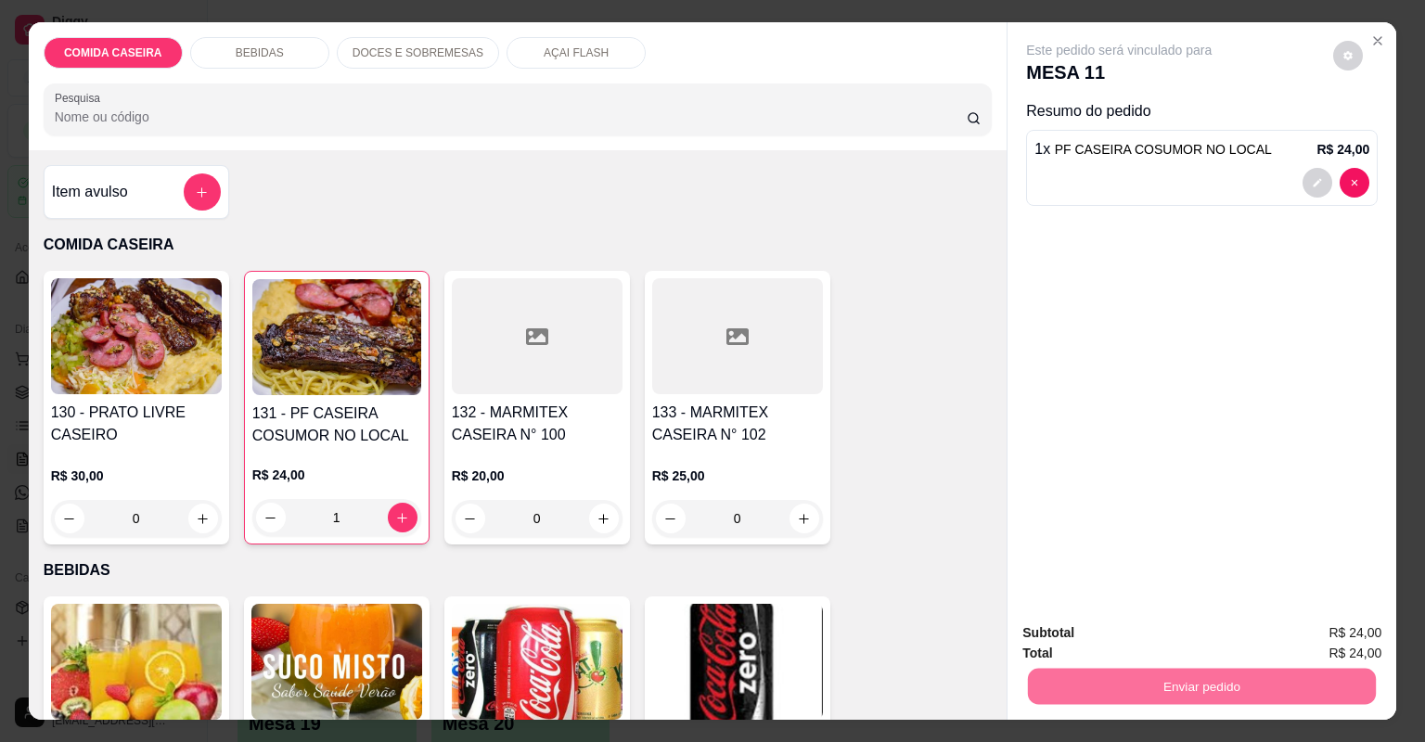
click at [1103, 628] on button "Não registrar e enviar pedido" at bounding box center [1142, 640] width 193 height 35
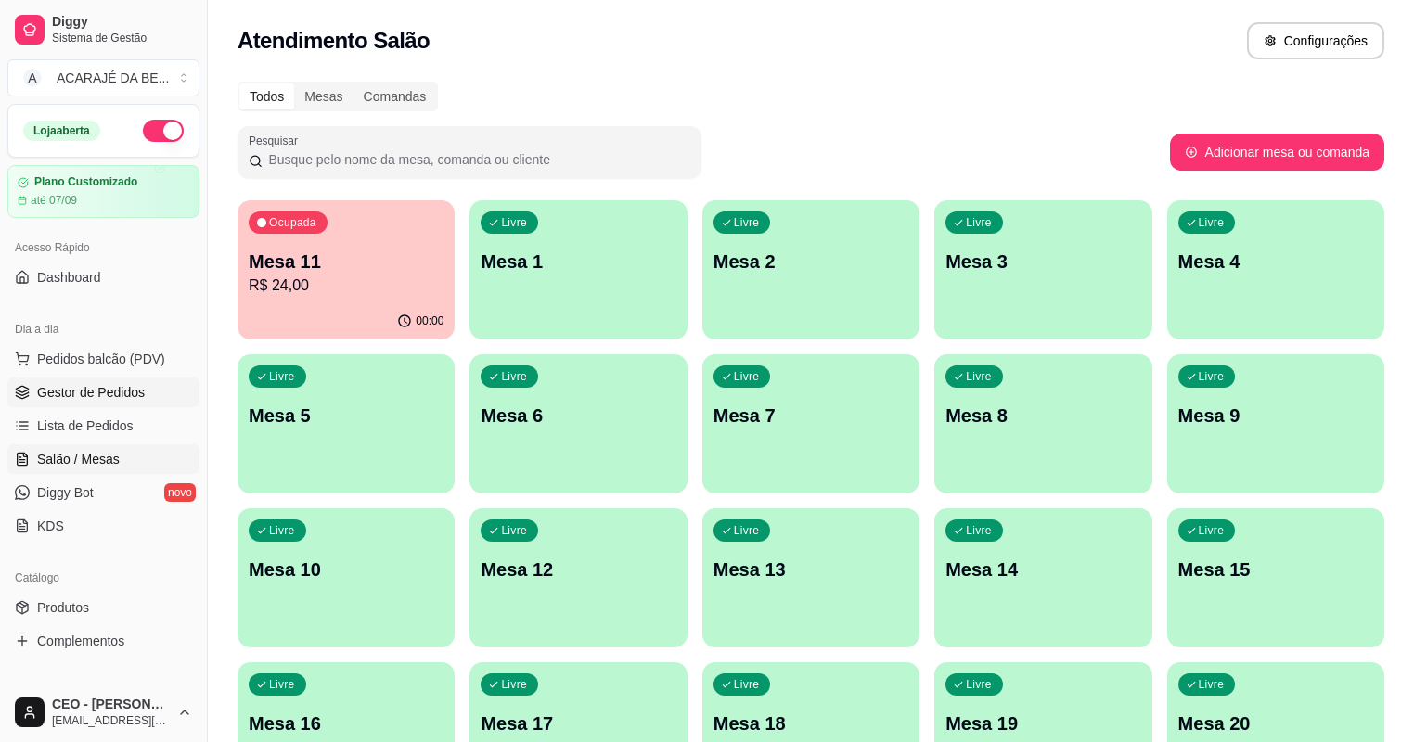
click at [88, 399] on span "Gestor de Pedidos" at bounding box center [91, 392] width 108 height 19
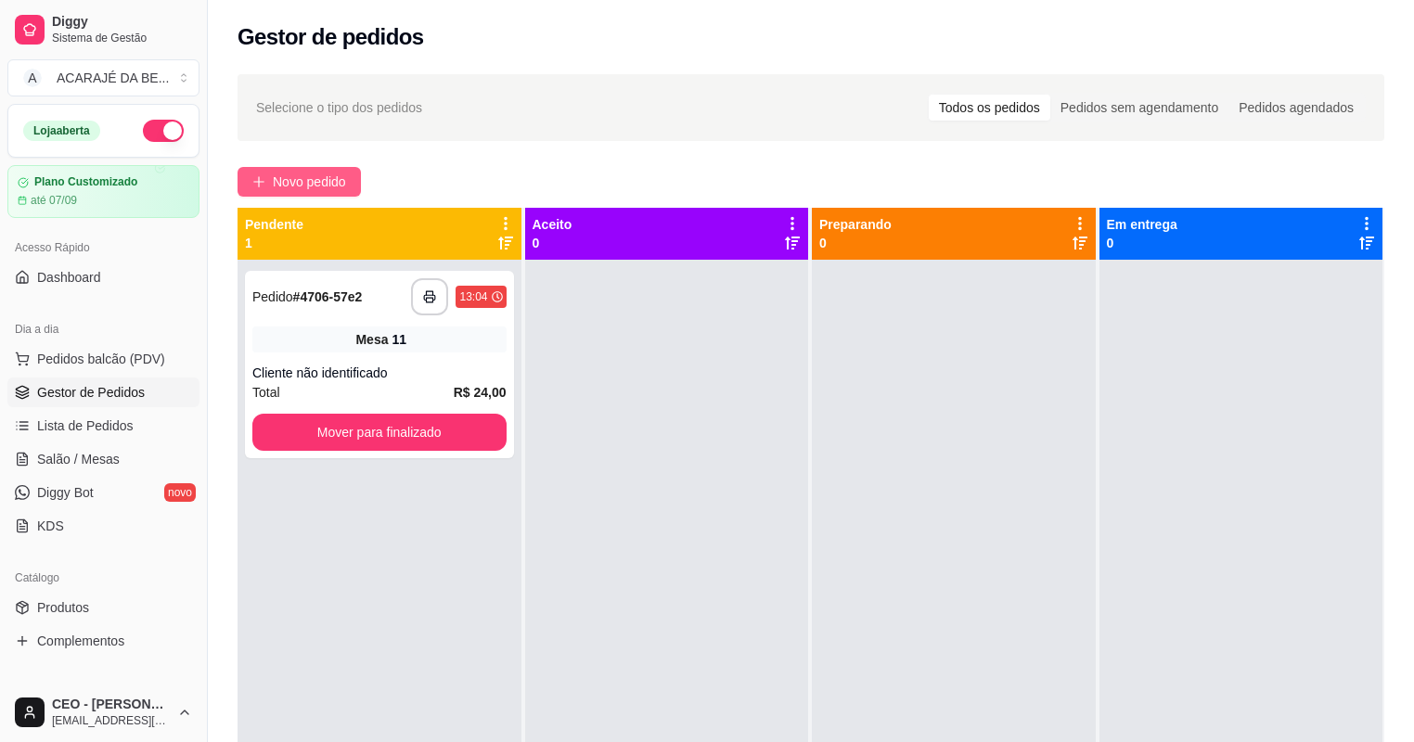
click at [322, 175] on span "Novo pedido" at bounding box center [309, 182] width 73 height 20
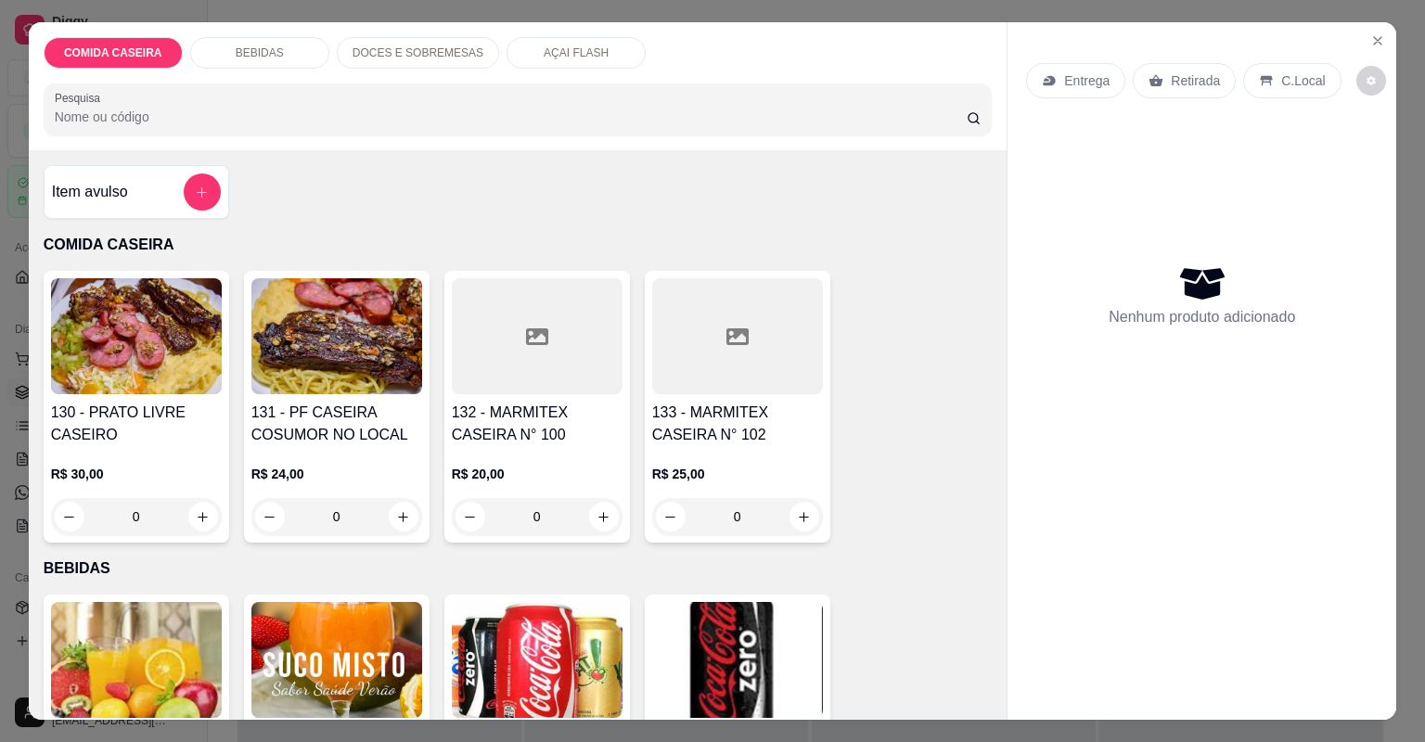
click at [586, 367] on div at bounding box center [537, 336] width 171 height 116
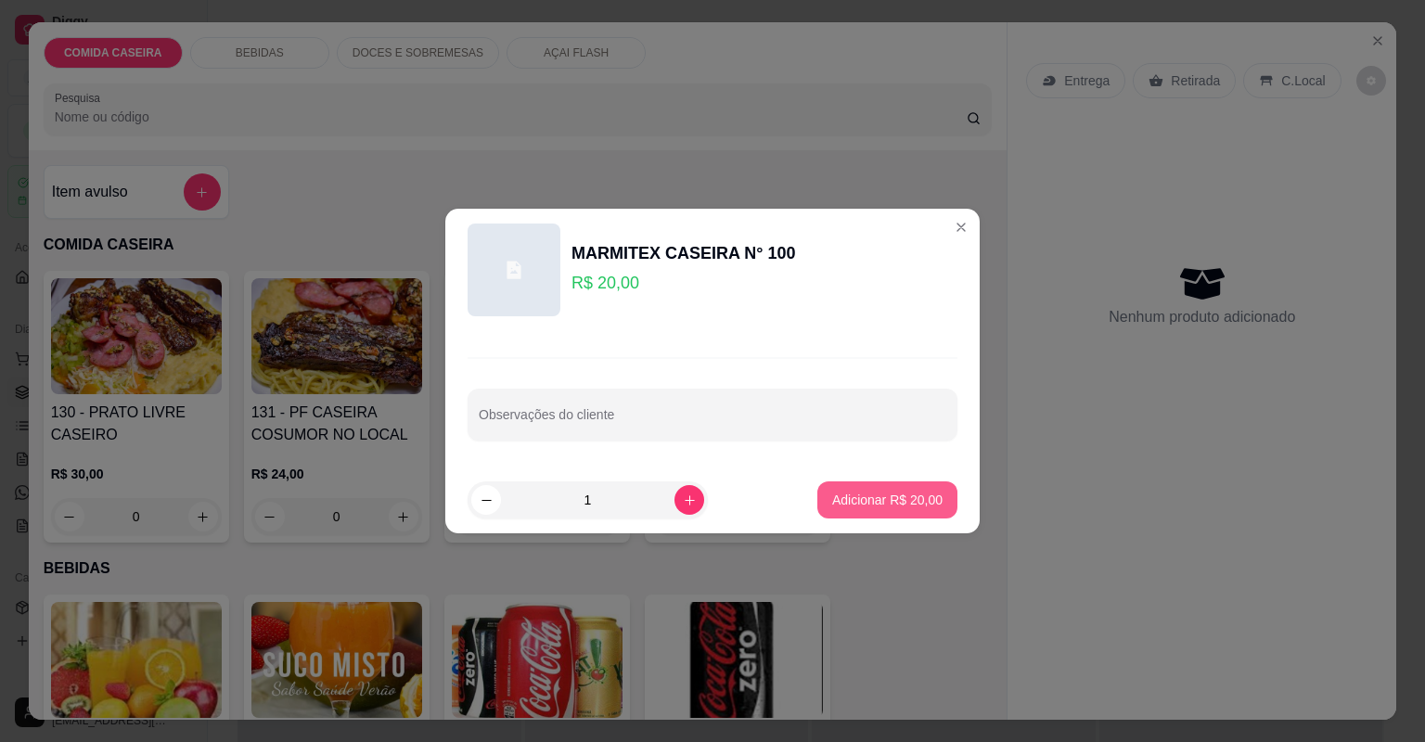
click at [891, 512] on button "Adicionar R$ 20,00" at bounding box center [887, 500] width 140 height 37
type input "1"
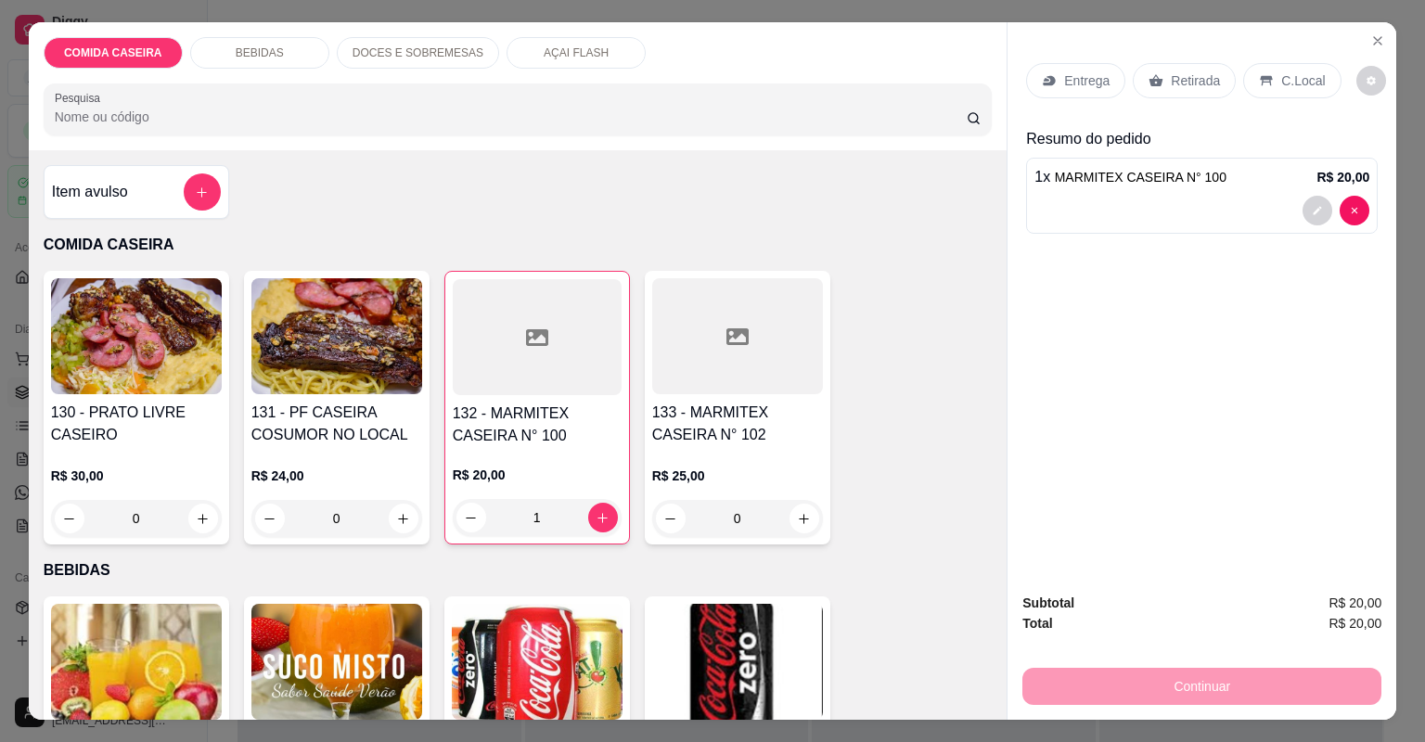
click at [1048, 74] on icon at bounding box center [1049, 80] width 15 height 15
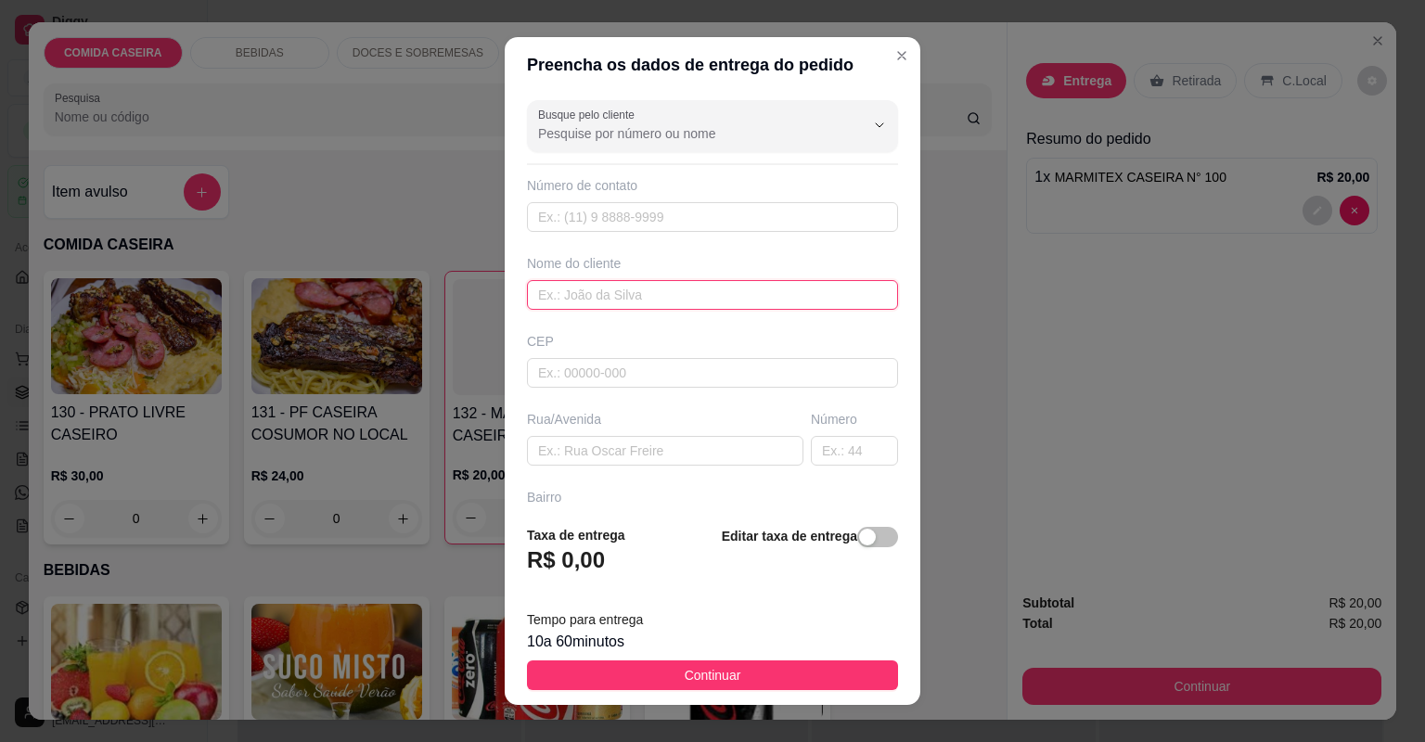
click at [700, 302] on input "text" at bounding box center [712, 295] width 371 height 30
type input "erisvelton"
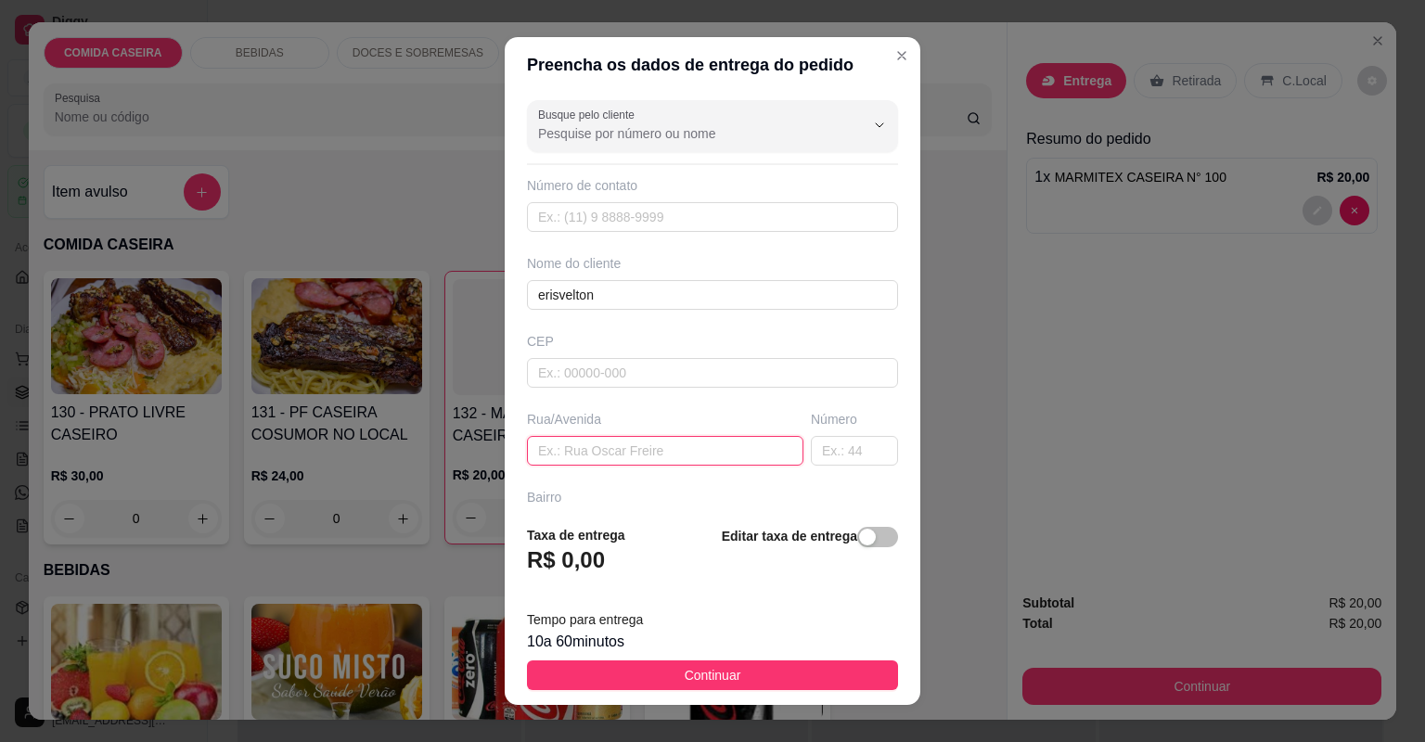
click at [709, 453] on input "text" at bounding box center [665, 451] width 276 height 30
paste input "[STREET_ADDRESS] erisvelton pagamento pix"
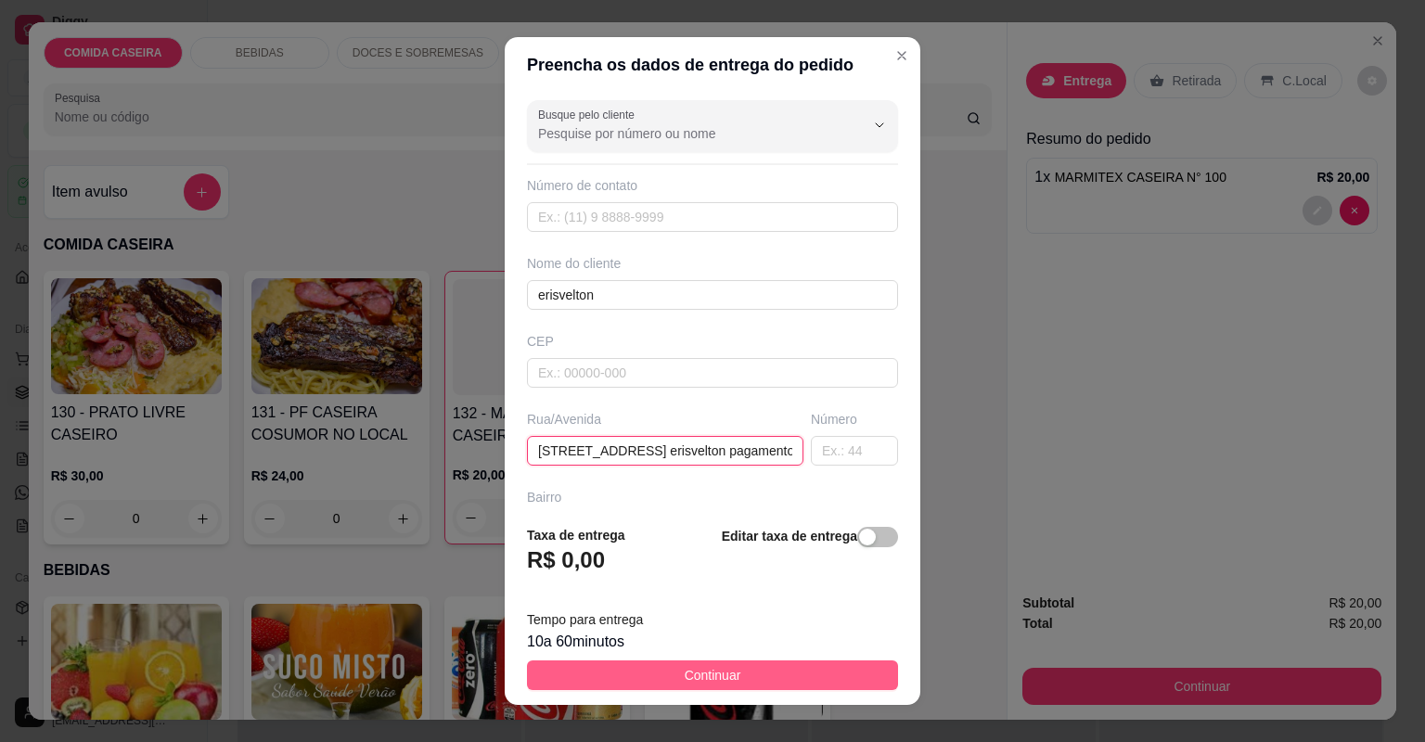
type input "[STREET_ADDRESS] erisvelton pagamento pix"
click at [772, 661] on button "Continuar" at bounding box center [712, 676] width 371 height 30
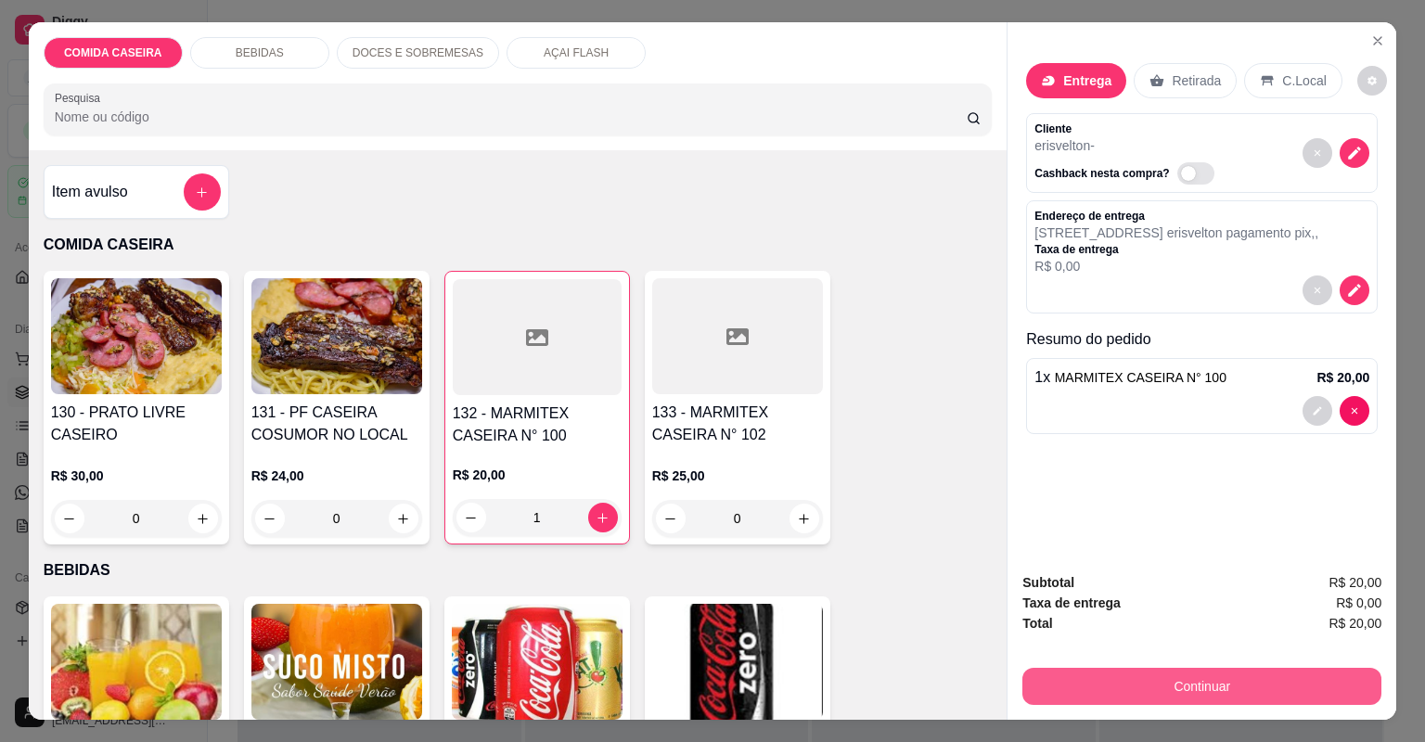
click at [1058, 698] on button "Continuar" at bounding box center [1201, 686] width 359 height 37
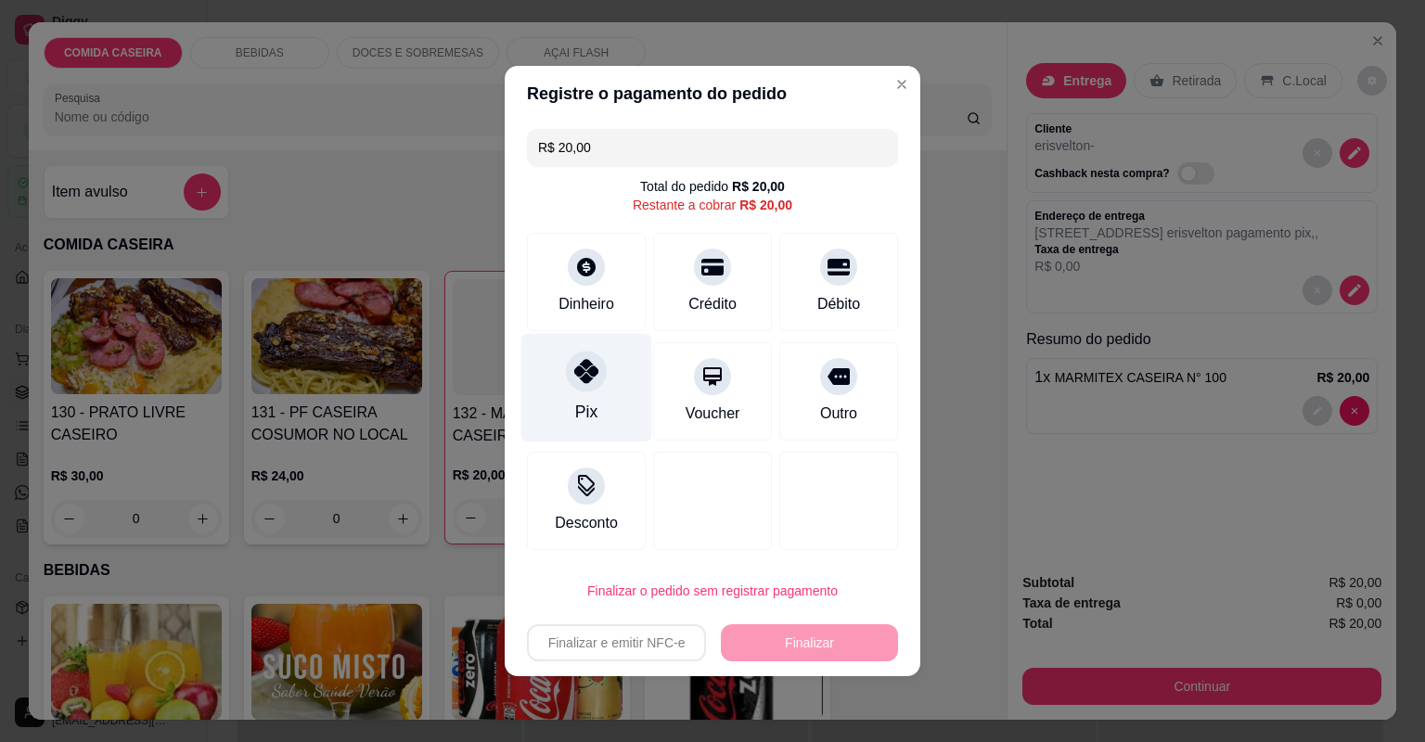
click at [592, 412] on div "Pix" at bounding box center [586, 412] width 22 height 24
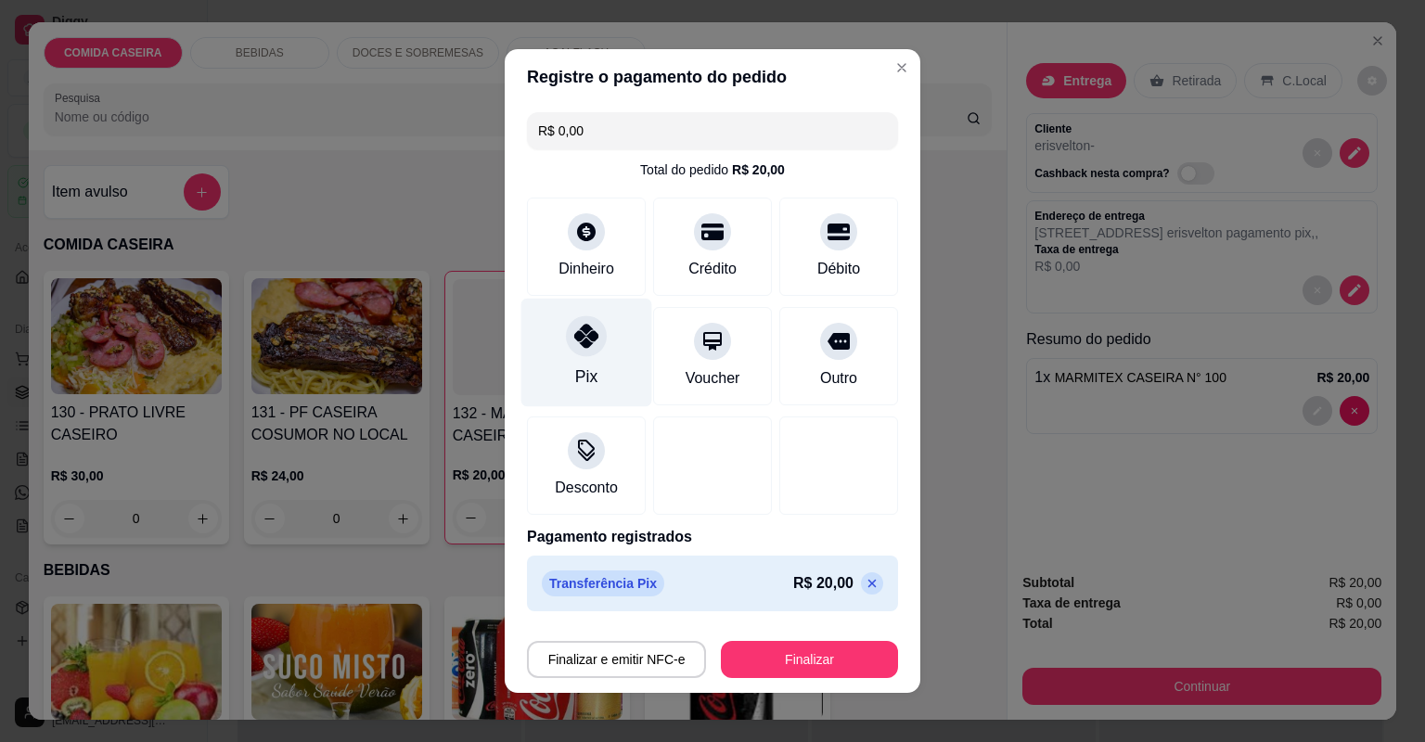
type input "R$ 0,00"
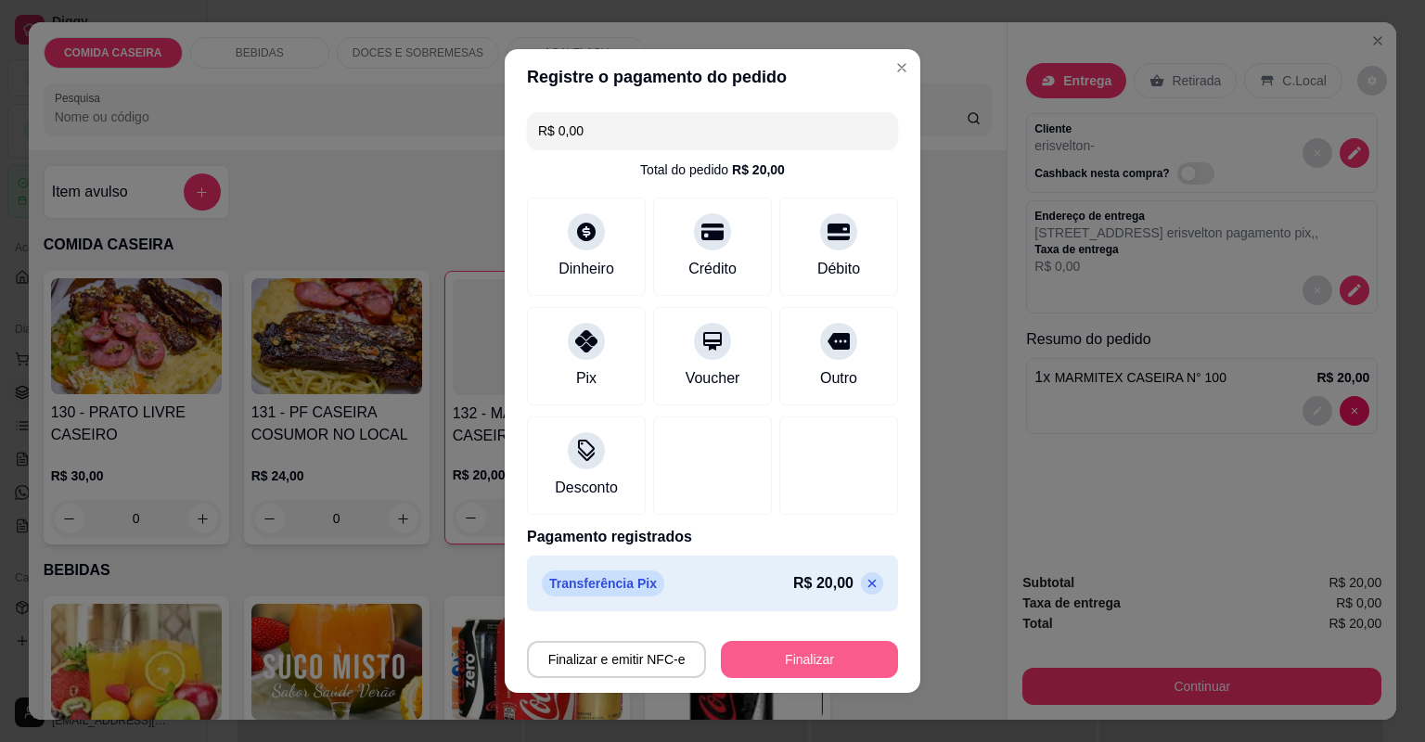
click at [731, 657] on button "Finalizar" at bounding box center [809, 659] width 177 height 37
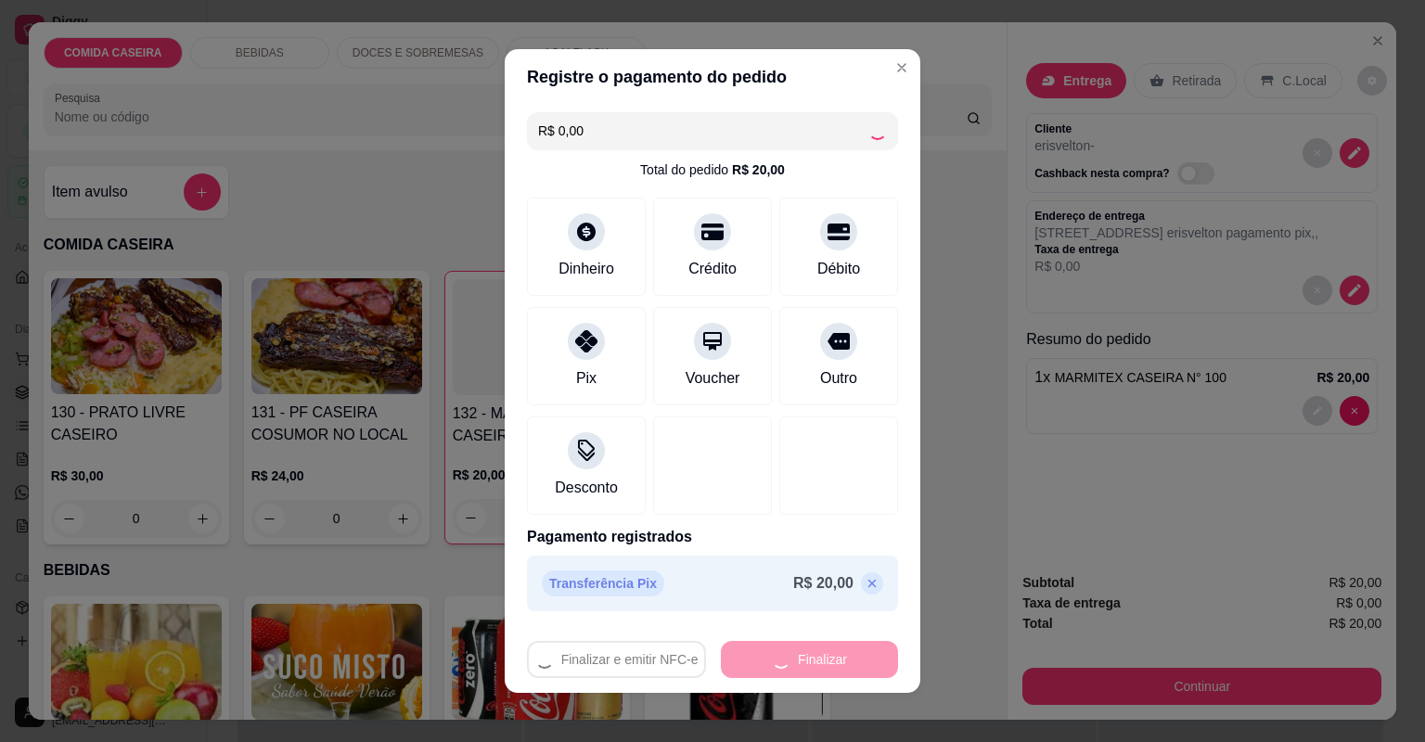
type input "0"
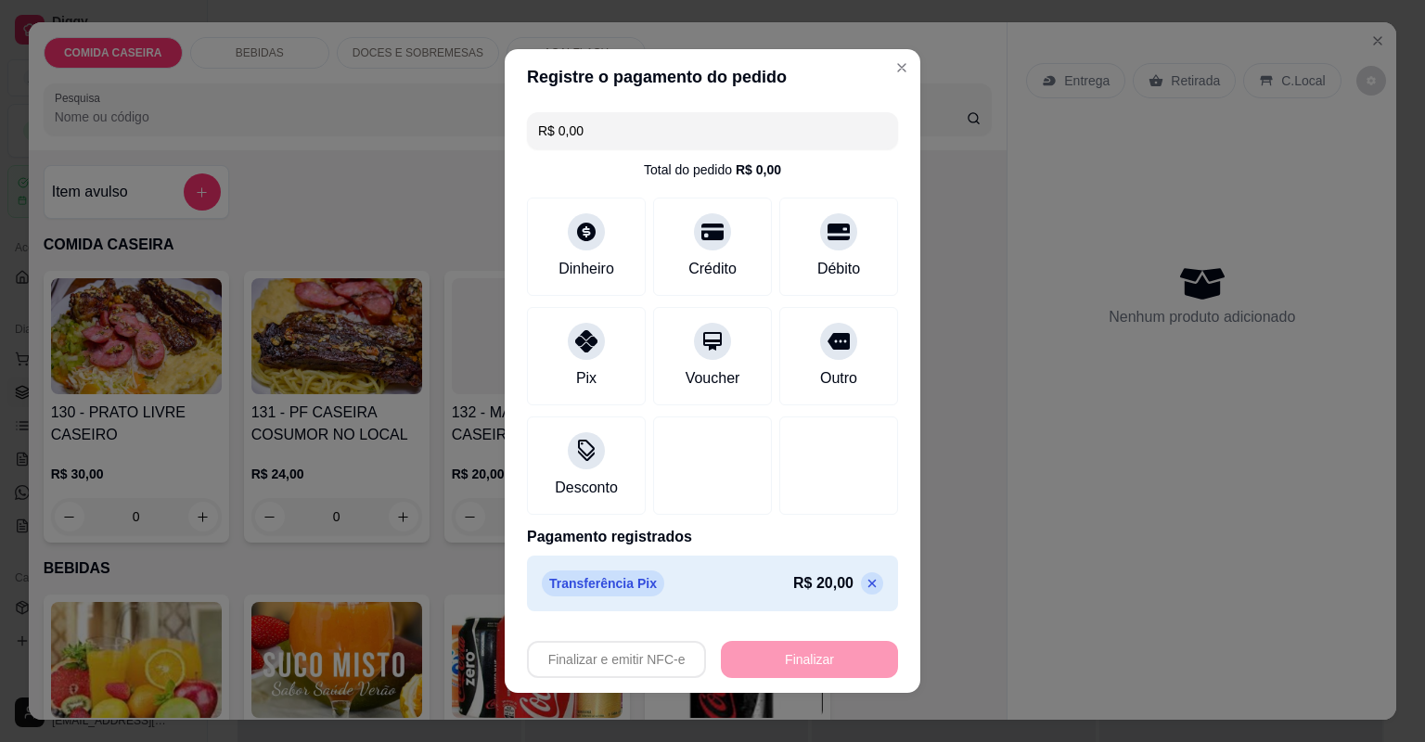
type input "-R$ 20,00"
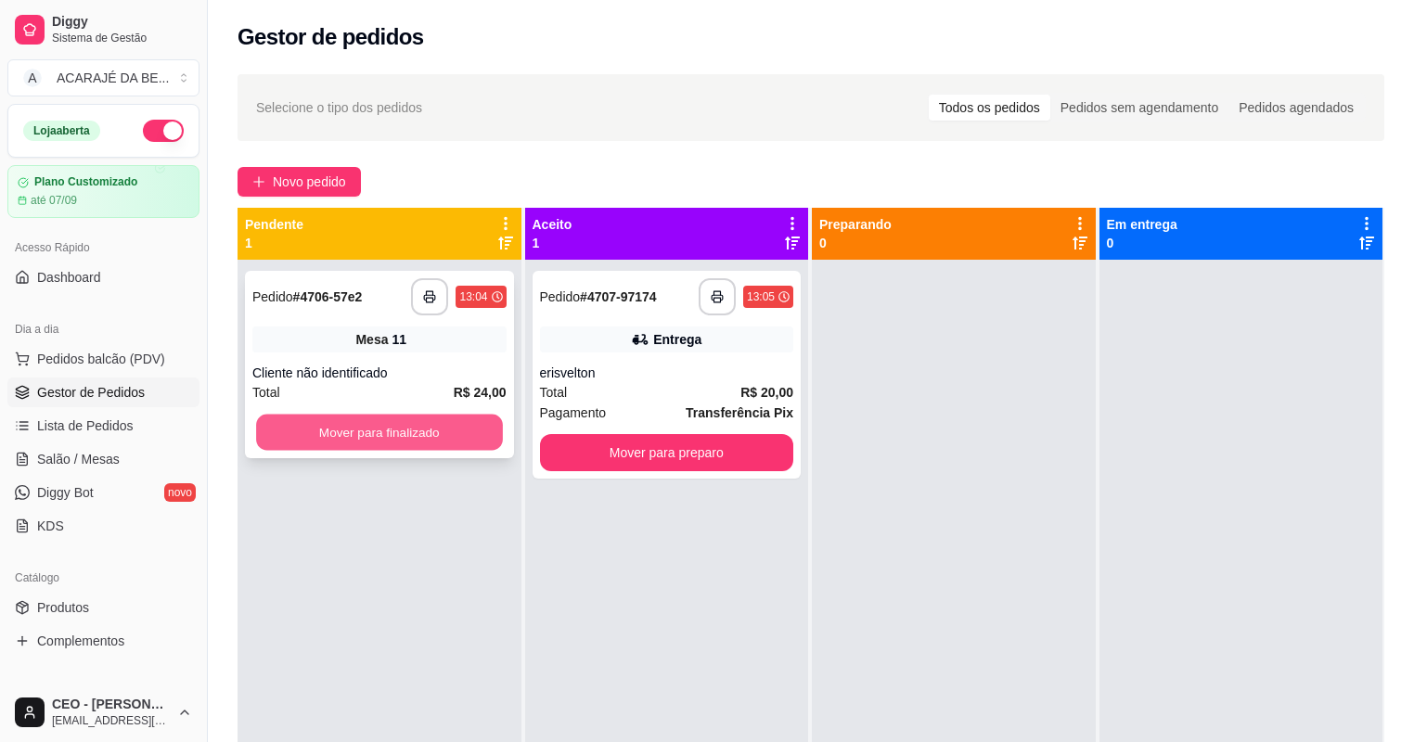
click at [464, 435] on button "Mover para finalizado" at bounding box center [379, 433] width 246 height 36
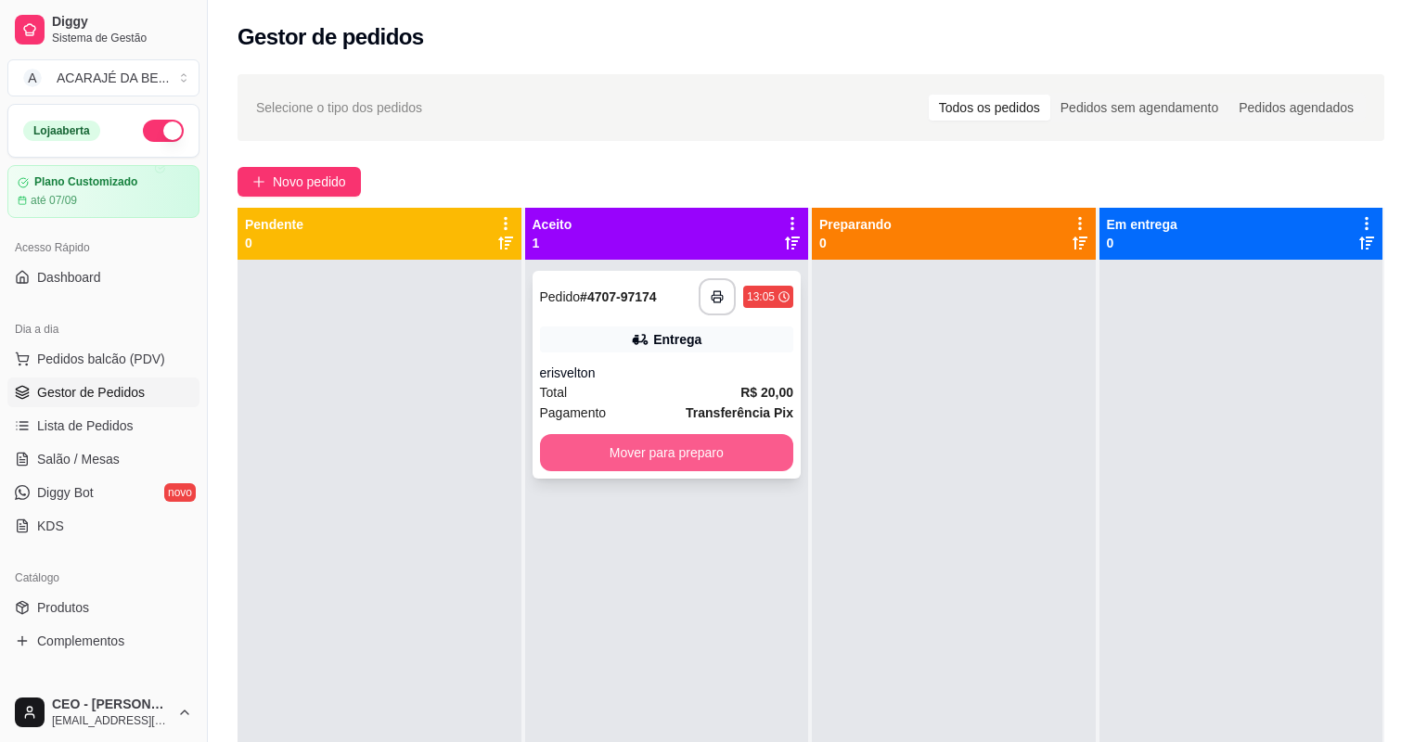
click at [649, 443] on button "Mover para preparo" at bounding box center [667, 452] width 254 height 37
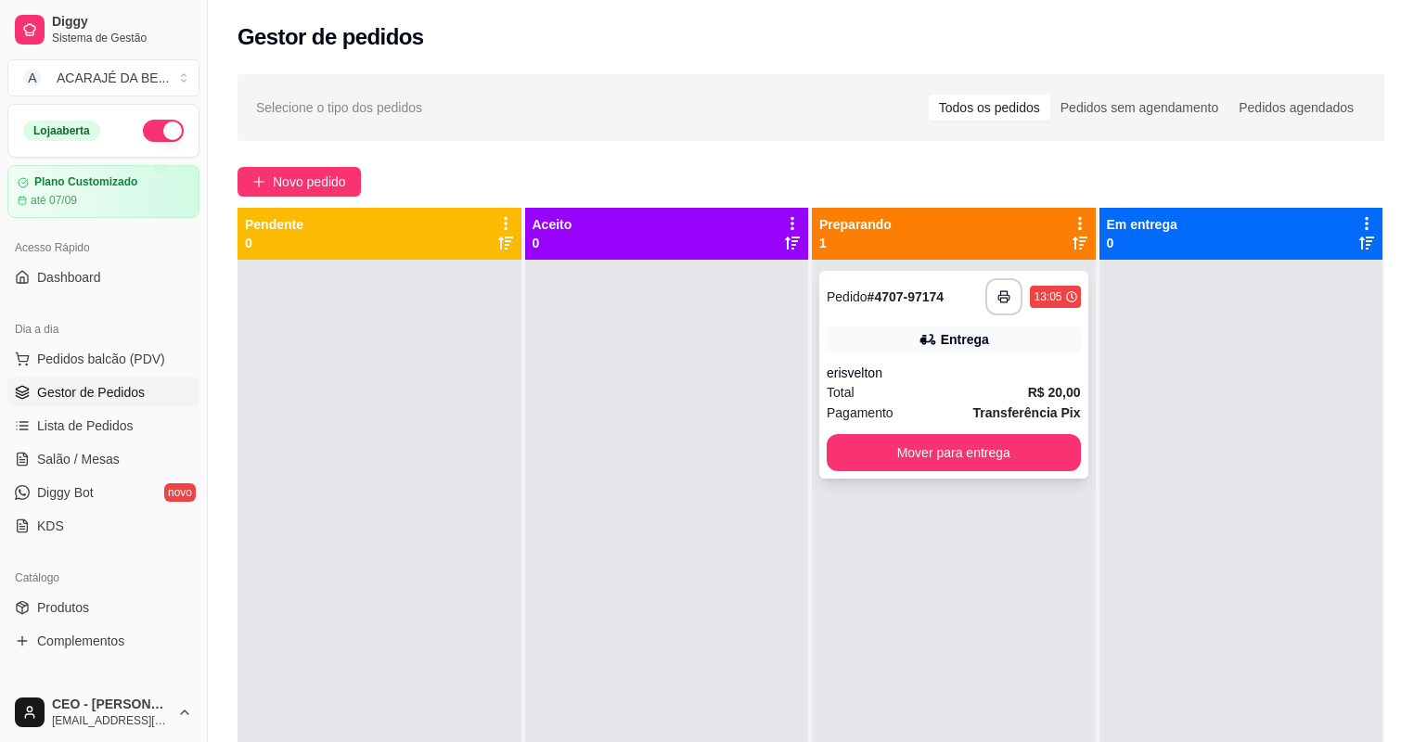
click at [967, 349] on div "Entrega" at bounding box center [954, 340] width 254 height 26
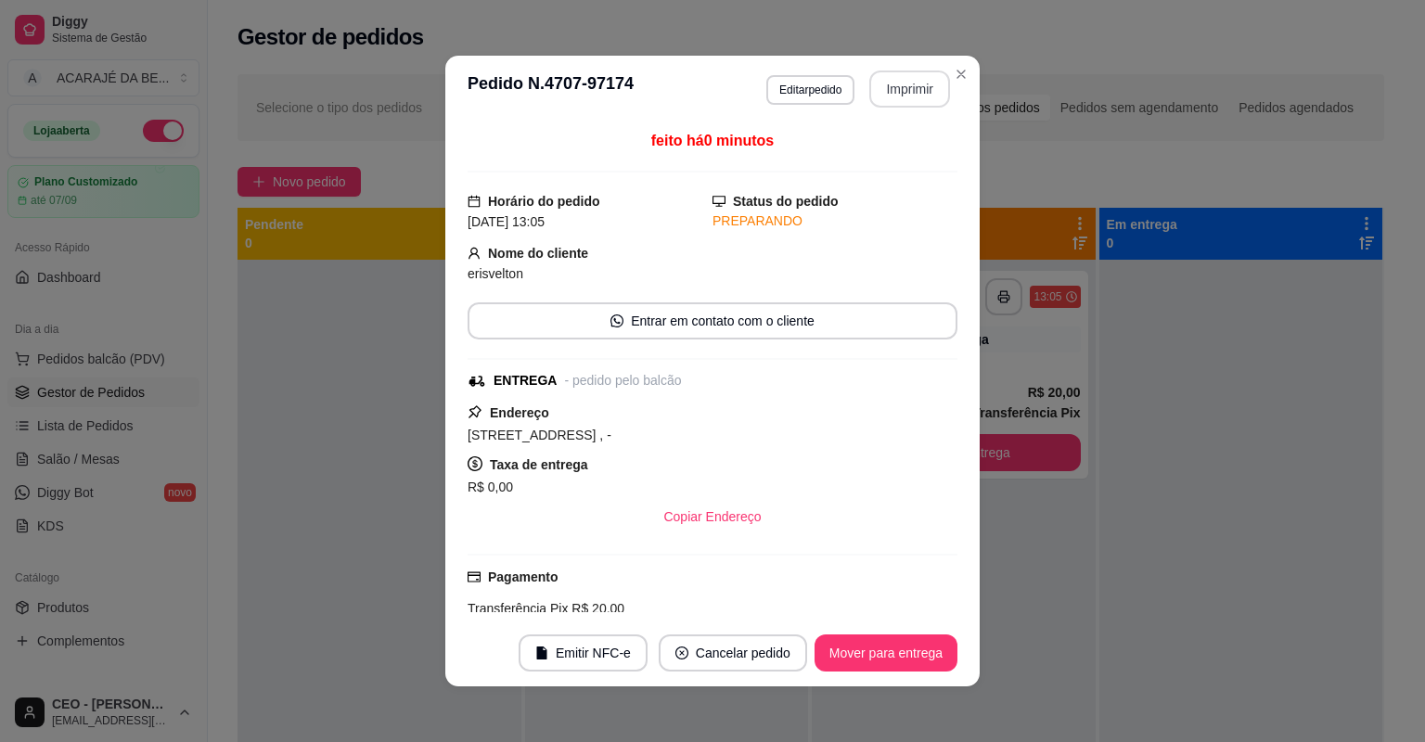
click at [918, 96] on button "Imprimir" at bounding box center [909, 89] width 81 height 37
click at [862, 664] on button "Mover para entrega" at bounding box center [885, 654] width 139 height 36
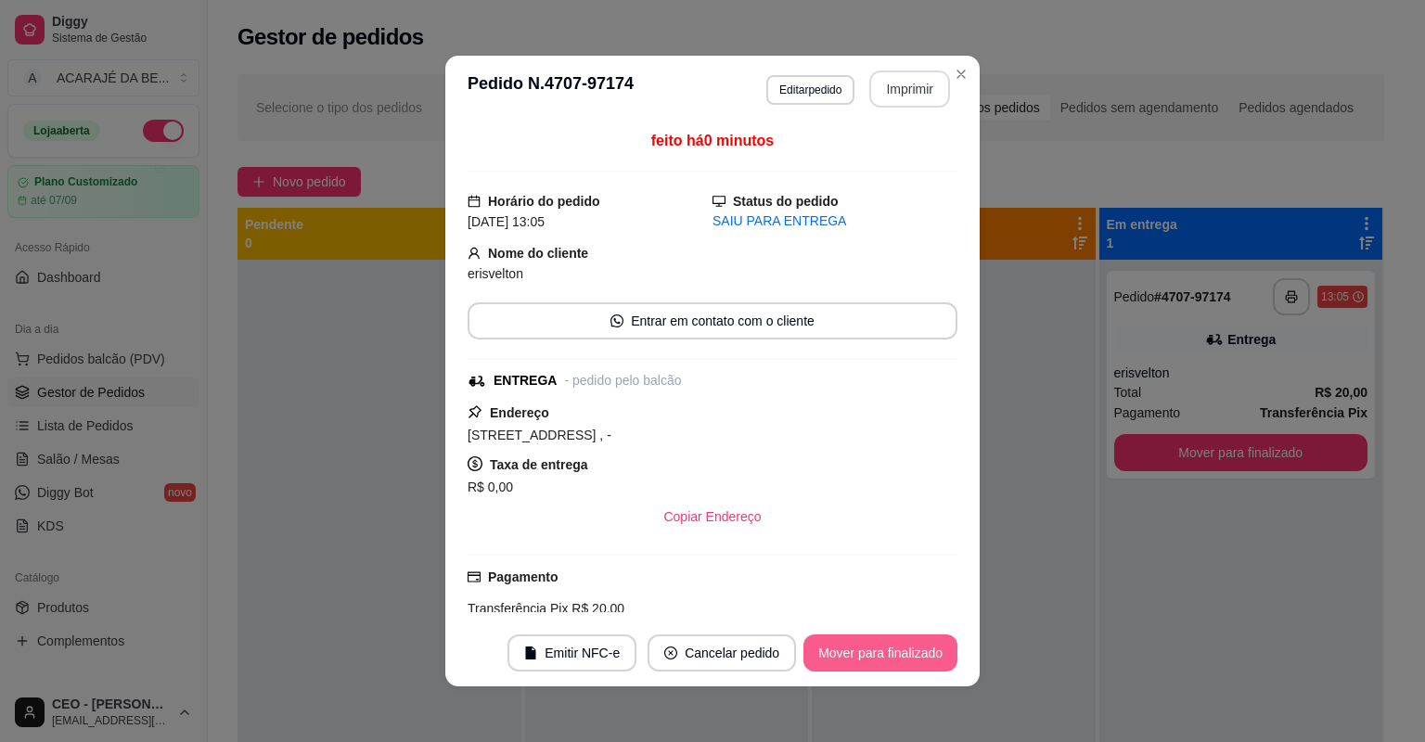
click at [865, 656] on button "Mover para finalizado" at bounding box center [880, 653] width 154 height 37
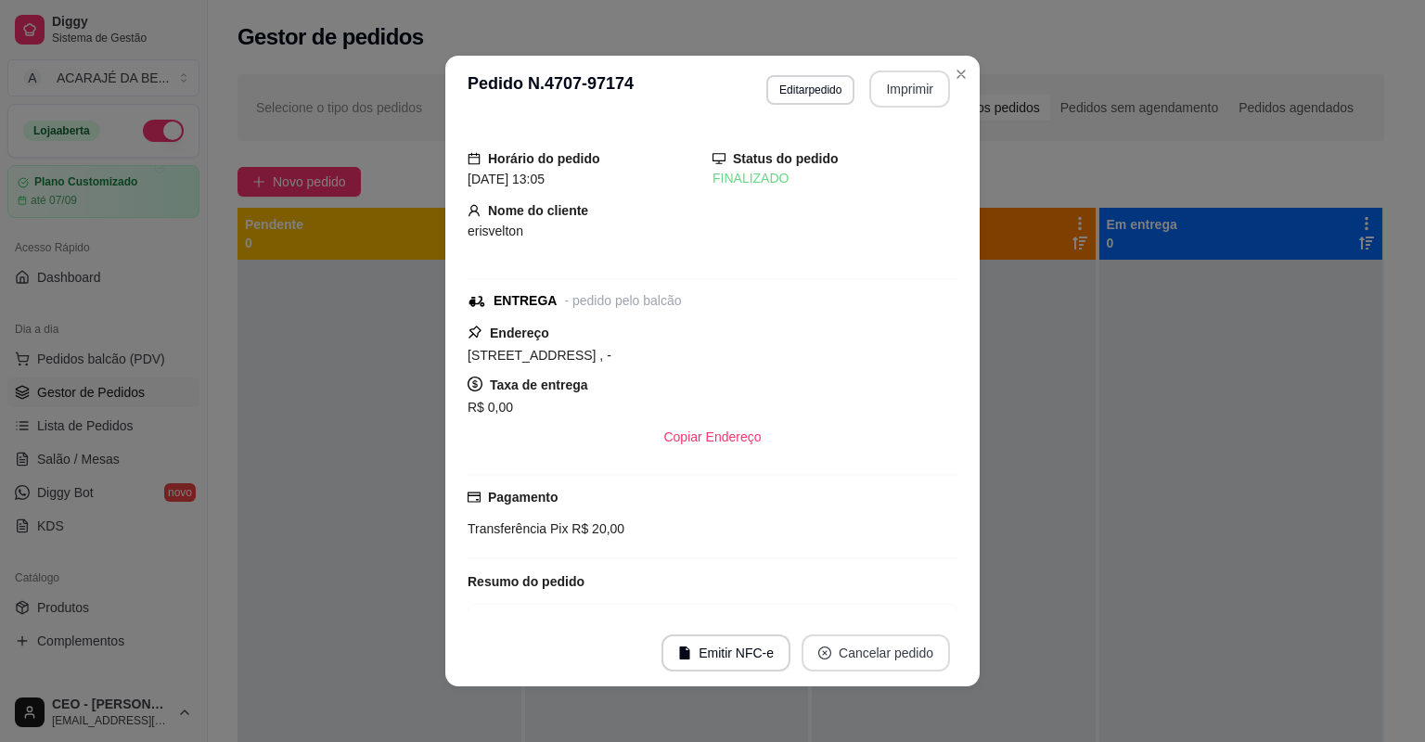
click at [865, 653] on button "Cancelar pedido" at bounding box center [876, 653] width 148 height 37
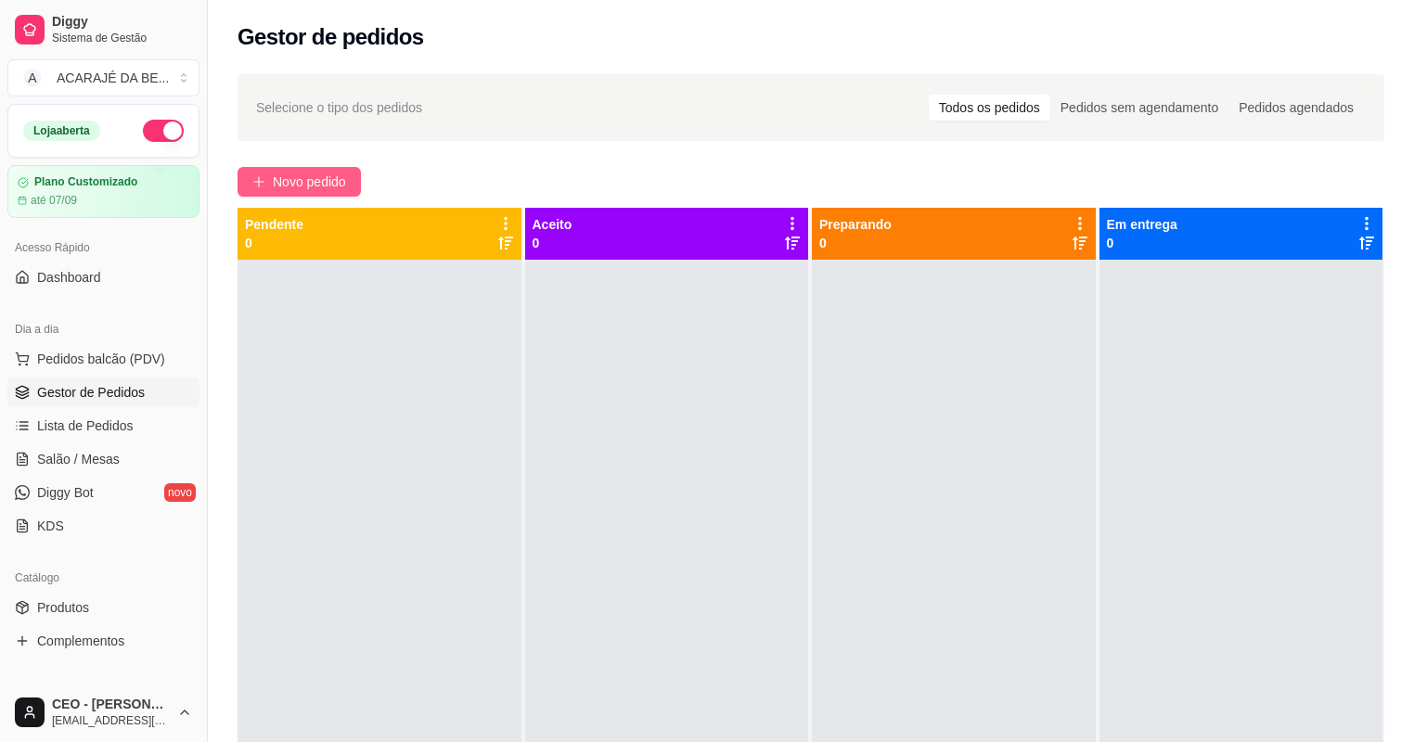
click at [328, 173] on span "Novo pedido" at bounding box center [309, 182] width 73 height 20
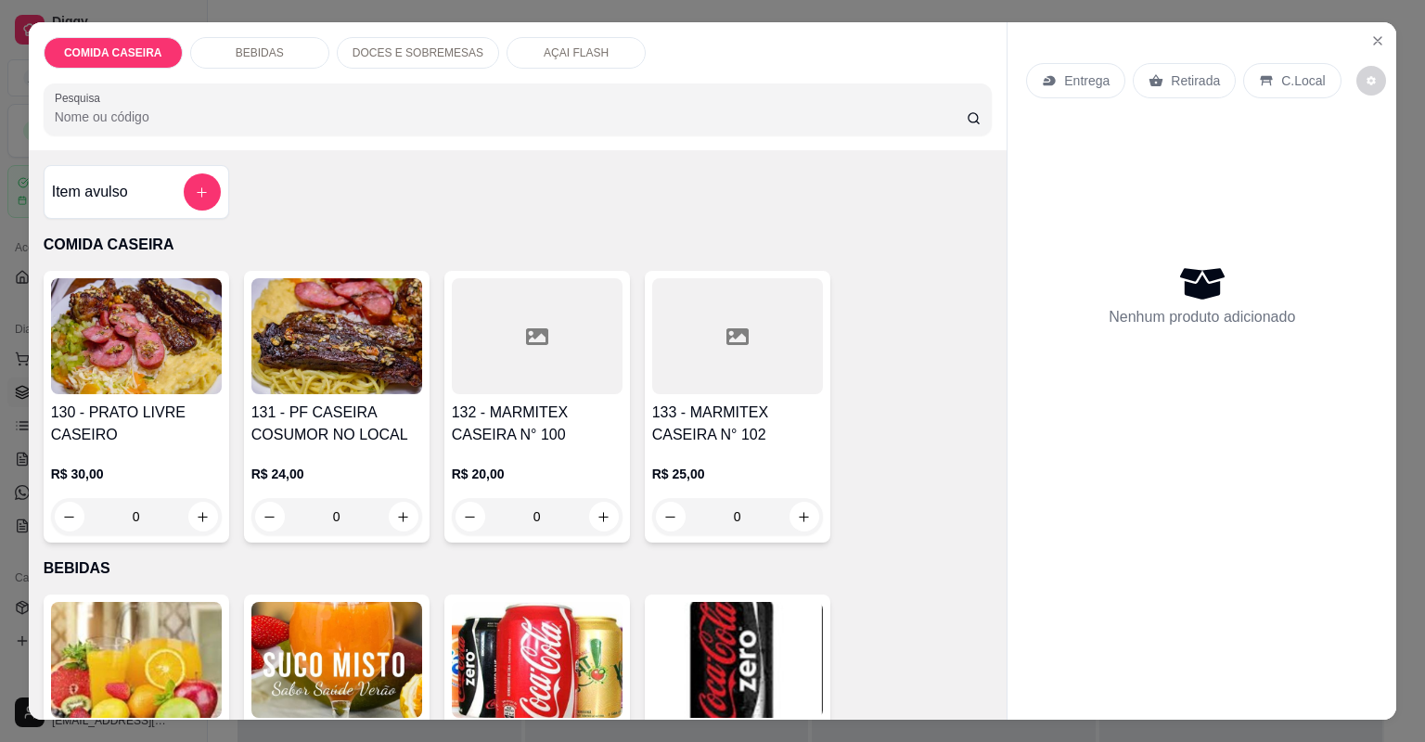
click at [664, 353] on div at bounding box center [737, 336] width 171 height 116
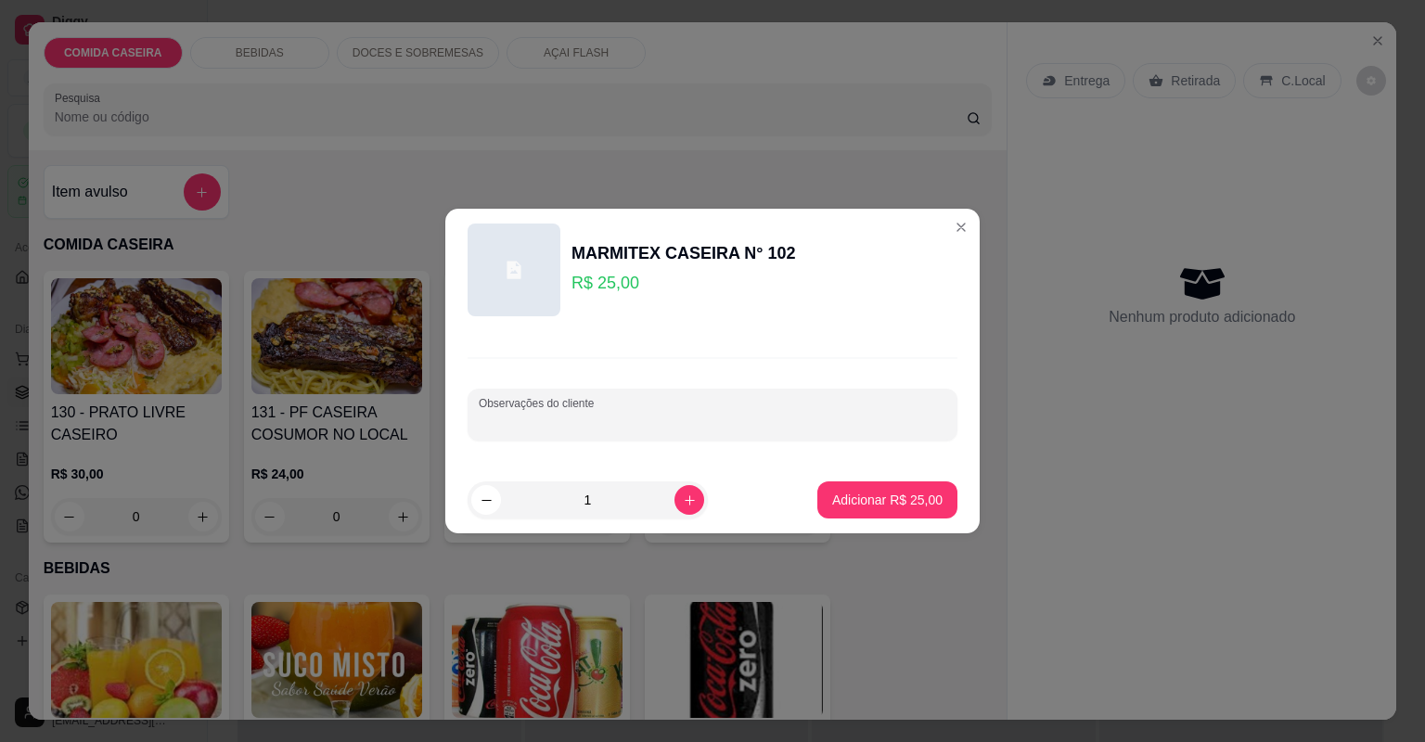
click at [649, 430] on input "Observações do cliente" at bounding box center [713, 422] width 468 height 19
paste input "Strogonoff de carne Batata frita Macarrão alho e óleo Feijão tropeiro Churrasco…"
type input "Strogonoff de carne Batata frita Macarrão alho e óleo Feijão tropeiro Churrasco…"
click at [850, 500] on p "Adicionar R$ 25,00" at bounding box center [887, 500] width 110 height 19
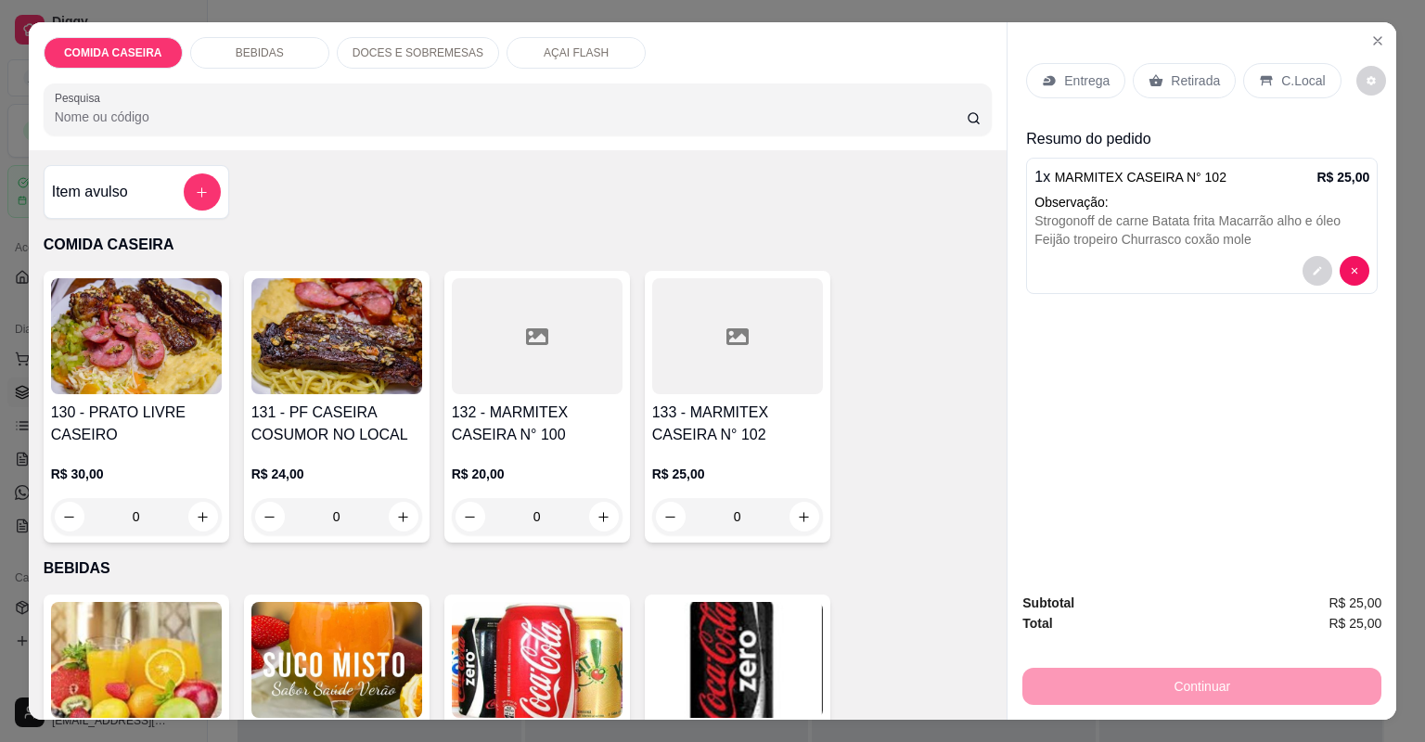
click at [1034, 78] on div "Entrega" at bounding box center [1075, 80] width 99 height 35
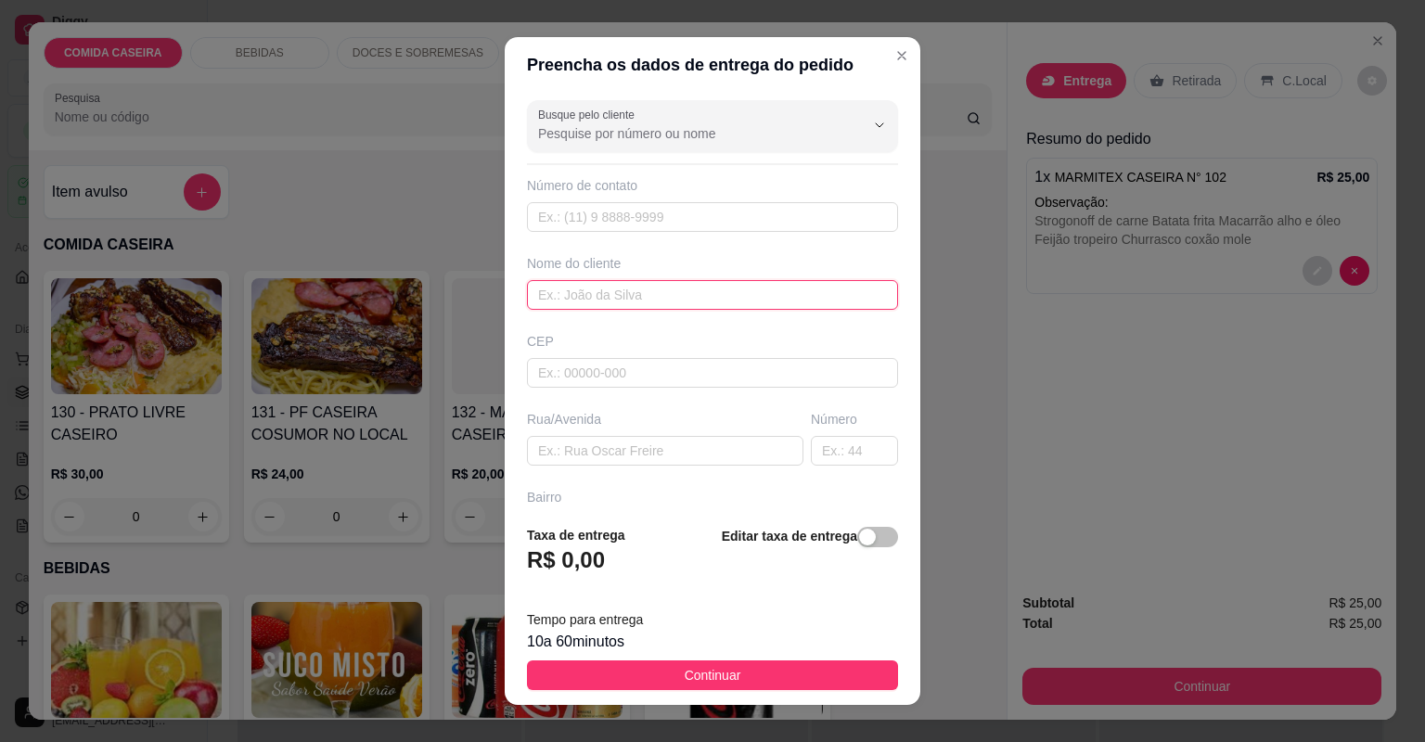
click at [642, 290] on input "text" at bounding box center [712, 295] width 371 height 30
type input "veiga"
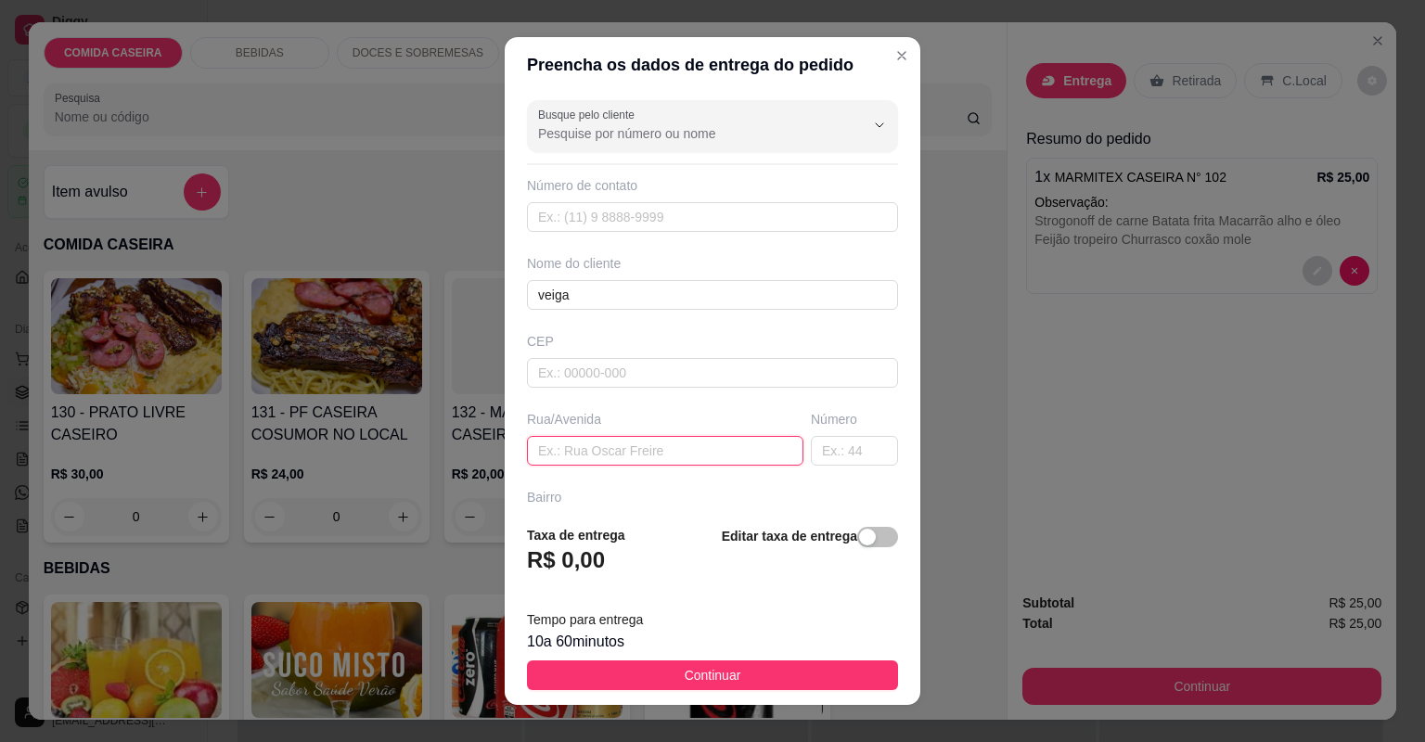
click at [640, 463] on input "text" at bounding box center [665, 451] width 276 height 30
paste input "[STREET_ADDRESS] na rua da assistência social prédio [GEOGRAPHIC_DATA]"
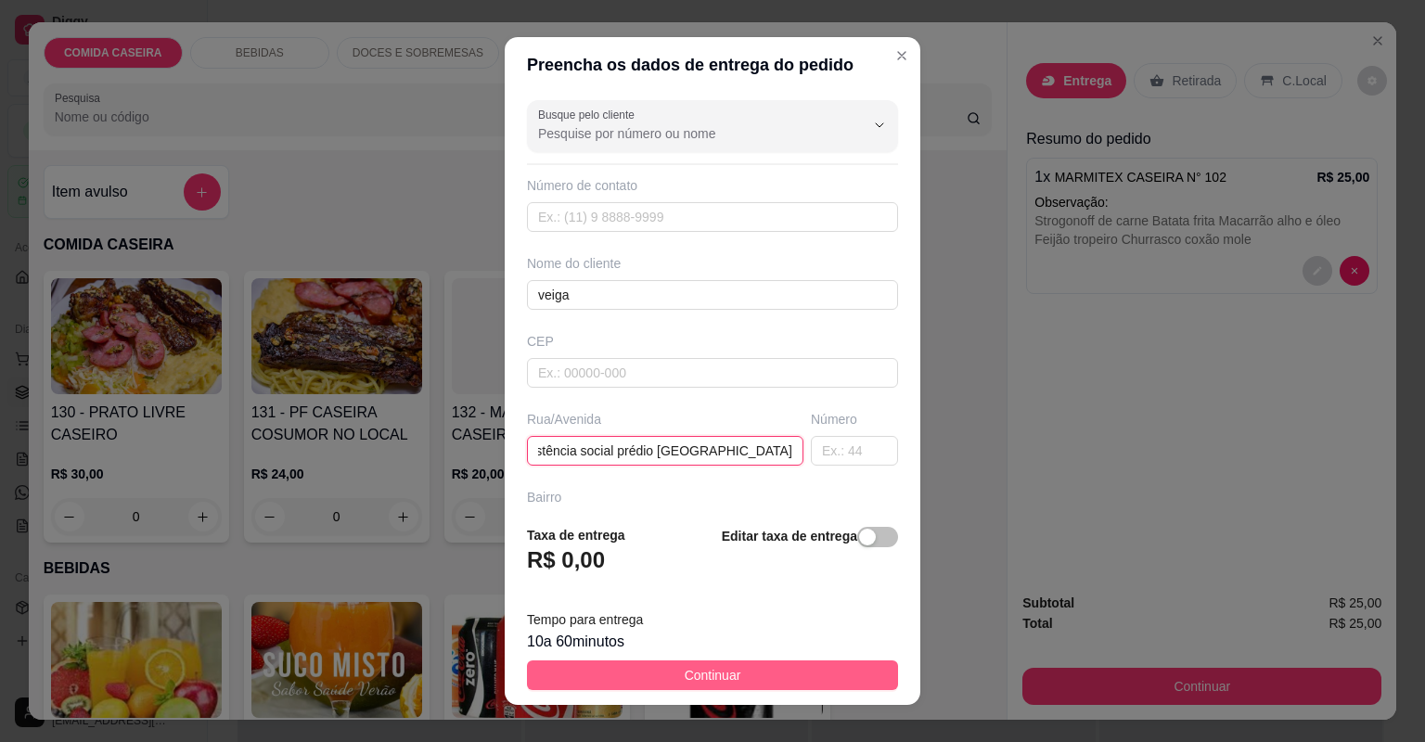
type input "[STREET_ADDRESS] na rua da assistência social prédio [GEOGRAPHIC_DATA]"
click at [805, 676] on button "Continuar" at bounding box center [712, 676] width 371 height 30
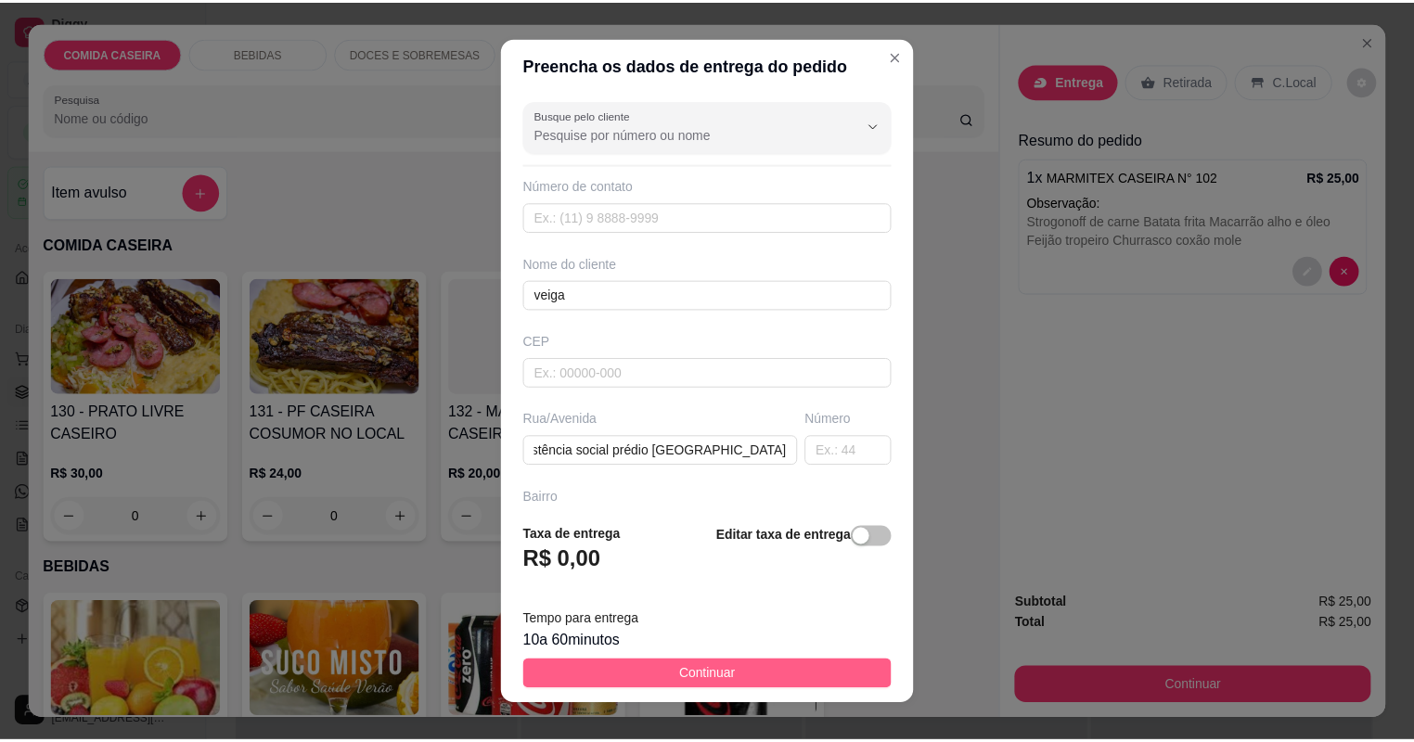
scroll to position [0, 0]
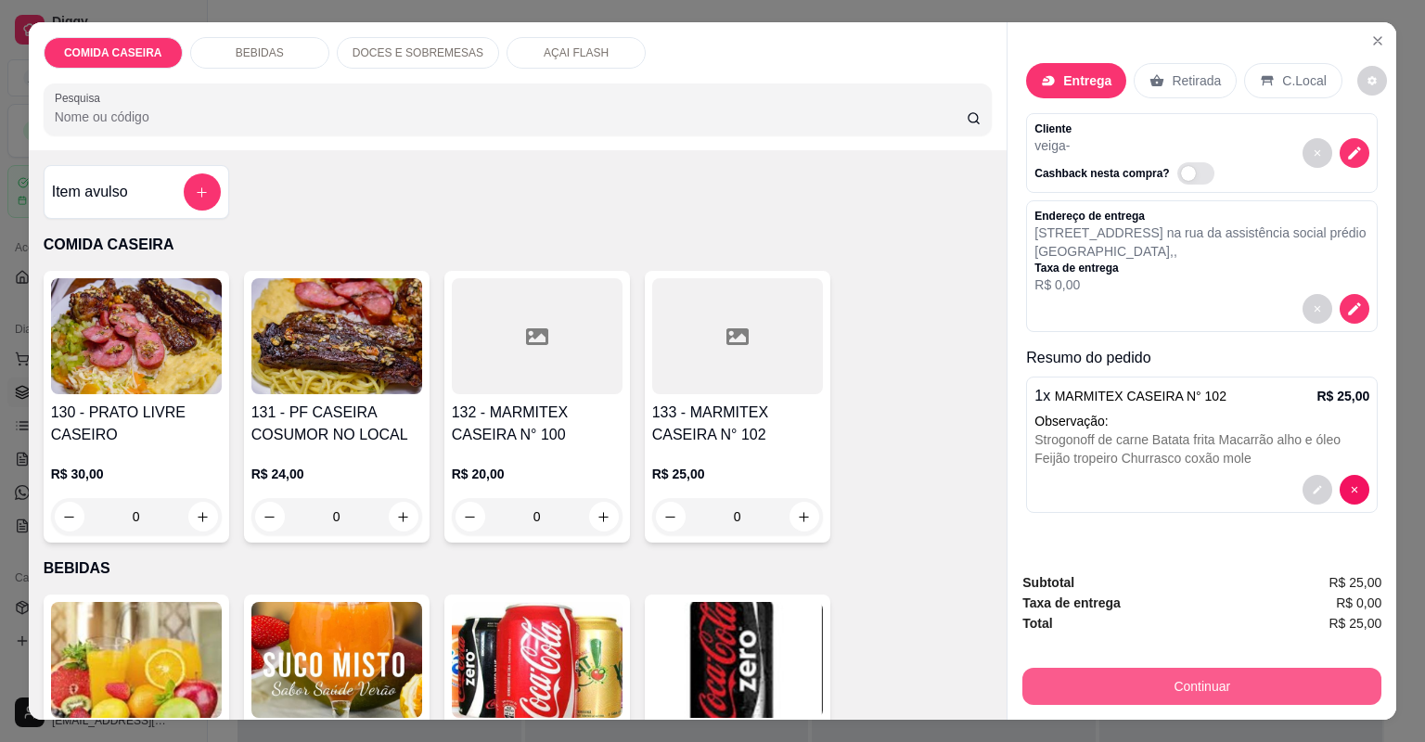
click at [1097, 691] on button "Continuar" at bounding box center [1201, 686] width 359 height 37
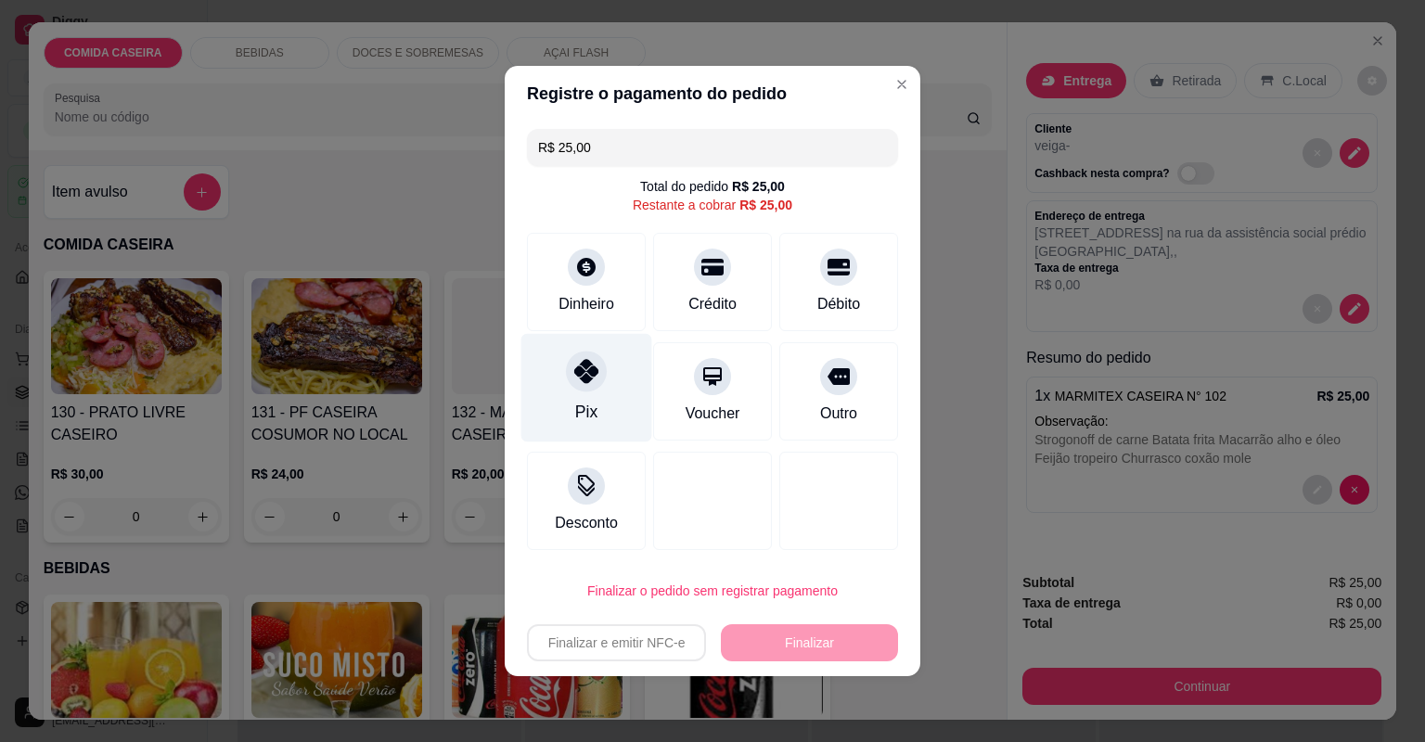
click at [576, 362] on icon at bounding box center [586, 371] width 24 height 24
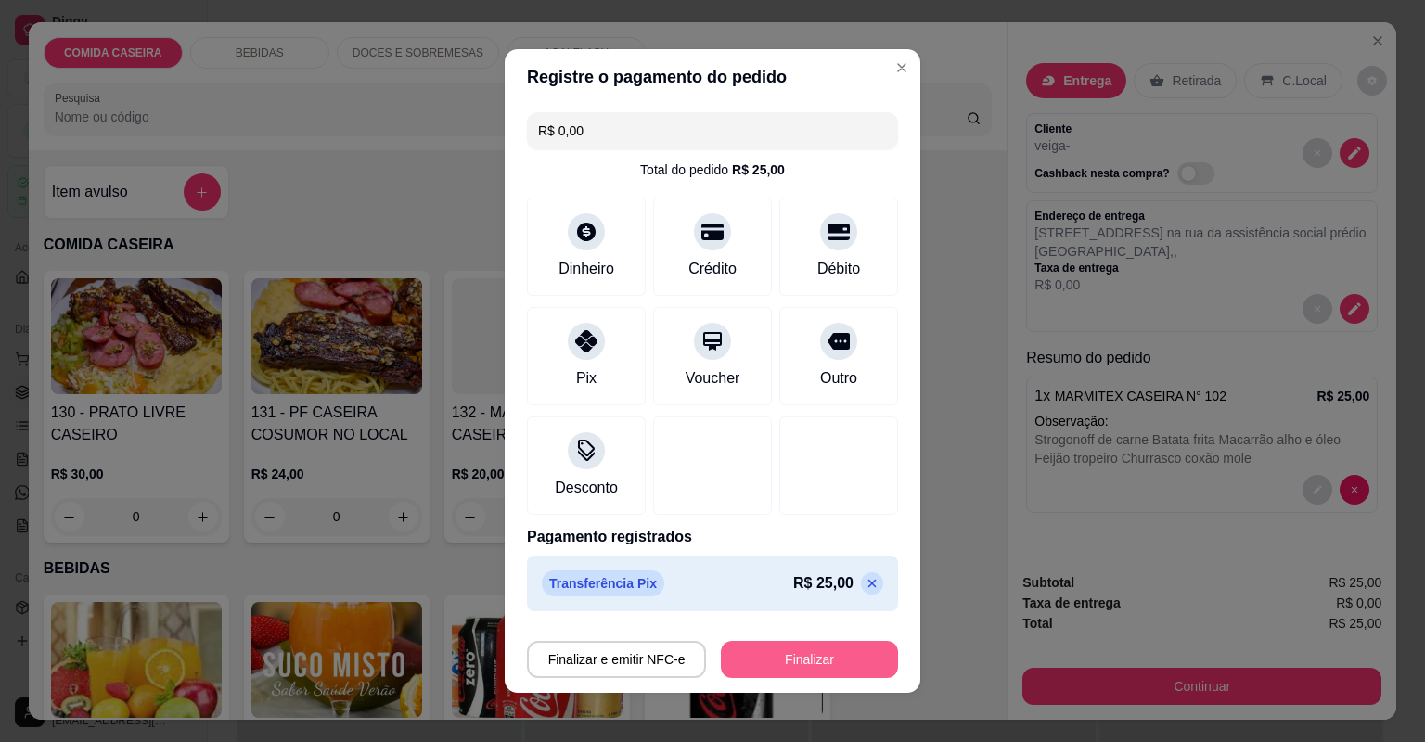
click at [787, 672] on button "Finalizar" at bounding box center [809, 659] width 177 height 37
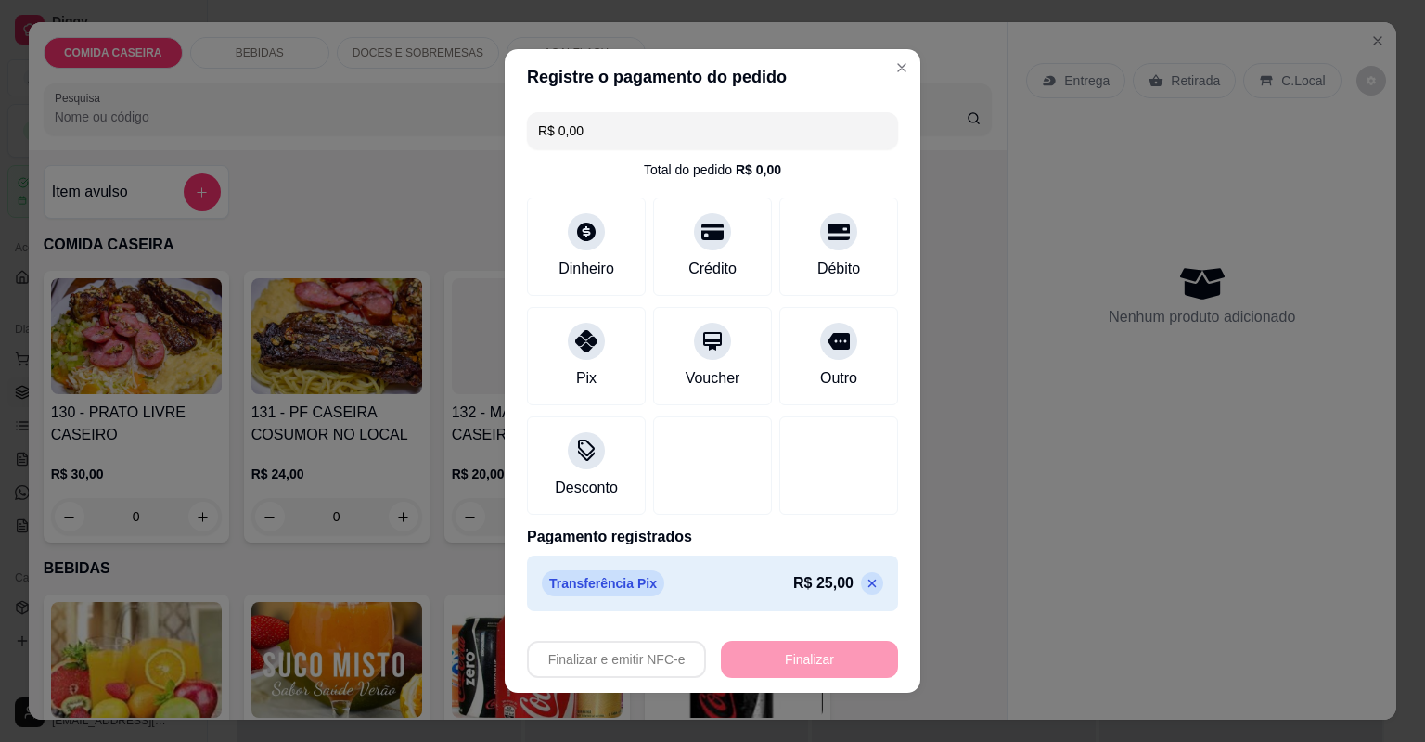
type input "-R$ 25,00"
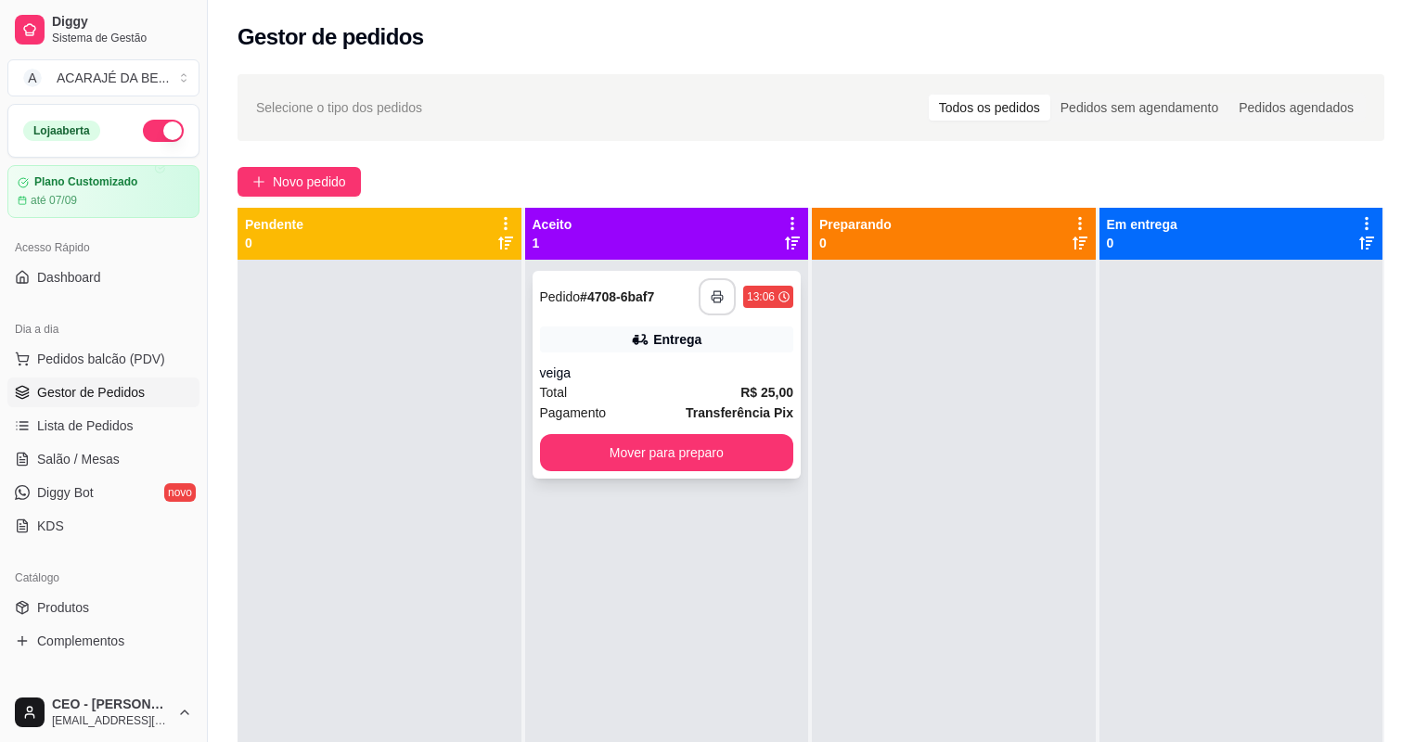
click at [705, 300] on button "button" at bounding box center [717, 296] width 37 height 37
click at [646, 462] on button "Mover para preparo" at bounding box center [667, 452] width 254 height 37
click at [647, 459] on button "Mover para preparo" at bounding box center [667, 453] width 246 height 36
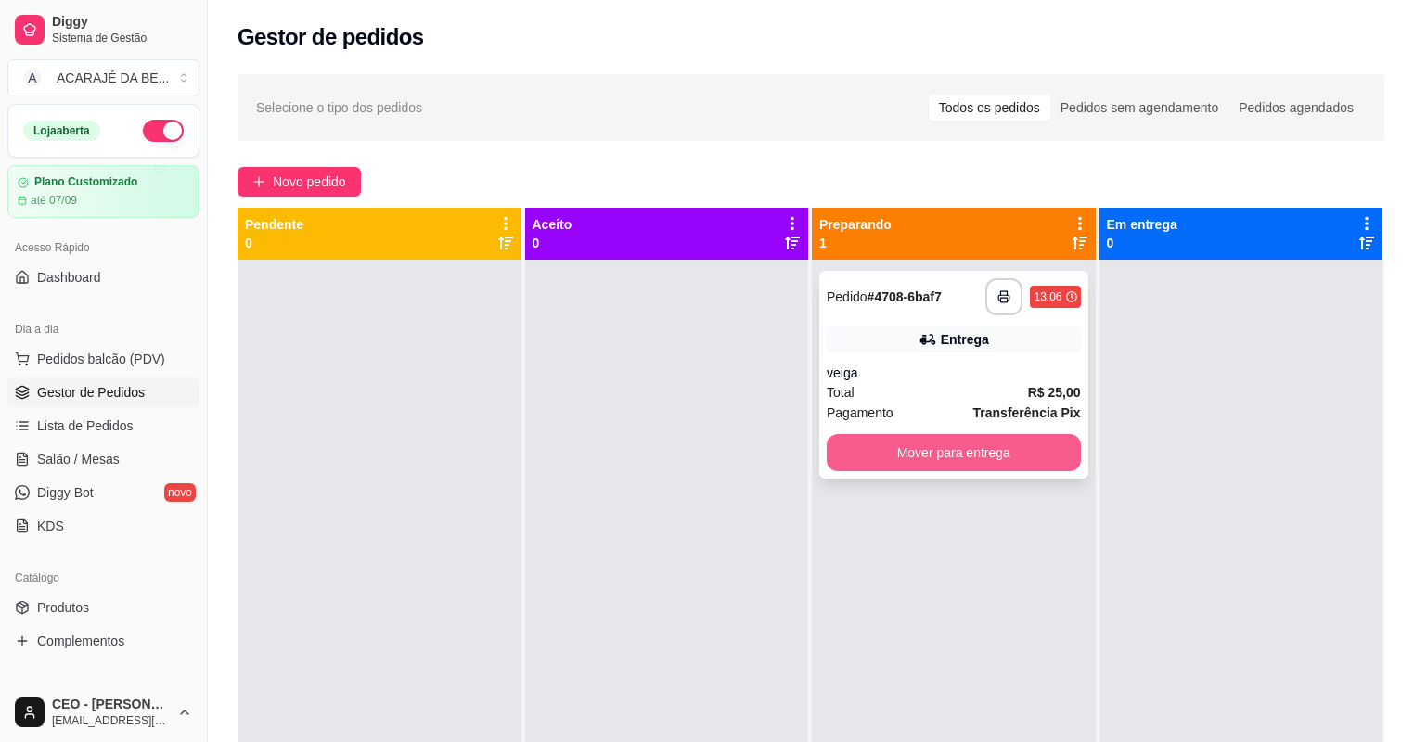
click at [835, 449] on button "Mover para entrega" at bounding box center [954, 452] width 254 height 37
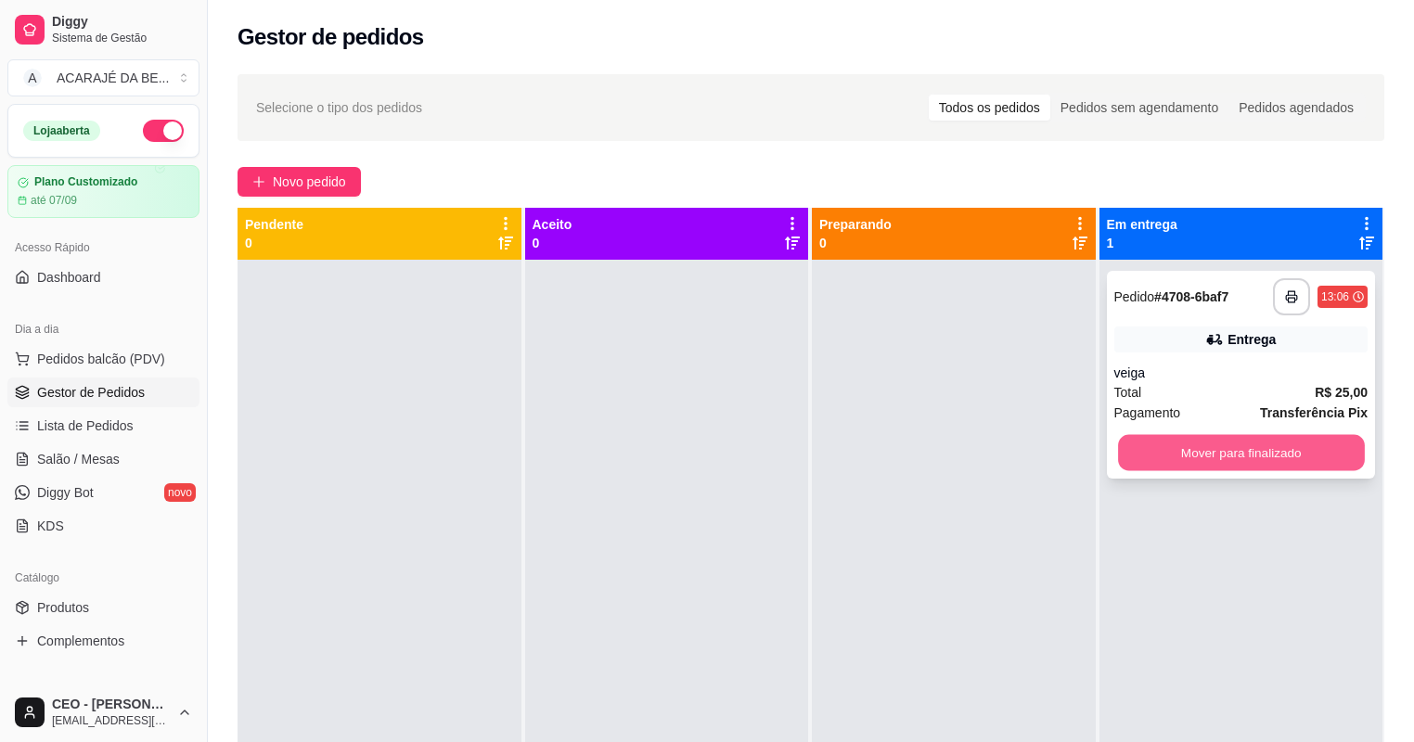
click at [1118, 442] on button "Mover para finalizado" at bounding box center [1241, 453] width 246 height 36
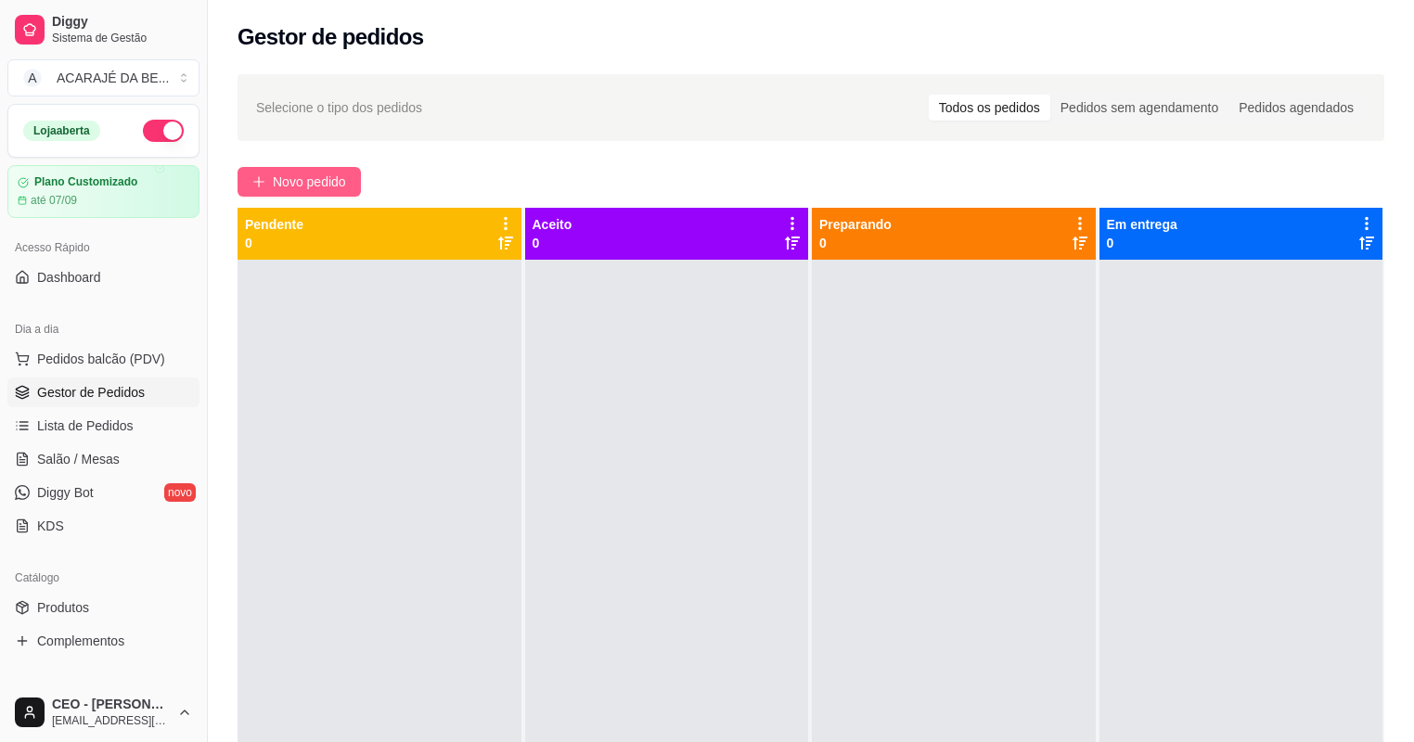
click at [311, 172] on span "Novo pedido" at bounding box center [309, 182] width 73 height 20
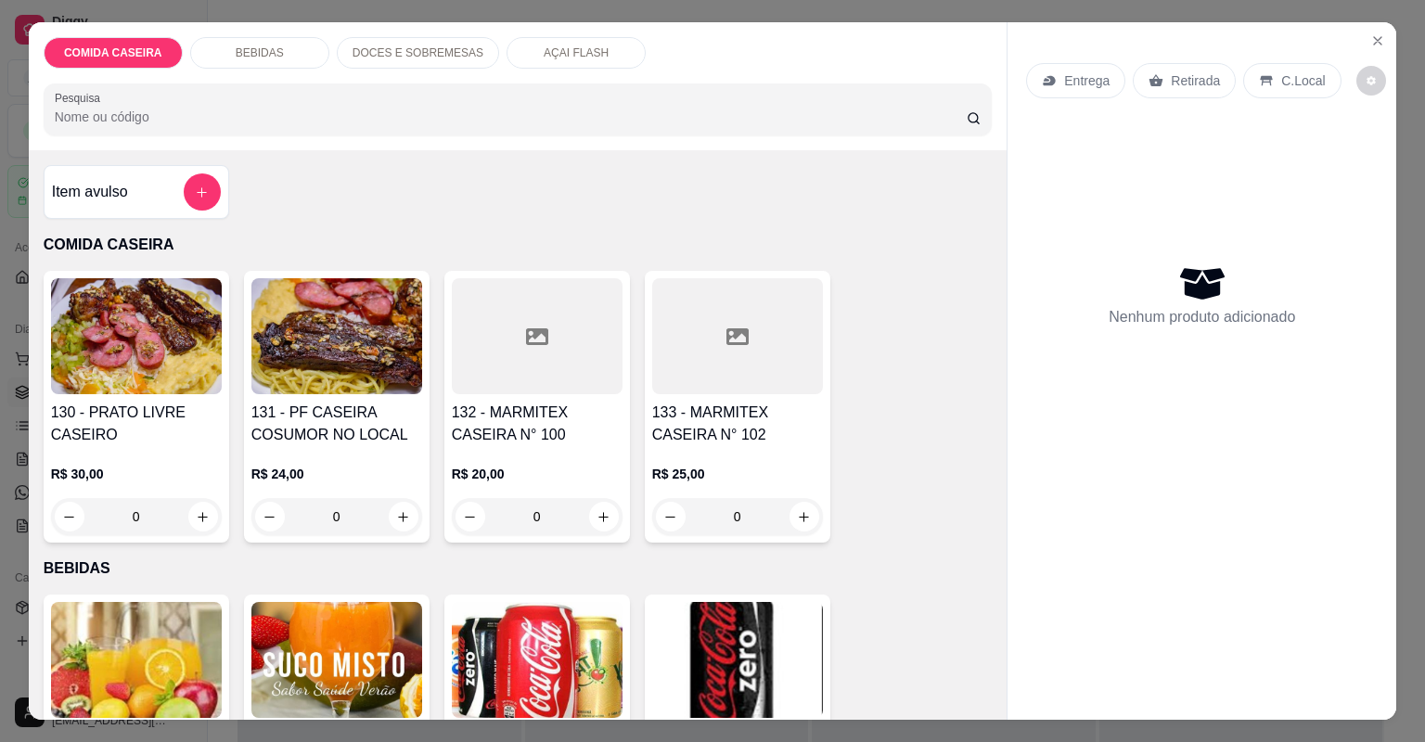
click at [584, 319] on div at bounding box center [537, 336] width 171 height 116
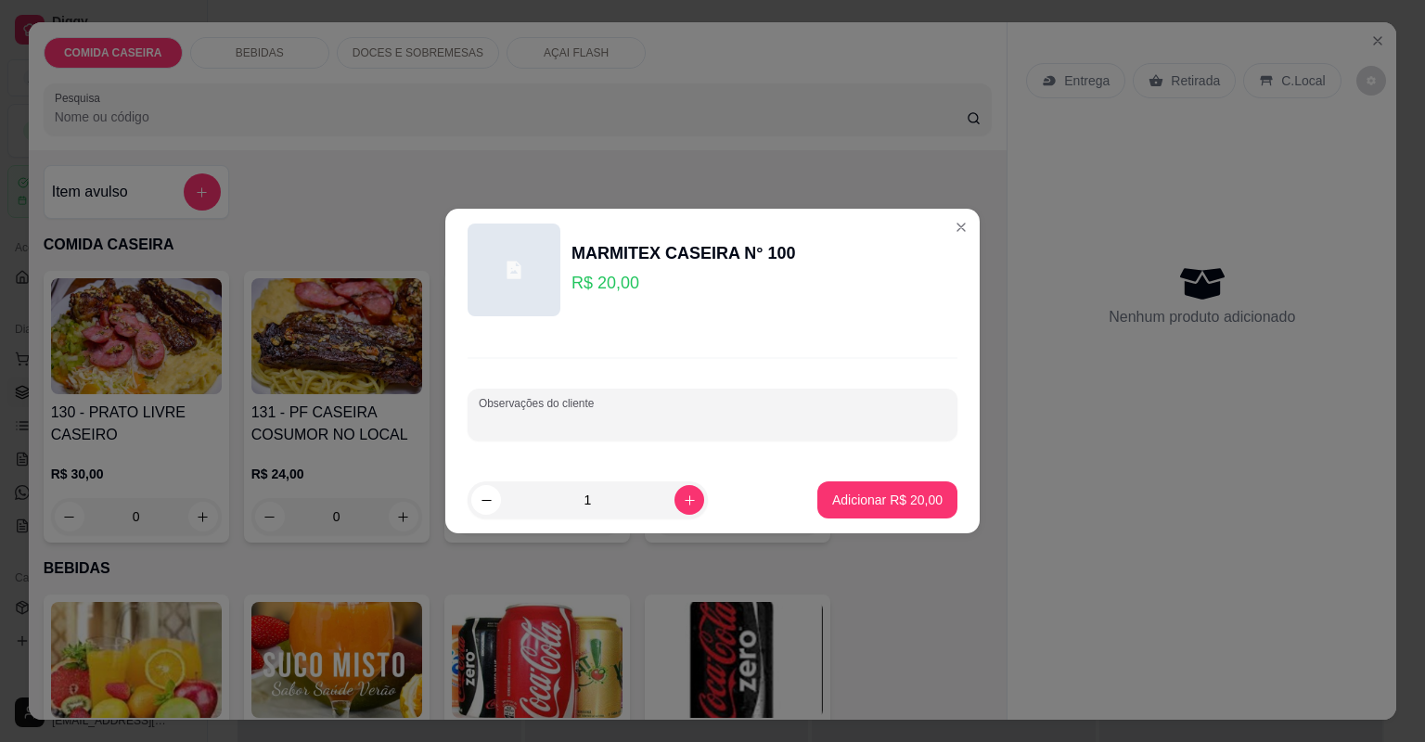
click at [582, 416] on input "Observações do cliente" at bounding box center [713, 422] width 468 height 19
paste input "Feijão tropeiro Macarrão alho e óleo Banana frita Vinagrete Bife ao molho Churr…"
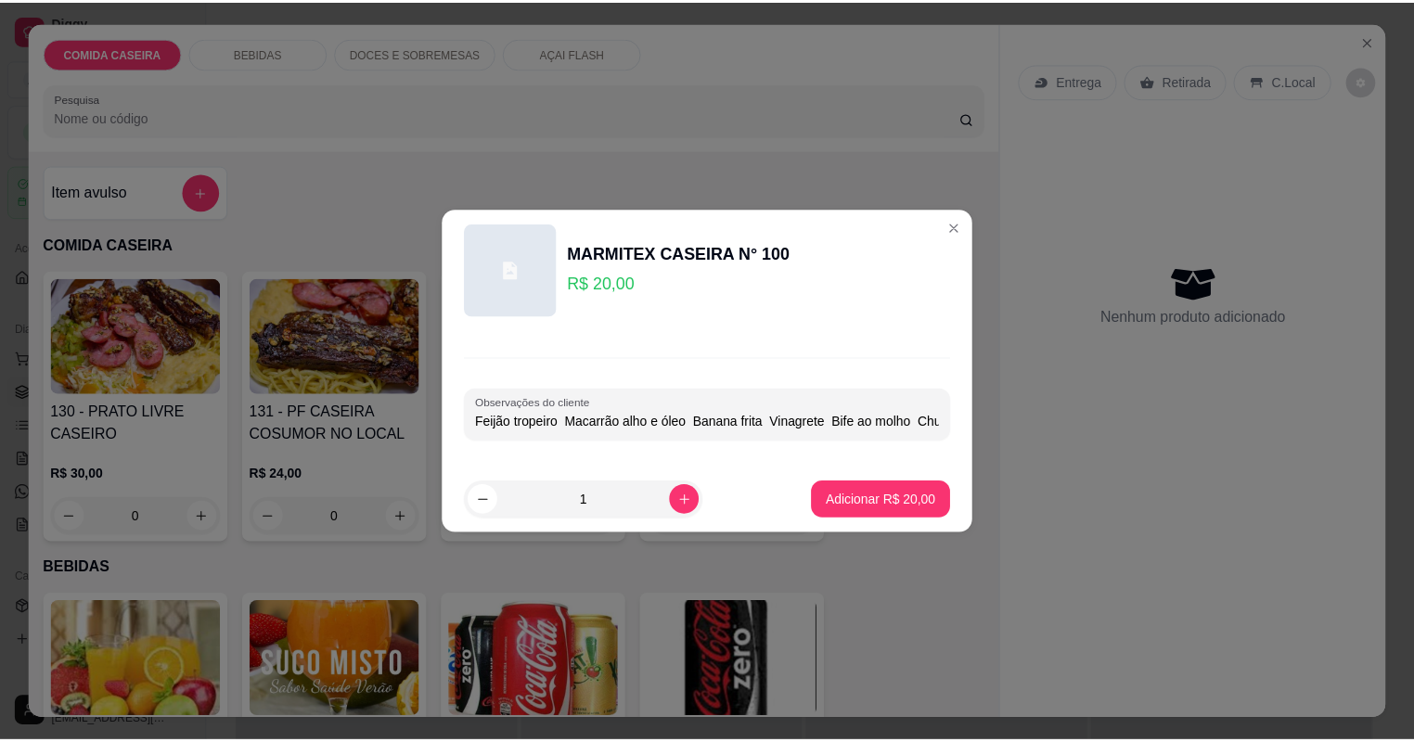
scroll to position [0, 186]
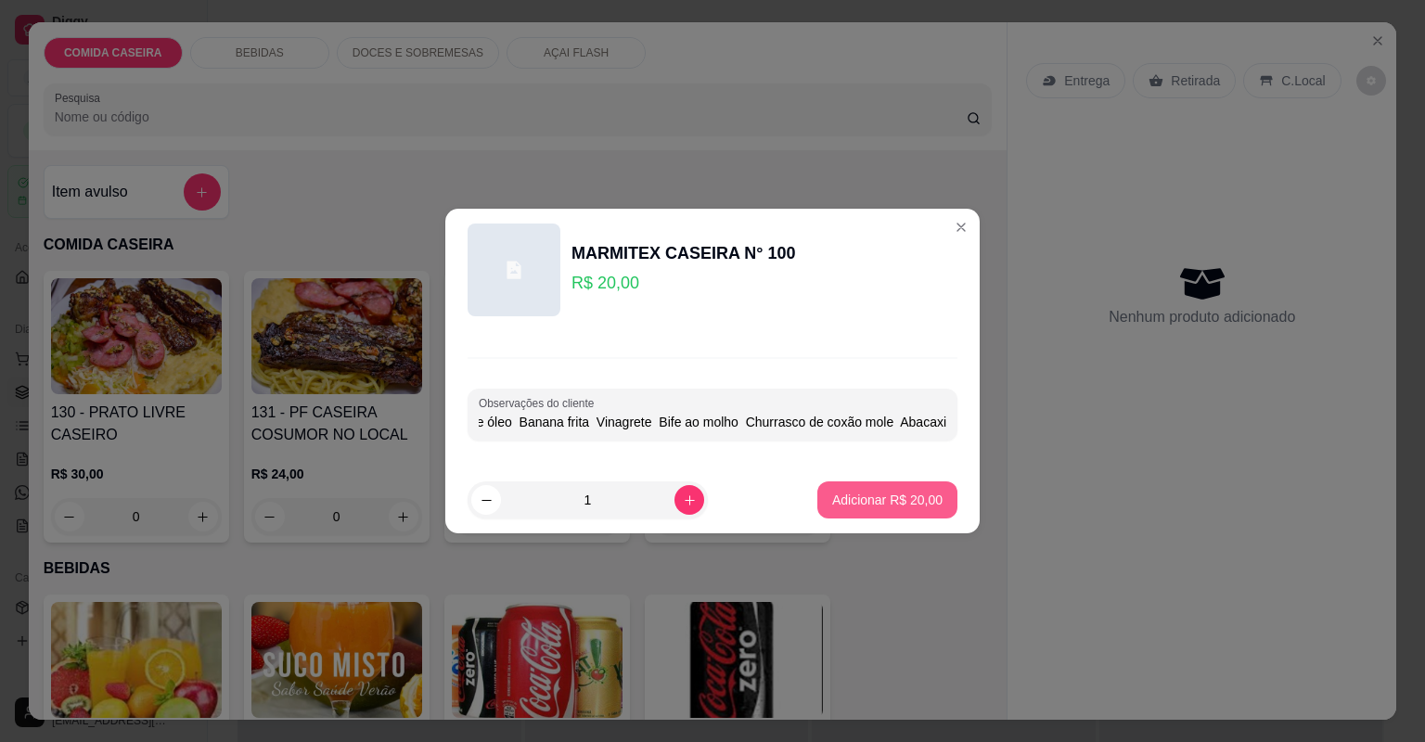
type input "Feijão tropeiro Macarrão alho e óleo Banana frita Vinagrete Bife ao molho Churr…"
click at [880, 505] on p "Adicionar R$ 20,00" at bounding box center [887, 500] width 110 height 19
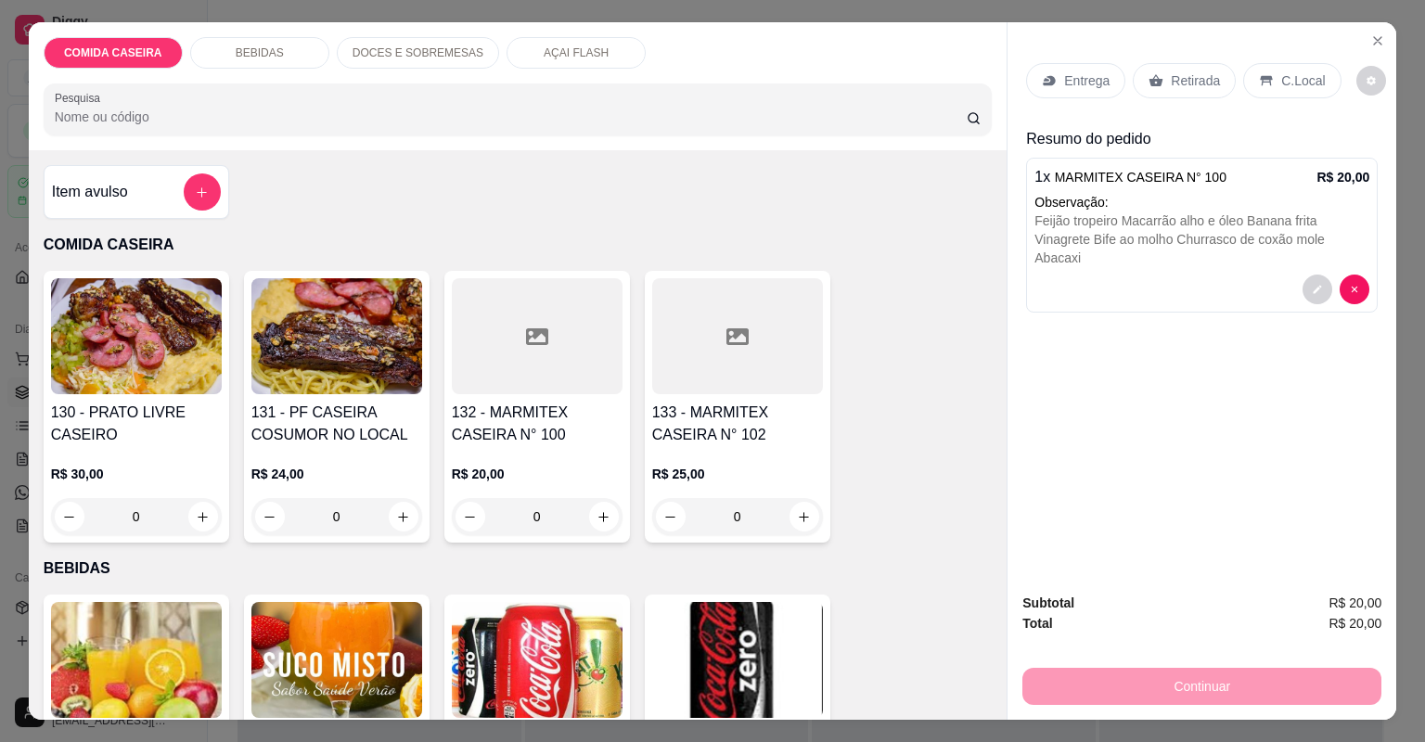
click at [1073, 54] on div "Entrega Retirada C.Local" at bounding box center [1202, 80] width 352 height 65
click at [1069, 71] on p "Entrega" at bounding box center [1086, 80] width 45 height 19
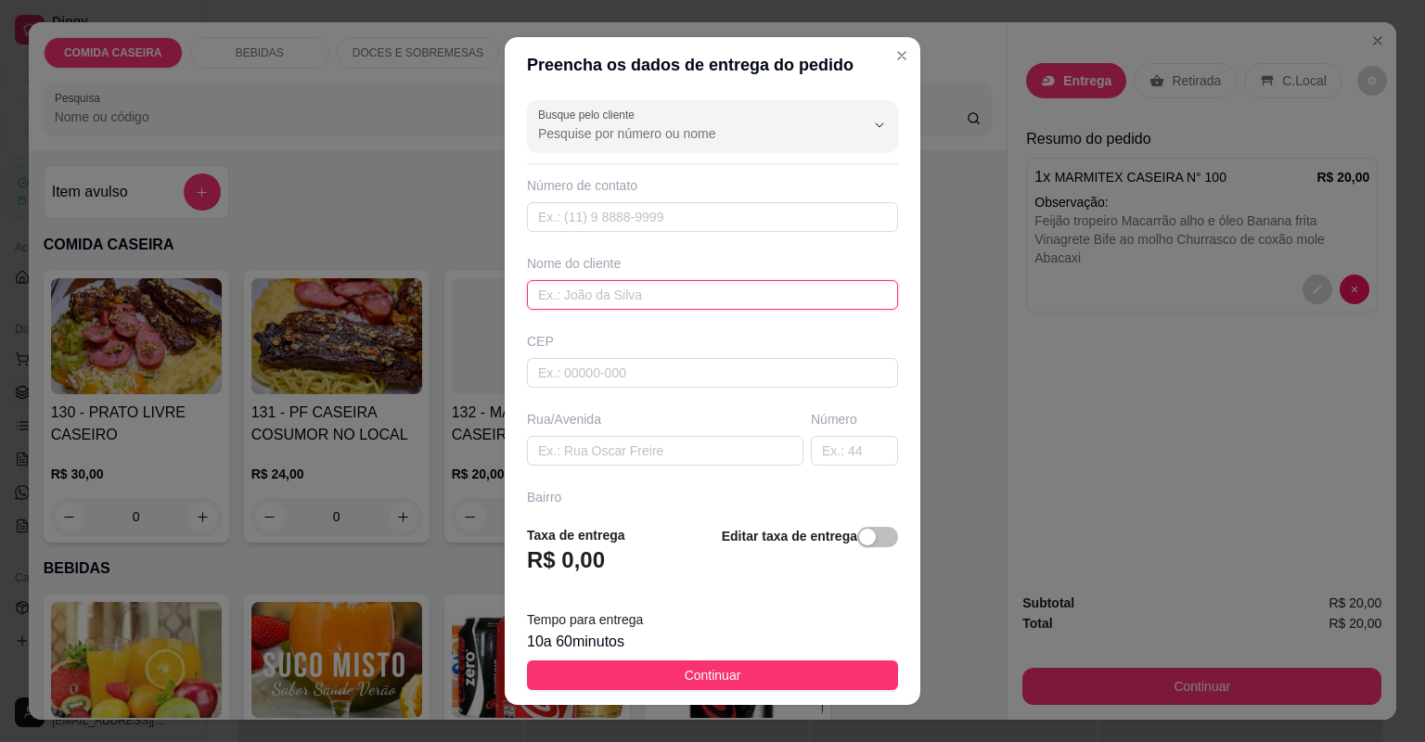
click at [659, 286] on input "text" at bounding box center [712, 295] width 371 height 30
type input "[PERSON_NAME]"
click at [689, 464] on div "Busque pelo cliente Número de contato Nome do cliente robson CEP Rua/[GEOGRAPHI…" at bounding box center [713, 302] width 416 height 418
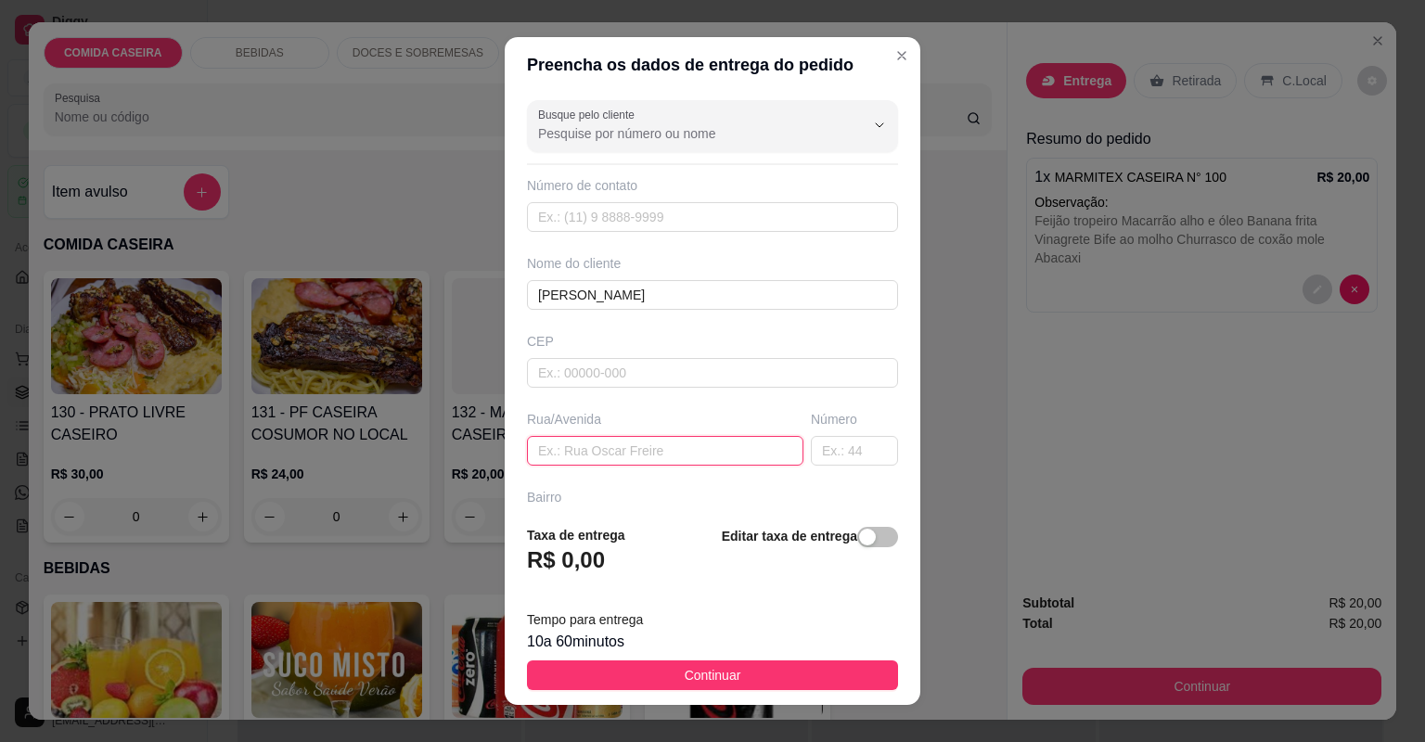
click at [687, 456] on input "text" at bounding box center [665, 451] width 276 height 30
click at [567, 449] on input "centgro tec" at bounding box center [665, 451] width 276 height 30
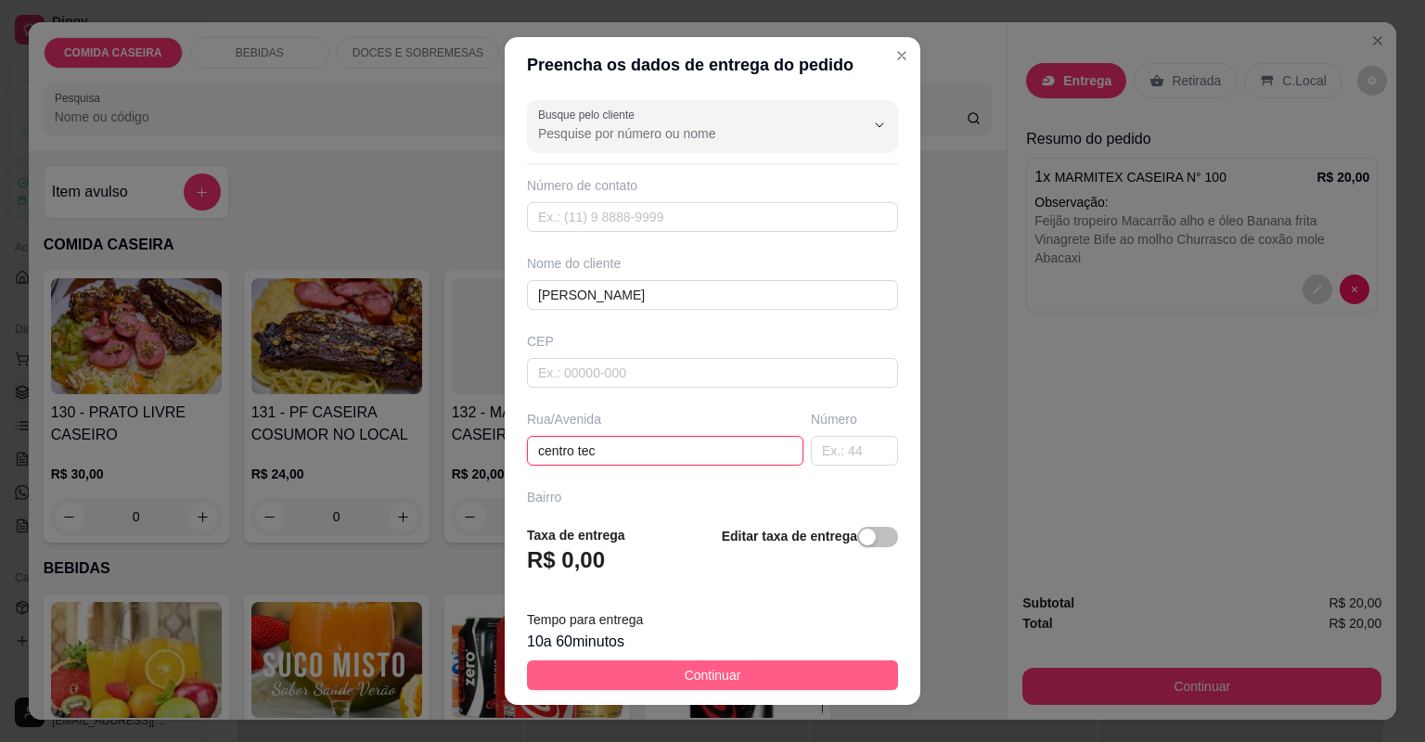
type input "centro tec"
click at [676, 663] on button "Continuar" at bounding box center [712, 676] width 371 height 30
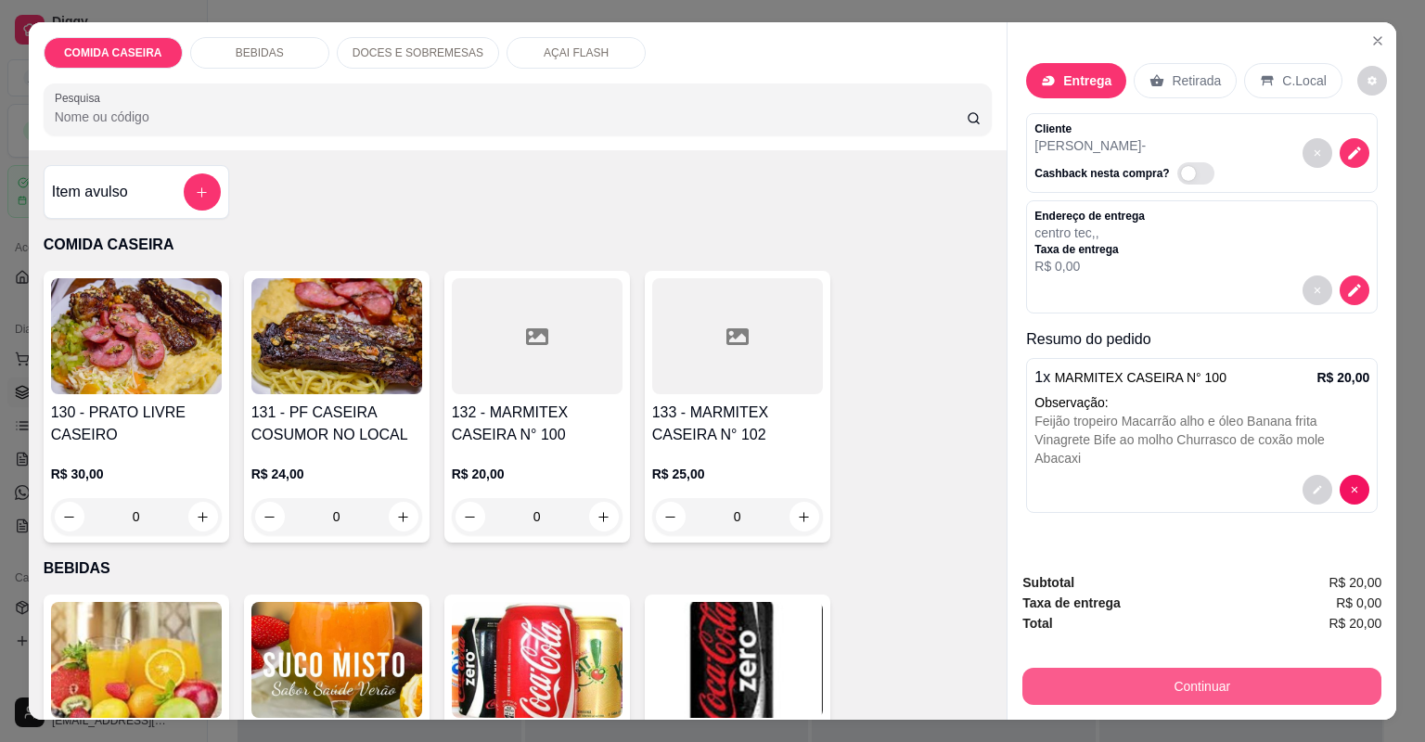
click at [1073, 674] on button "Continuar" at bounding box center [1201, 686] width 359 height 37
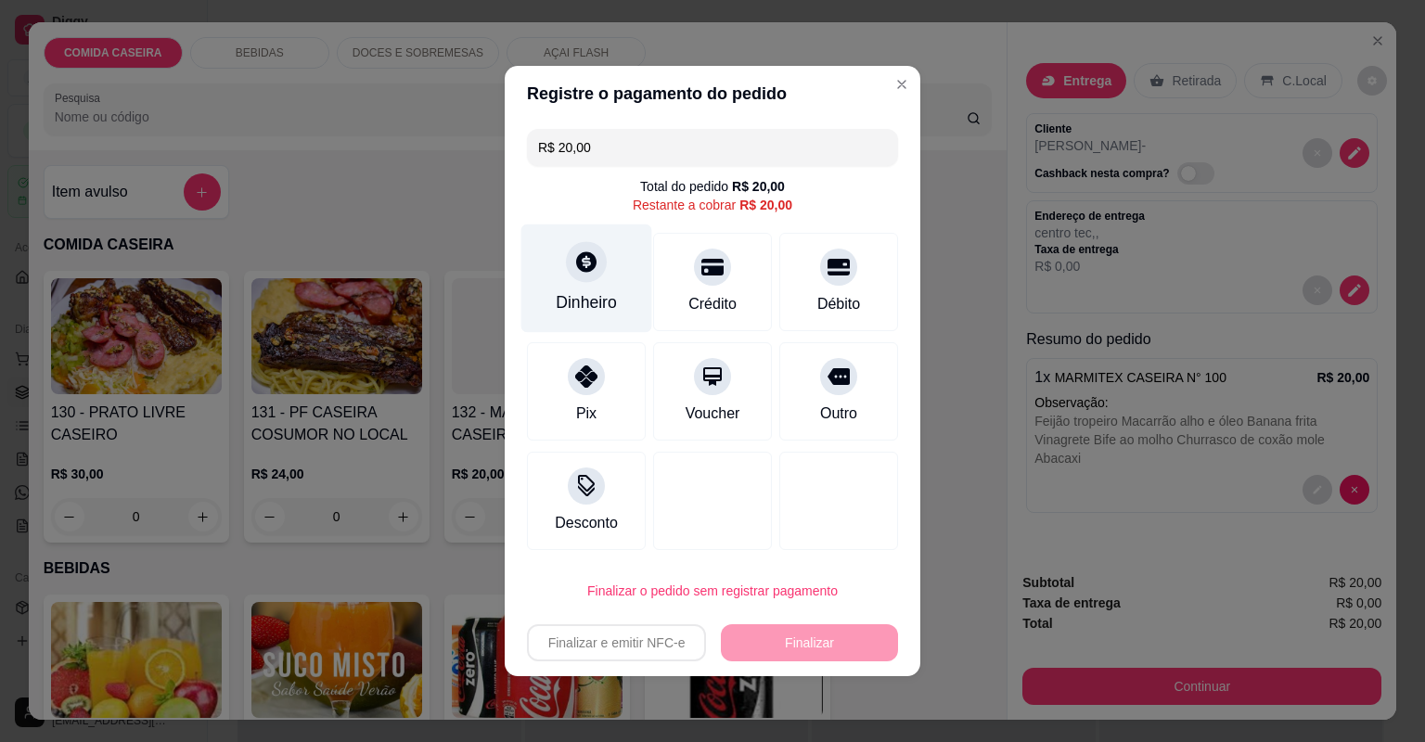
click at [618, 271] on div "Dinheiro" at bounding box center [586, 279] width 131 height 109
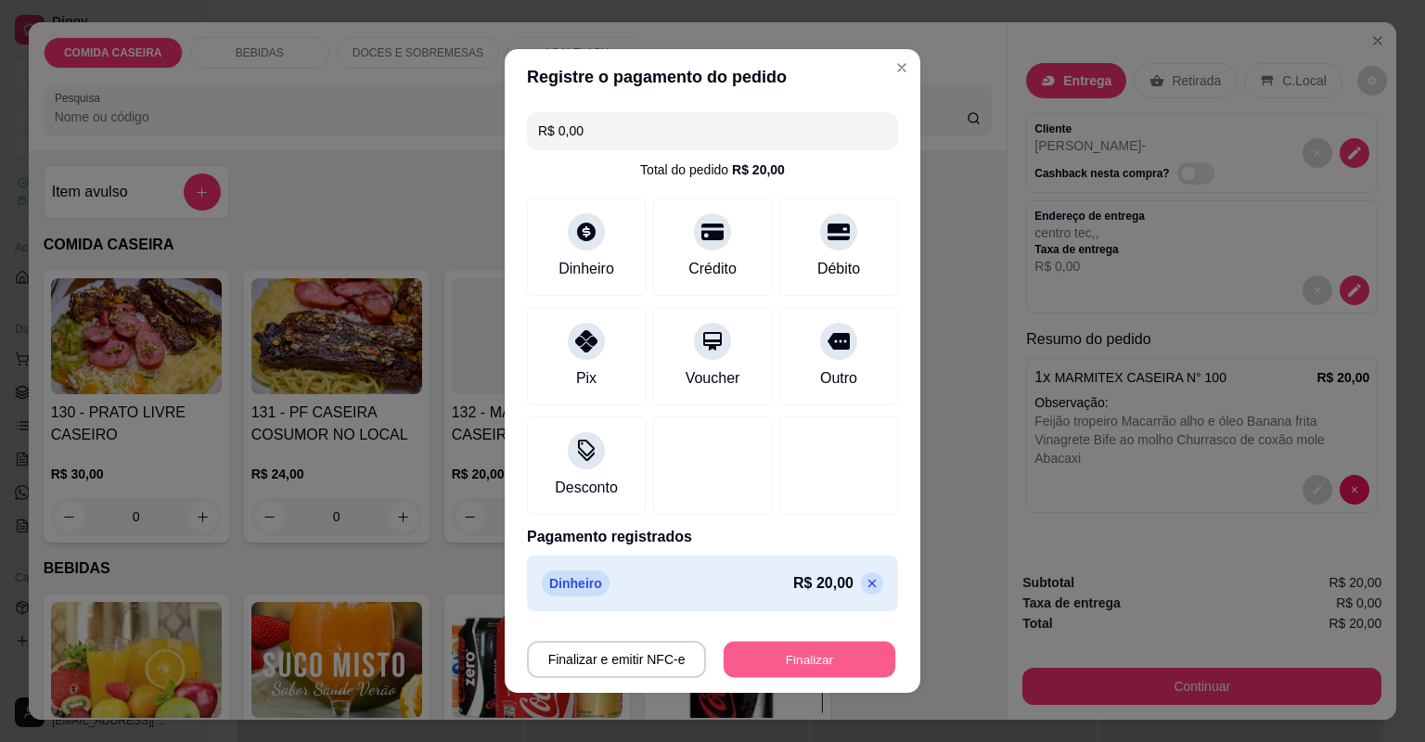
click at [860, 657] on button "Finalizar" at bounding box center [810, 660] width 172 height 36
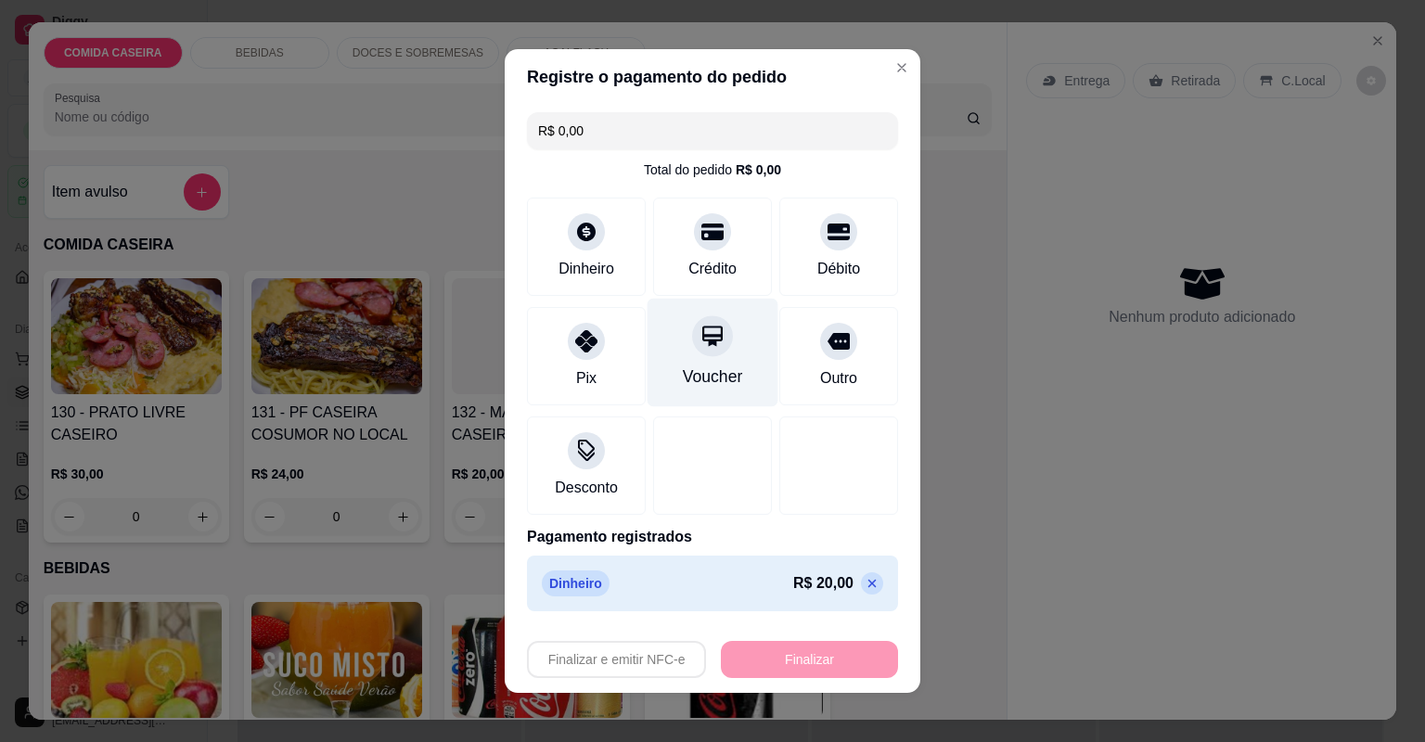
type input "-R$ 20,00"
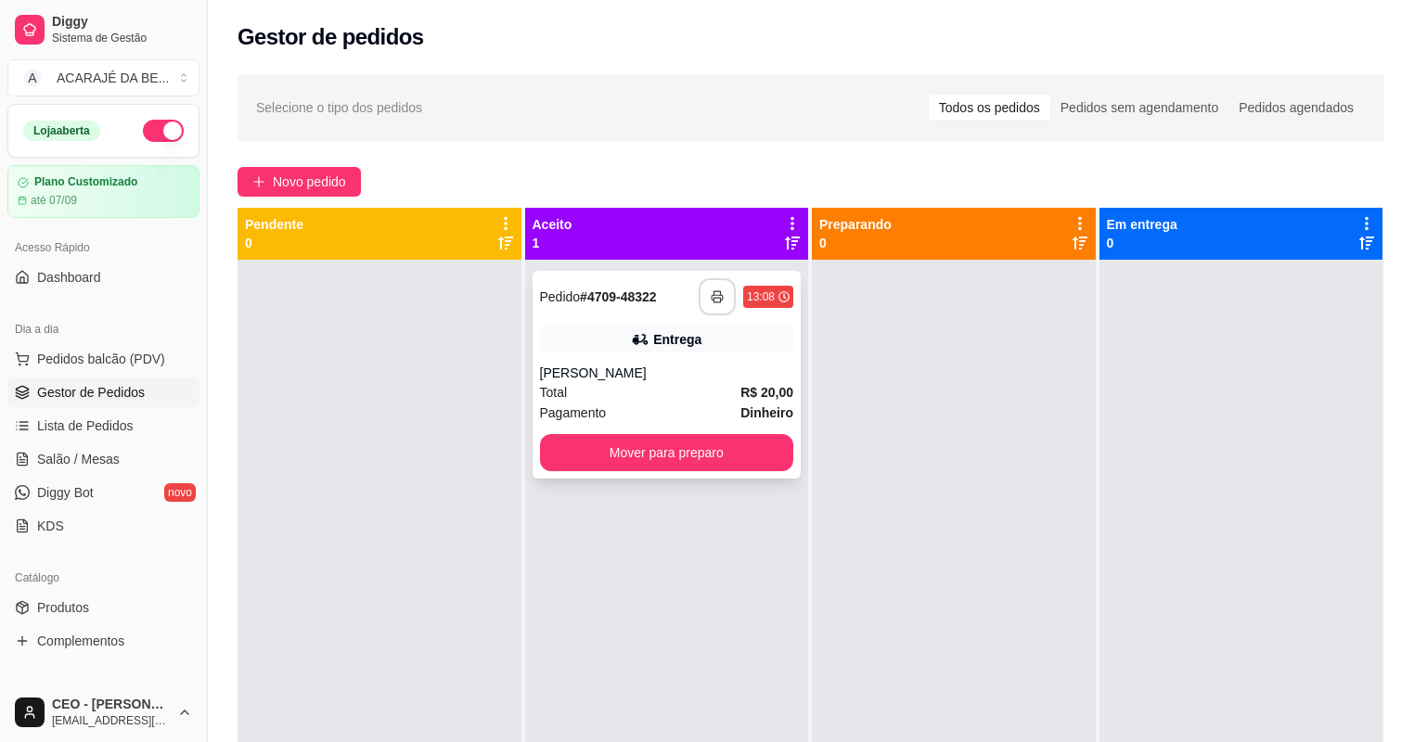
click at [713, 298] on rect "button" at bounding box center [716, 300] width 6 height 5
click at [572, 445] on button "Mover para preparo" at bounding box center [667, 452] width 254 height 37
click at [572, 445] on button "Mover para preparo" at bounding box center [667, 453] width 246 height 36
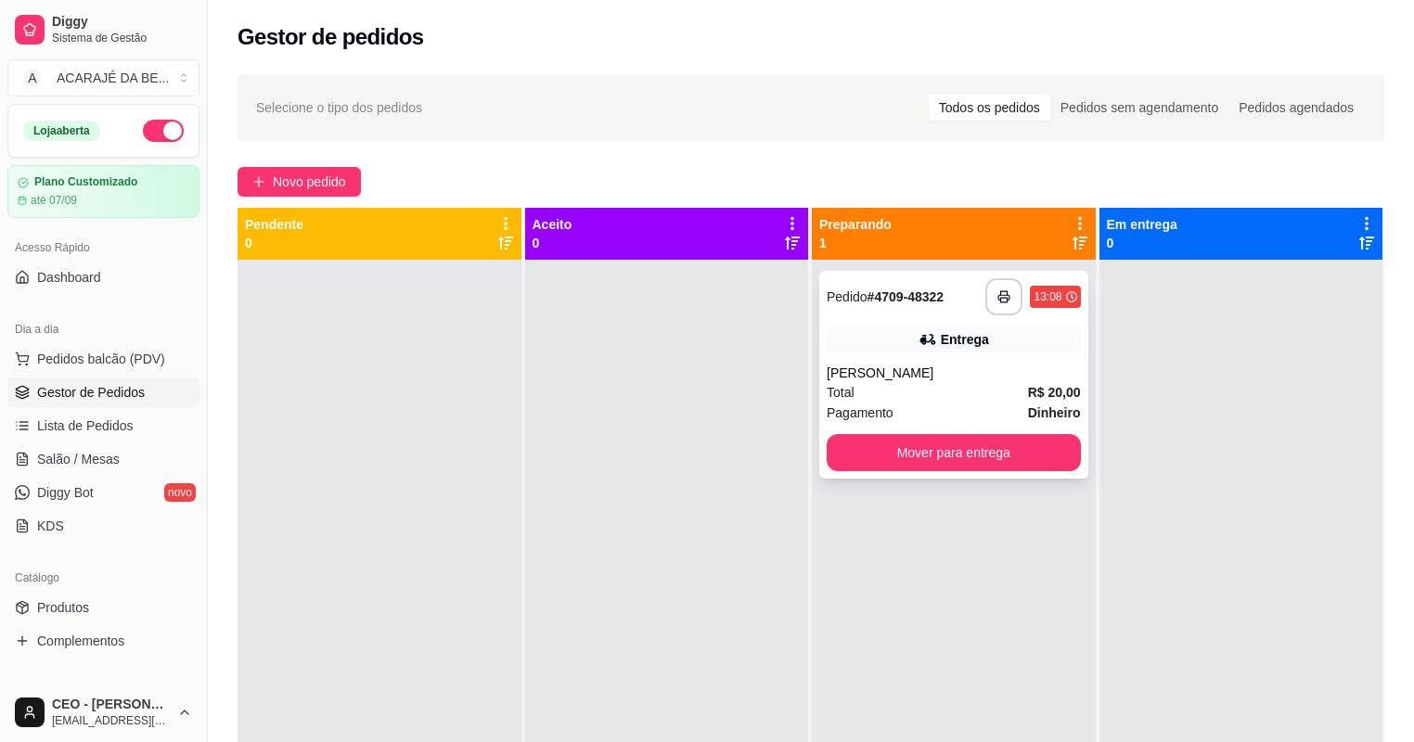
click at [865, 430] on div "**********" at bounding box center [953, 375] width 269 height 208
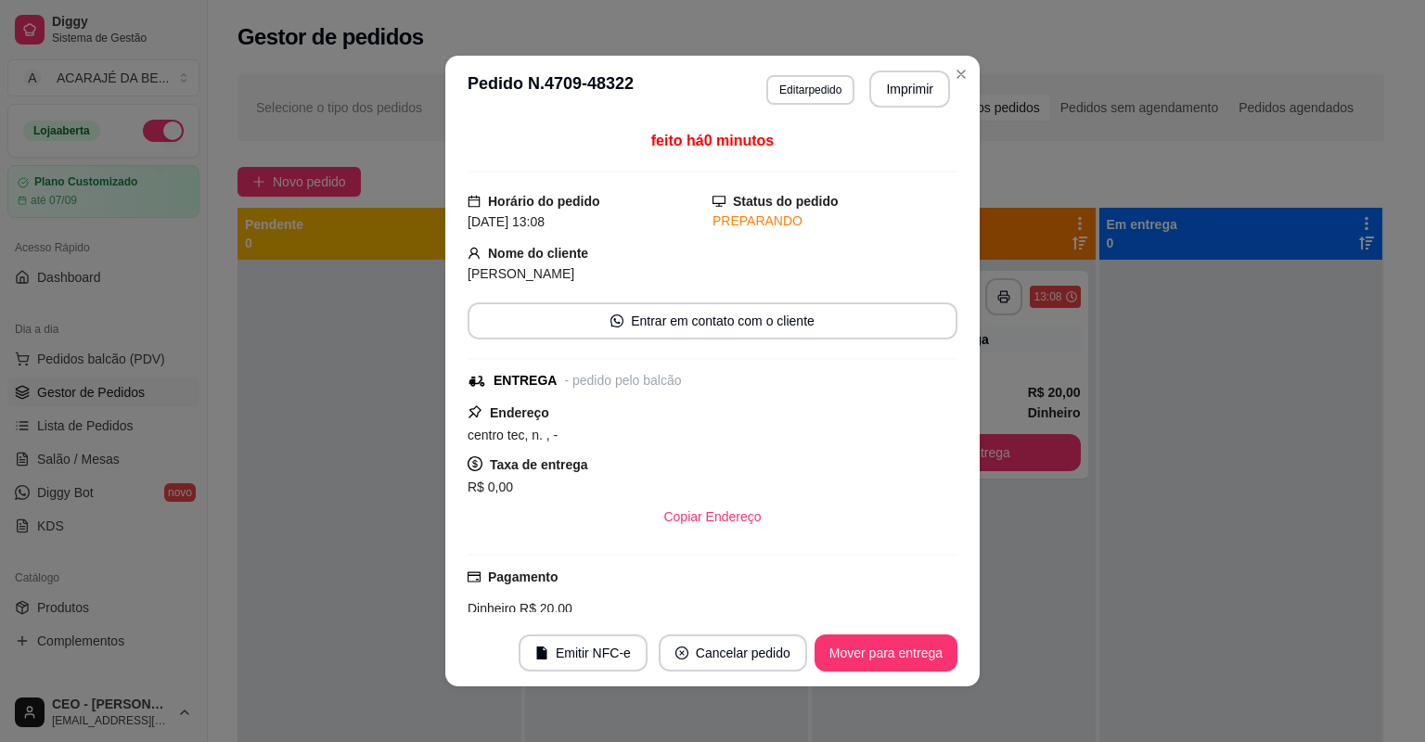
click at [860, 467] on div "Taxa de entrega R$ 0,00" at bounding box center [713, 476] width 490 height 45
click at [880, 665] on button "Mover para entrega" at bounding box center [886, 653] width 143 height 37
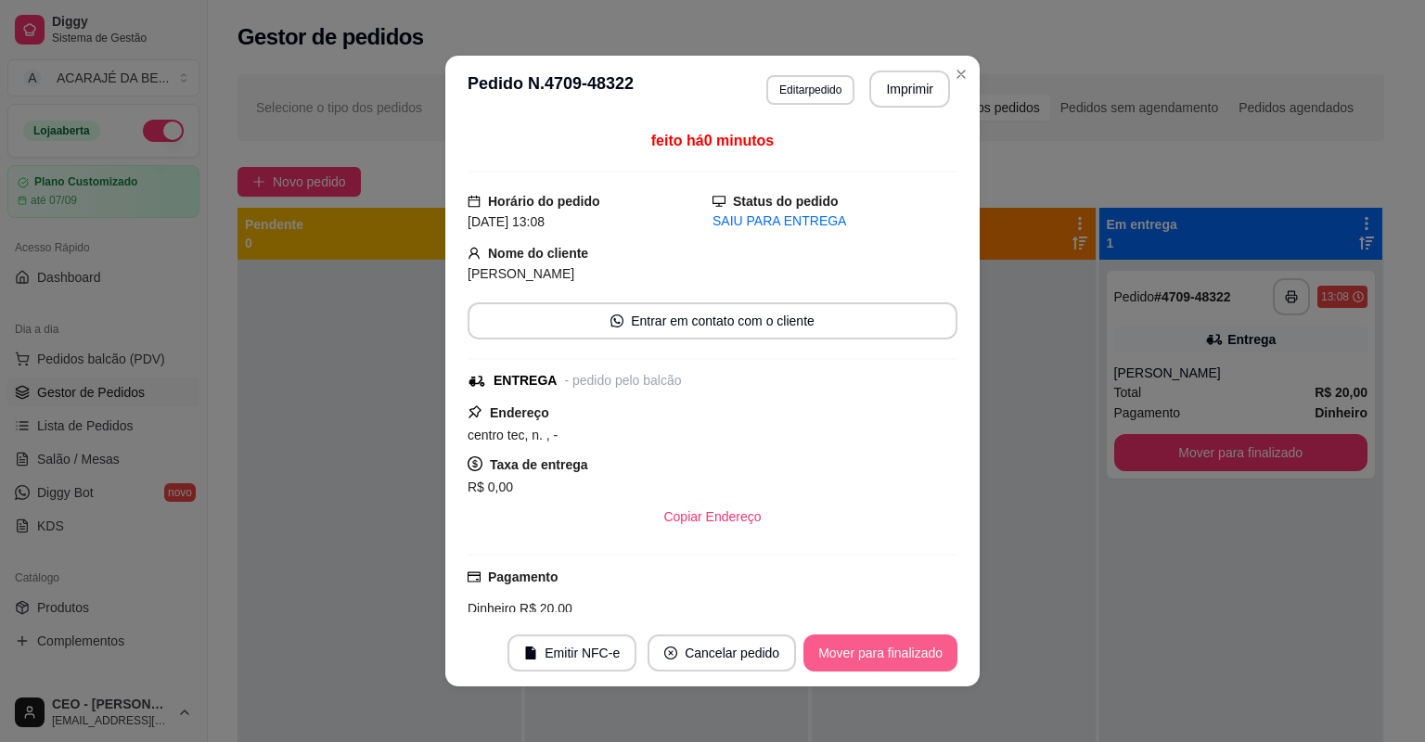
click at [899, 644] on button "Mover para finalizado" at bounding box center [880, 653] width 154 height 37
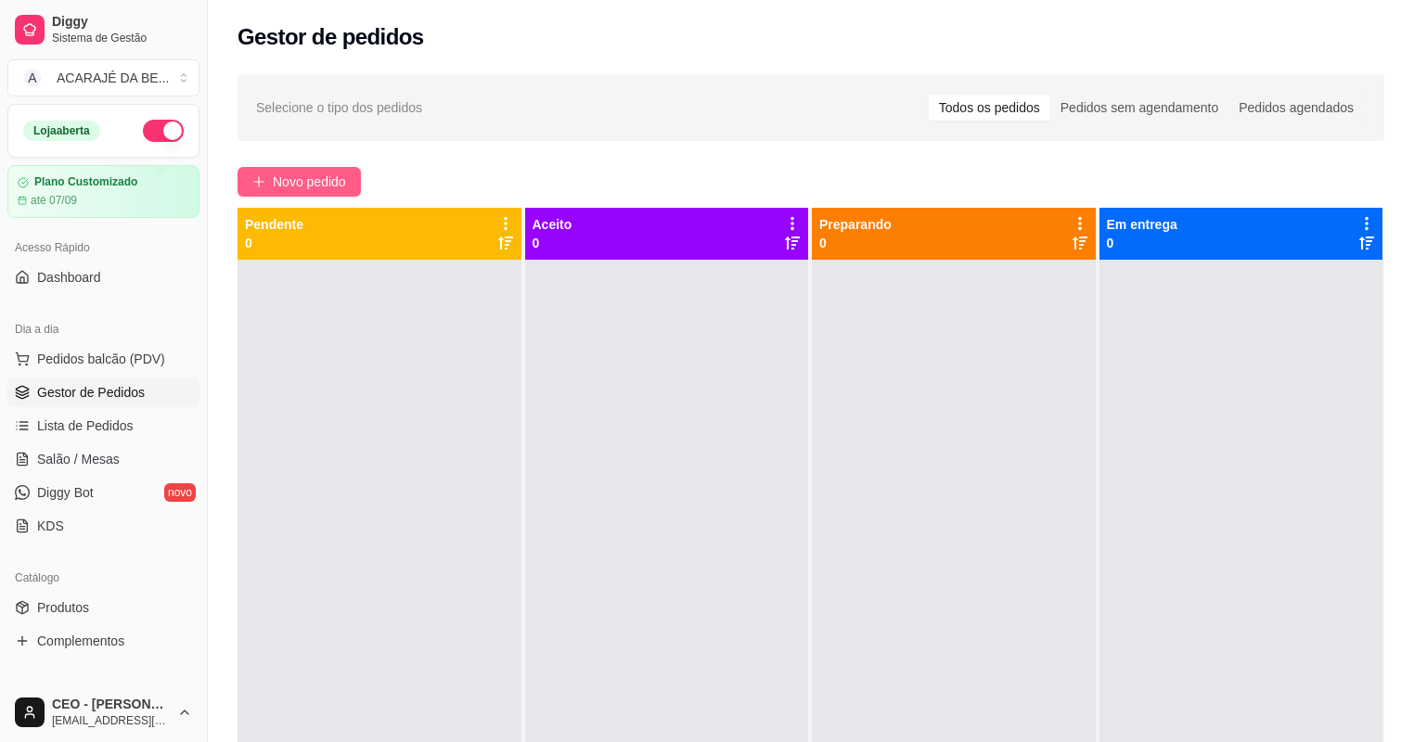
click at [286, 177] on span "Novo pedido" at bounding box center [309, 182] width 73 height 20
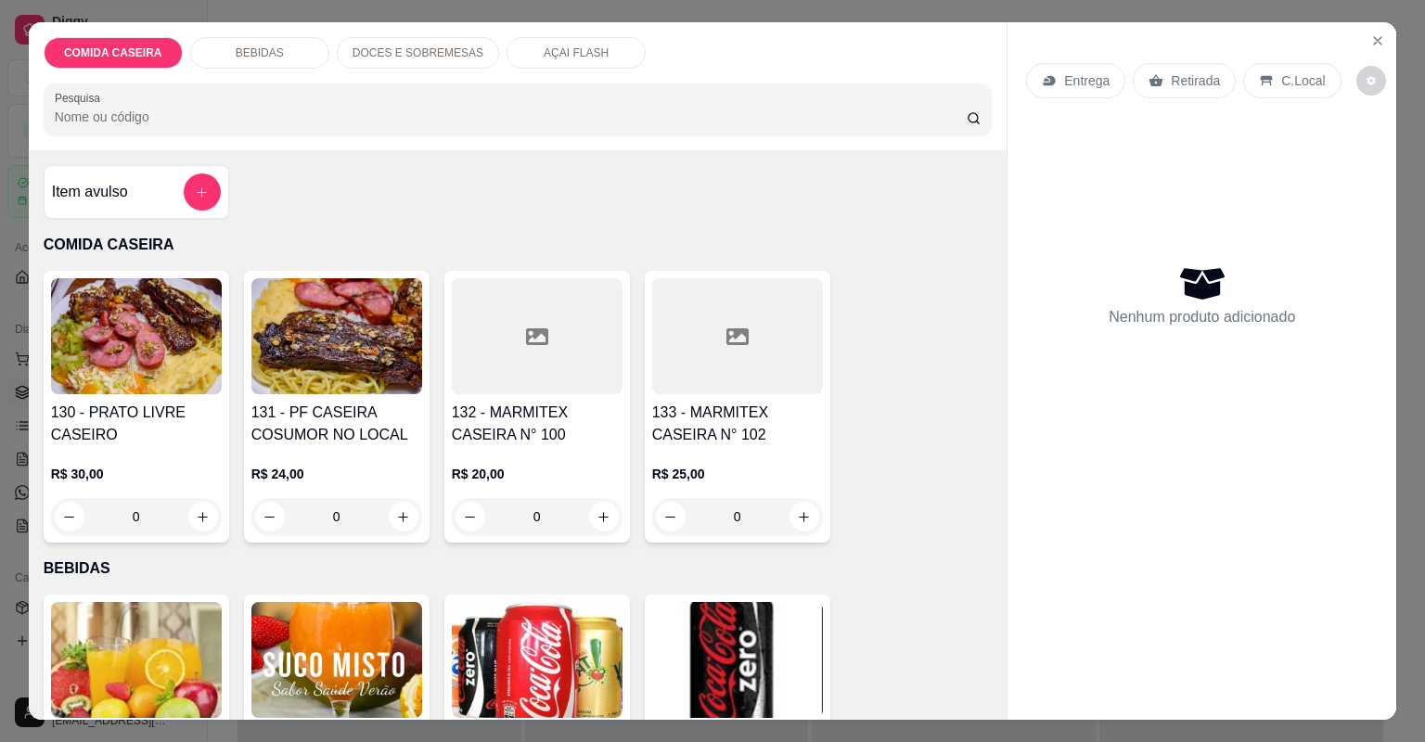
click at [744, 435] on h4 "133 - MARMITEX CASEIRA N° 102" at bounding box center [737, 424] width 171 height 45
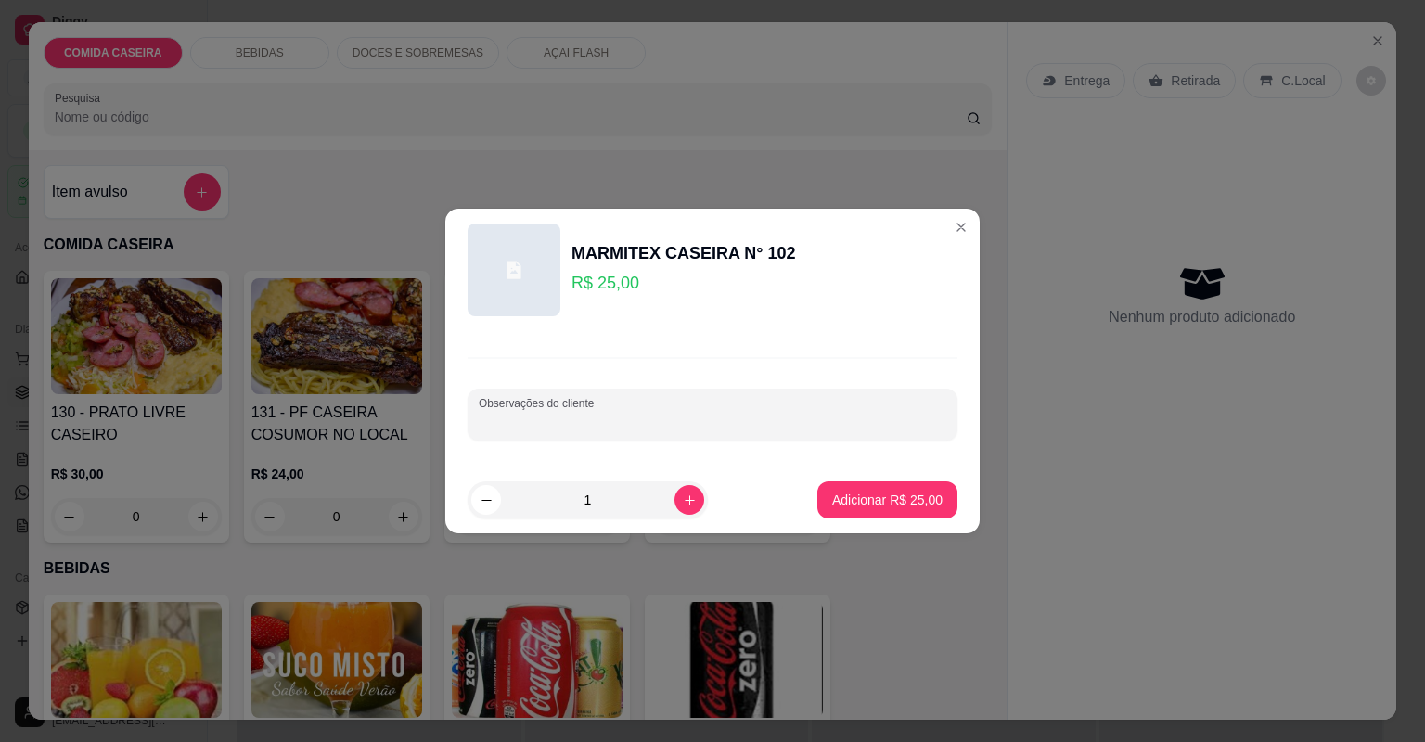
click at [632, 430] on input "Observações do cliente" at bounding box center [713, 422] width 468 height 19
paste input "Feijão tropeiro [PERSON_NAME] Purê Churrasco, a carne com gordura pfv"
type input "Feijão tropeiro [PERSON_NAME] Purê Churrasco, a carne com gordura pfv"
click at [859, 499] on p "Adicionar R$ 25,00" at bounding box center [887, 500] width 110 height 19
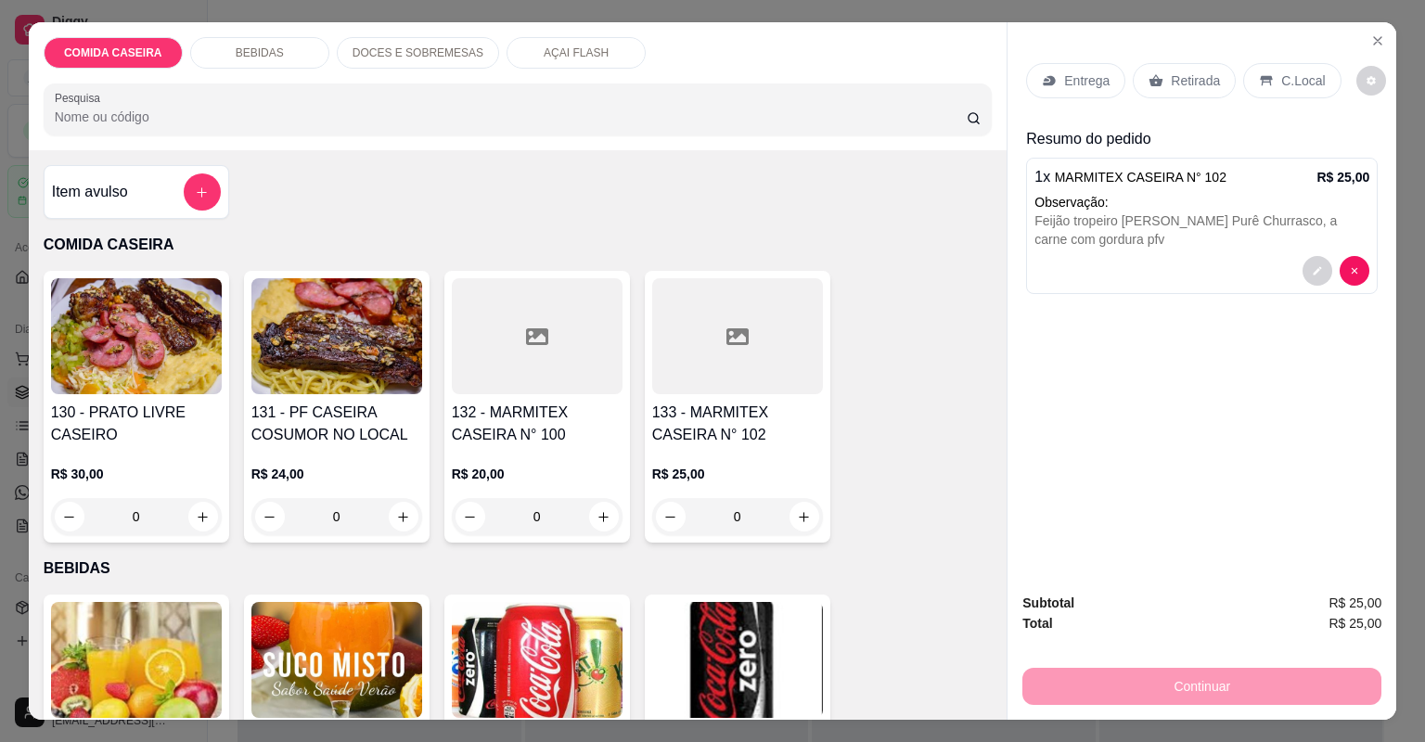
click at [1064, 82] on p "Entrega" at bounding box center [1086, 80] width 45 height 19
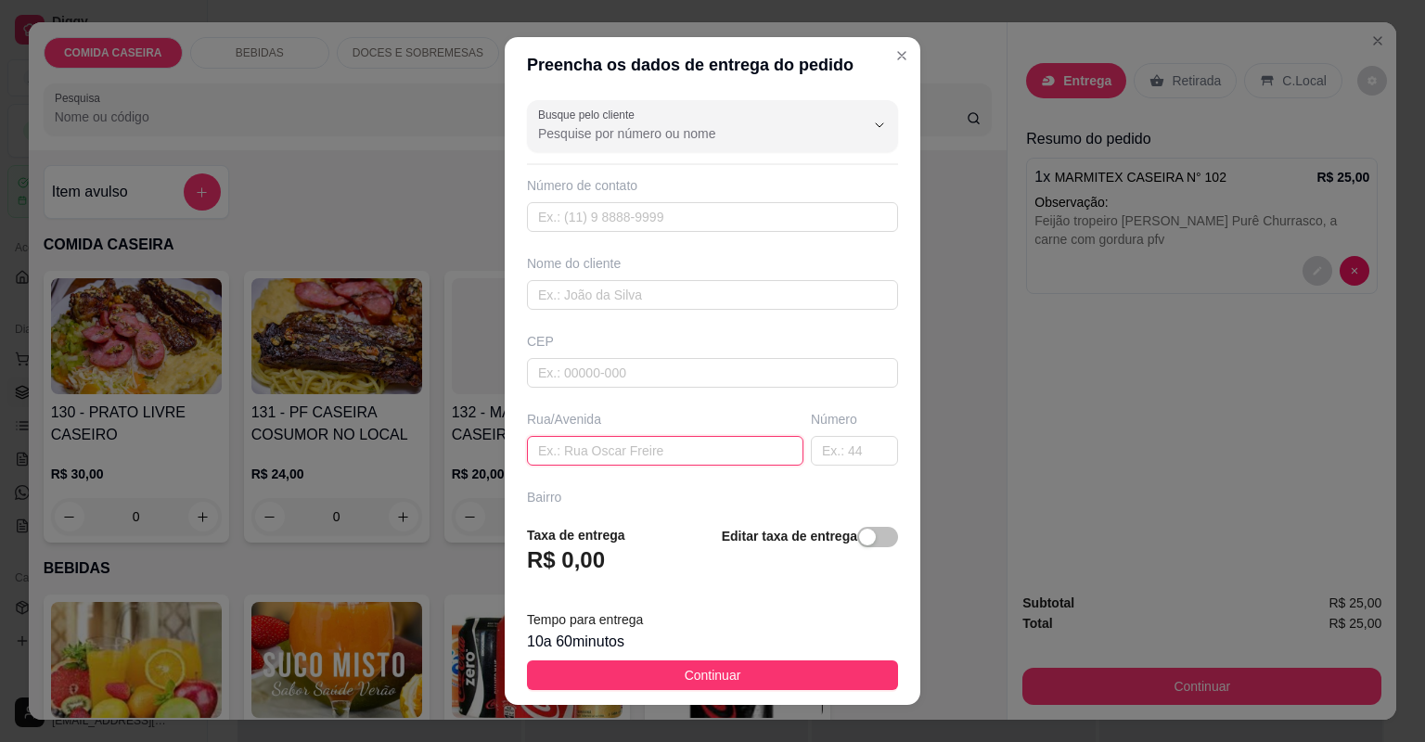
click at [572, 456] on input "text" at bounding box center [665, 451] width 276 height 30
paste input "[STREET_ADDRESS]"
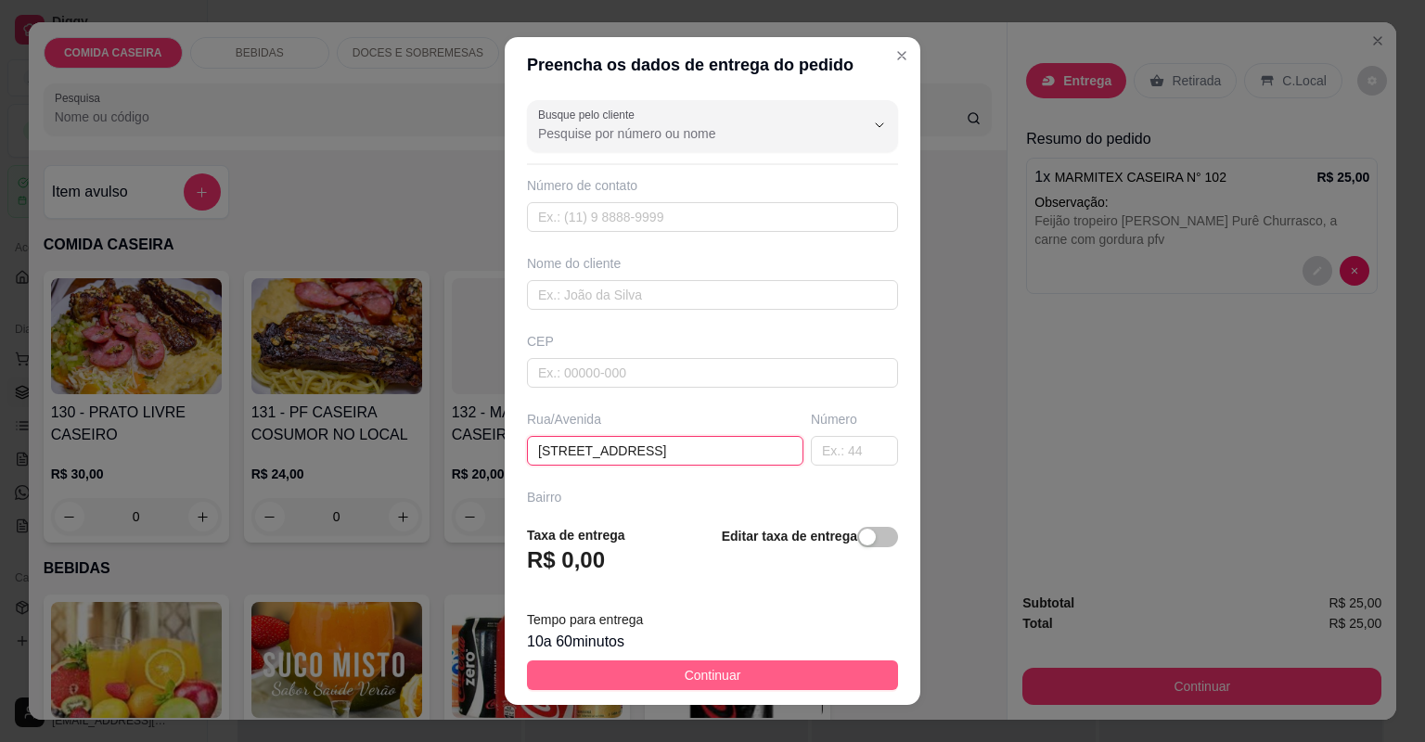
type input "[STREET_ADDRESS]"
click at [698, 674] on span "Continuar" at bounding box center [713, 675] width 57 height 20
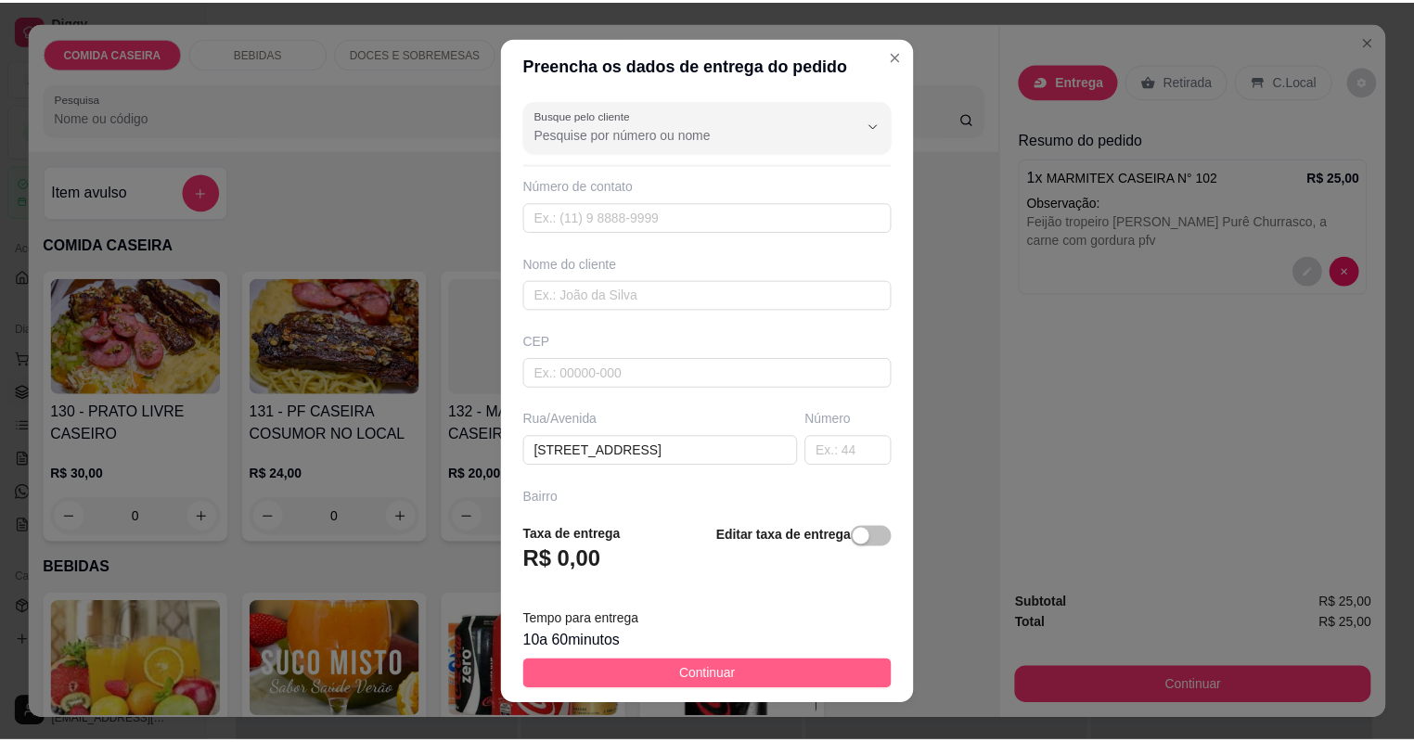
scroll to position [0, 0]
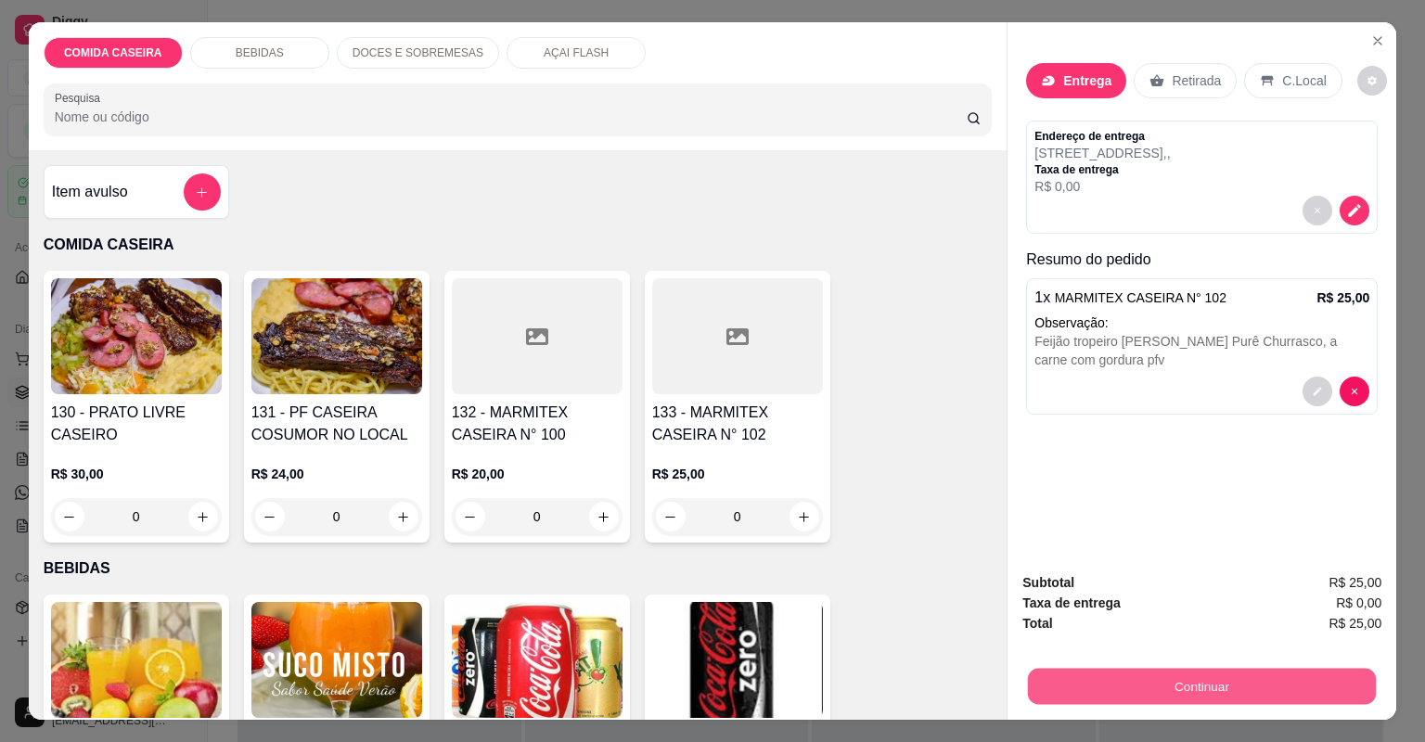
click at [1075, 676] on button "Continuar" at bounding box center [1202, 687] width 348 height 36
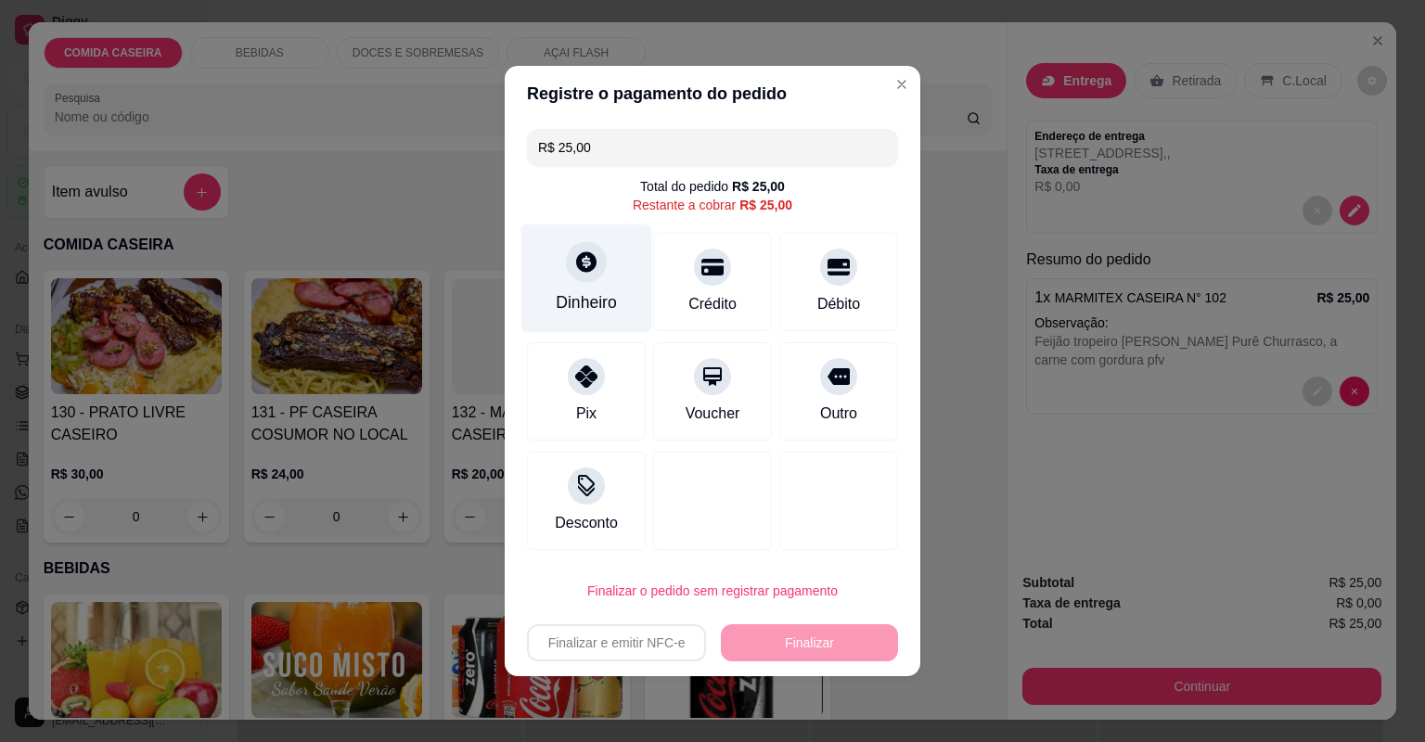
click at [573, 304] on div "Dinheiro" at bounding box center [586, 302] width 61 height 24
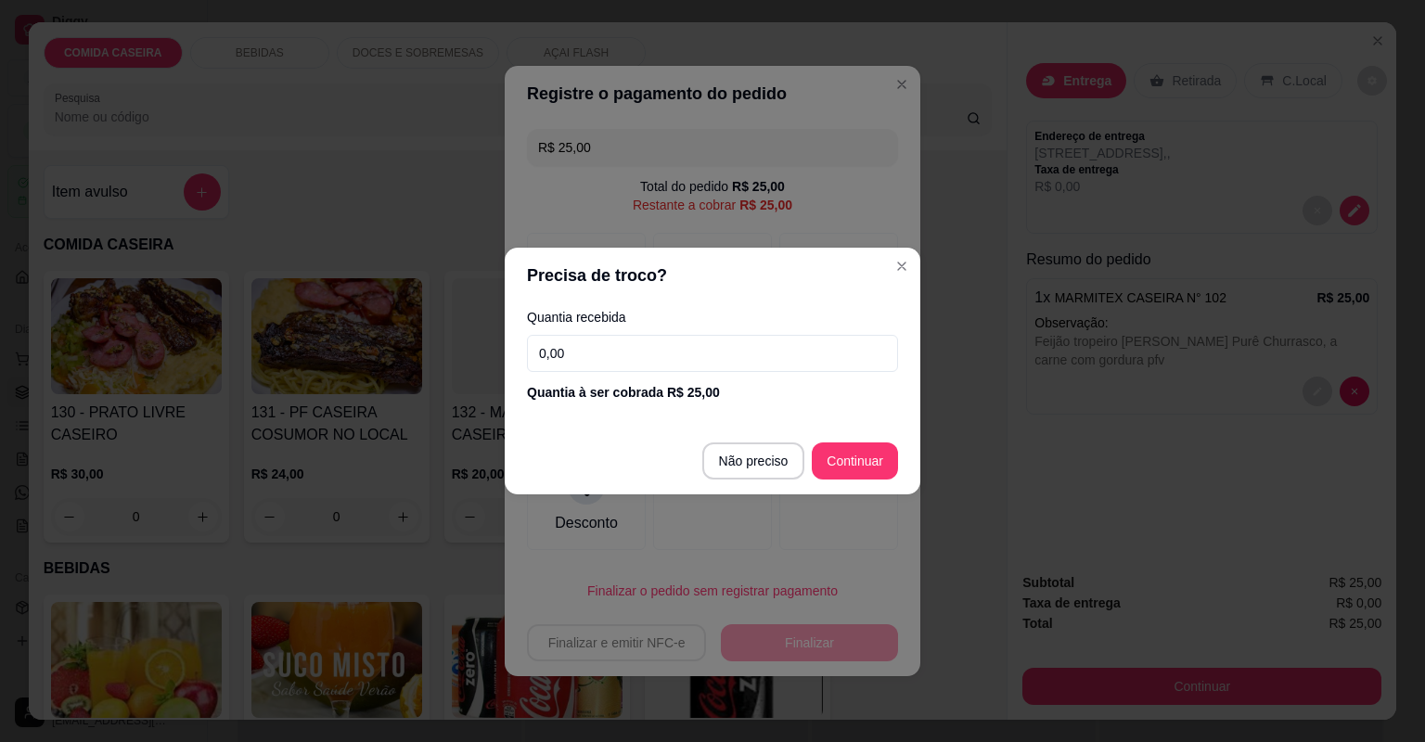
click at [673, 340] on input "0,00" at bounding box center [712, 353] width 371 height 37
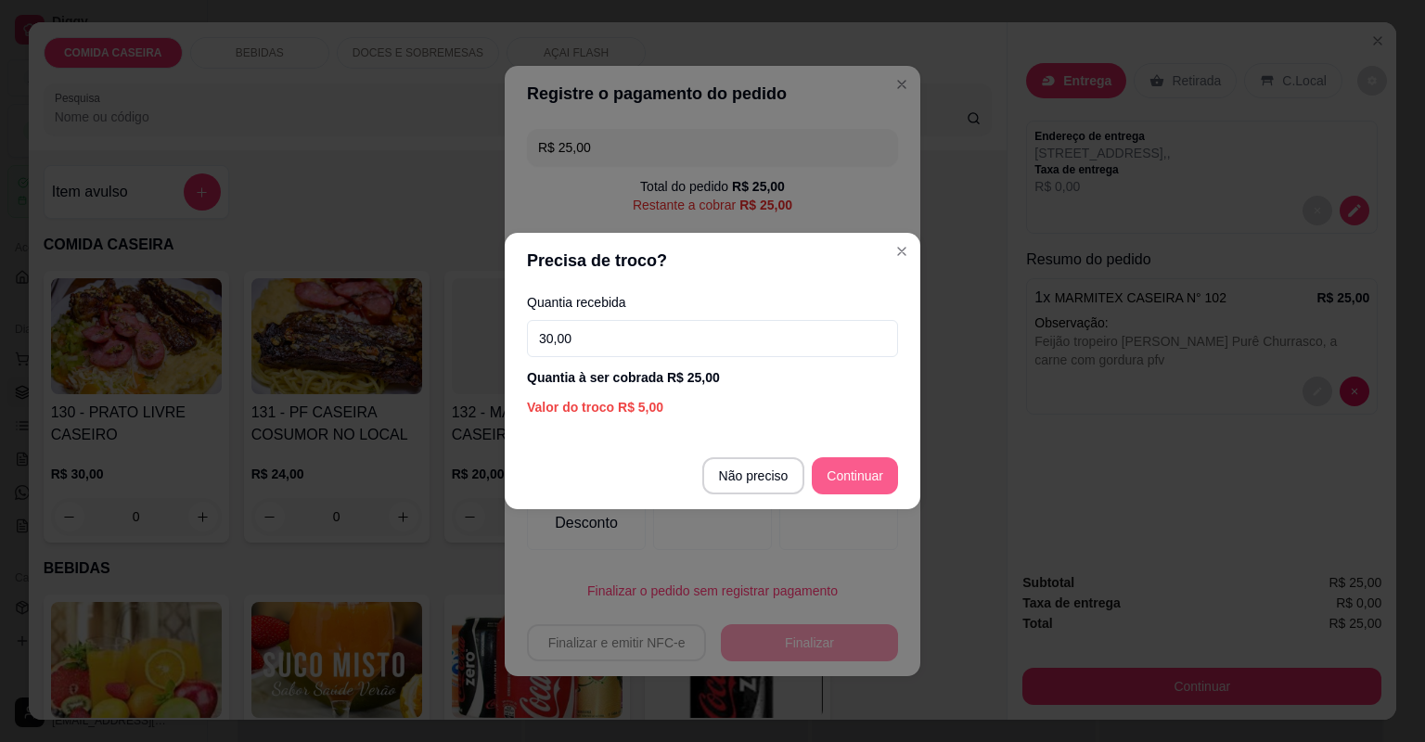
type input "30,00"
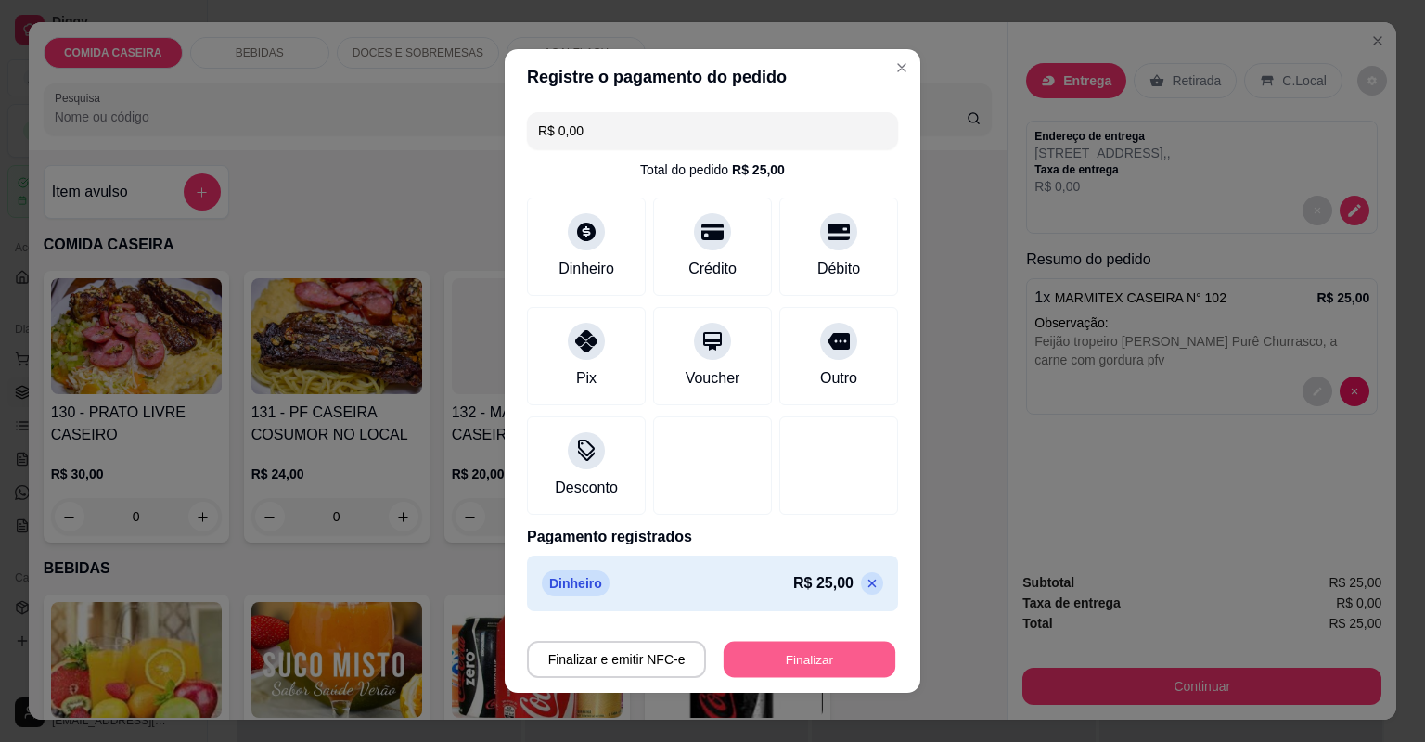
click at [774, 647] on button "Finalizar" at bounding box center [810, 660] width 172 height 36
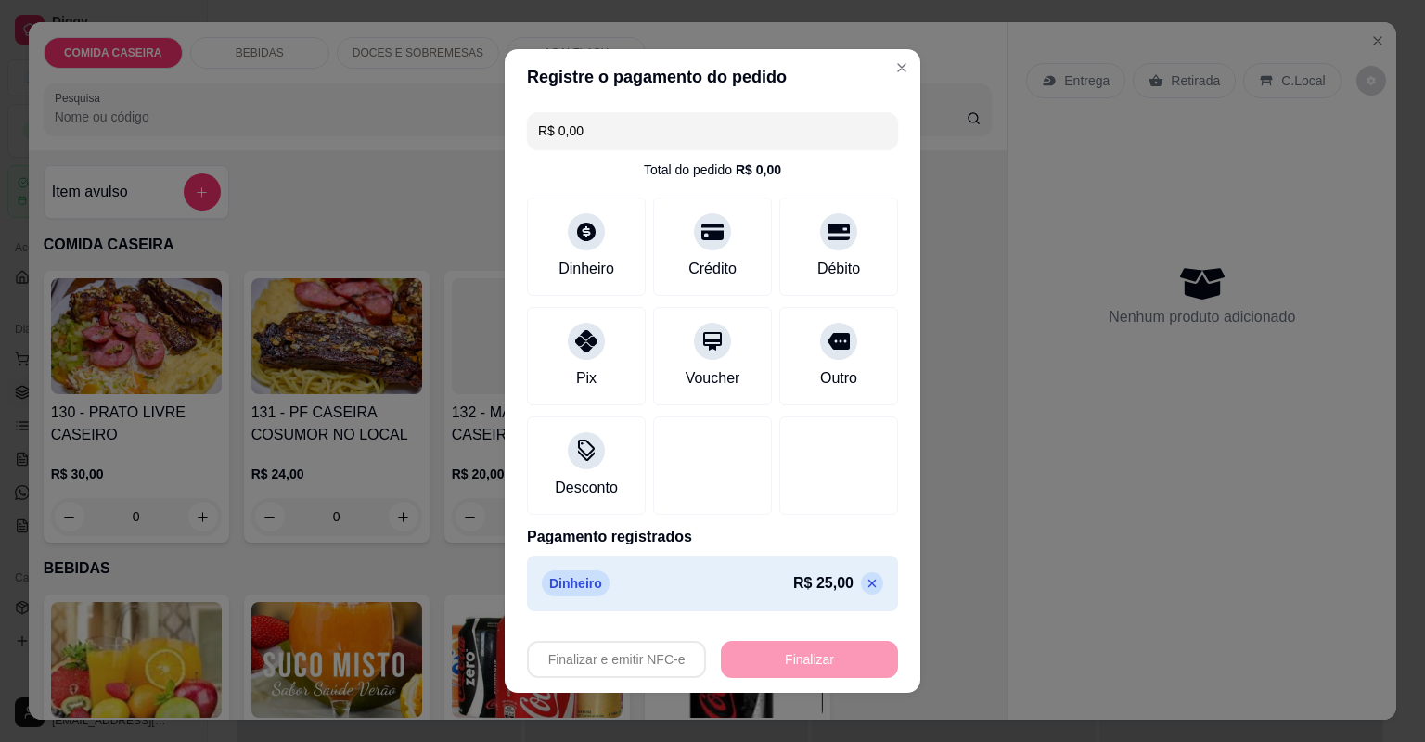
type input "-R$ 25,00"
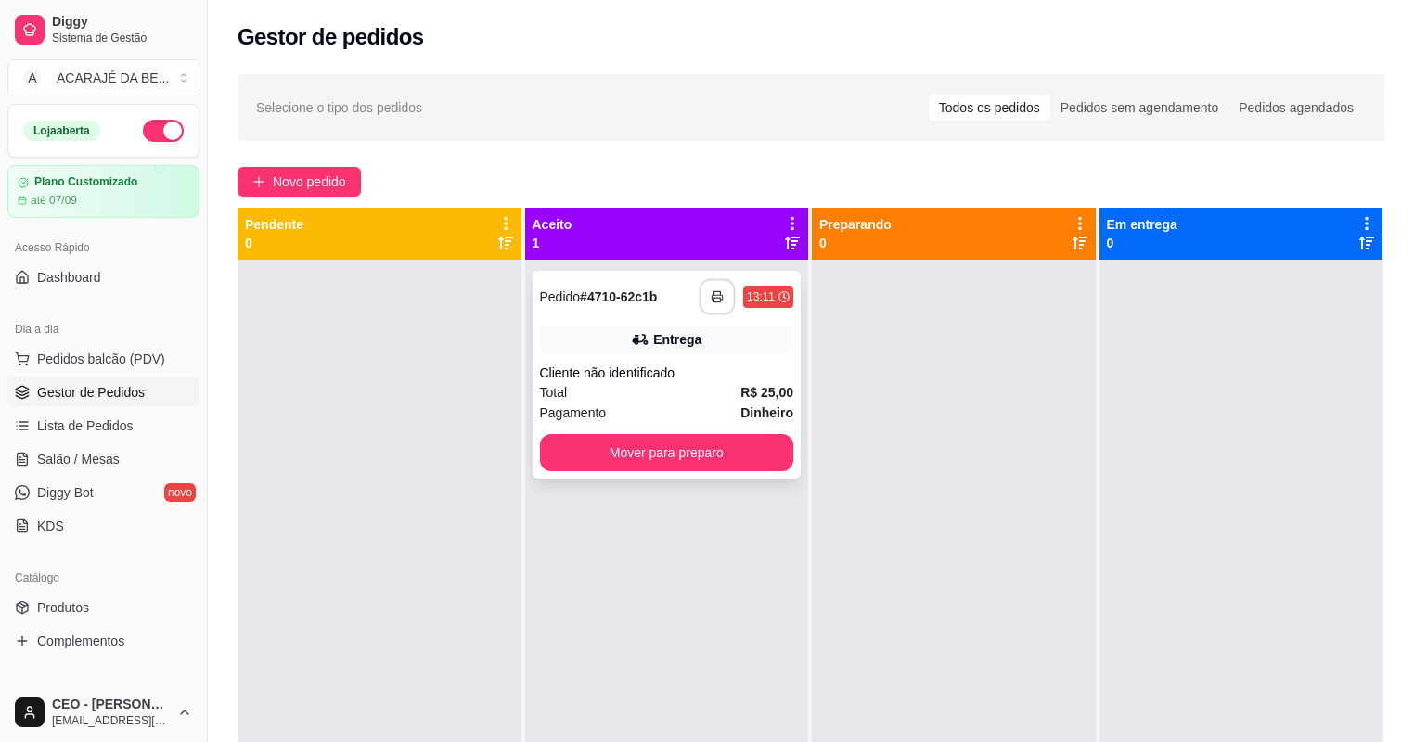
click at [714, 281] on button "button" at bounding box center [718, 297] width 36 height 36
click at [736, 412] on div "Pagamento Dinheiro" at bounding box center [667, 413] width 254 height 20
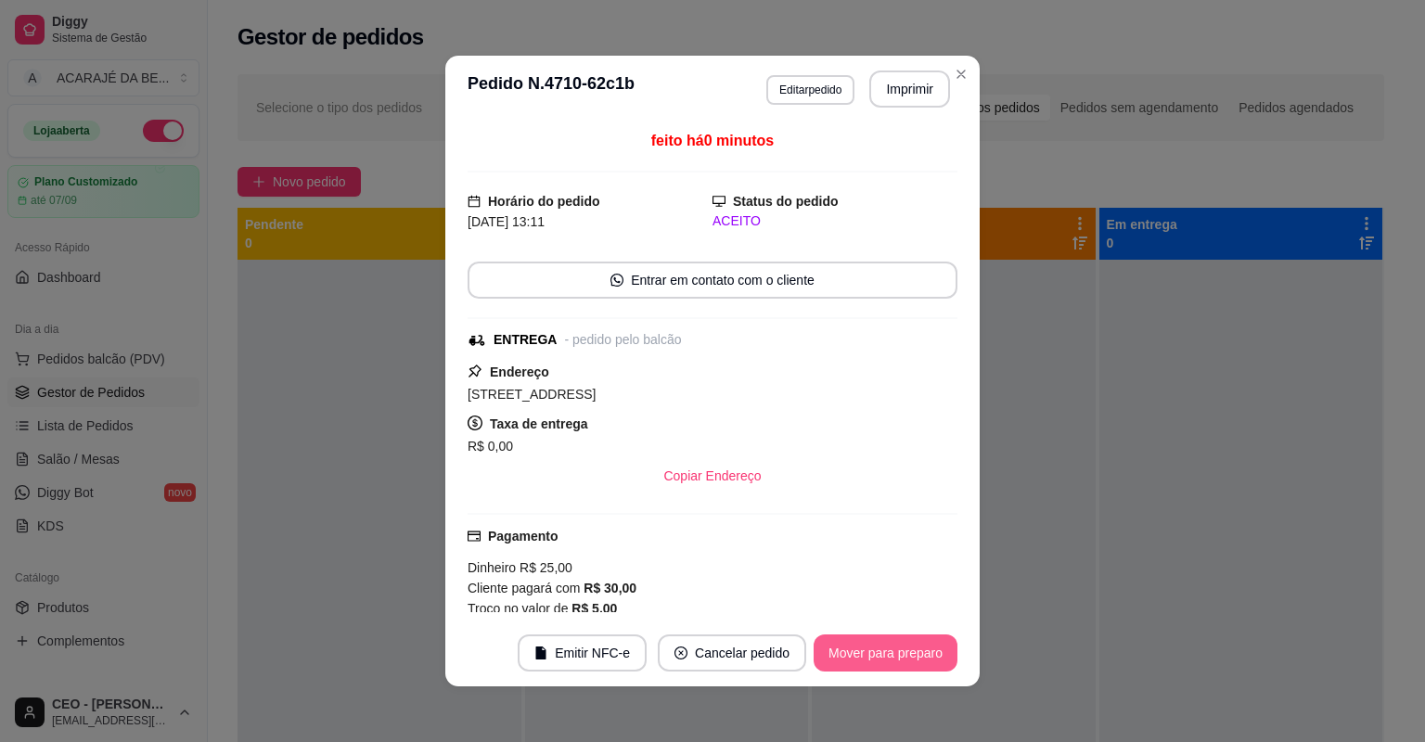
click at [893, 665] on button "Mover para preparo" at bounding box center [886, 653] width 144 height 37
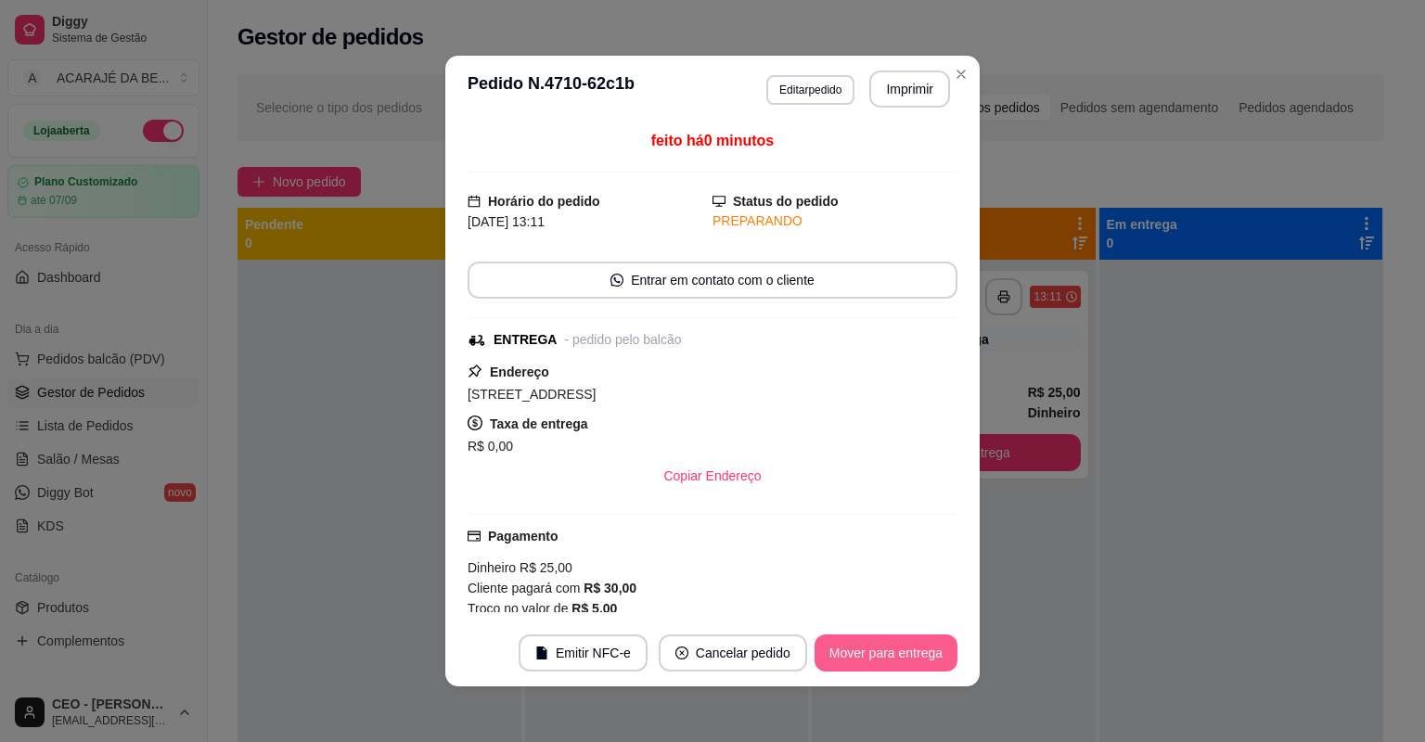
click at [891, 665] on button "Mover para entrega" at bounding box center [886, 653] width 143 height 37
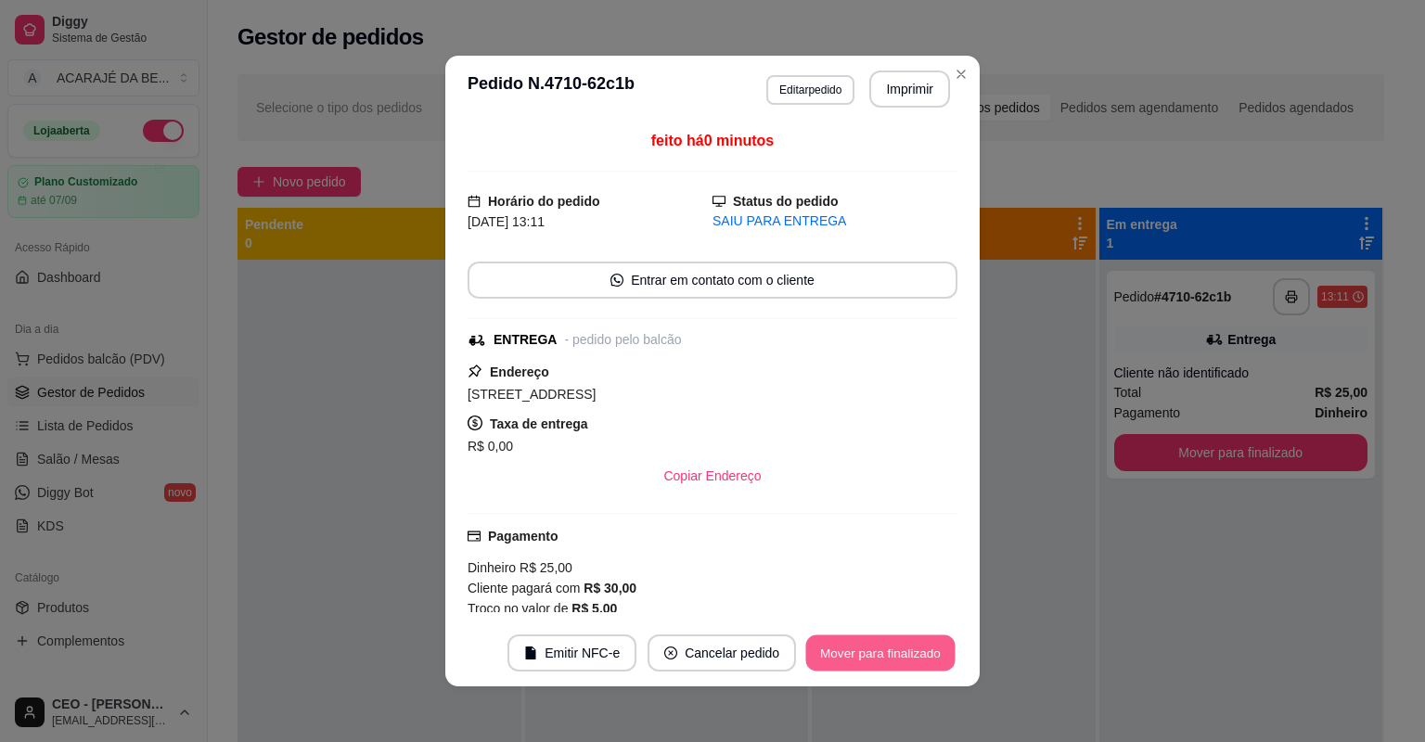
click at [892, 665] on button "Mover para finalizado" at bounding box center [880, 654] width 149 height 36
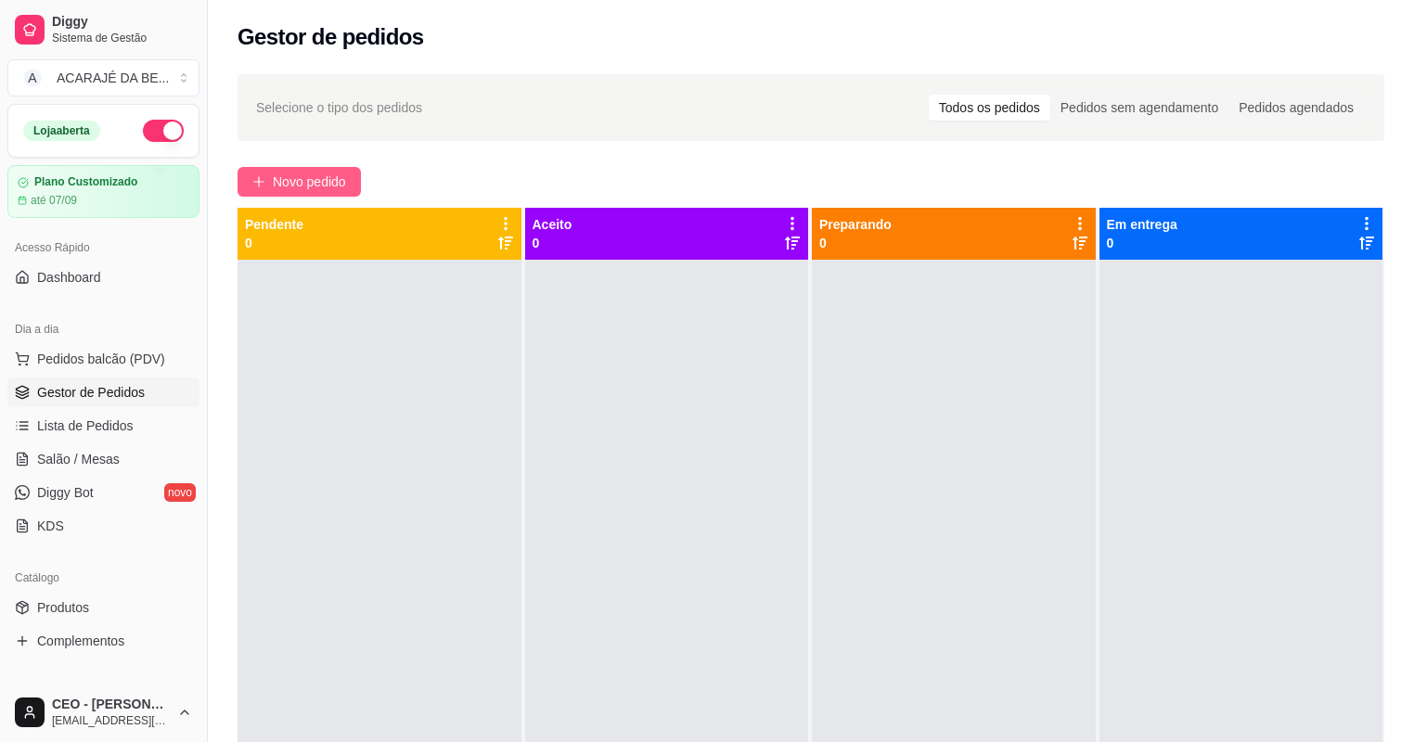
click at [346, 180] on span "Novo pedido" at bounding box center [309, 182] width 73 height 20
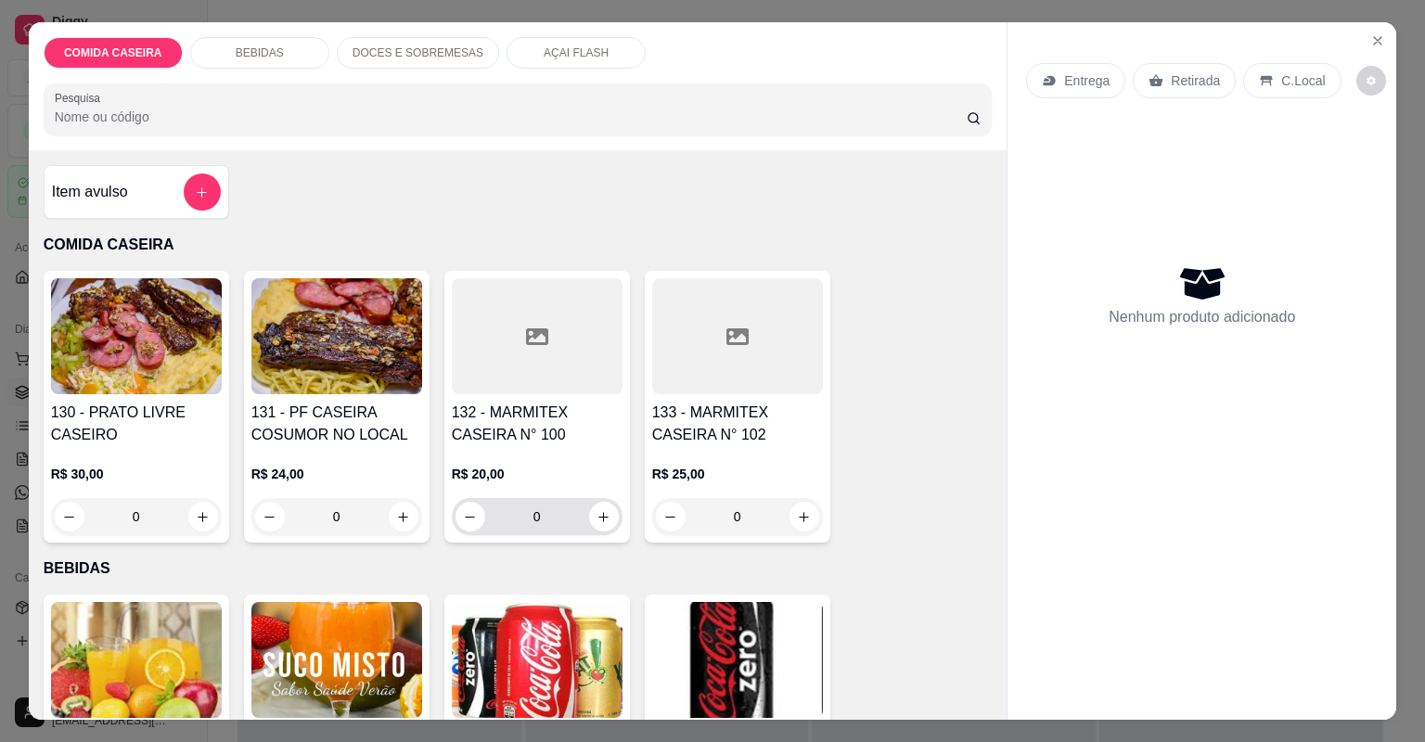
click at [614, 521] on div "0" at bounding box center [537, 516] width 171 height 37
click at [607, 520] on button "increase-product-quantity" at bounding box center [604, 517] width 30 height 30
type input "1"
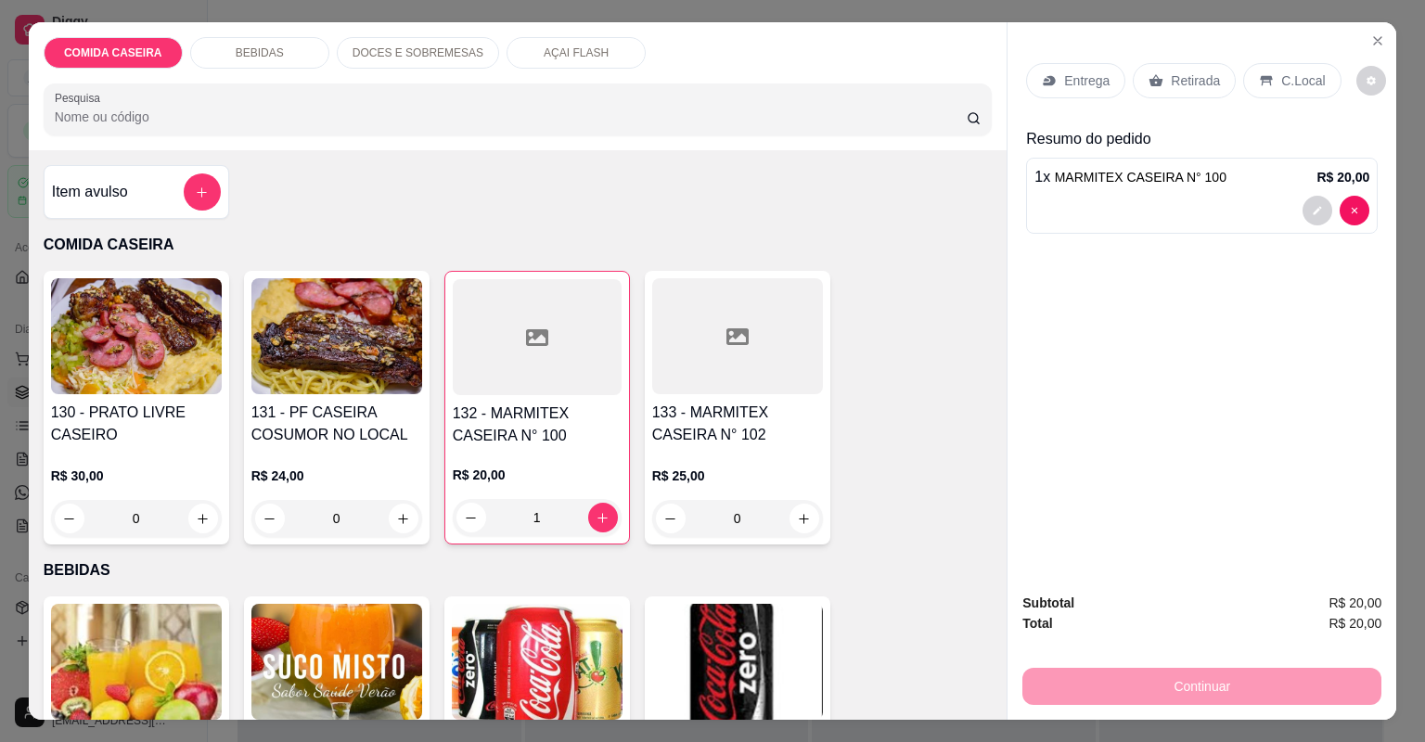
click at [1058, 92] on div "Entrega" at bounding box center [1075, 80] width 99 height 35
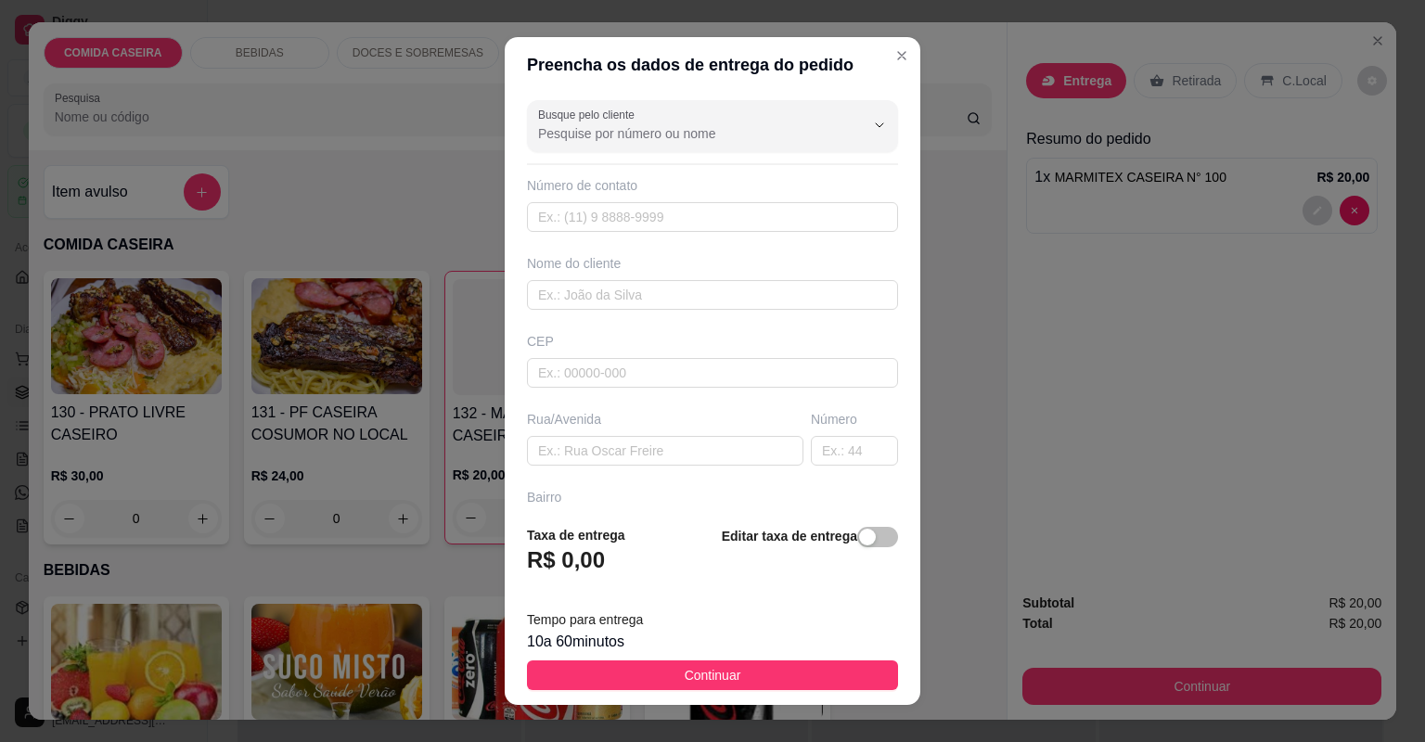
click at [606, 386] on div "Busque pelo cliente Número de contato Nome do cliente CEP Rua/[GEOGRAPHIC_DATA]" at bounding box center [713, 302] width 416 height 418
click at [597, 288] on input "text" at bounding box center [712, 295] width 371 height 30
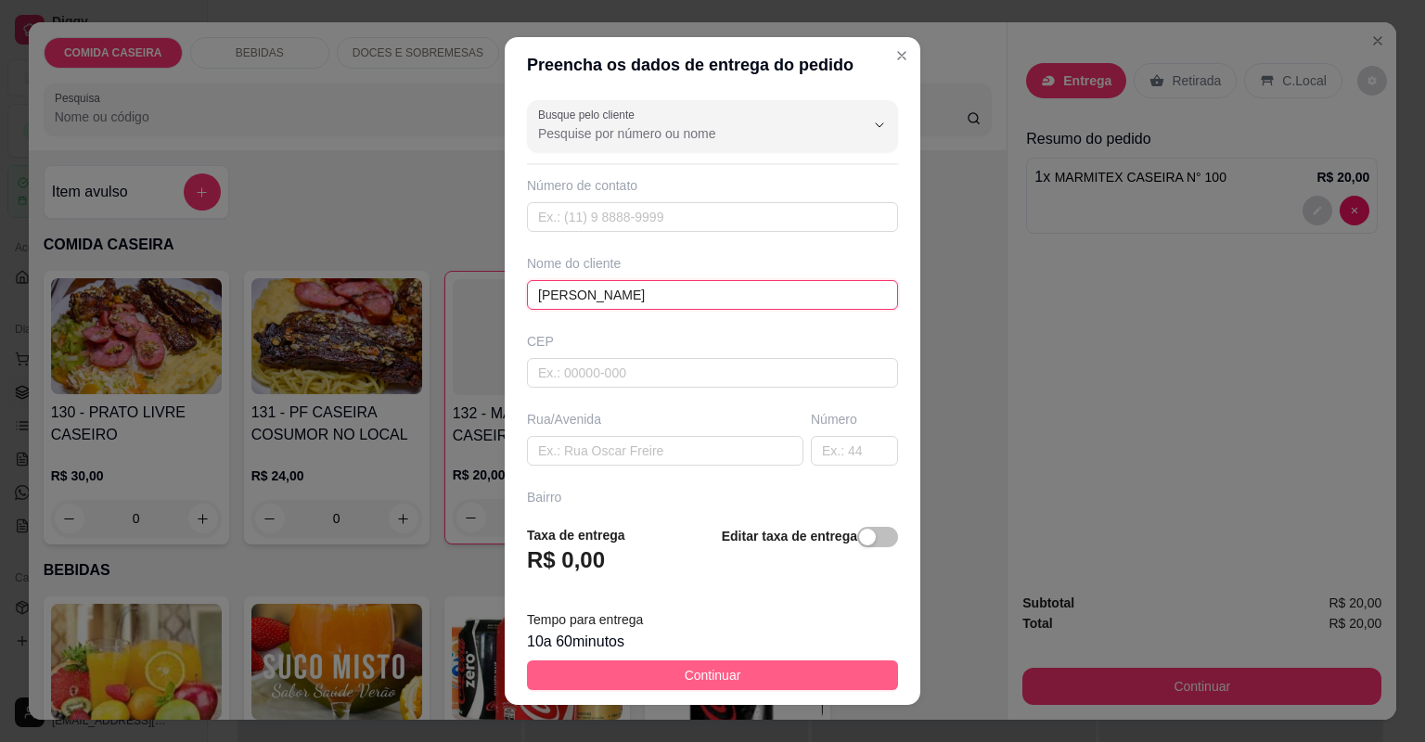
type input "[PERSON_NAME]"
click at [820, 672] on button "Continuar" at bounding box center [712, 676] width 371 height 30
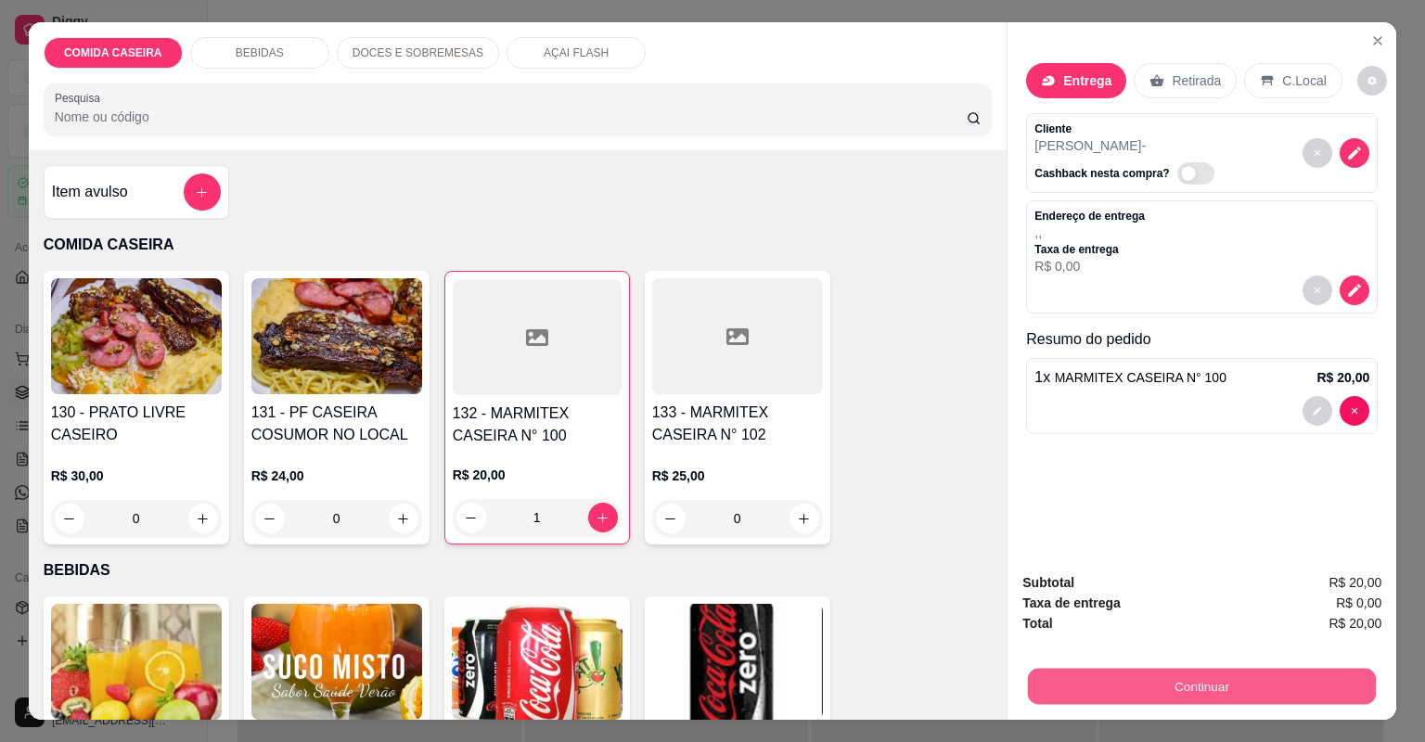
click at [1280, 675] on button "Continuar" at bounding box center [1202, 687] width 348 height 36
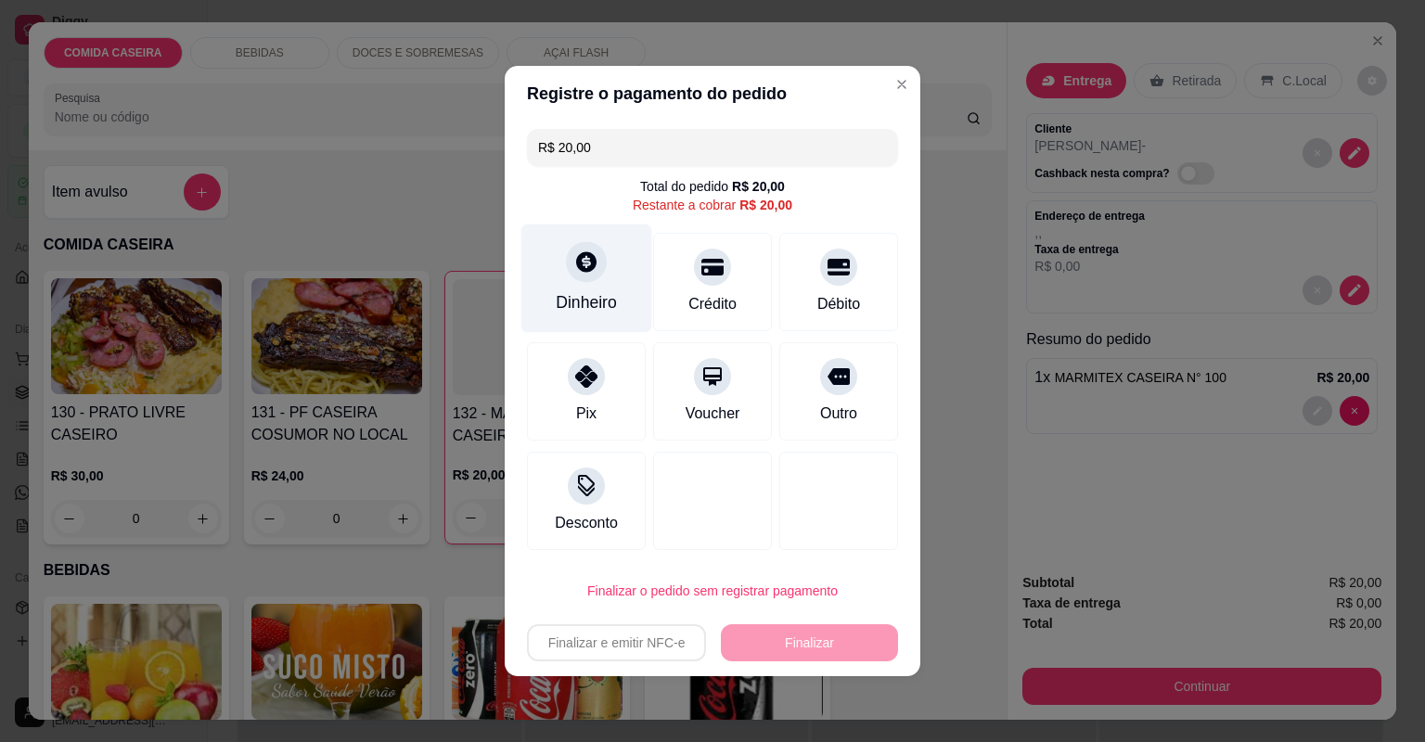
click at [593, 269] on icon at bounding box center [586, 262] width 24 height 24
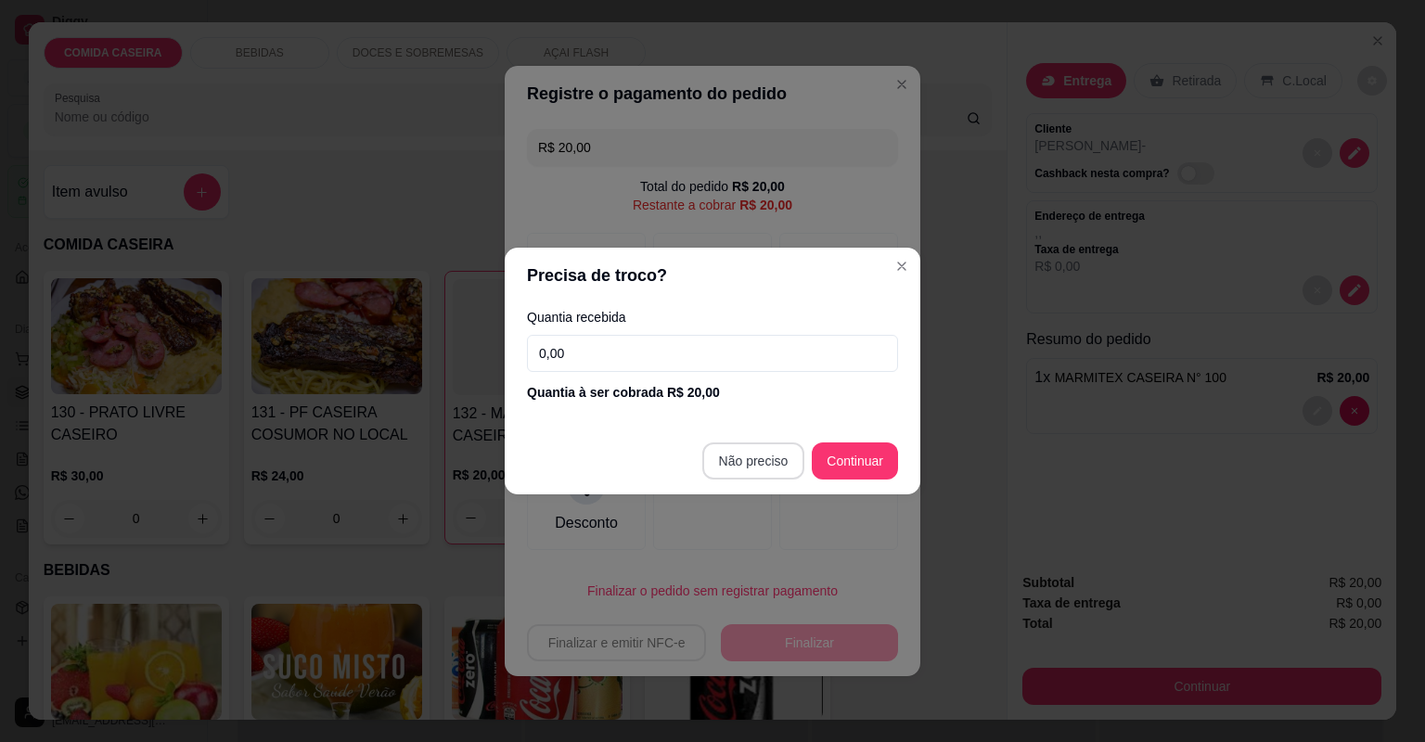
type input "R$ 0,00"
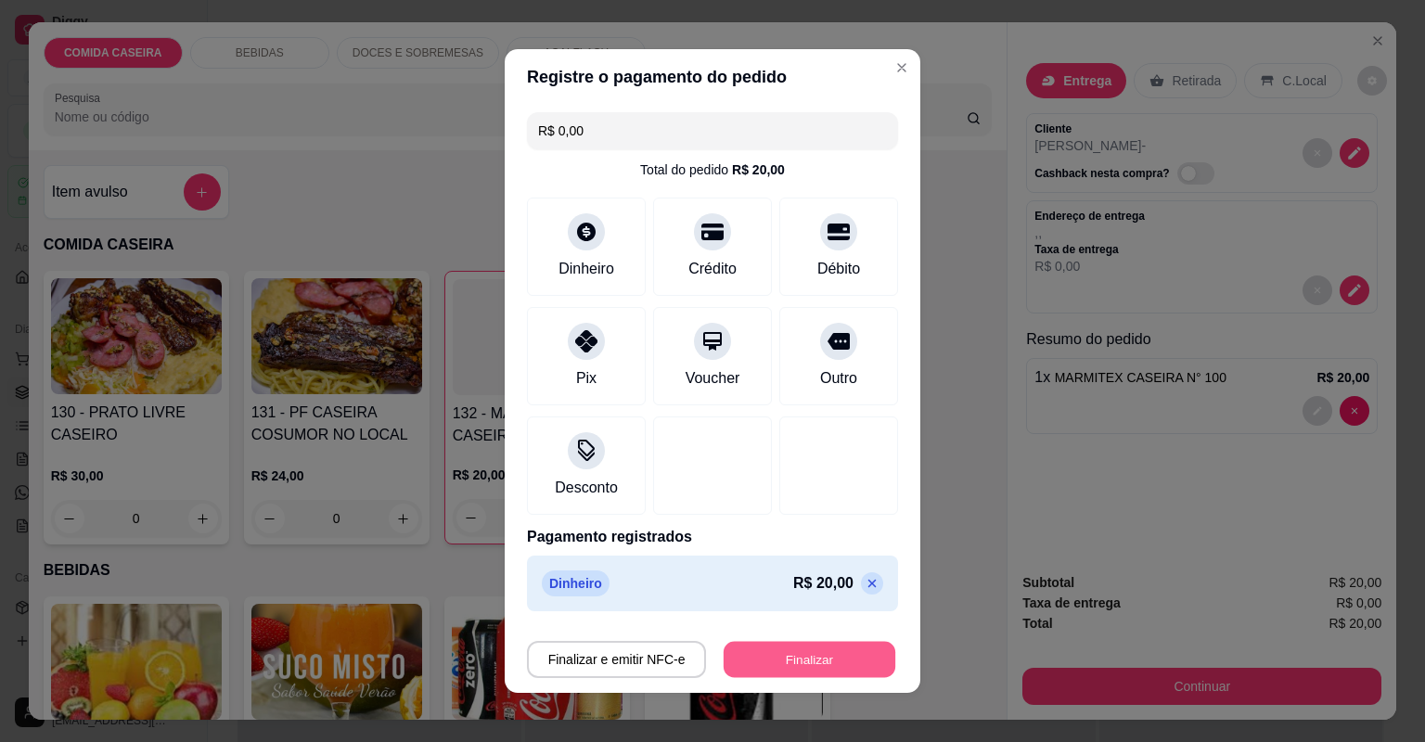
click at [817, 646] on button "Finalizar" at bounding box center [810, 660] width 172 height 36
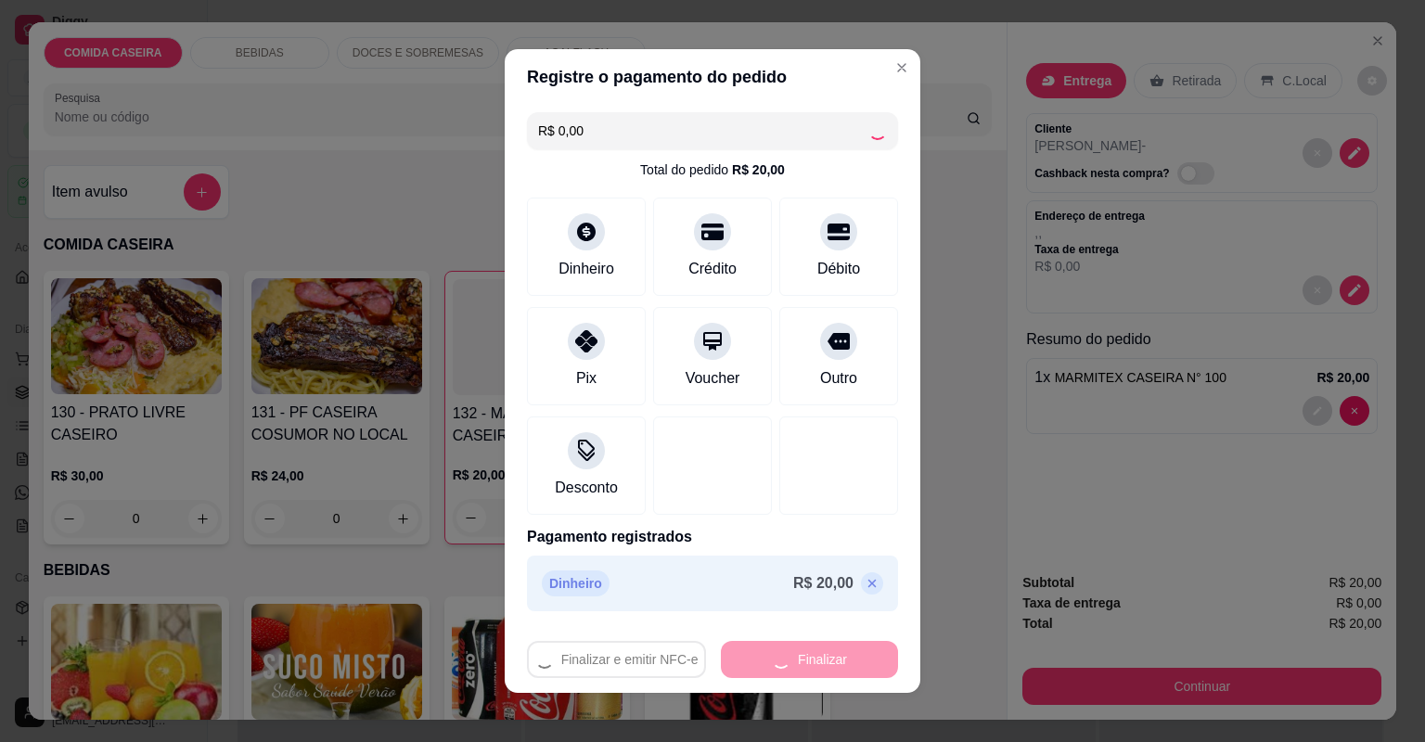
type input "0"
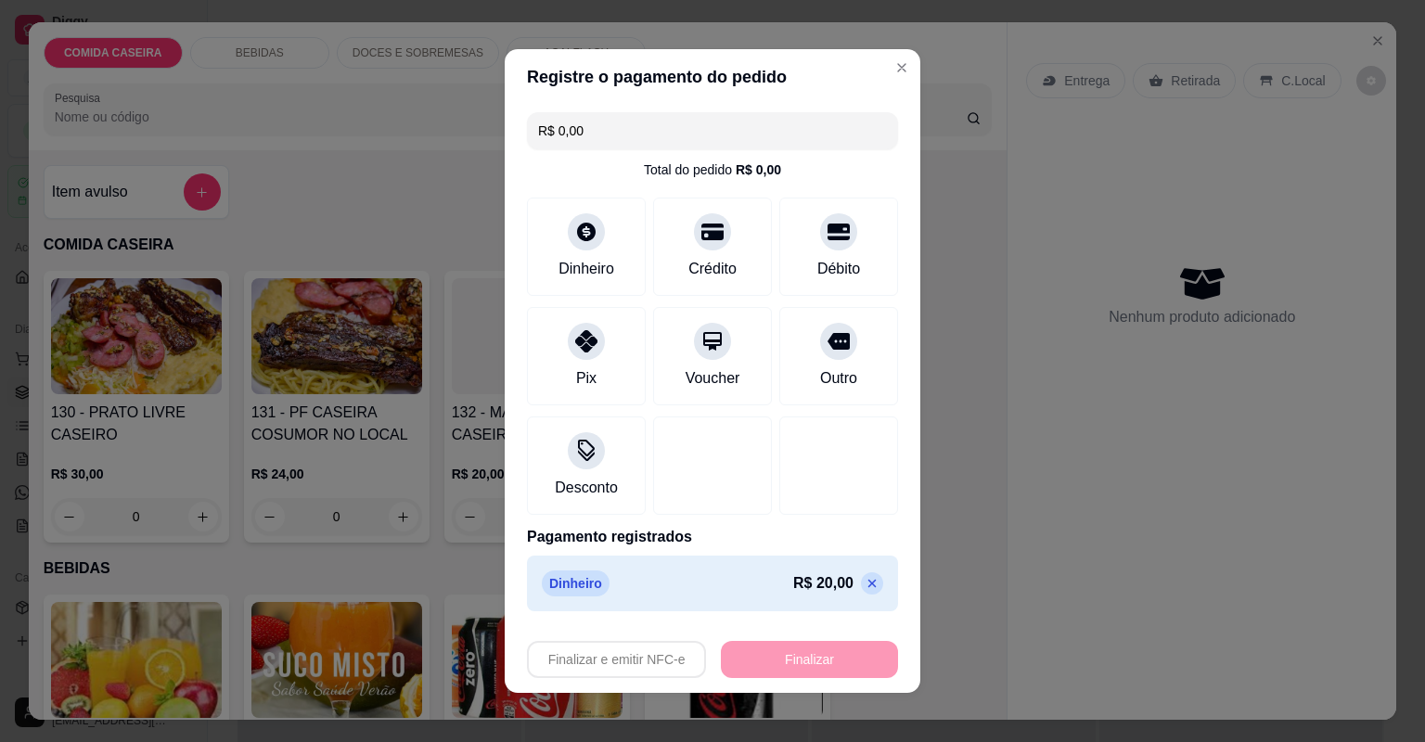
type input "-R$ 20,00"
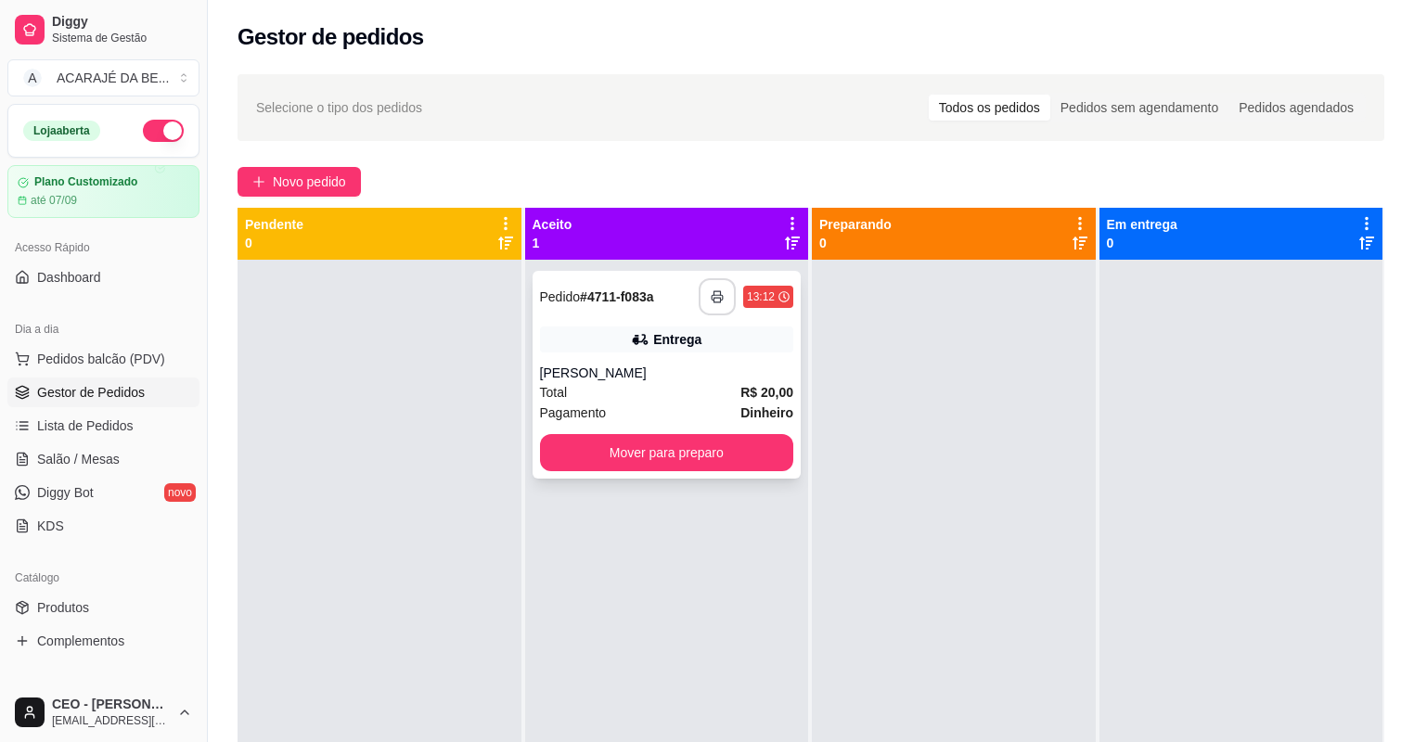
click at [706, 306] on button "button" at bounding box center [717, 296] width 37 height 37
click at [676, 449] on button "Mover para preparo" at bounding box center [667, 453] width 246 height 36
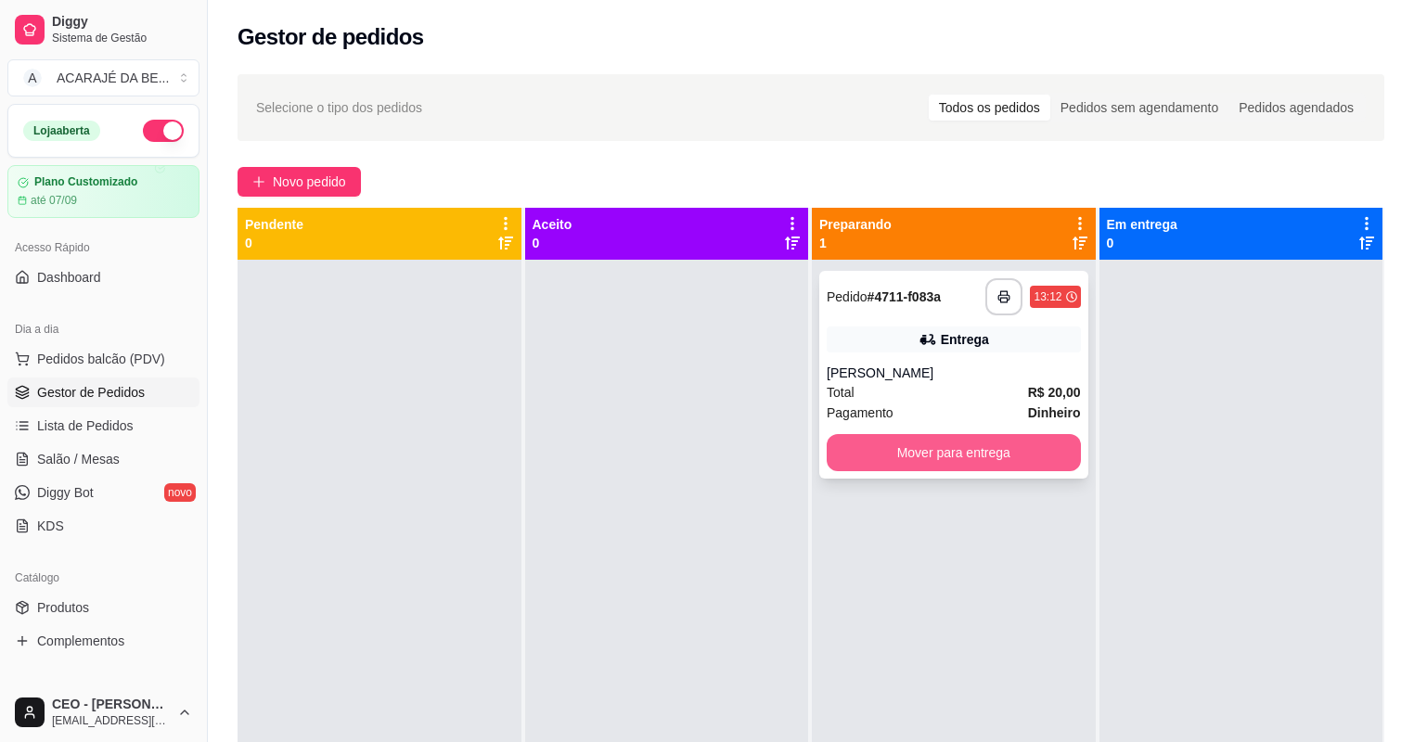
click at [950, 442] on button "Mover para entrega" at bounding box center [954, 452] width 254 height 37
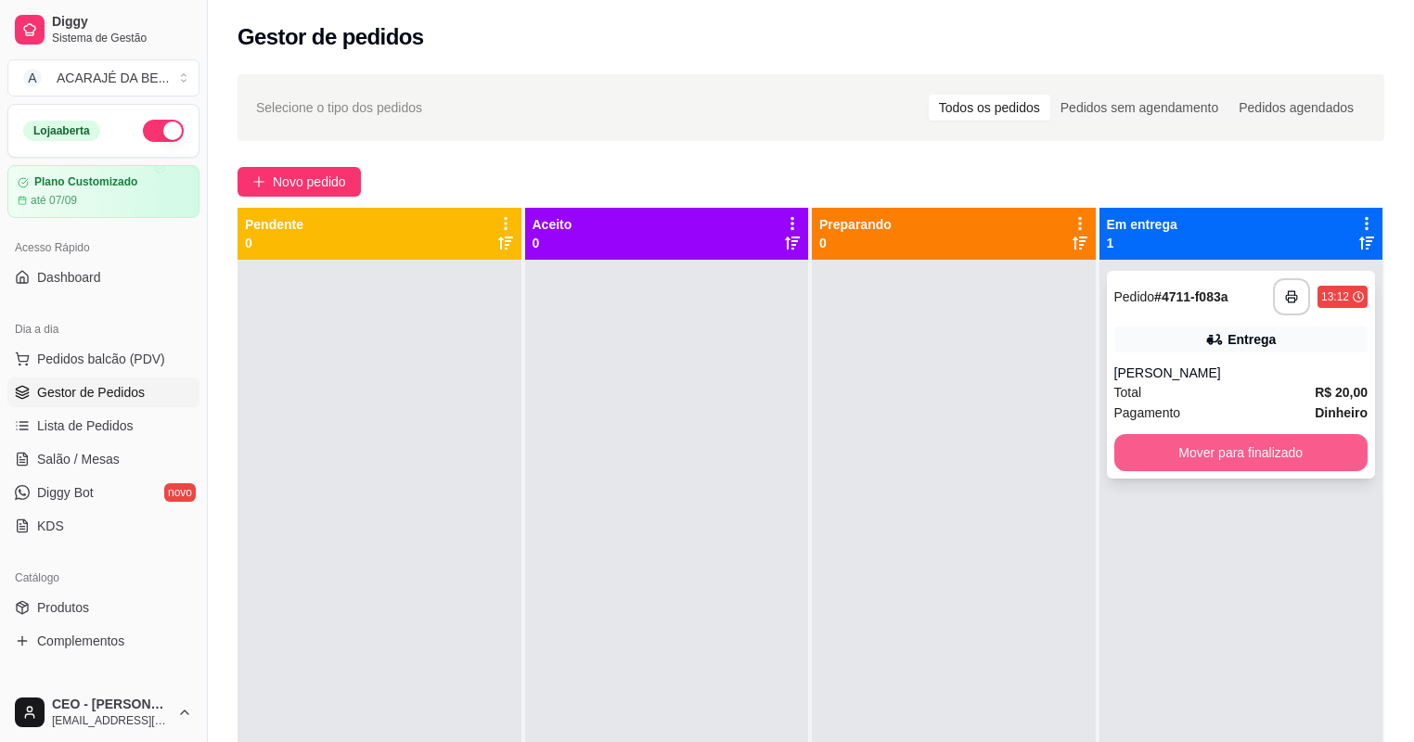
click at [1154, 438] on button "Mover para finalizado" at bounding box center [1241, 452] width 254 height 37
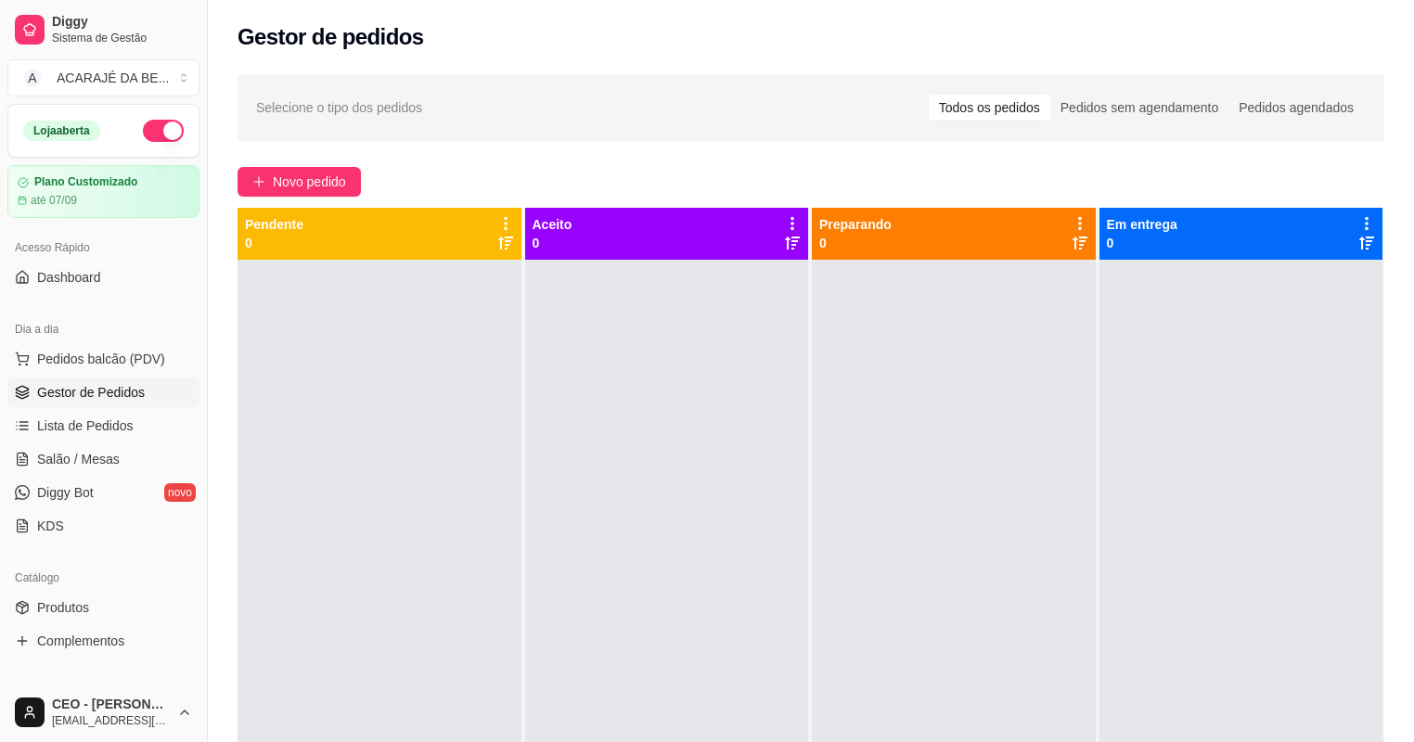
drag, startPoint x: 1160, startPoint y: 447, endPoint x: 1165, endPoint y: 204, distance: 243.1
drag, startPoint x: 1165, startPoint y: 204, endPoint x: 876, endPoint y: 586, distance: 479.5
click at [876, 586] on div at bounding box center [954, 631] width 284 height 742
click at [265, 174] on button "Novo pedido" at bounding box center [299, 182] width 123 height 30
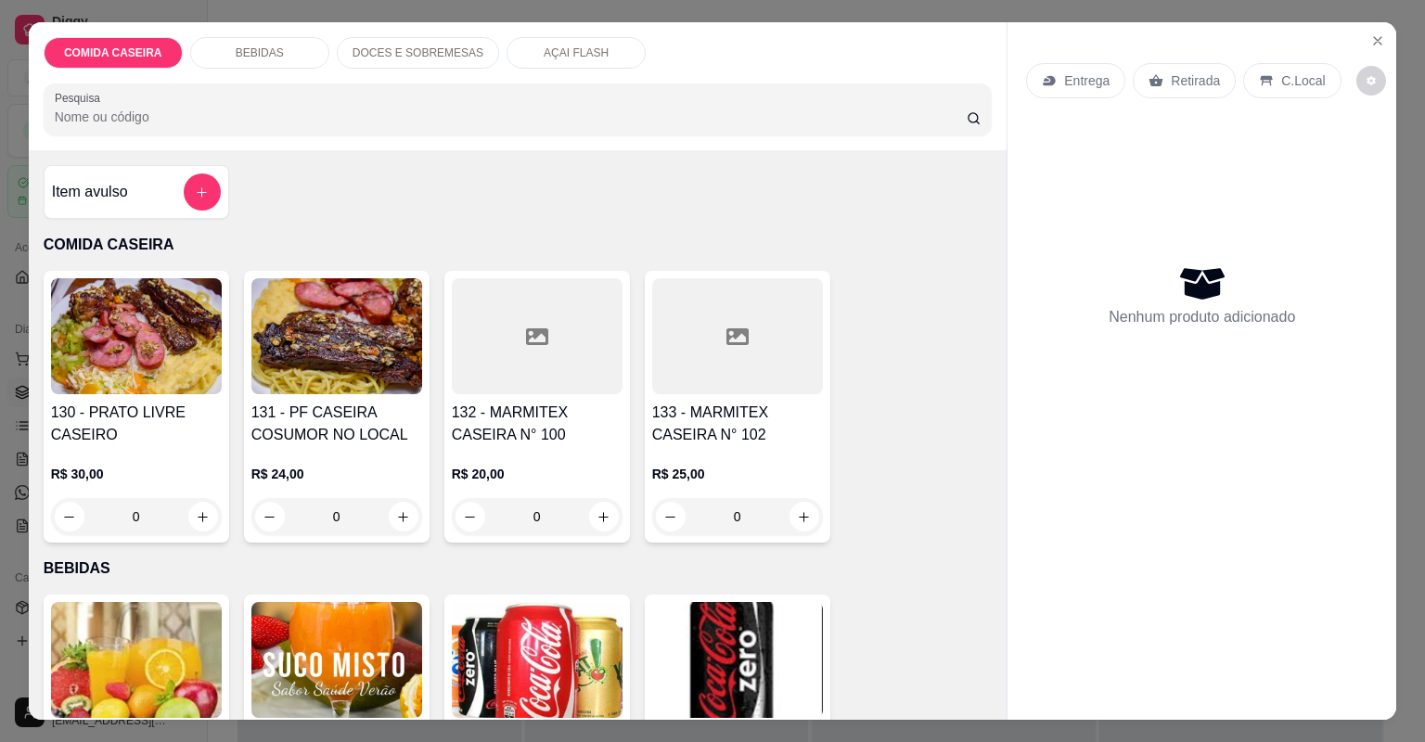
click at [500, 426] on h4 "132 - MARMITEX CASEIRA N° 100" at bounding box center [537, 424] width 171 height 45
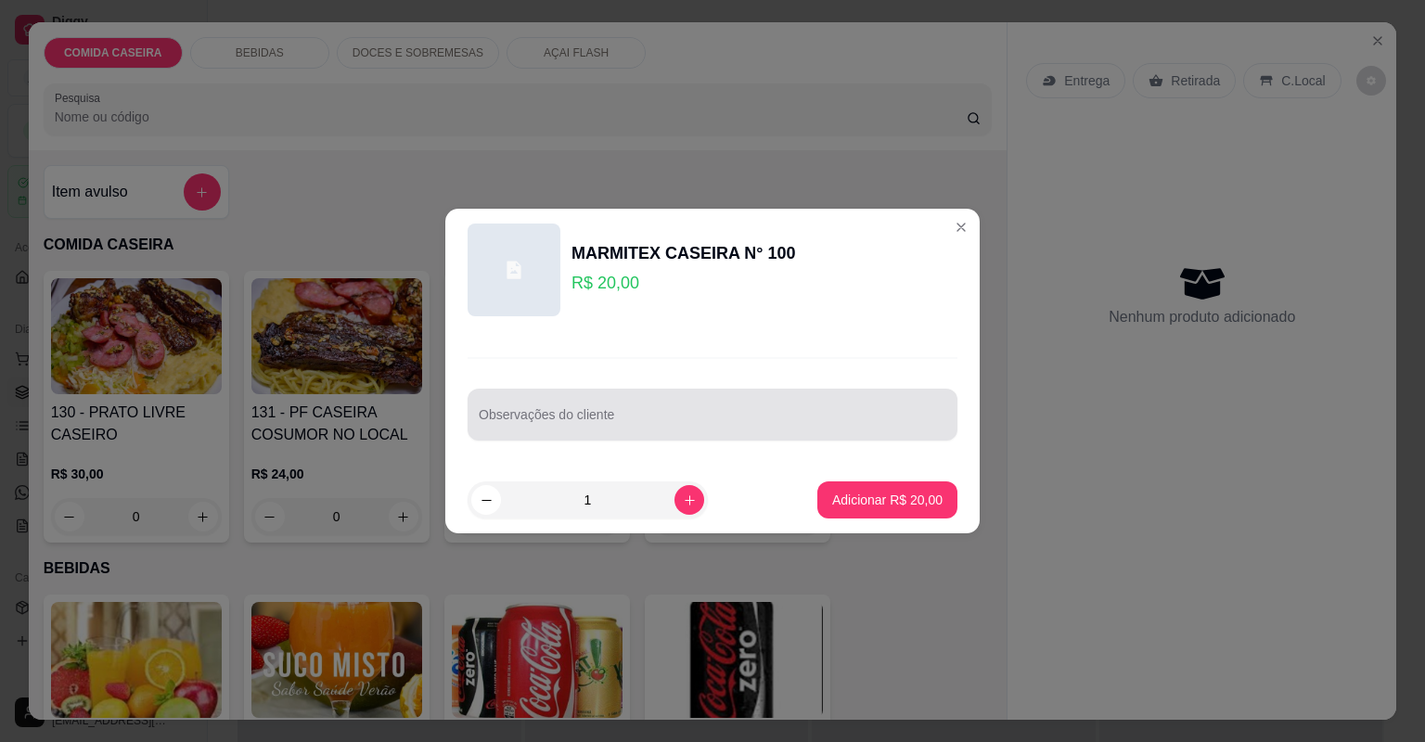
click at [588, 424] on input "Observações do cliente" at bounding box center [713, 422] width 468 height 19
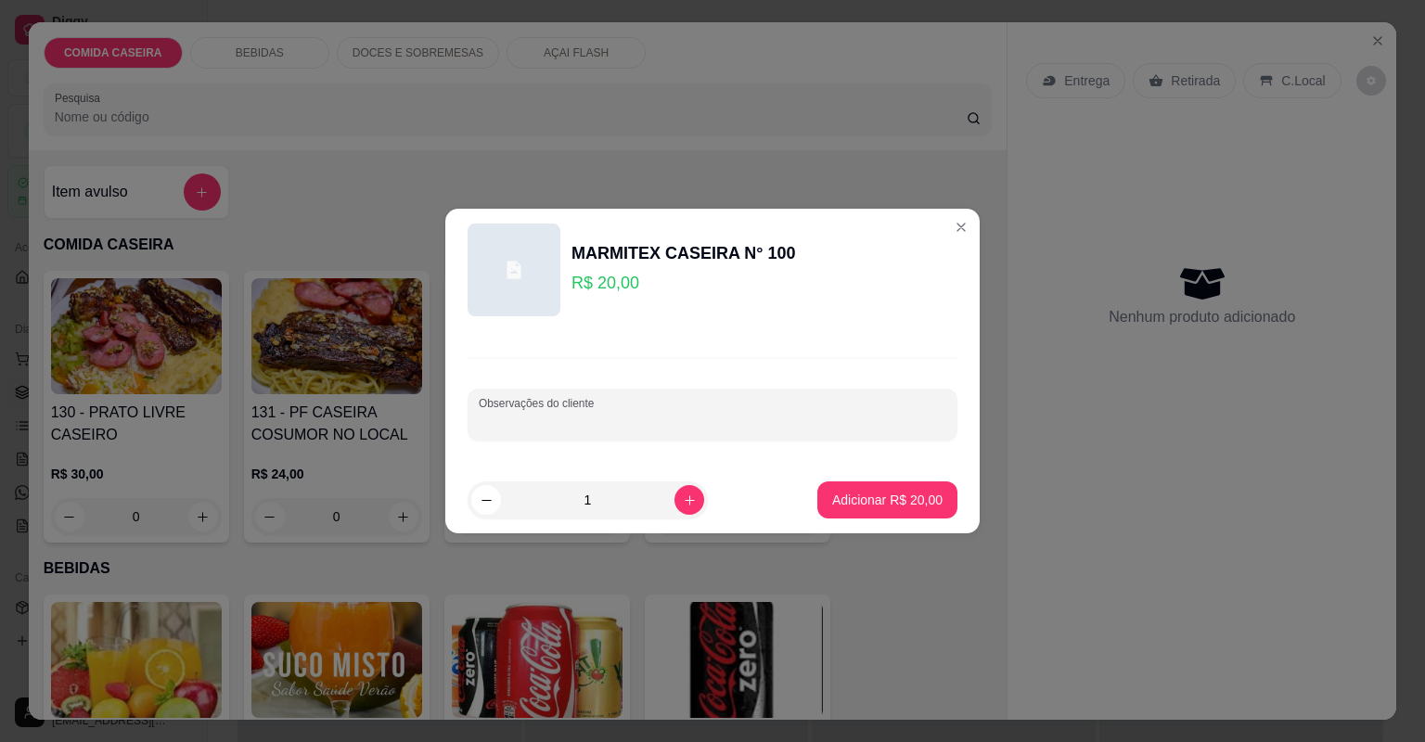
paste input "Strogonoff de carne Arroz branco Purê"
type input "Strogonoff de carne Arroz branco Purê"
click at [907, 508] on p "Adicionar R$ 20,00" at bounding box center [887, 500] width 110 height 19
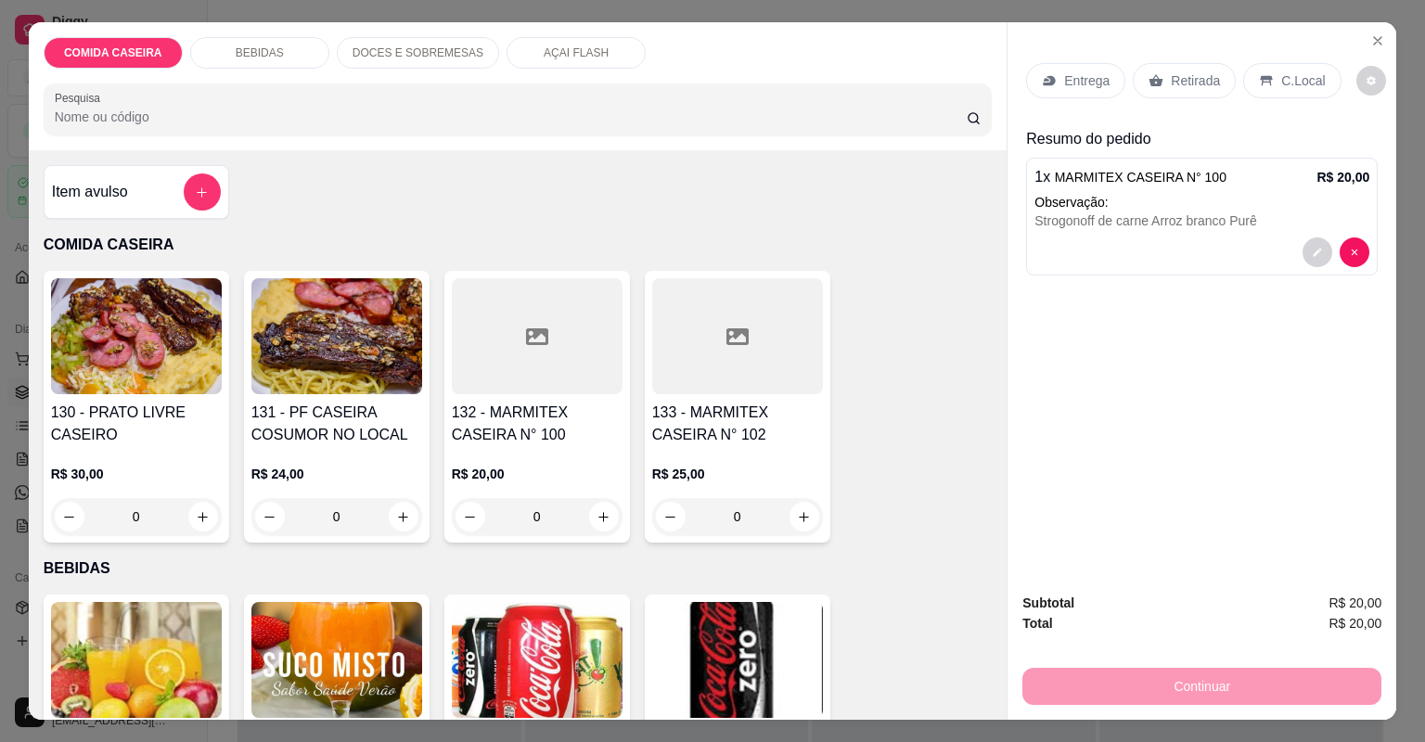
scroll to position [297, 0]
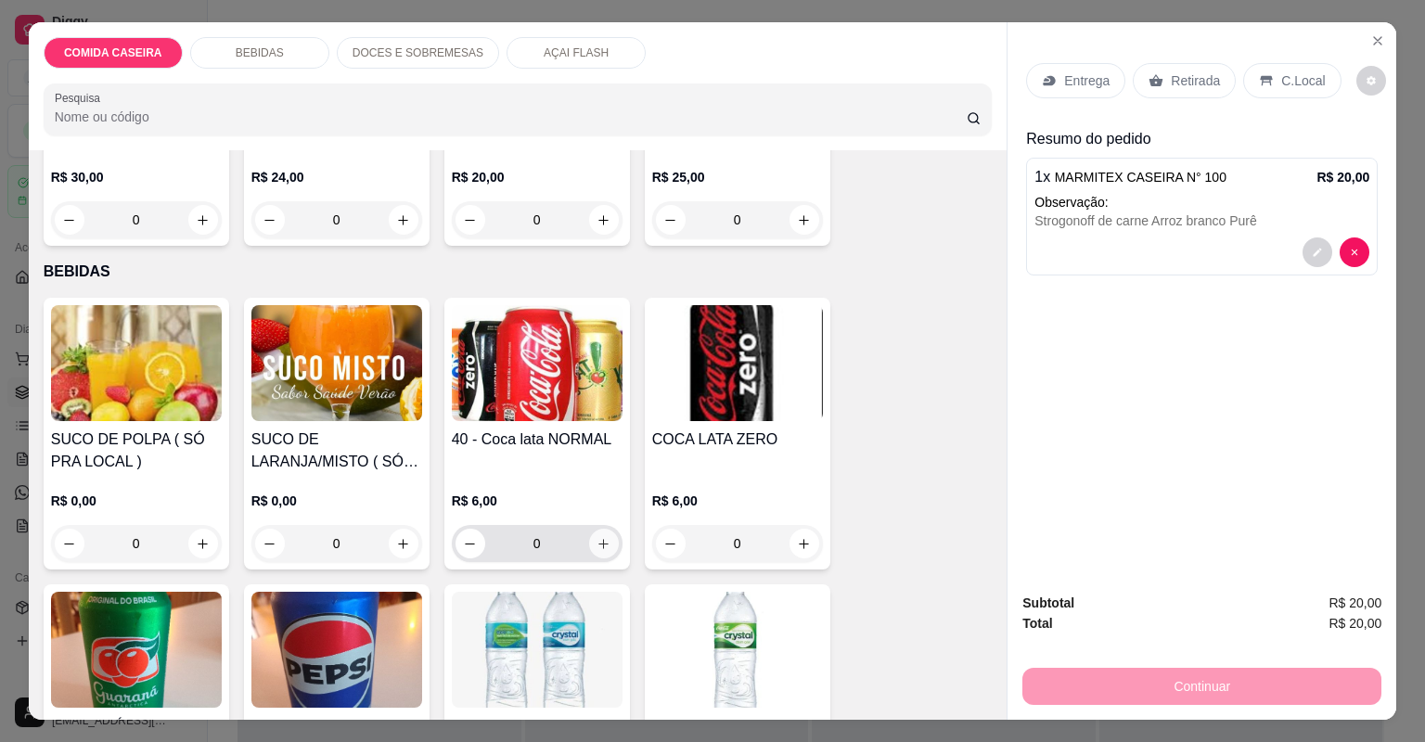
click at [605, 546] on icon "increase-product-quantity" at bounding box center [604, 544] width 14 height 14
type input "1"
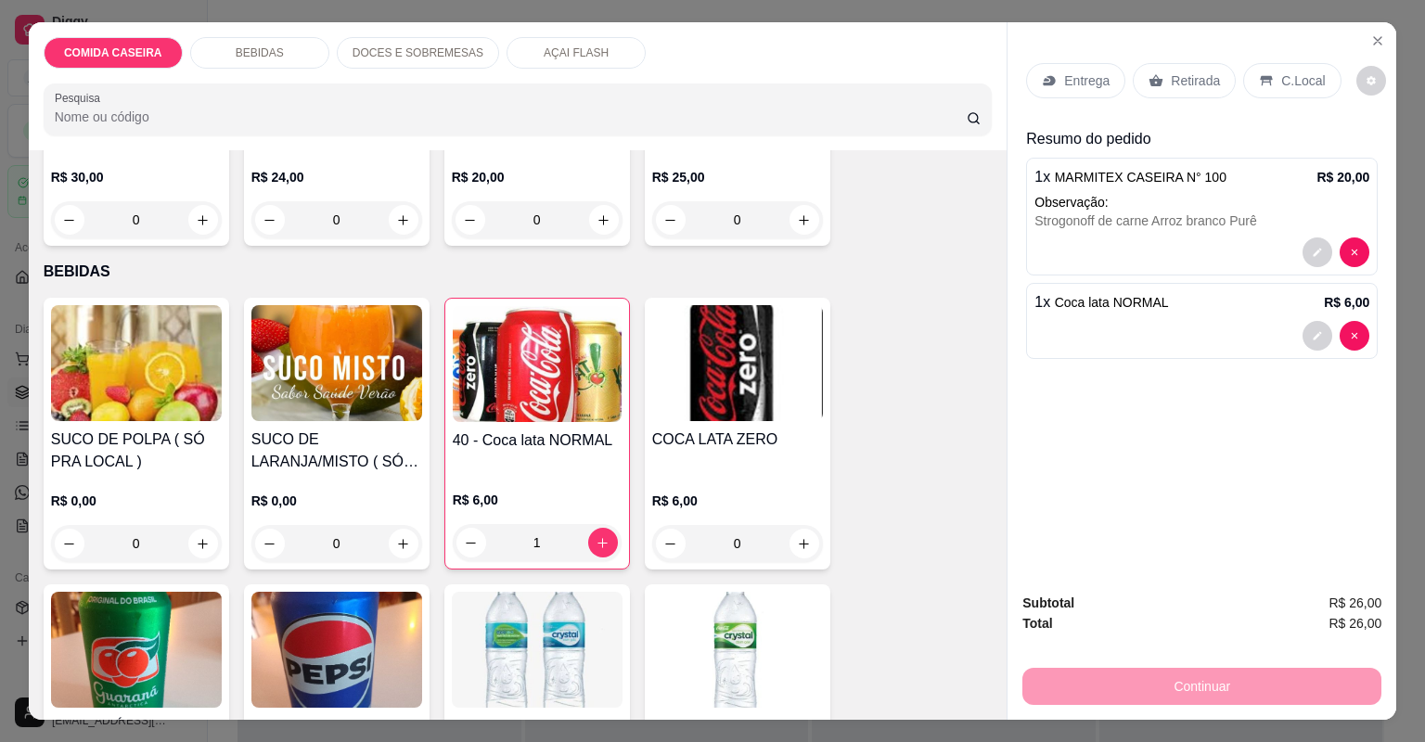
click at [1070, 77] on p "Entrega" at bounding box center [1086, 80] width 45 height 19
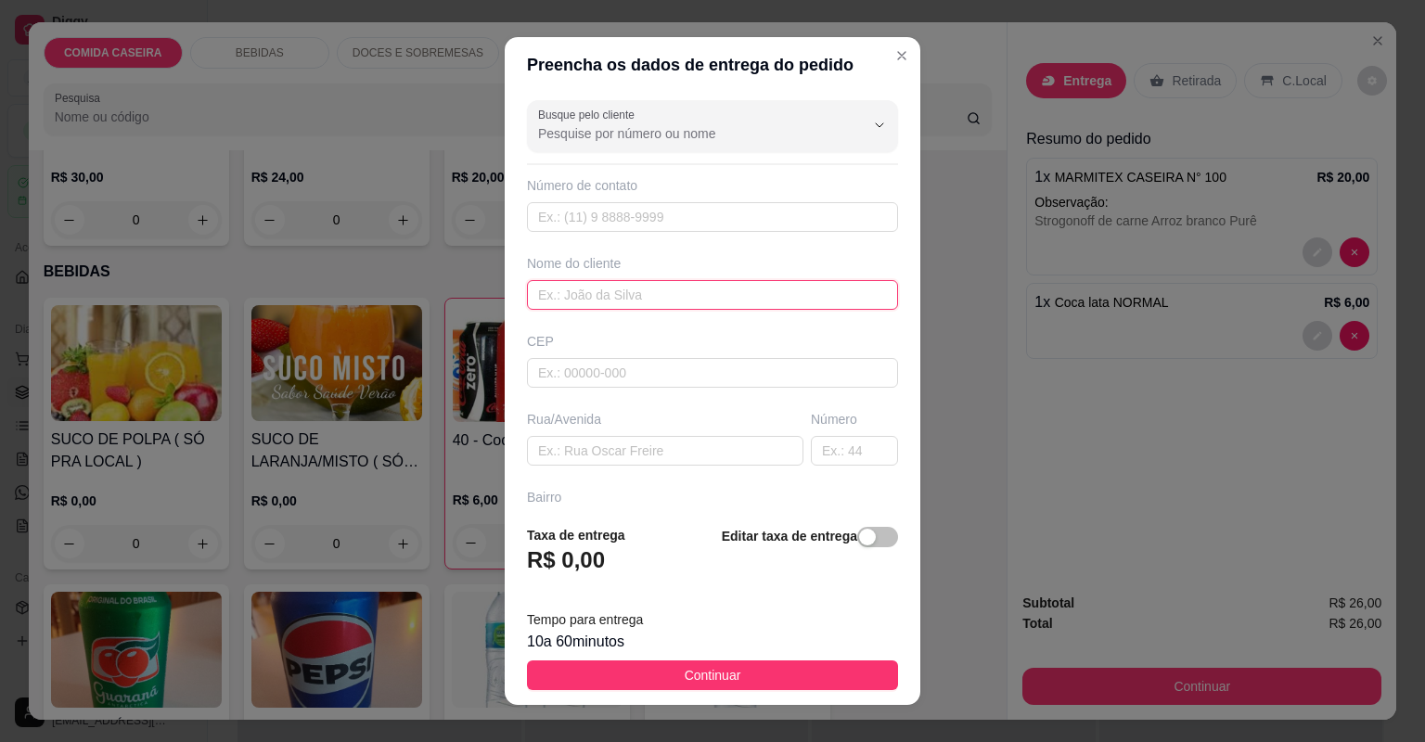
click at [630, 289] on input "text" at bounding box center [712, 295] width 371 height 30
type input "[PERSON_NAME]"
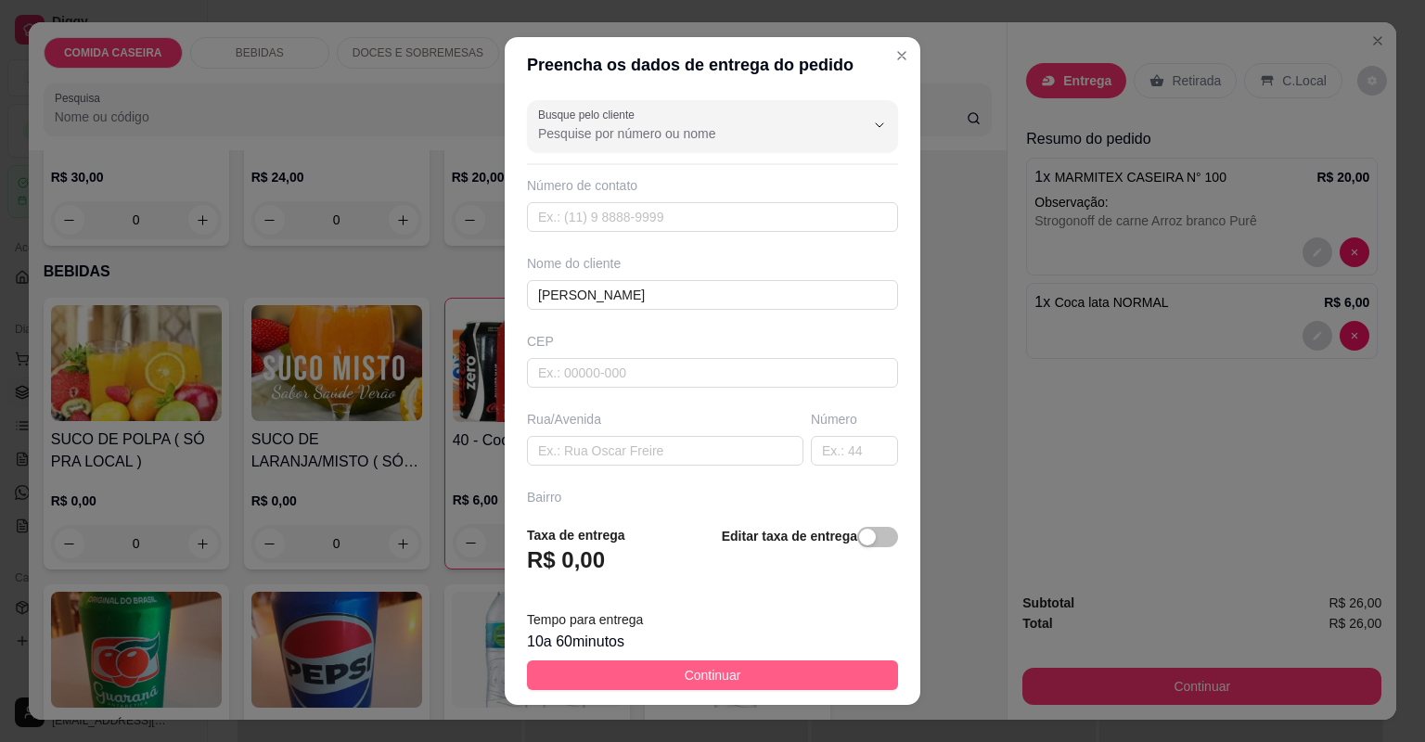
click at [744, 675] on button "Continuar" at bounding box center [712, 676] width 371 height 30
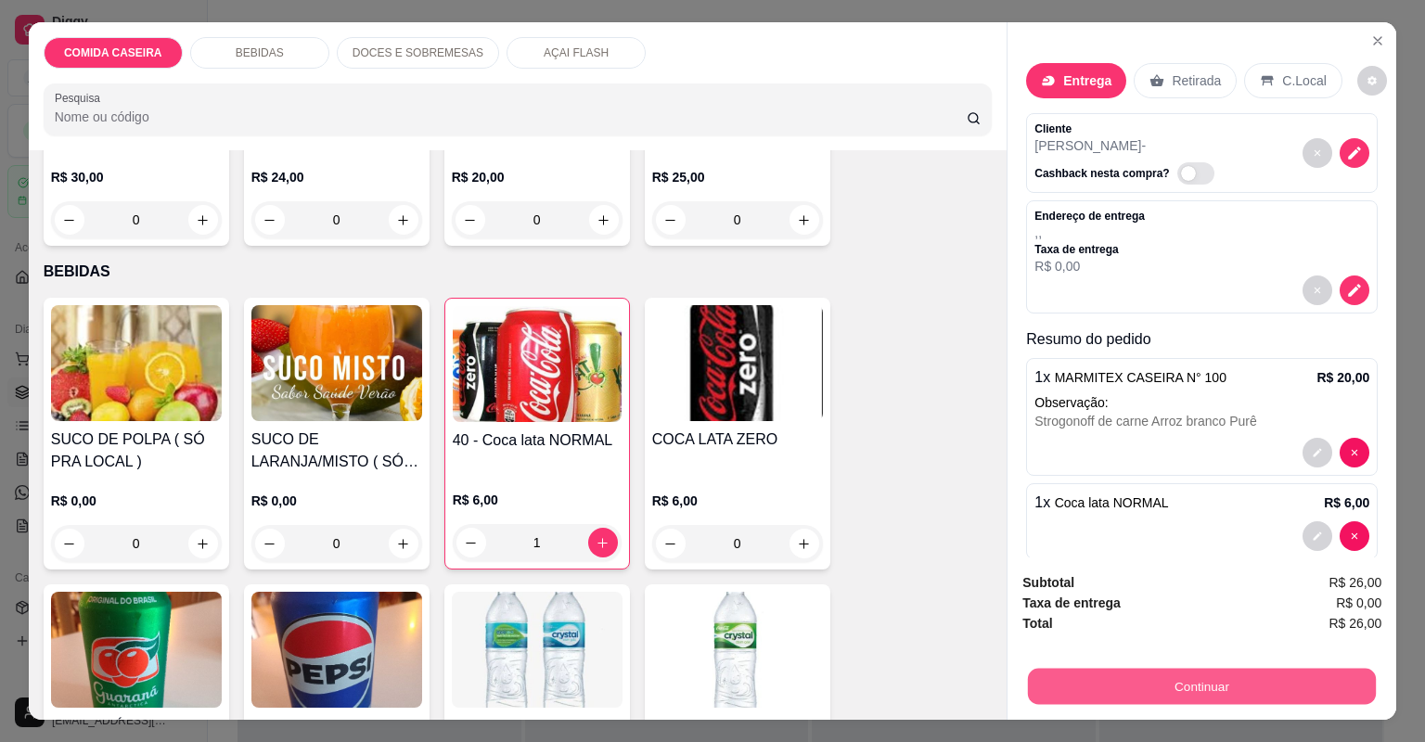
click at [1058, 694] on button "Continuar" at bounding box center [1202, 687] width 348 height 36
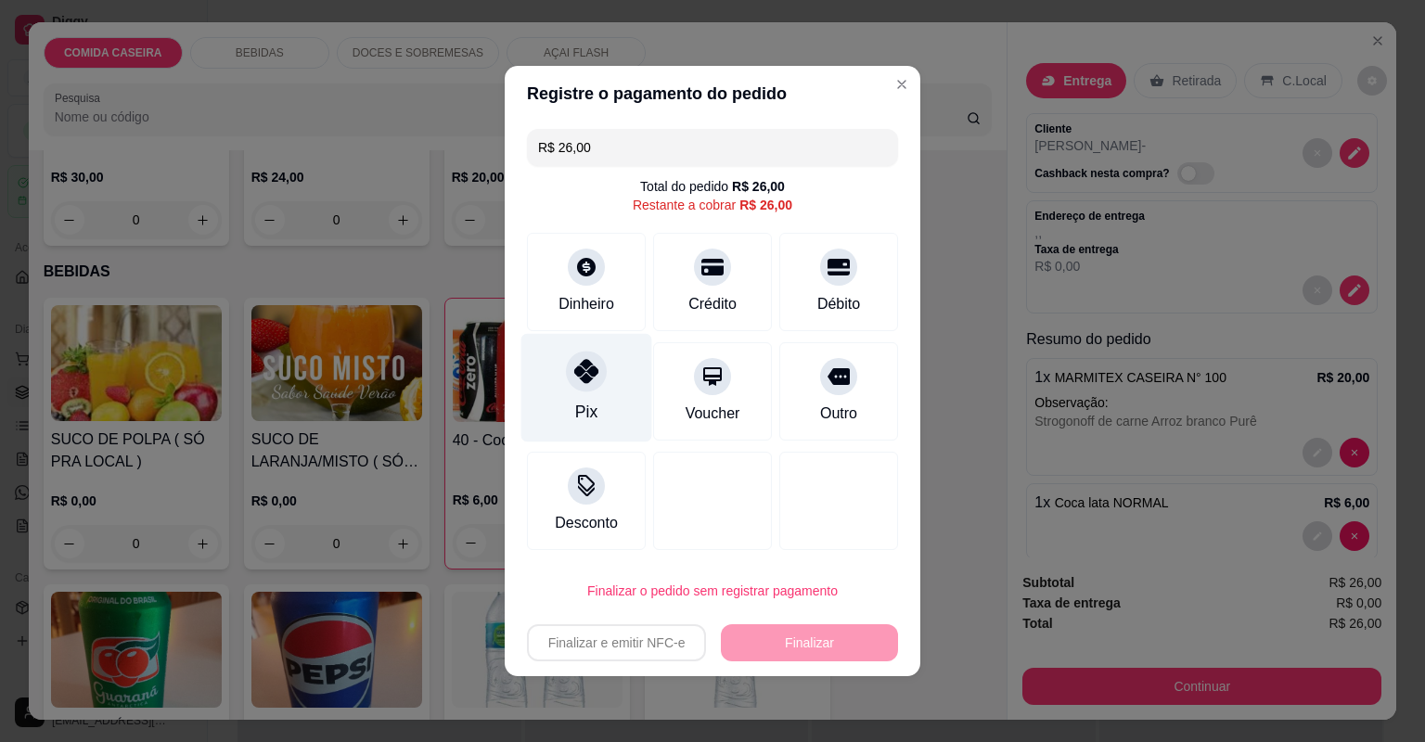
click at [613, 411] on div "Pix" at bounding box center [586, 388] width 131 height 109
type input "R$ 0,00"
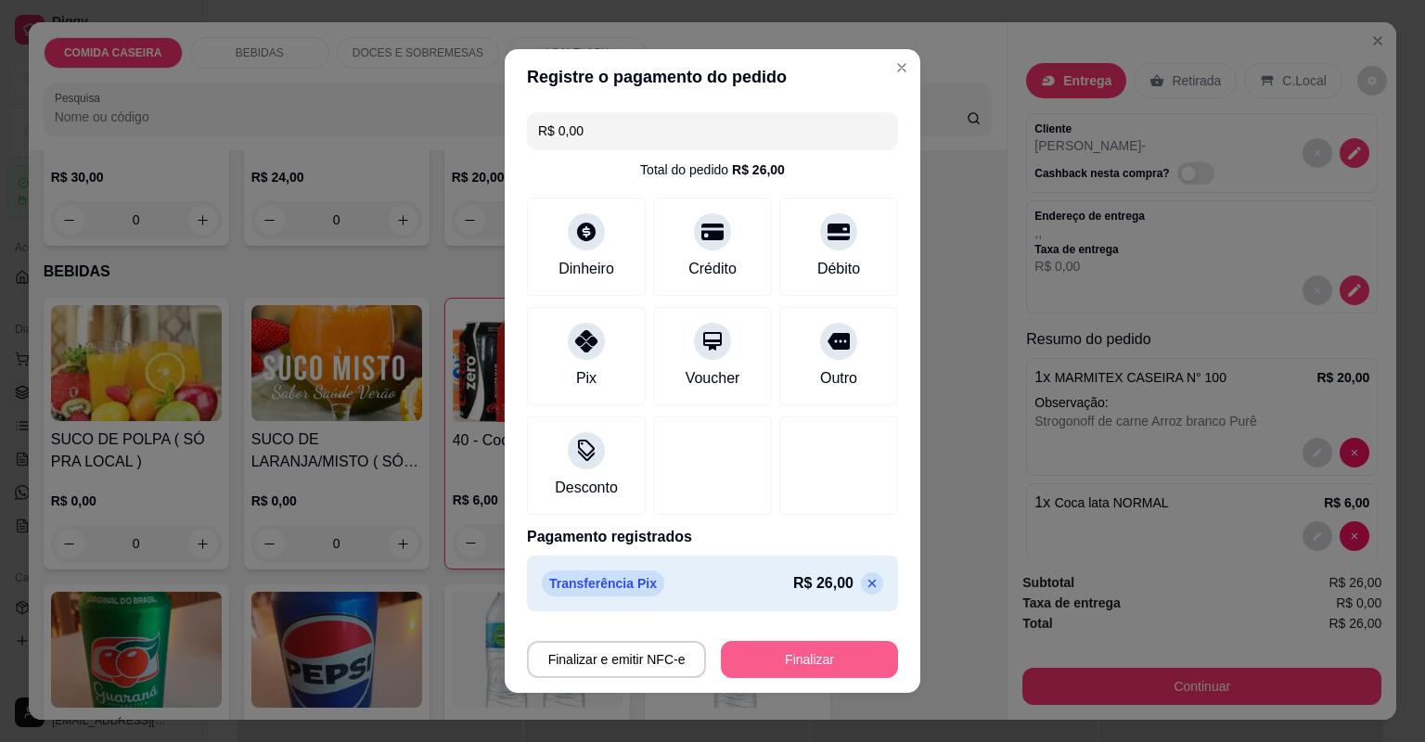
click at [802, 660] on button "Finalizar" at bounding box center [809, 659] width 177 height 37
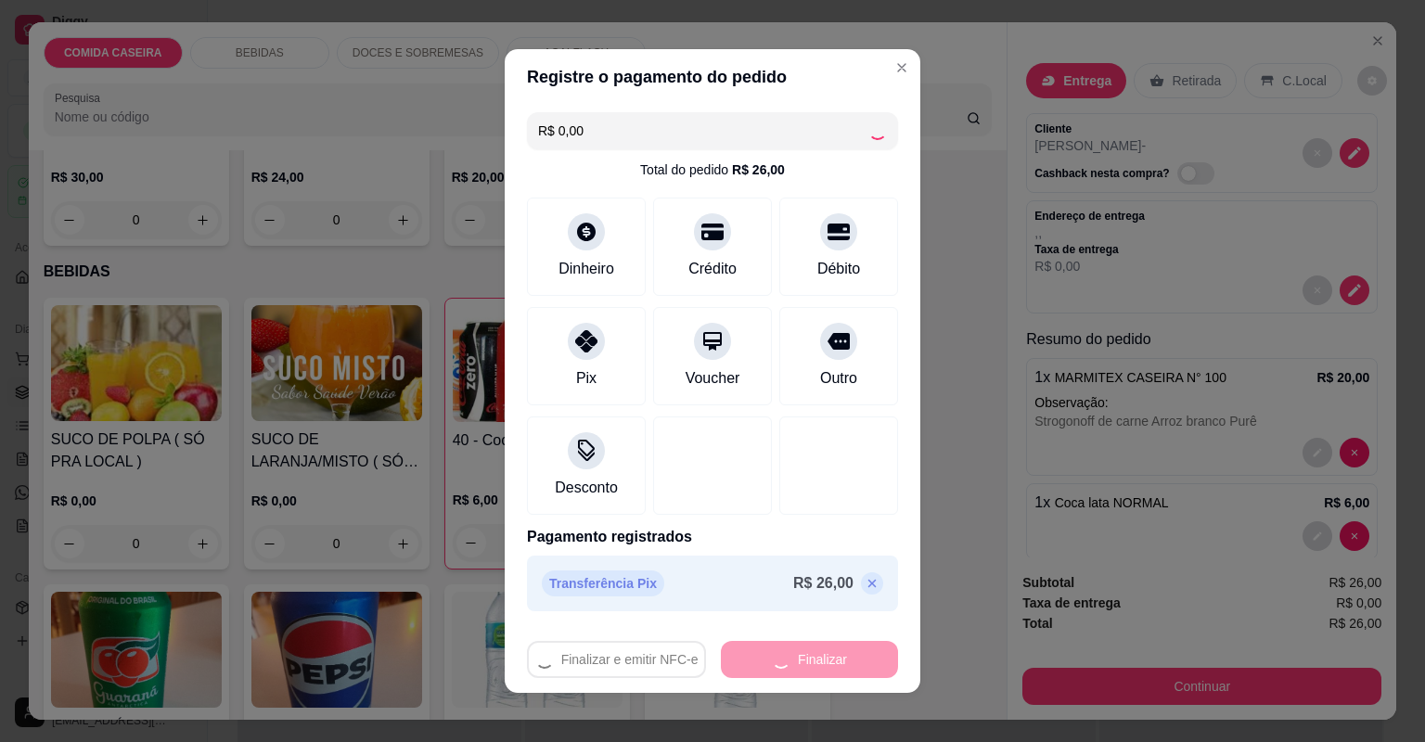
type input "0"
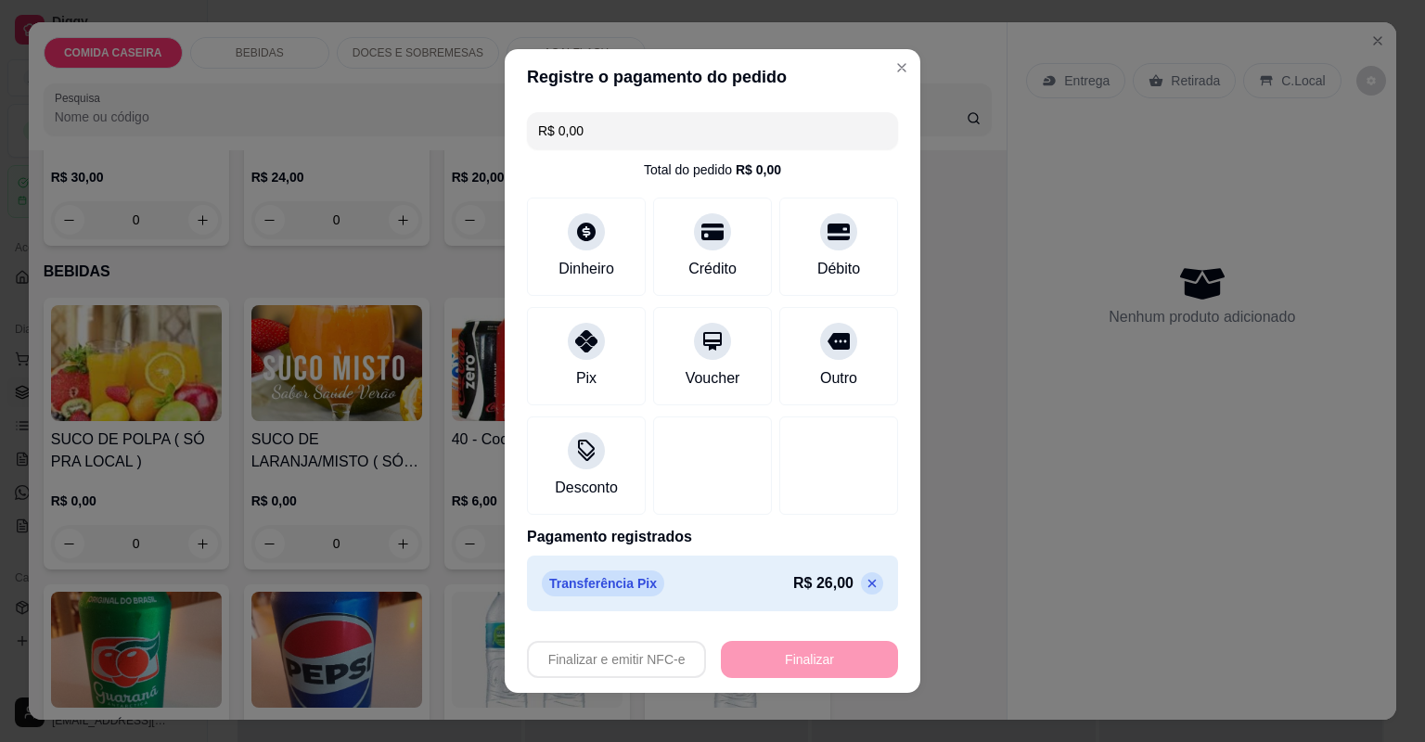
type input "-R$ 26,00"
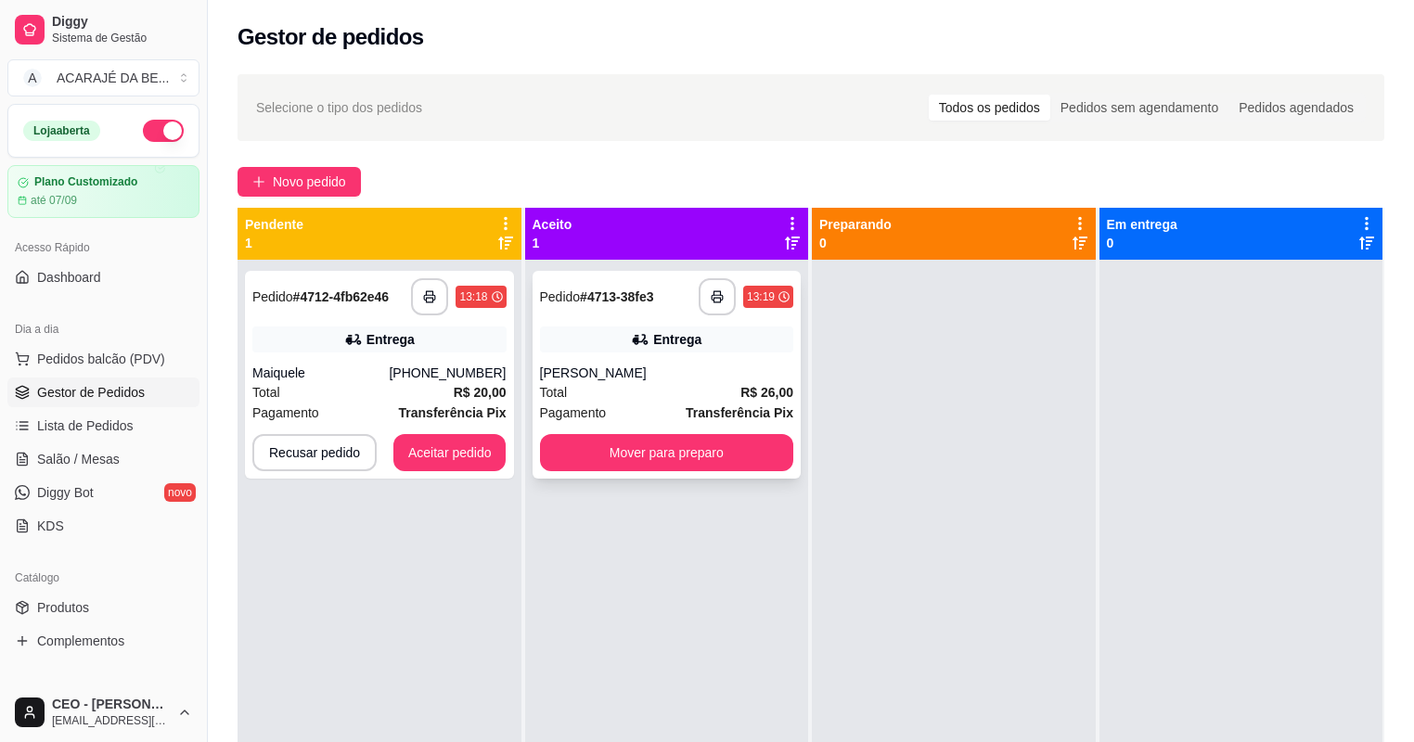
click at [692, 364] on div "[PERSON_NAME]" at bounding box center [667, 373] width 254 height 19
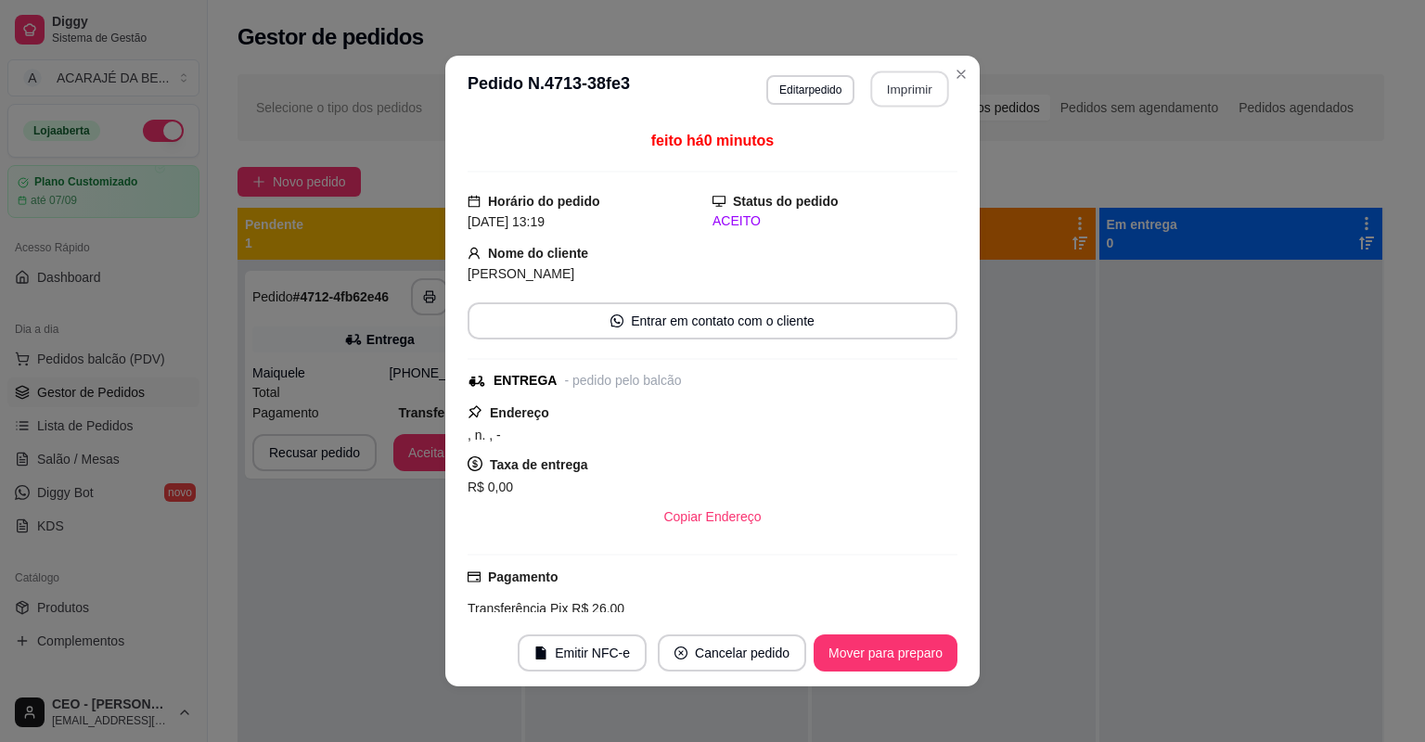
click at [883, 86] on button "Imprimir" at bounding box center [910, 89] width 78 height 36
click at [880, 647] on button "Mover para preparo" at bounding box center [886, 653] width 144 height 37
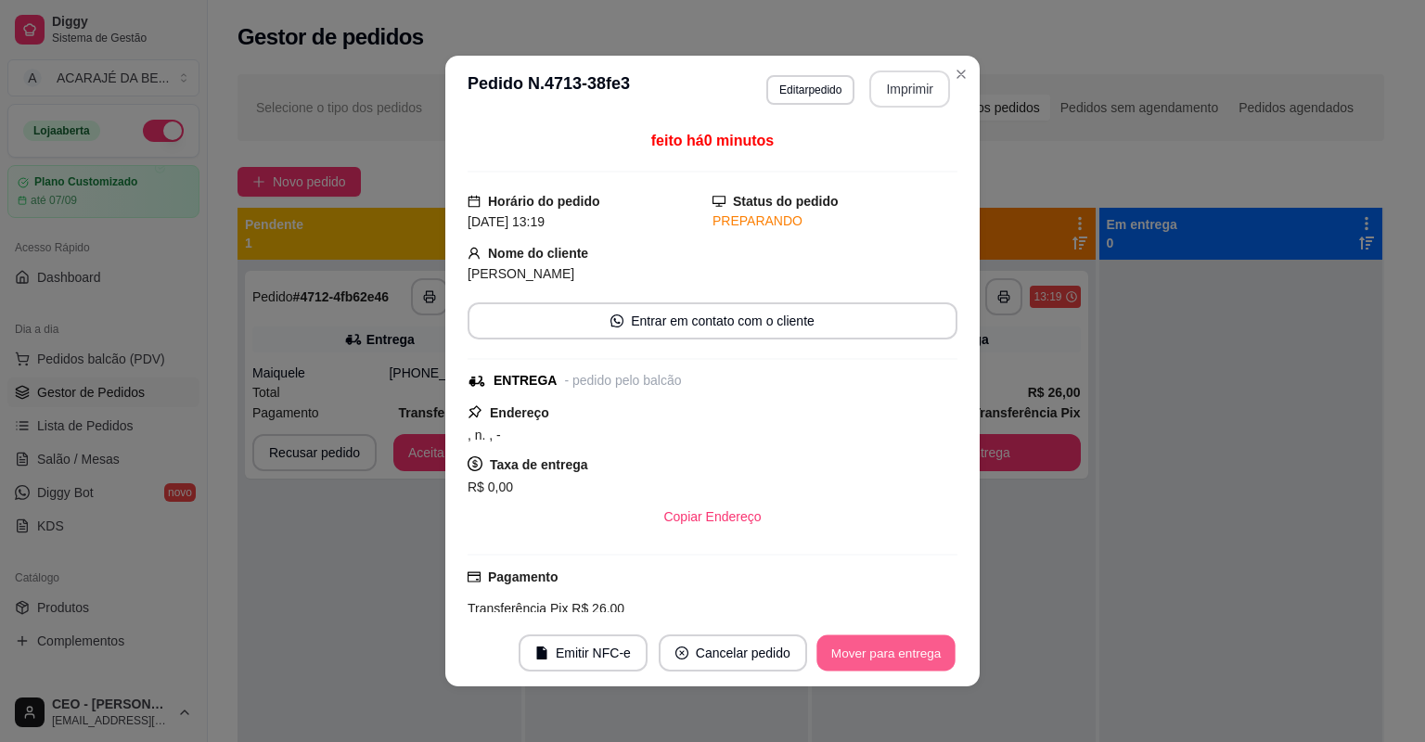
click at [880, 647] on button "Mover para entrega" at bounding box center [885, 654] width 139 height 36
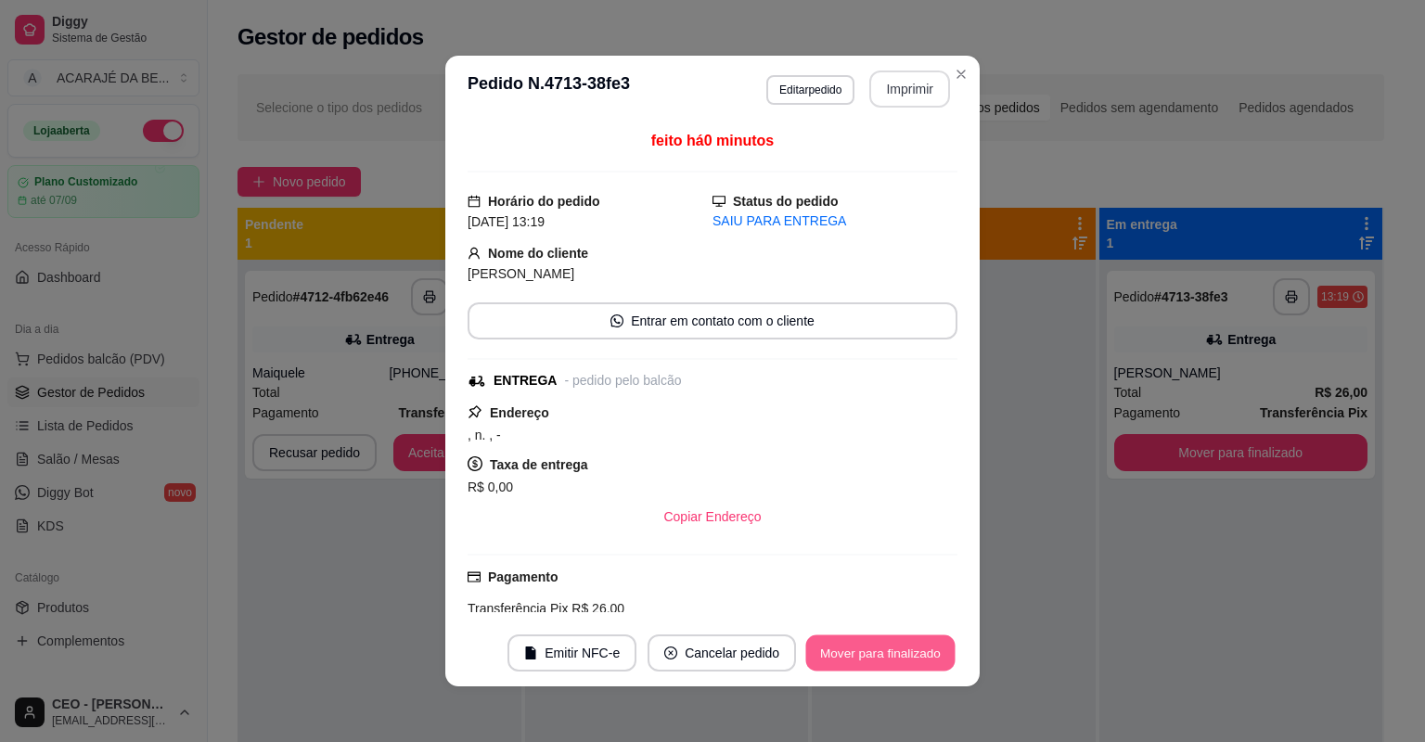
click at [880, 647] on button "Mover para finalizado" at bounding box center [880, 654] width 149 height 36
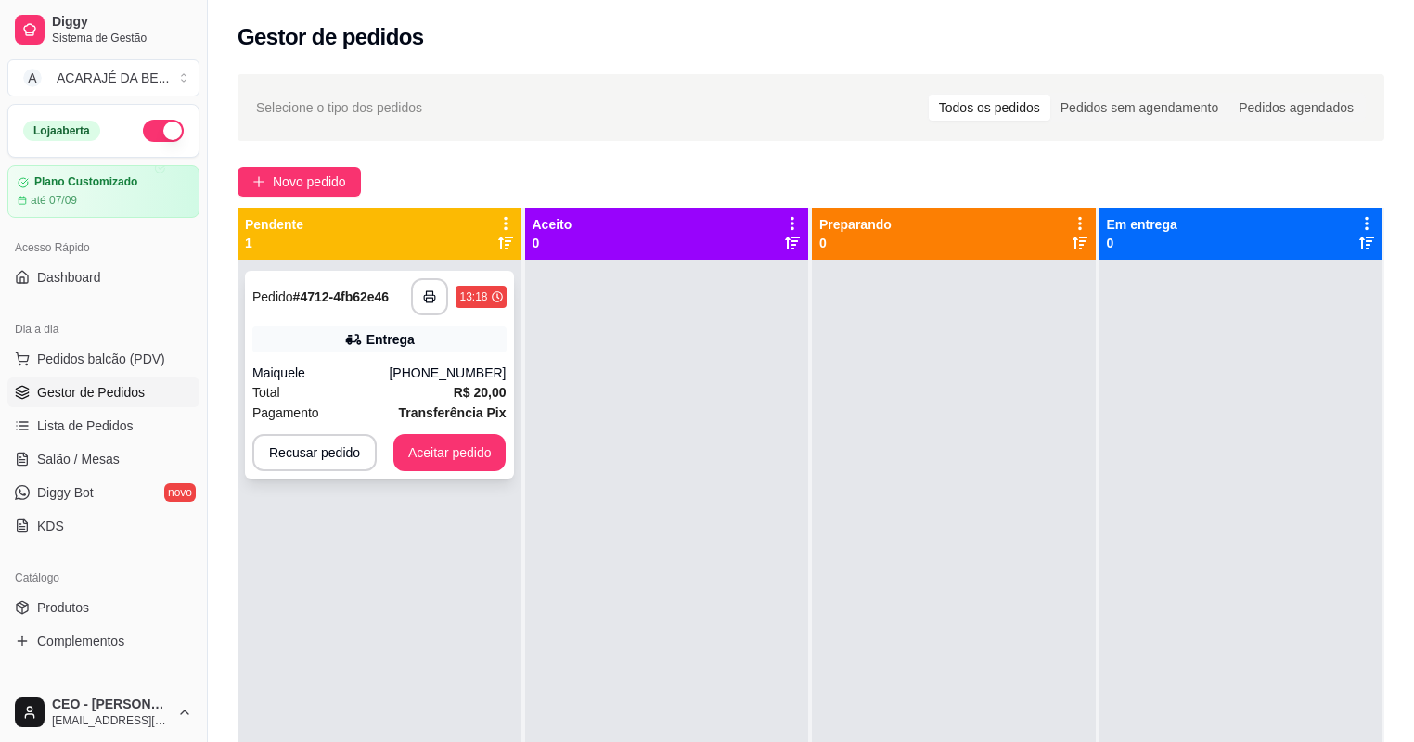
click at [422, 364] on div "[PHONE_NUMBER]" at bounding box center [447, 373] width 117 height 19
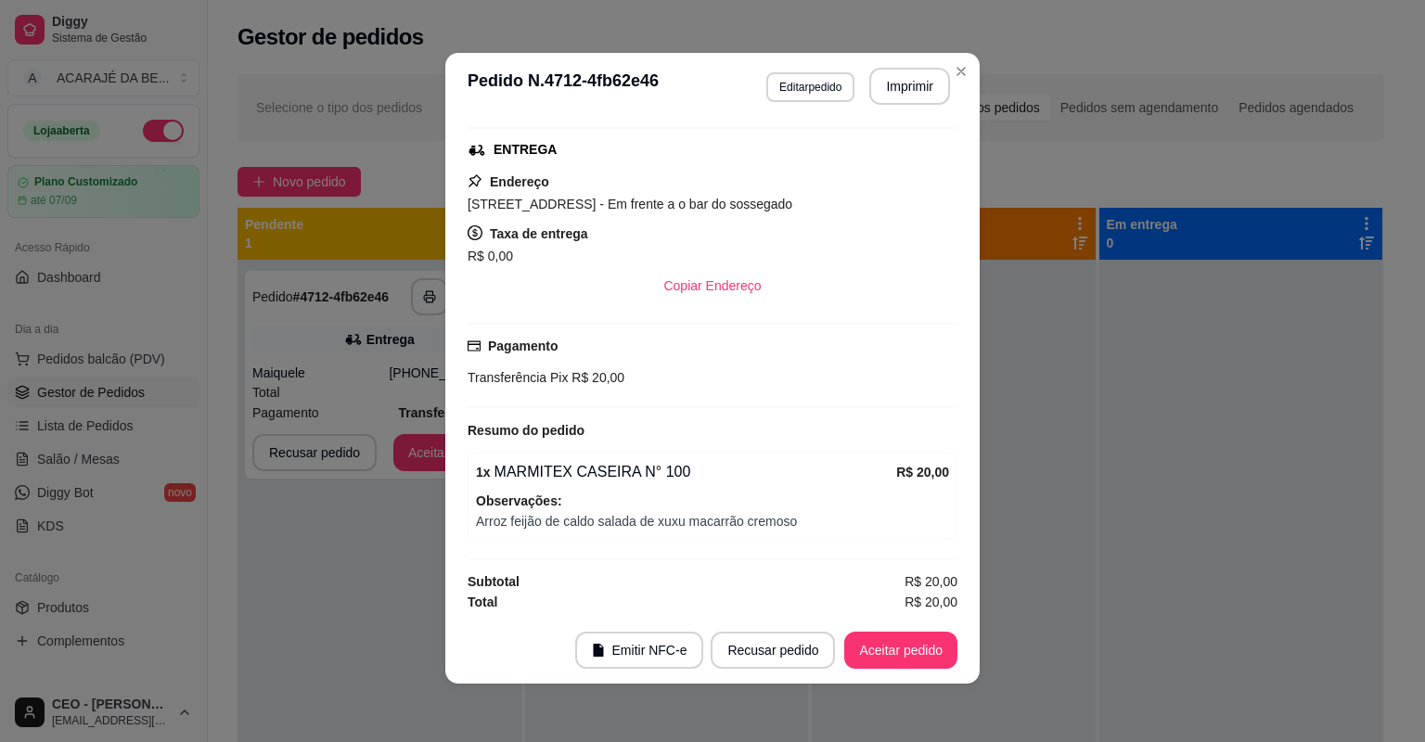
scroll to position [4, 0]
click at [902, 93] on button "Imprimir" at bounding box center [909, 85] width 81 height 37
click at [891, 645] on button "Aceitar pedido" at bounding box center [900, 649] width 113 height 37
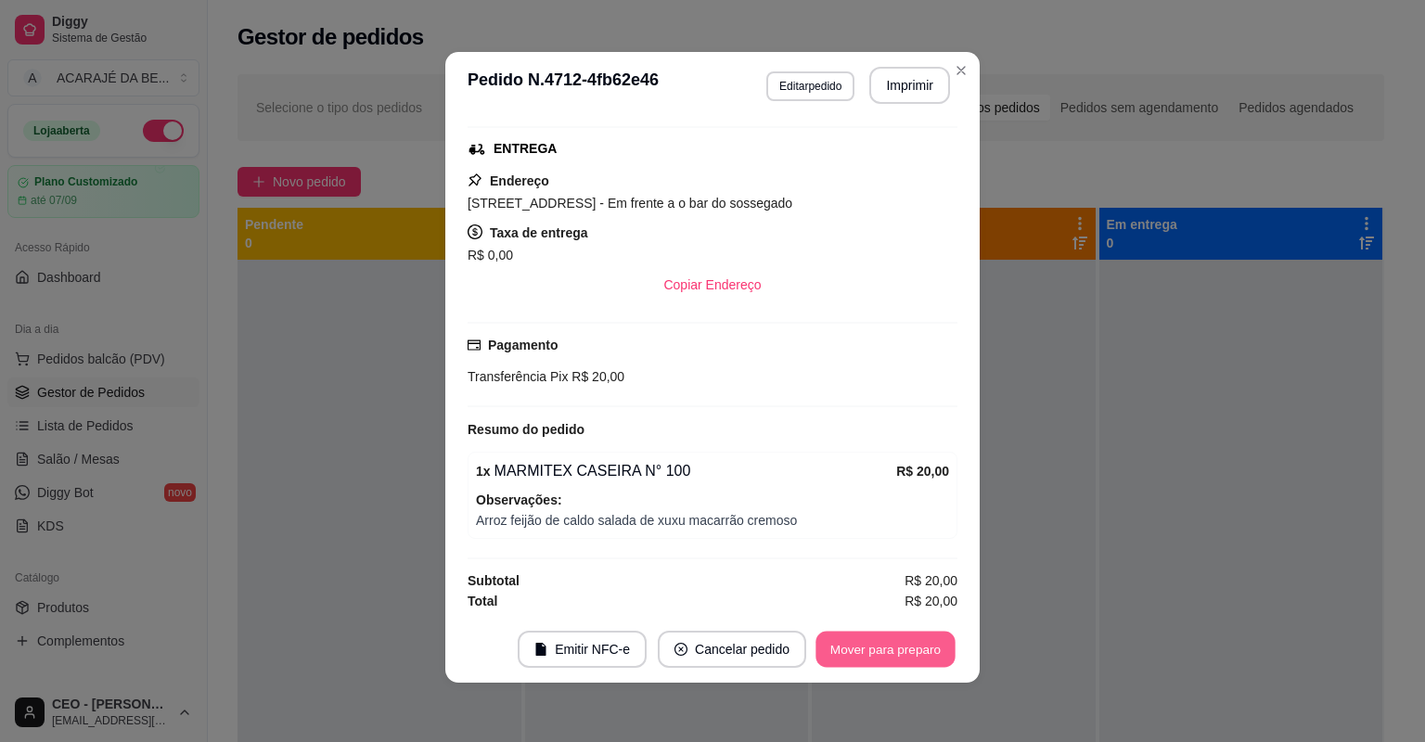
click at [887, 641] on button "Mover para preparo" at bounding box center [885, 650] width 139 height 36
click at [892, 644] on button "Mover para entrega" at bounding box center [886, 649] width 143 height 37
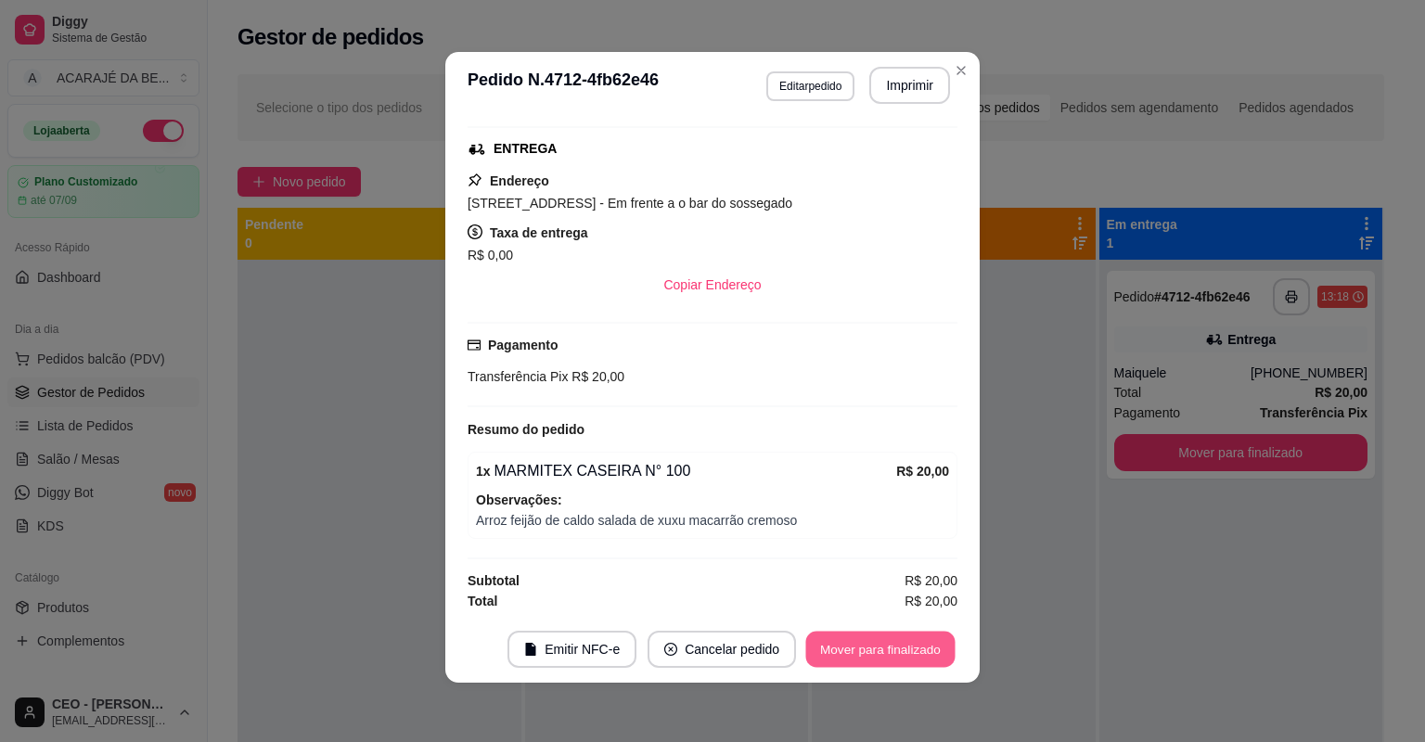
click at [892, 645] on button "Mover para finalizado" at bounding box center [880, 650] width 149 height 36
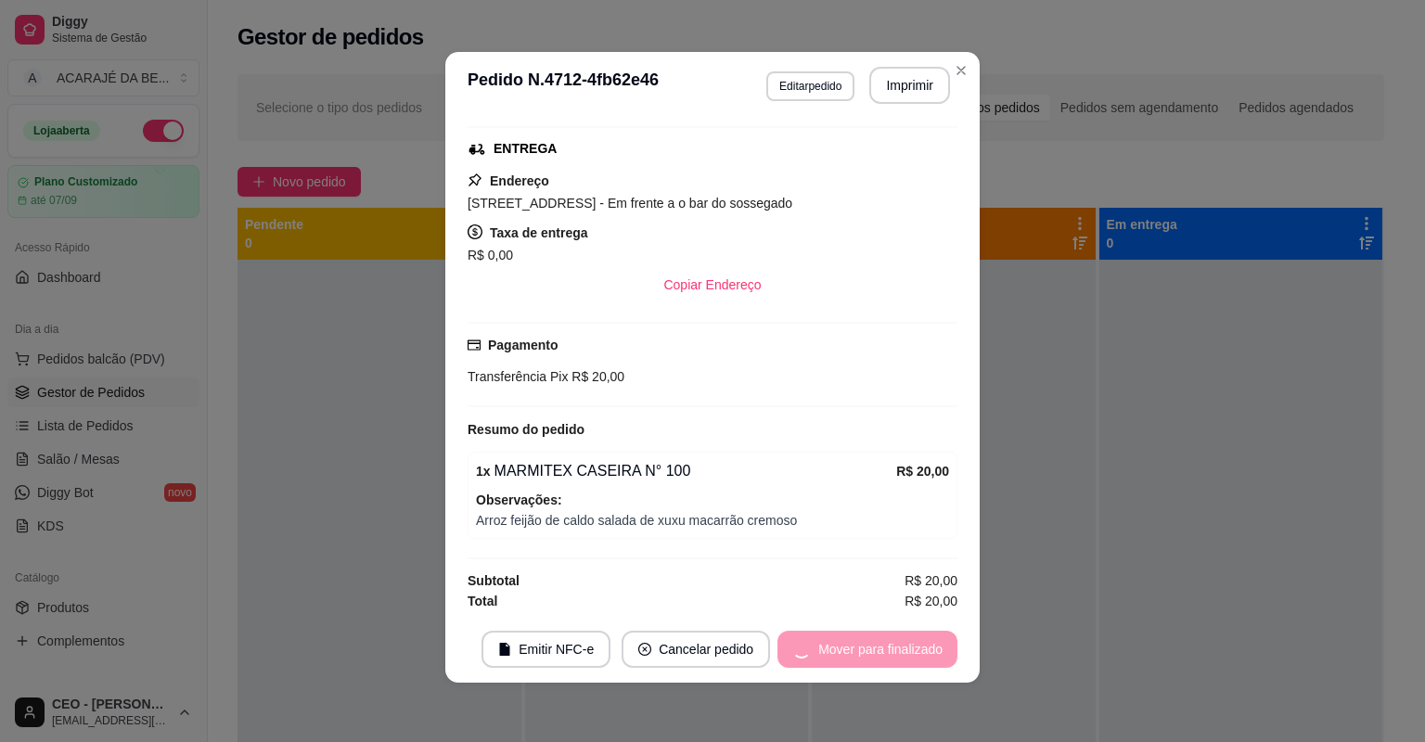
scroll to position [241, 0]
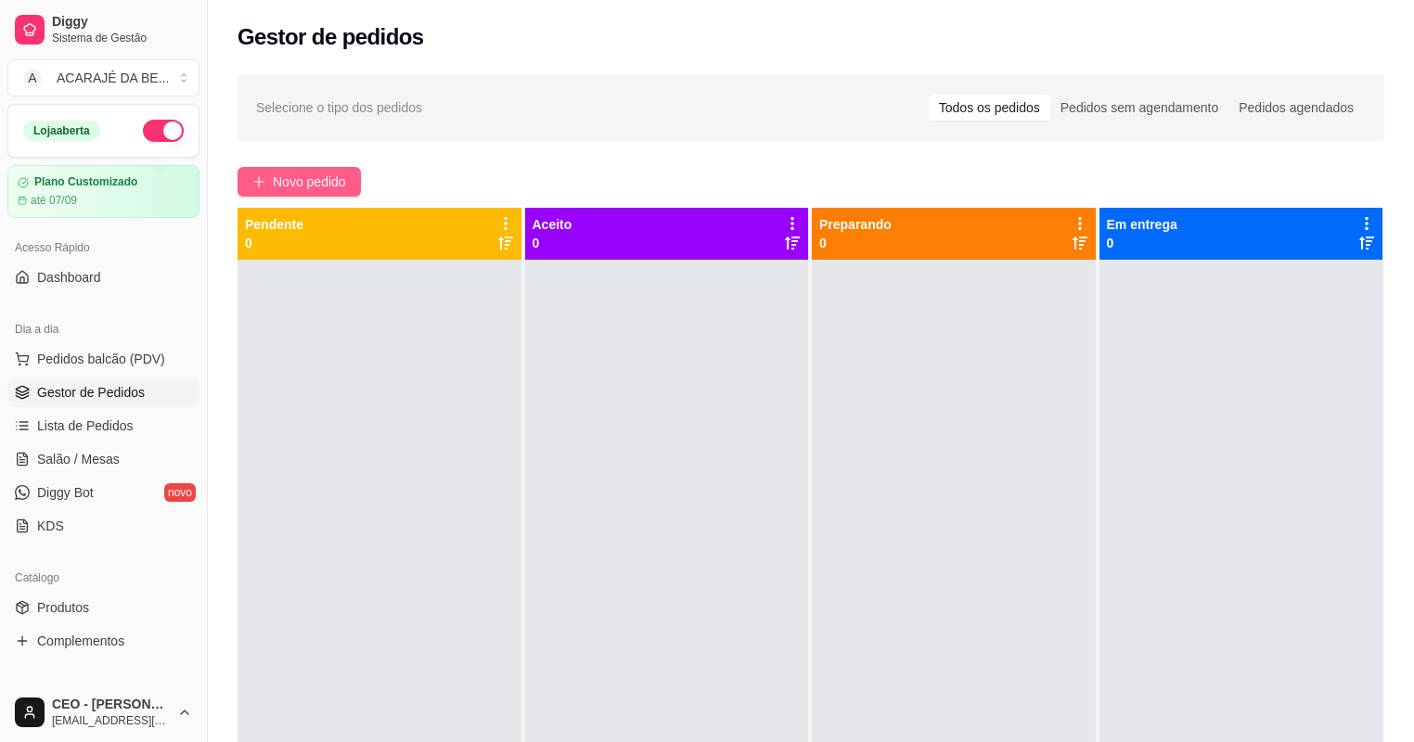
click at [267, 168] on button "Novo pedido" at bounding box center [299, 182] width 123 height 30
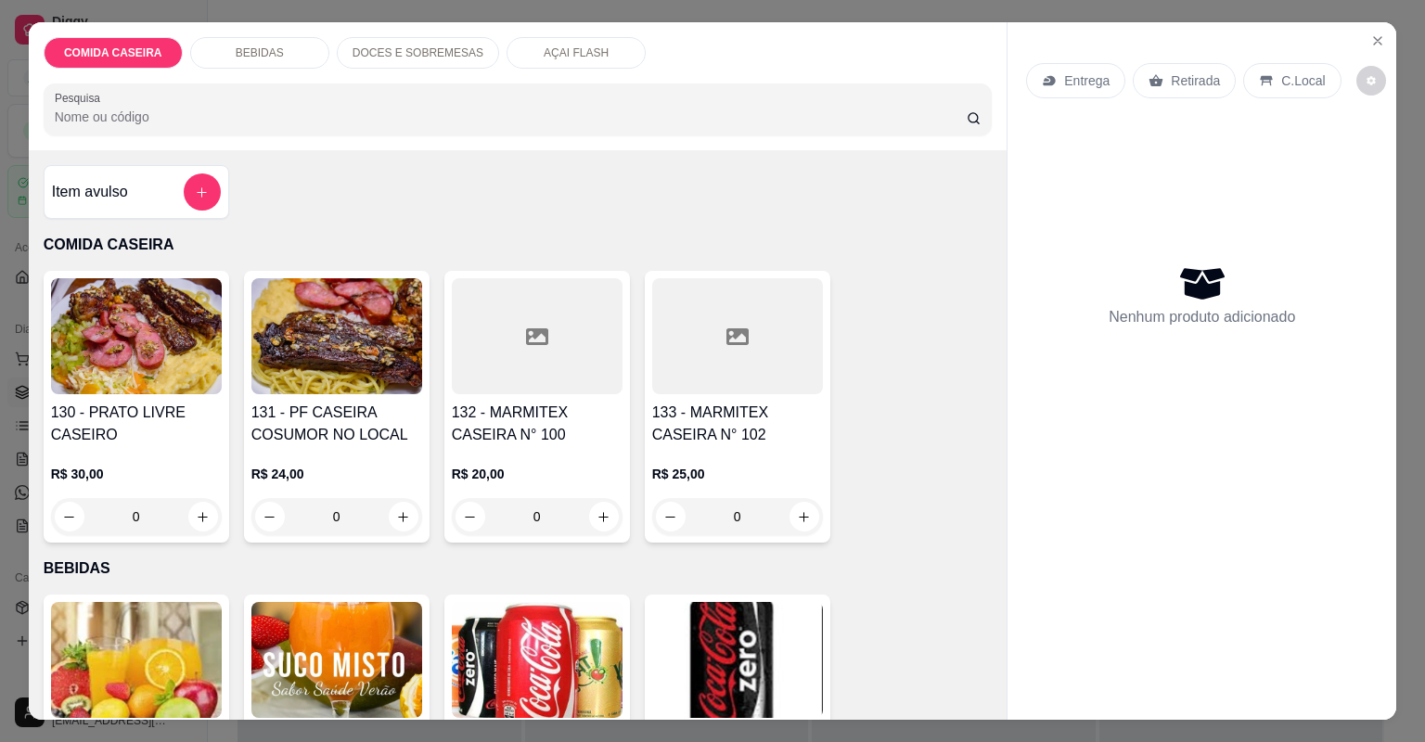
click at [734, 386] on div at bounding box center [737, 336] width 171 height 116
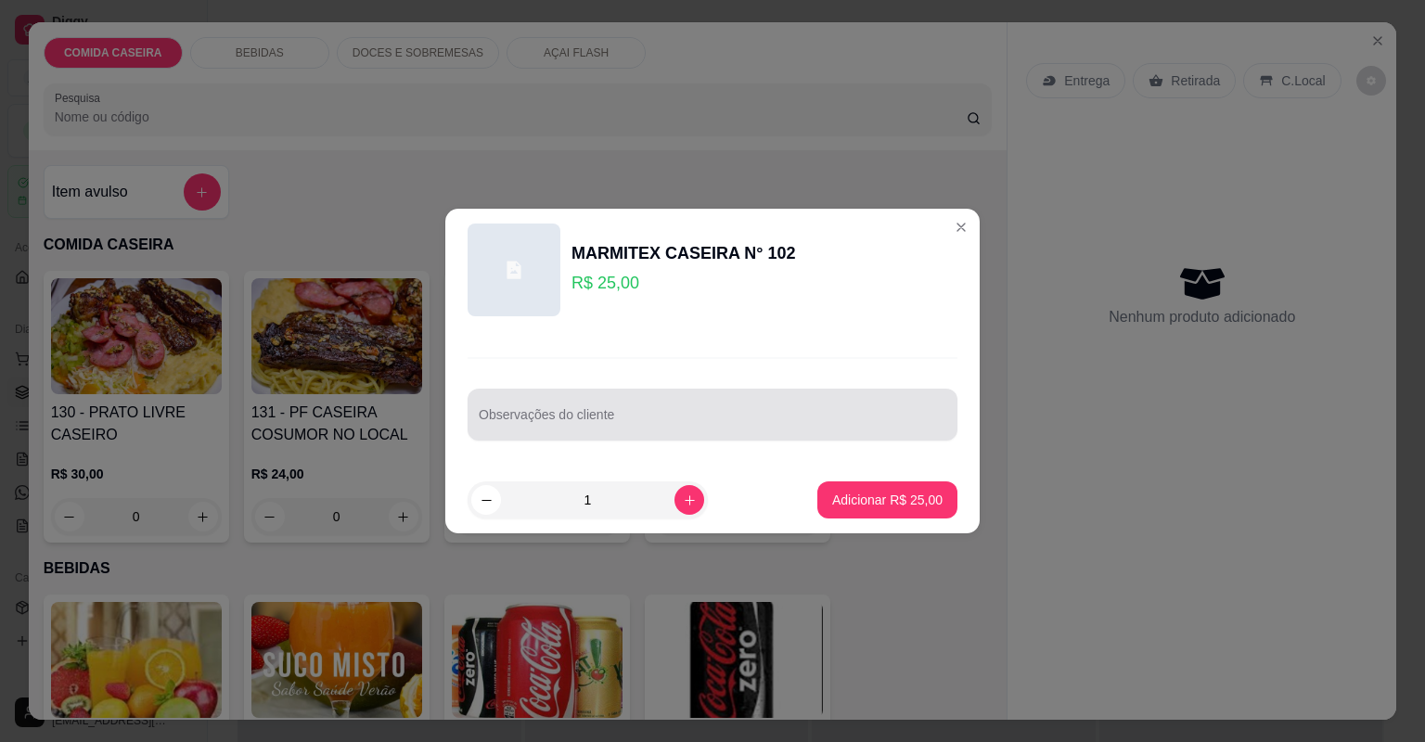
click at [766, 408] on div at bounding box center [713, 414] width 468 height 37
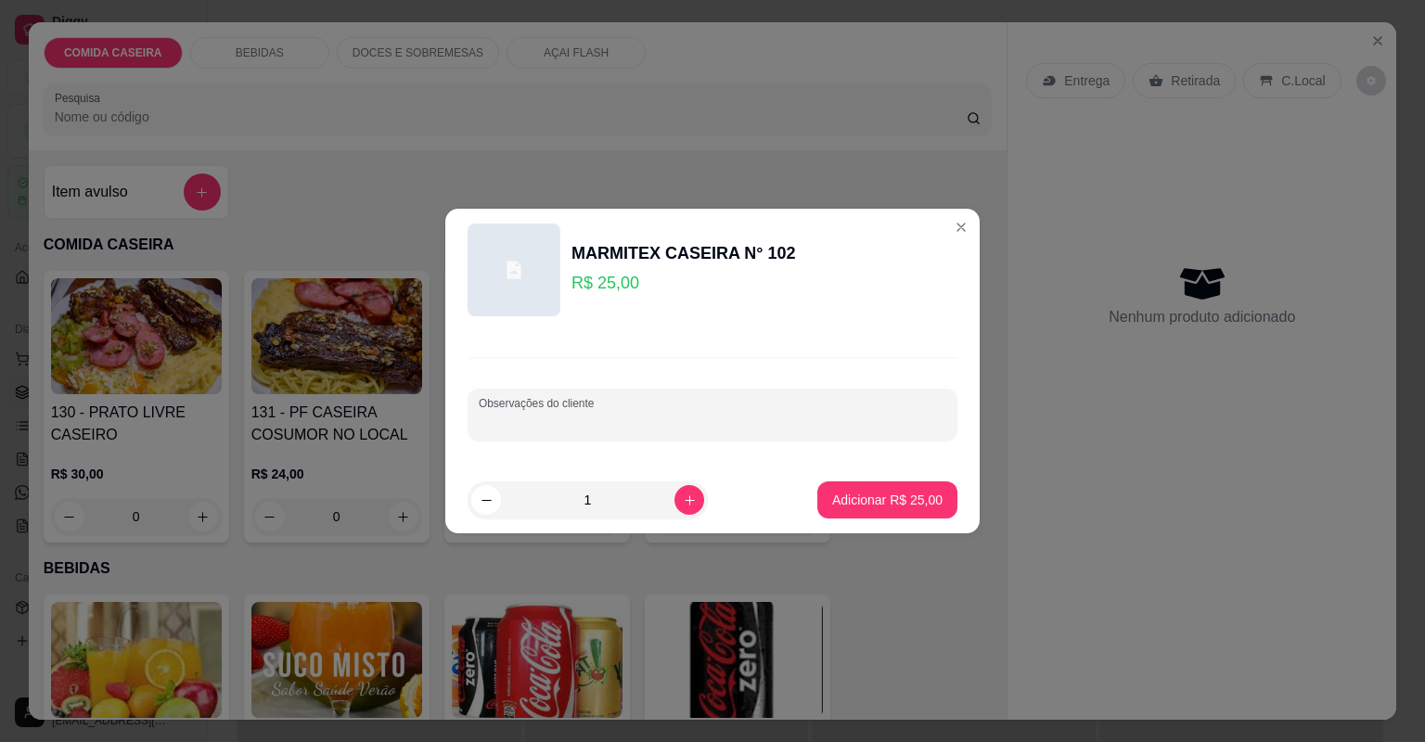
paste input "Feijão tropeiro Vinagre Macarrão Carne assada, frango"
type input "Feijão tropeiro Vinagre Macarrão Carne assada, frango"
click at [880, 502] on p "Adicionar R$ 25,00" at bounding box center [887, 500] width 110 height 19
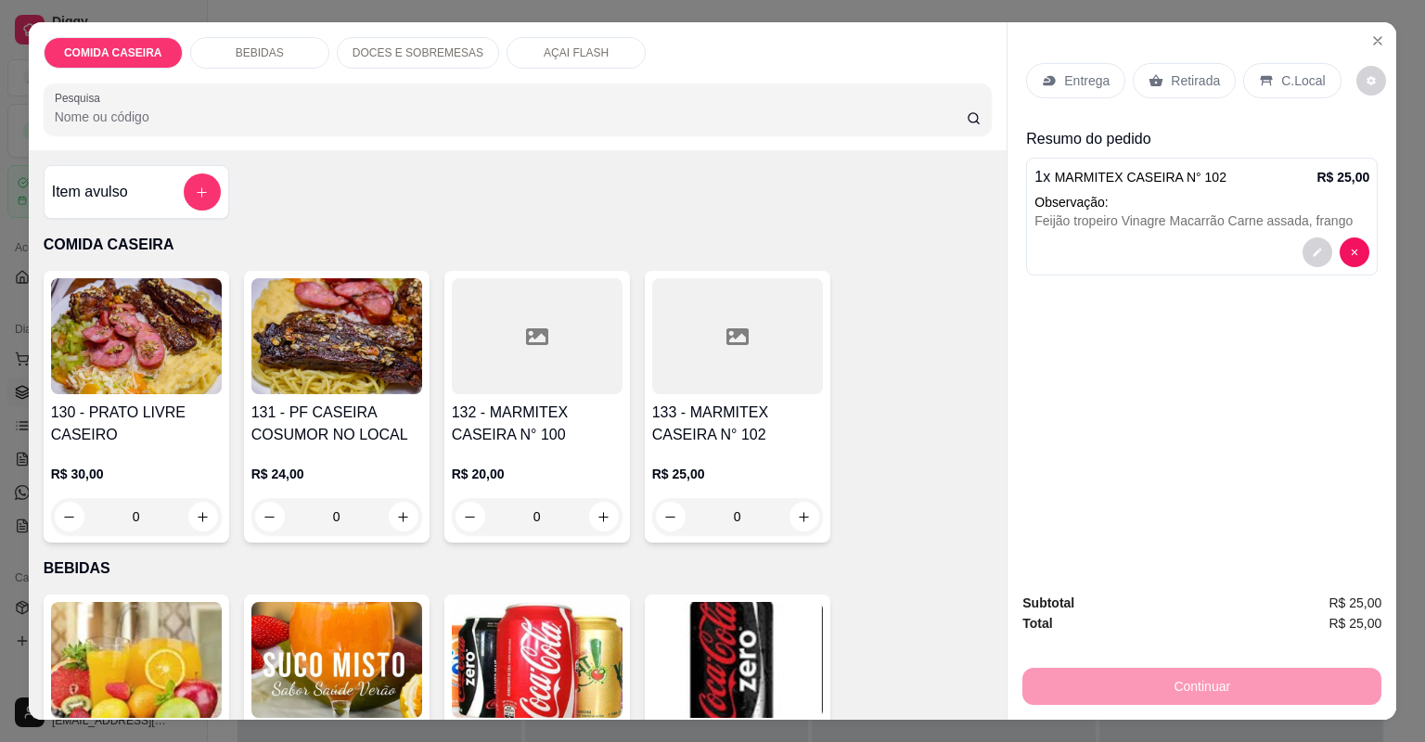
click at [1043, 82] on icon at bounding box center [1049, 80] width 15 height 15
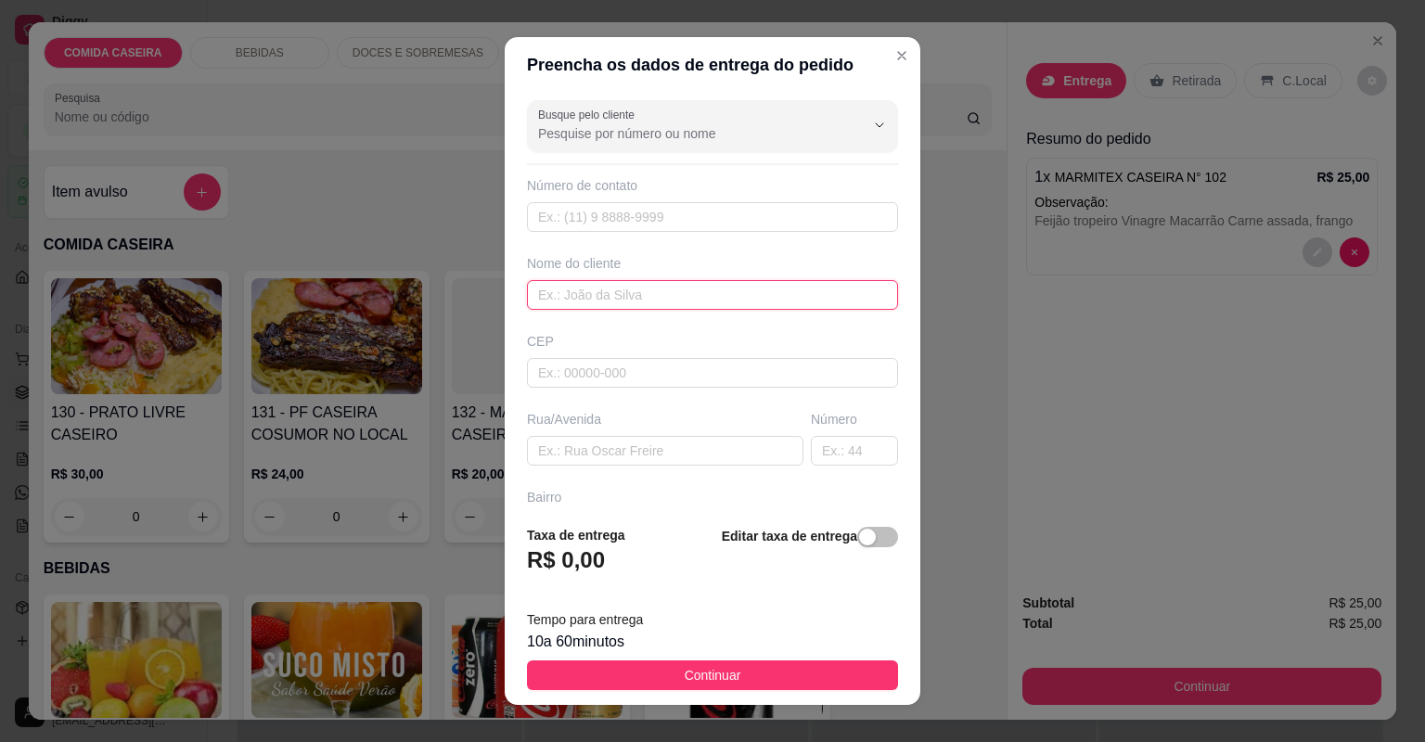
click at [621, 299] on input "text" at bounding box center [712, 295] width 371 height 30
type input "CAMILA"
paste input "Feijão tropeiro Vinagre Macarrão Carne assada, frango"
type input "Feijão tropeiro Vinagre Macarrão Carne assada, frango"
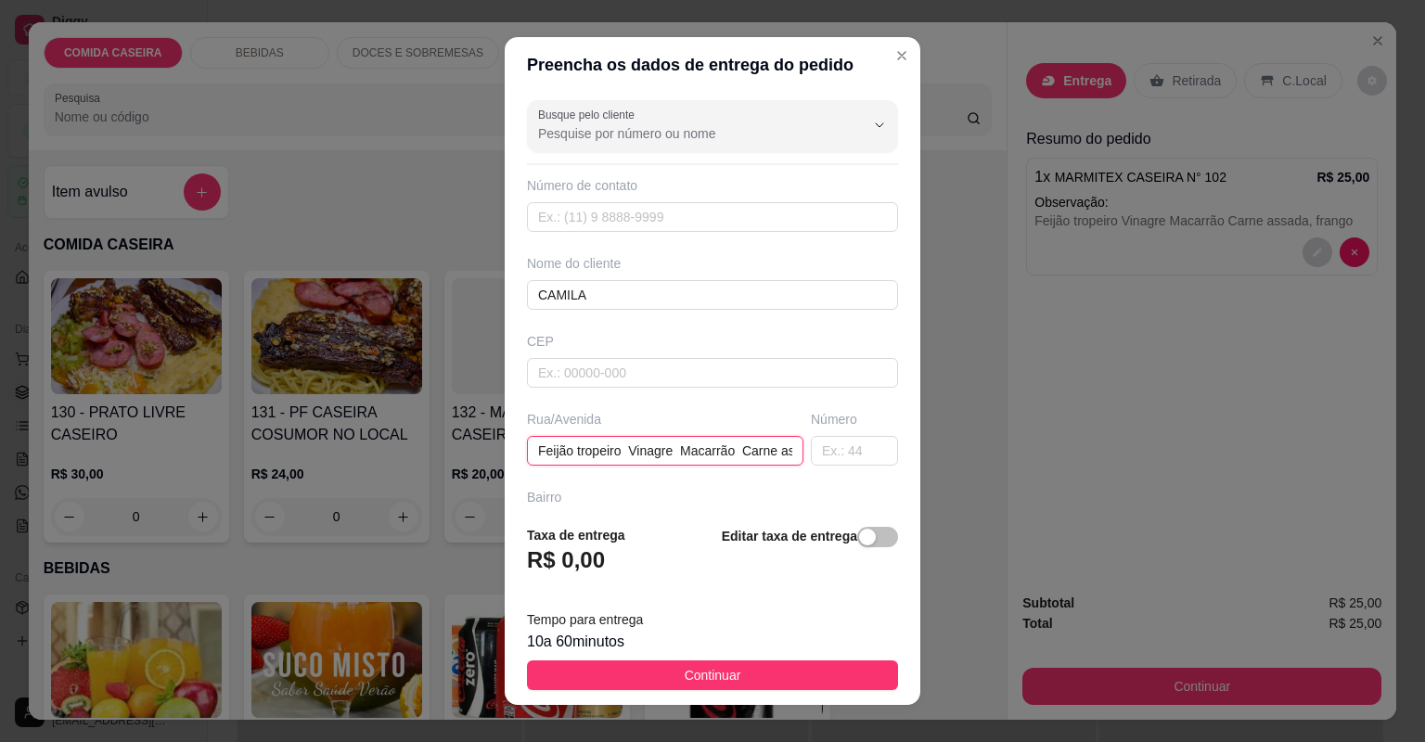
drag, startPoint x: 775, startPoint y: 448, endPoint x: 367, endPoint y: 448, distance: 407.3
click at [367, 448] on div "Preencha os dados de entrega do pedido Busque pelo cliente Número de contato No…" at bounding box center [712, 371] width 1425 height 742
paste input "[PERSON_NAME] n 21"
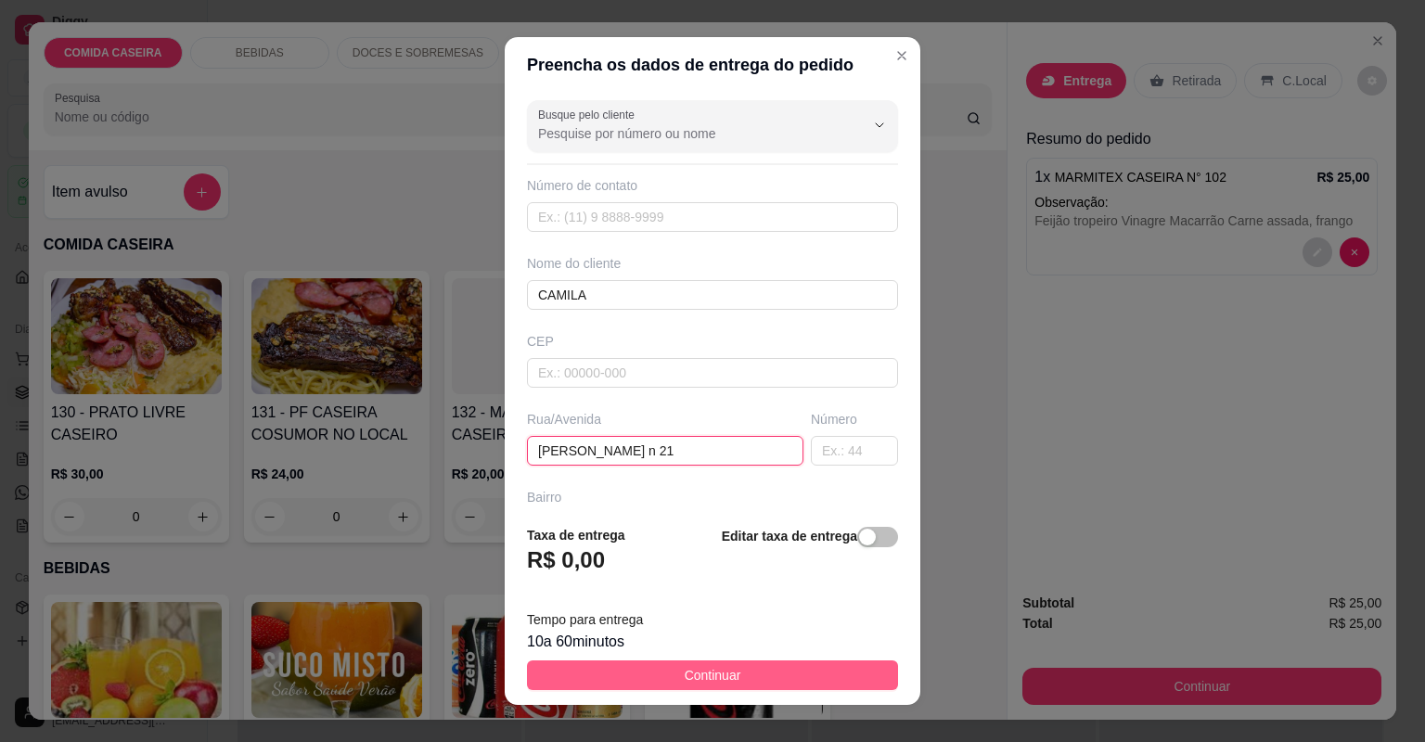
type input "[PERSON_NAME] n 21"
click at [785, 680] on button "Continuar" at bounding box center [712, 676] width 371 height 30
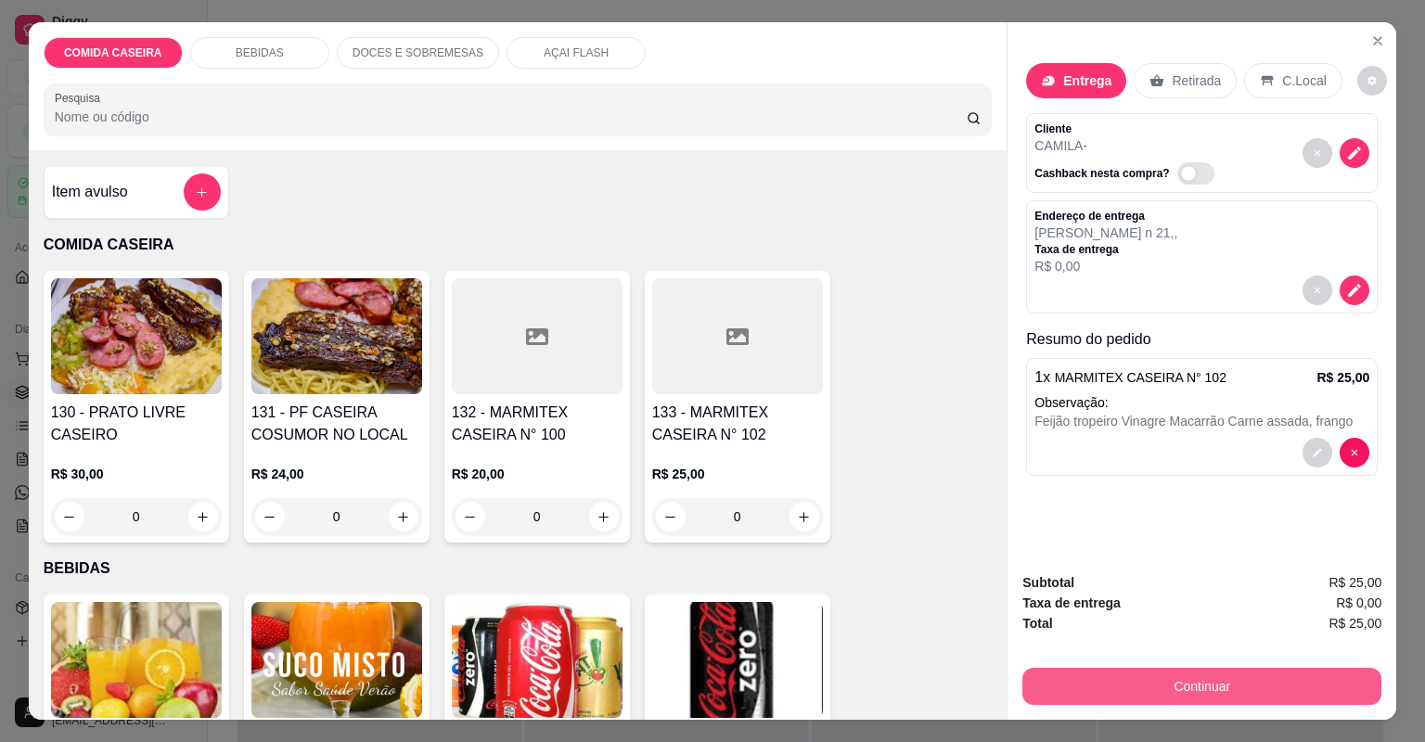
click at [1060, 695] on button "Continuar" at bounding box center [1201, 686] width 359 height 37
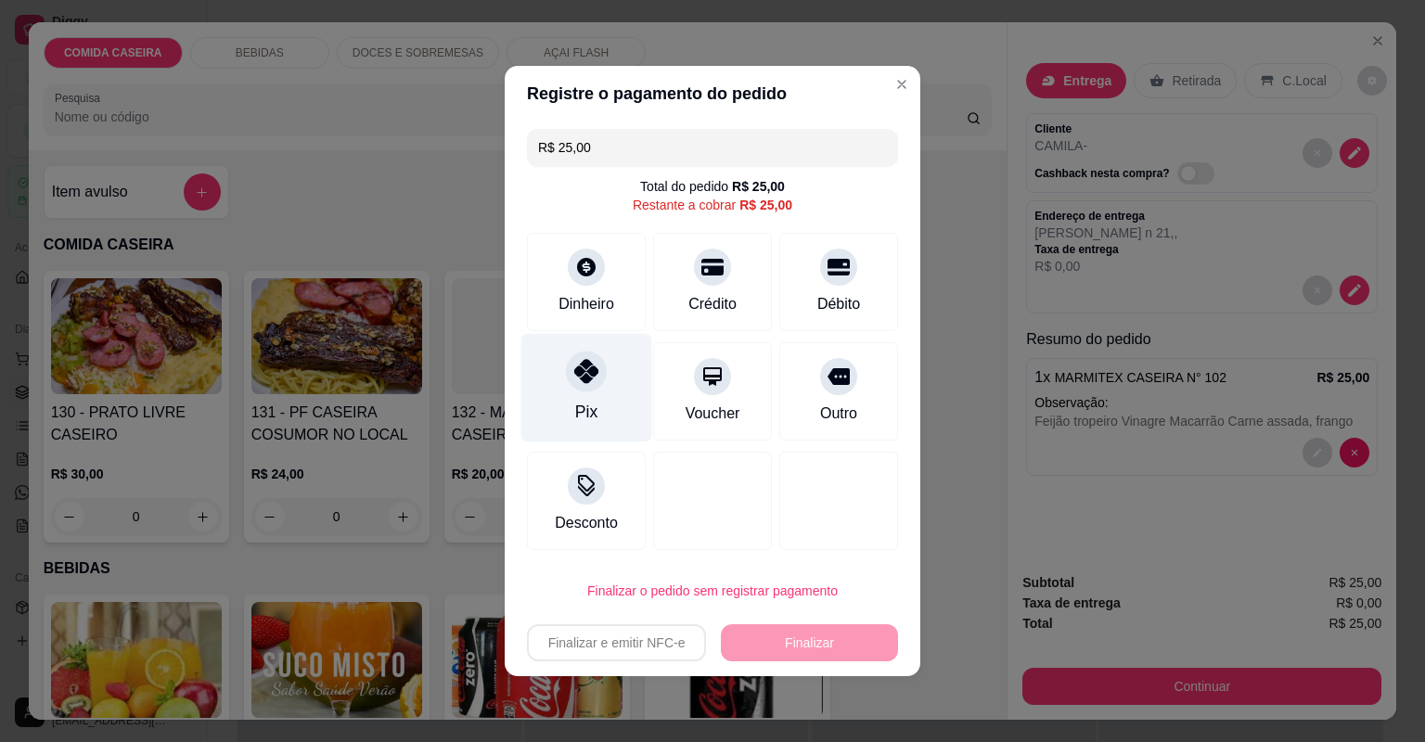
click at [620, 375] on div "Pix" at bounding box center [586, 388] width 131 height 109
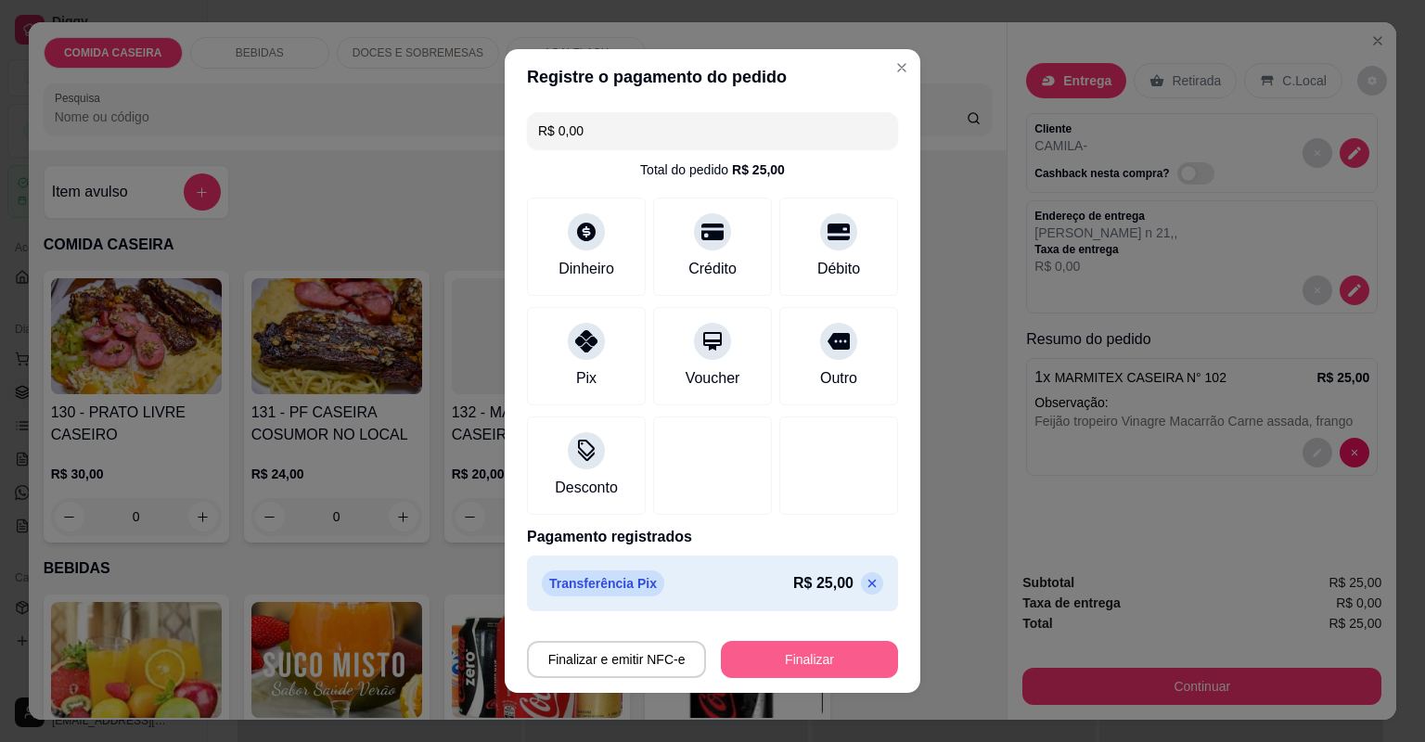
click at [766, 663] on button "Finalizar" at bounding box center [809, 659] width 177 height 37
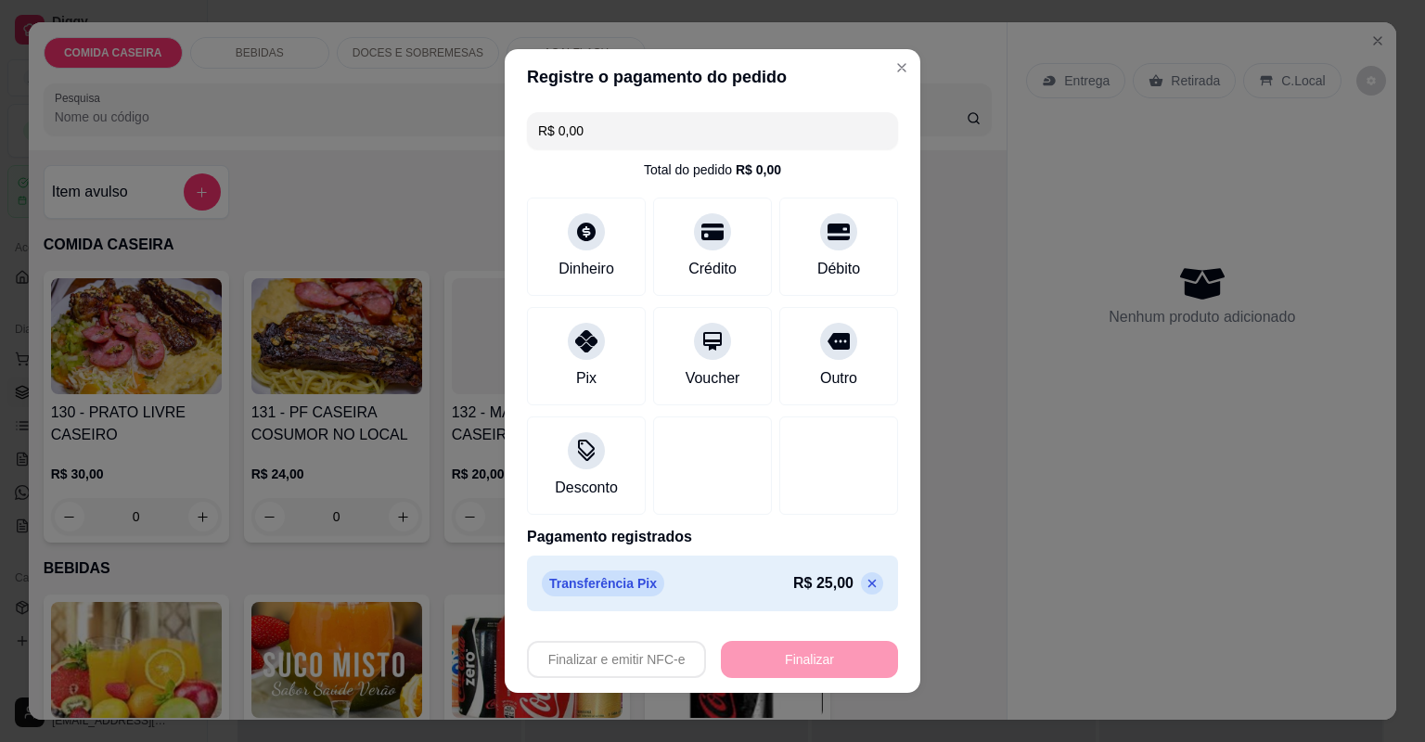
type input "-R$ 25,00"
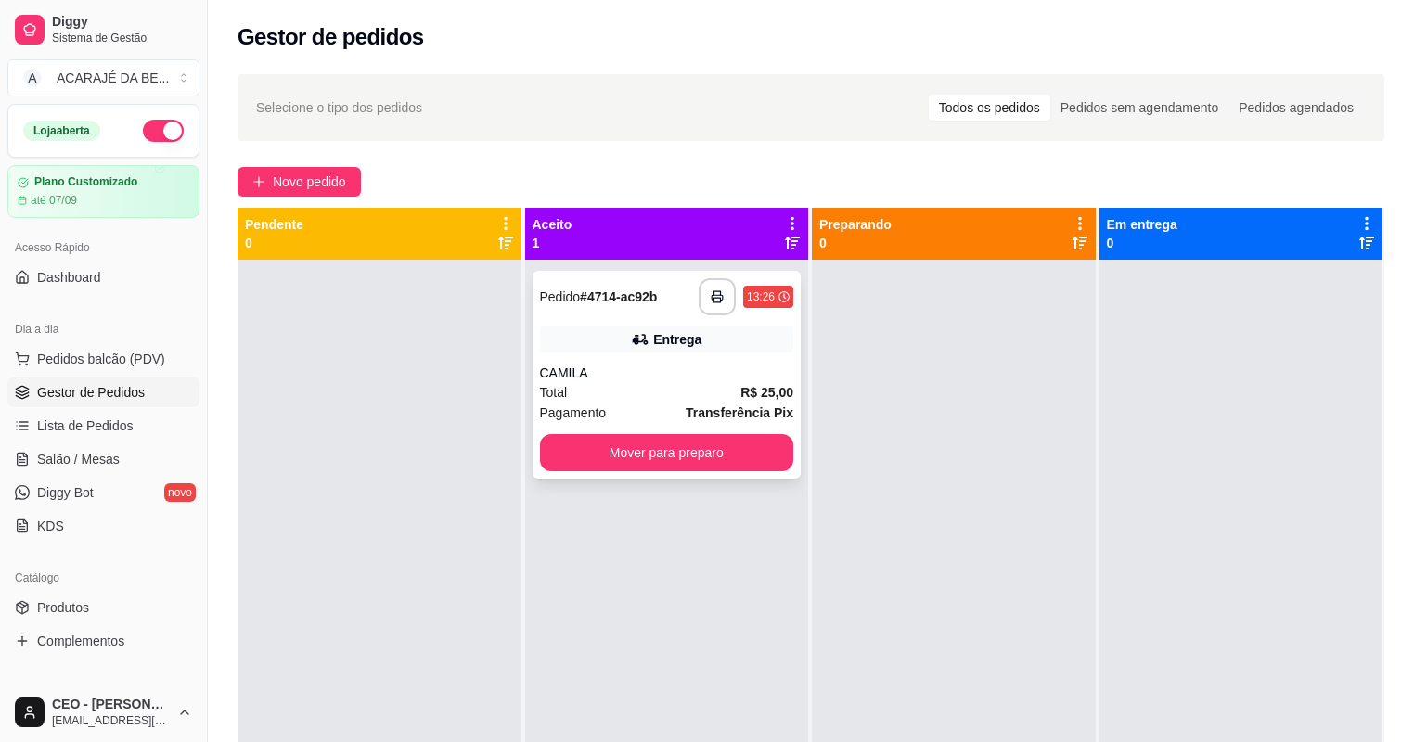
click at [753, 389] on strong "R$ 25,00" at bounding box center [766, 392] width 53 height 15
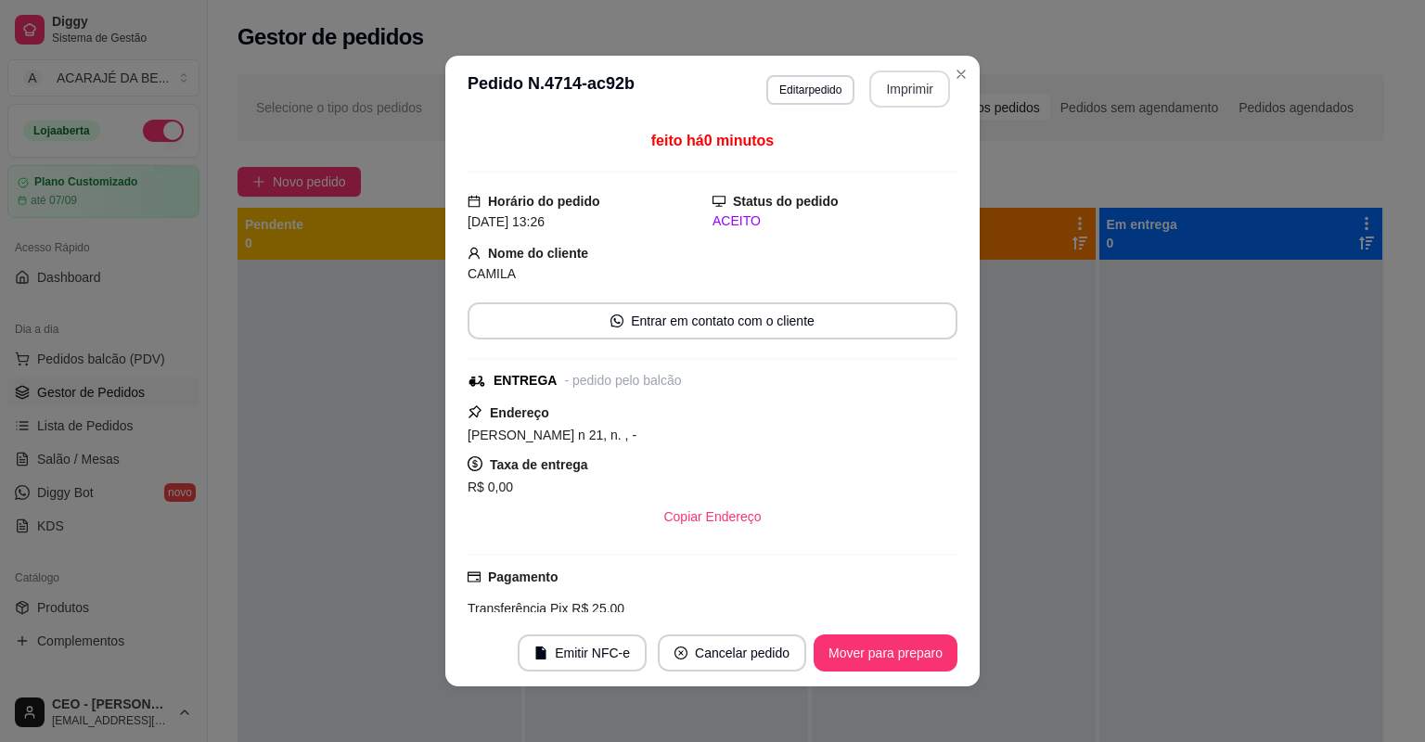
click at [909, 100] on button "Imprimir" at bounding box center [909, 89] width 81 height 37
click at [932, 662] on button "Mover para preparo" at bounding box center [885, 654] width 139 height 36
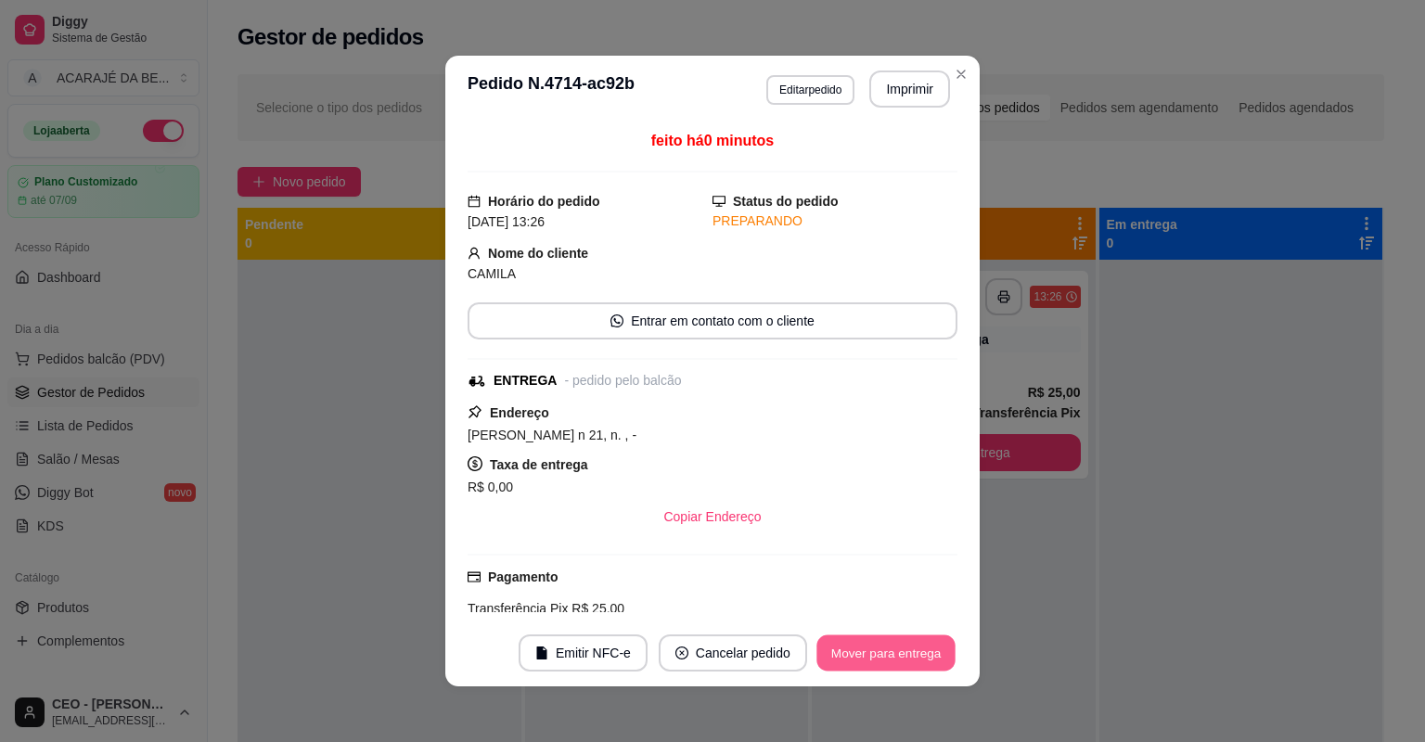
click at [932, 662] on button "Mover para entrega" at bounding box center [885, 654] width 139 height 36
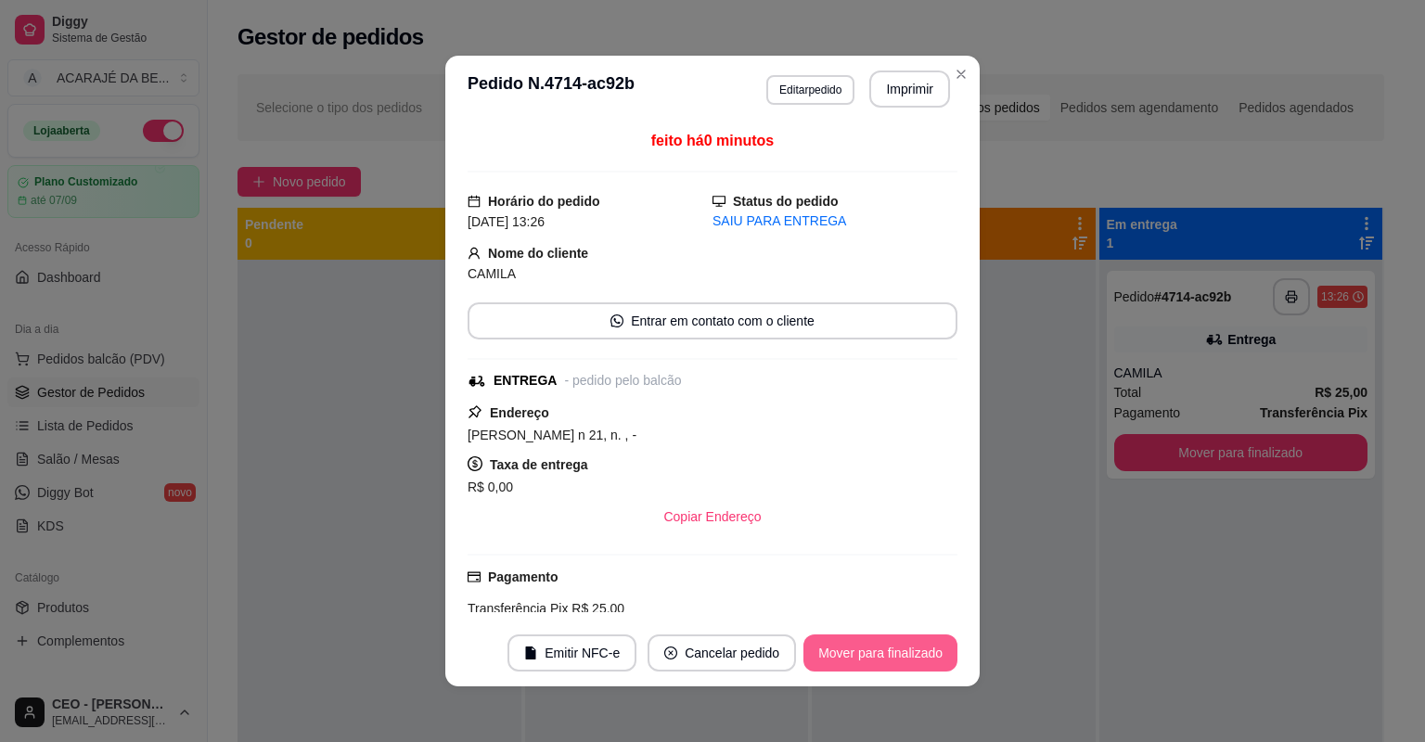
click at [932, 662] on button "Mover para finalizado" at bounding box center [880, 653] width 154 height 37
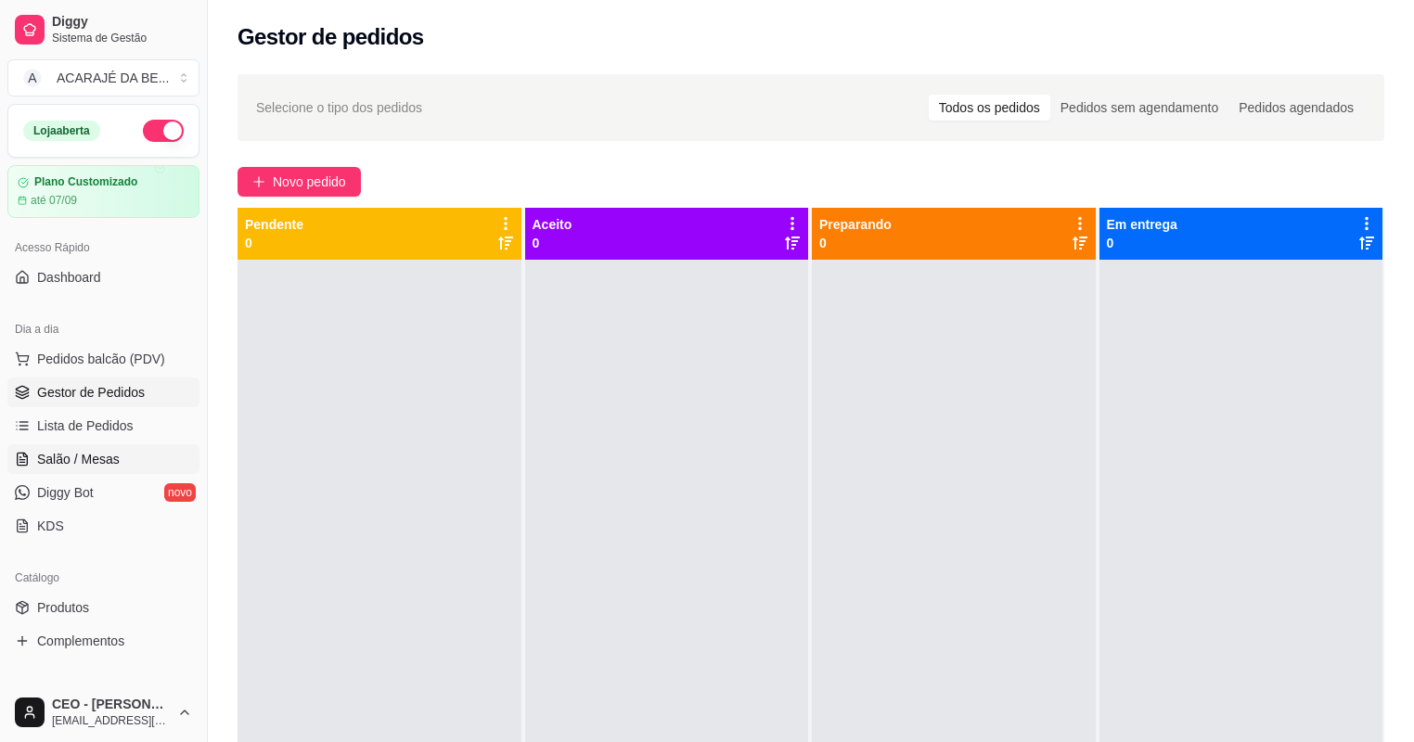
click at [123, 447] on link "Salão / Mesas" at bounding box center [103, 459] width 192 height 30
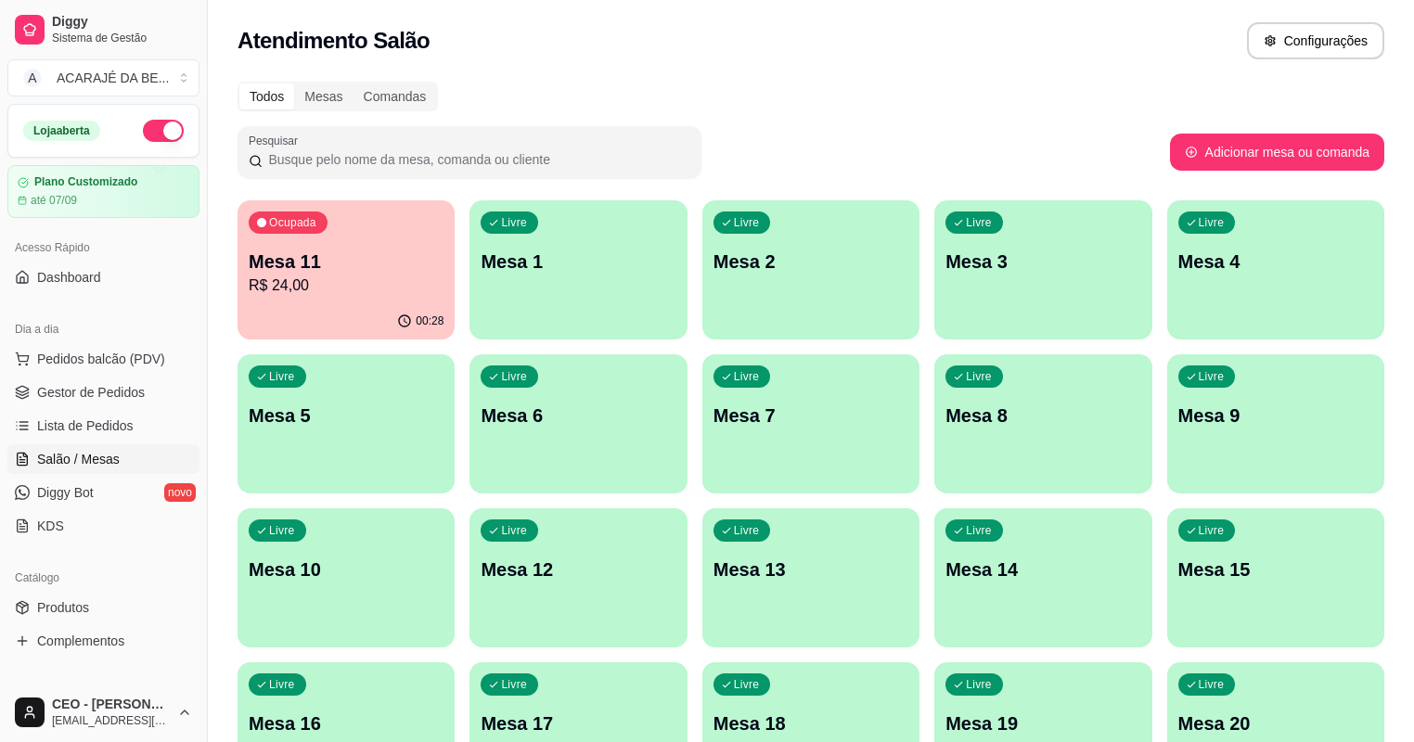
click at [325, 266] on p "Mesa 11" at bounding box center [346, 262] width 195 height 26
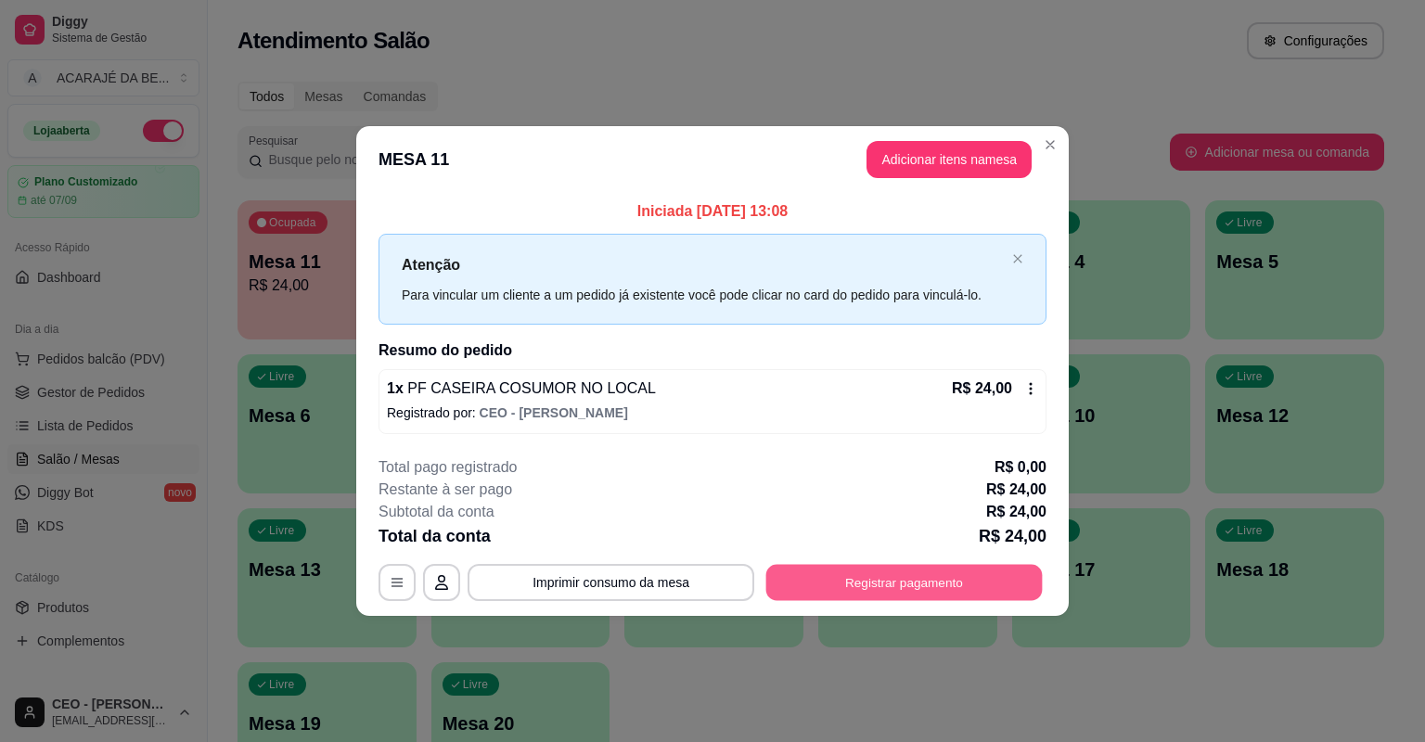
click at [810, 589] on button "Registrar pagamento" at bounding box center [904, 582] width 276 height 36
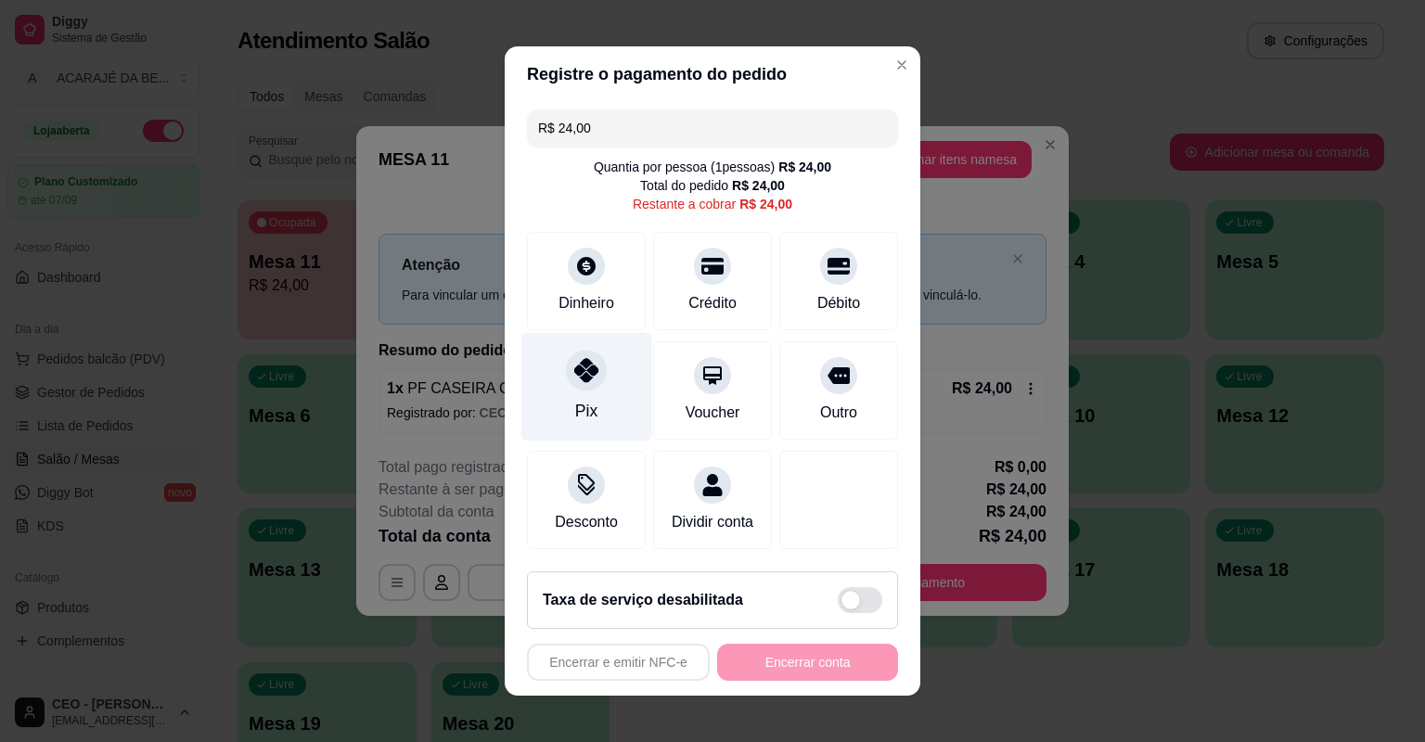
click at [626, 379] on div "Pix" at bounding box center [586, 387] width 131 height 109
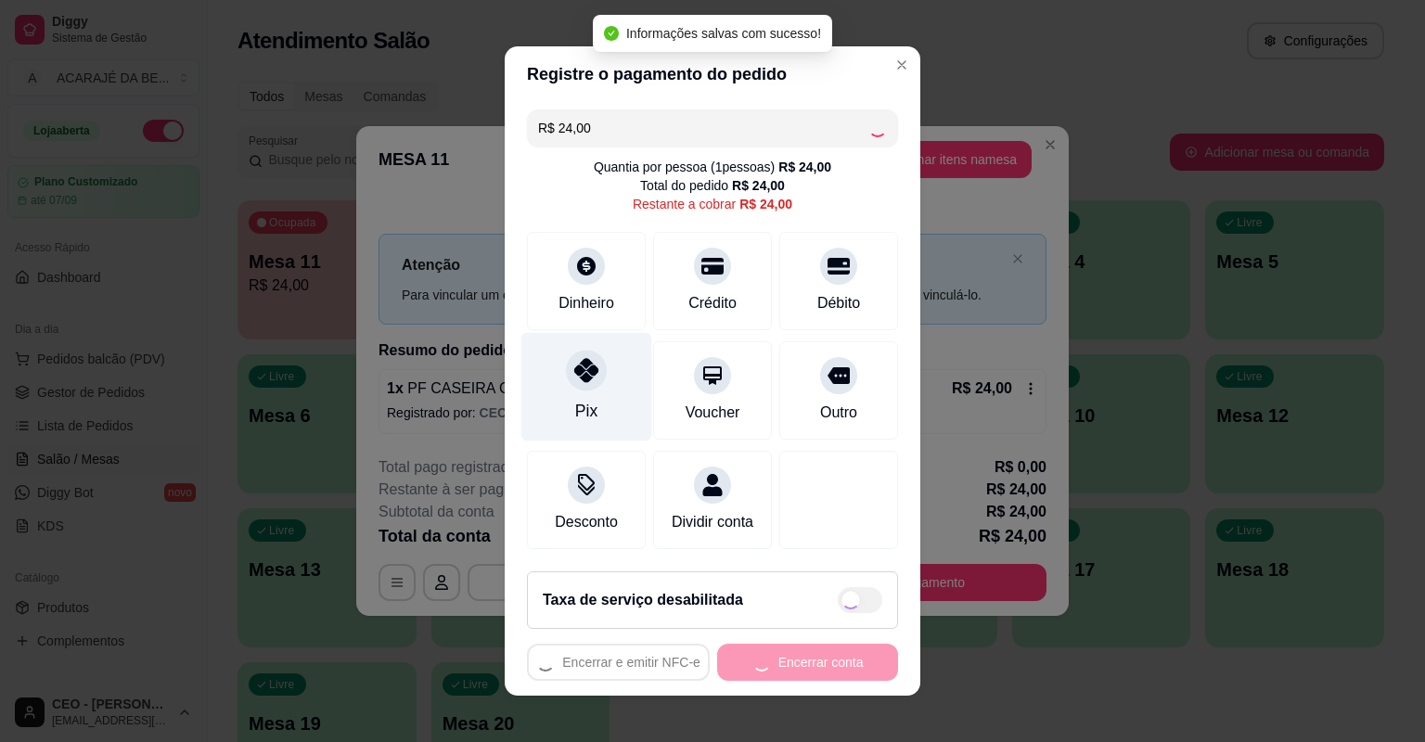
type input "R$ 0,00"
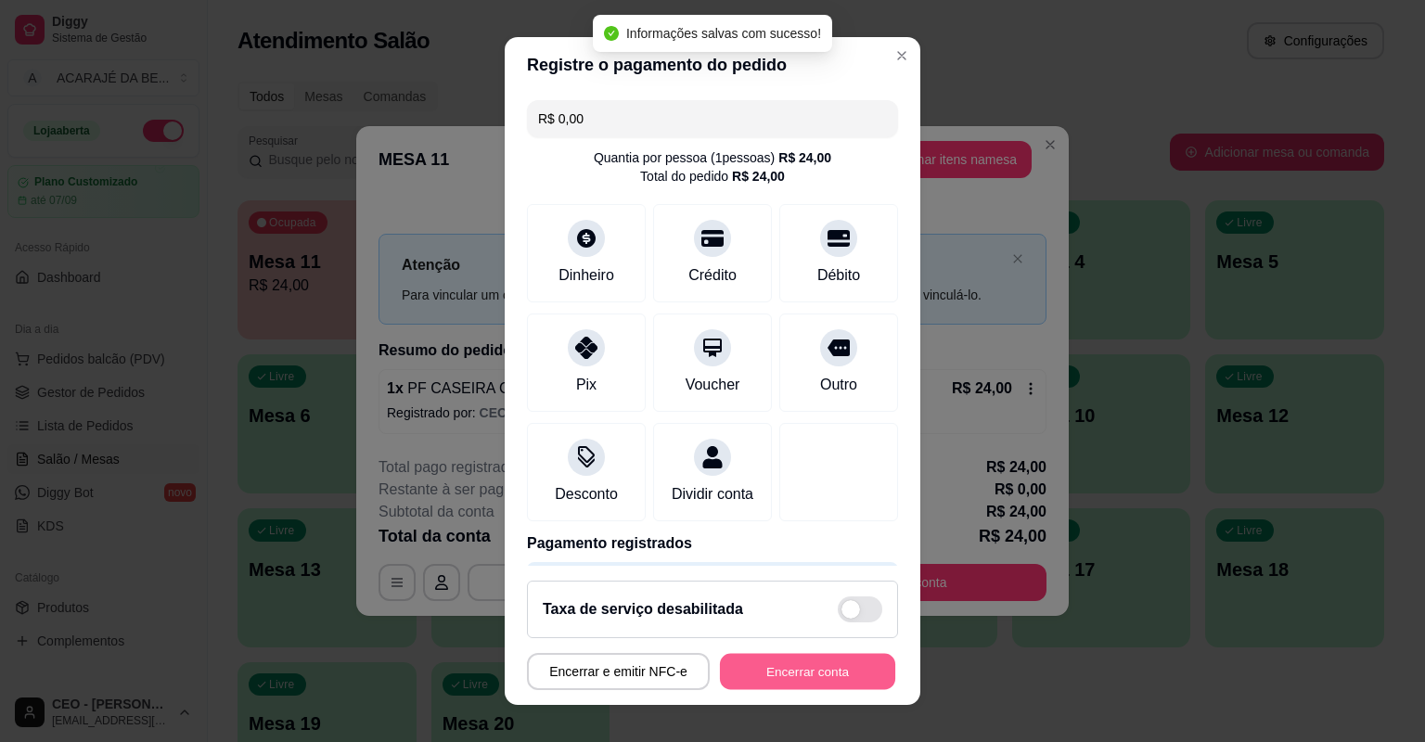
click at [792, 668] on button "Encerrar conta" at bounding box center [807, 672] width 175 height 36
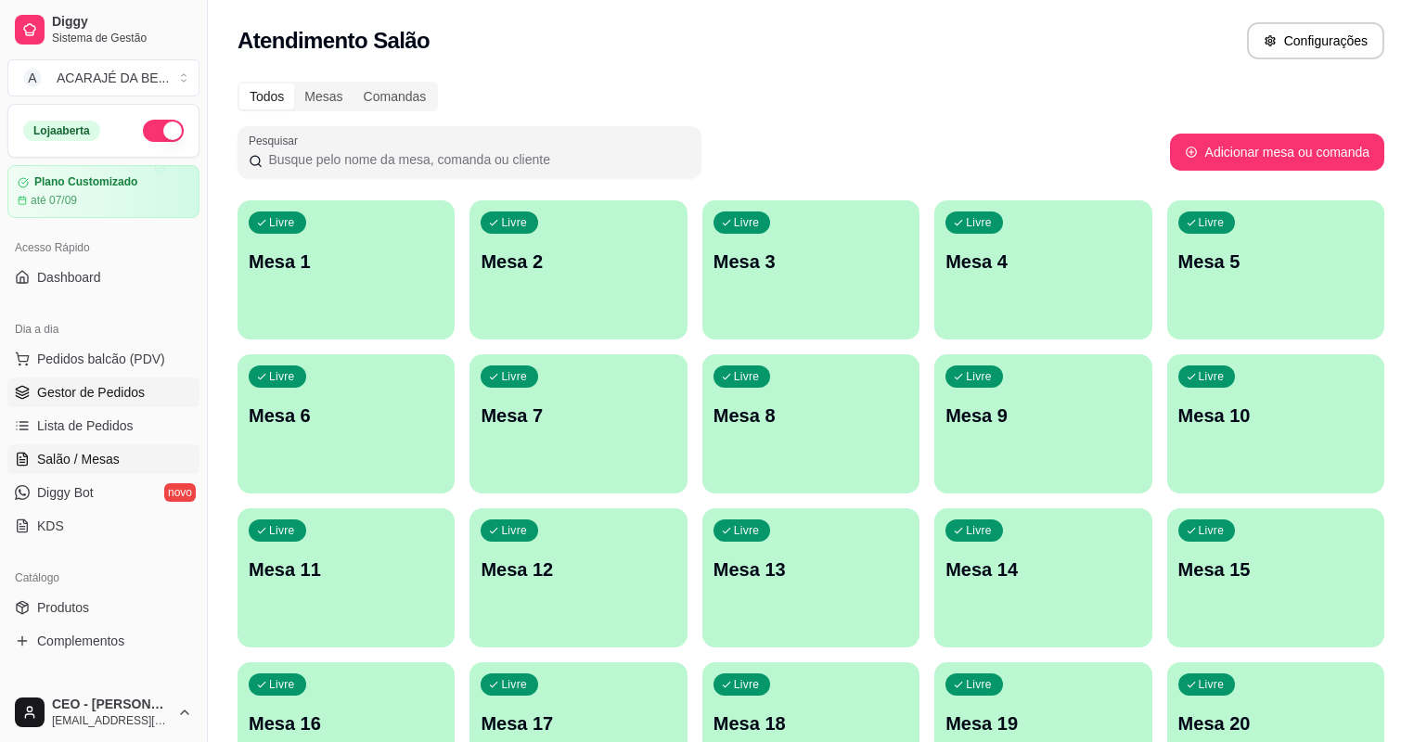
click at [124, 392] on span "Gestor de Pedidos" at bounding box center [91, 392] width 108 height 19
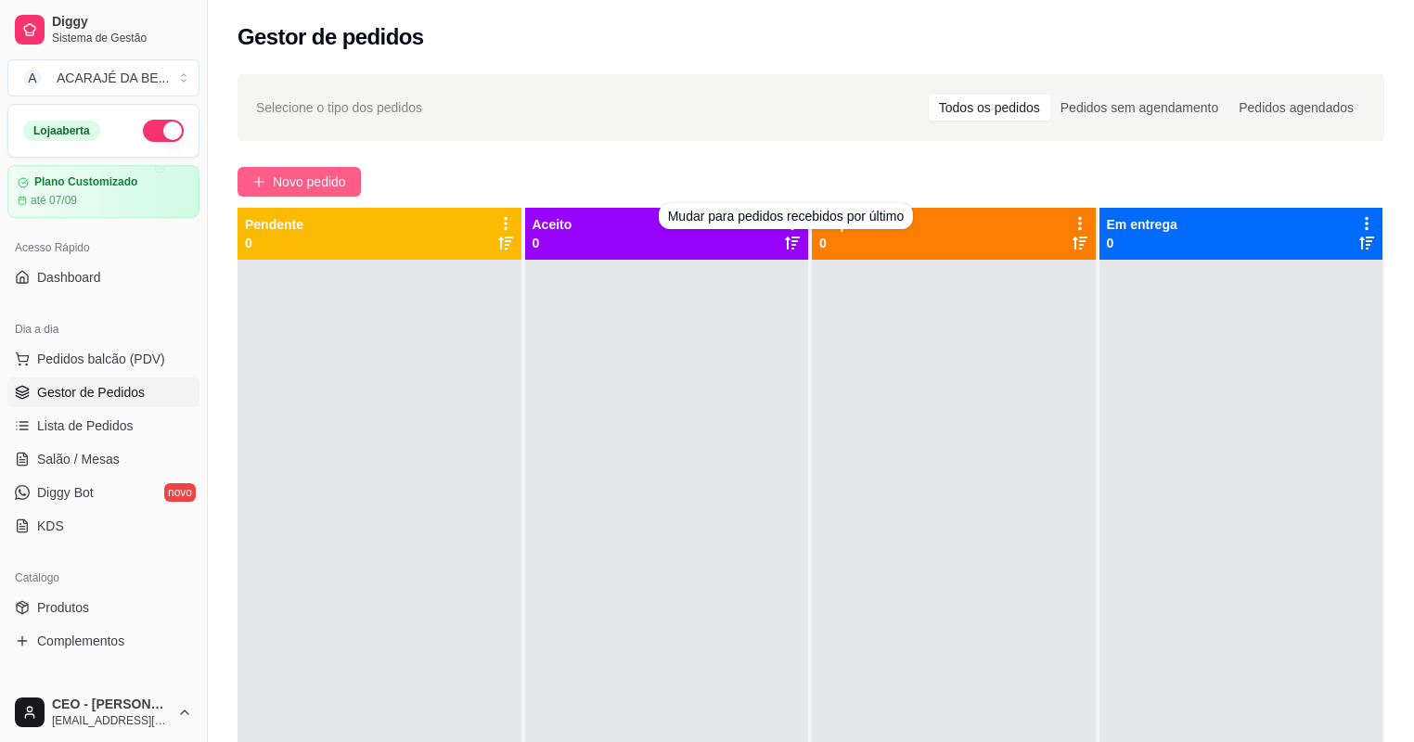
drag, startPoint x: 337, startPoint y: 179, endPoint x: 326, endPoint y: 173, distance: 12.9
click at [326, 173] on span "Novo pedido" at bounding box center [309, 182] width 73 height 20
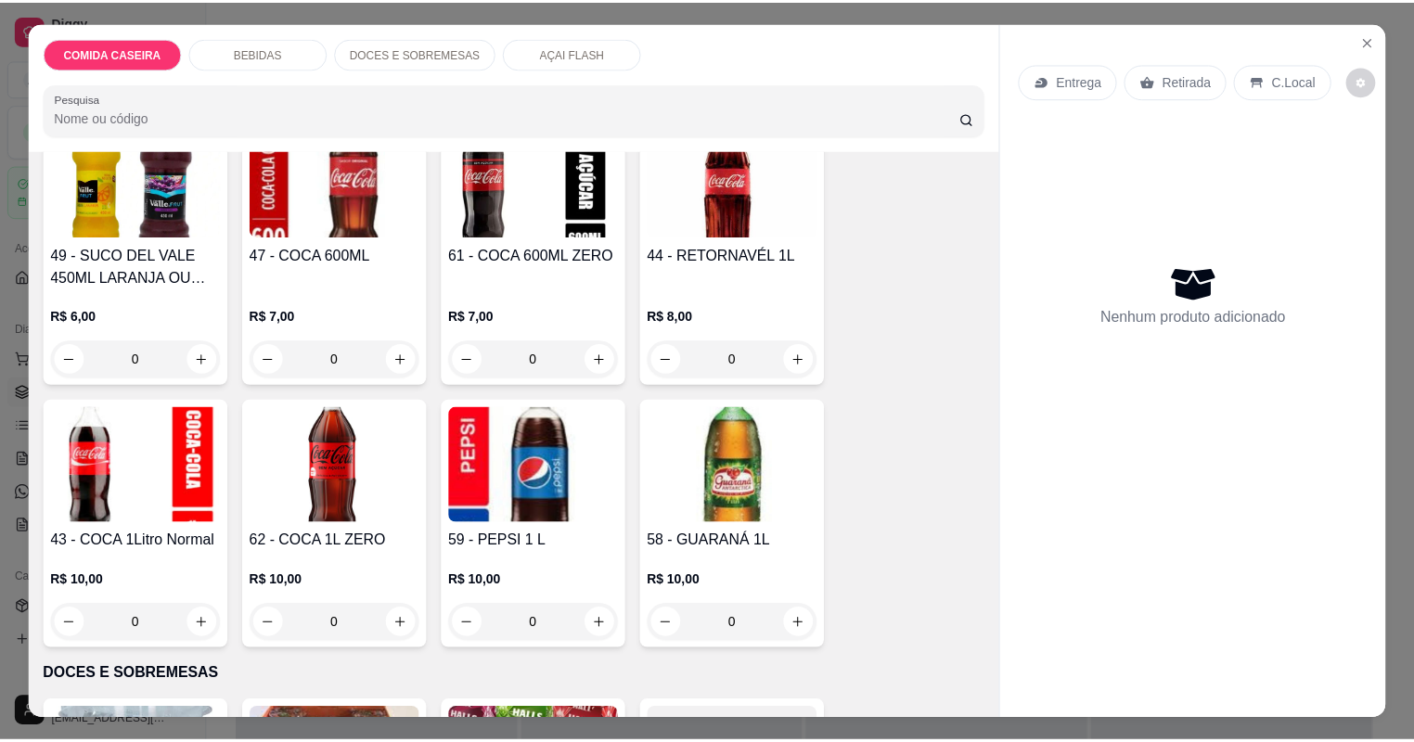
scroll to position [1039, 0]
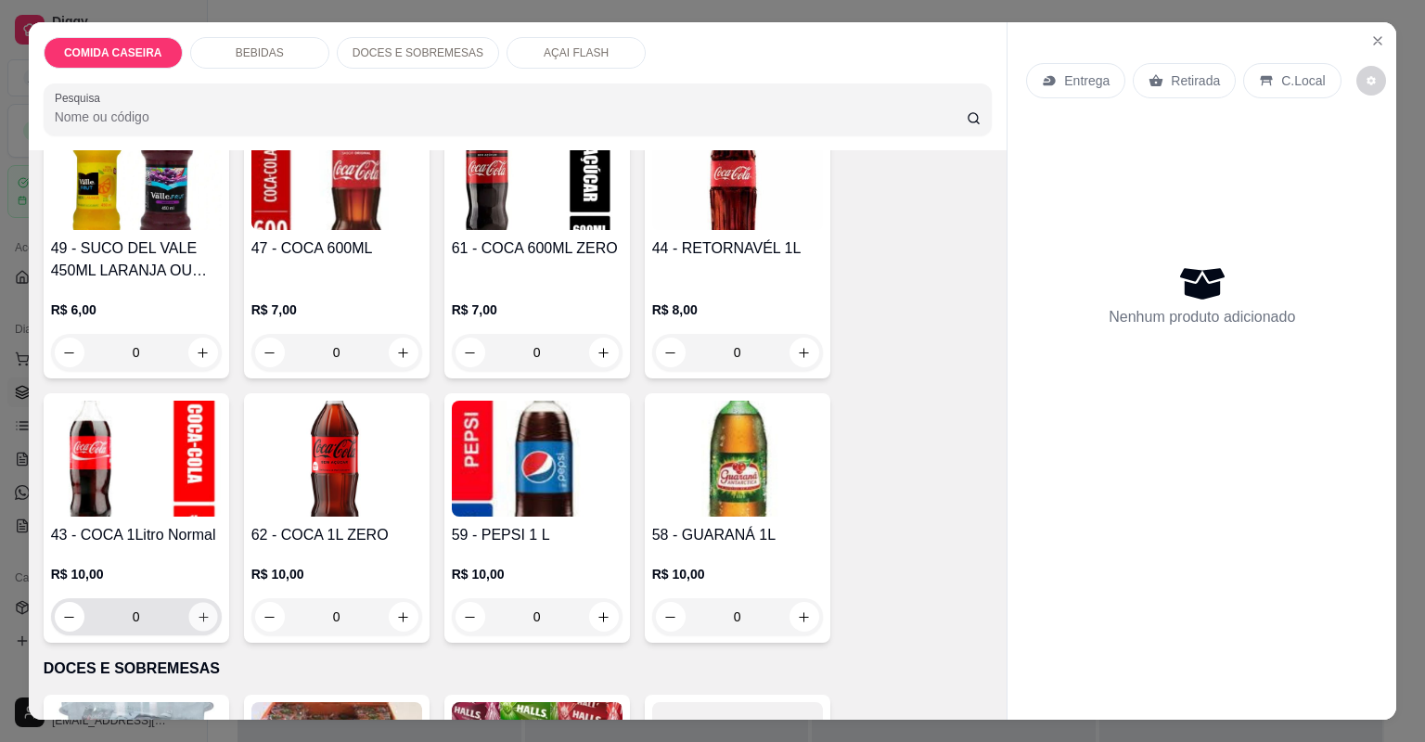
click at [200, 620] on icon "increase-product-quantity" at bounding box center [203, 617] width 14 height 14
type input "1"
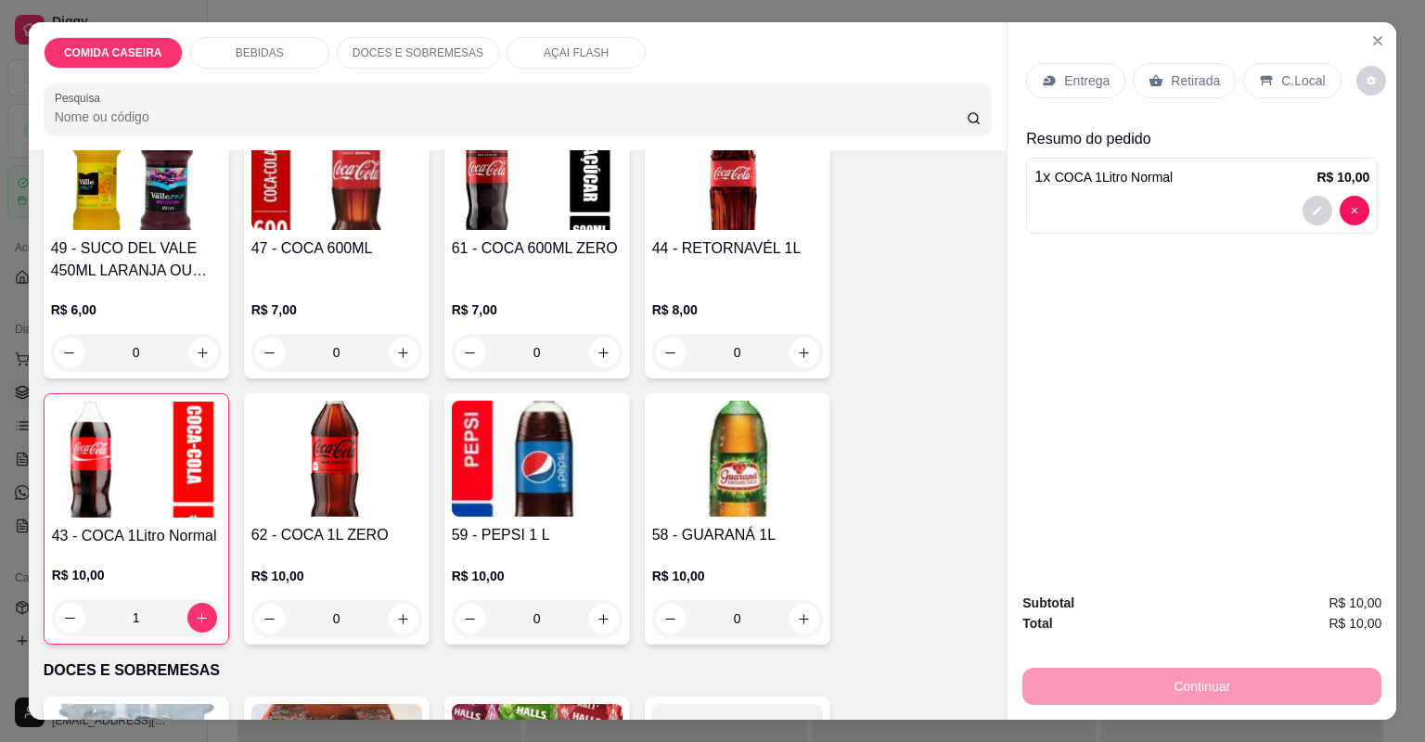
click at [1150, 79] on icon at bounding box center [1157, 80] width 14 height 12
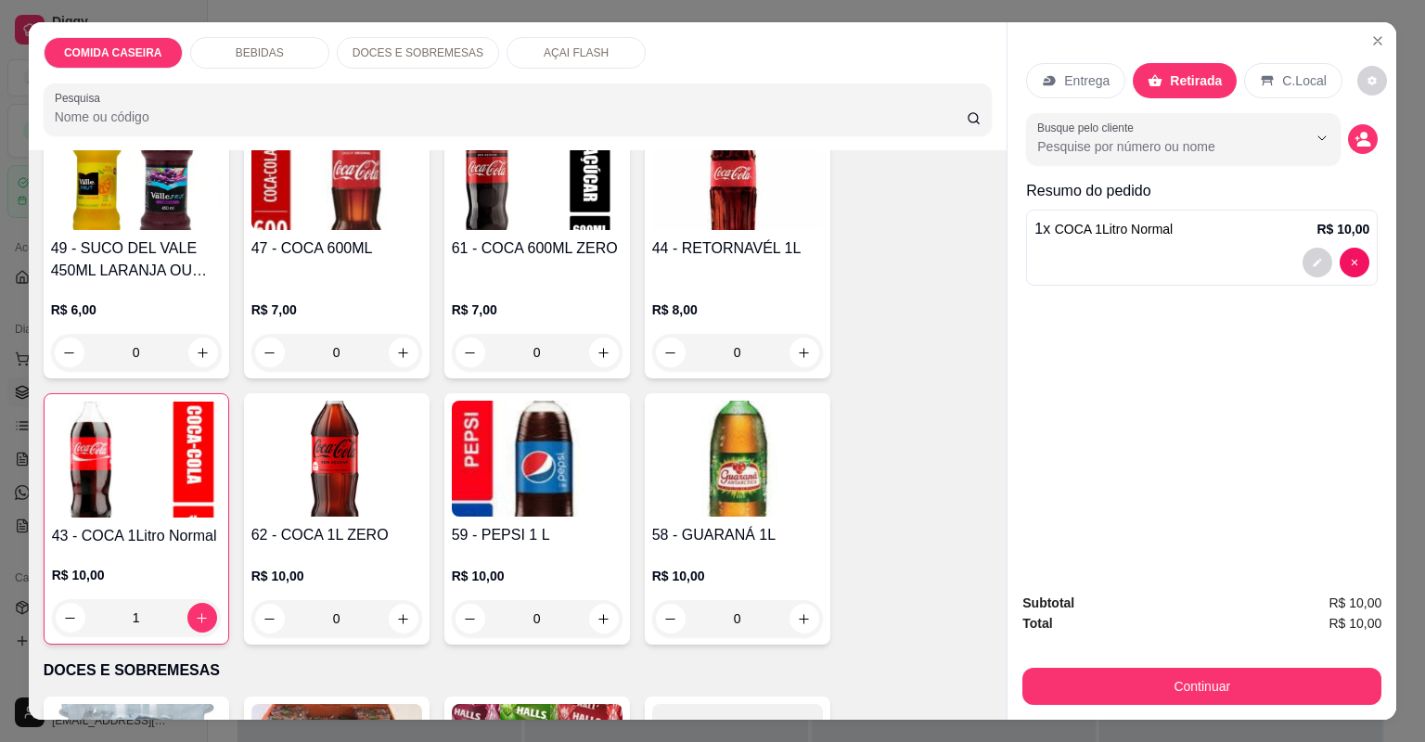
click at [1172, 661] on div "Subtotal R$ 10,00 Total R$ 10,00 Continuar" at bounding box center [1201, 649] width 359 height 112
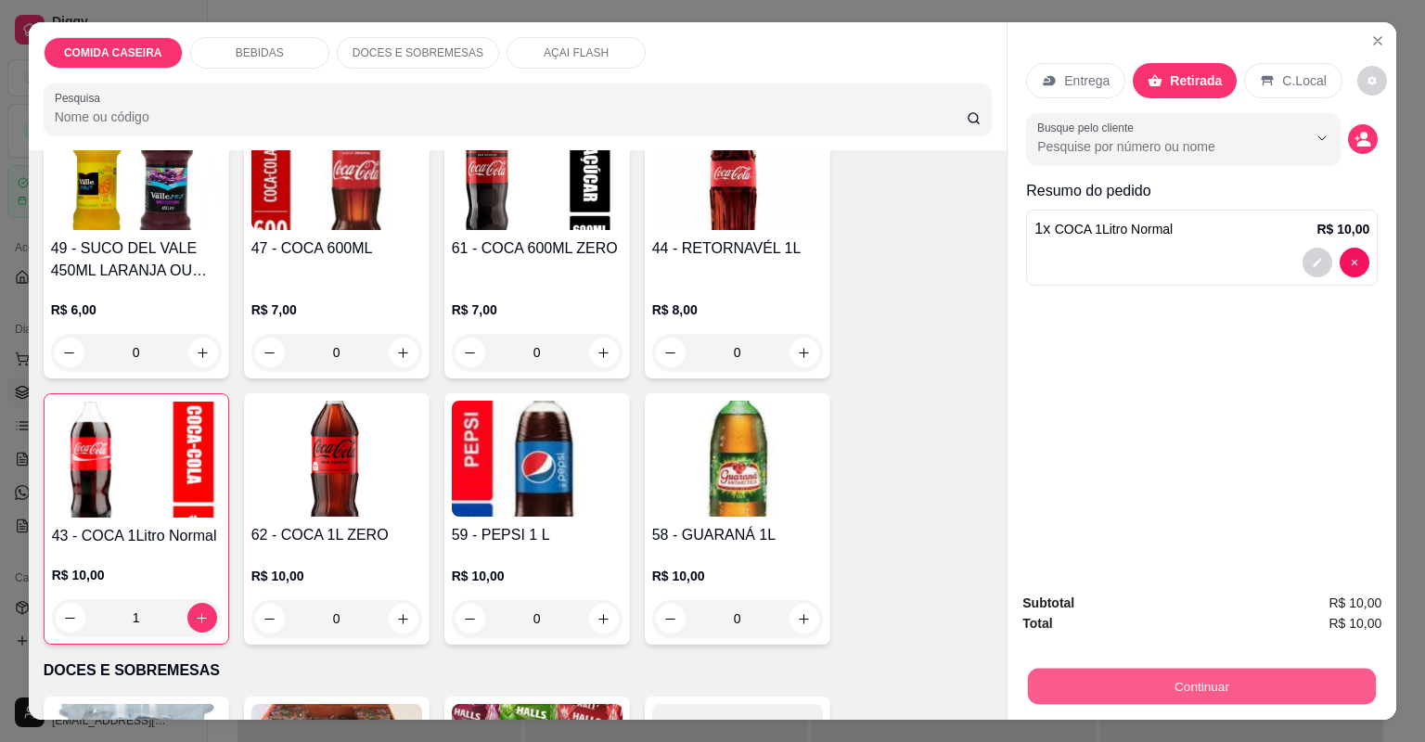
click at [1176, 670] on button "Continuar" at bounding box center [1202, 687] width 348 height 36
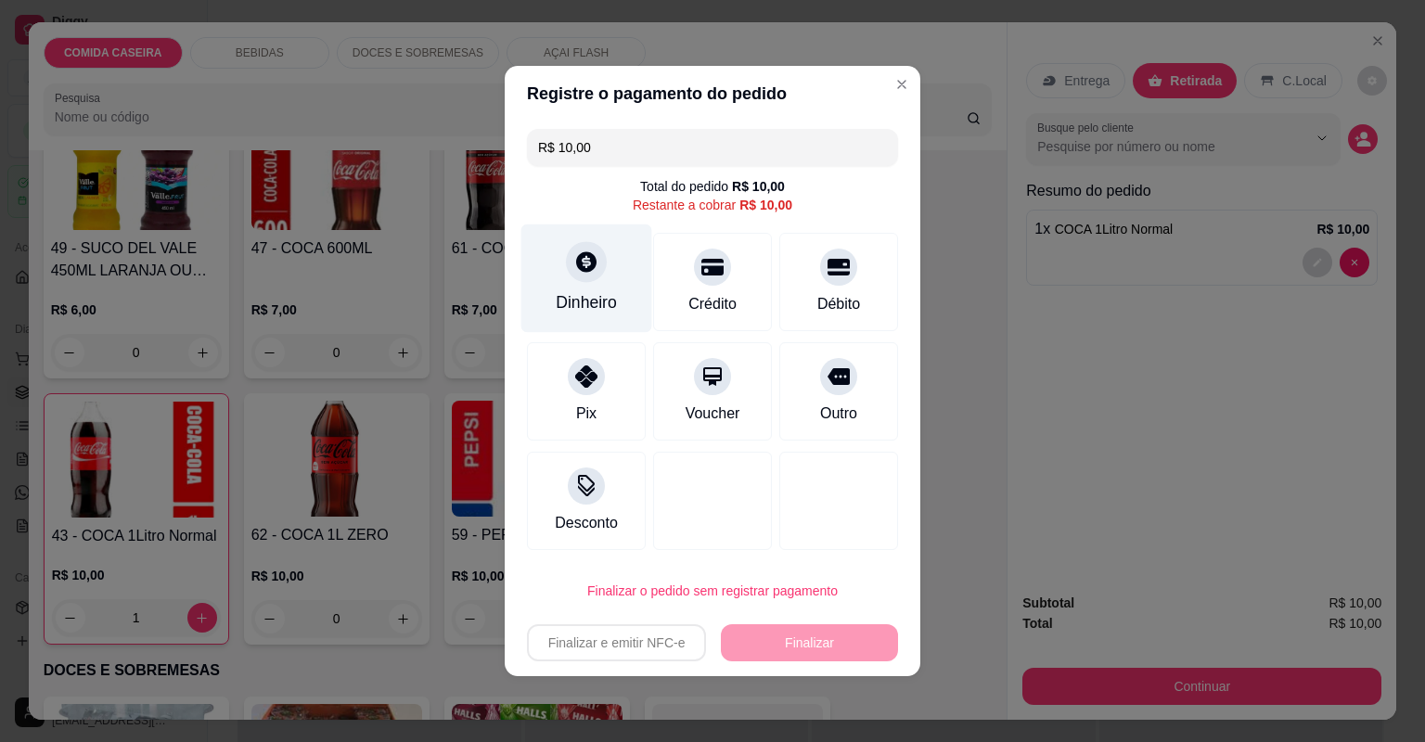
click at [598, 304] on div "Dinheiro" at bounding box center [586, 302] width 61 height 24
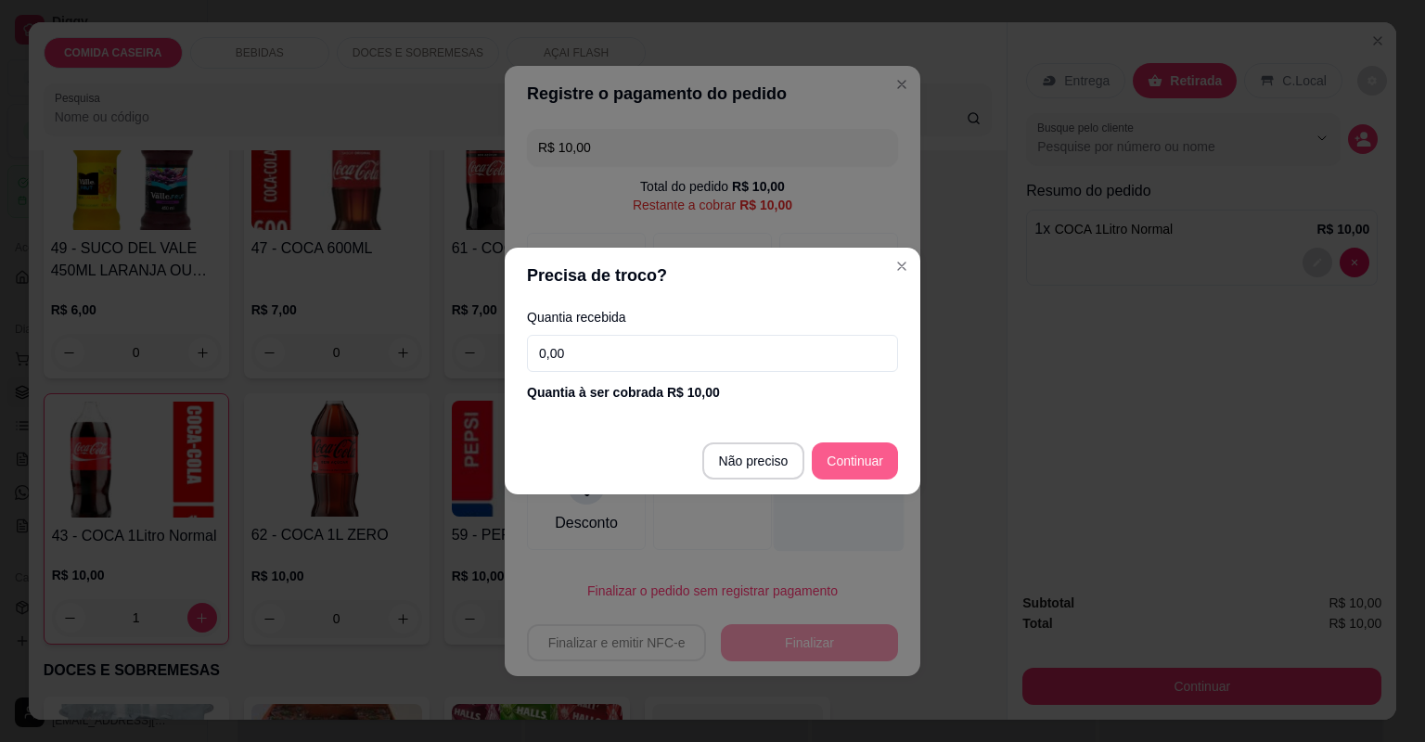
type input "R$ 0,00"
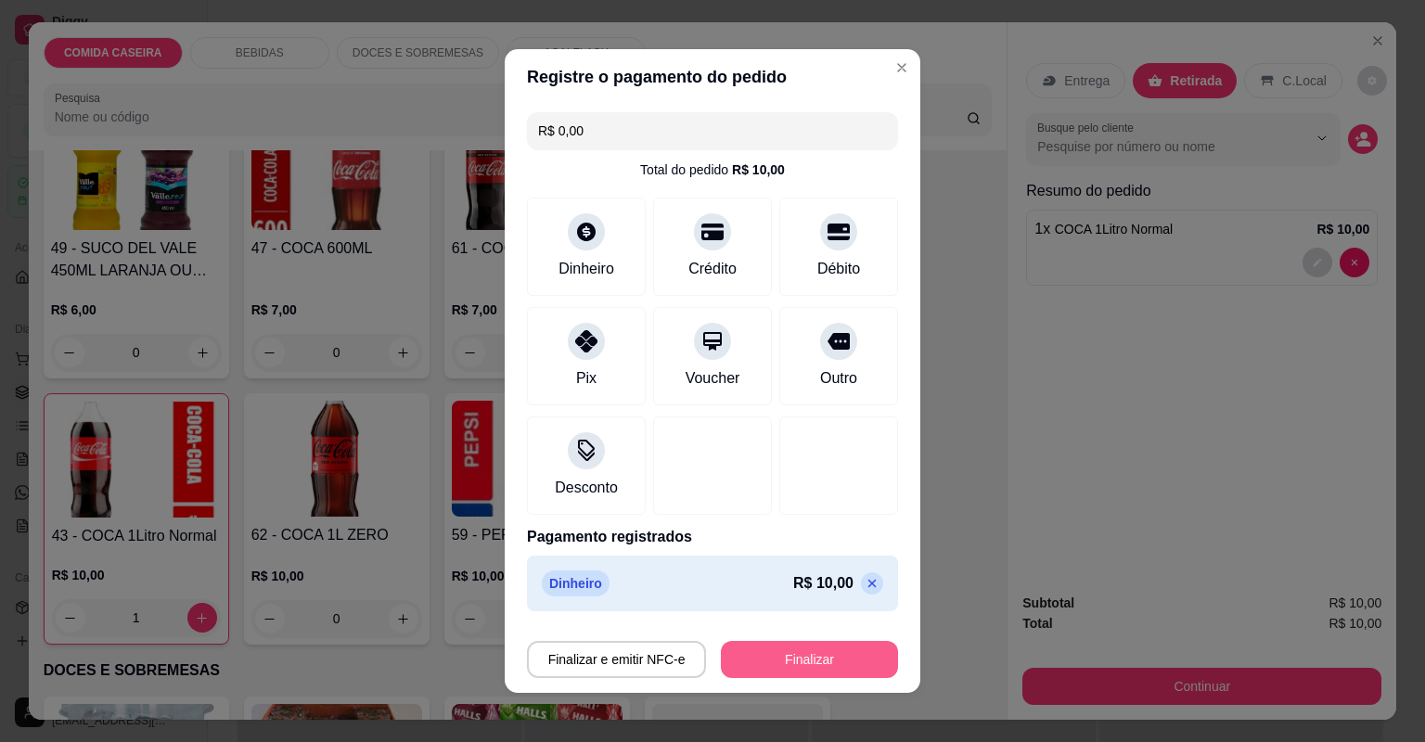
click at [816, 649] on button "Finalizar" at bounding box center [809, 659] width 177 height 37
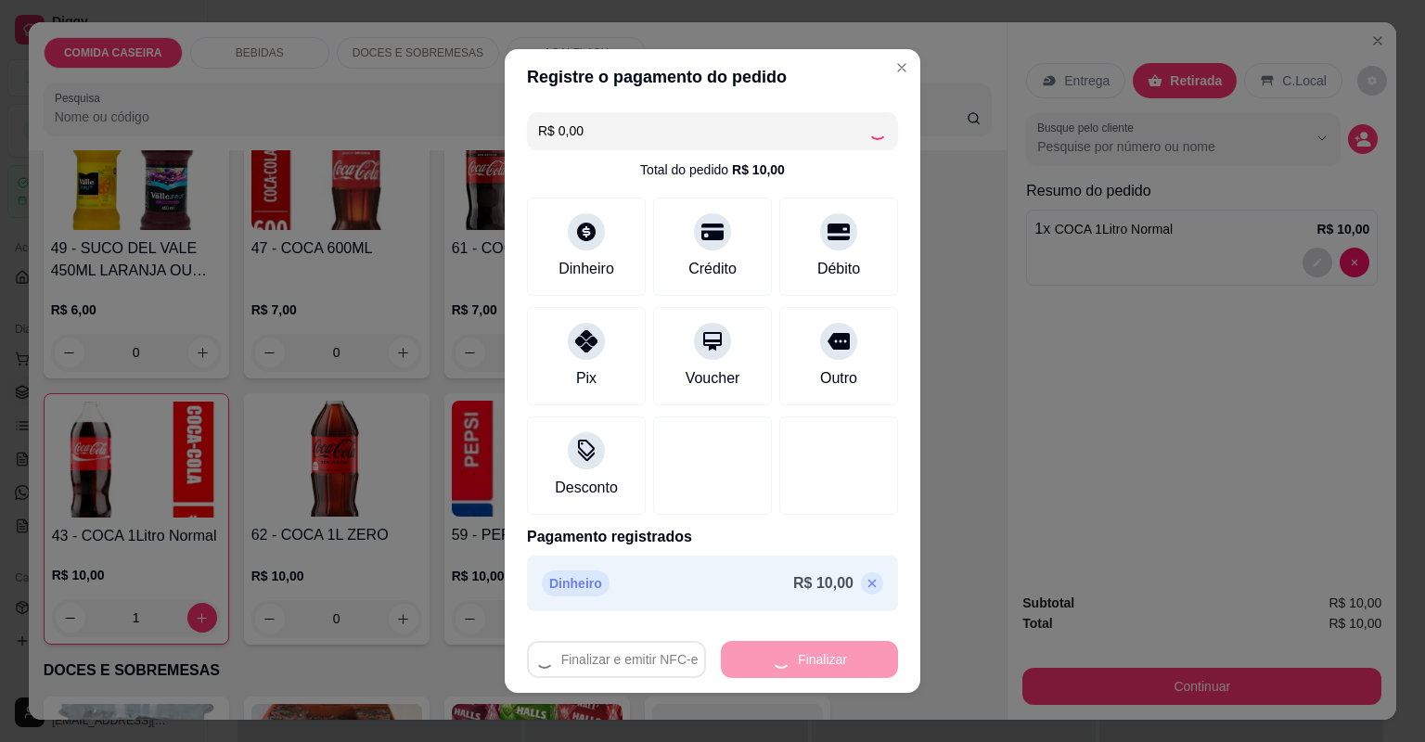
type input "0"
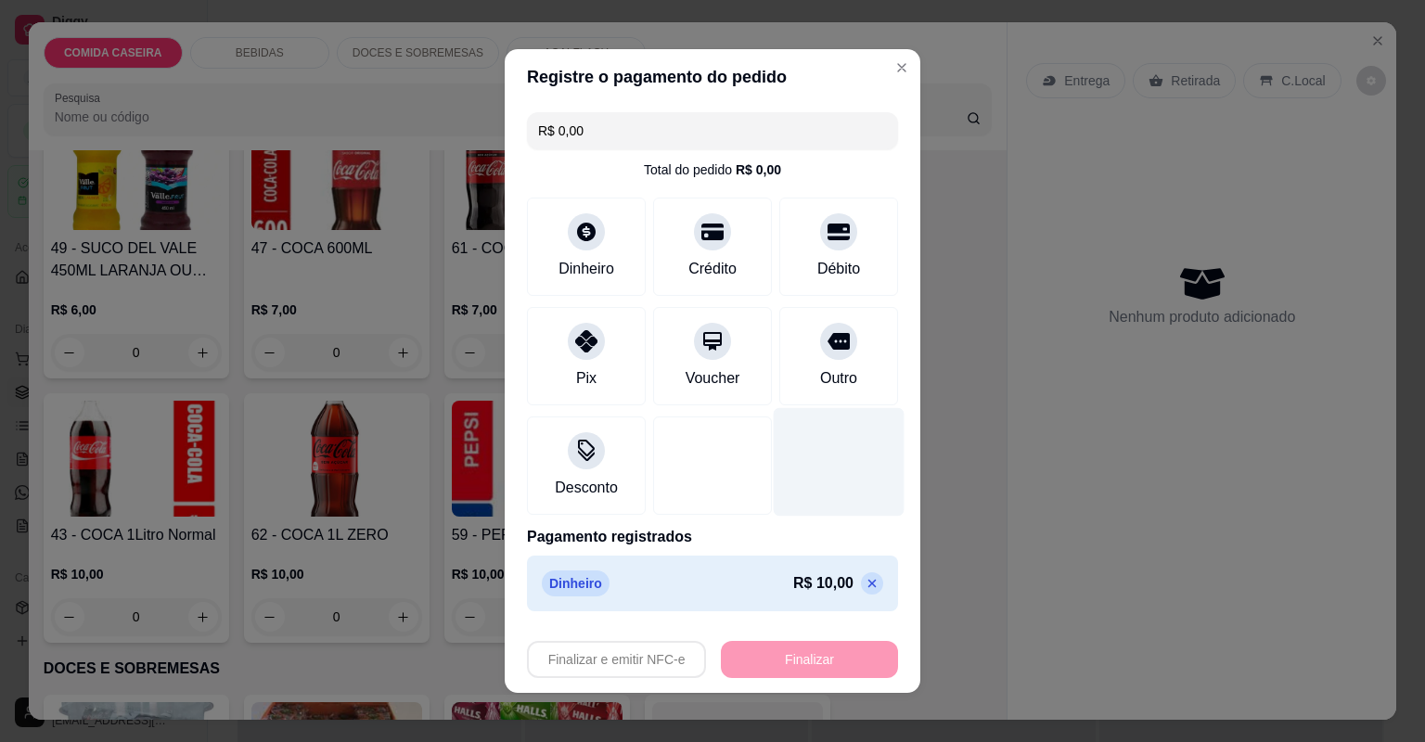
type input "-R$ 10,00"
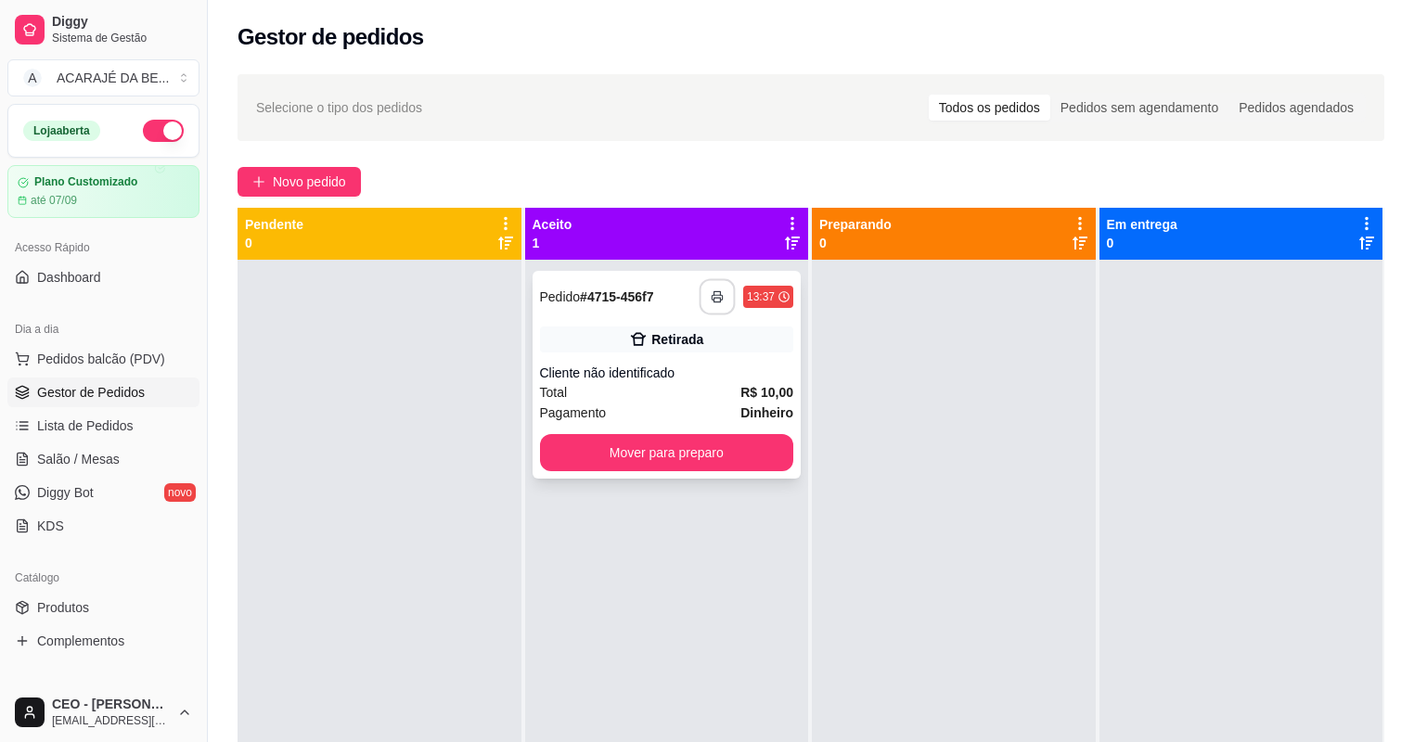
click at [705, 301] on button "button" at bounding box center [718, 297] width 36 height 36
click at [588, 459] on button "Mover para preparo" at bounding box center [667, 453] width 246 height 36
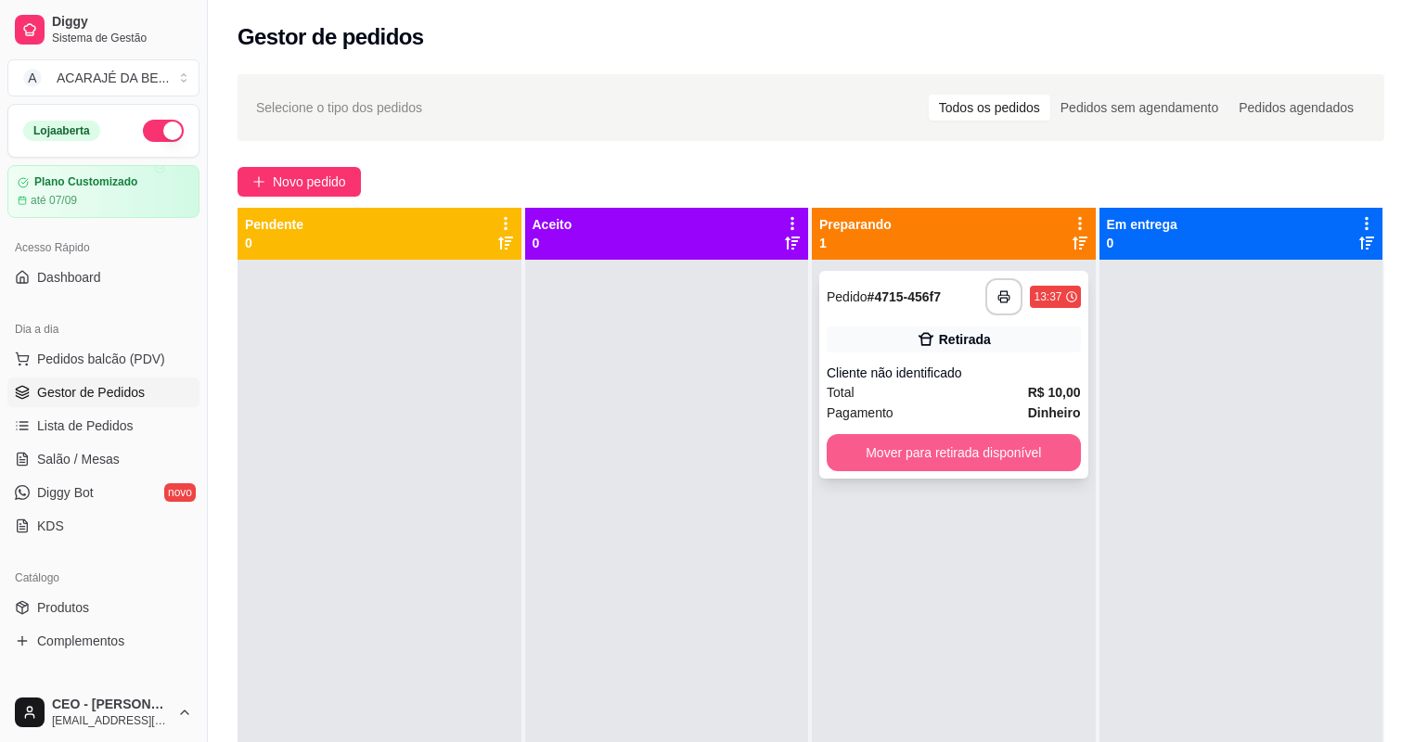
click at [834, 450] on button "Mover para retirada disponível" at bounding box center [954, 452] width 254 height 37
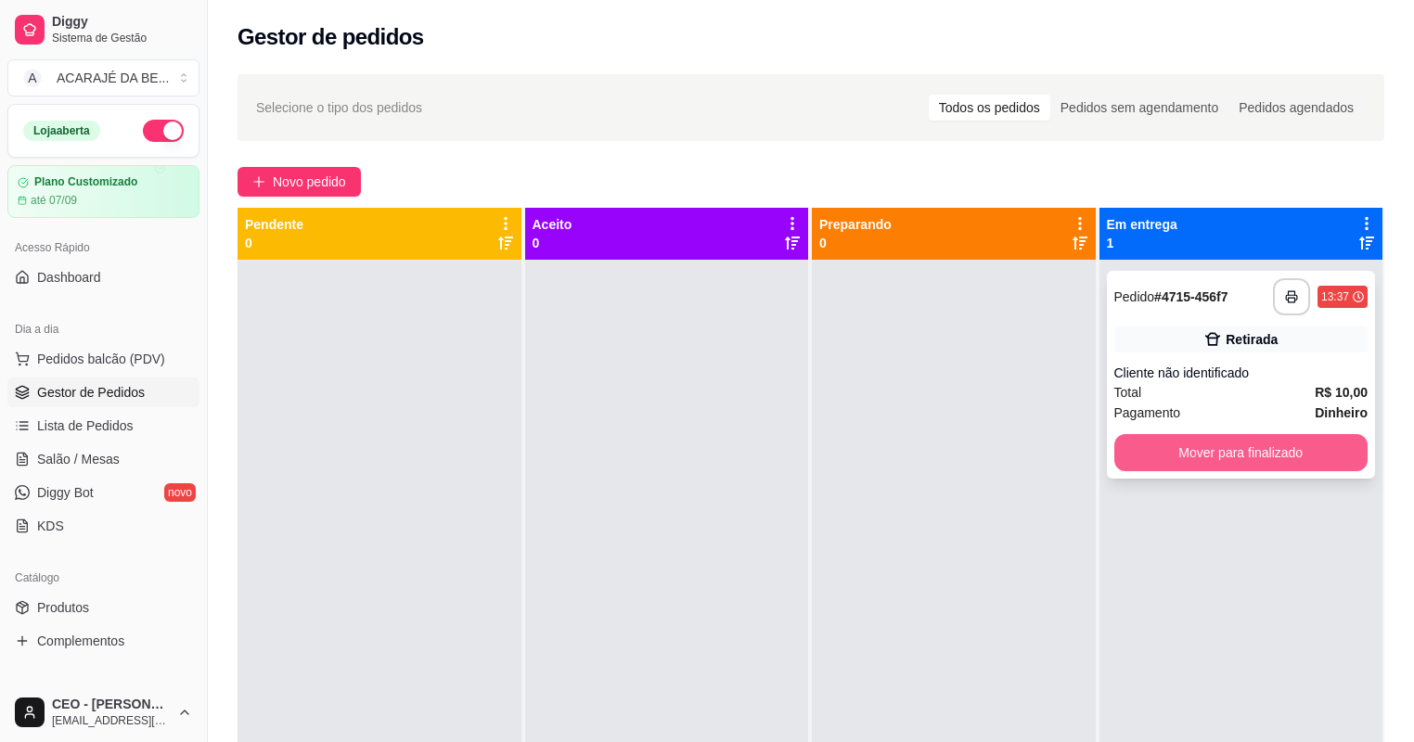
click at [1132, 455] on button "Mover para finalizado" at bounding box center [1241, 452] width 254 height 37
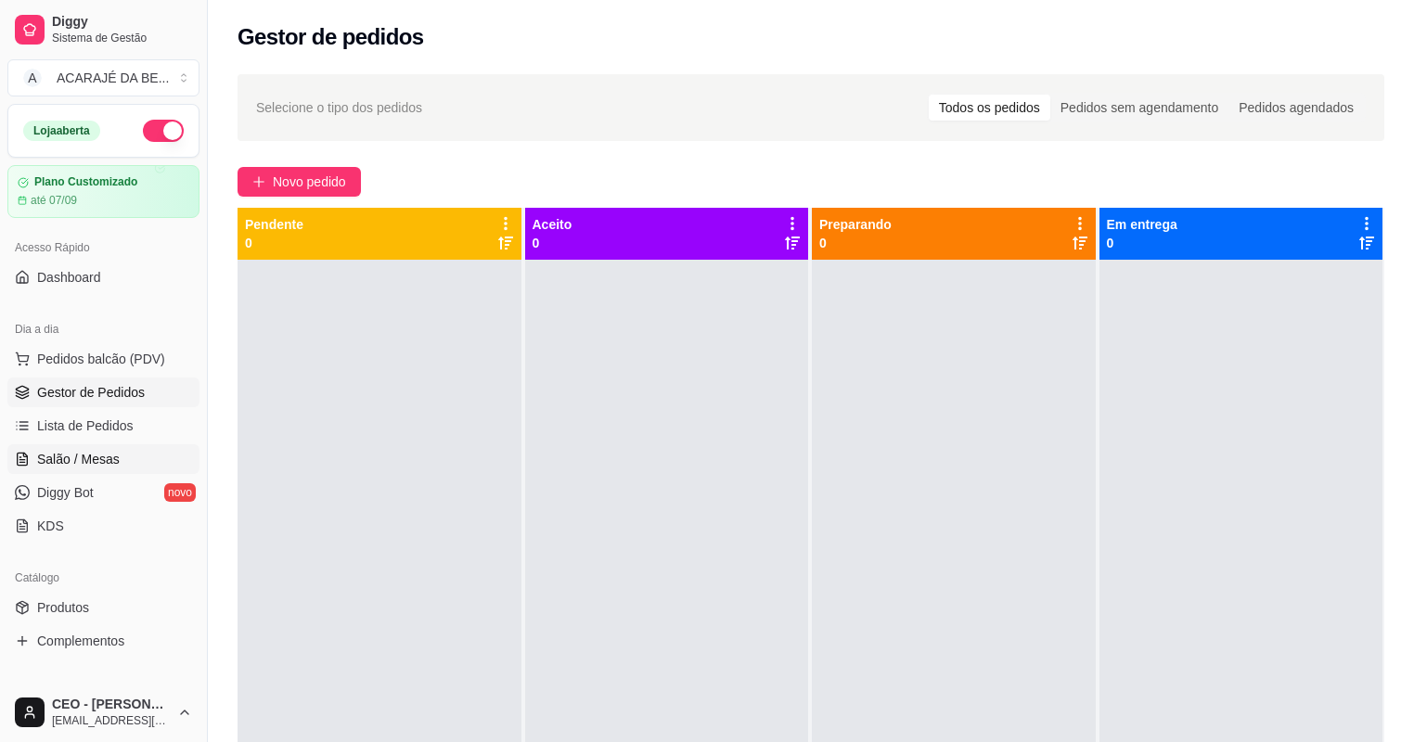
click at [120, 453] on link "Salão / Mesas" at bounding box center [103, 459] width 192 height 30
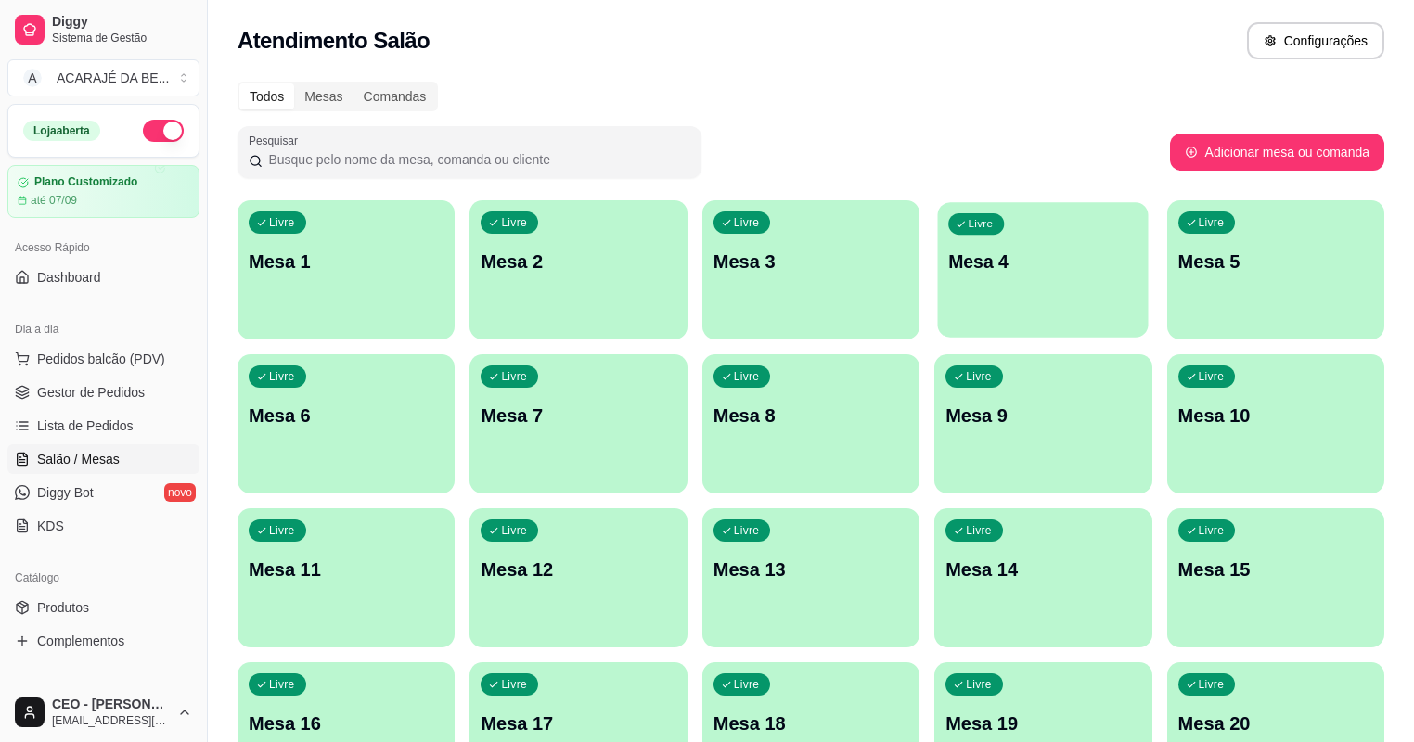
click at [948, 273] on p "Mesa 4" at bounding box center [1042, 262] width 189 height 25
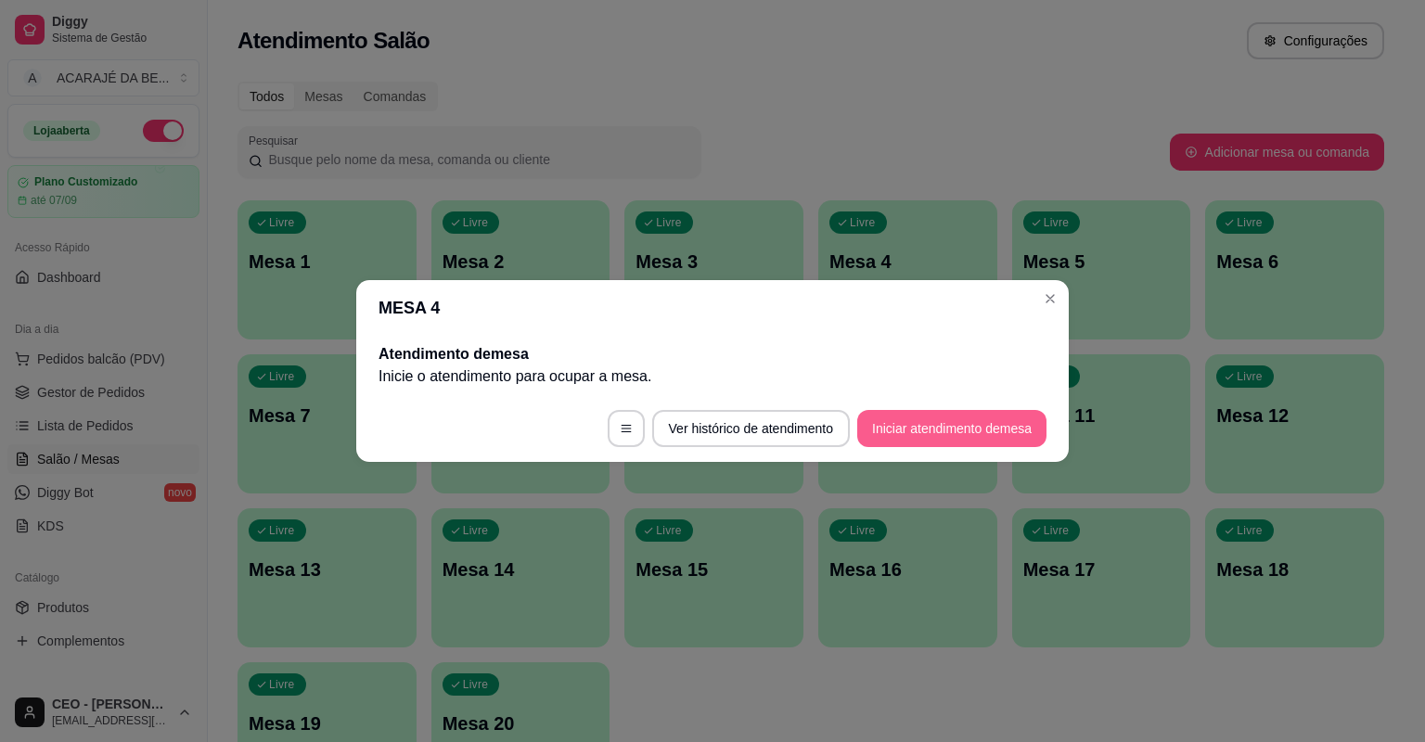
click at [1011, 436] on button "Iniciar atendimento de mesa" at bounding box center [951, 428] width 189 height 37
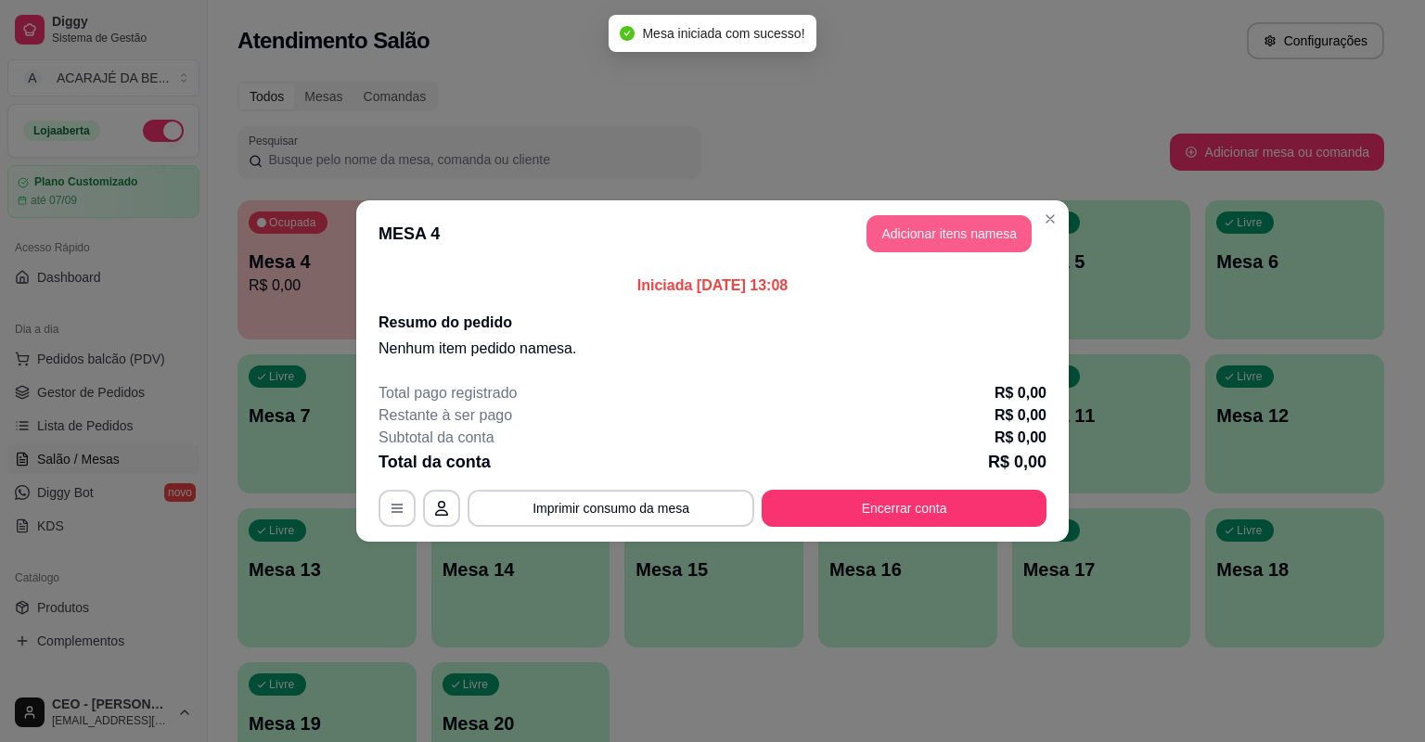
click at [917, 239] on button "Adicionar itens na mesa" at bounding box center [949, 233] width 165 height 37
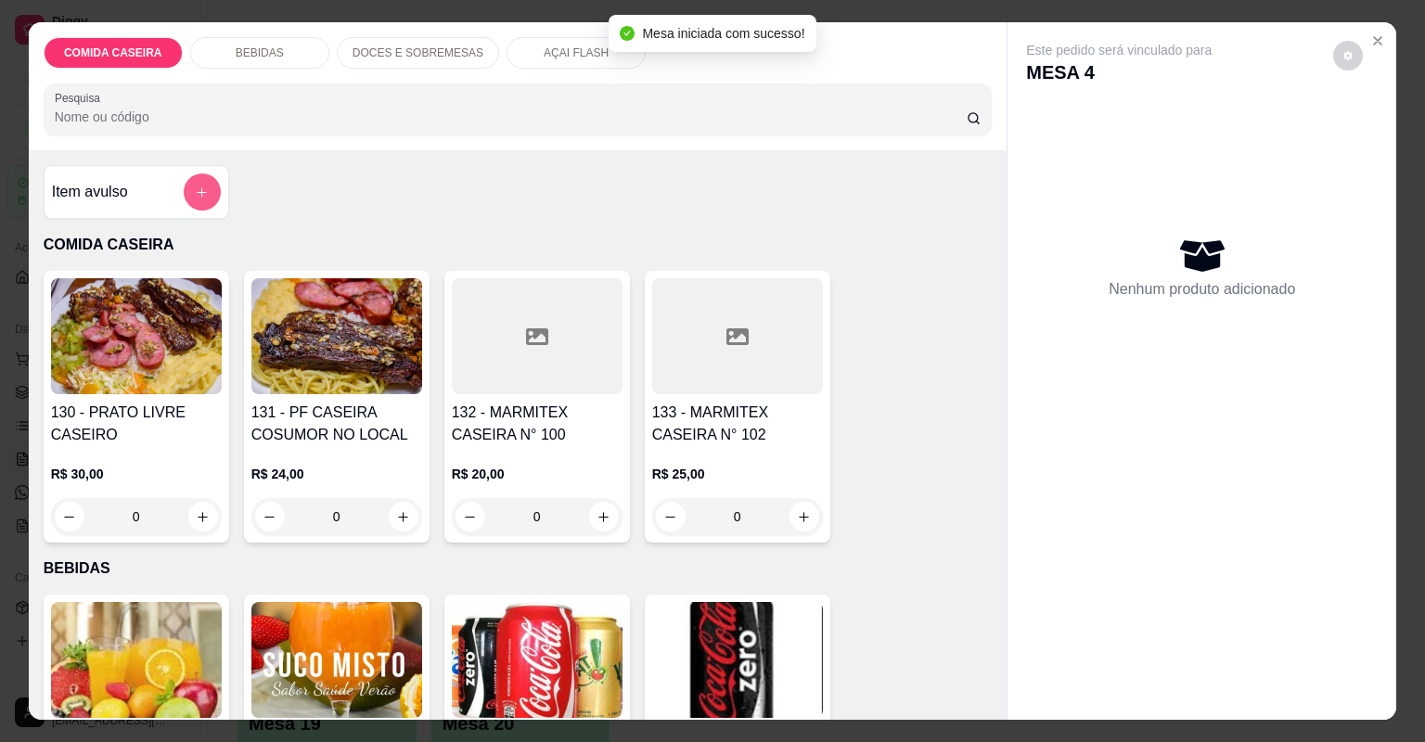
click at [189, 201] on button "add-separate-item" at bounding box center [202, 191] width 37 height 37
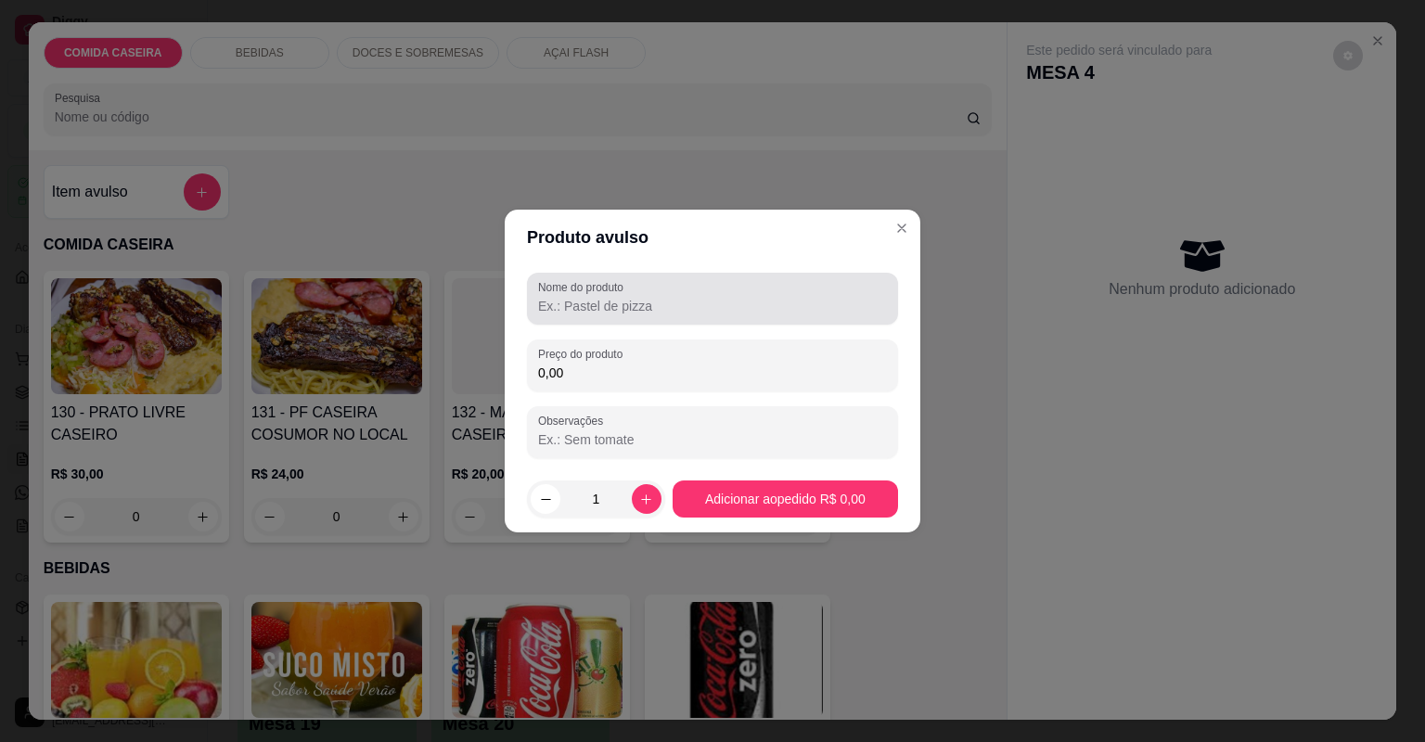
click at [663, 310] on input "Nome do produto" at bounding box center [712, 306] width 349 height 19
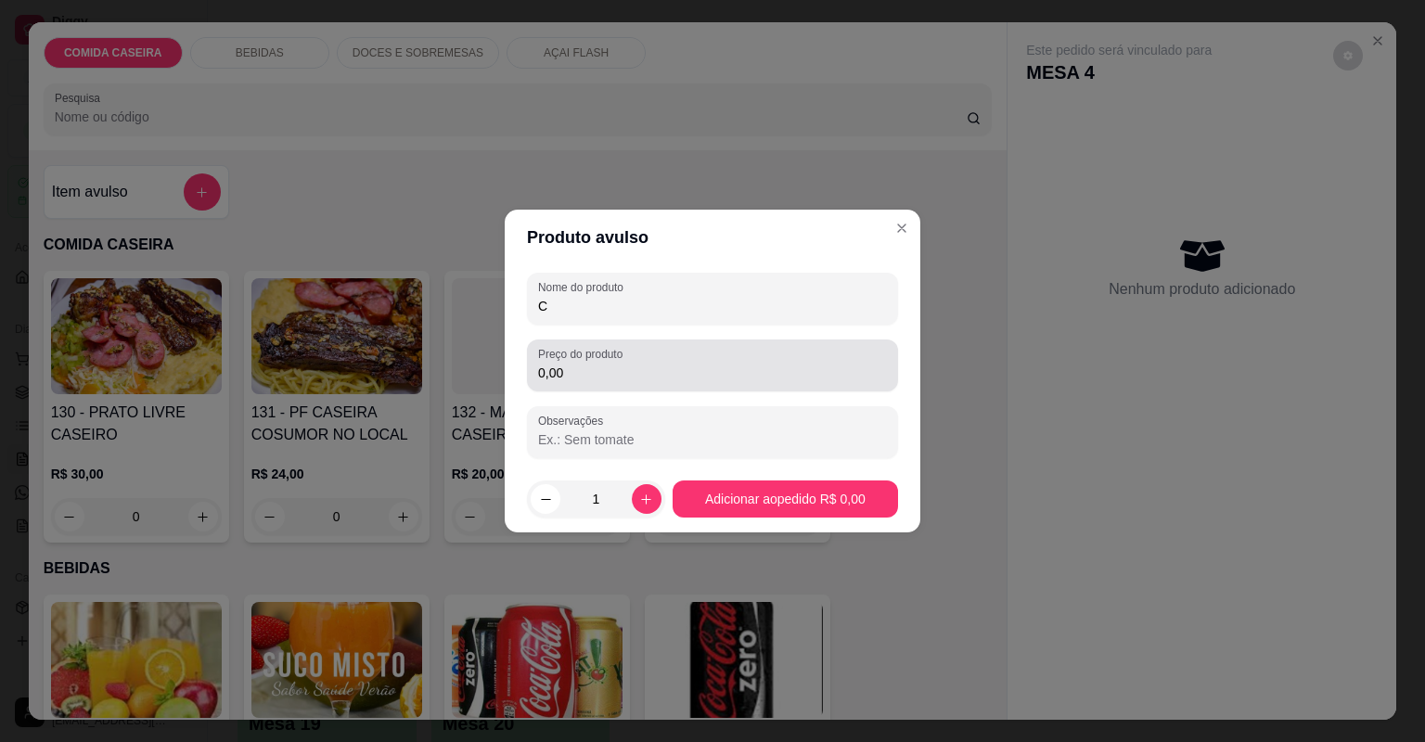
type input "C"
click at [630, 371] on input "0,00" at bounding box center [712, 373] width 349 height 19
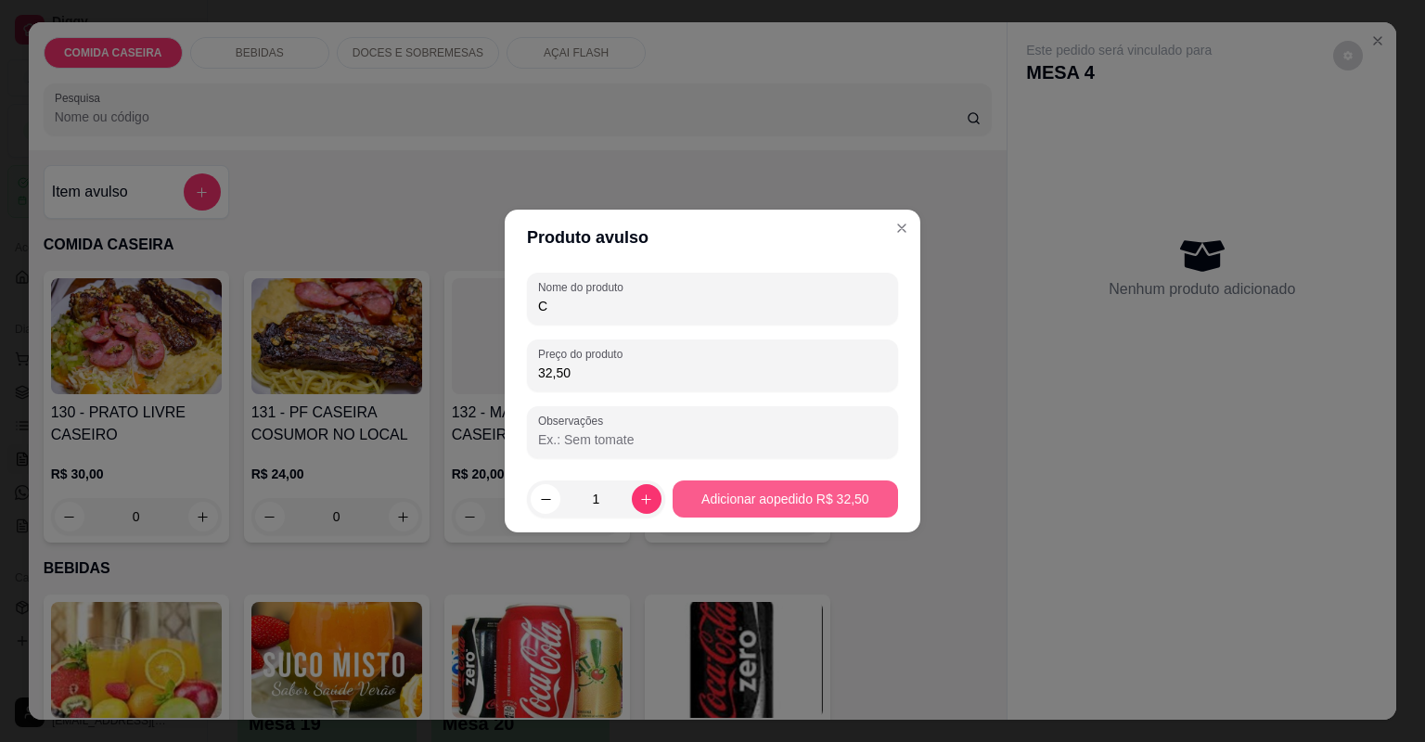
type input "32,50"
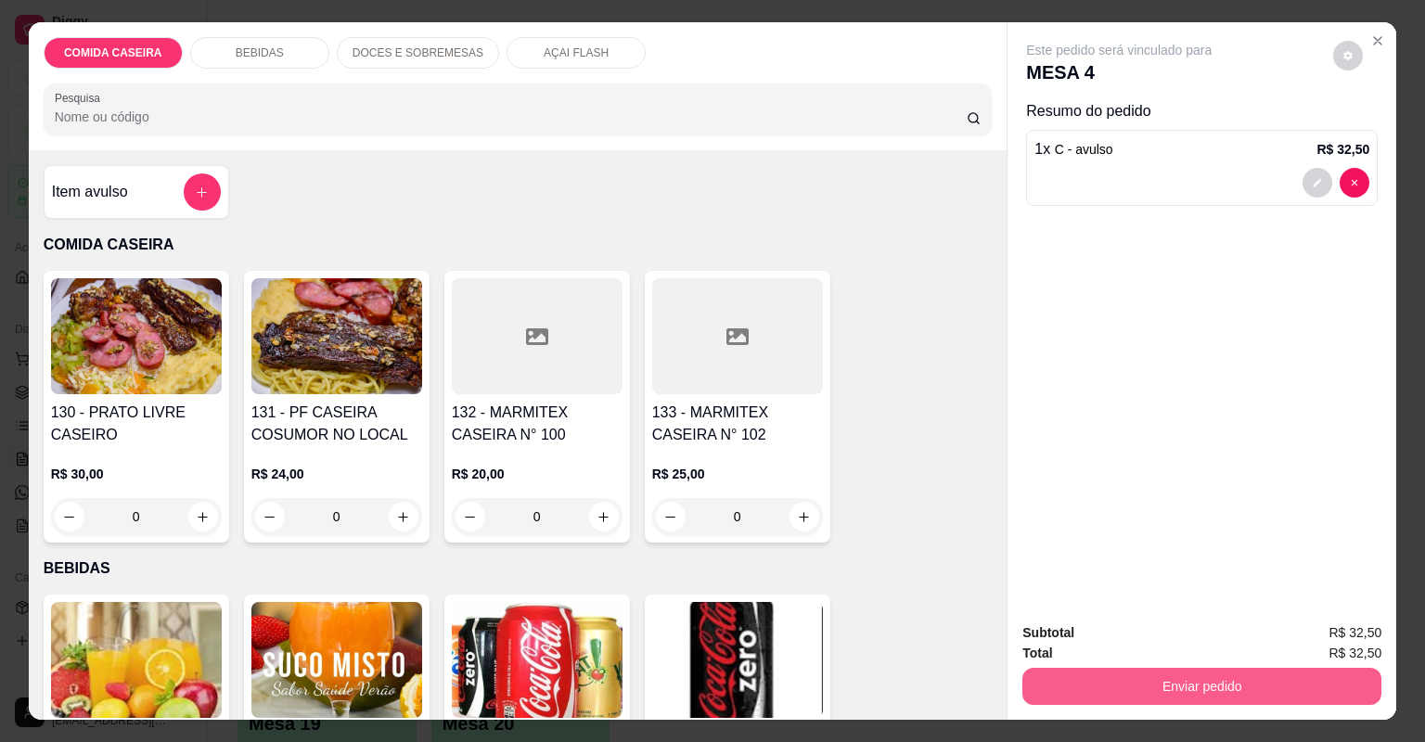
click at [1124, 675] on button "Enviar pedido" at bounding box center [1201, 686] width 359 height 37
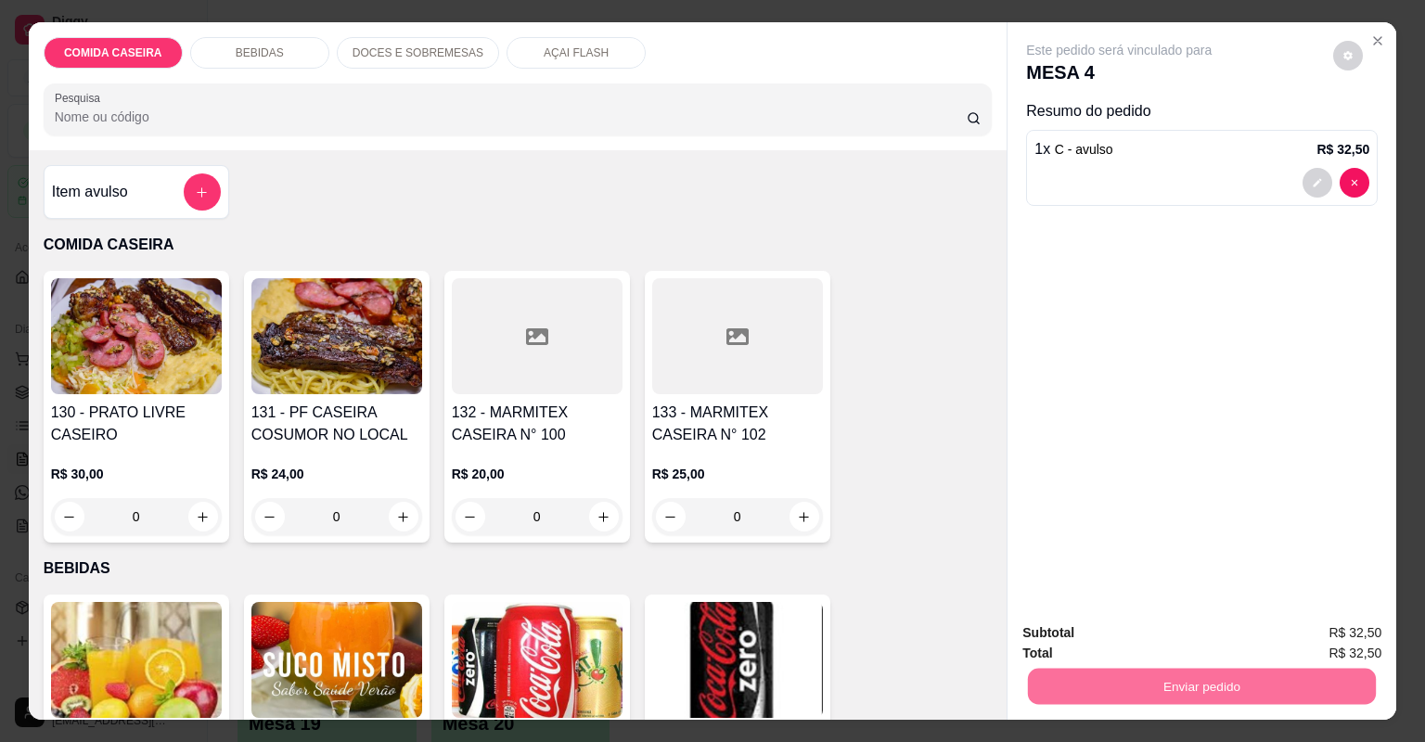
click at [1091, 635] on button "Não registrar e enviar pedido" at bounding box center [1141, 640] width 187 height 34
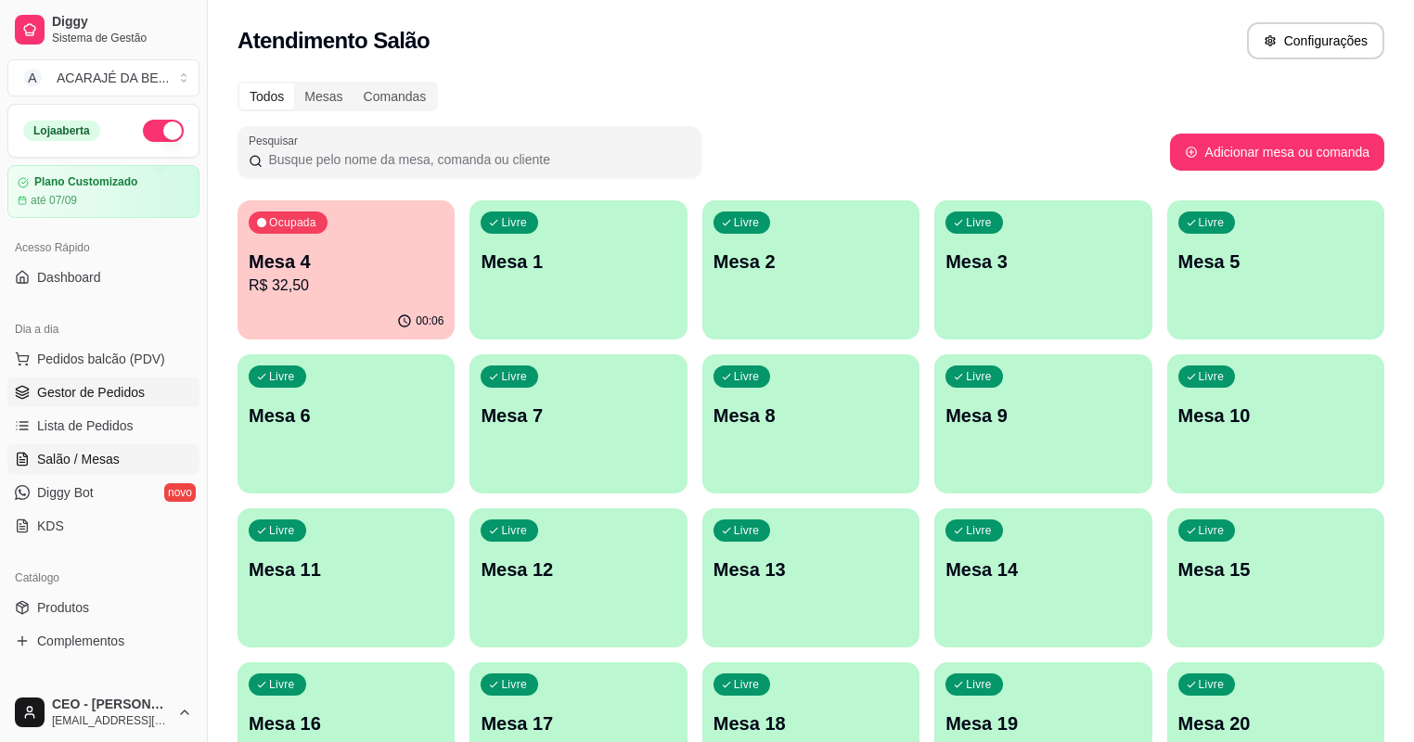
click at [99, 398] on span "Gestor de Pedidos" at bounding box center [91, 392] width 108 height 19
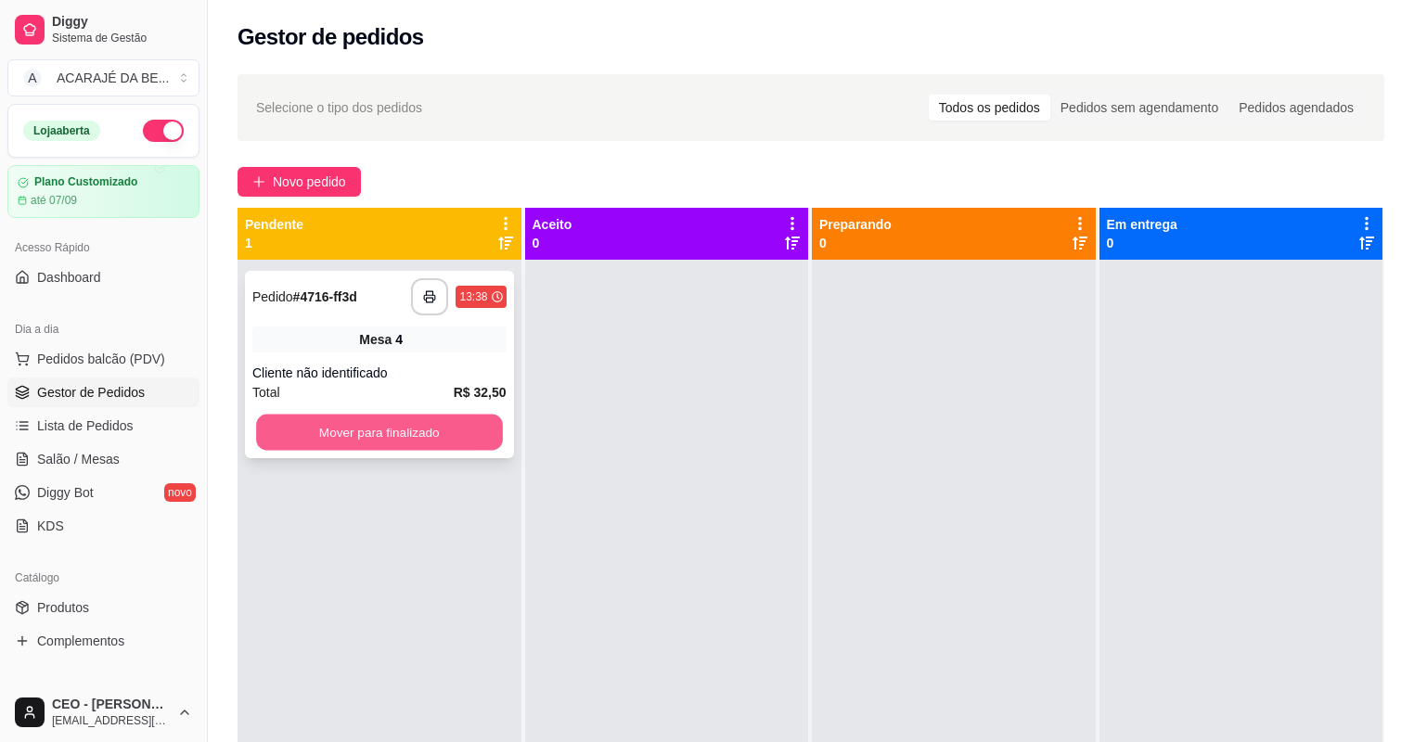
click at [408, 424] on button "Mover para finalizado" at bounding box center [379, 433] width 246 height 36
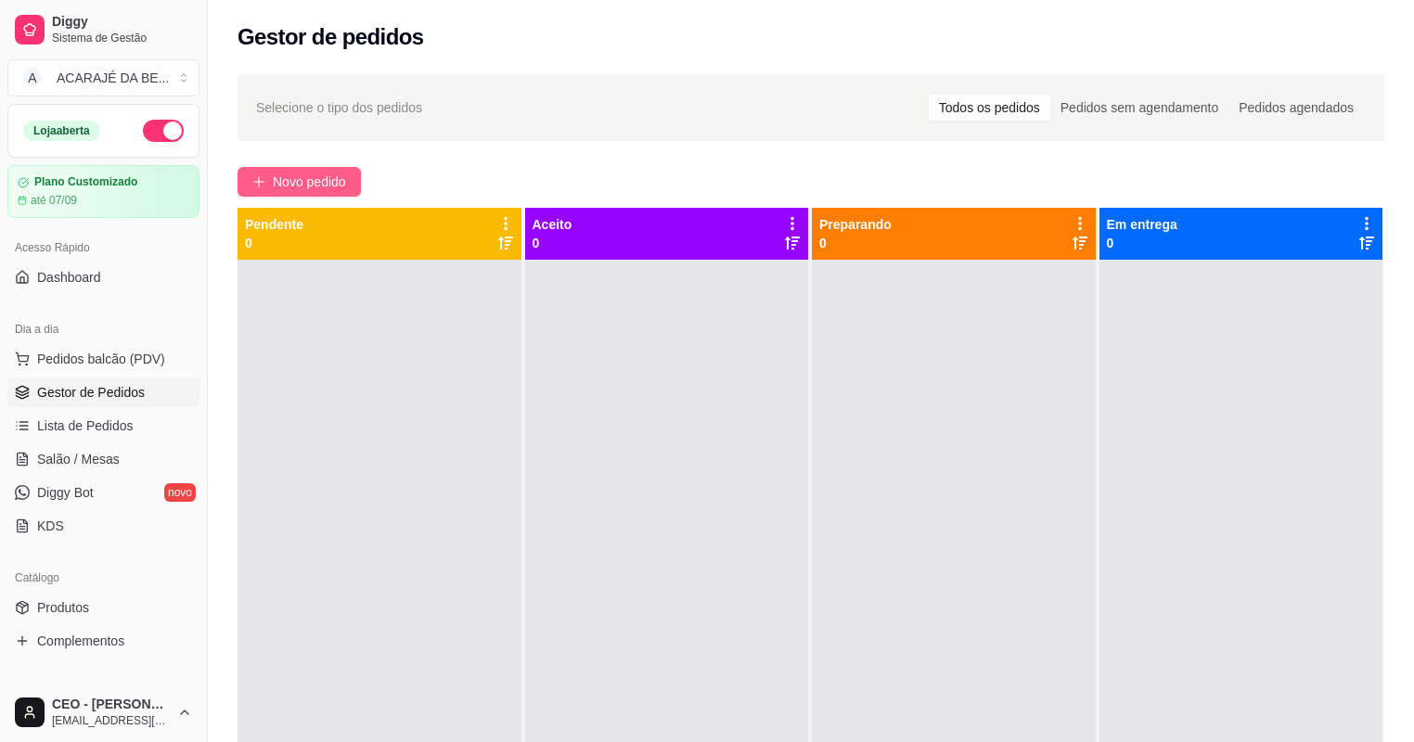
click at [295, 178] on span "Novo pedido" at bounding box center [309, 182] width 73 height 20
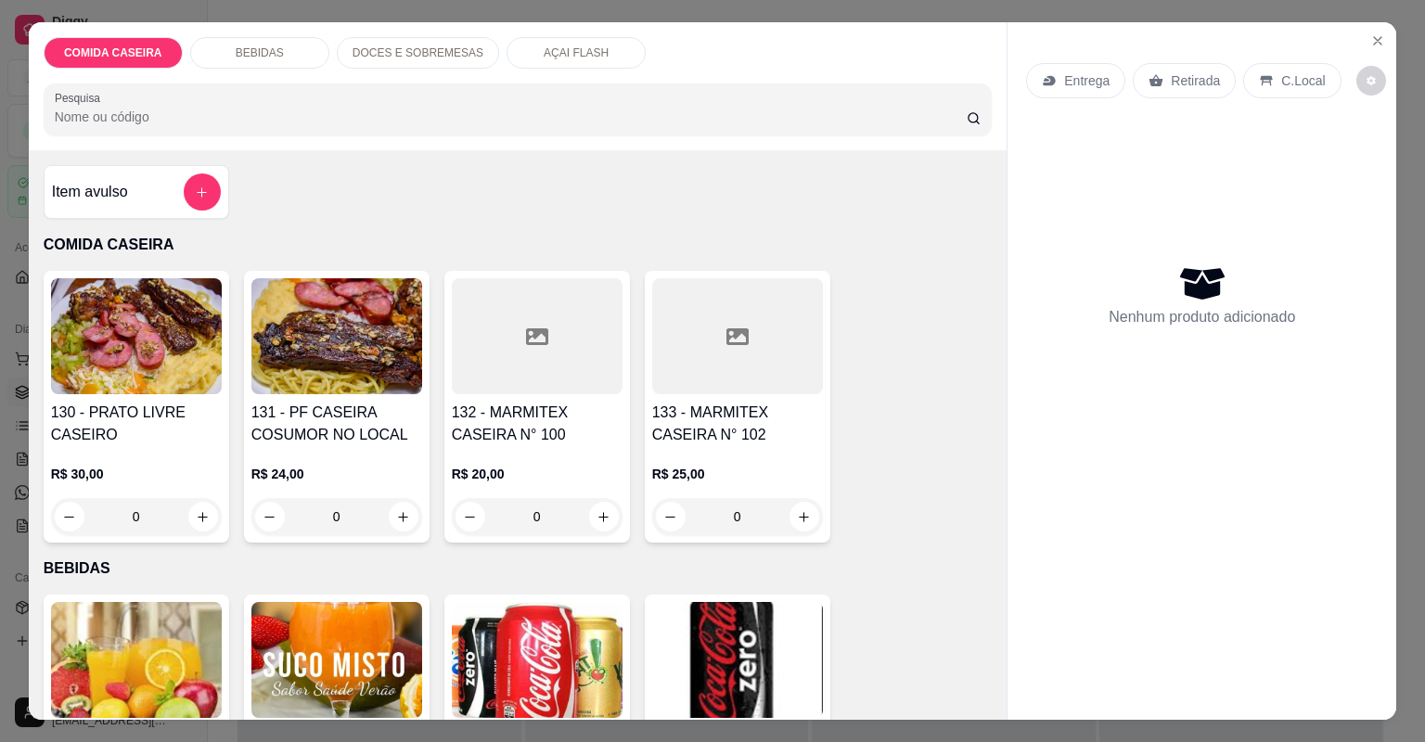
click at [731, 373] on div at bounding box center [737, 336] width 171 height 116
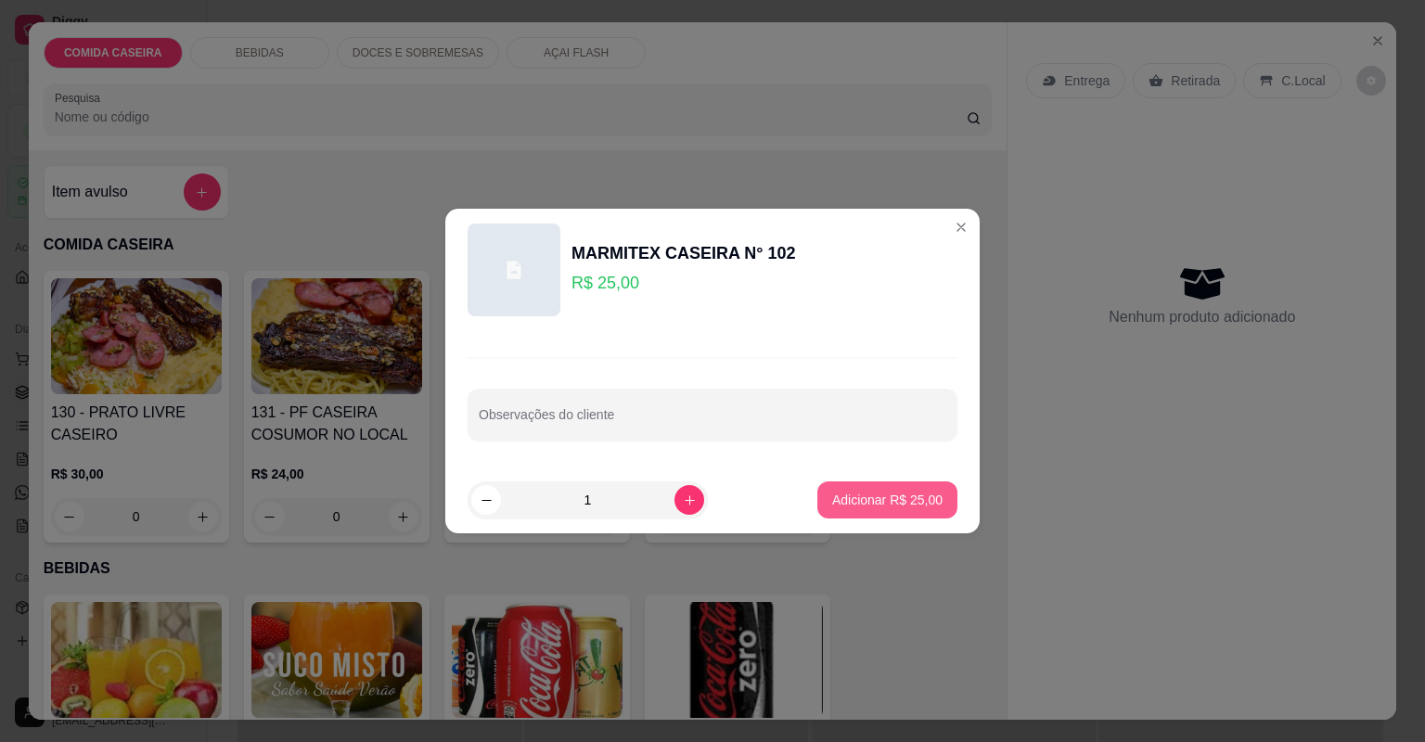
click at [827, 482] on div "Adicionar R$ 25,00" at bounding box center [887, 500] width 140 height 37
click at [828, 489] on button "Adicionar R$ 25,00" at bounding box center [887, 500] width 140 height 37
type input "1"
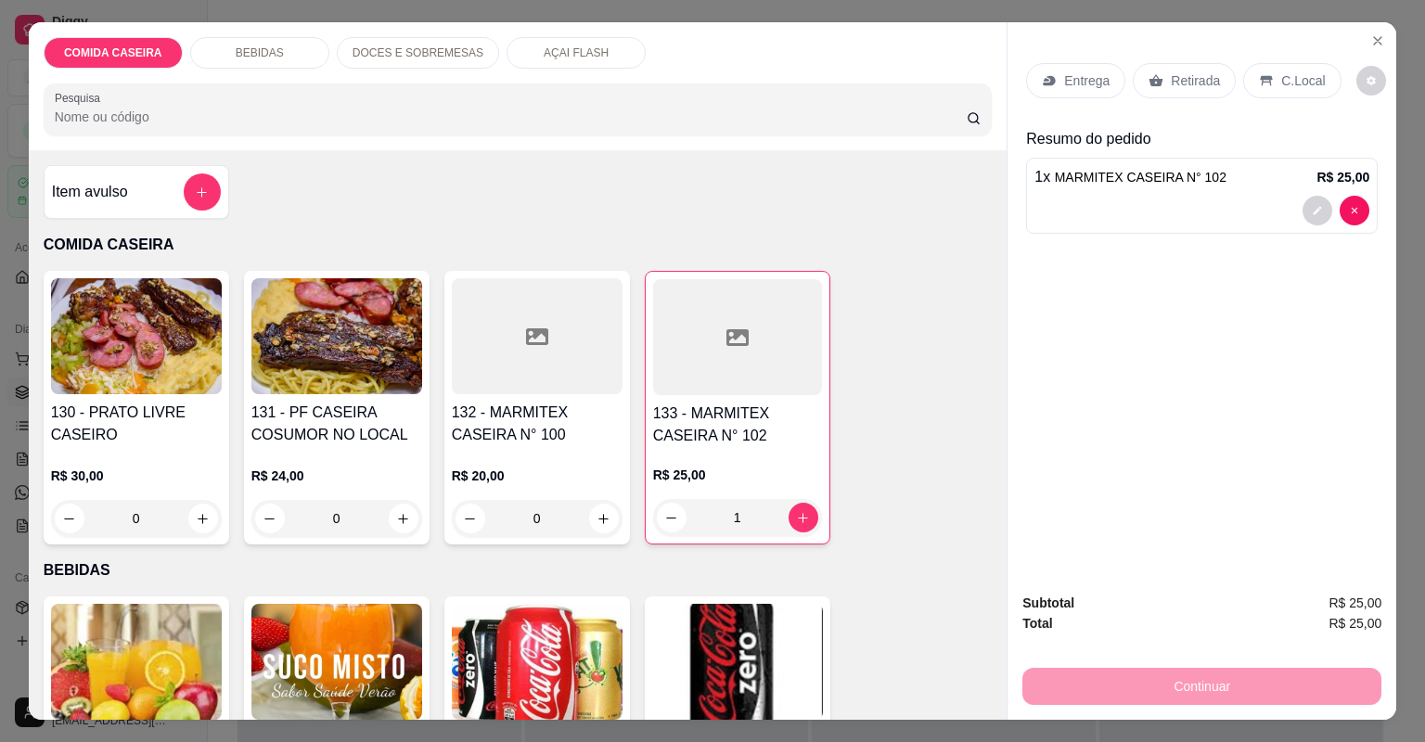
click at [1206, 84] on p "Retirada" at bounding box center [1195, 80] width 49 height 19
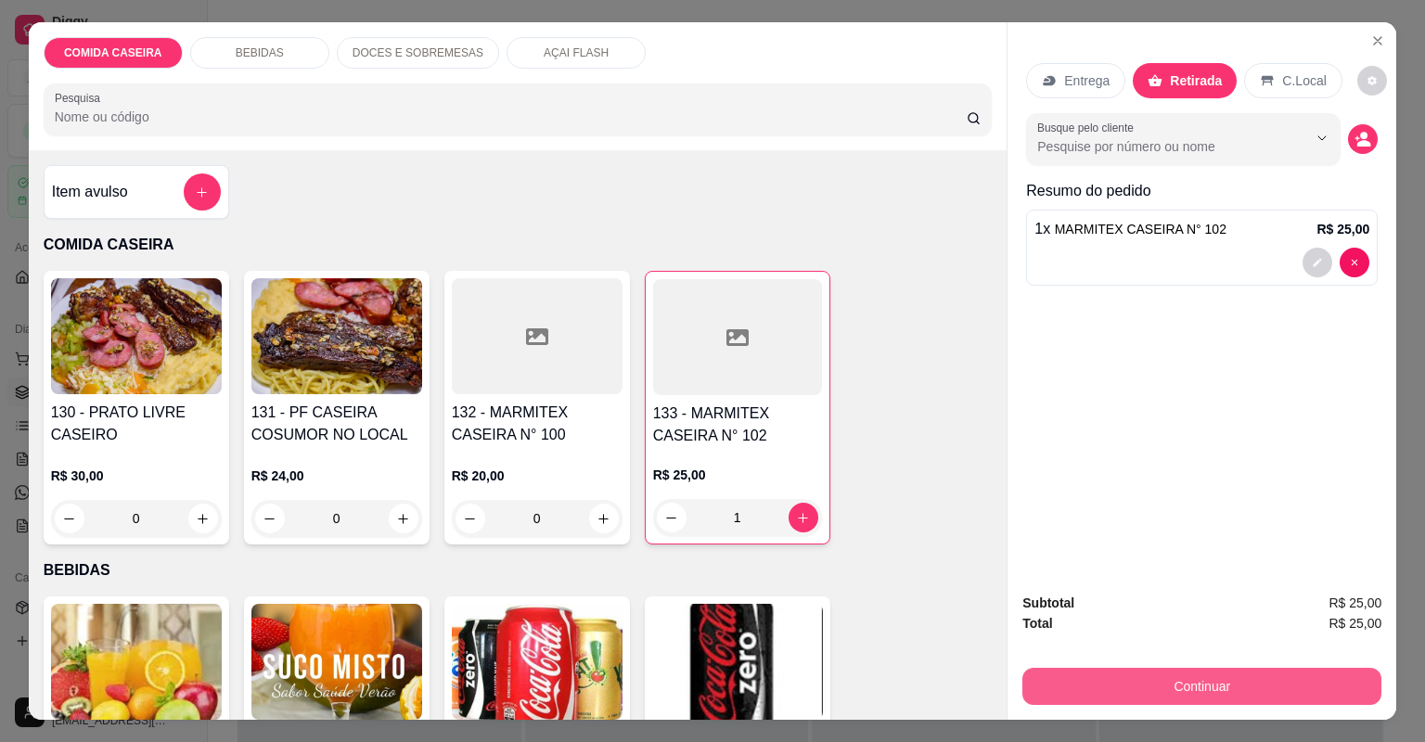
click at [1092, 679] on button "Continuar" at bounding box center [1201, 686] width 359 height 37
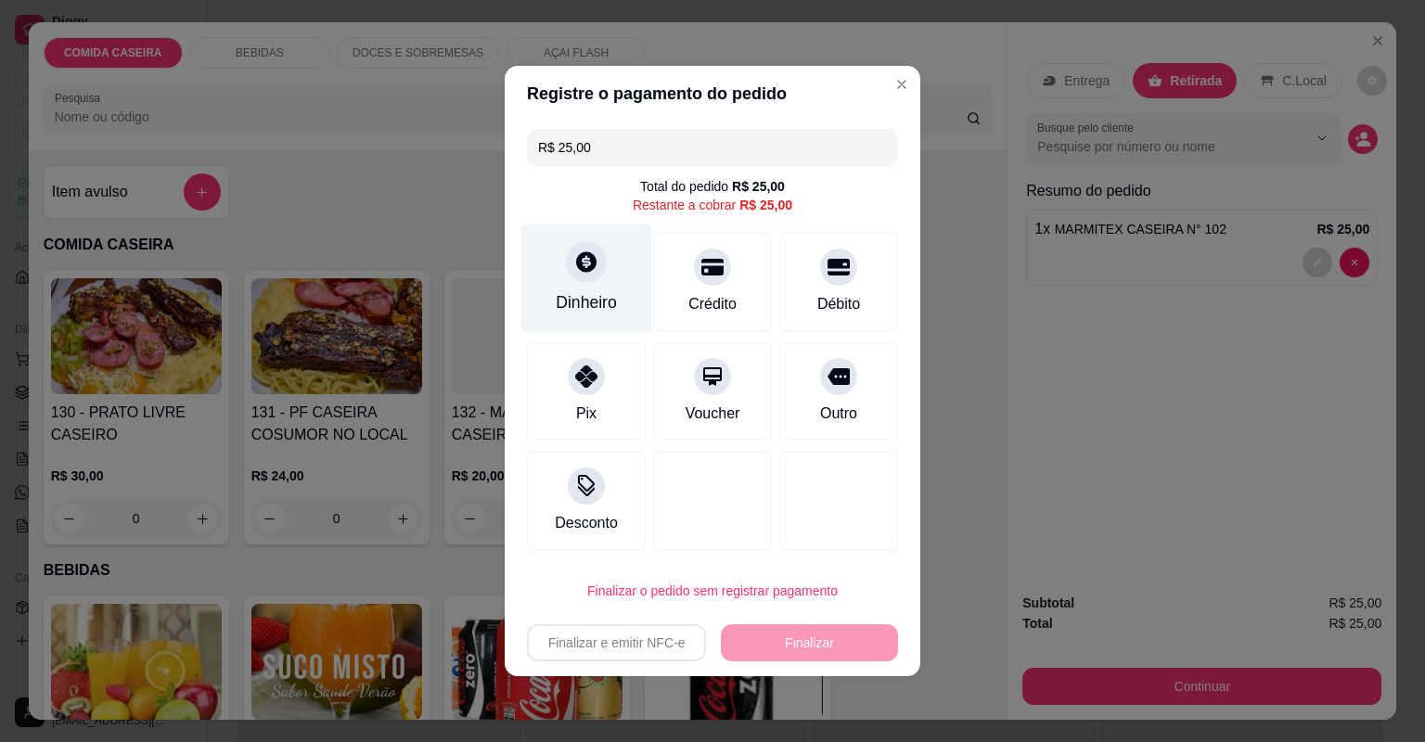
click at [575, 273] on icon at bounding box center [586, 262] width 24 height 24
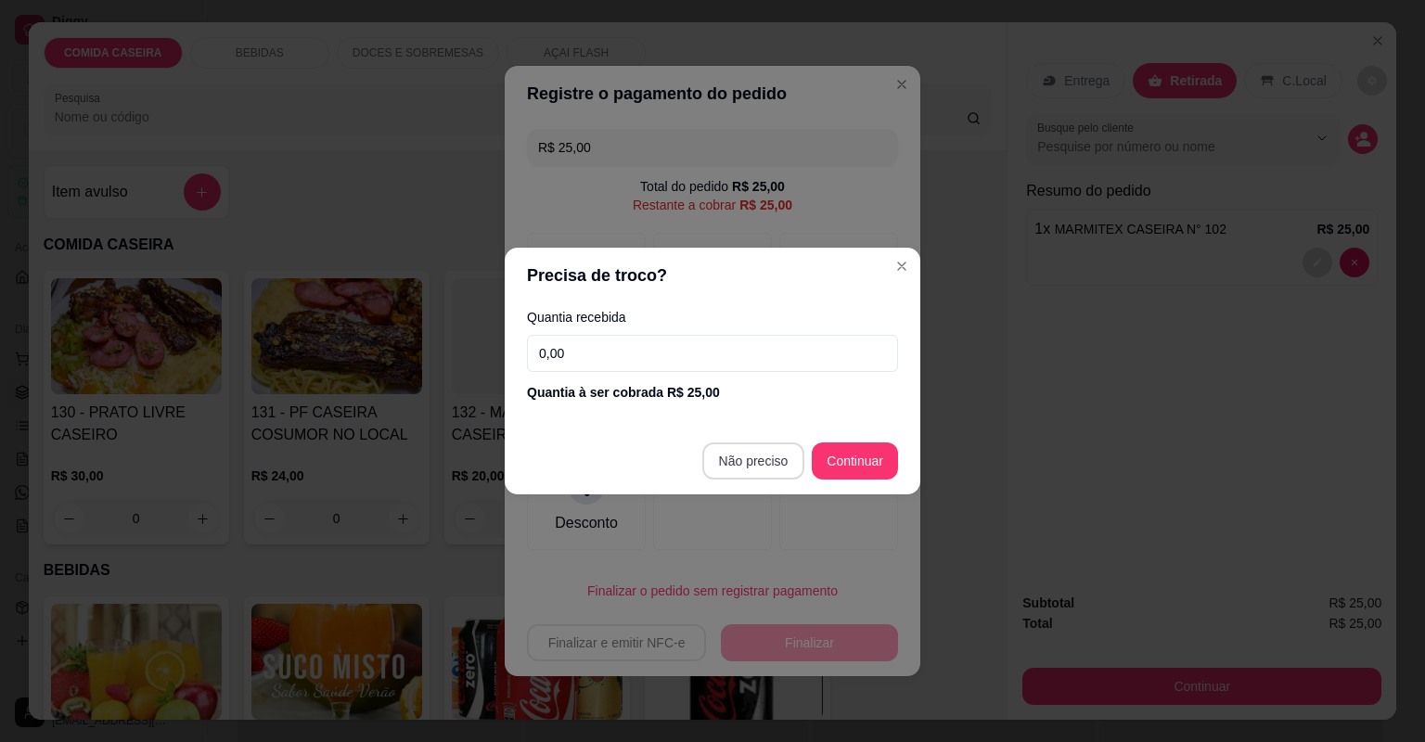
type input "R$ 0,00"
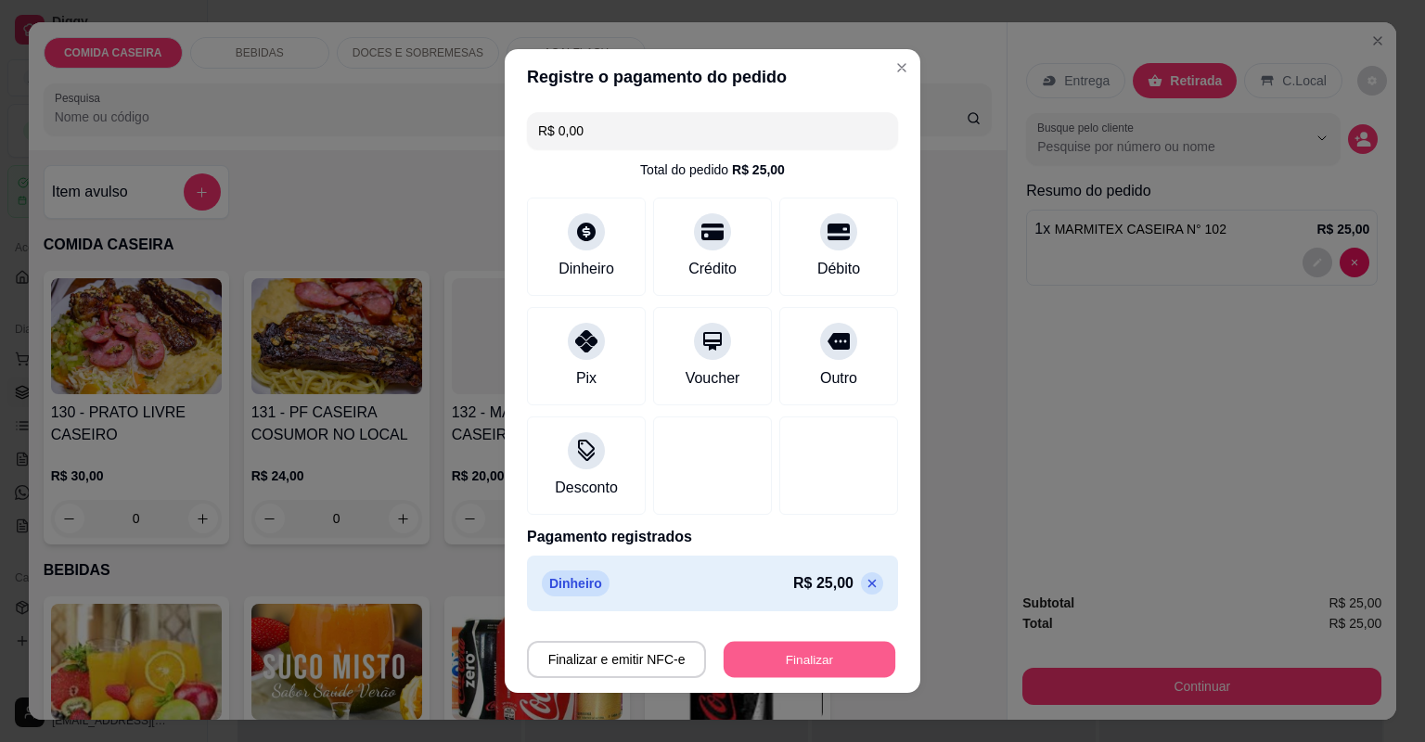
click at [857, 652] on button "Finalizar" at bounding box center [810, 660] width 172 height 36
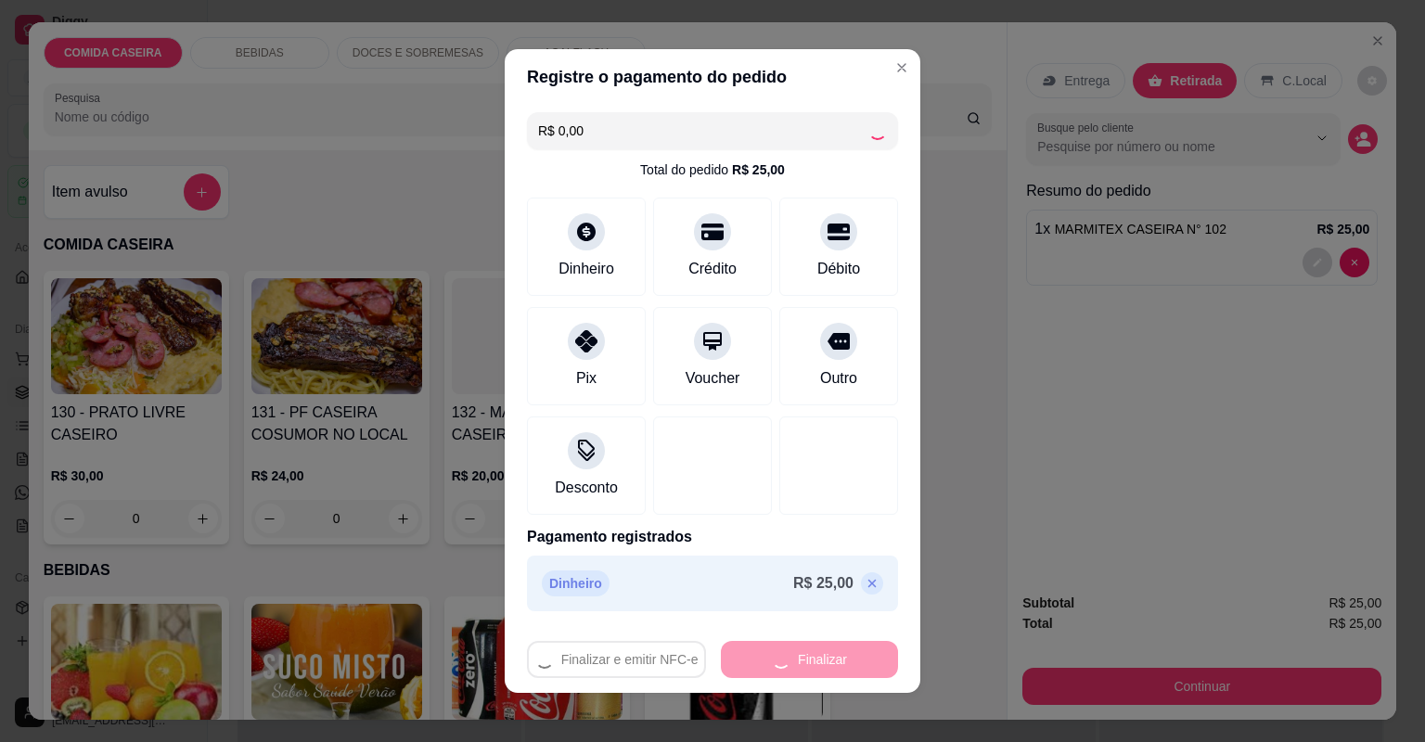
type input "0"
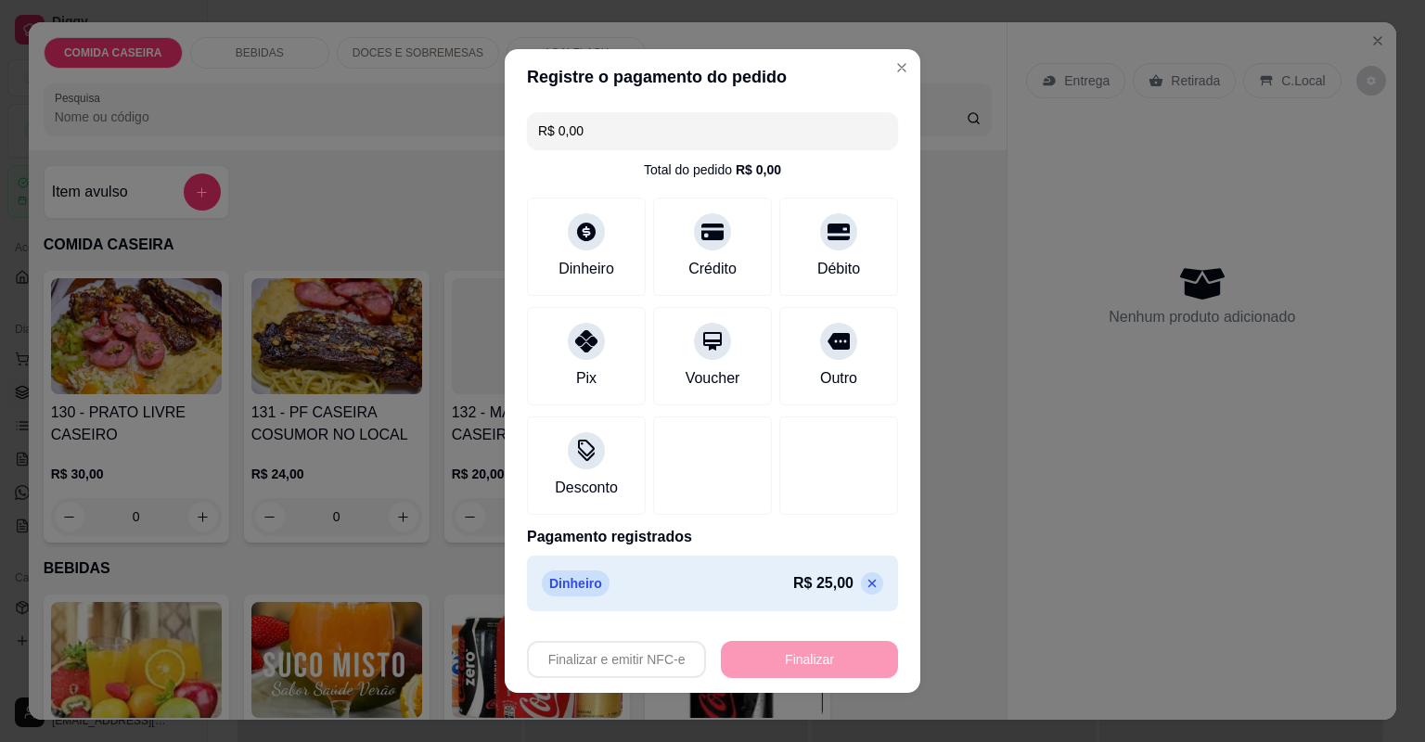
type input "-R$ 25,00"
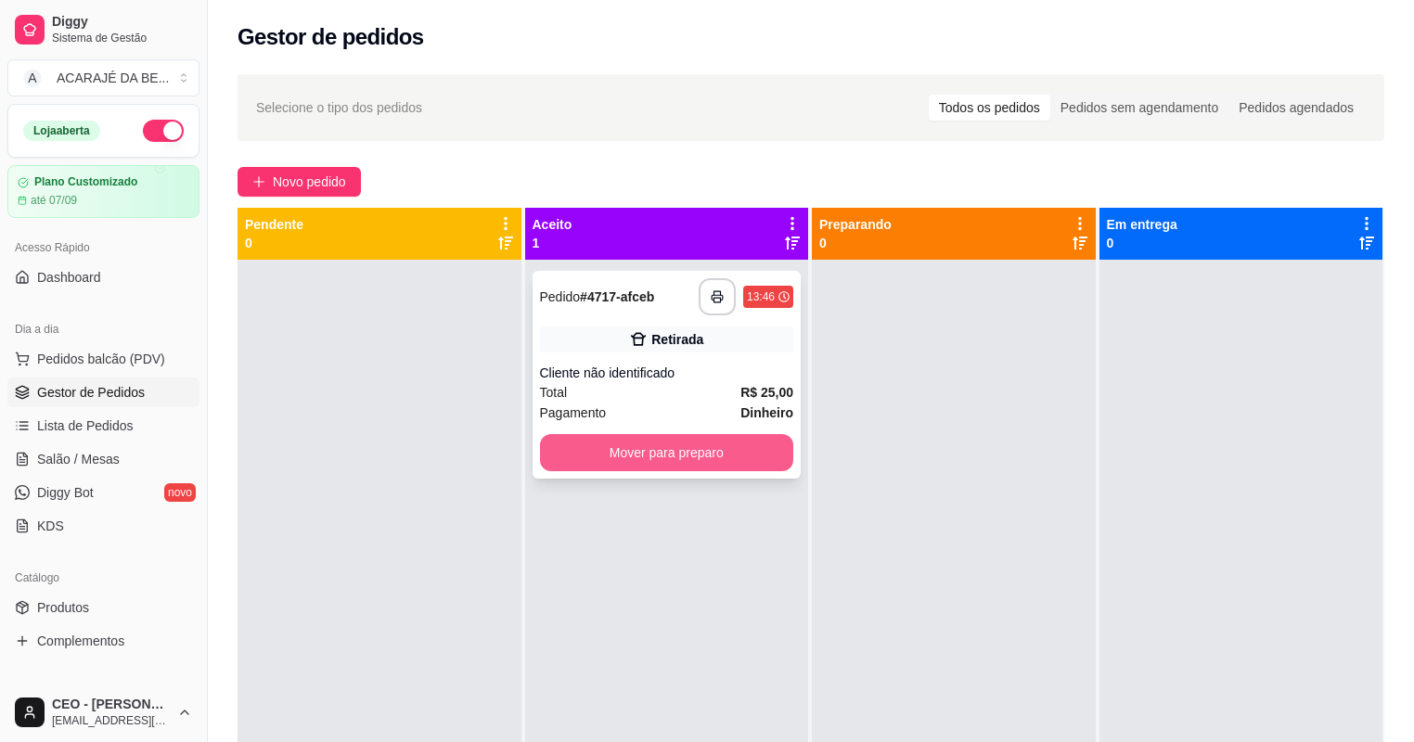
click at [604, 445] on button "Mover para preparo" at bounding box center [667, 452] width 254 height 37
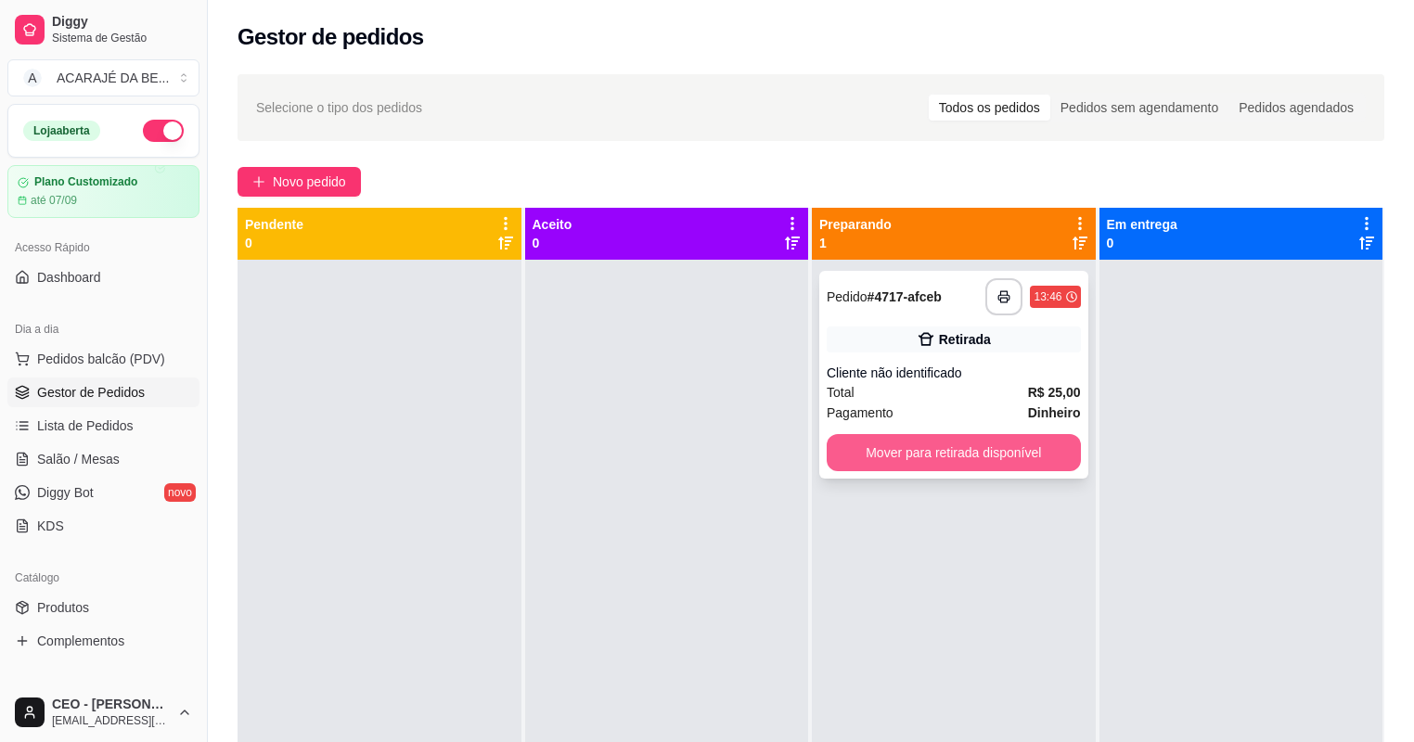
click at [942, 457] on button "Mover para retirada disponível" at bounding box center [954, 452] width 254 height 37
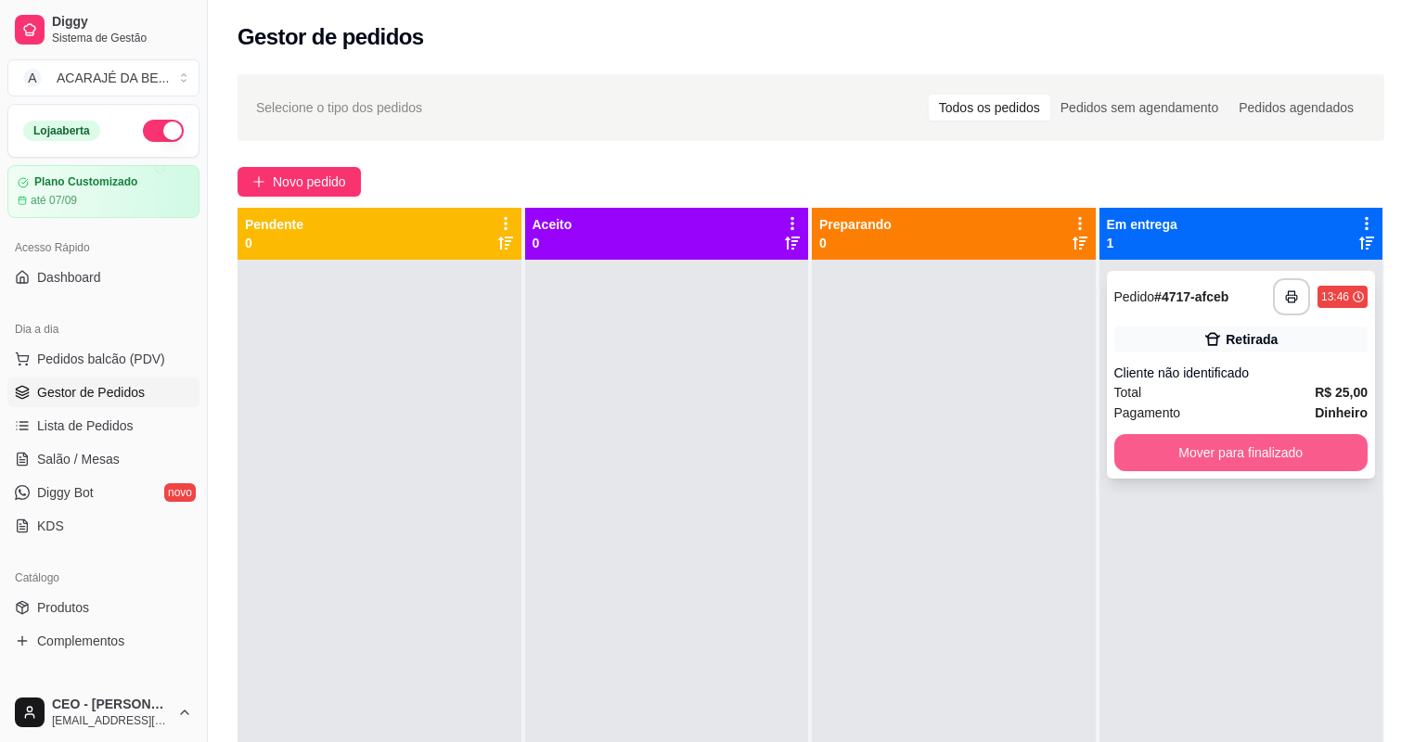
click at [1214, 442] on button "Mover para finalizado" at bounding box center [1241, 452] width 254 height 37
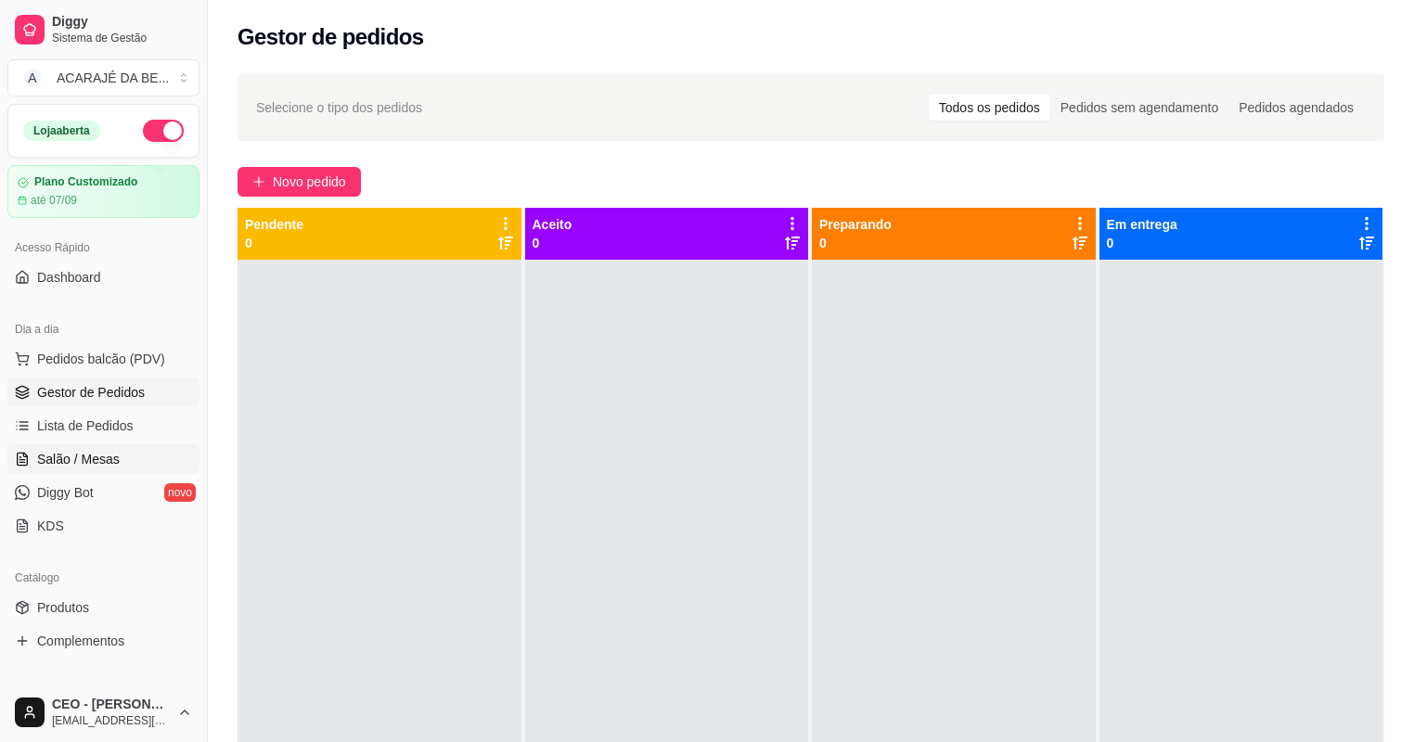
click at [131, 457] on link "Salão / Mesas" at bounding box center [103, 459] width 192 height 30
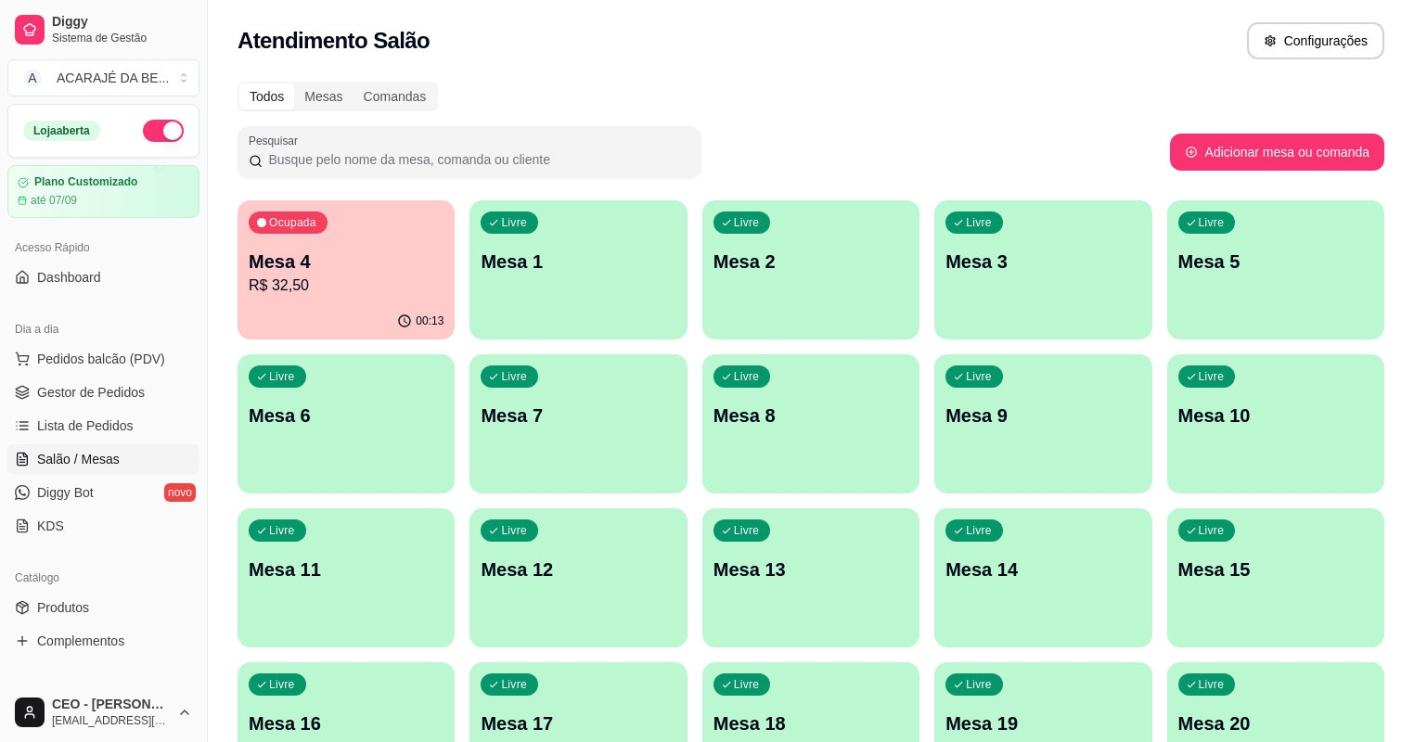
click at [355, 282] on p "R$ 32,50" at bounding box center [346, 286] width 195 height 22
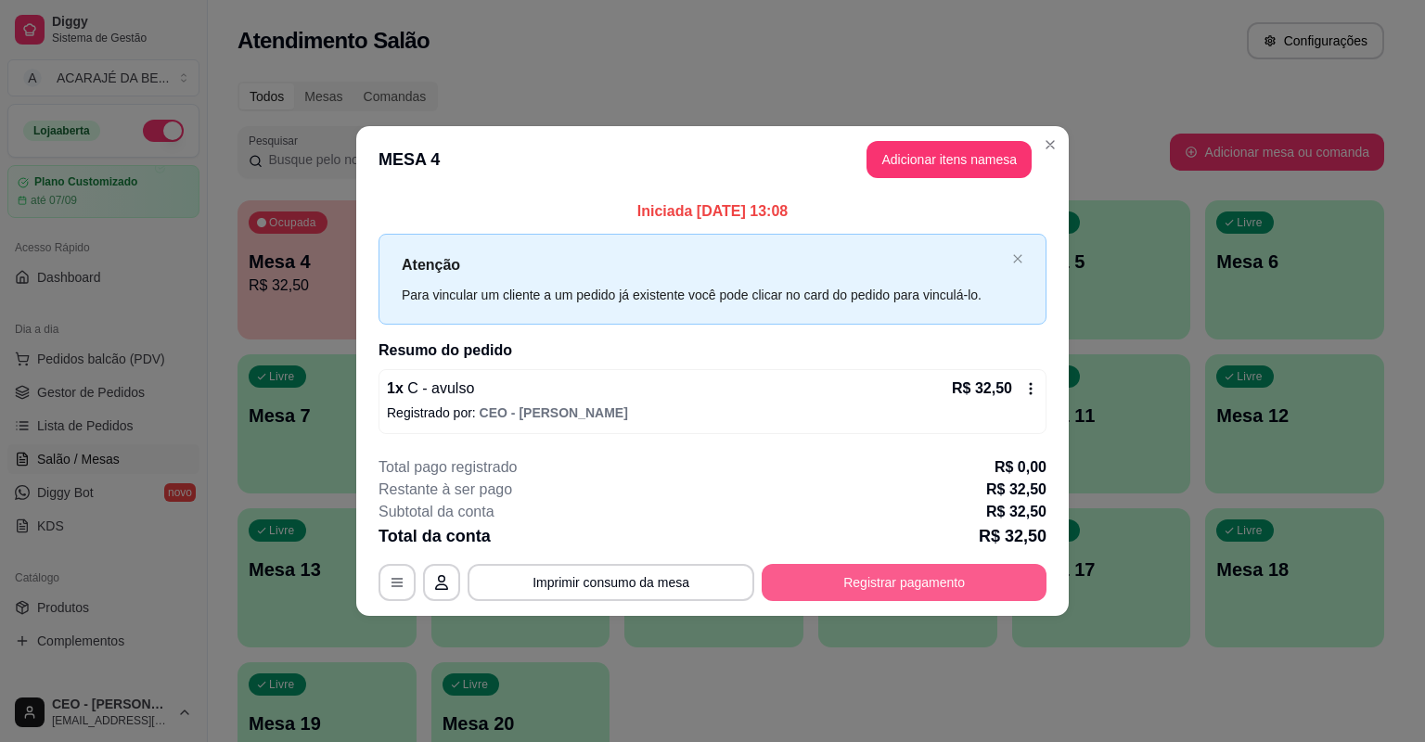
click at [790, 579] on button "Registrar pagamento" at bounding box center [904, 582] width 285 height 37
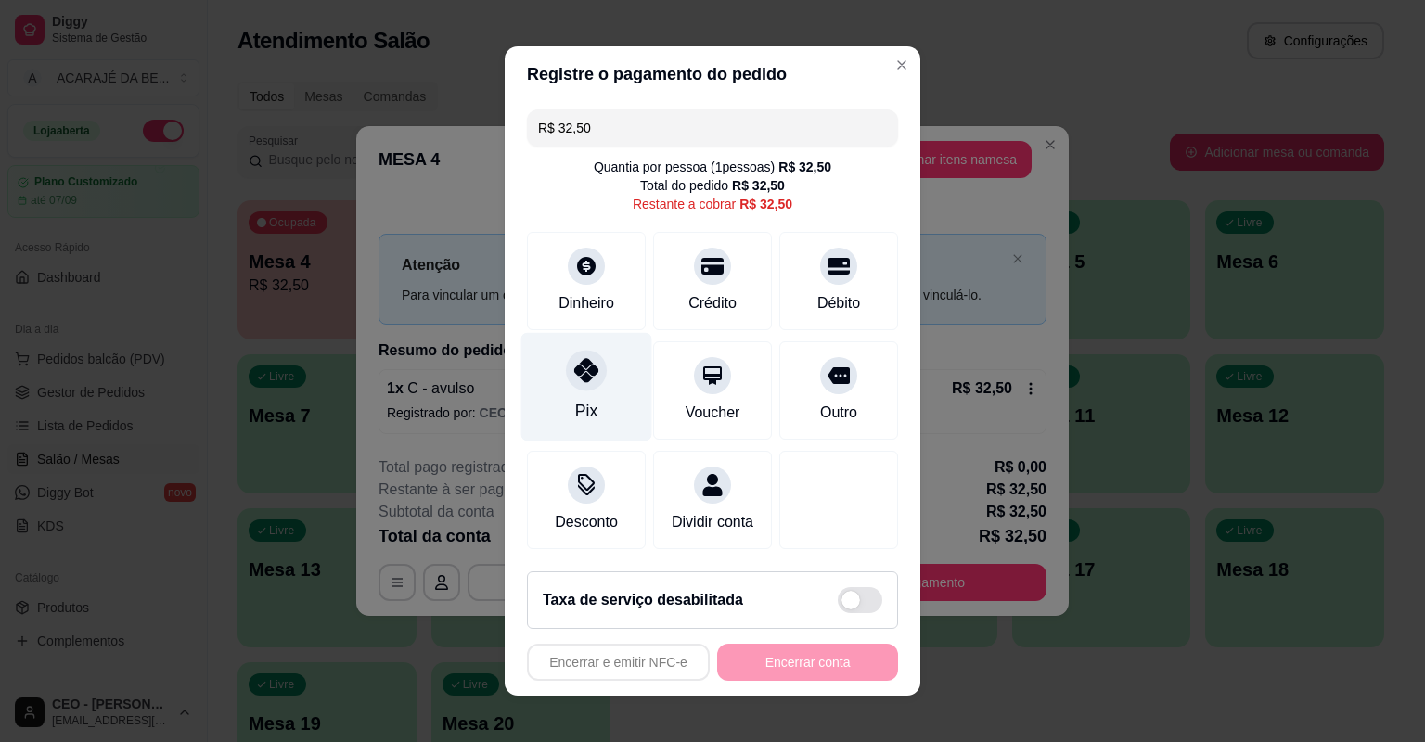
click at [574, 367] on icon at bounding box center [586, 370] width 24 height 24
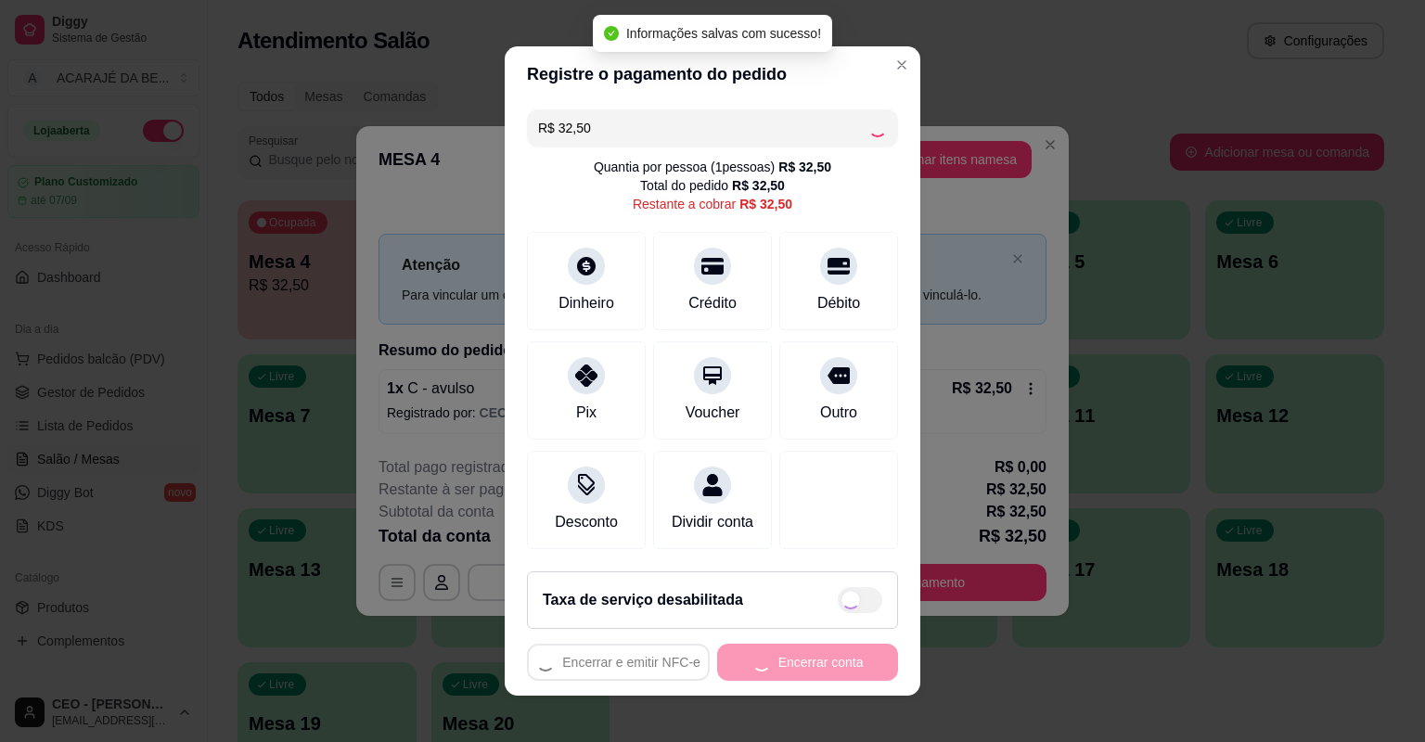
type input "R$ 0,00"
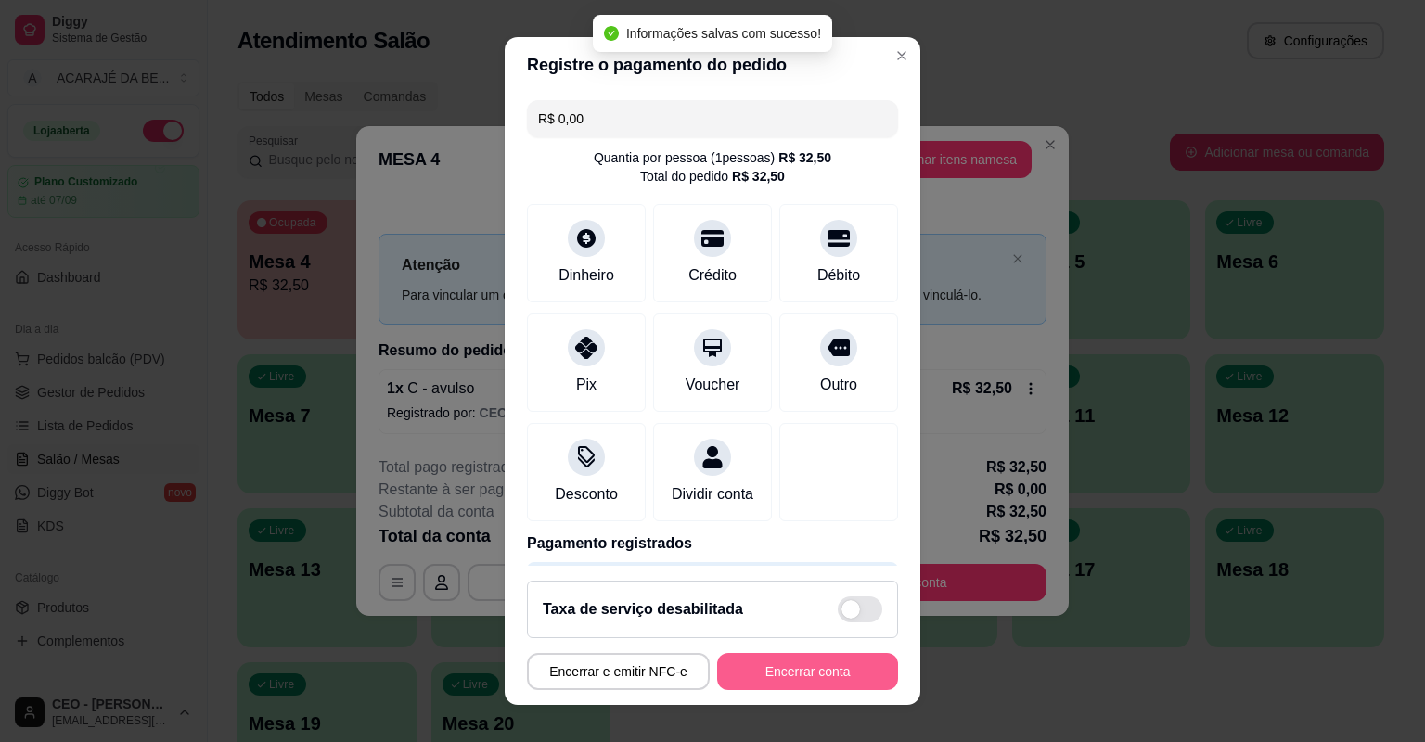
click at [793, 671] on button "Encerrar conta" at bounding box center [807, 671] width 181 height 37
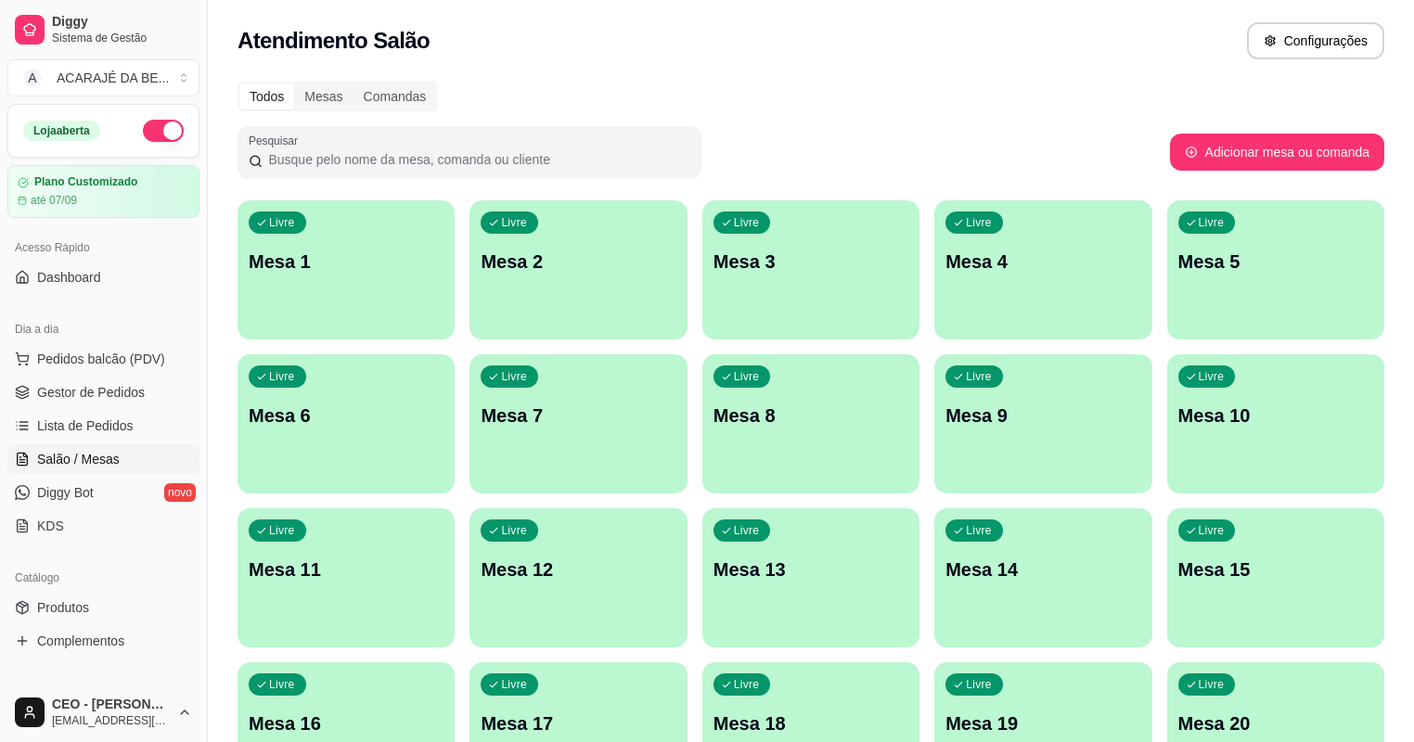
drag, startPoint x: 829, startPoint y: 146, endPoint x: 772, endPoint y: 131, distance: 58.5
click at [772, 131] on div "Pesquisar" at bounding box center [704, 152] width 932 height 52
drag, startPoint x: 928, startPoint y: 147, endPoint x: 894, endPoint y: 89, distance: 66.5
click at [895, 90] on div "Todos Mesas Comandas" at bounding box center [811, 97] width 1147 height 30
drag, startPoint x: 894, startPoint y: 89, endPoint x: 842, endPoint y: 160, distance: 87.6
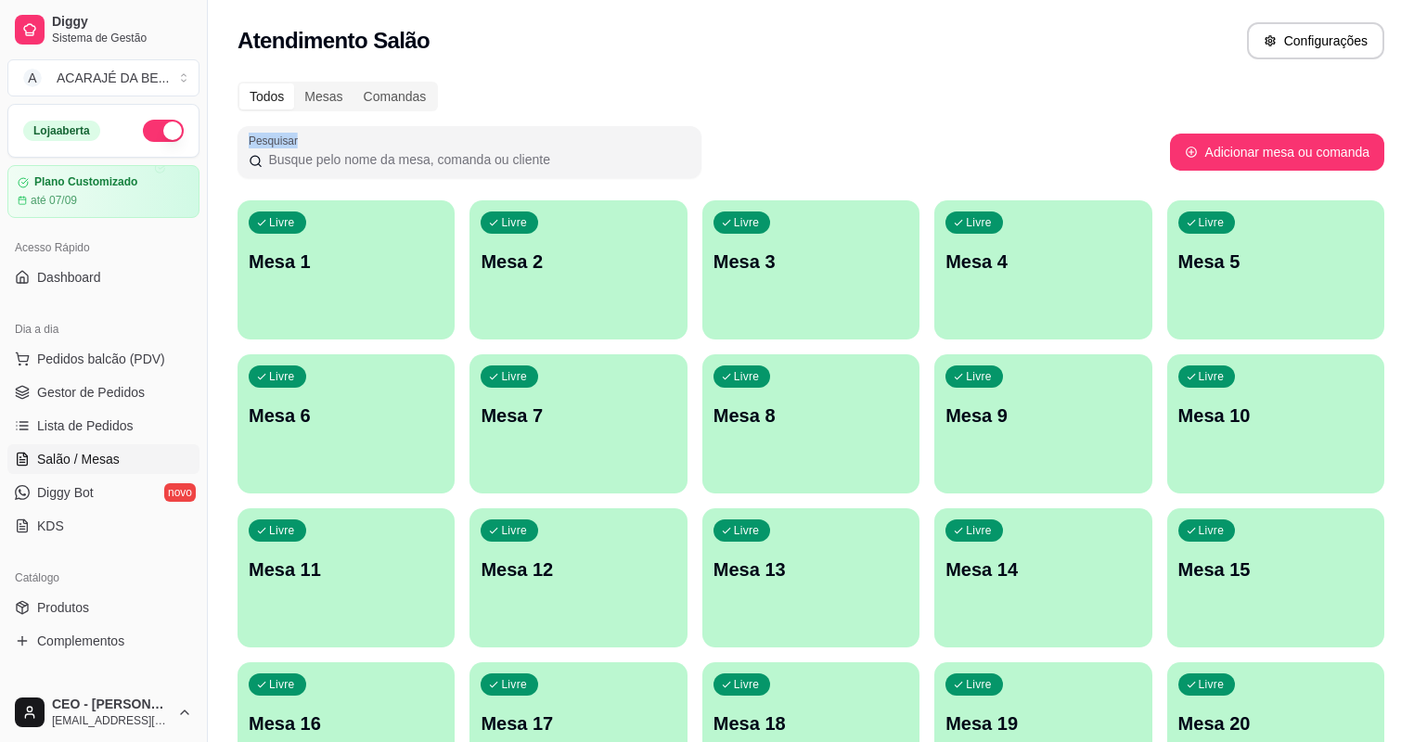
click at [842, 160] on div "Todos Mesas Comandas Pesquisar Adicionar mesa ou comanda Livre Mesa 1 Livre Mes…" at bounding box center [811, 447] width 1206 height 753
drag, startPoint x: 842, startPoint y: 160, endPoint x: 790, endPoint y: 130, distance: 59.8
click at [790, 130] on div "Pesquisar" at bounding box center [704, 152] width 932 height 52
click at [732, 159] on div "Pesquisar" at bounding box center [704, 152] width 932 height 52
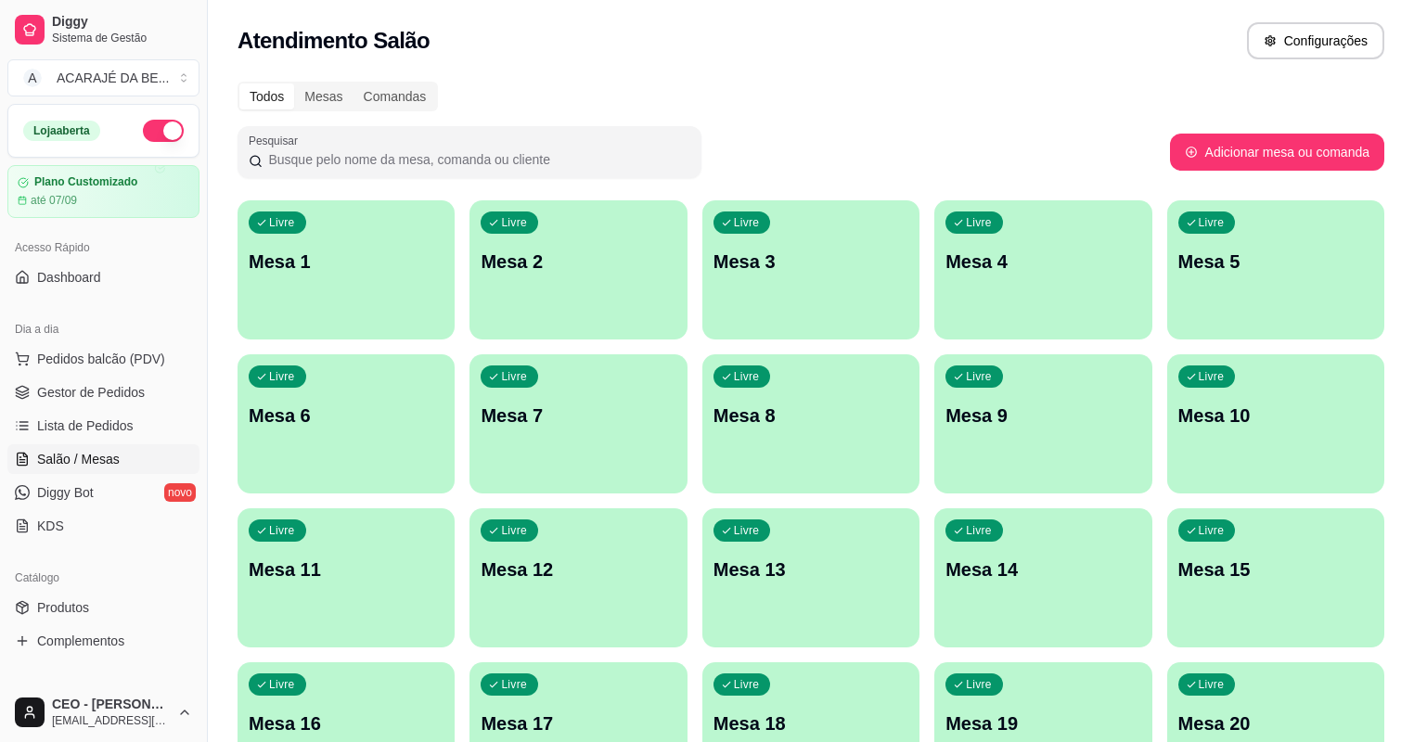
click at [733, 159] on div "Pesquisar" at bounding box center [704, 152] width 932 height 52
drag, startPoint x: 733, startPoint y: 159, endPoint x: 810, endPoint y: 161, distance: 77.1
click at [810, 161] on div "Pesquisar" at bounding box center [704, 152] width 932 height 52
drag, startPoint x: 1305, startPoint y: 89, endPoint x: 851, endPoint y: 96, distance: 454.7
click at [851, 96] on div "Todos Mesas Comandas" at bounding box center [811, 97] width 1147 height 30
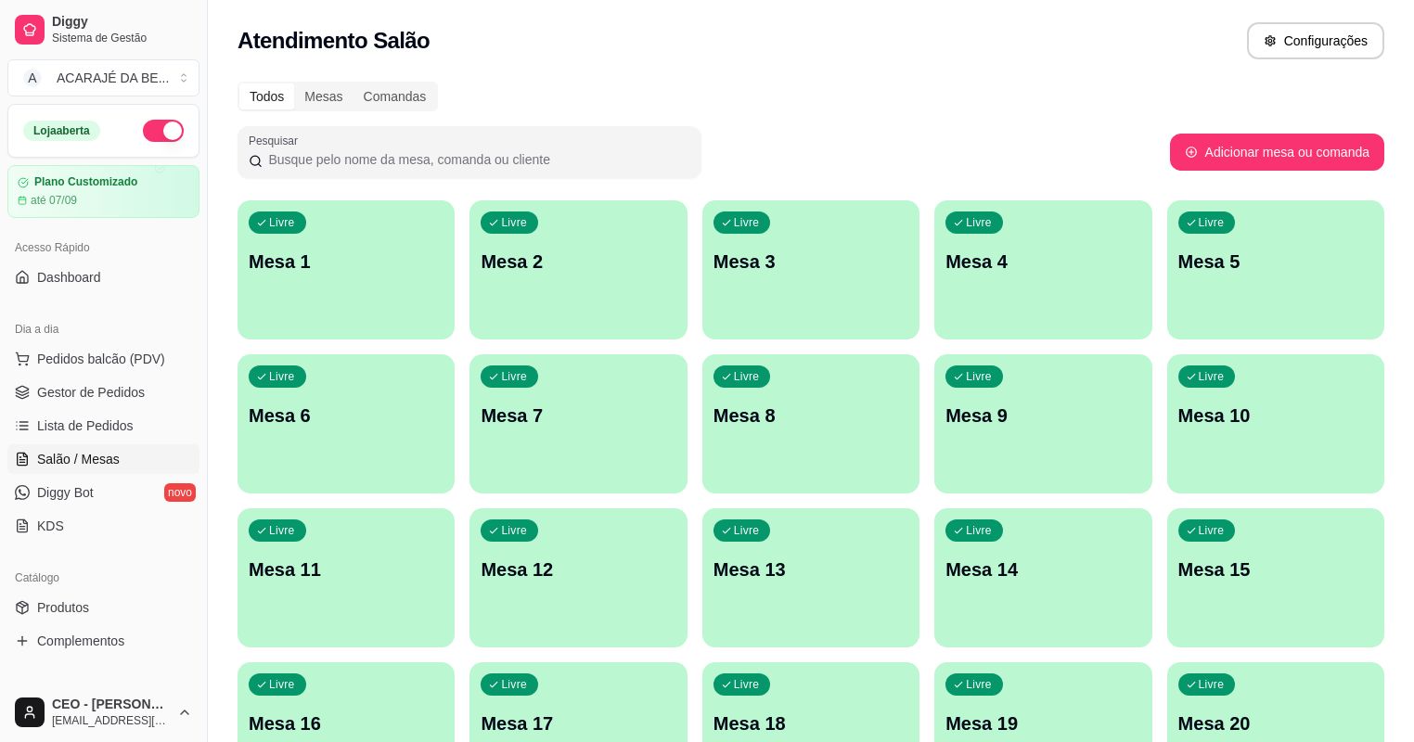
click at [826, 170] on div "Pesquisar" at bounding box center [704, 152] width 932 height 52
click at [778, 157] on div "Pesquisar" at bounding box center [704, 152] width 932 height 52
click at [758, 124] on div "Todos Mesas Comandas Pesquisar Adicionar mesa ou comanda Livre Mesa 1 Livre Mes…" at bounding box center [811, 447] width 1206 height 753
click at [757, 135] on div "Pesquisar" at bounding box center [704, 152] width 932 height 52
click at [756, 150] on div "Pesquisar" at bounding box center [704, 152] width 932 height 52
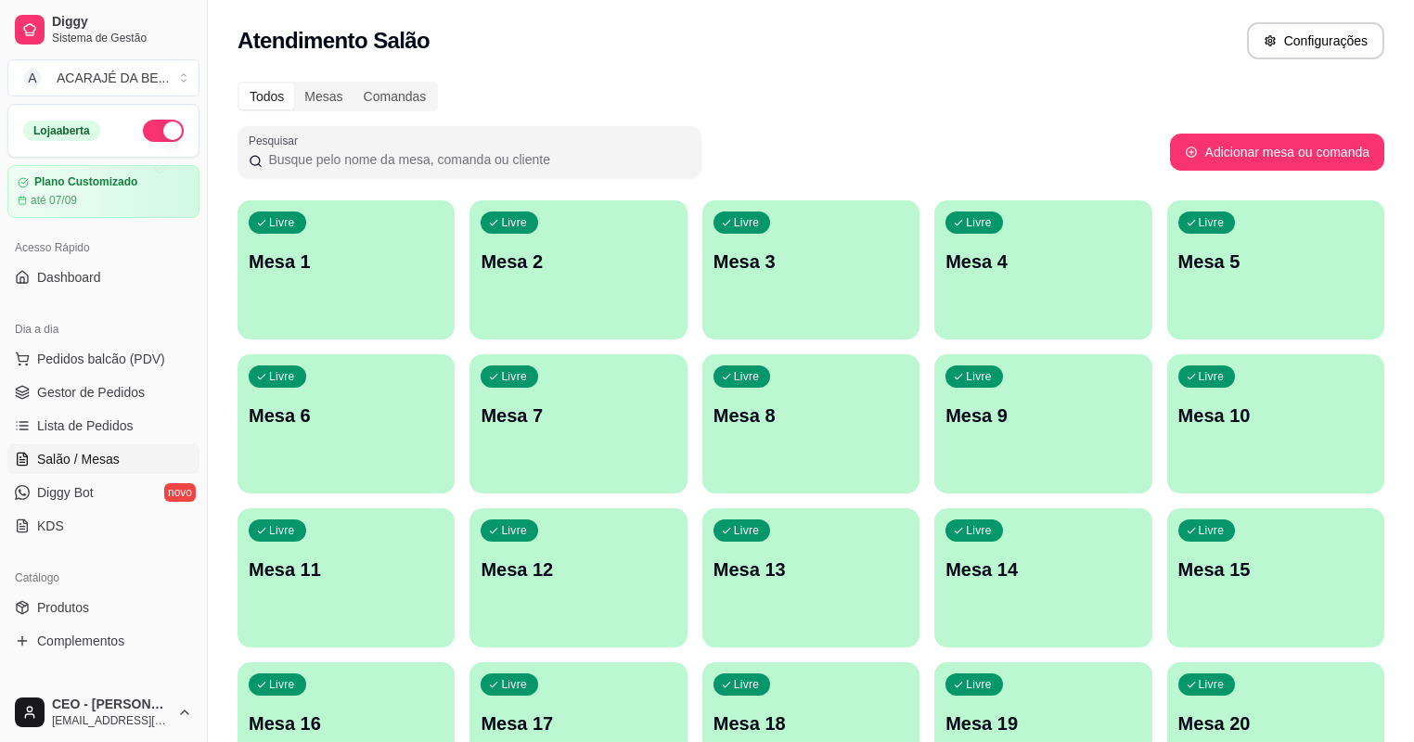
click at [753, 148] on div "Pesquisar" at bounding box center [704, 152] width 932 height 52
click at [716, 137] on div "Pesquisar" at bounding box center [704, 152] width 932 height 52
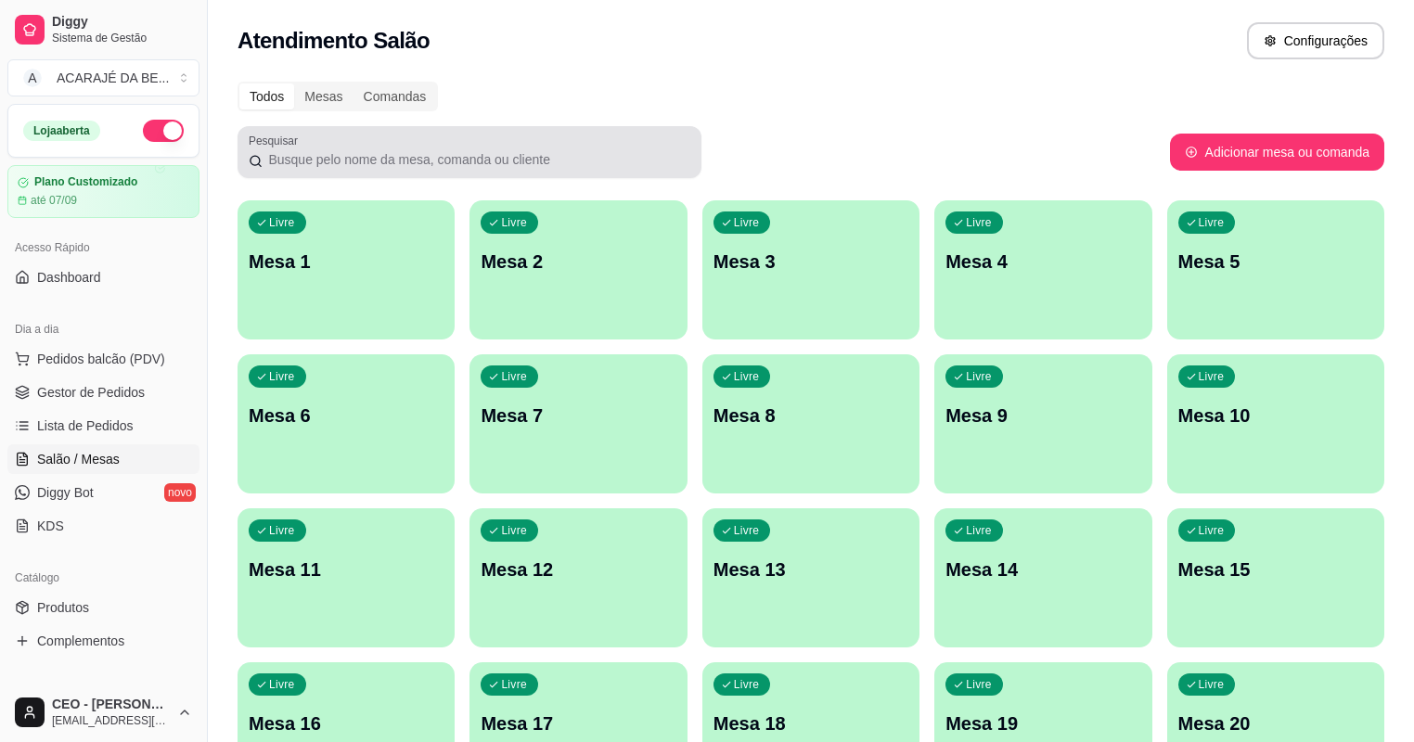
click at [691, 135] on div "Pesquisar" at bounding box center [470, 152] width 464 height 52
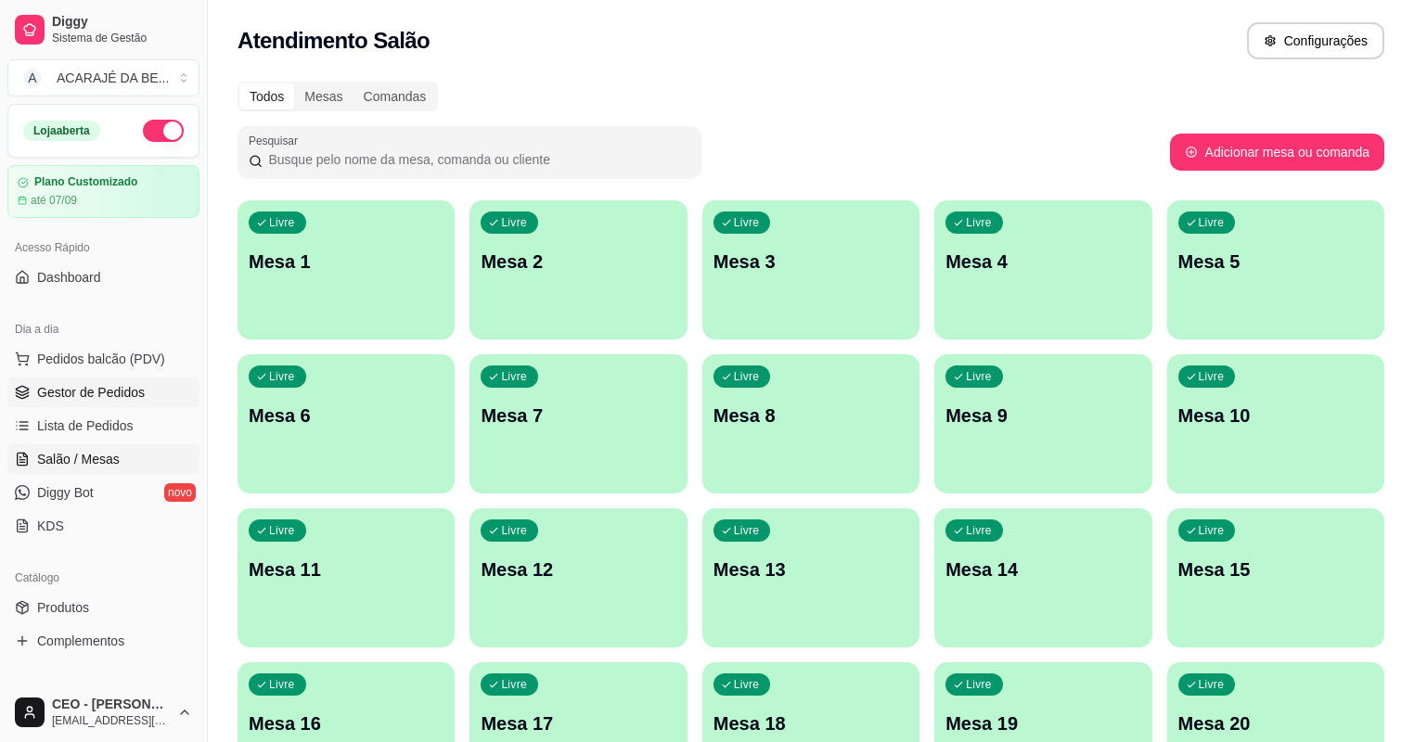
click at [116, 395] on span "Gestor de Pedidos" at bounding box center [91, 392] width 108 height 19
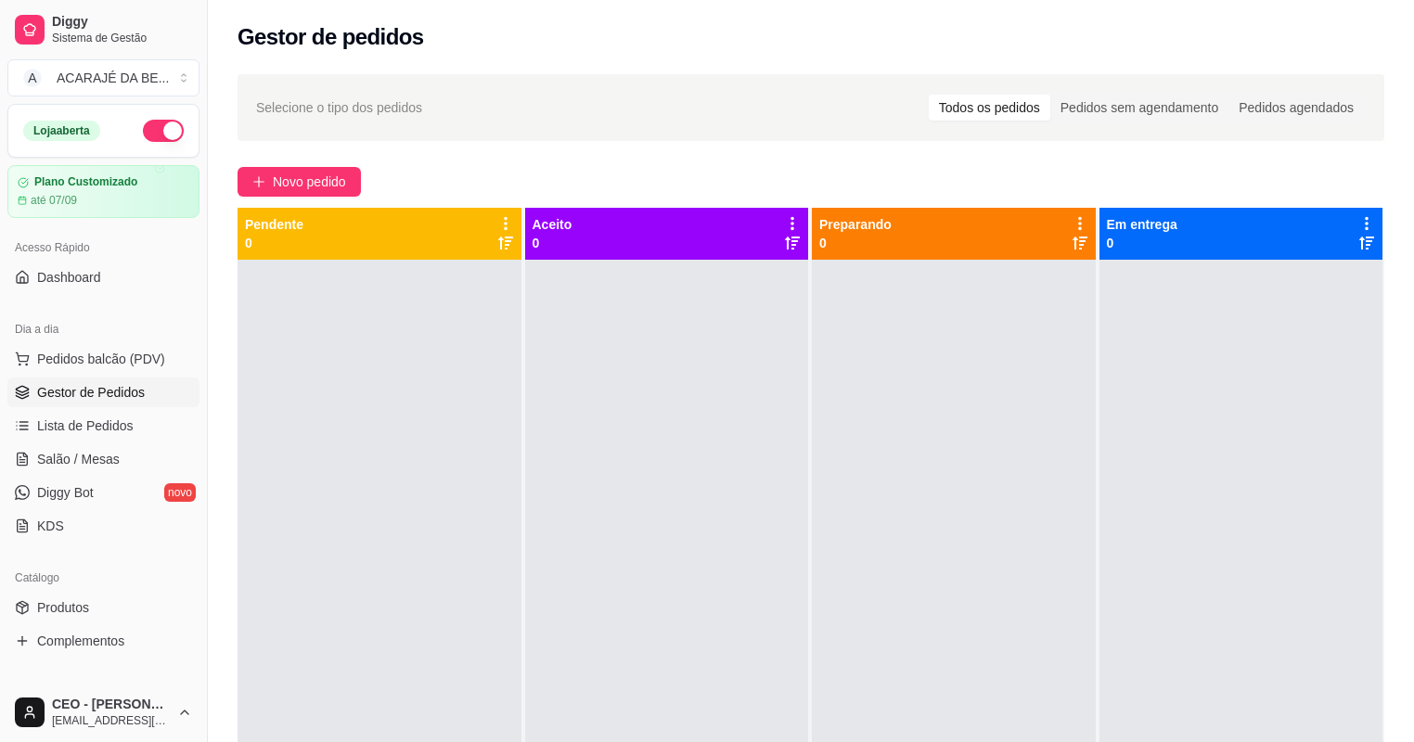
click at [385, 173] on div "Novo pedido" at bounding box center [811, 182] width 1147 height 30
click at [392, 172] on div "Novo pedido" at bounding box center [811, 182] width 1147 height 30
drag, startPoint x: 392, startPoint y: 172, endPoint x: 522, endPoint y: 180, distance: 131.1
click at [522, 180] on div "Novo pedido" at bounding box center [811, 182] width 1147 height 30
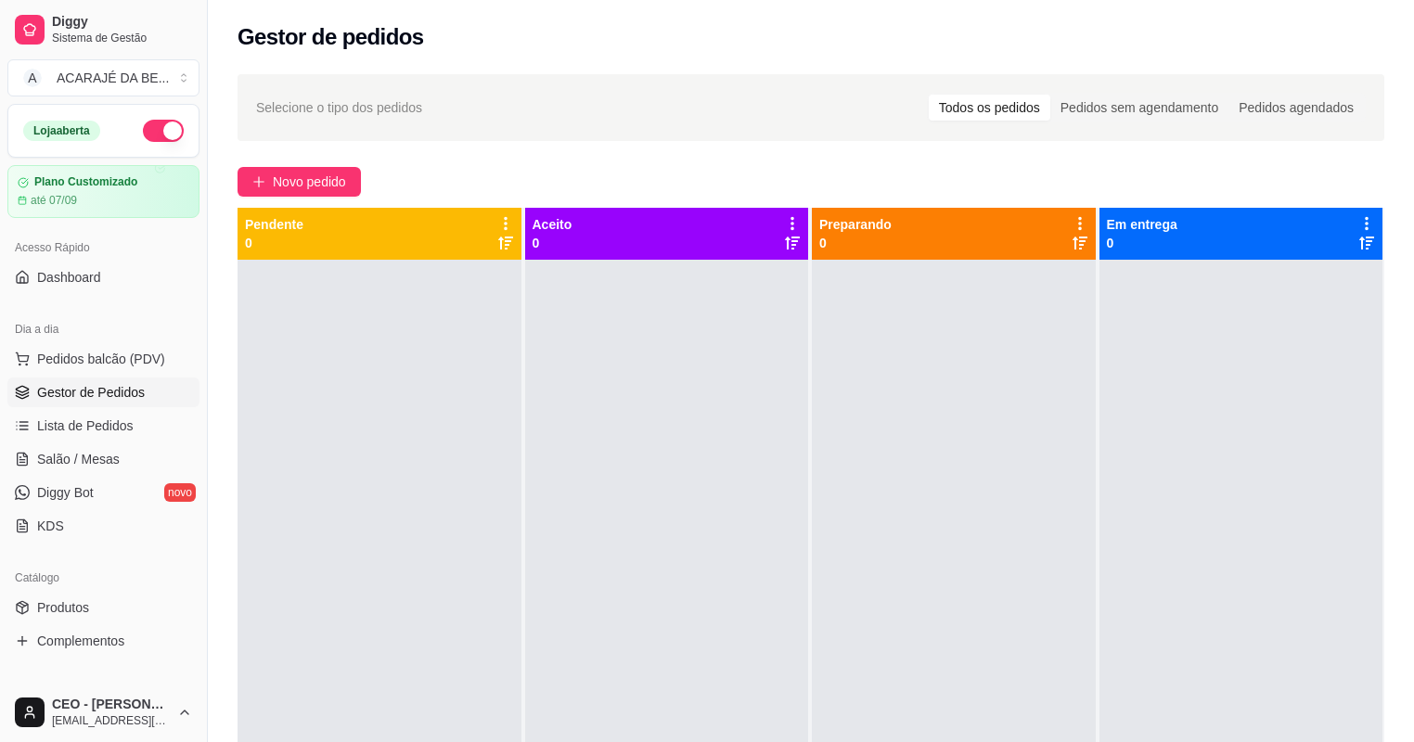
click at [466, 299] on div at bounding box center [380, 631] width 284 height 742
click at [459, 304] on div at bounding box center [380, 631] width 284 height 742
click at [436, 401] on div at bounding box center [380, 631] width 284 height 742
click at [435, 406] on div at bounding box center [380, 631] width 284 height 742
click at [434, 406] on div at bounding box center [380, 631] width 284 height 742
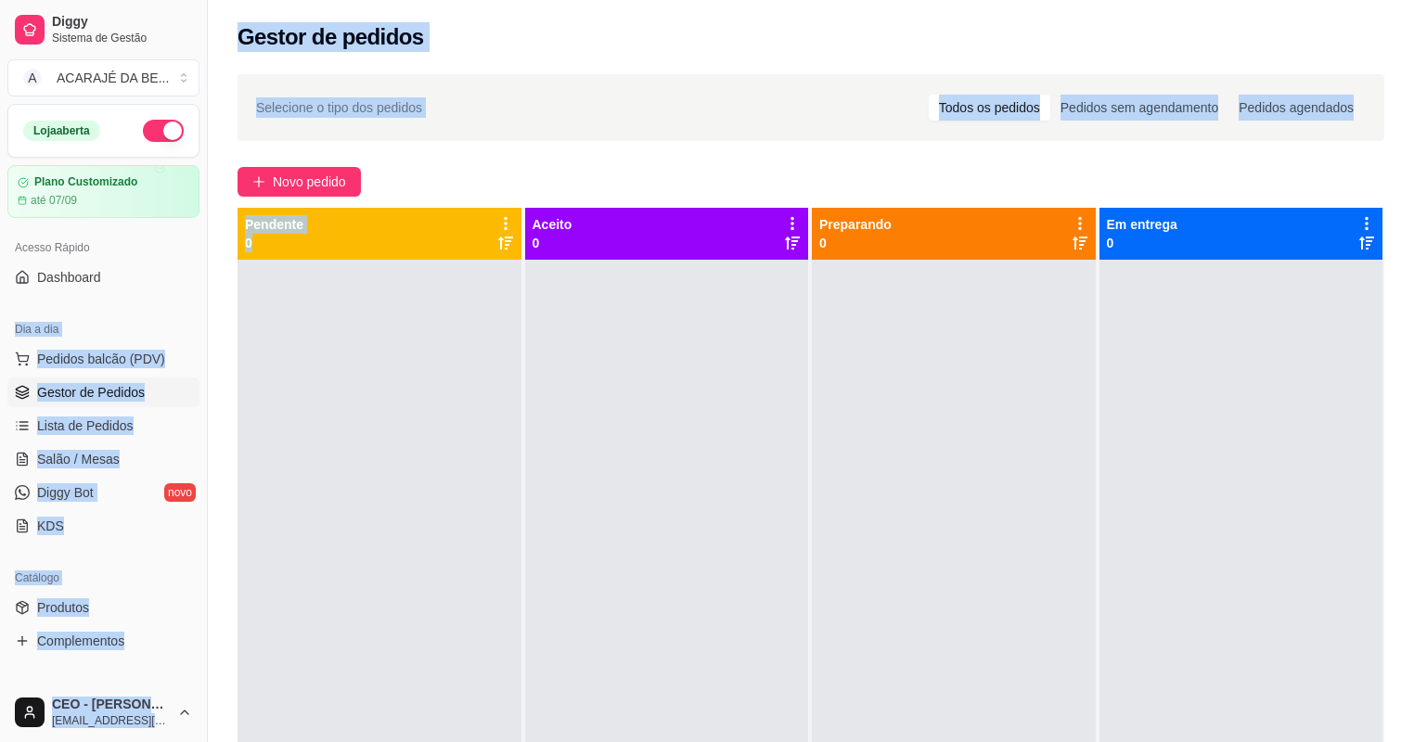
drag, startPoint x: 166, startPoint y: 300, endPoint x: 252, endPoint y: 336, distance: 93.6
click at [252, 336] on div "Diggy Sistema de Gestão A ACARAJÉ DA BE ... Loja aberta Plano Customizado até 0…" at bounding box center [707, 512] width 1414 height 1025
drag, startPoint x: 252, startPoint y: 336, endPoint x: 344, endPoint y: 390, distance: 106.5
click at [343, 390] on div at bounding box center [380, 631] width 284 height 742
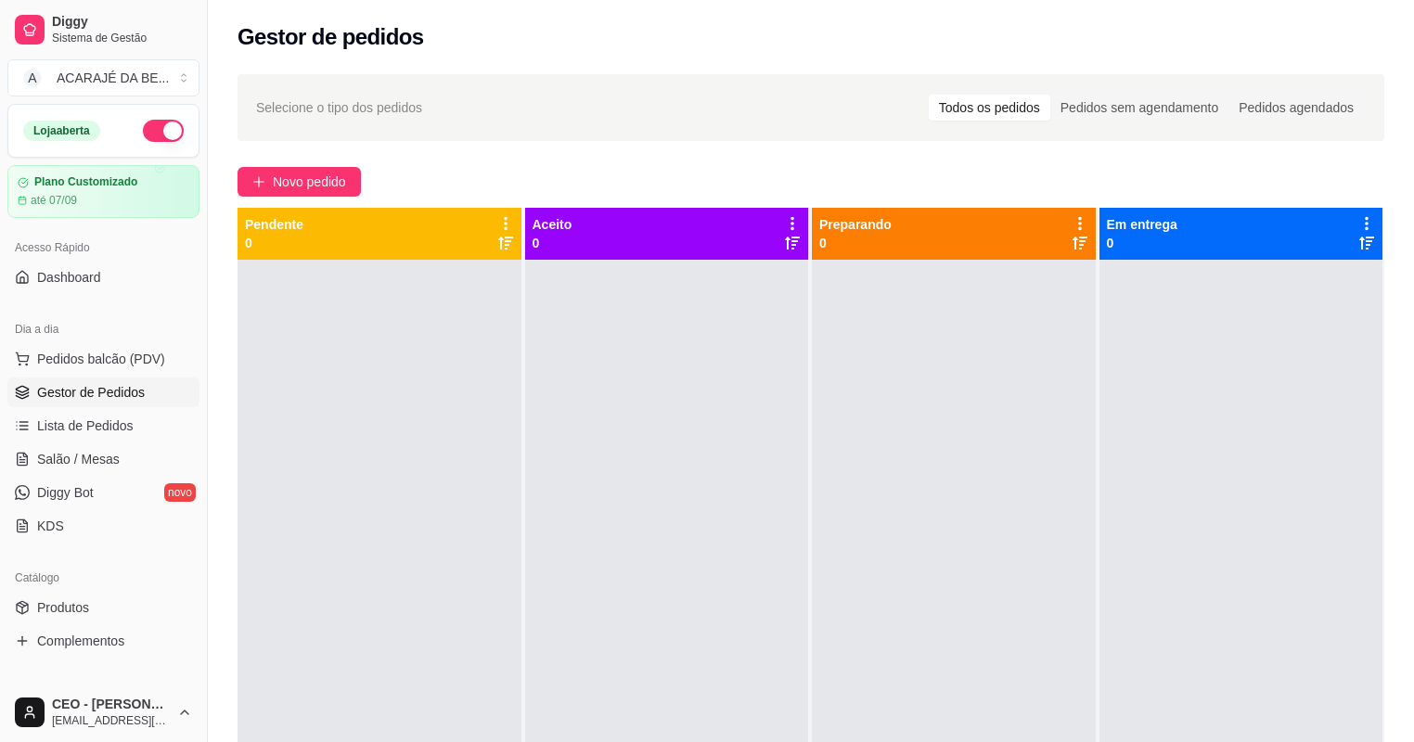
click at [405, 420] on div at bounding box center [380, 631] width 284 height 742
click at [418, 409] on div at bounding box center [380, 631] width 284 height 742
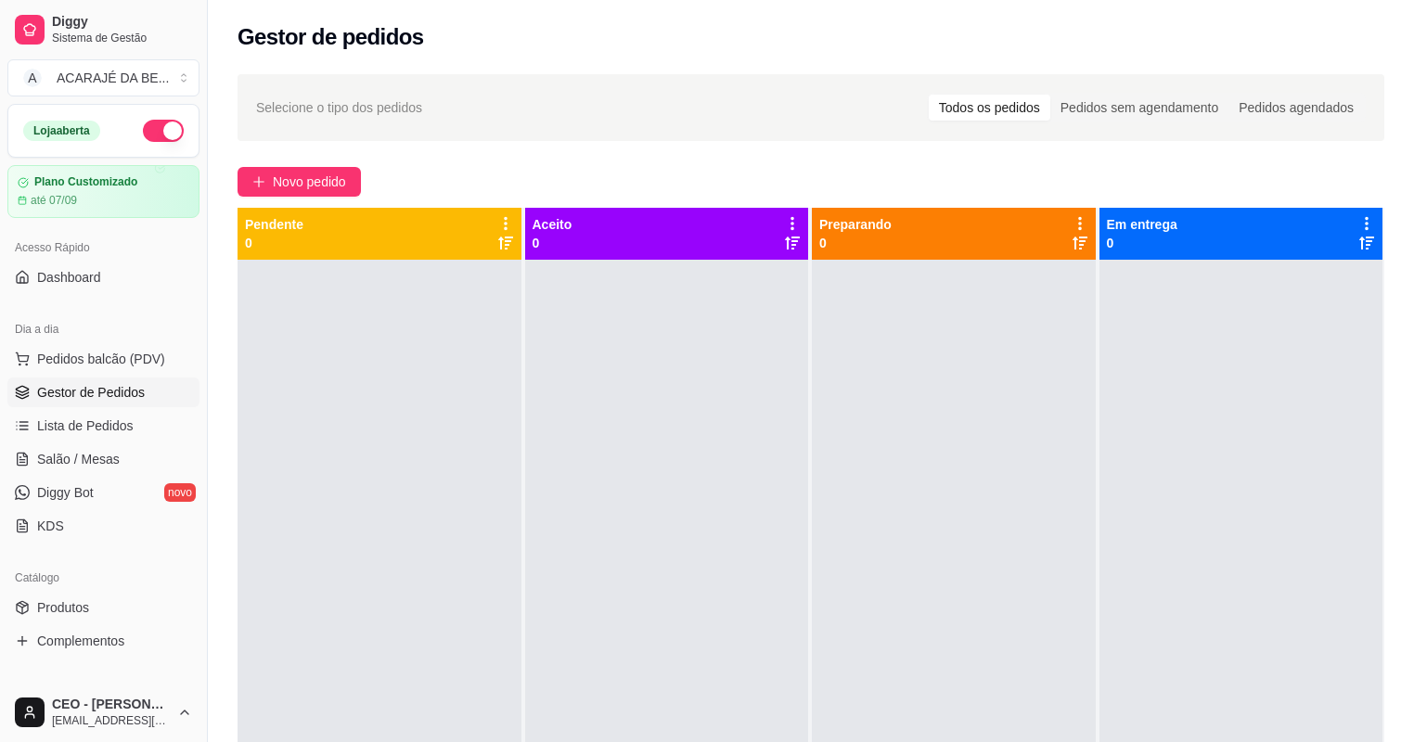
click at [418, 409] on div at bounding box center [380, 631] width 284 height 742
click at [405, 417] on div at bounding box center [380, 631] width 284 height 742
drag, startPoint x: 680, startPoint y: 418, endPoint x: 519, endPoint y: 389, distance: 164.1
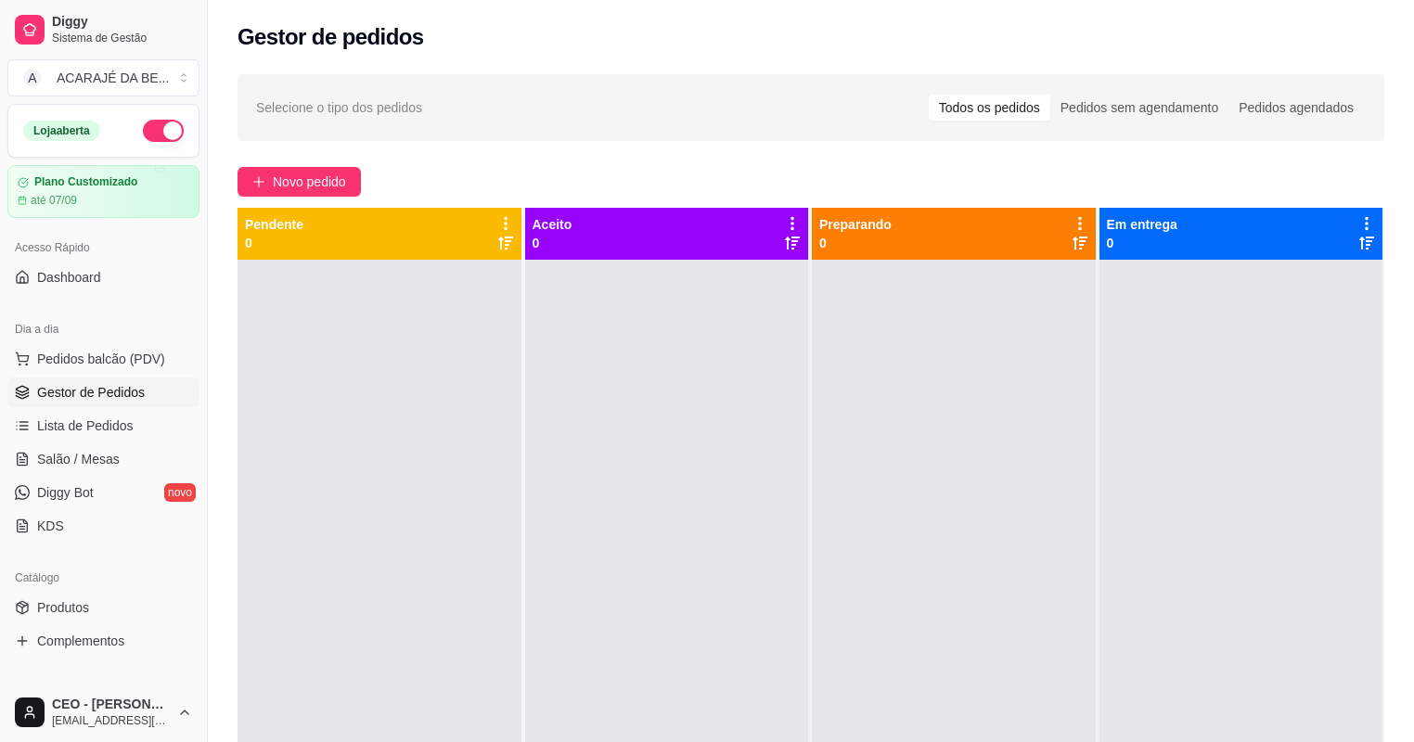
click at [519, 389] on div "Pendente 0" at bounding box center [381, 605] width 286 height 794
click at [466, 378] on div at bounding box center [380, 631] width 284 height 742
click at [464, 377] on div at bounding box center [380, 631] width 284 height 742
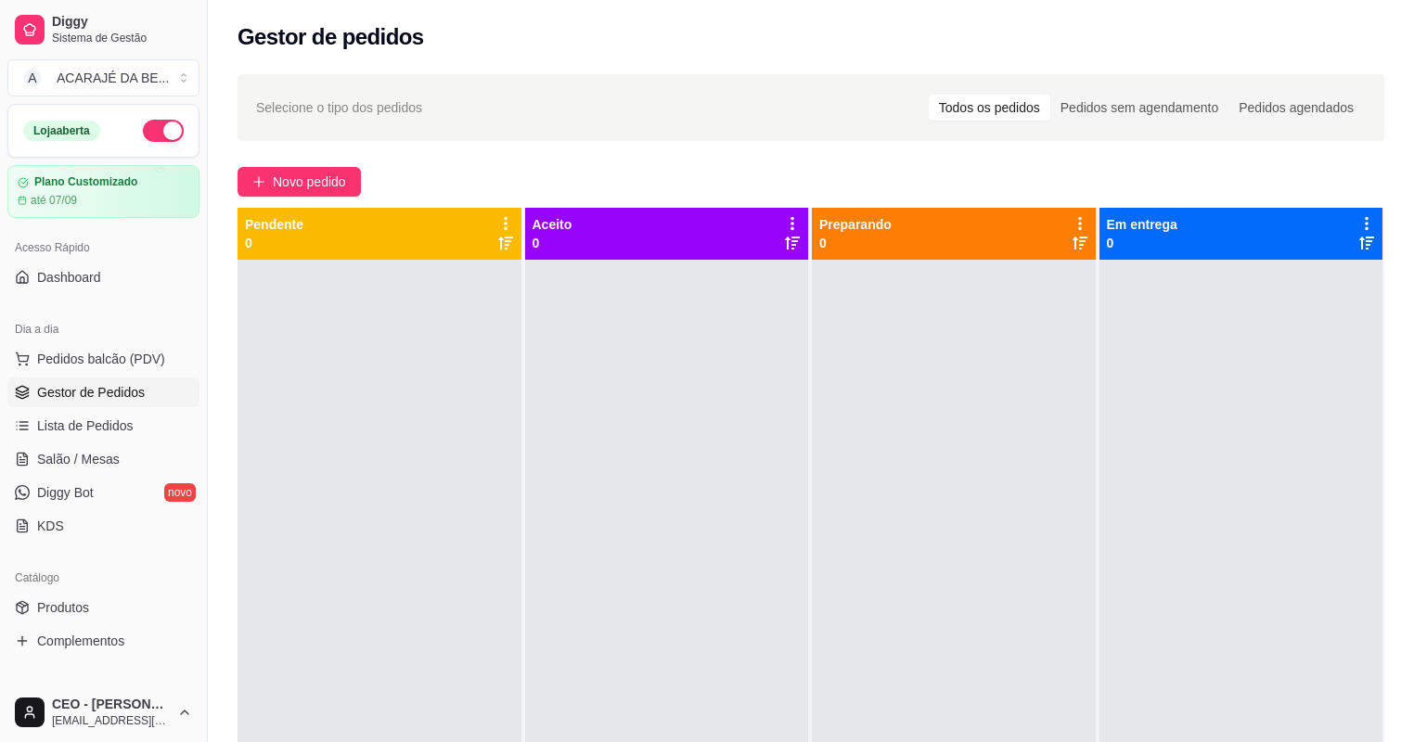
drag, startPoint x: 464, startPoint y: 377, endPoint x: 436, endPoint y: 376, distance: 27.8
click at [464, 377] on div at bounding box center [380, 631] width 284 height 742
click at [415, 382] on div at bounding box center [380, 631] width 284 height 742
drag, startPoint x: 610, startPoint y: 357, endPoint x: 556, endPoint y: 352, distance: 54.1
click at [557, 353] on div at bounding box center [667, 631] width 284 height 742
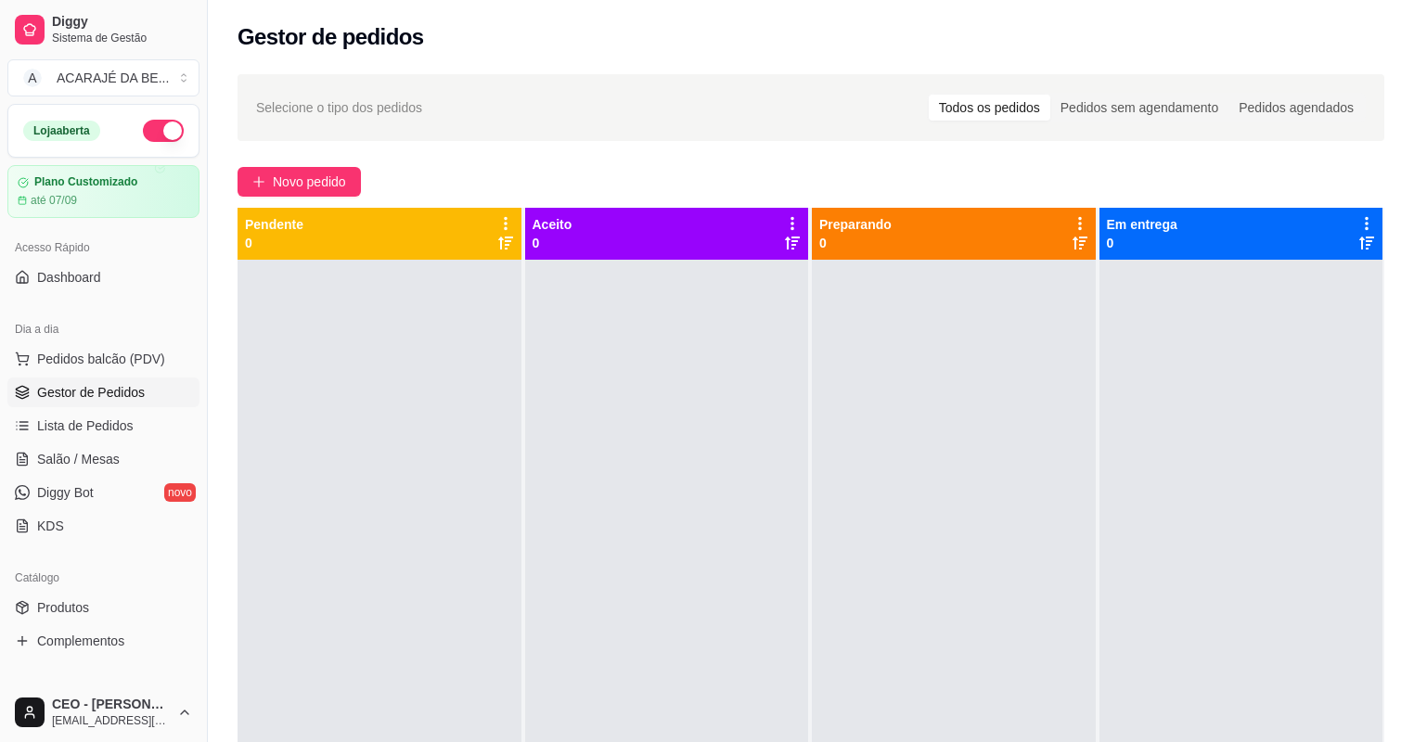
drag, startPoint x: 605, startPoint y: 350, endPoint x: 642, endPoint y: 327, distance: 43.8
click at [642, 327] on div at bounding box center [667, 631] width 284 height 742
drag, startPoint x: 768, startPoint y: 344, endPoint x: 668, endPoint y: 442, distance: 139.8
click at [669, 442] on div at bounding box center [667, 631] width 284 height 742
click at [638, 479] on div at bounding box center [667, 631] width 284 height 742
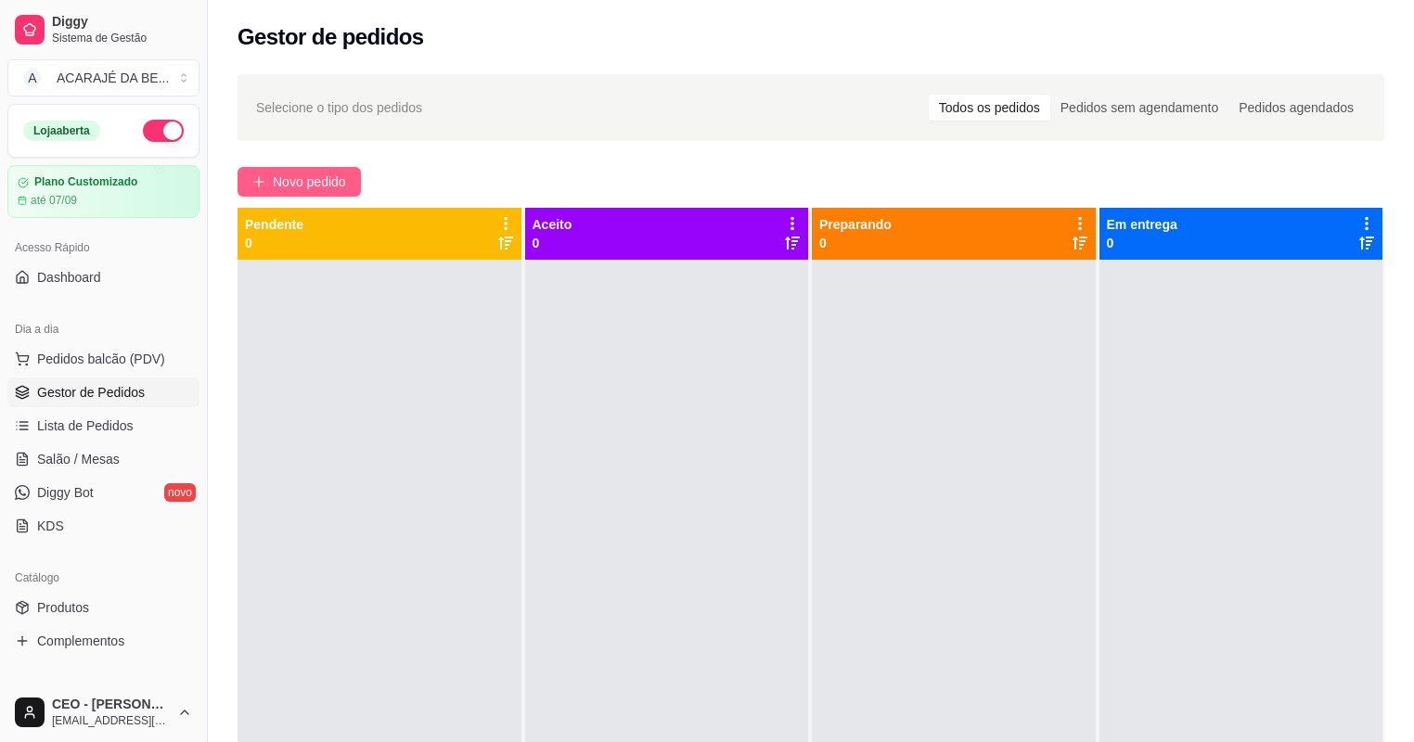
click at [345, 181] on span "Novo pedido" at bounding box center [309, 182] width 73 height 20
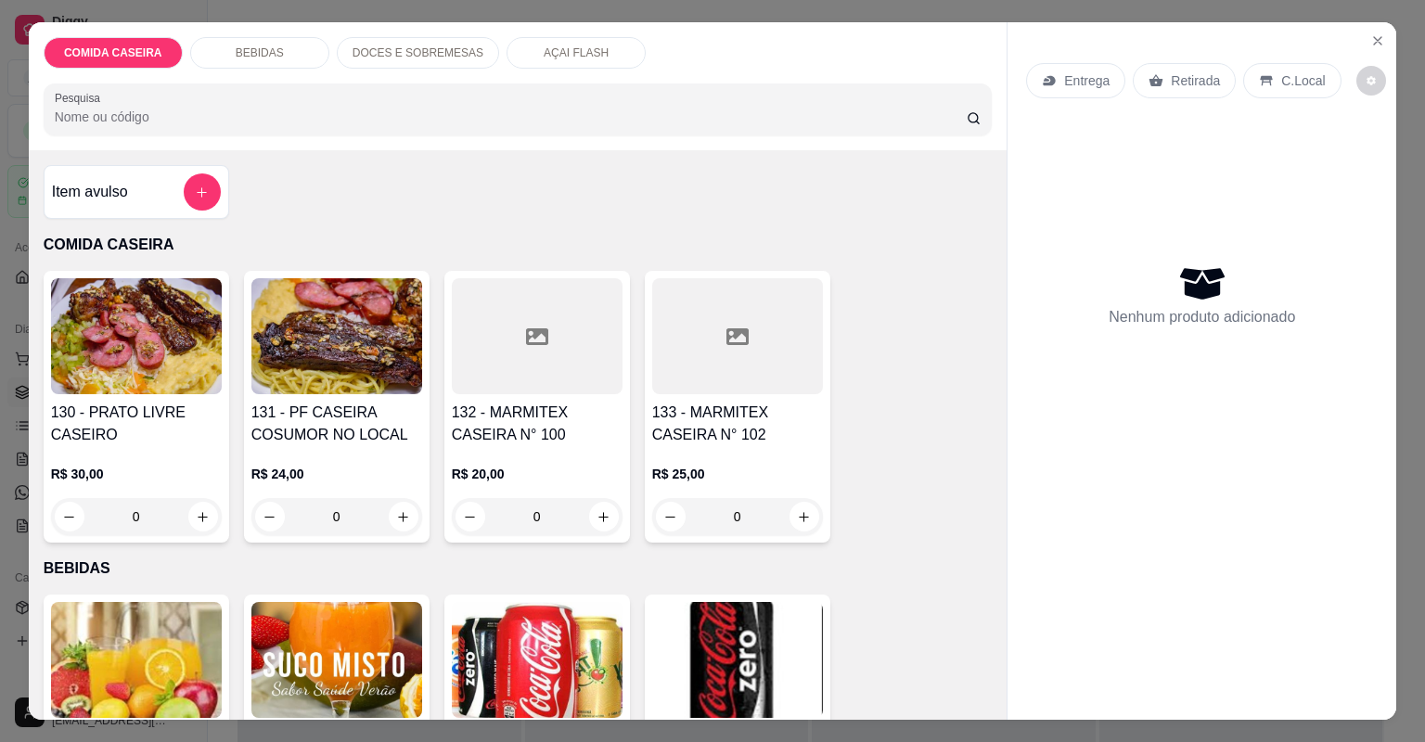
click at [473, 350] on div at bounding box center [537, 336] width 171 height 116
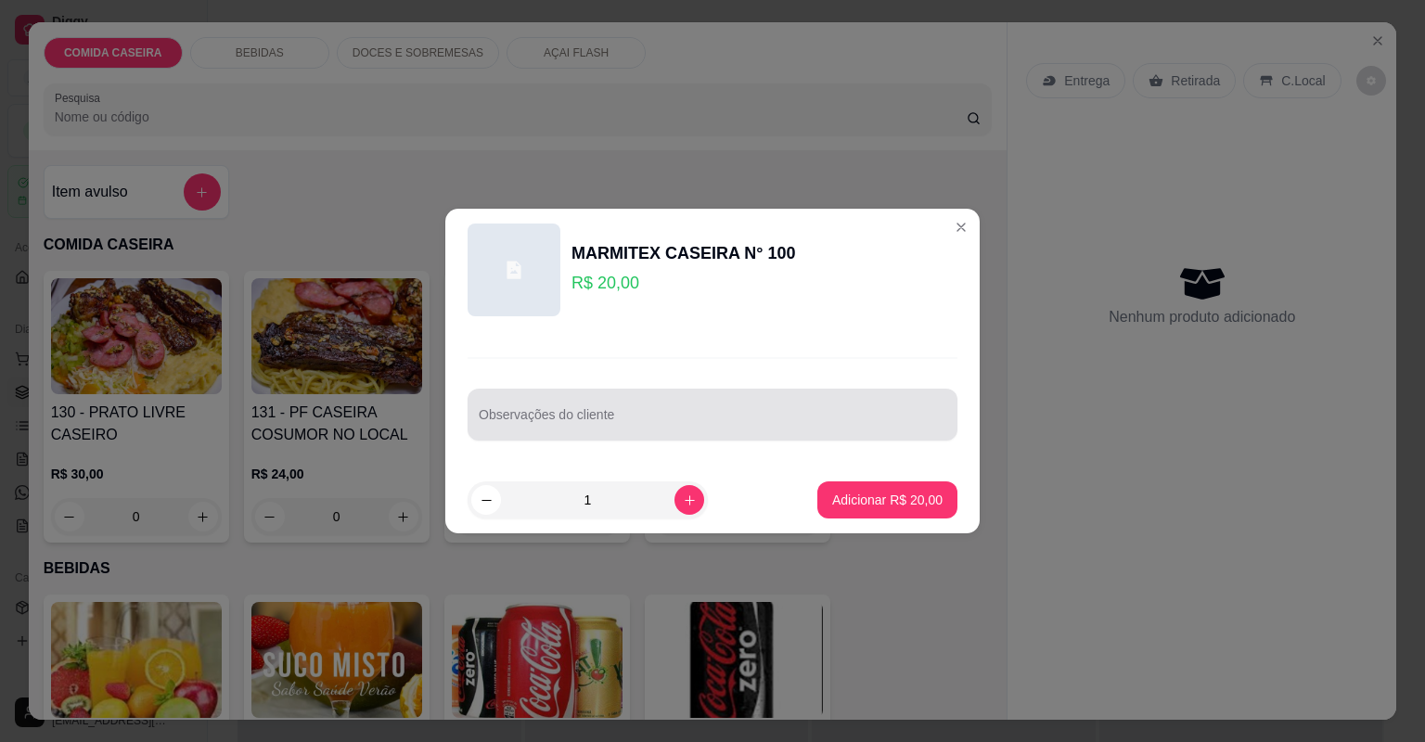
click at [508, 422] on input "Observações do cliente" at bounding box center [713, 422] width 468 height 19
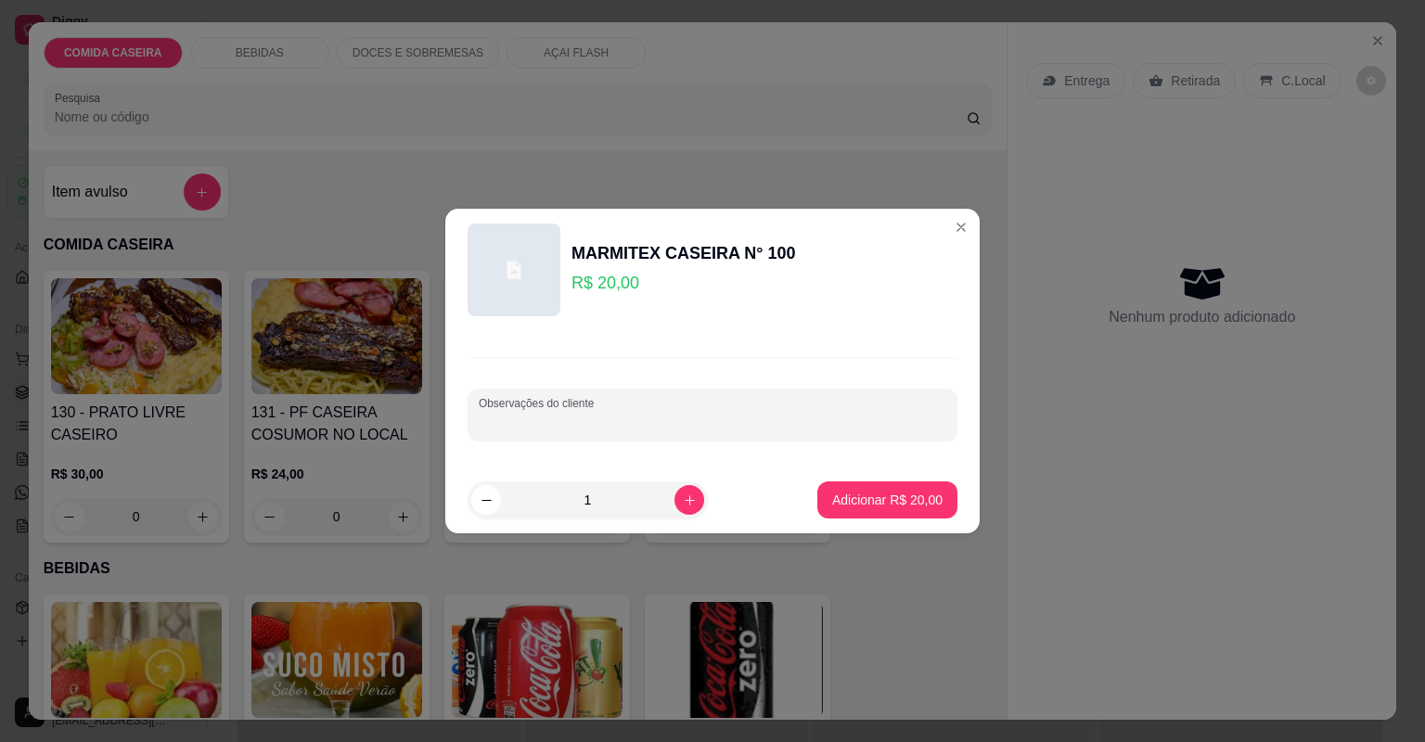
paste input "Banana frita, alface com tomate , strogonoff, coxinha da asa , um pouquinho de …"
type input "Banana frita, alface com tomate , strogonoff, coxinha da asa , um pouquinho de …"
click at [832, 491] on p "Adicionar R$ 20,00" at bounding box center [887, 500] width 110 height 19
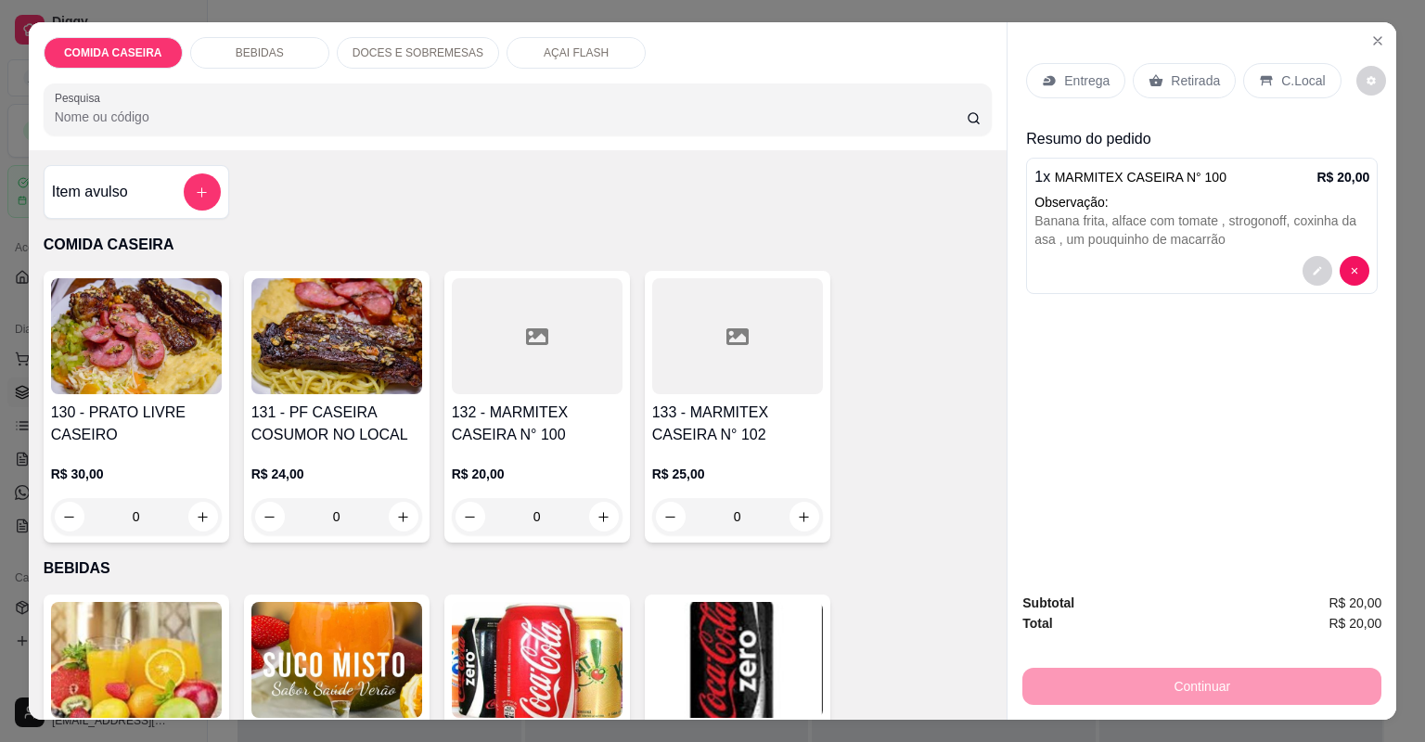
click at [1079, 85] on p "Entrega" at bounding box center [1086, 80] width 45 height 19
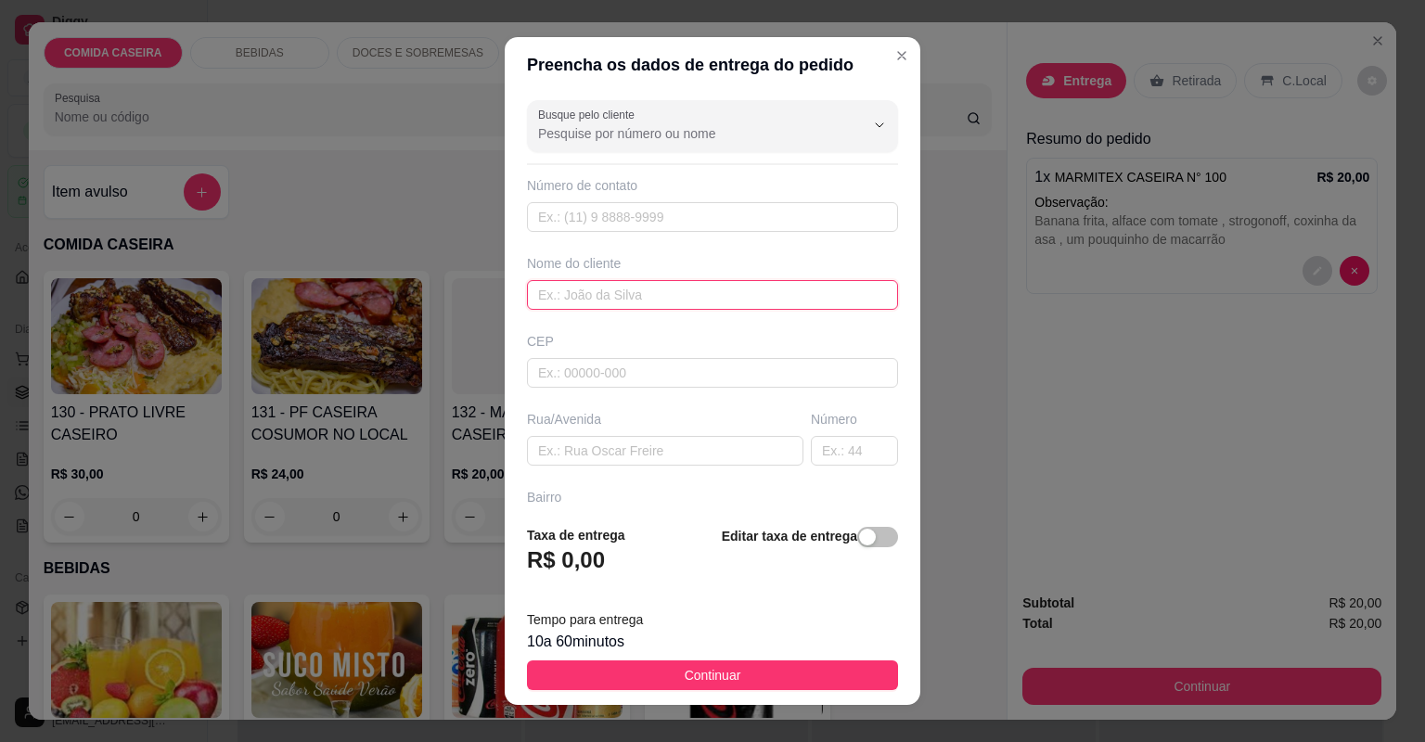
click at [623, 293] on input "text" at bounding box center [712, 295] width 371 height 30
type input "GERMANO"
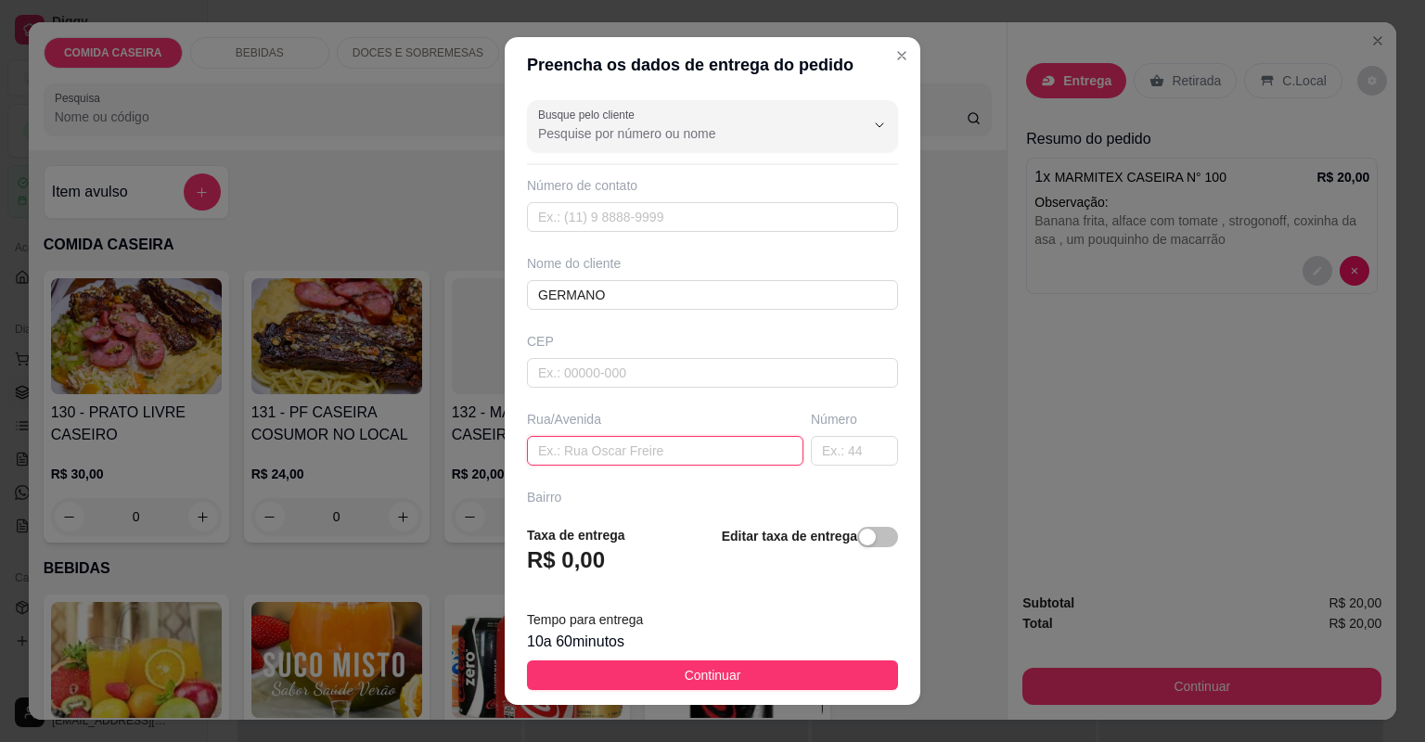
click at [613, 453] on input "text" at bounding box center [665, 451] width 276 height 30
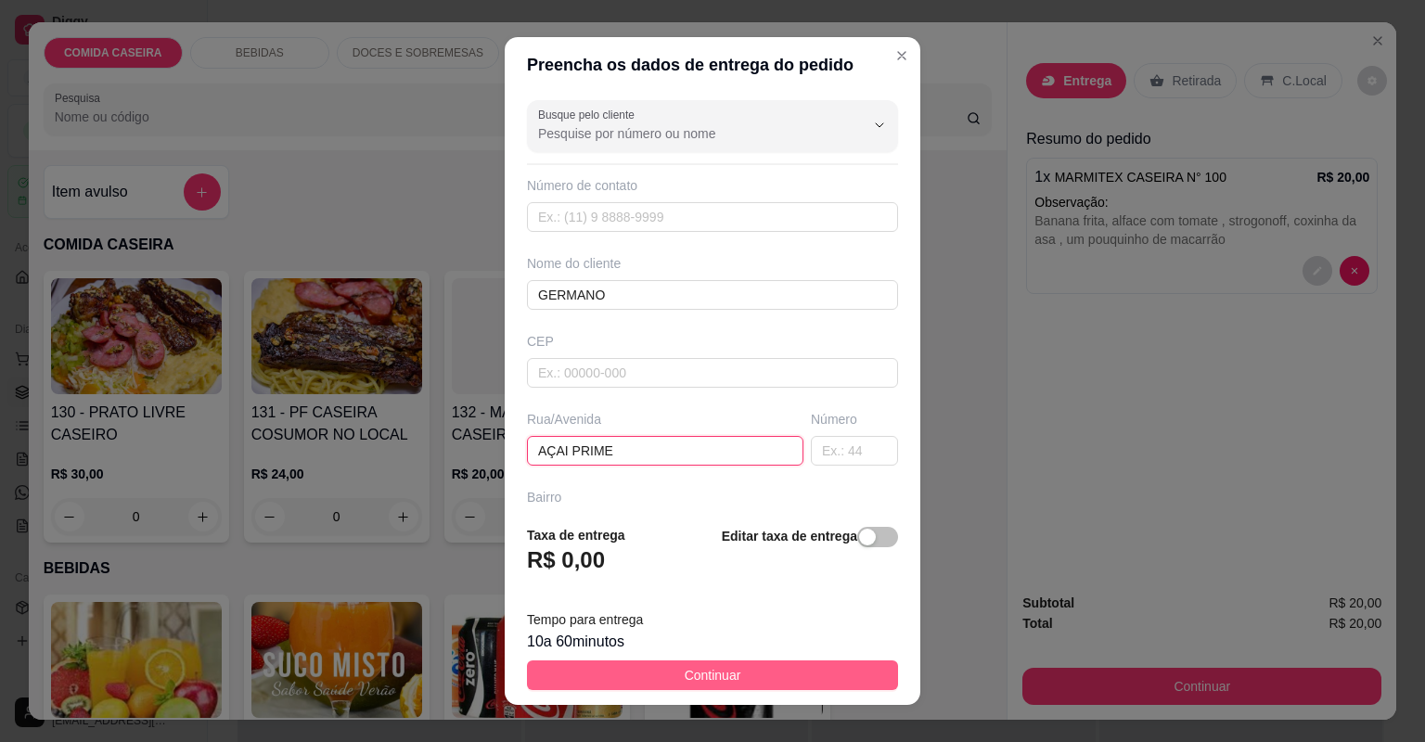
type input "AÇAI PRIME"
click at [729, 665] on button "Continuar" at bounding box center [712, 676] width 371 height 30
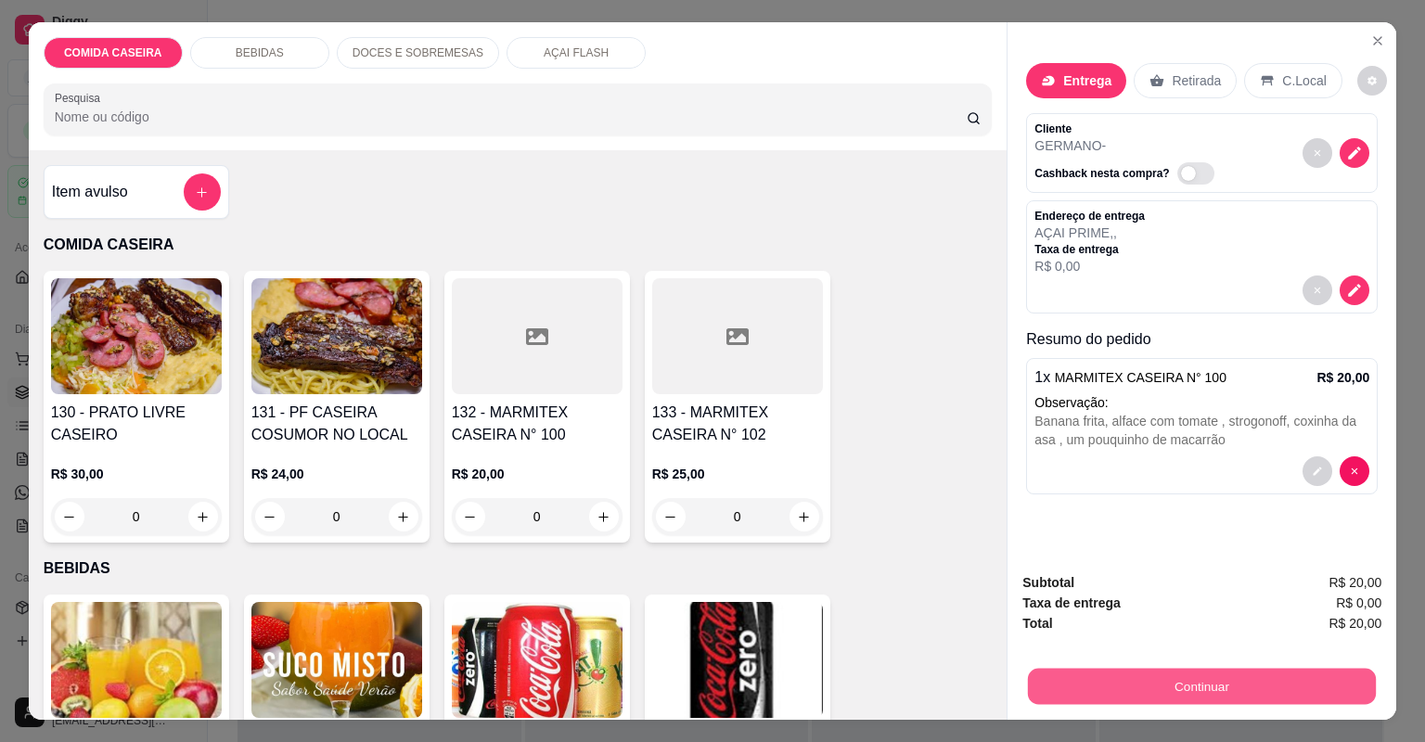
click at [1052, 679] on button "Continuar" at bounding box center [1202, 687] width 348 height 36
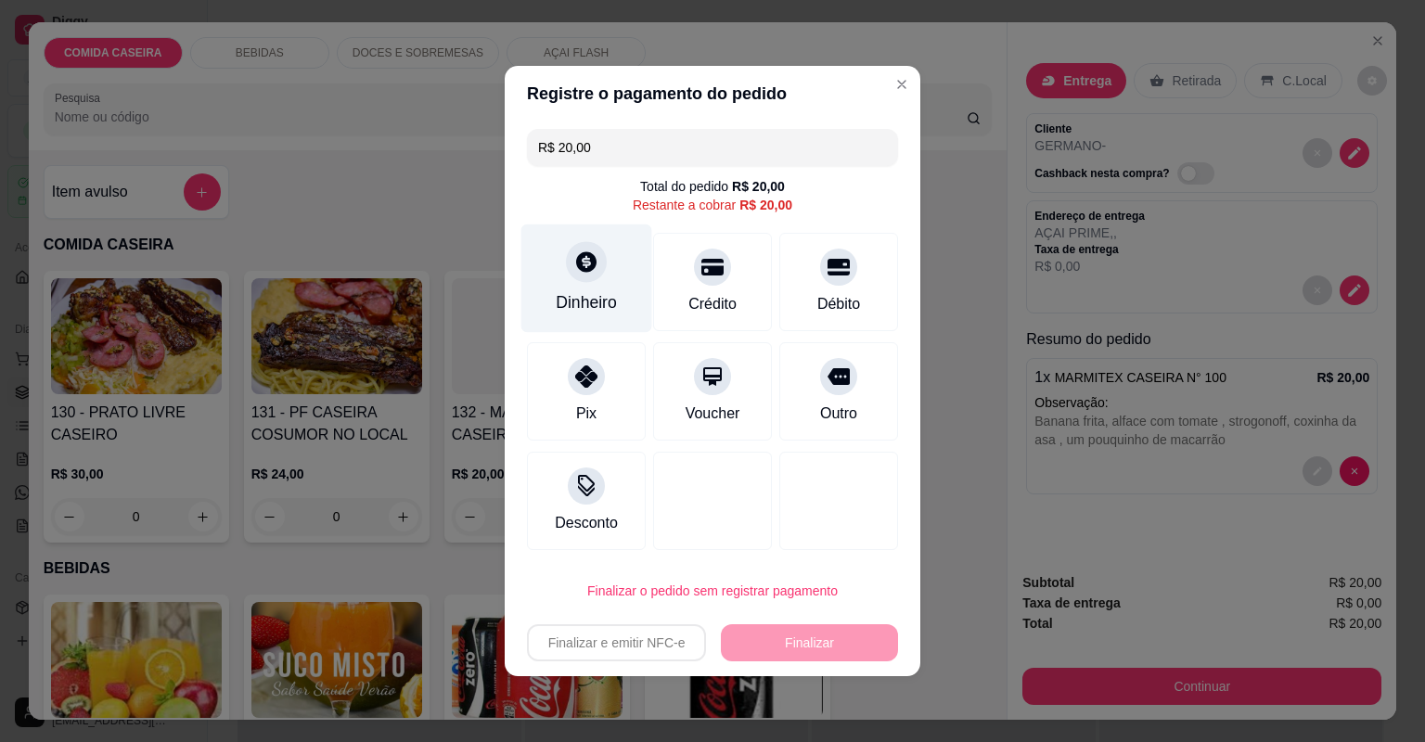
click at [608, 289] on div "Dinheiro" at bounding box center [586, 279] width 131 height 109
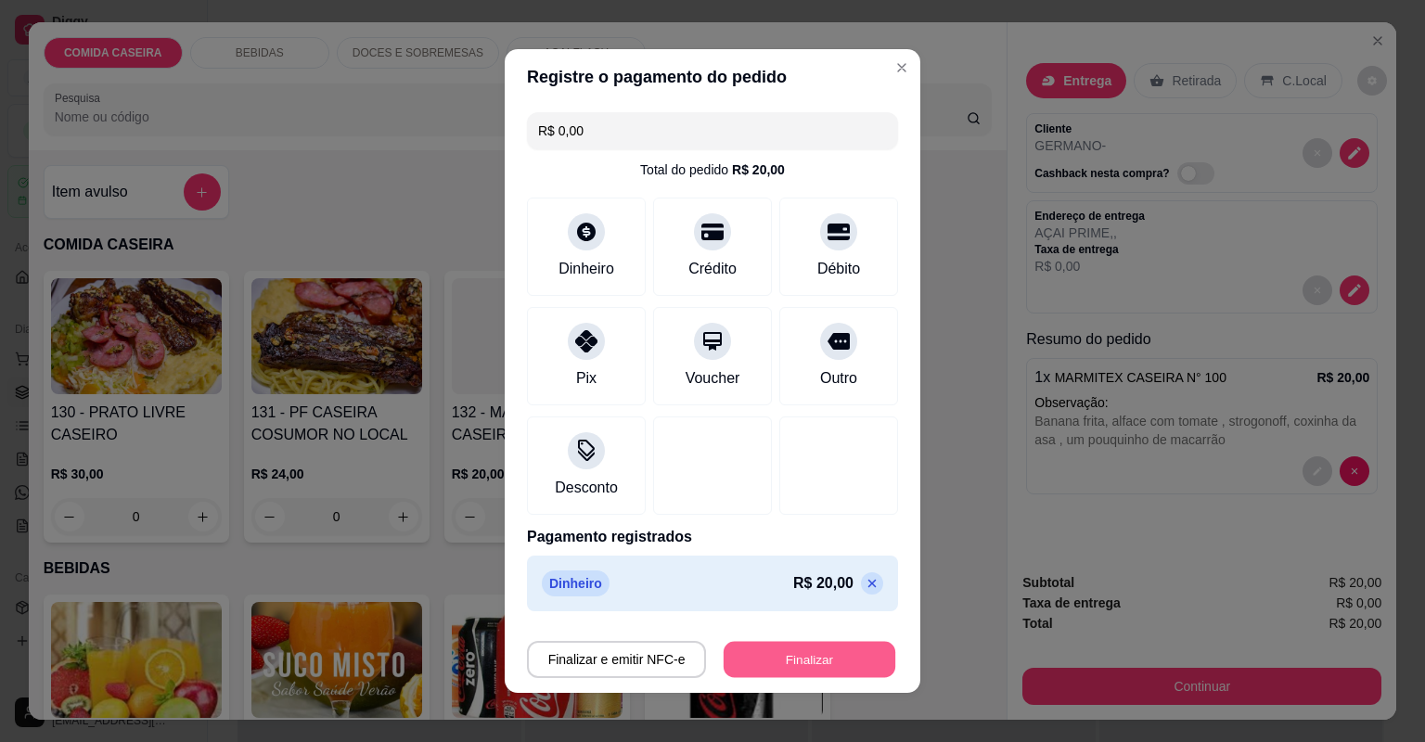
click at [813, 660] on button "Finalizar" at bounding box center [810, 660] width 172 height 36
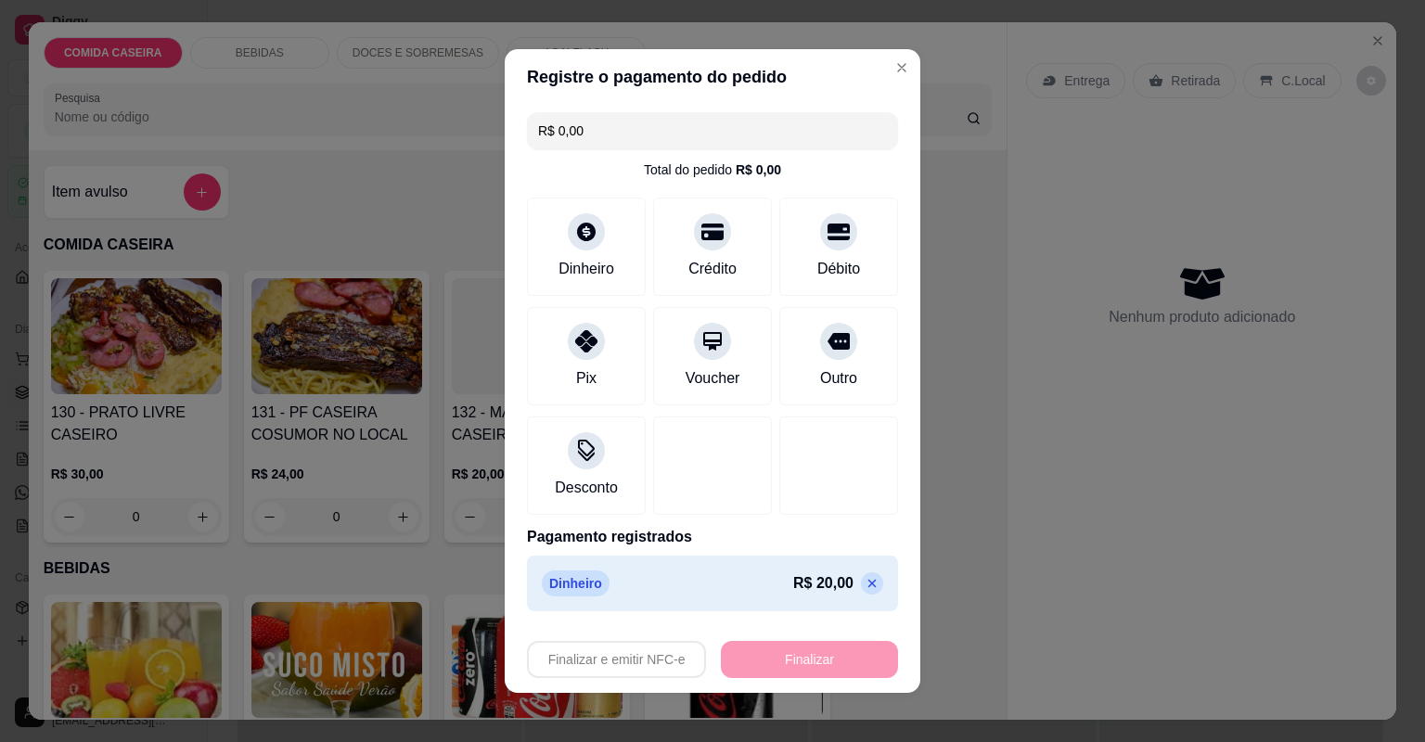
type input "-R$ 20,00"
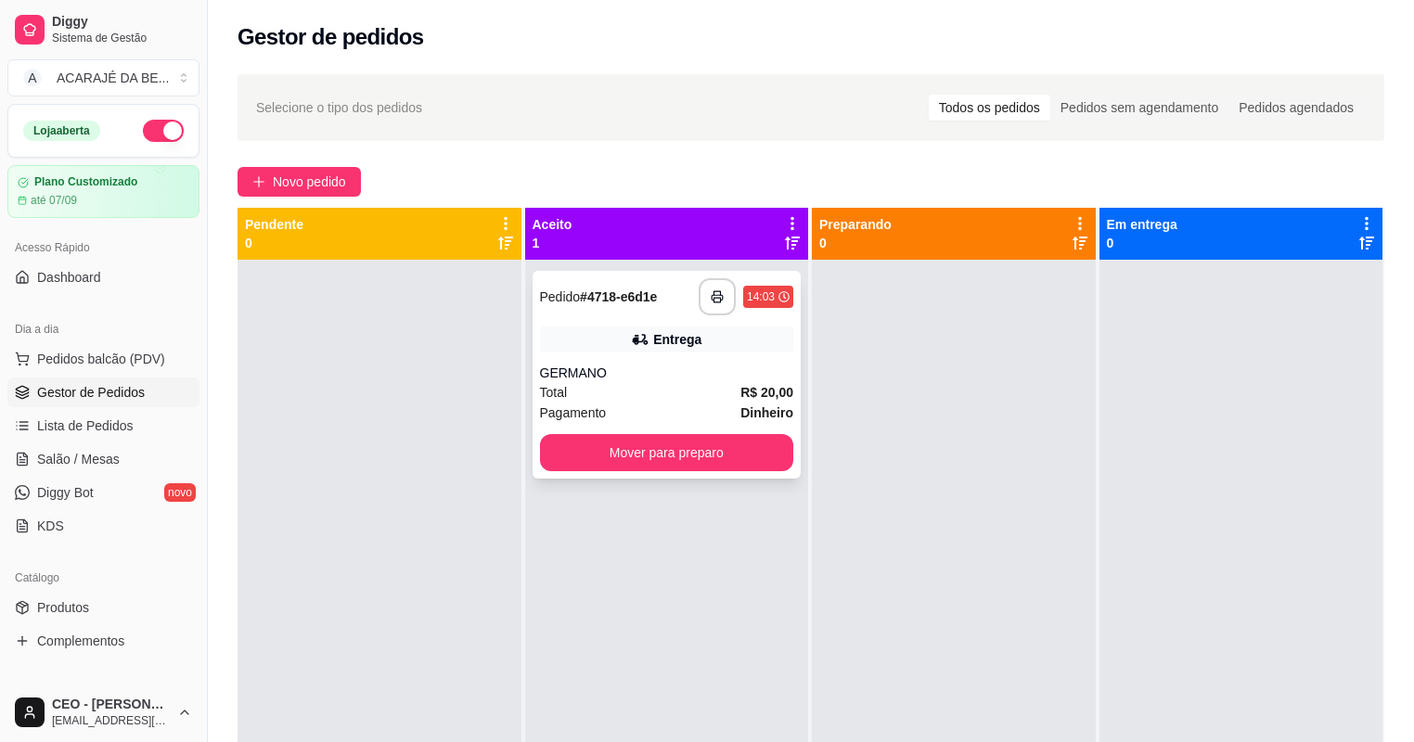
click at [685, 338] on div "Entrega" at bounding box center [677, 339] width 48 height 19
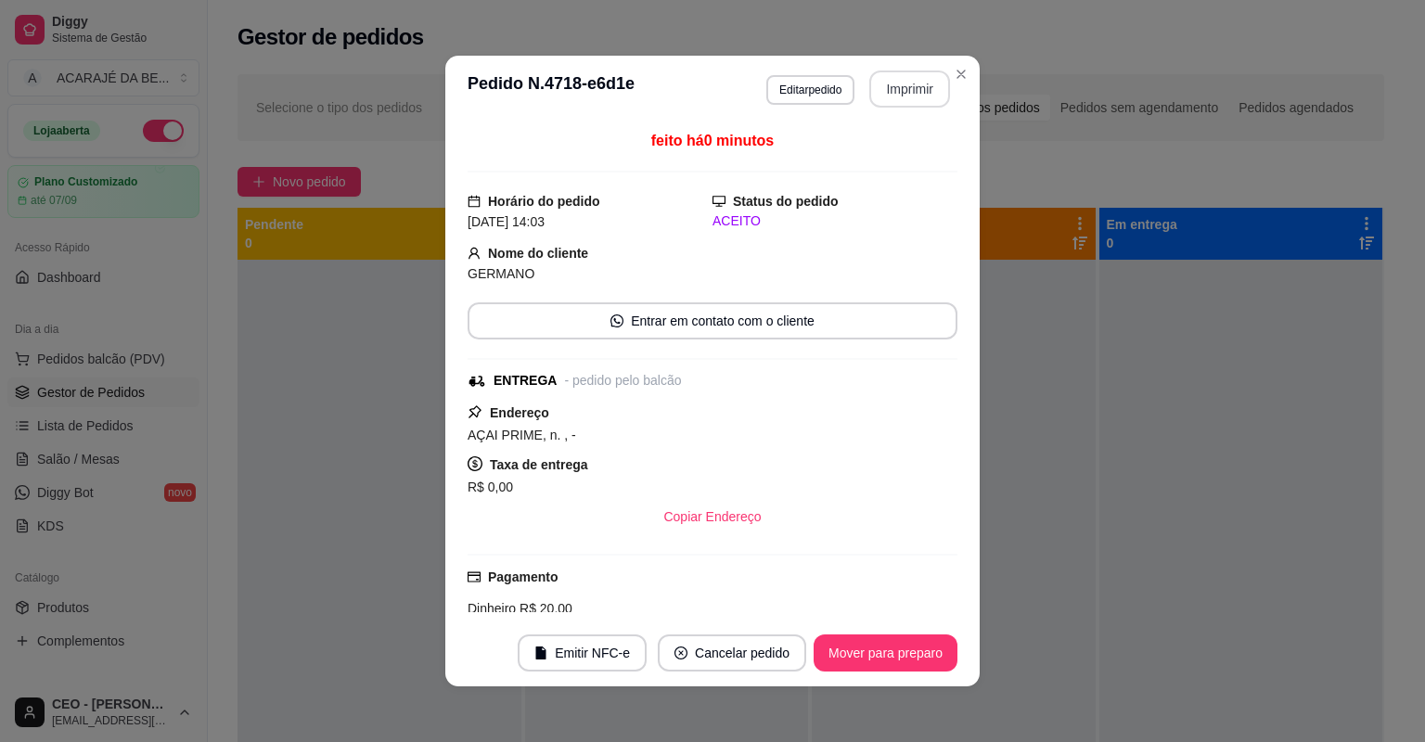
click at [893, 75] on button "Imprimir" at bounding box center [909, 89] width 81 height 37
click at [920, 644] on button "Mover para preparo" at bounding box center [885, 654] width 139 height 36
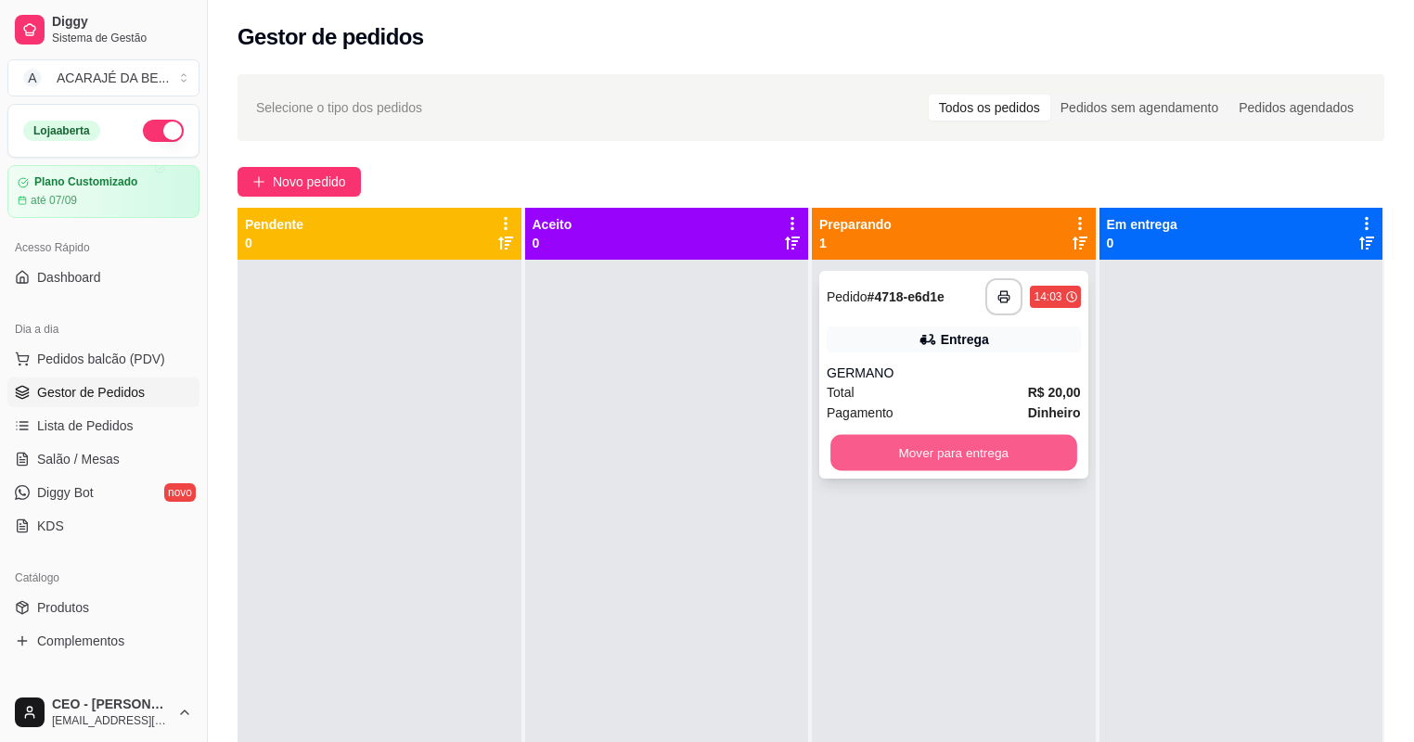
click at [1032, 454] on button "Mover para entrega" at bounding box center [953, 453] width 246 height 36
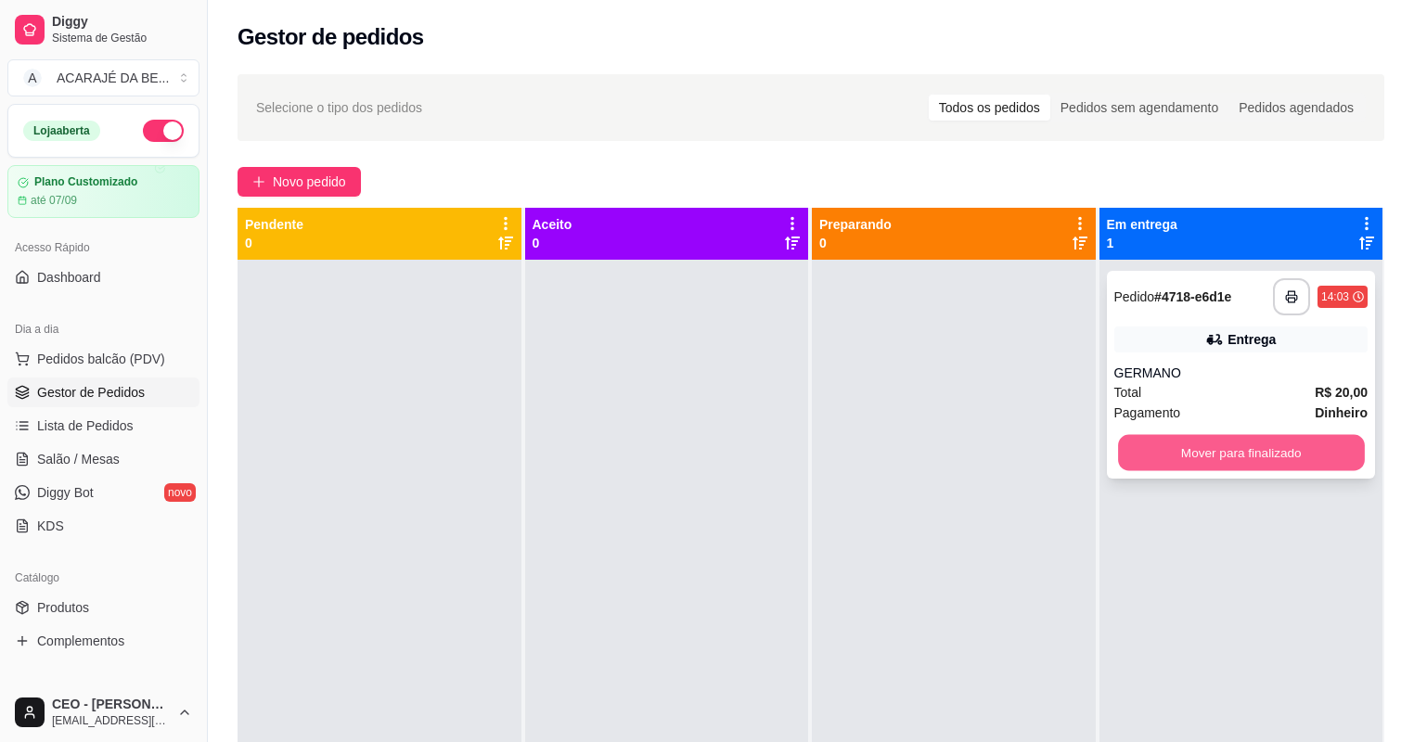
click at [1208, 458] on button "Mover para finalizado" at bounding box center [1241, 453] width 246 height 36
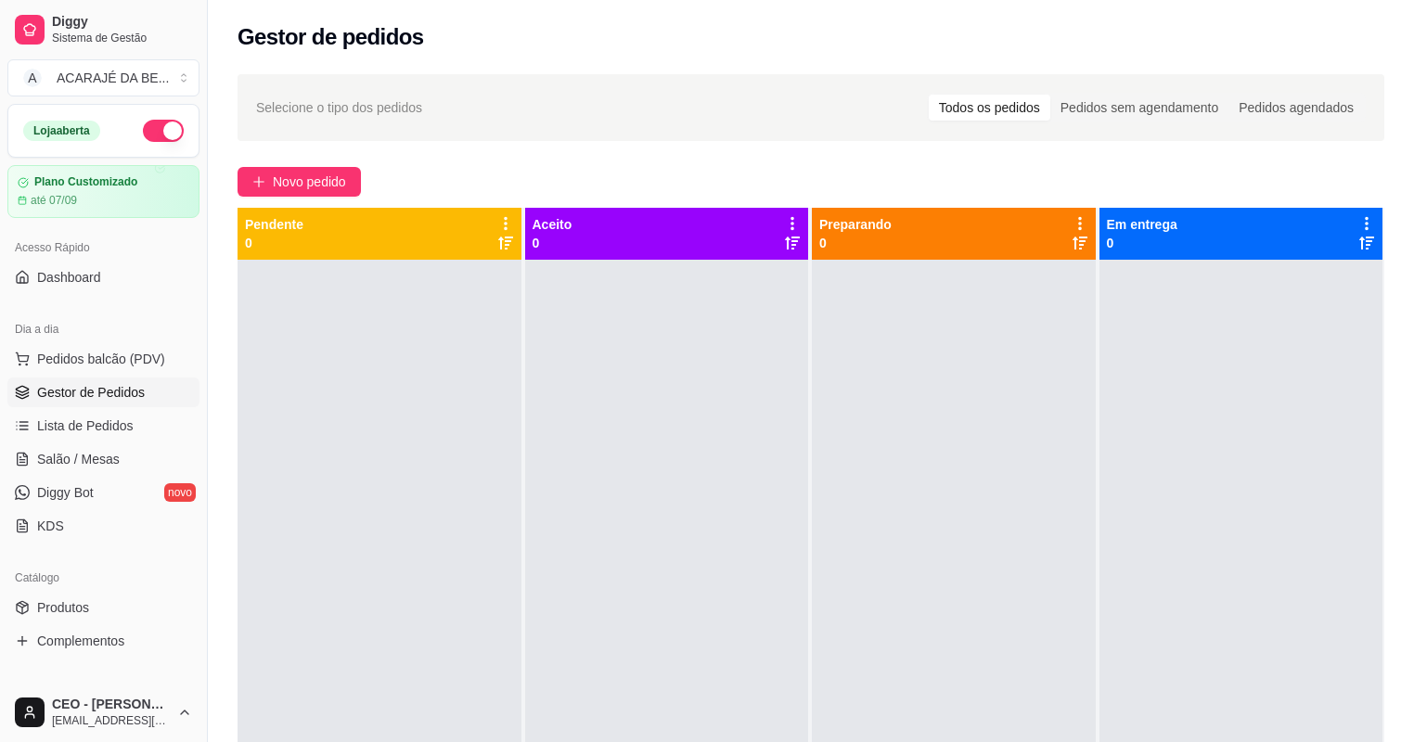
drag, startPoint x: 324, startPoint y: 173, endPoint x: 325, endPoint y: 151, distance: 22.3
click at [325, 160] on div "Selecione o tipo dos pedidos Todos os pedidos Pedidos sem agendamento Pedidos a…" at bounding box center [811, 517] width 1206 height 909
click at [326, 167] on button "Novo pedido" at bounding box center [299, 182] width 123 height 30
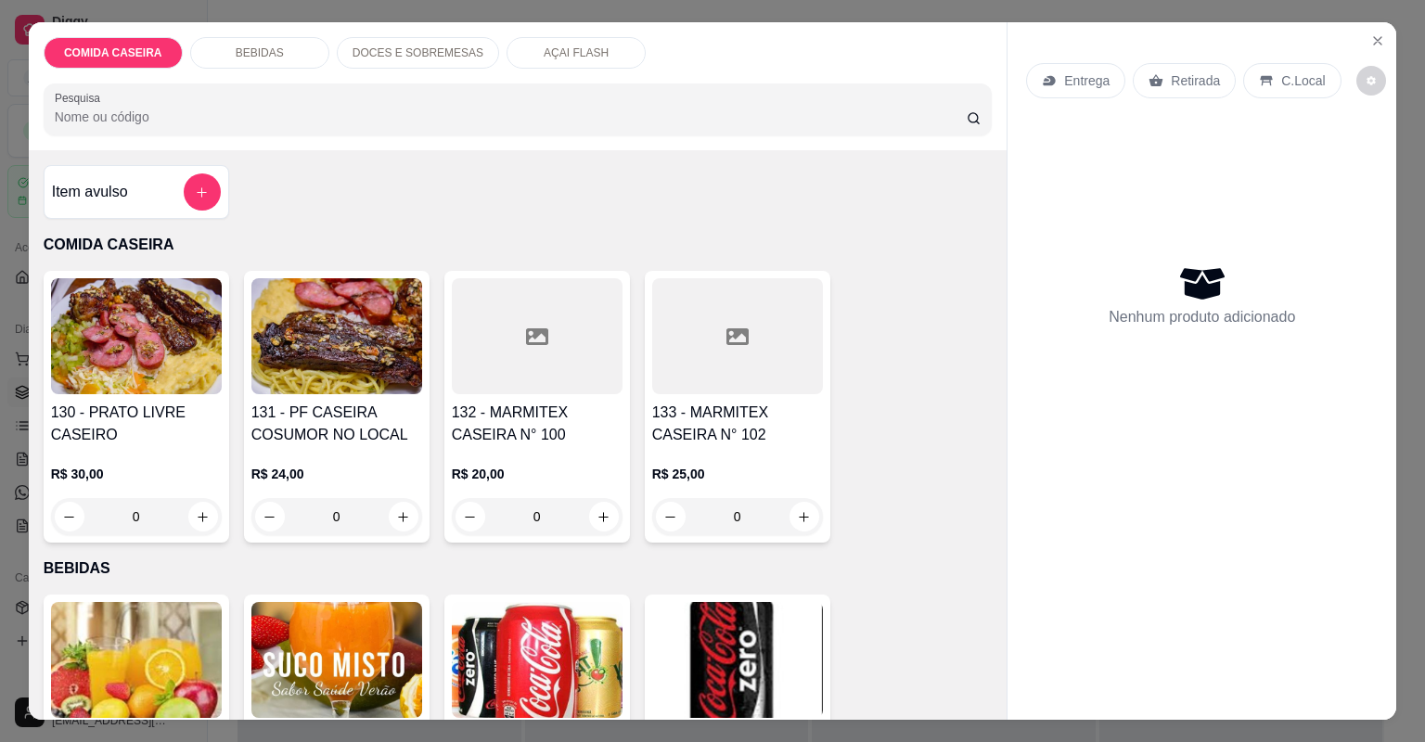
click at [686, 341] on div at bounding box center [737, 336] width 171 height 116
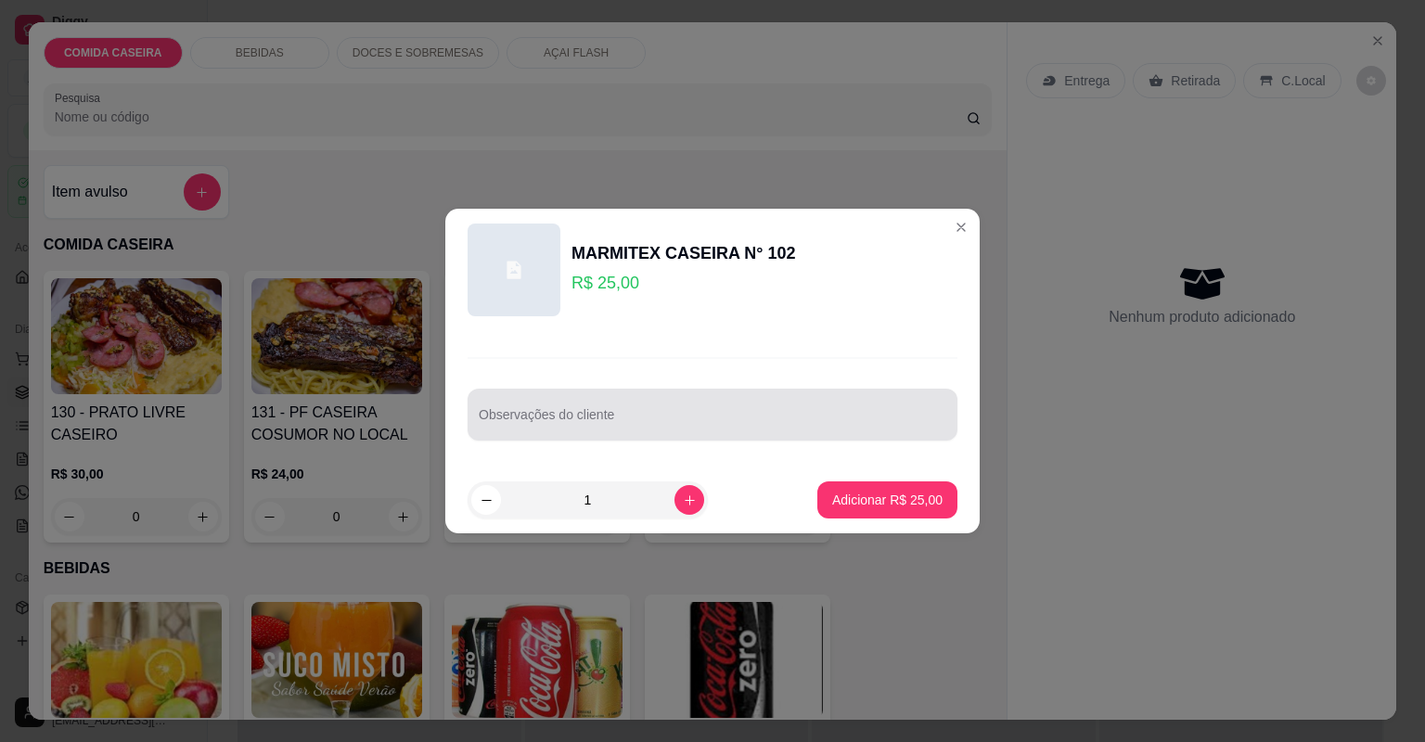
click at [720, 416] on input "Observações do cliente" at bounding box center [713, 422] width 468 height 19
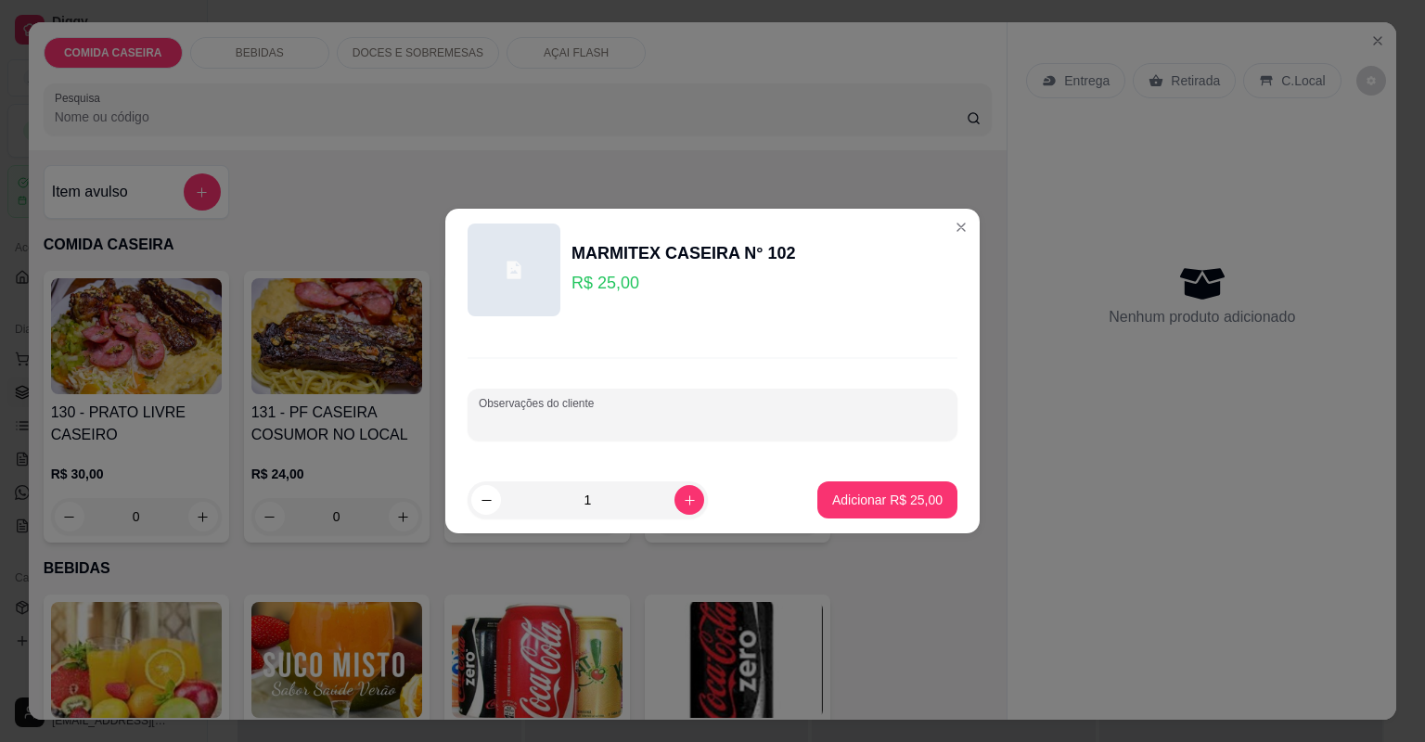
click at [539, 415] on input "Observações do cliente" at bounding box center [713, 422] width 468 height 19
paste input "Banana frita, alface com tomate , strogonoff, coxinha da asa , um pouquinho de …"
click at [933, 418] on div "Observações do cliente Banana frita, alface com tomate , strogonoff, coxinha da…" at bounding box center [713, 415] width 490 height 52
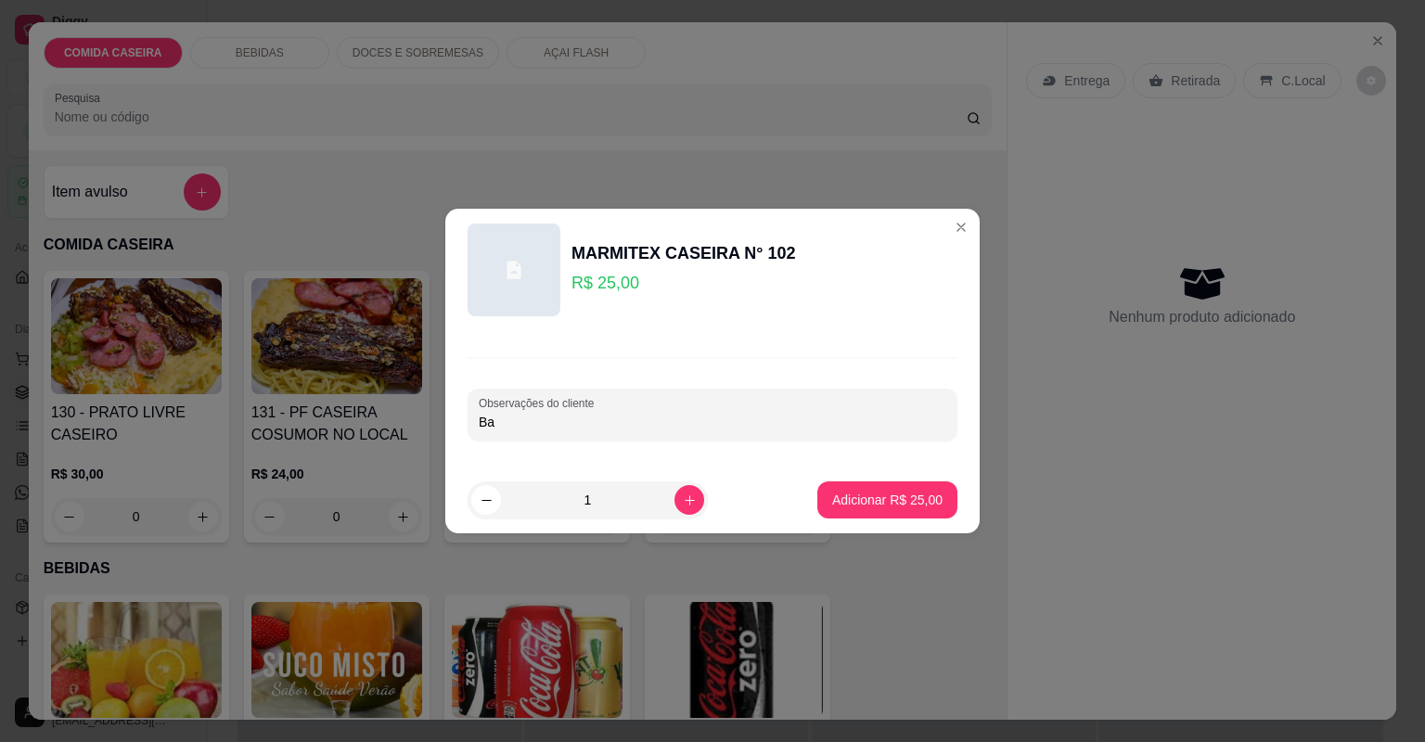
type input "B"
paste input "Feijão Tropeiro Arroz Purê De Batata Churrasco"
type input "Feijão Tropeiro Arroz Purê De Batata Churrasco FAROFA"
click at [849, 482] on button "Adicionar R$ 25,00" at bounding box center [887, 500] width 140 height 37
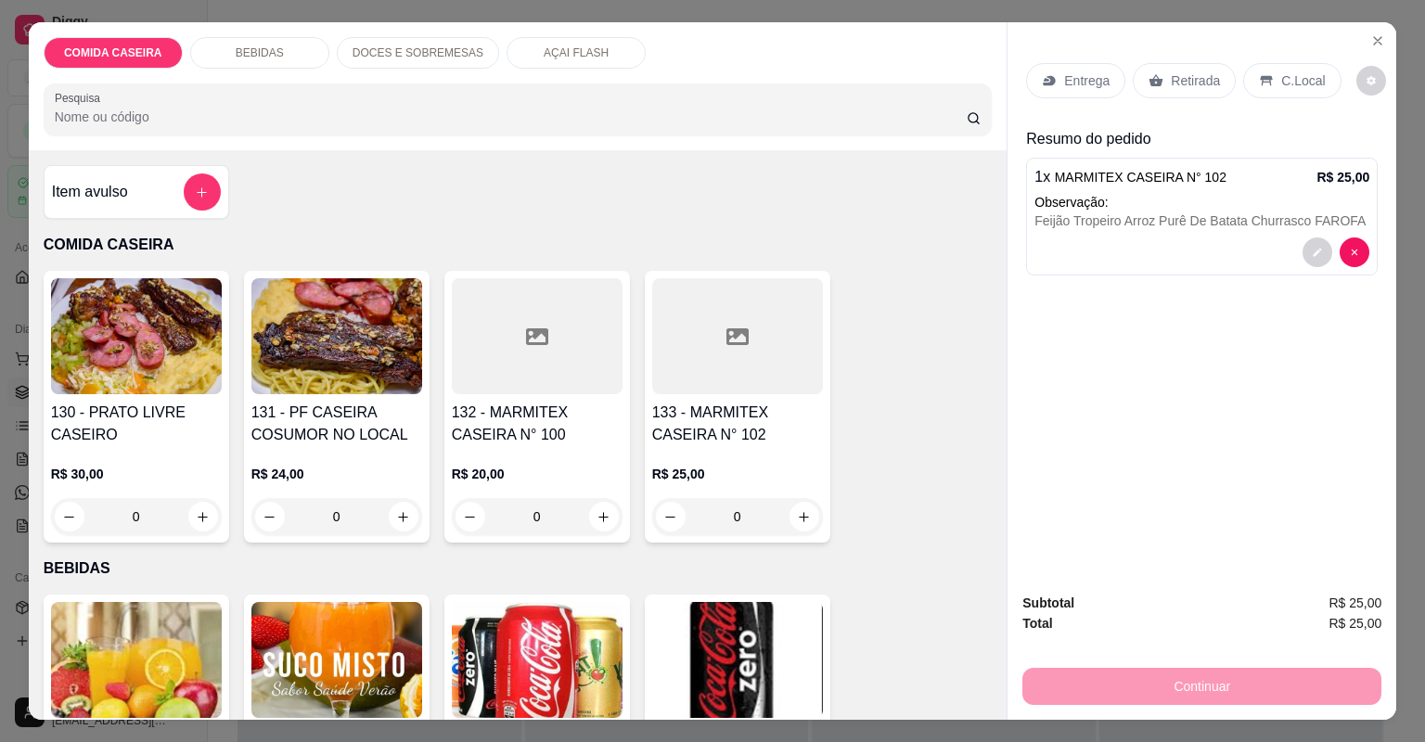
click at [1099, 71] on p "Entrega" at bounding box center [1086, 80] width 45 height 19
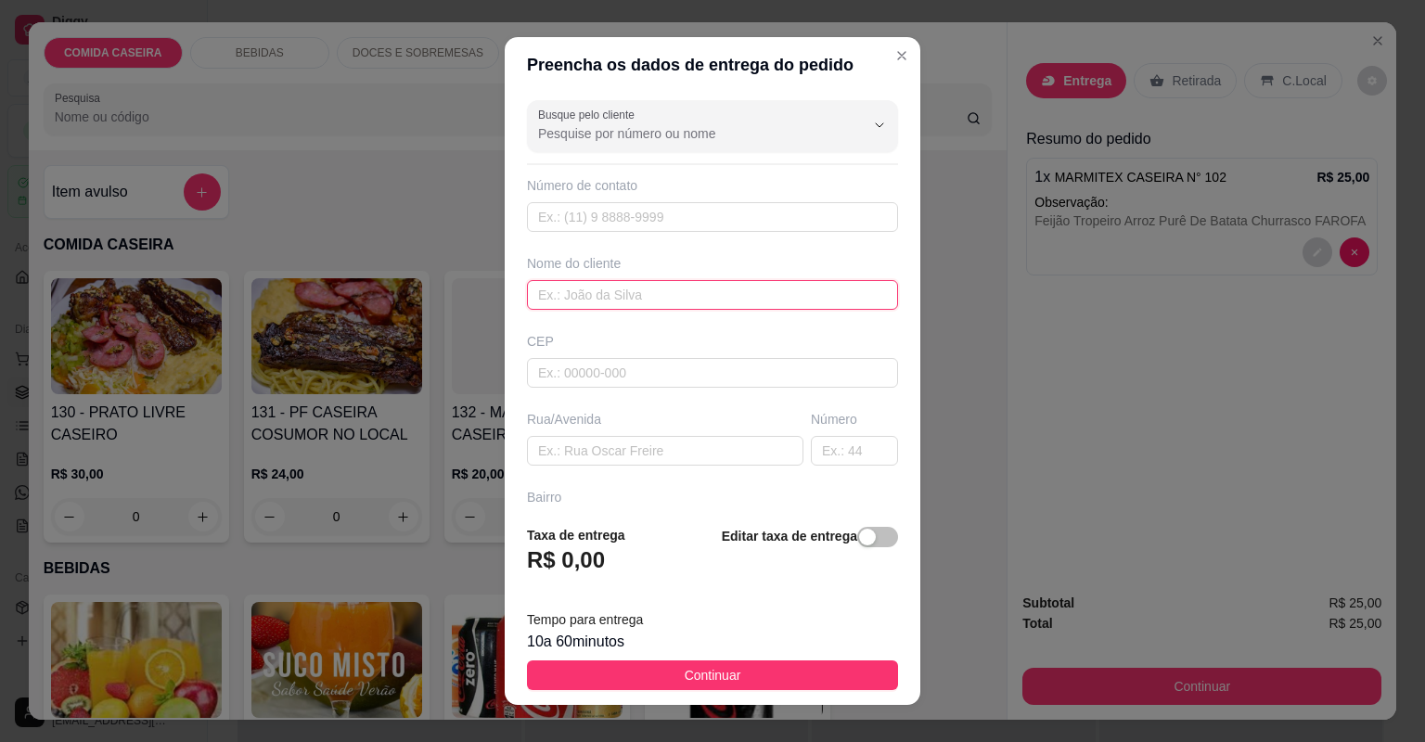
click at [702, 304] on input "text" at bounding box center [712, 295] width 371 height 30
type input "[PERSON_NAME]"
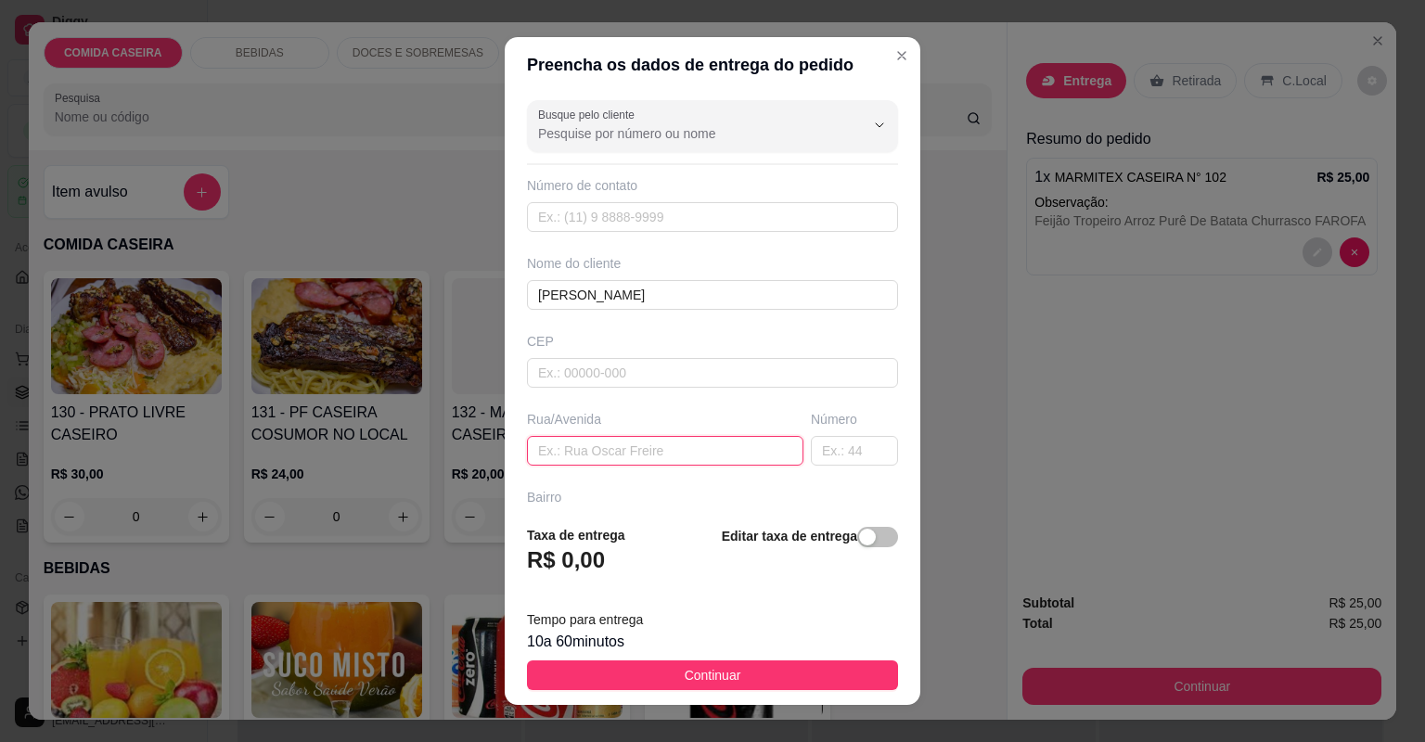
click at [708, 453] on input "text" at bounding box center [665, 451] width 276 height 30
paste input "Bairro Popular Rua 09 Número 76 Prédio Rosa Perto Da Mercearia [PERSON_NAME]"
type input "Bairro Popular Rua 09 Número 76 Prédio Rosa Perto Da Mercearia [PERSON_NAME]"
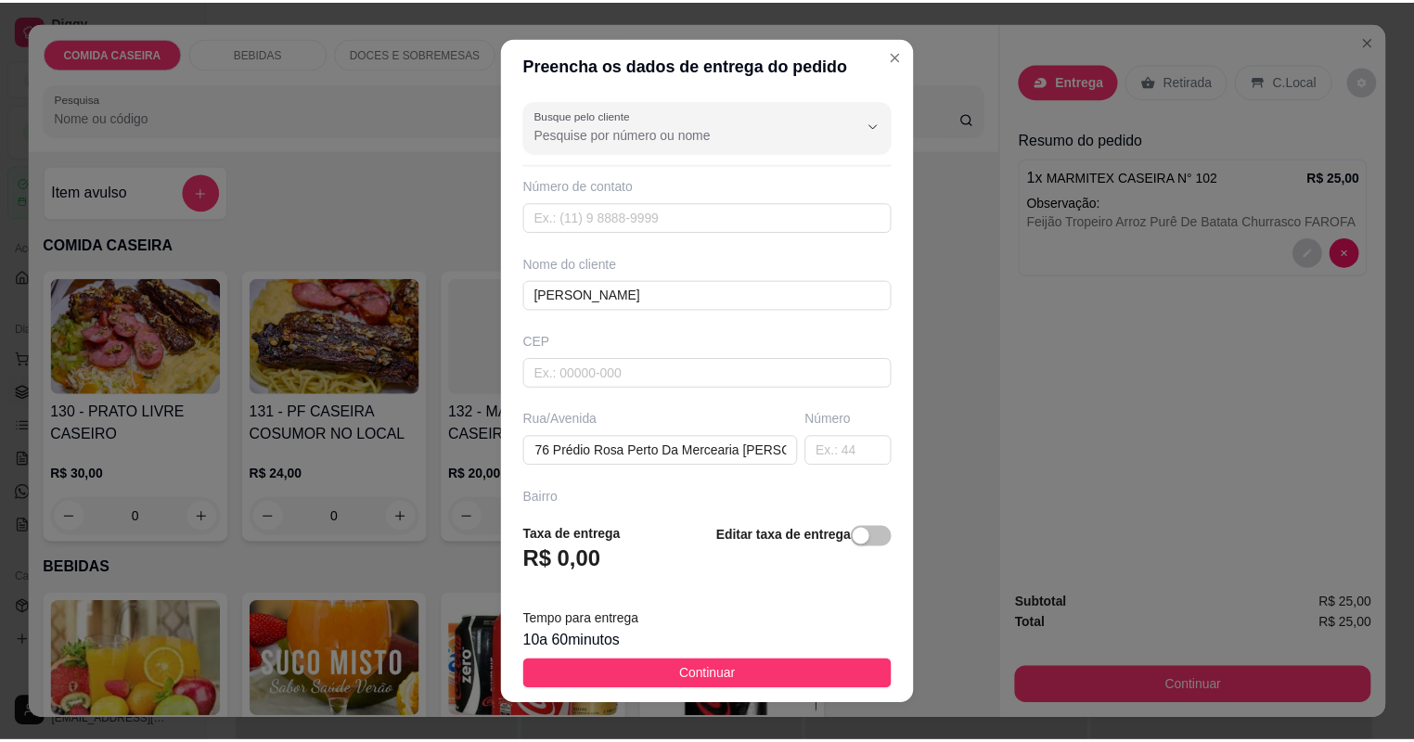
scroll to position [0, 0]
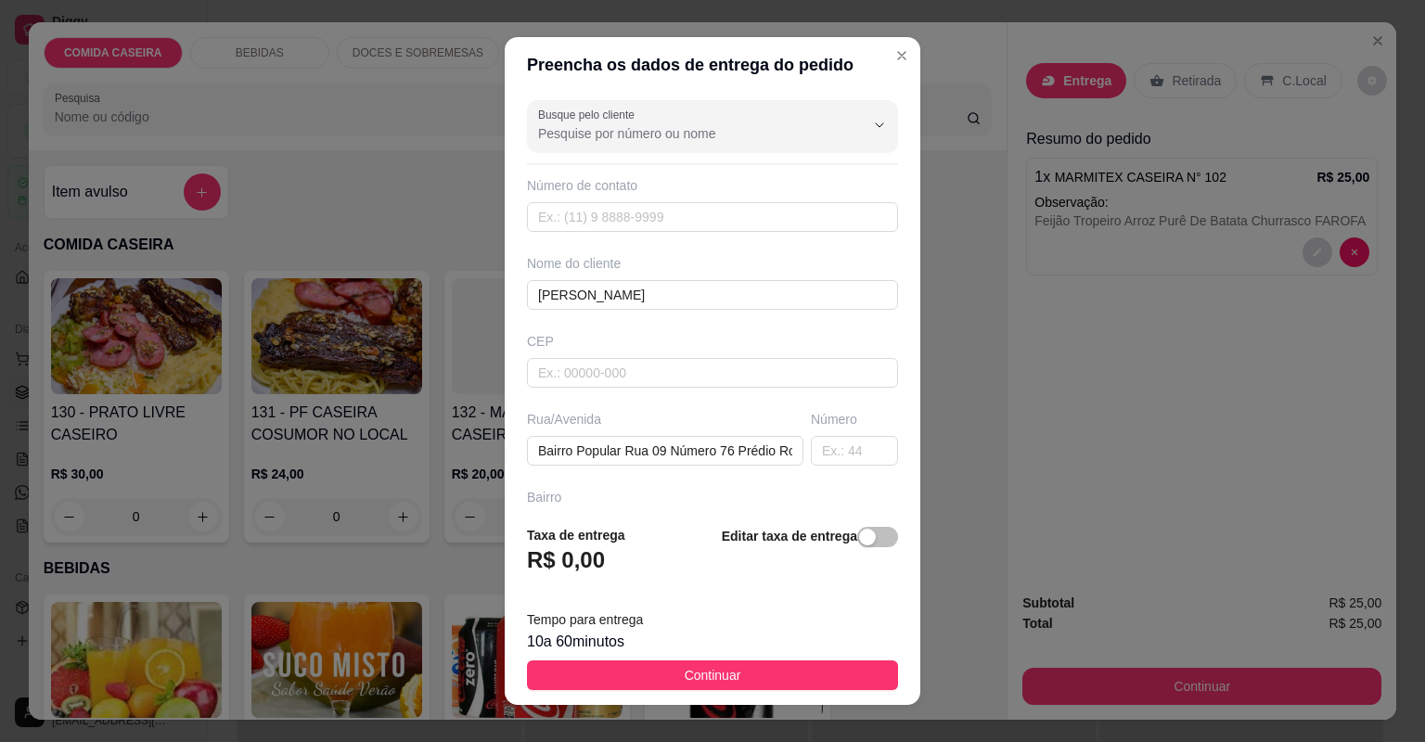
click at [783, 668] on button "Continuar" at bounding box center [712, 676] width 371 height 30
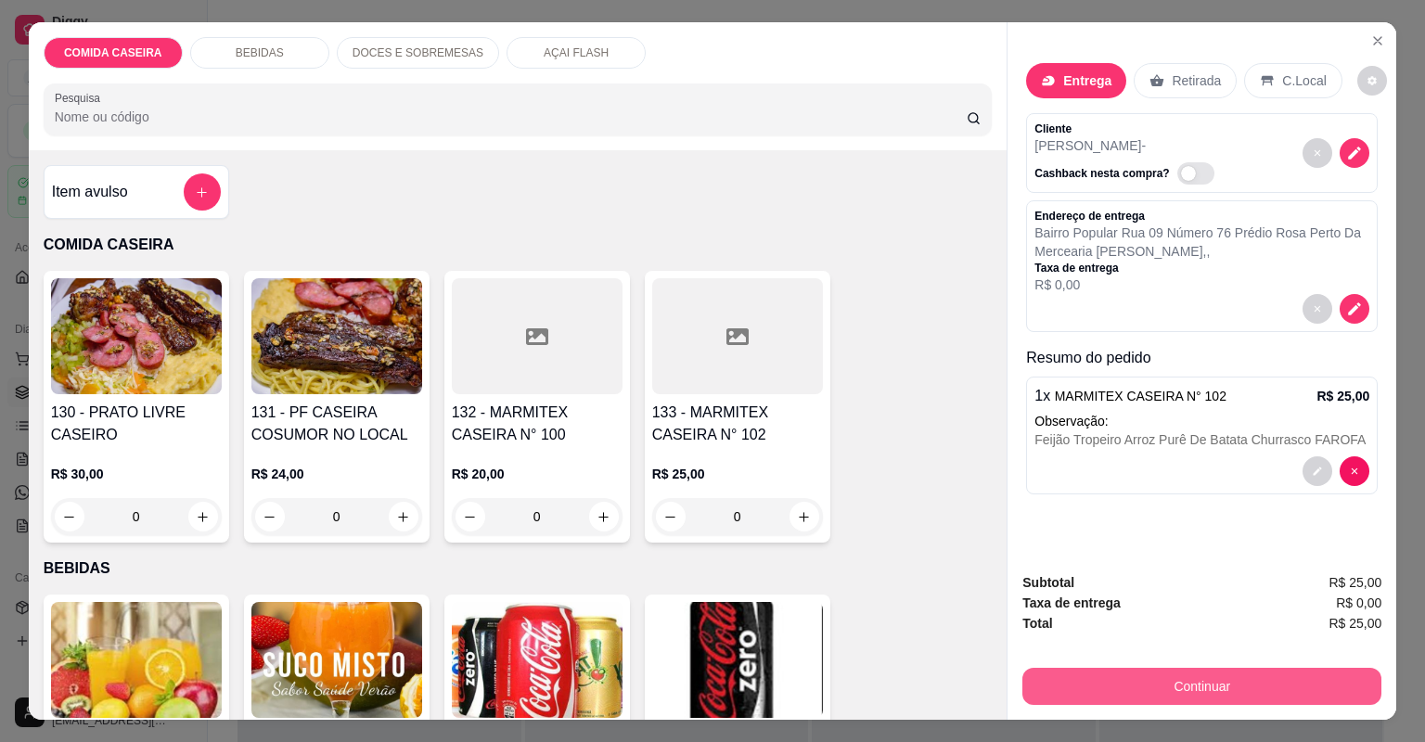
click at [1240, 687] on button "Continuar" at bounding box center [1201, 686] width 359 height 37
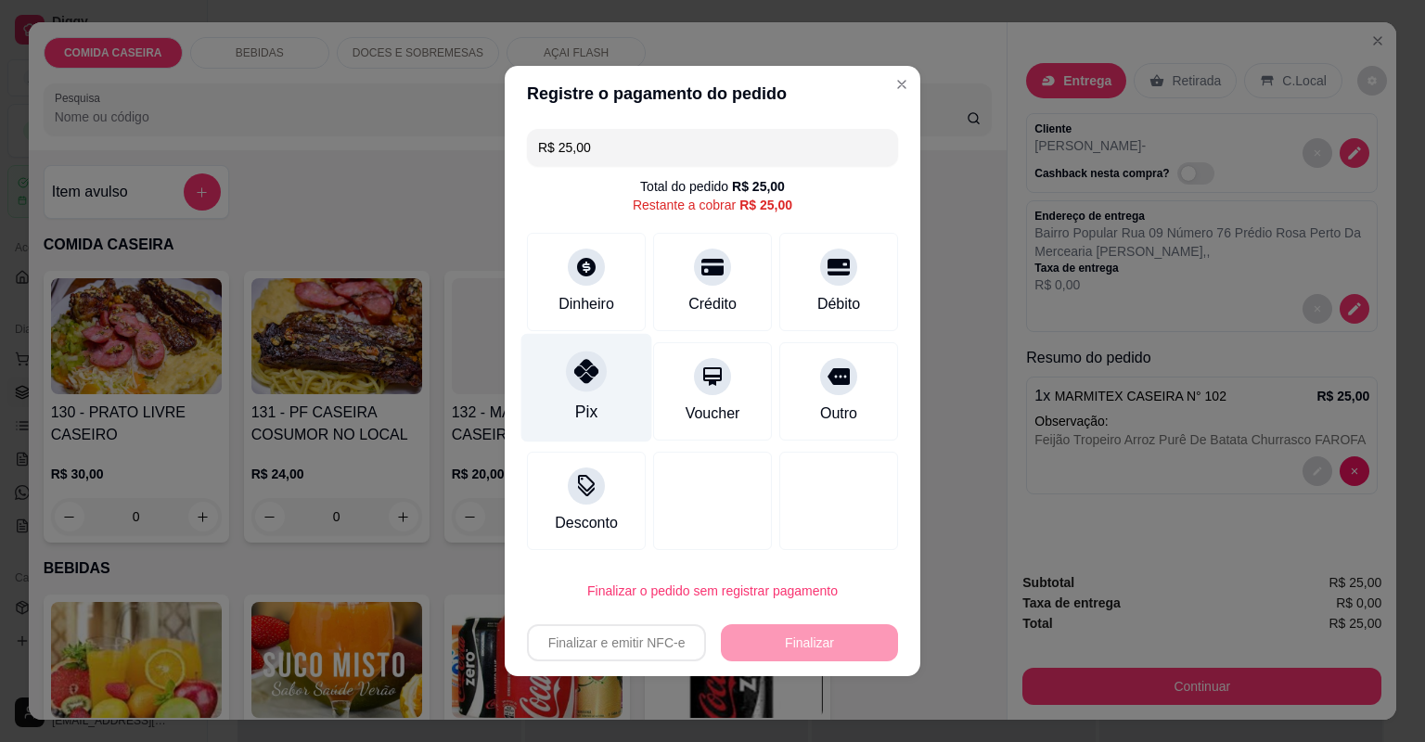
click at [623, 356] on div "Pix" at bounding box center [586, 388] width 131 height 109
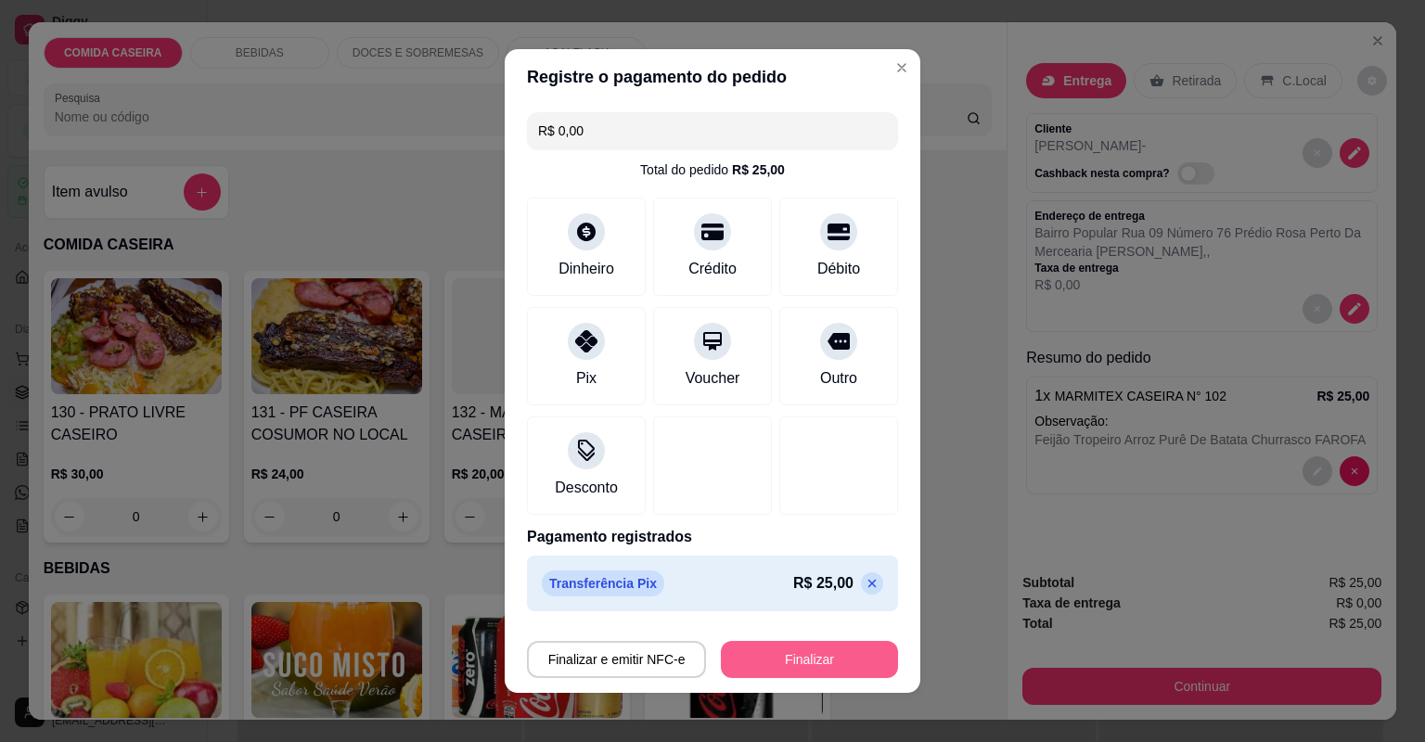
click at [752, 670] on button "Finalizar" at bounding box center [809, 659] width 177 height 37
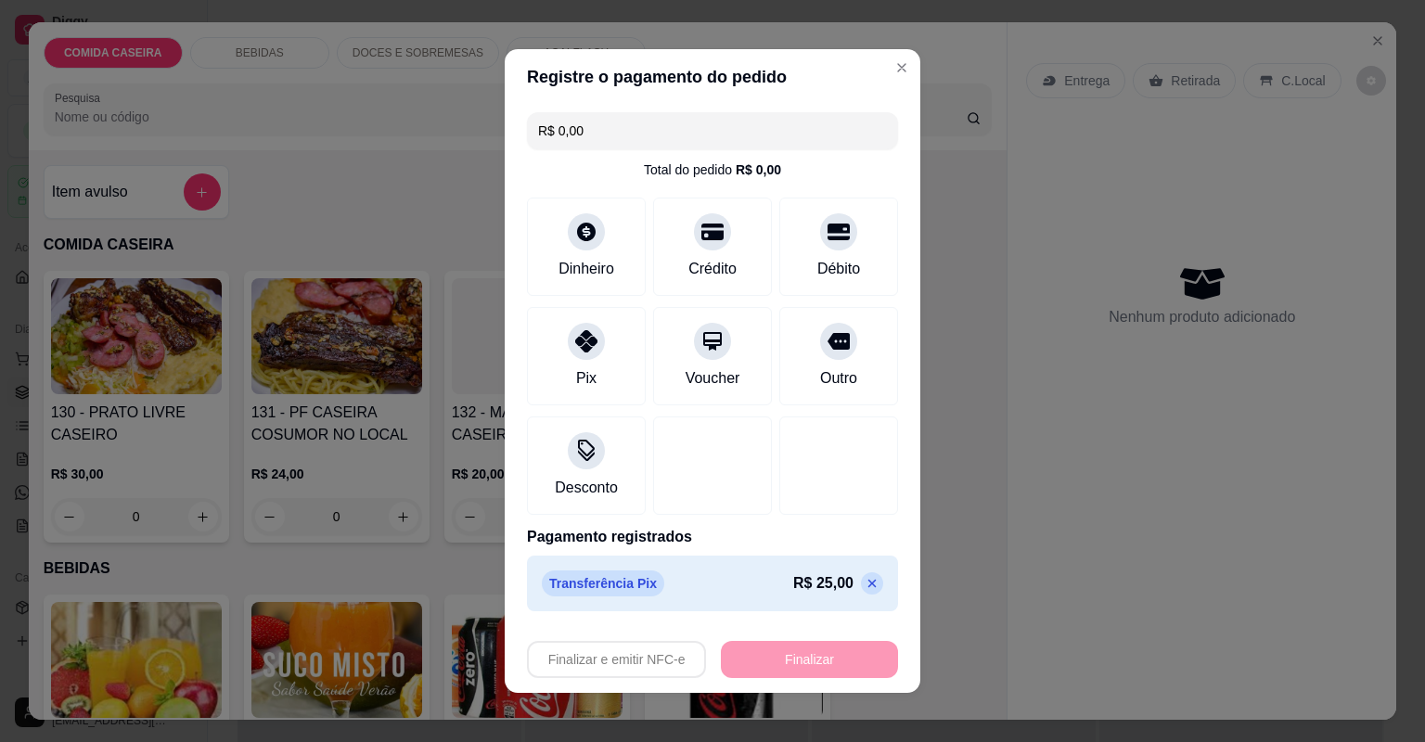
type input "-R$ 25,00"
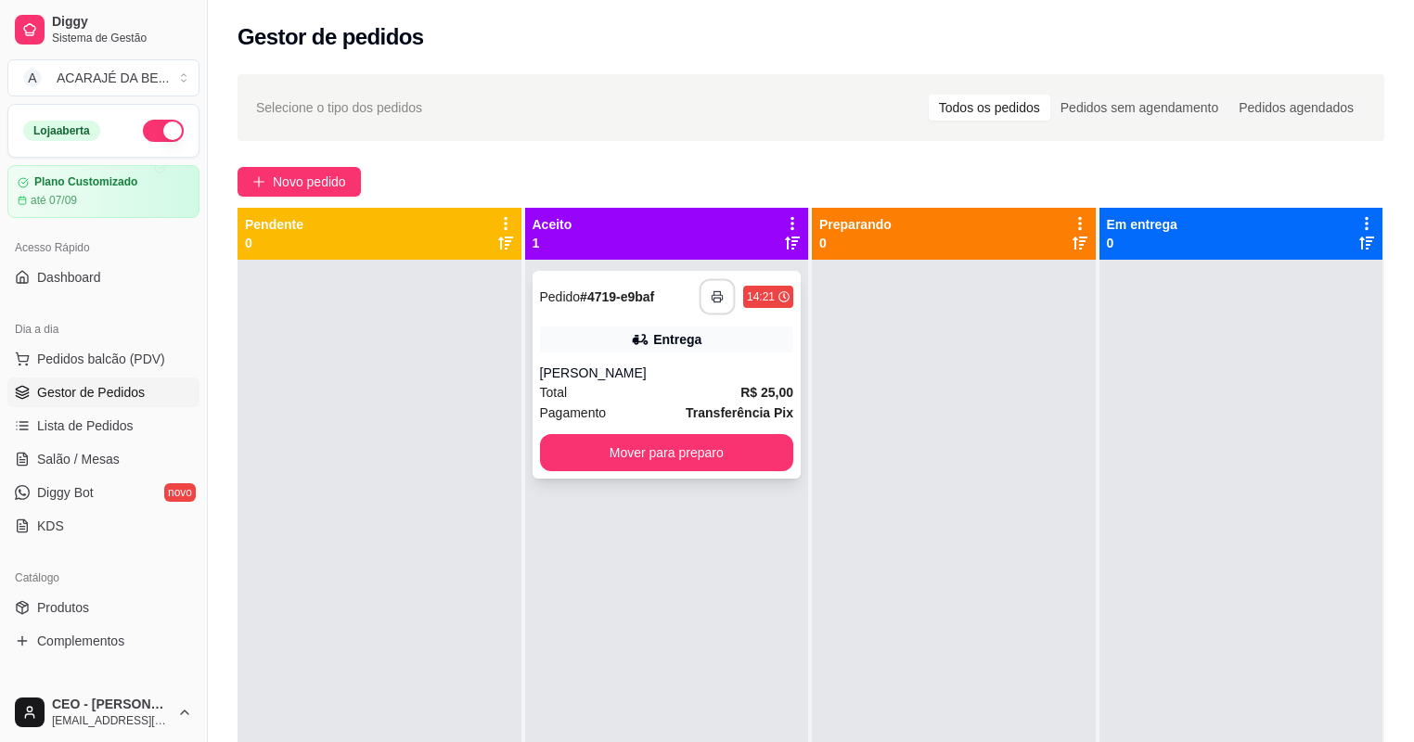
click at [703, 302] on button "button" at bounding box center [718, 297] width 36 height 36
click at [629, 447] on button "Mover para preparo" at bounding box center [667, 453] width 246 height 36
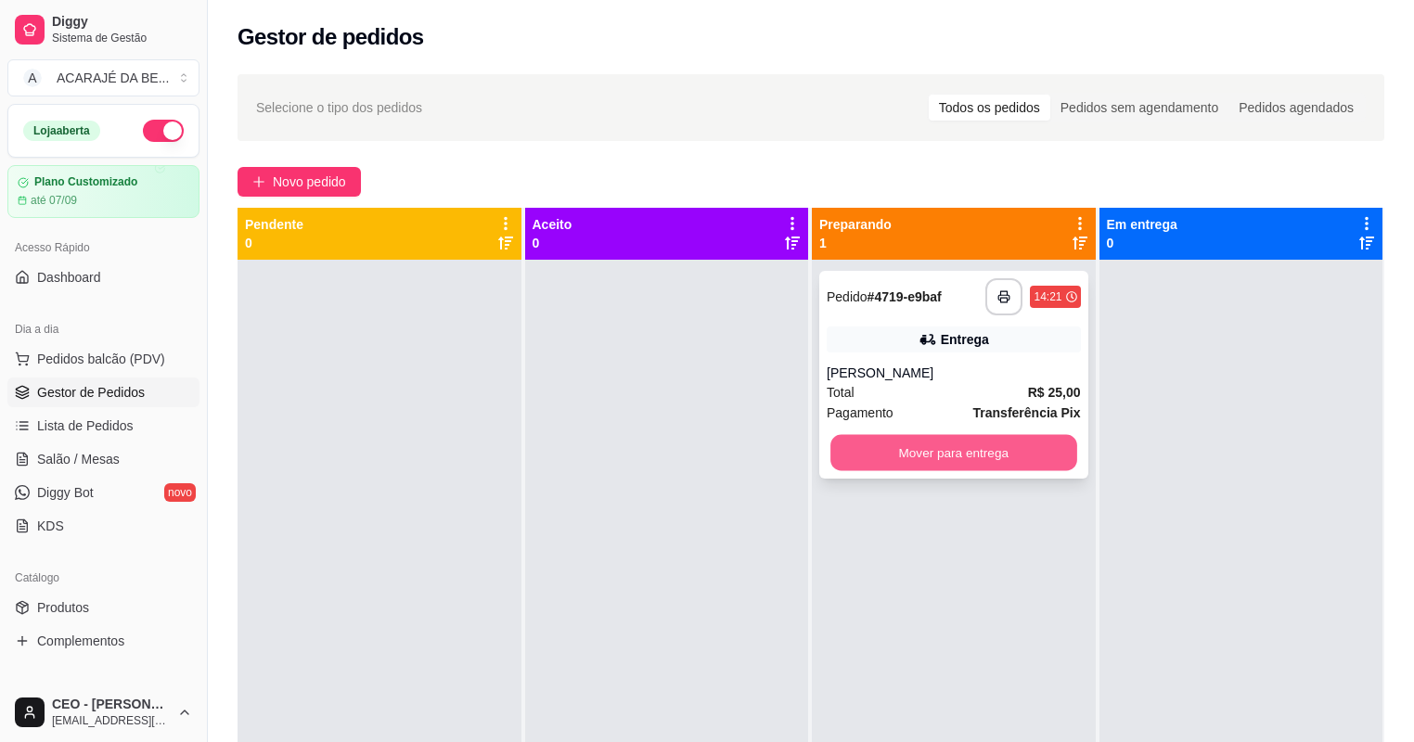
click at [893, 449] on button "Mover para entrega" at bounding box center [953, 453] width 246 height 36
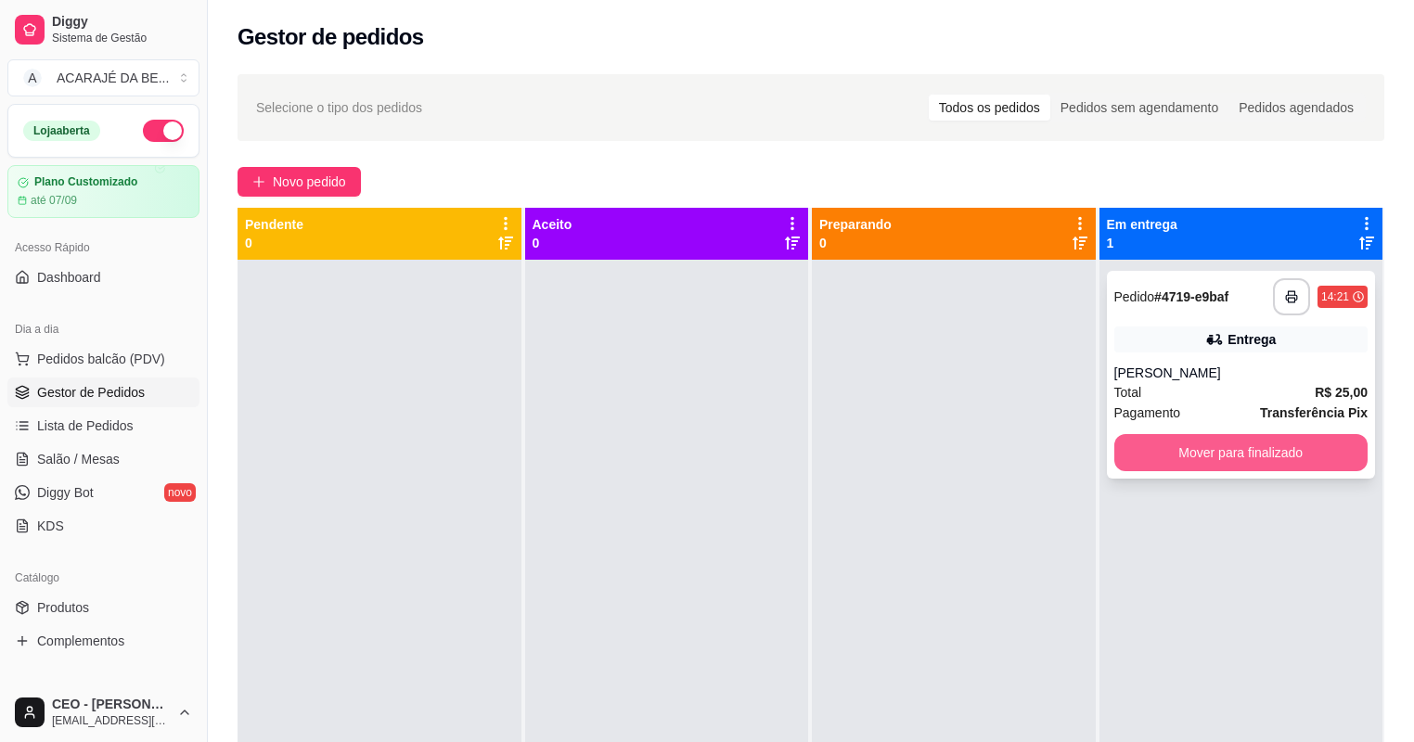
click at [1209, 453] on button "Mover para finalizado" at bounding box center [1241, 452] width 254 height 37
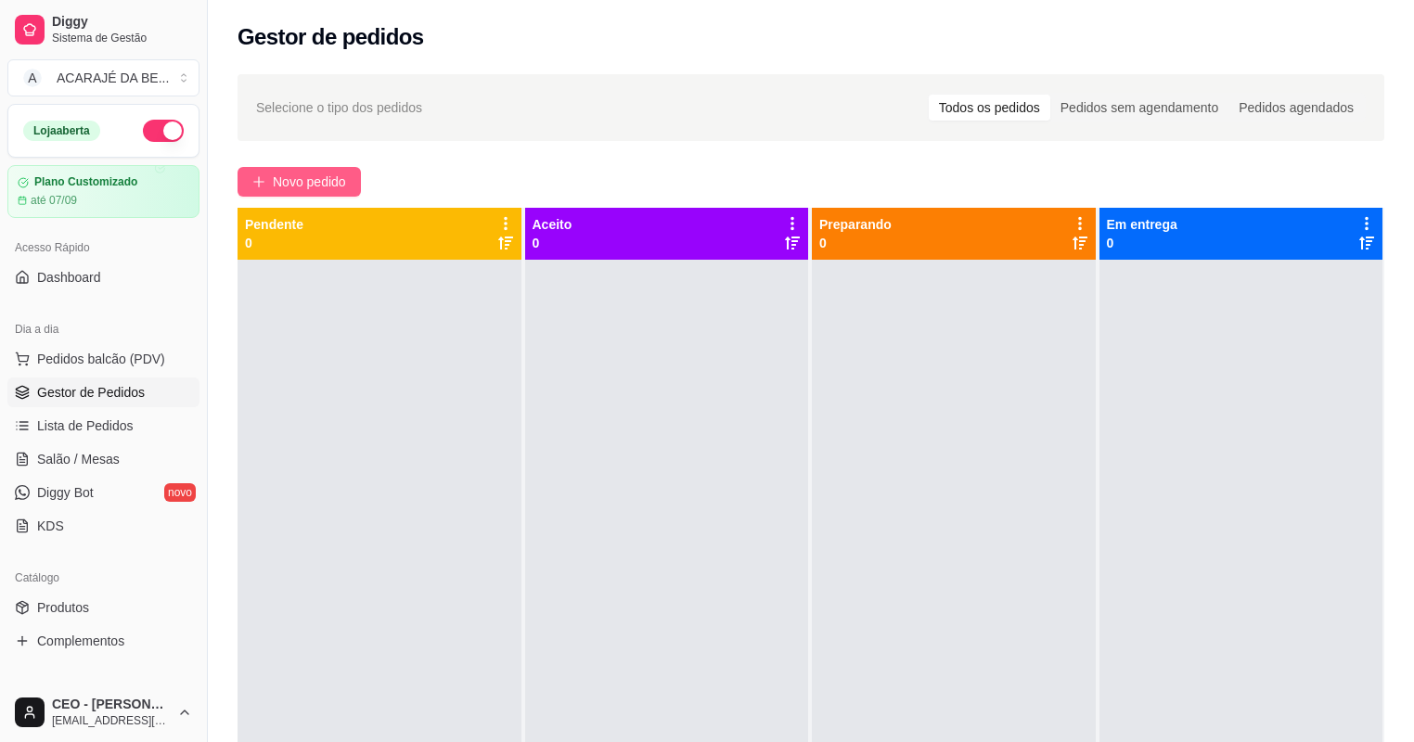
click at [321, 188] on span "Novo pedido" at bounding box center [309, 182] width 73 height 20
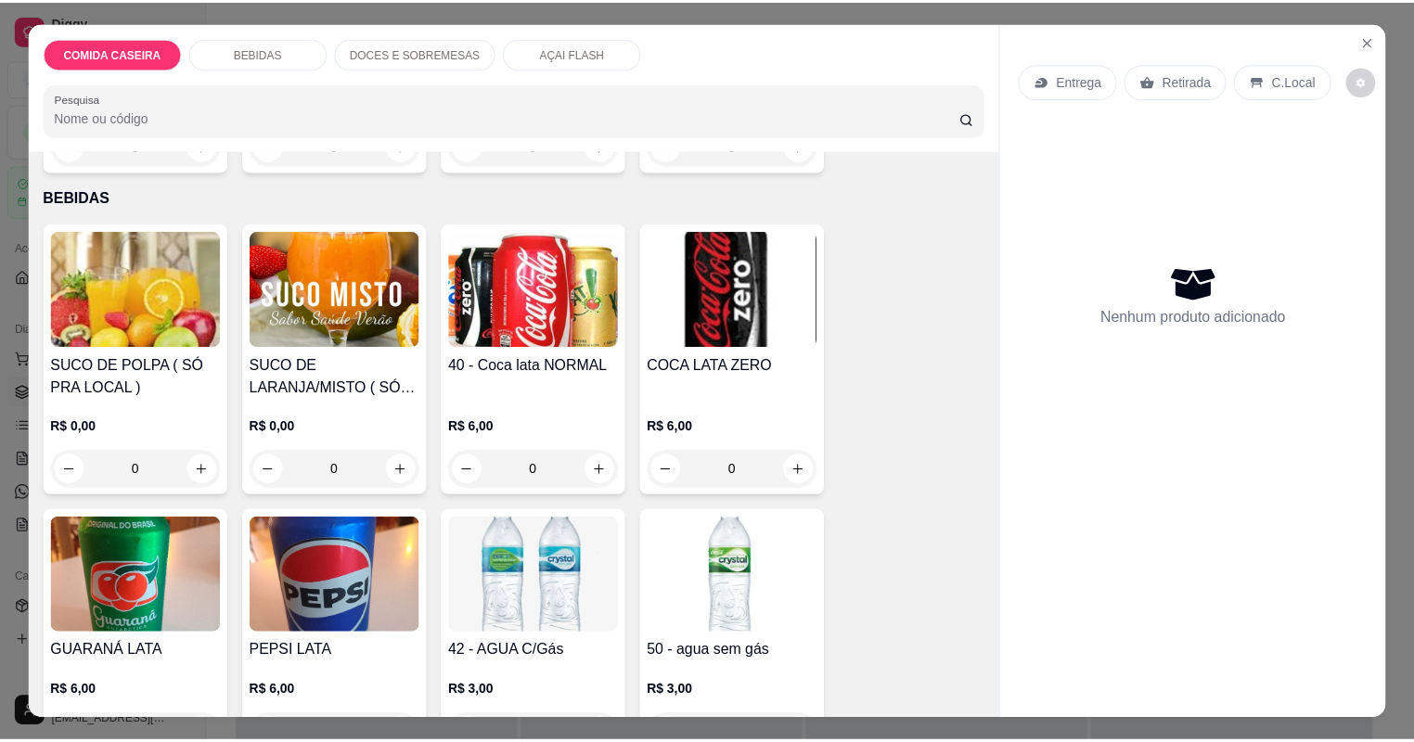
scroll to position [816, 0]
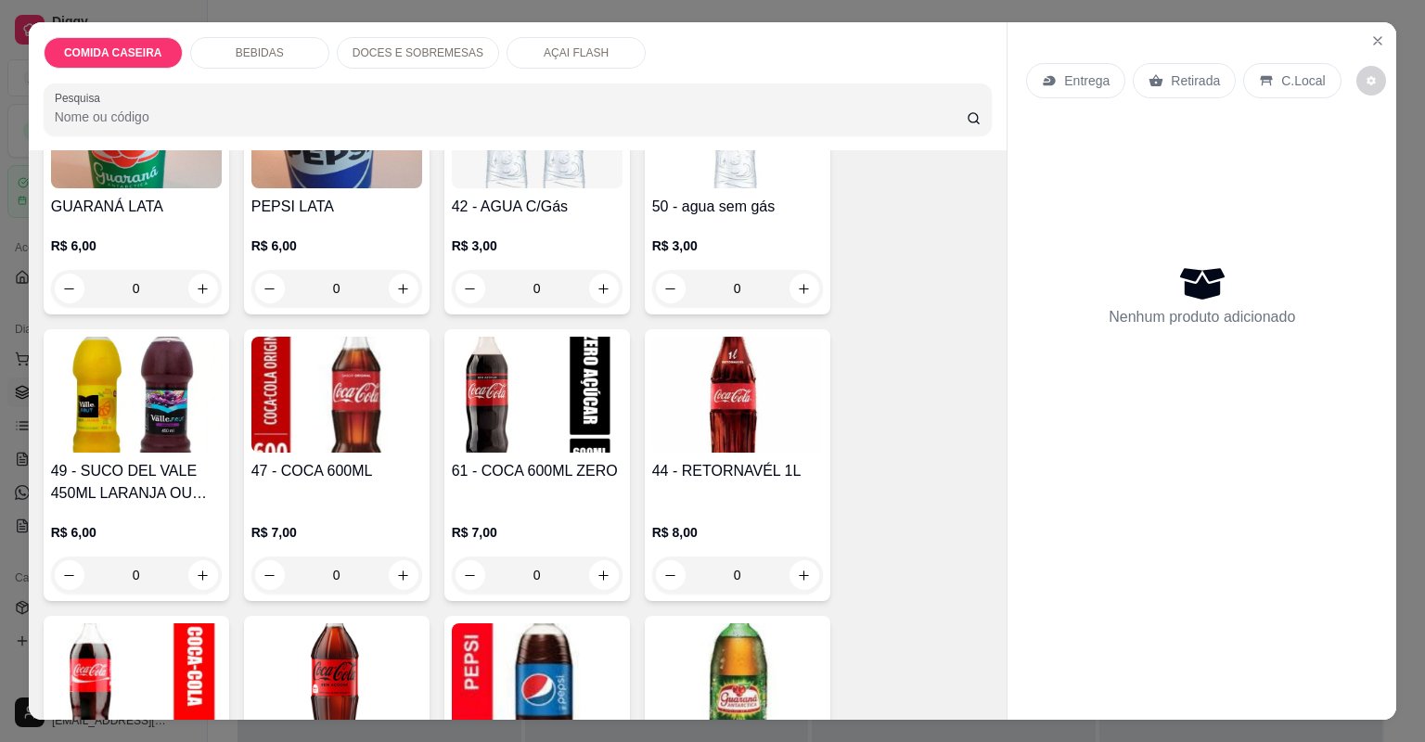
click at [546, 445] on img at bounding box center [537, 395] width 171 height 116
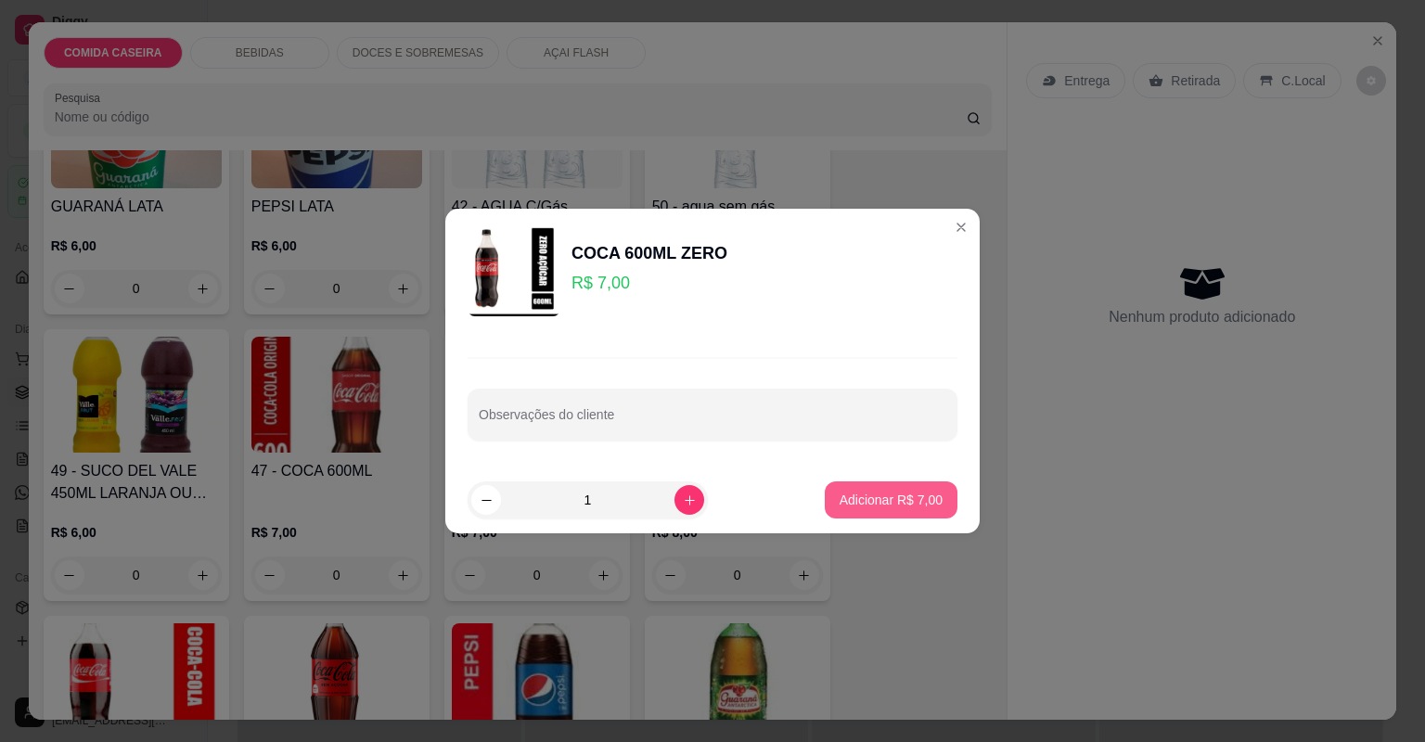
click at [849, 490] on button "Adicionar R$ 7,00" at bounding box center [891, 500] width 133 height 37
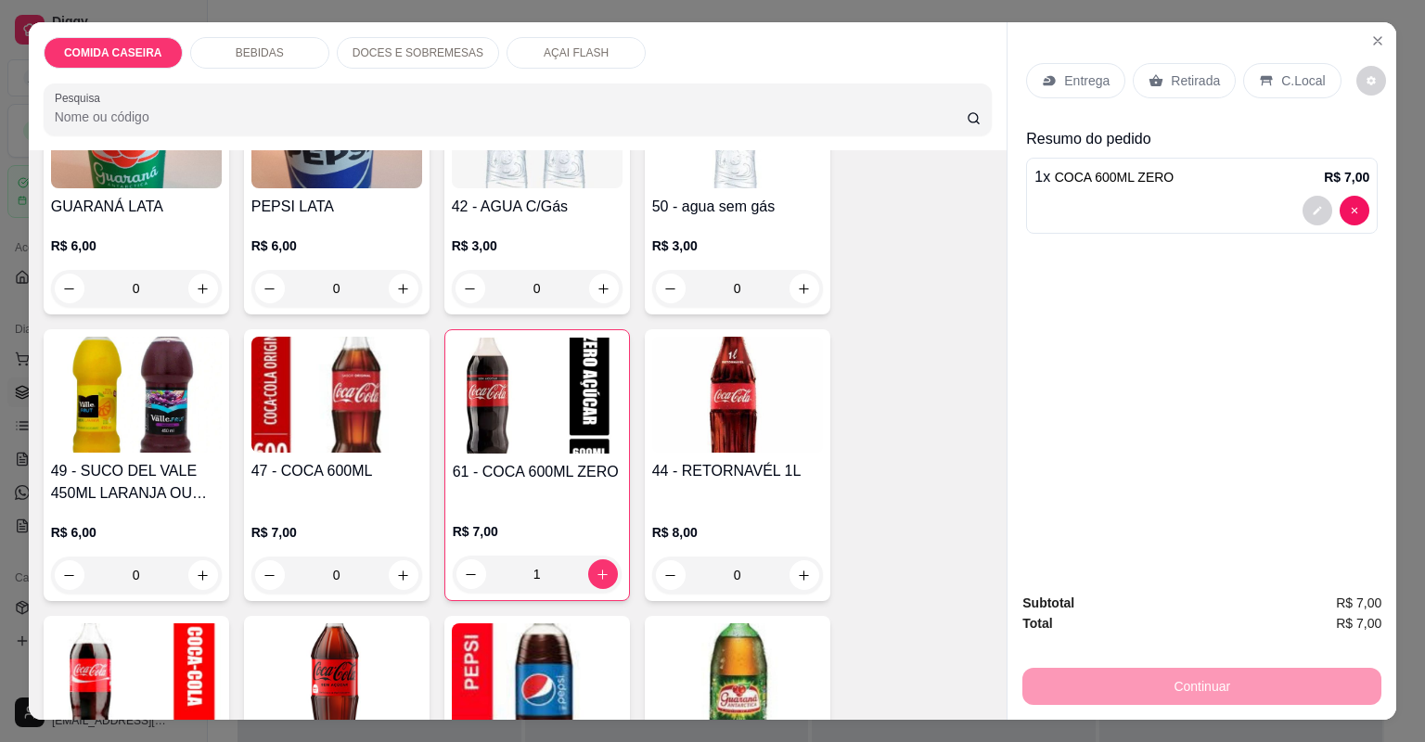
type input "1"
click at [1087, 68] on div "Entrega" at bounding box center [1075, 80] width 99 height 35
click at [1149, 78] on icon at bounding box center [1156, 80] width 15 height 15
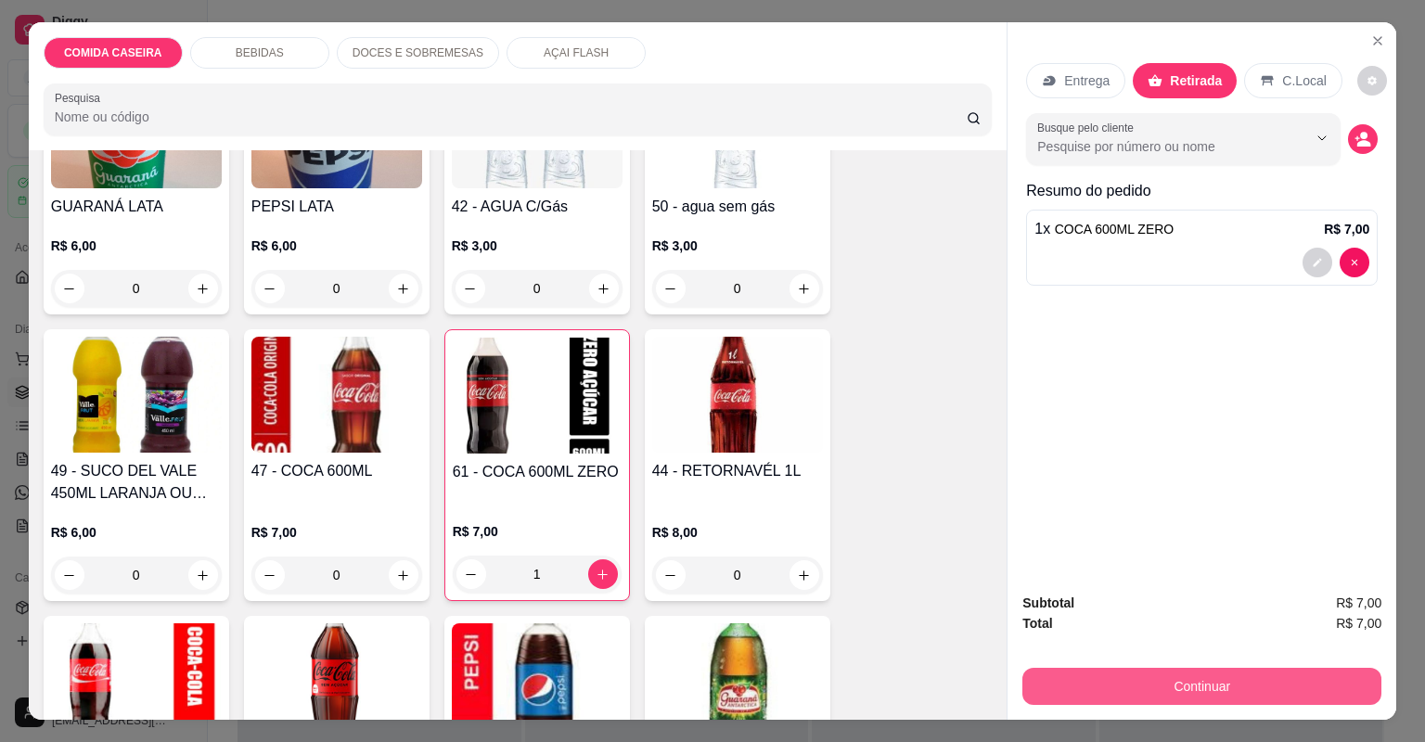
click at [1051, 683] on button "Continuar" at bounding box center [1201, 686] width 359 height 37
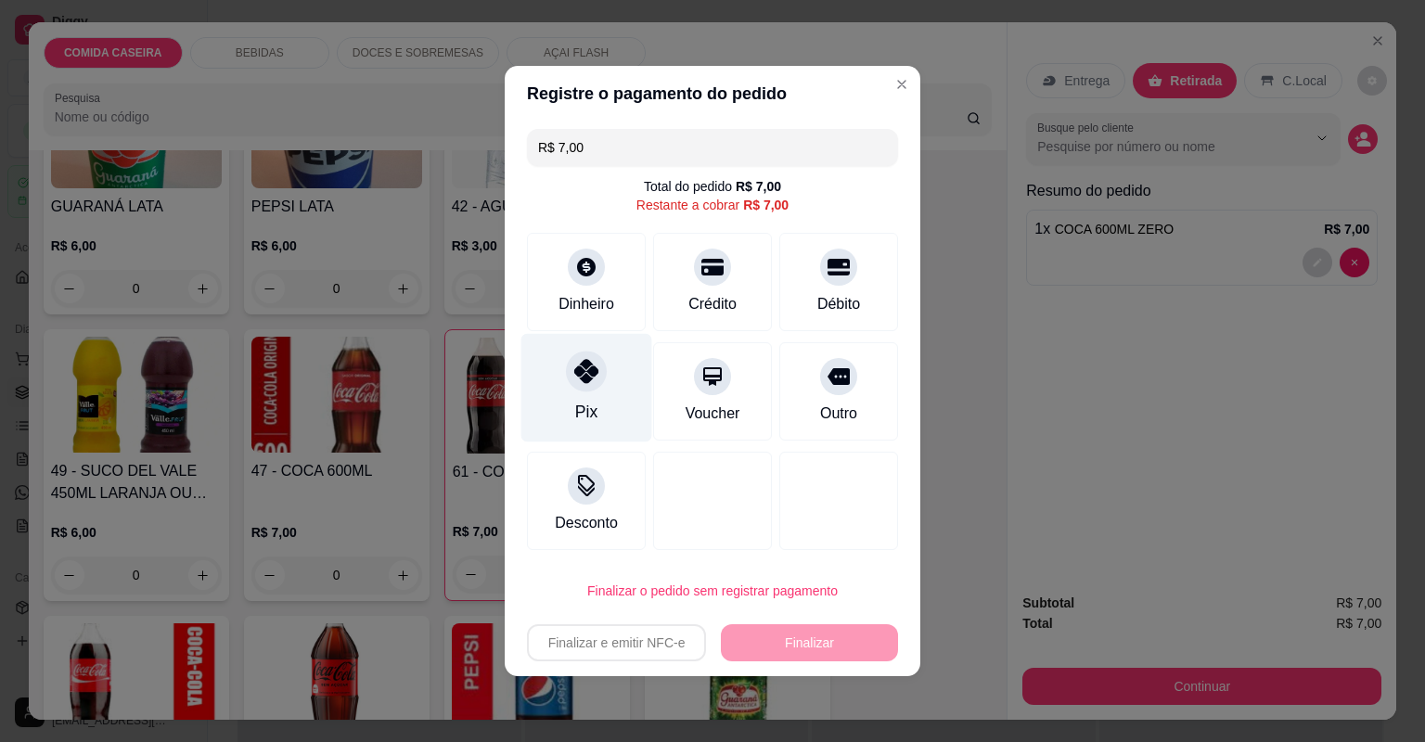
click at [556, 392] on div "Pix" at bounding box center [586, 388] width 131 height 109
type input "R$ 0,00"
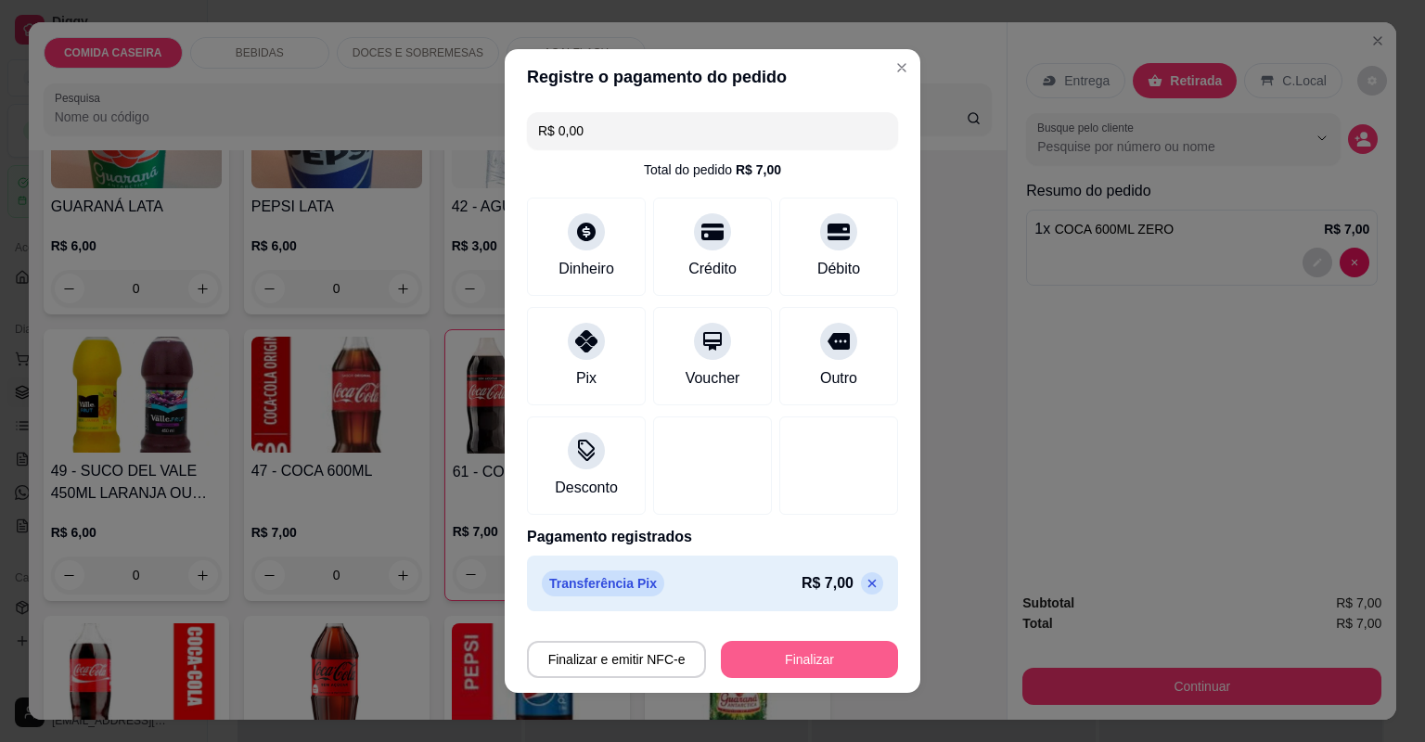
click at [779, 662] on button "Finalizar" at bounding box center [809, 659] width 177 height 37
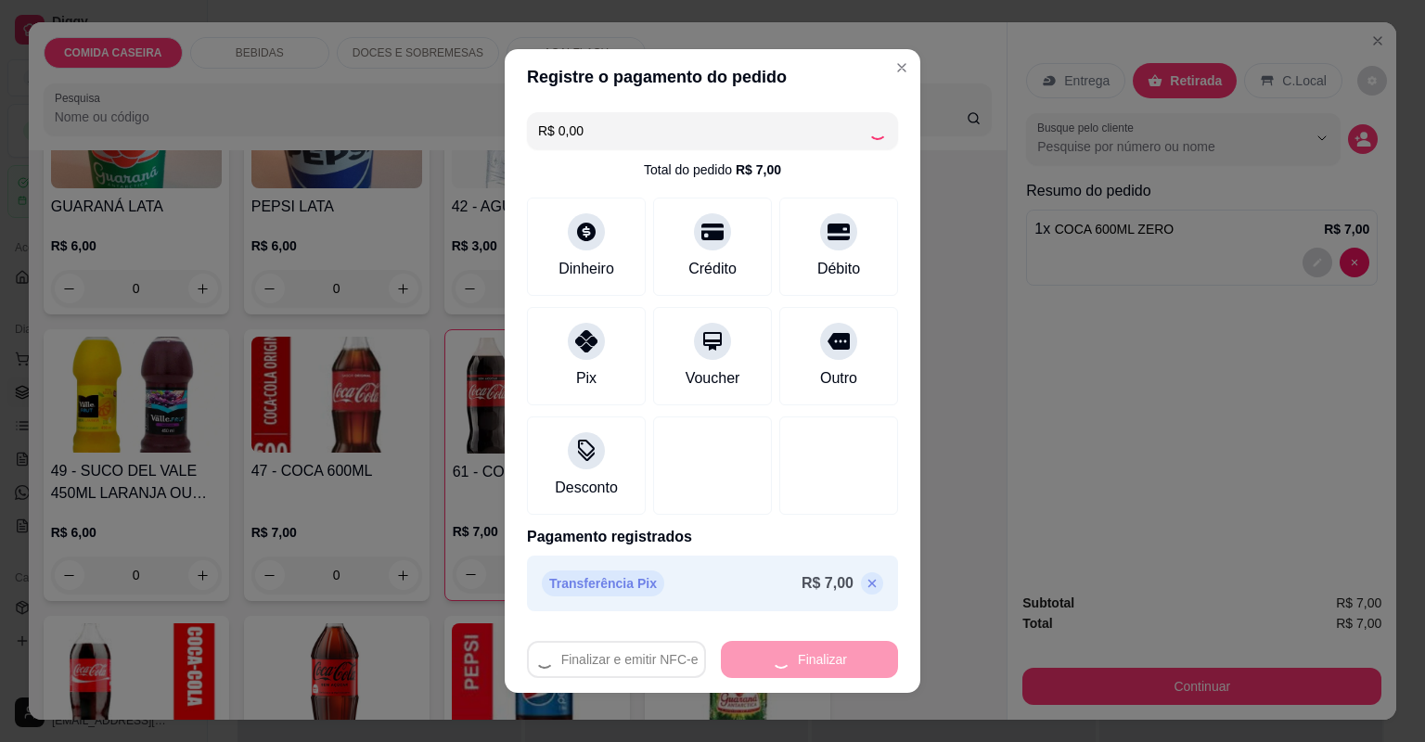
type input "0"
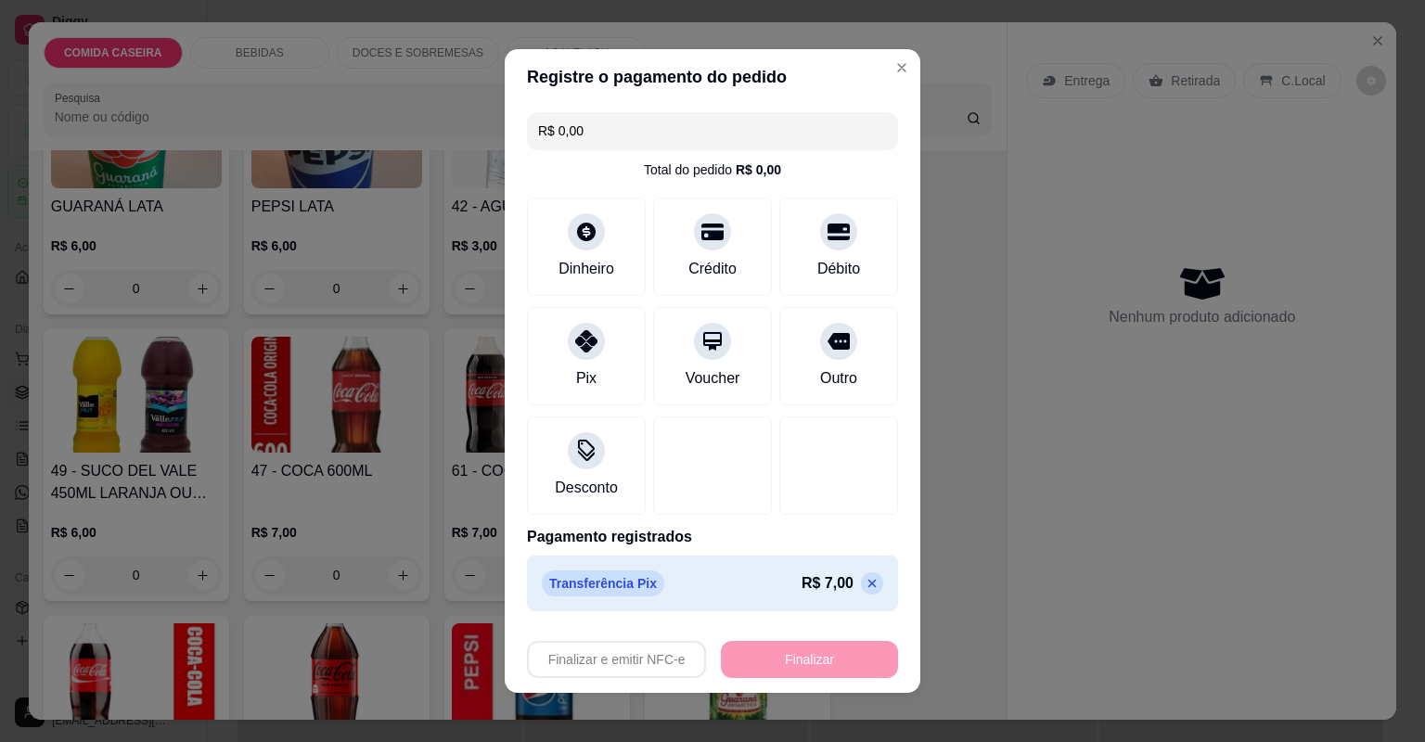
type input "-R$ 7,00"
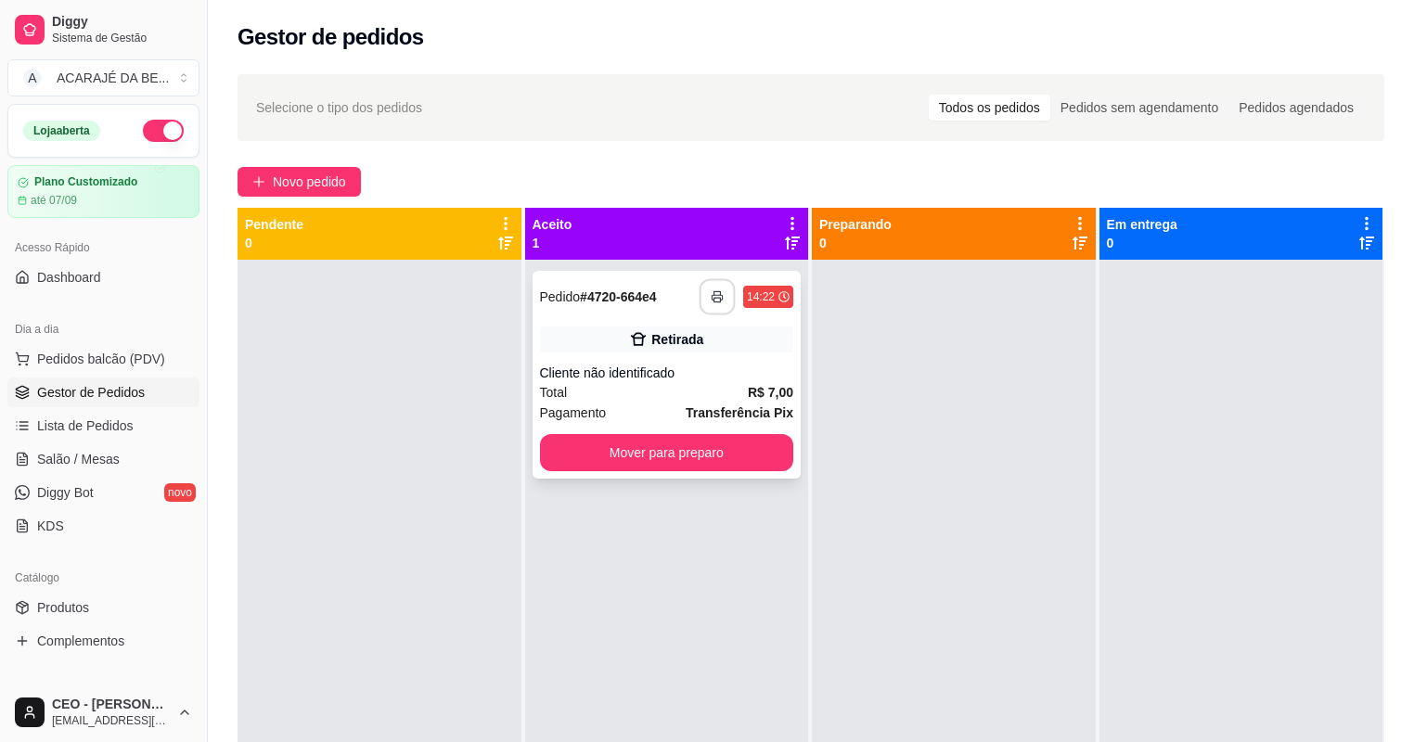
click at [713, 284] on button "button" at bounding box center [718, 297] width 36 height 36
click at [589, 459] on button "Mover para preparo" at bounding box center [667, 452] width 254 height 37
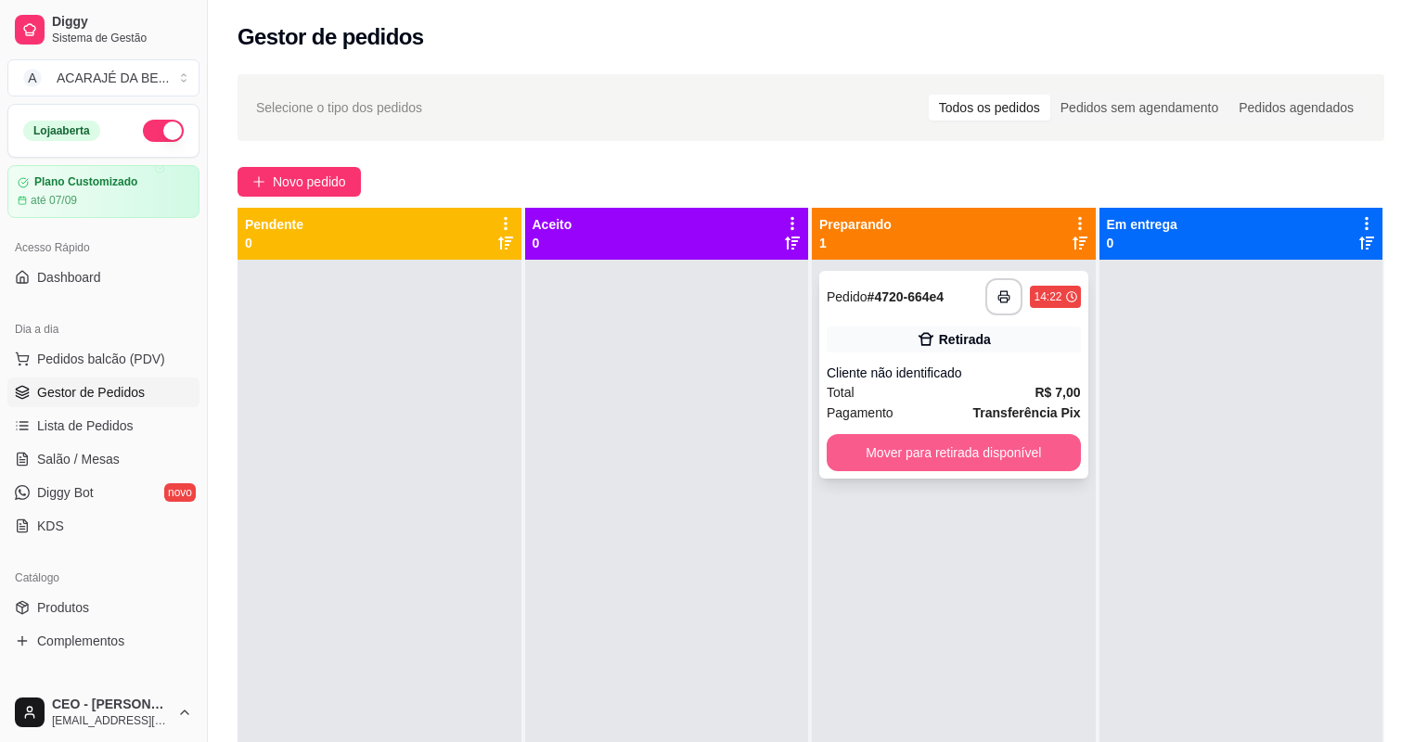
click at [978, 444] on button "Mover para retirada disponível" at bounding box center [954, 452] width 254 height 37
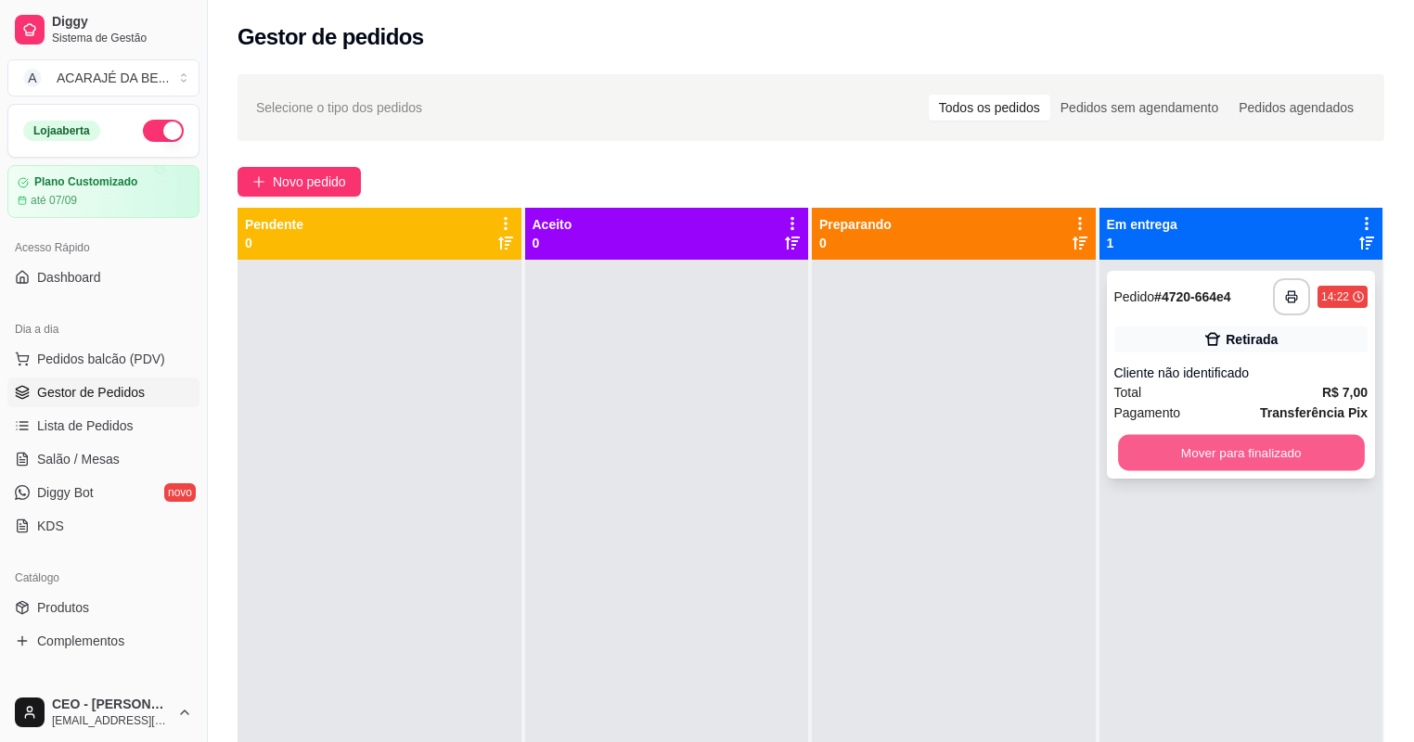
click at [1196, 444] on button "Mover para finalizado" at bounding box center [1241, 453] width 246 height 36
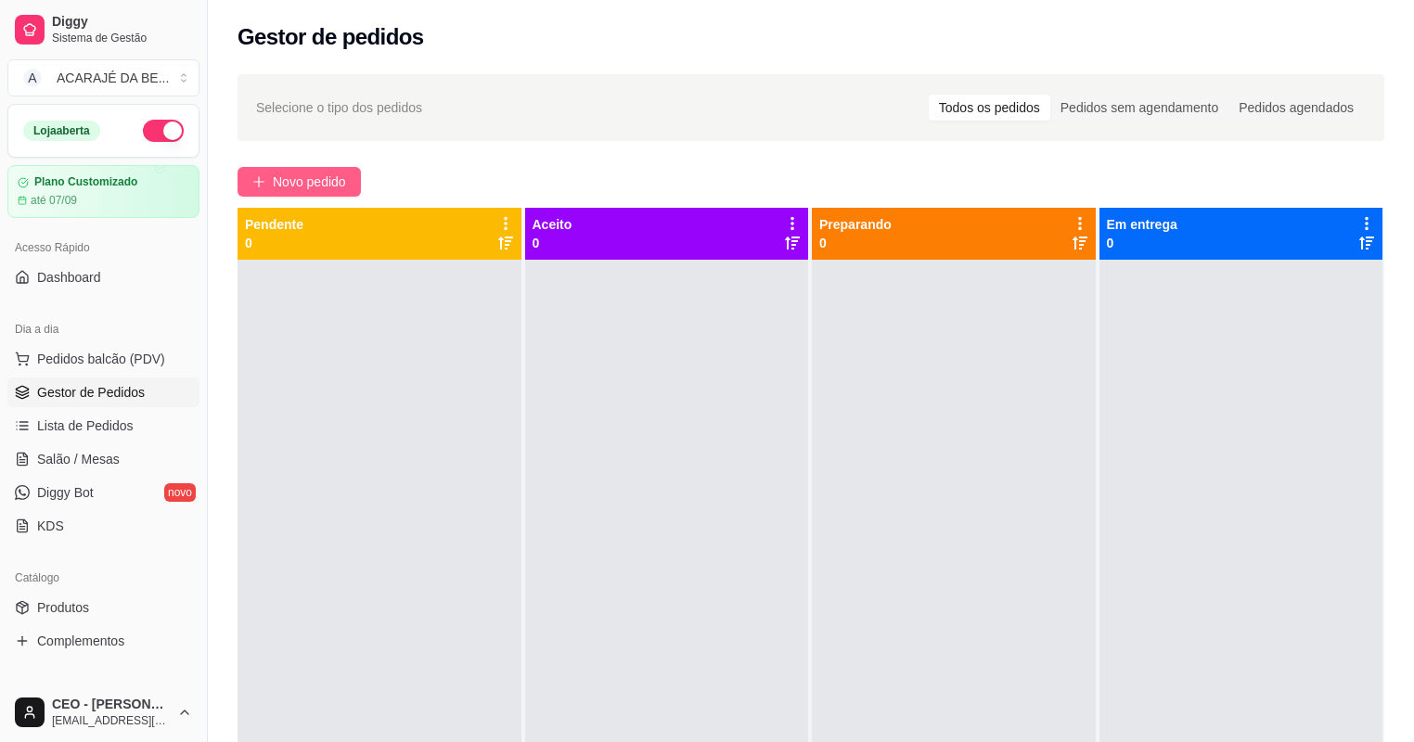
click at [327, 170] on button "Novo pedido" at bounding box center [299, 182] width 123 height 30
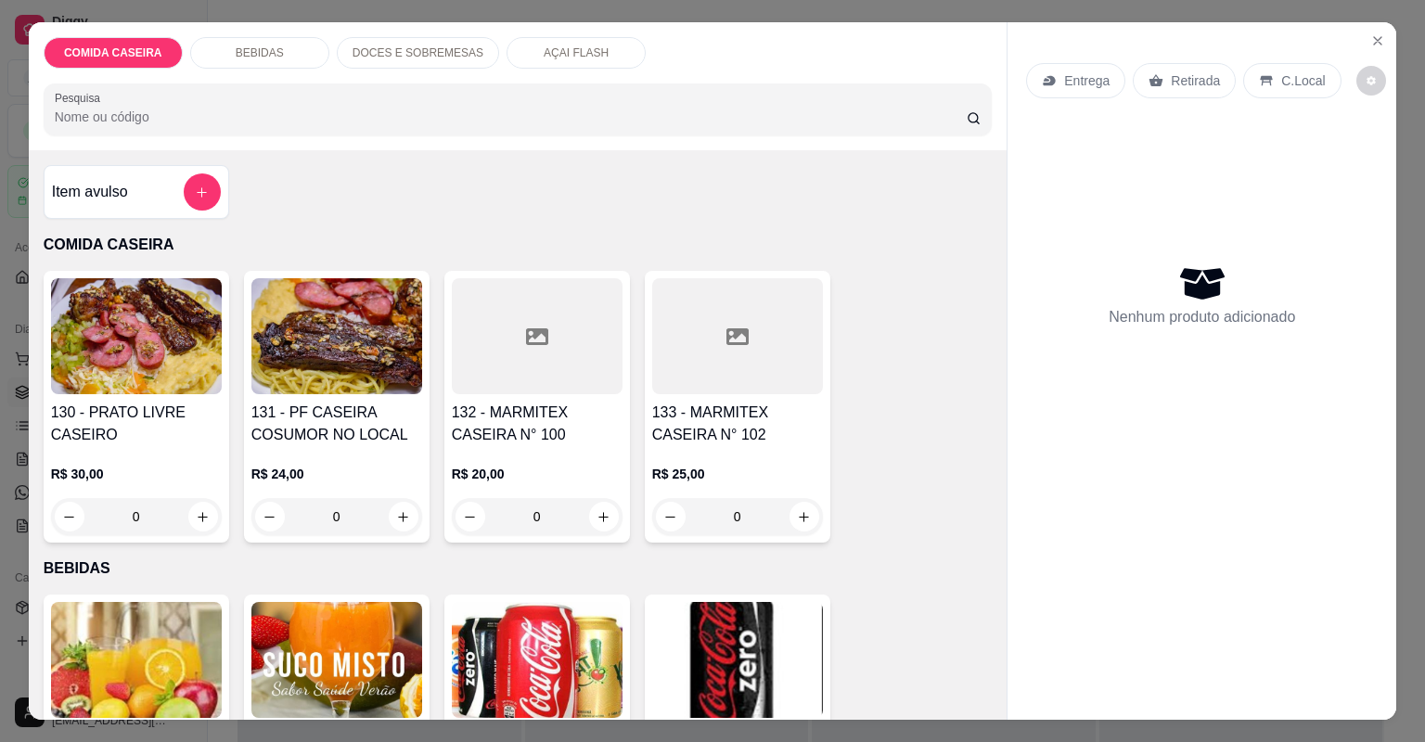
click at [475, 374] on div at bounding box center [537, 336] width 171 height 116
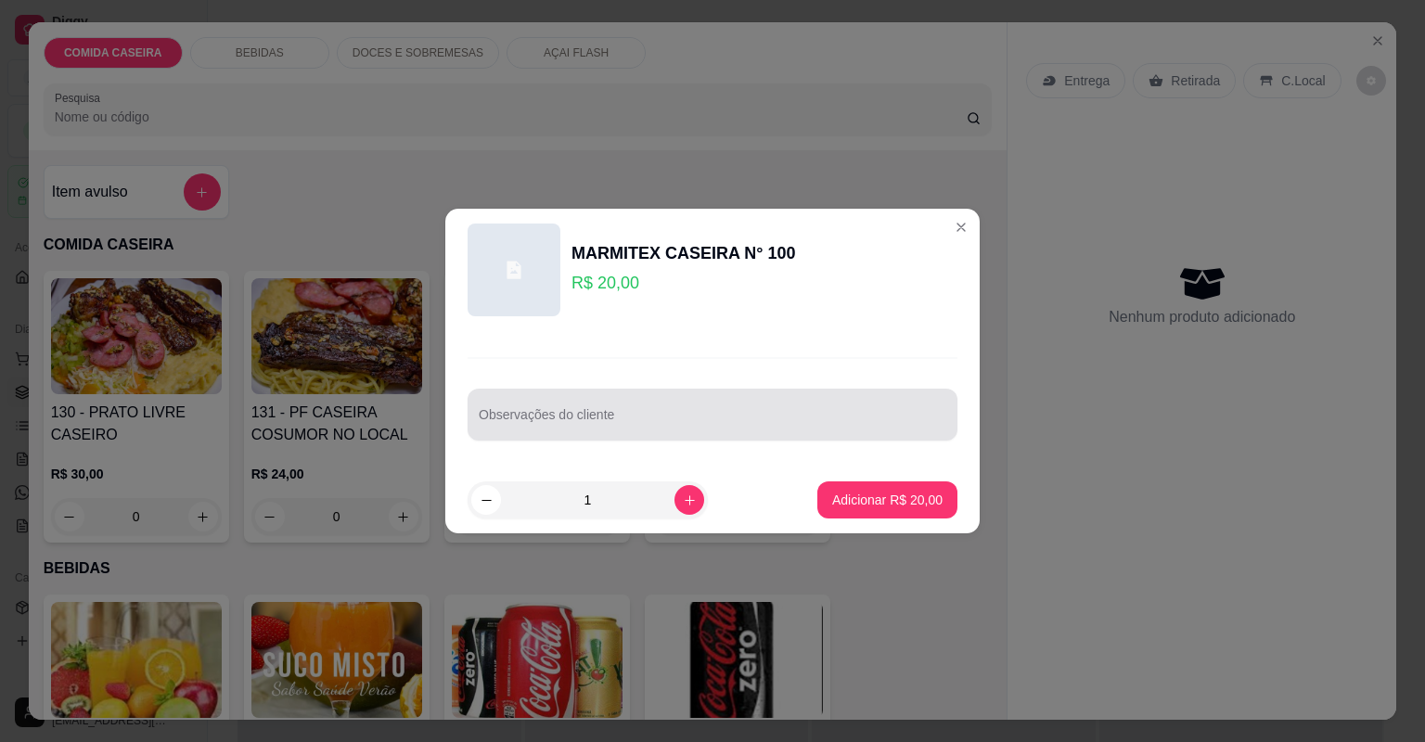
click at [518, 419] on input "Observações do cliente" at bounding box center [713, 422] width 468 height 19
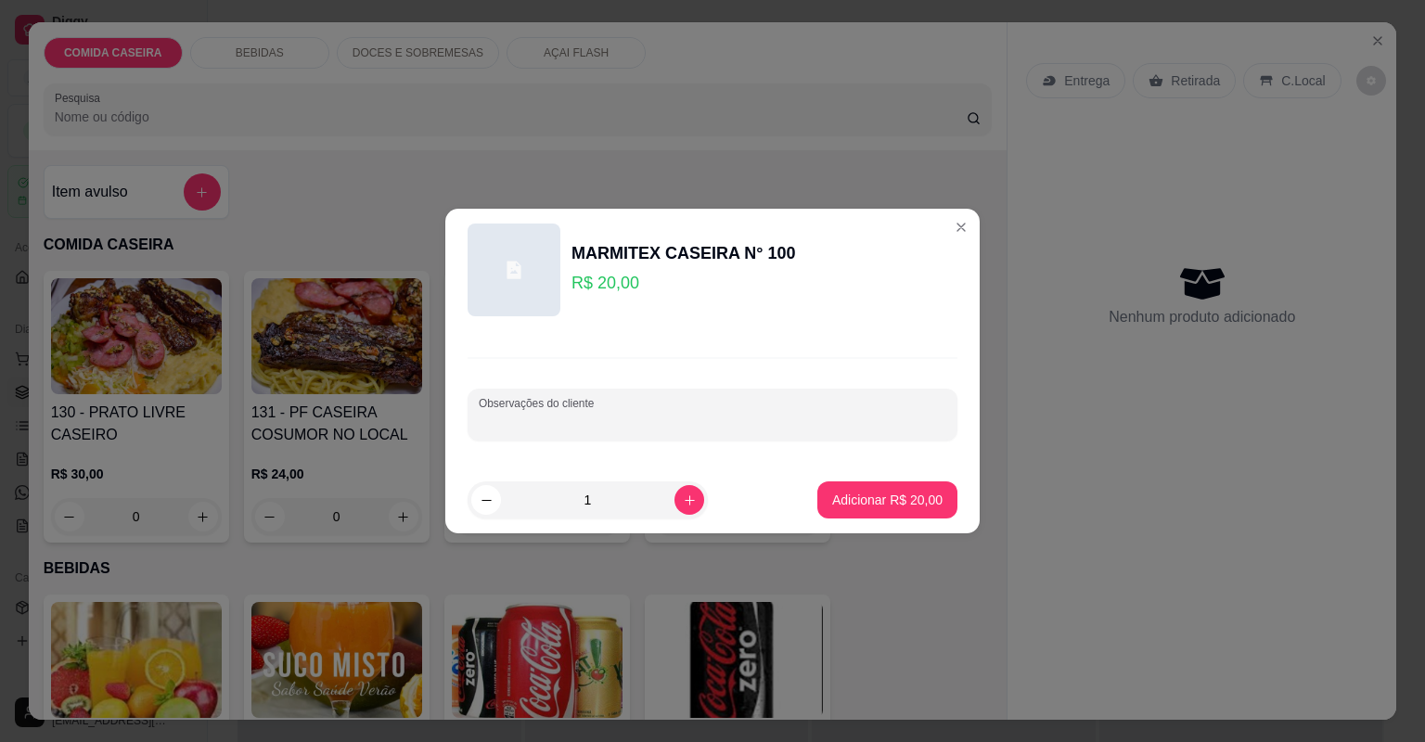
paste input "Feijão tropeiro, arroz macarrão, vinagrete e churrasco por favor"
type input "Feijão tropeiro, arroz macarrão, vinagrete e churrasco por favor"
click at [869, 518] on button "Adicionar R$ 20,00" at bounding box center [887, 500] width 140 height 37
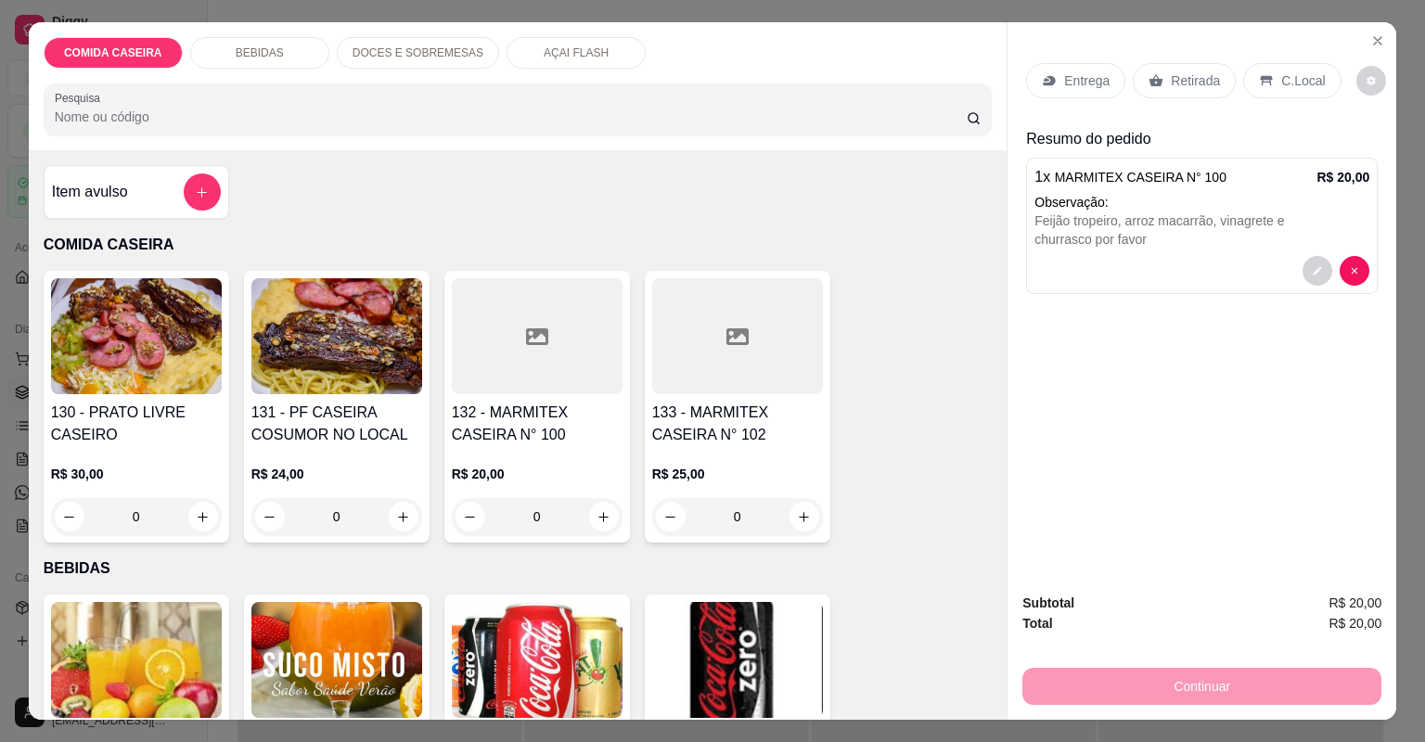
click at [1111, 83] on div "Entrega" at bounding box center [1075, 80] width 99 height 35
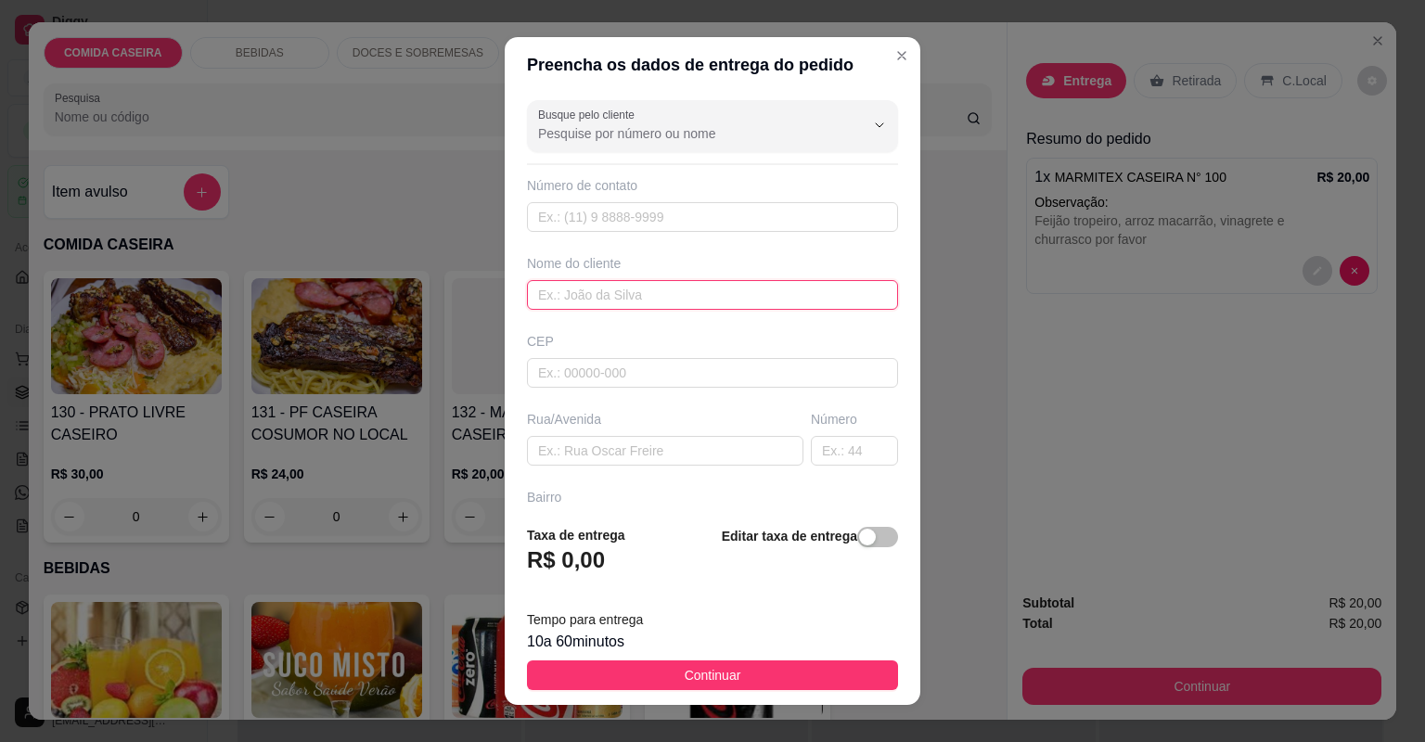
click at [615, 280] on input "text" at bounding box center [712, 295] width 371 height 30
type input "janine"
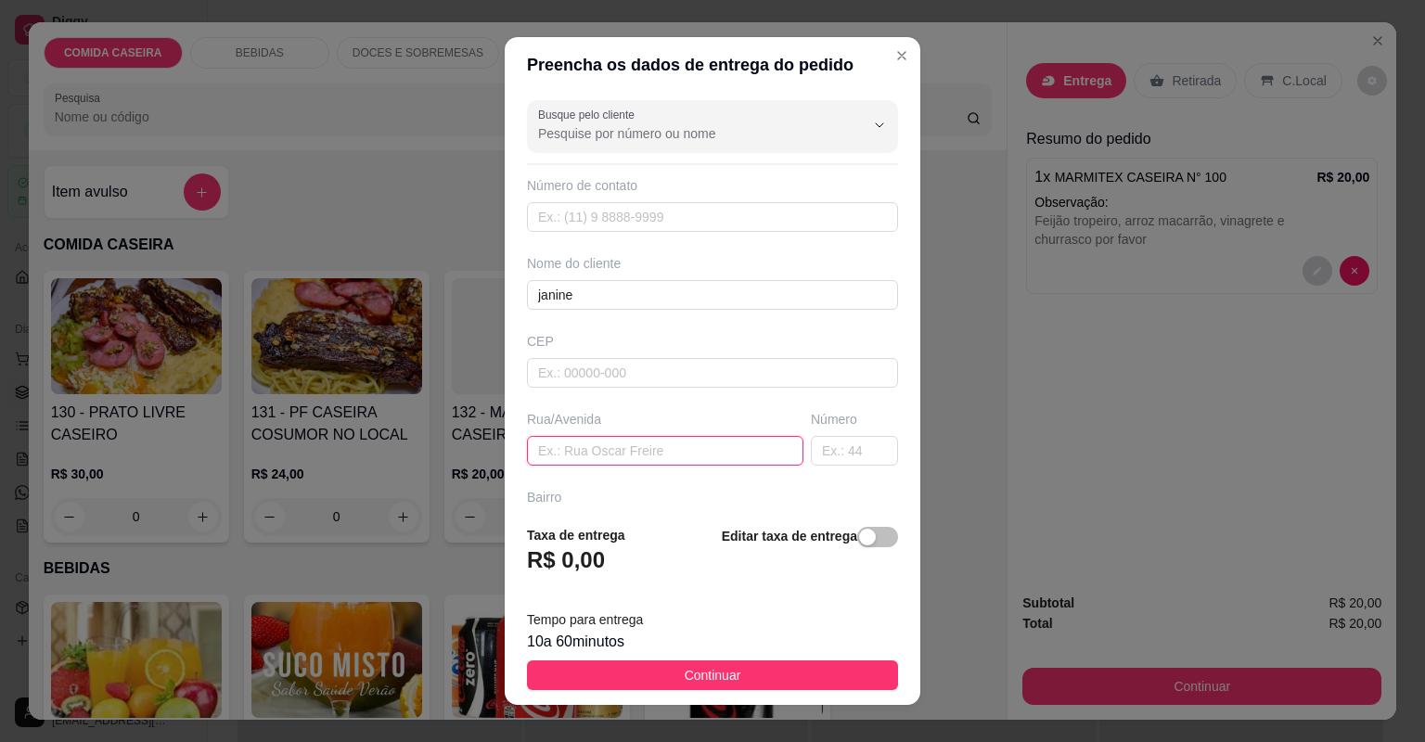
click at [643, 443] on input "text" at bounding box center [665, 451] width 276 height 30
paste input "[STREET_ADDRESS] referência beto da oficina"
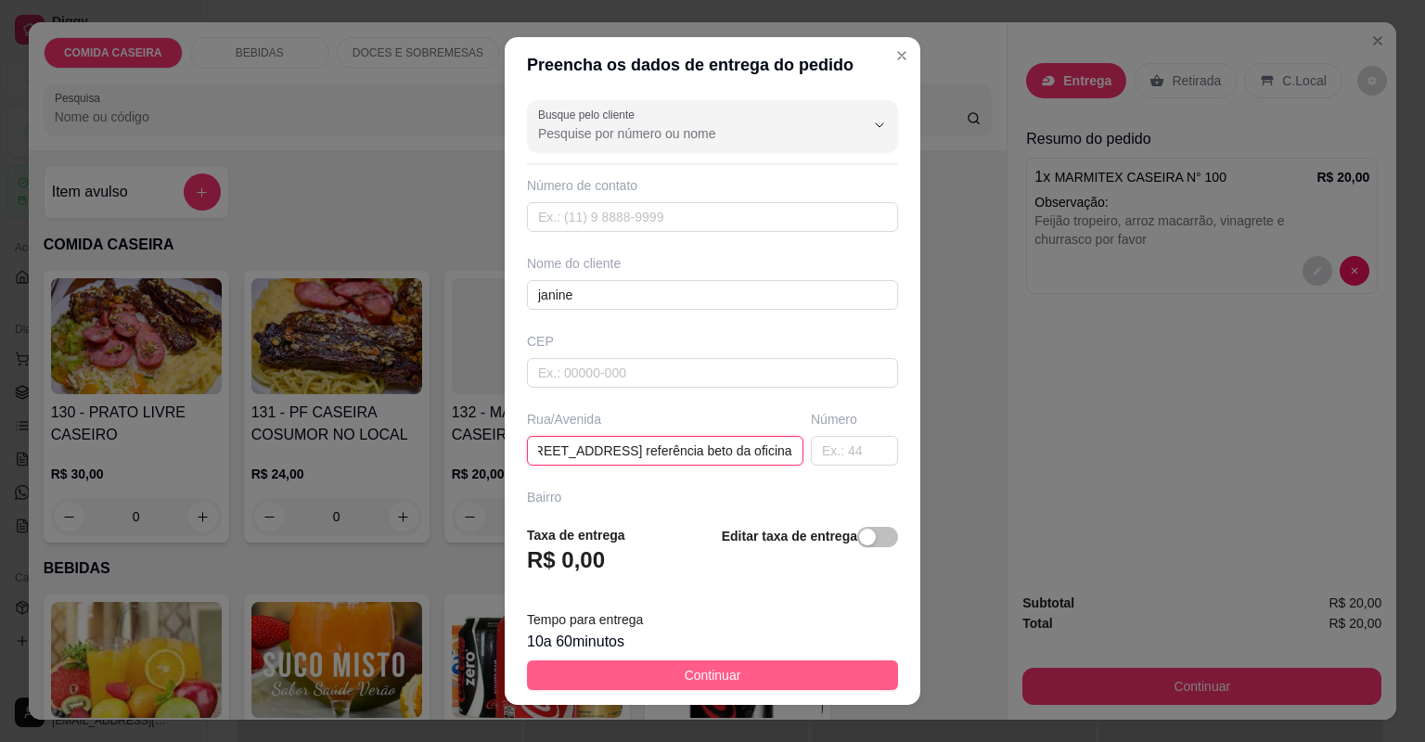
type input "[STREET_ADDRESS] referência beto da oficina"
click at [747, 668] on button "Continuar" at bounding box center [712, 676] width 371 height 30
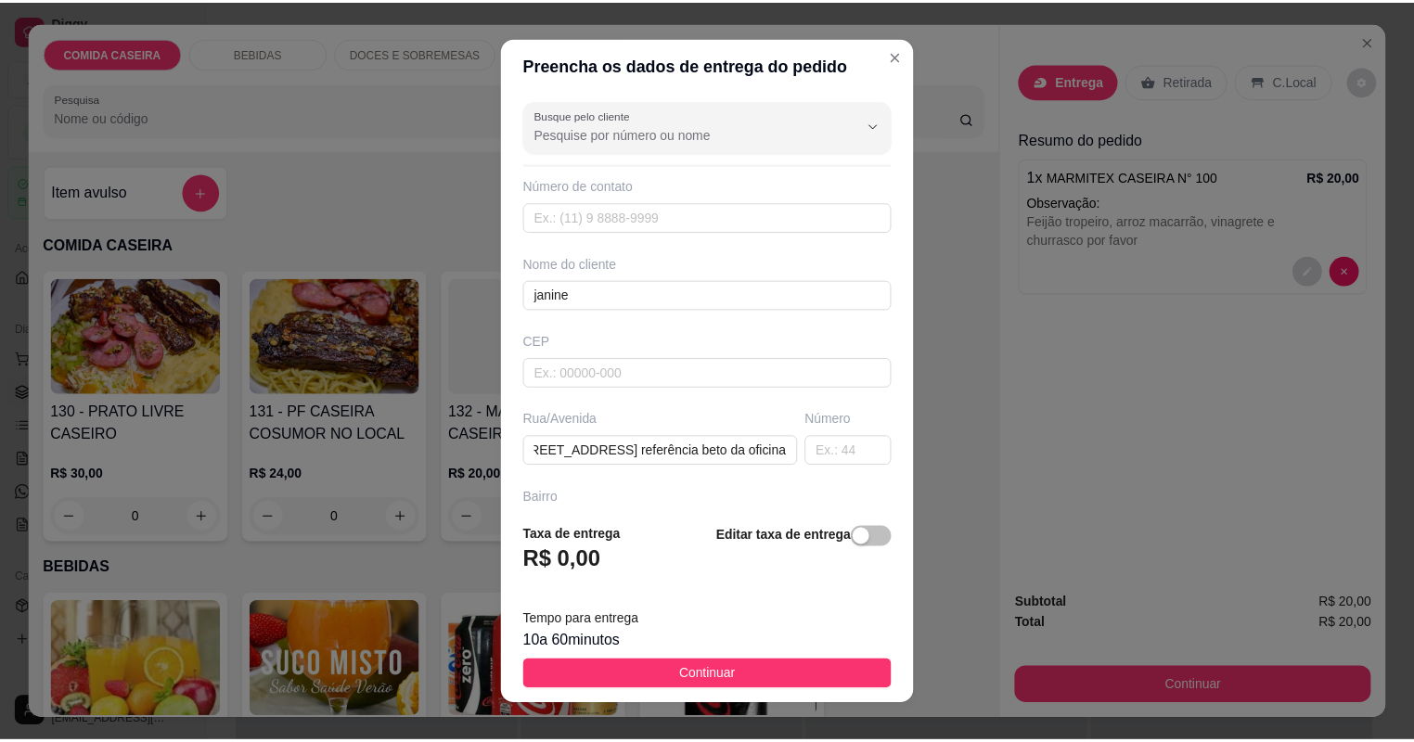
scroll to position [0, 0]
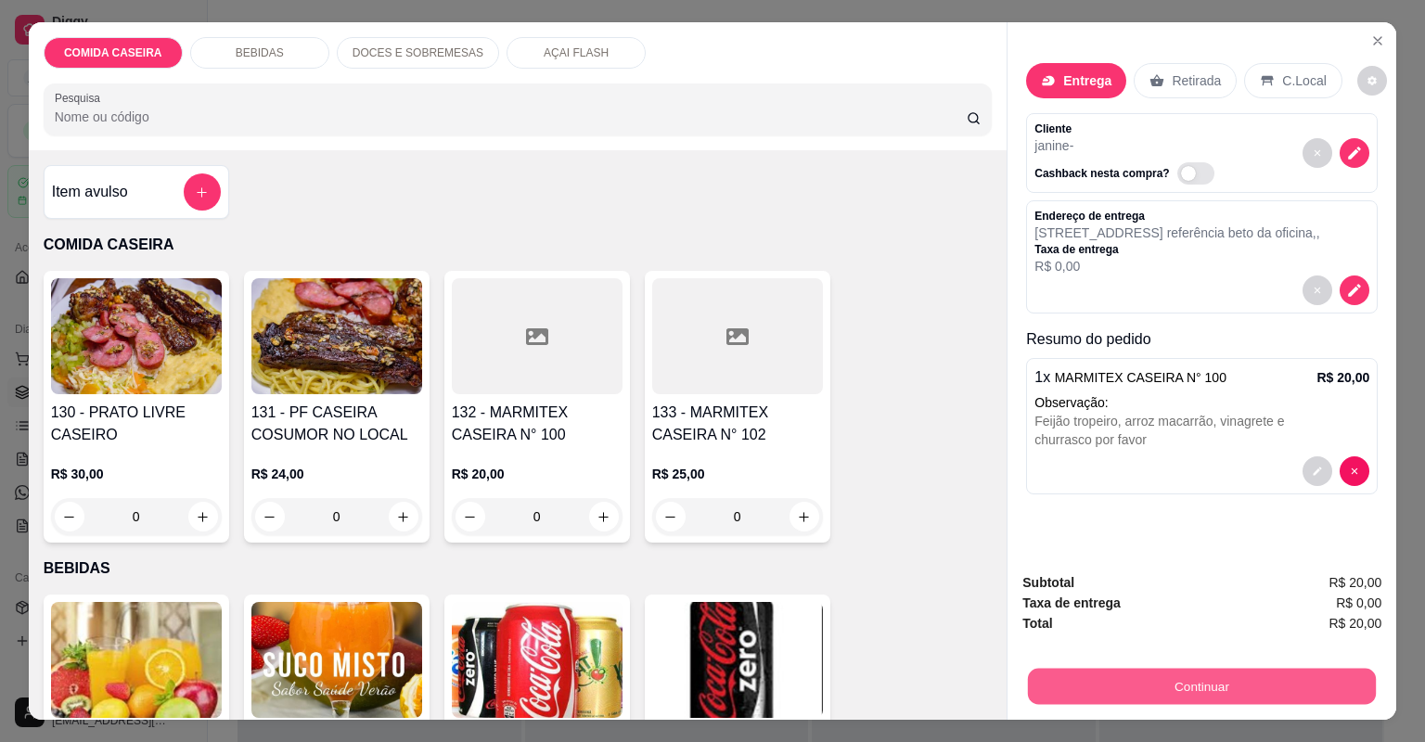
click at [1087, 700] on button "Continuar" at bounding box center [1202, 687] width 348 height 36
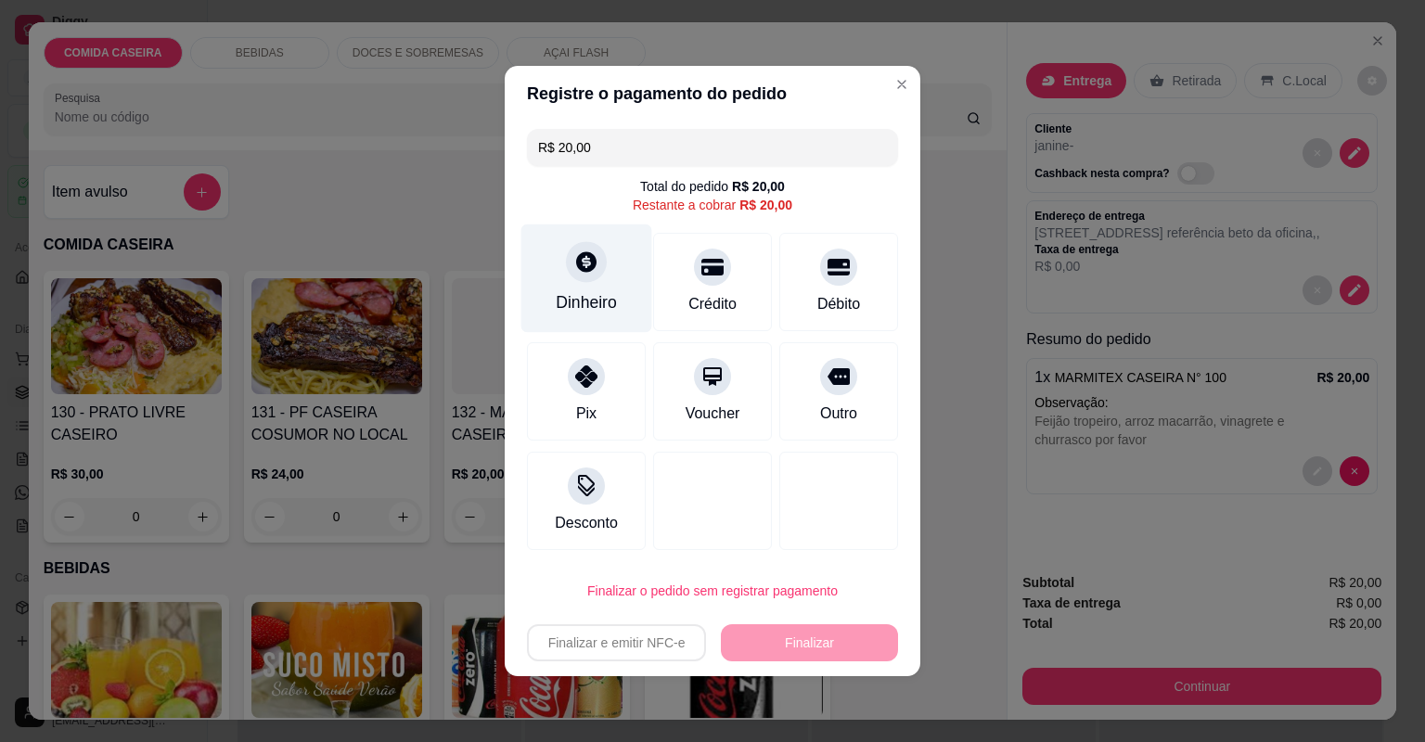
click at [536, 270] on div "Dinheiro" at bounding box center [586, 279] width 131 height 109
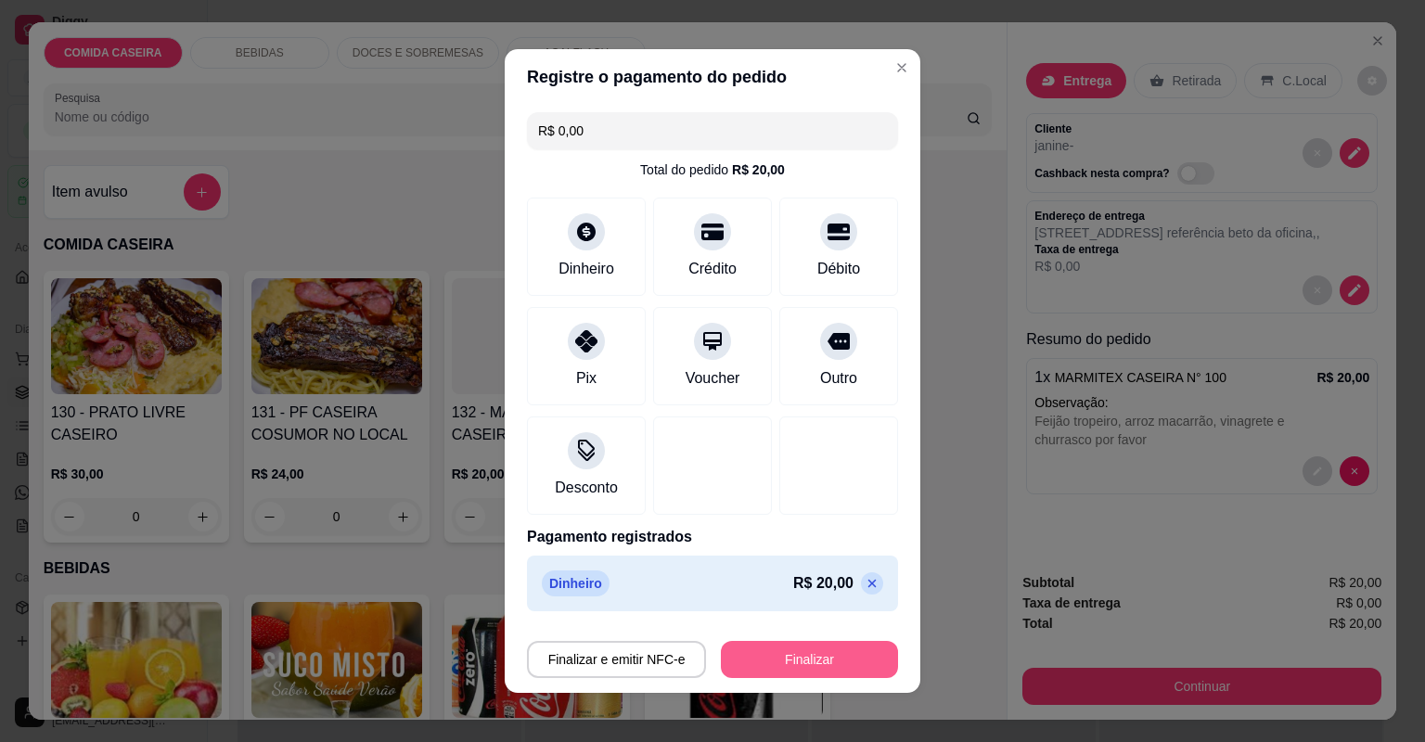
click at [816, 649] on button "Finalizar" at bounding box center [809, 659] width 177 height 37
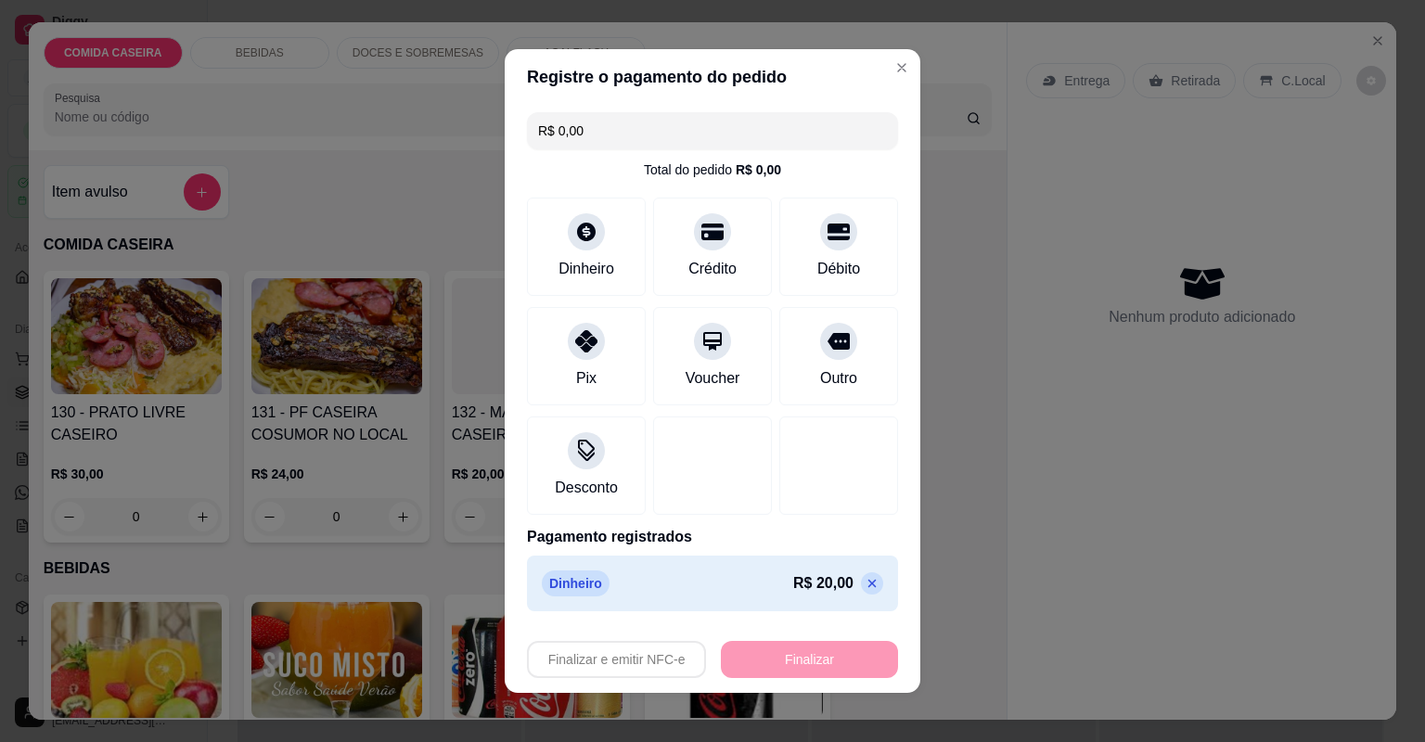
type input "-R$ 20,00"
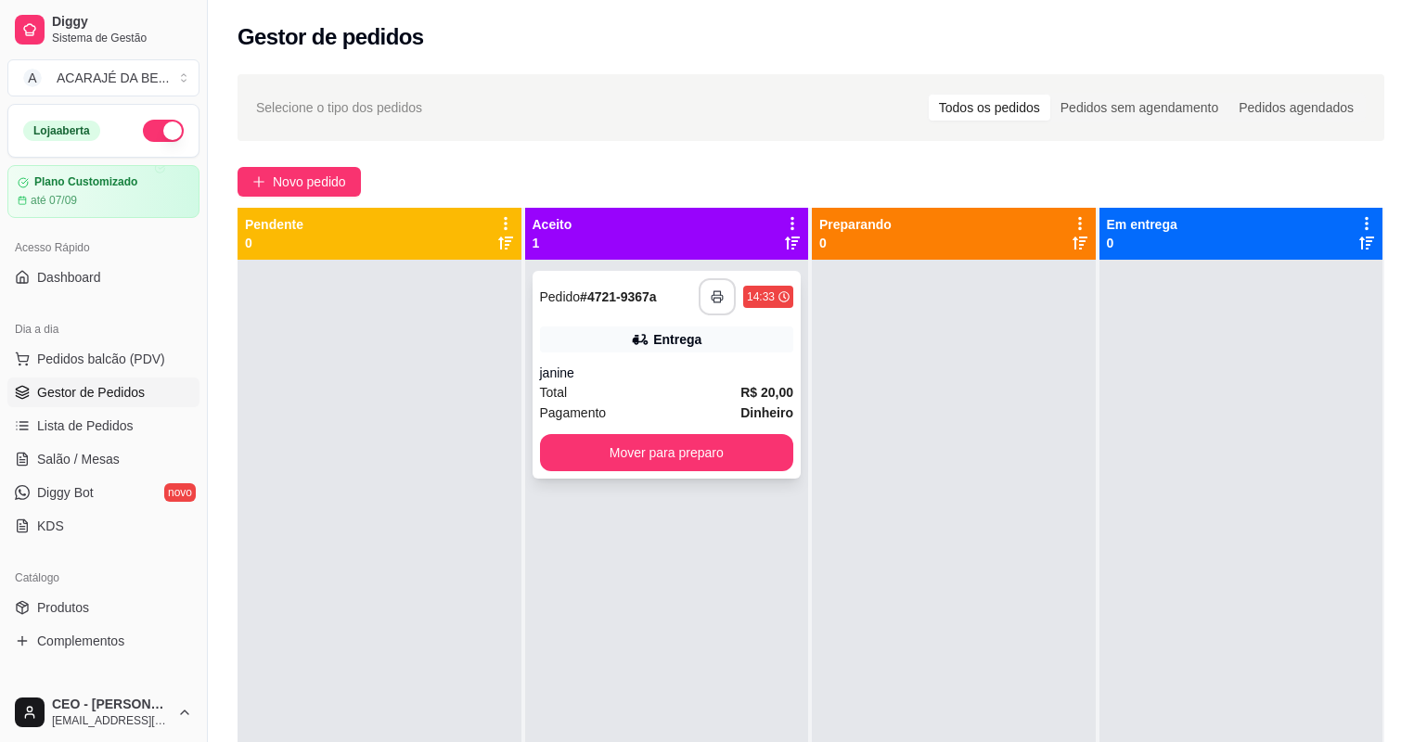
click at [713, 302] on rect "button" at bounding box center [716, 300] width 6 height 5
click at [598, 456] on button "Mover para preparo" at bounding box center [667, 452] width 254 height 37
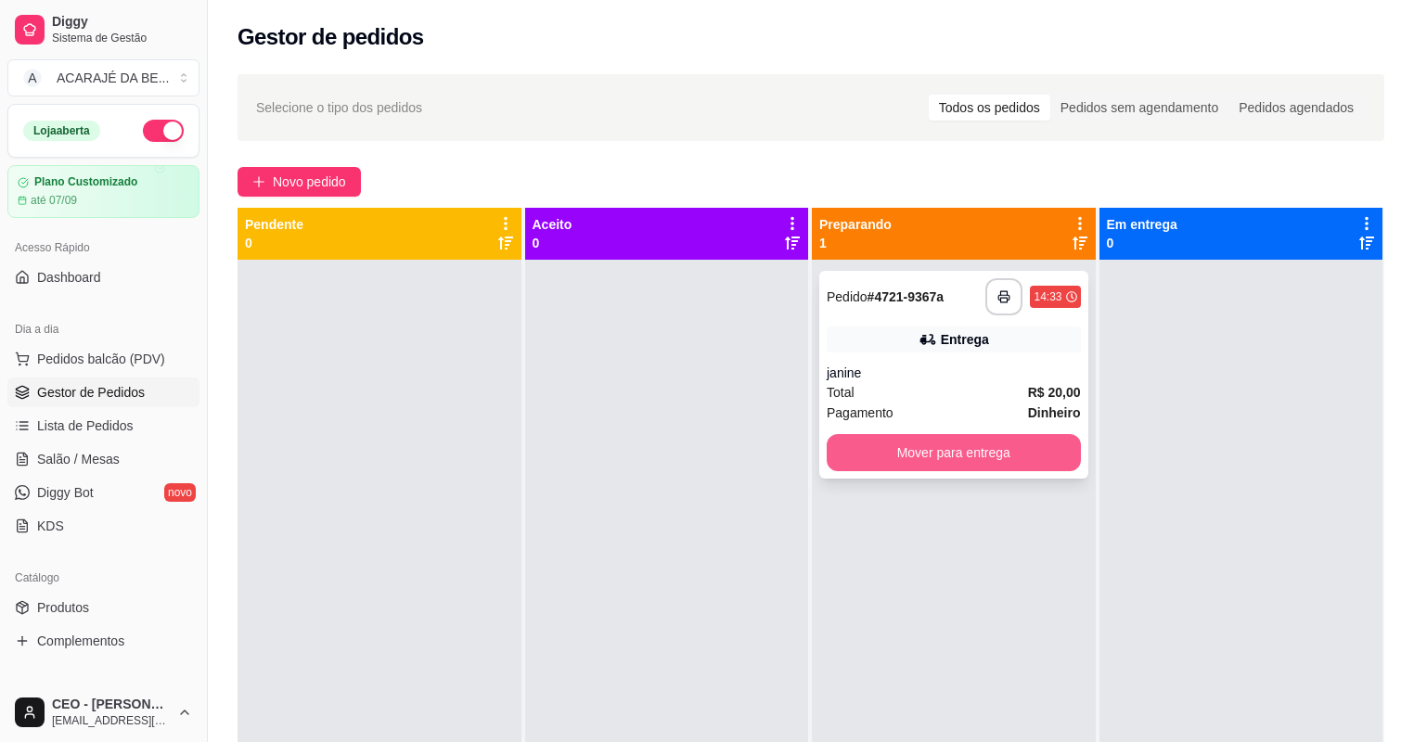
click at [878, 456] on button "Mover para entrega" at bounding box center [954, 452] width 254 height 37
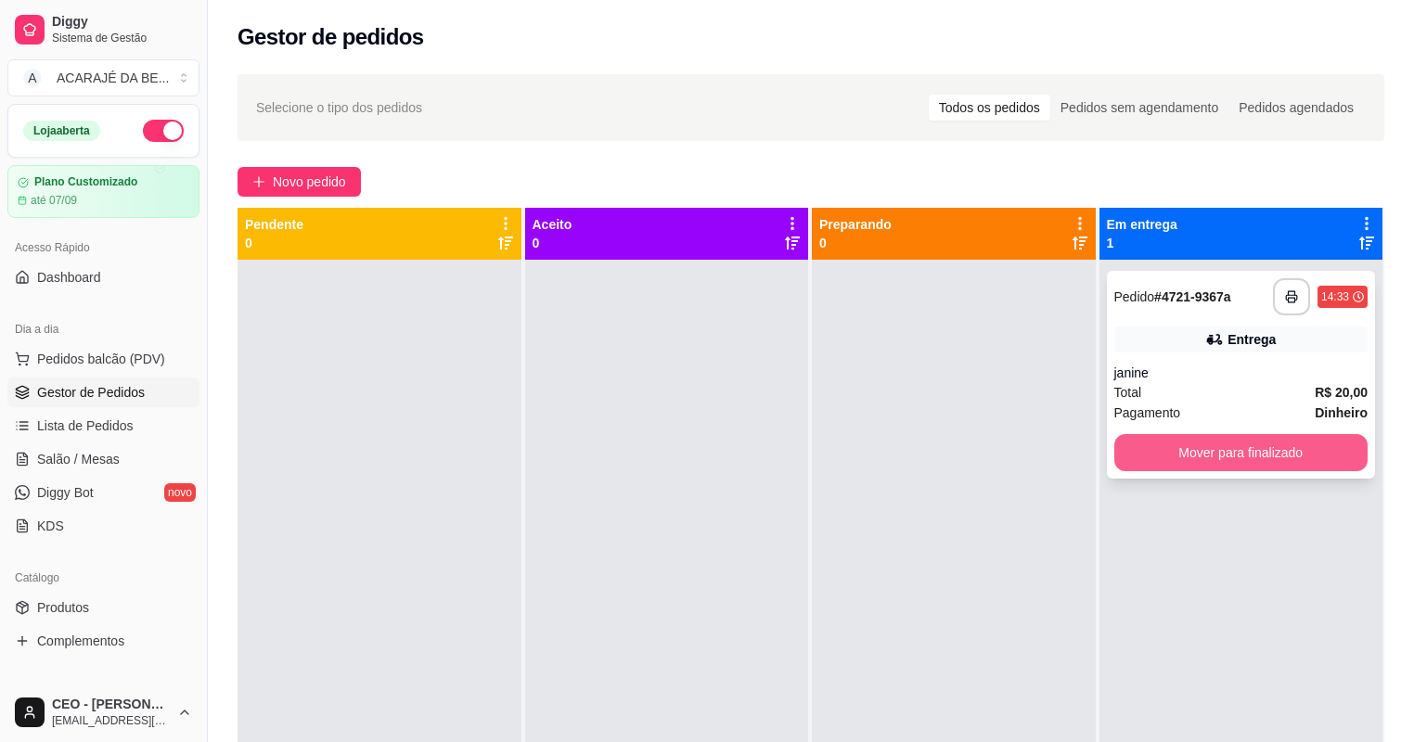
click at [1191, 442] on button "Mover para finalizado" at bounding box center [1241, 452] width 254 height 37
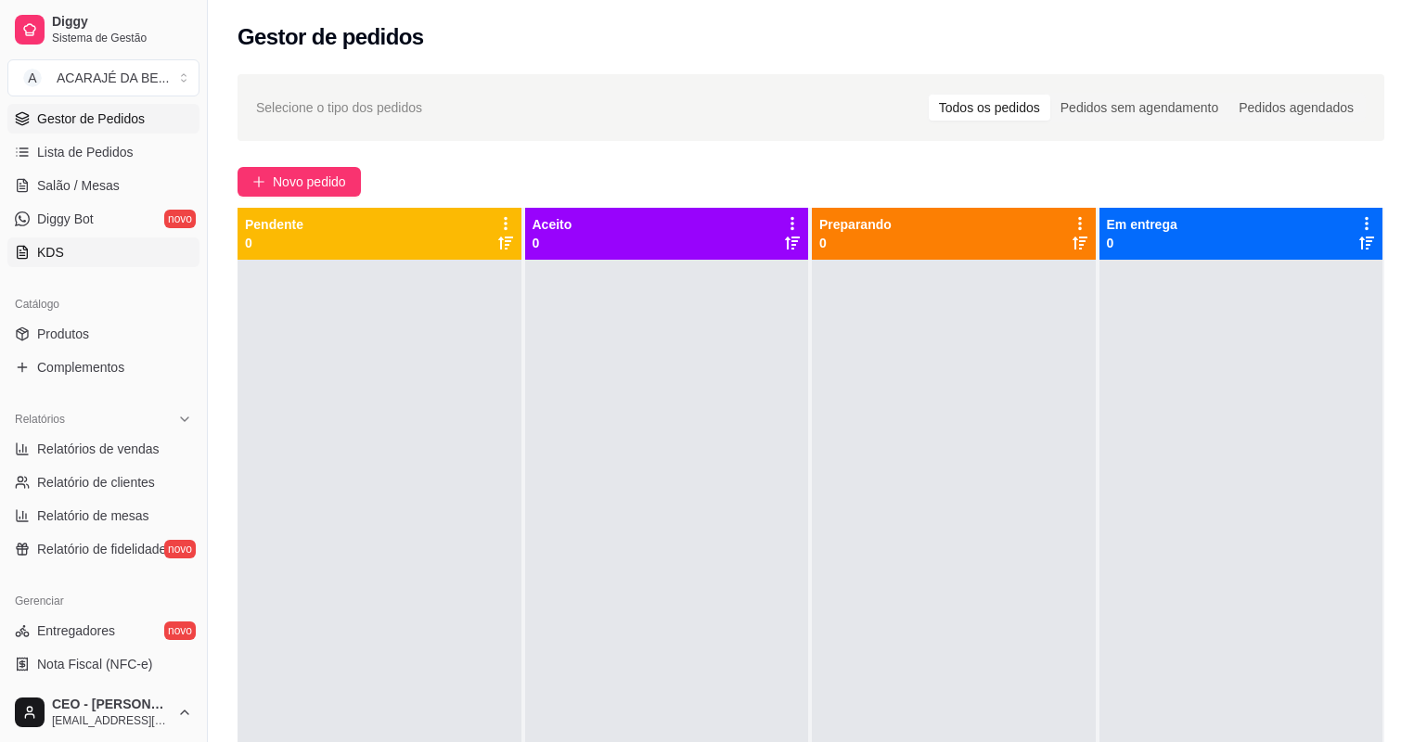
scroll to position [371, 0]
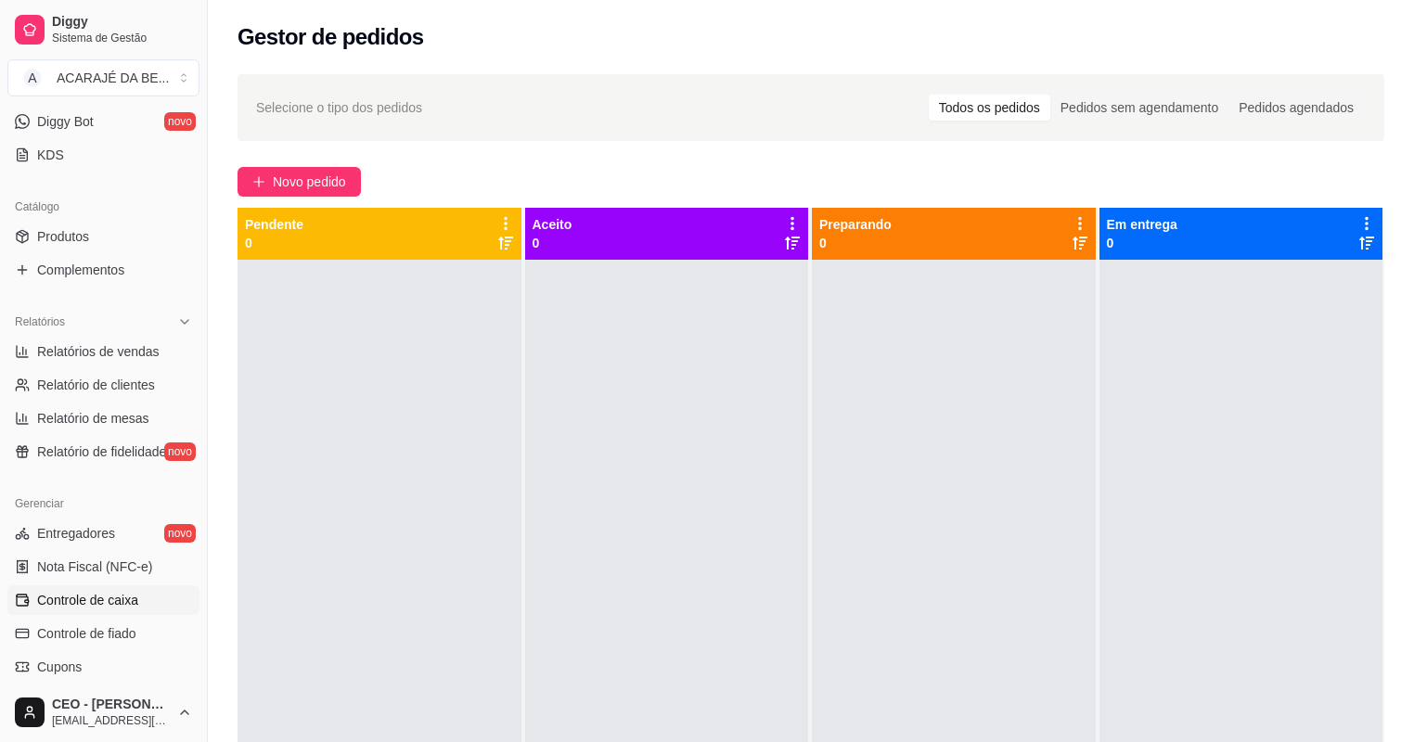
click at [132, 597] on span "Controle de caixa" at bounding box center [87, 600] width 101 height 19
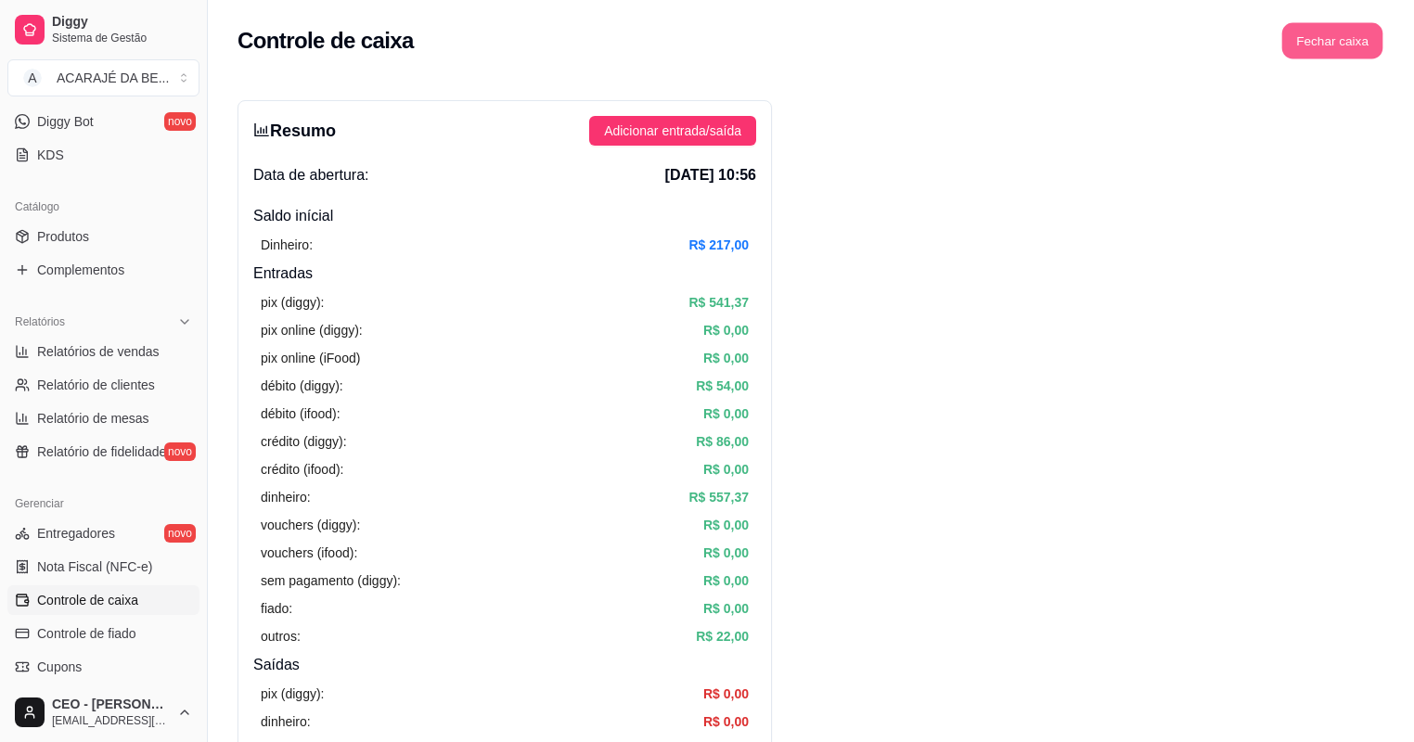
click at [1306, 38] on button "Fechar caixa" at bounding box center [1332, 41] width 101 height 36
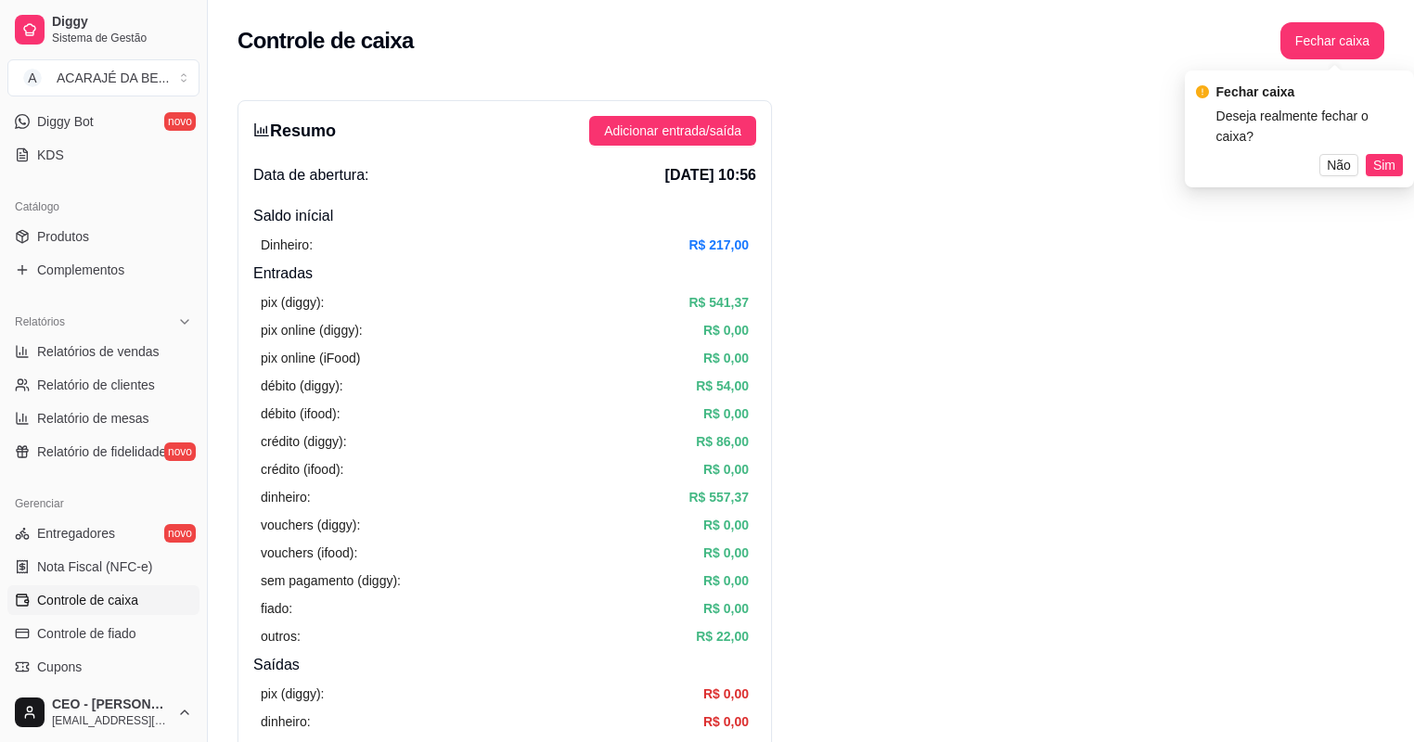
click at [1377, 155] on span "Sim" at bounding box center [1384, 165] width 22 height 20
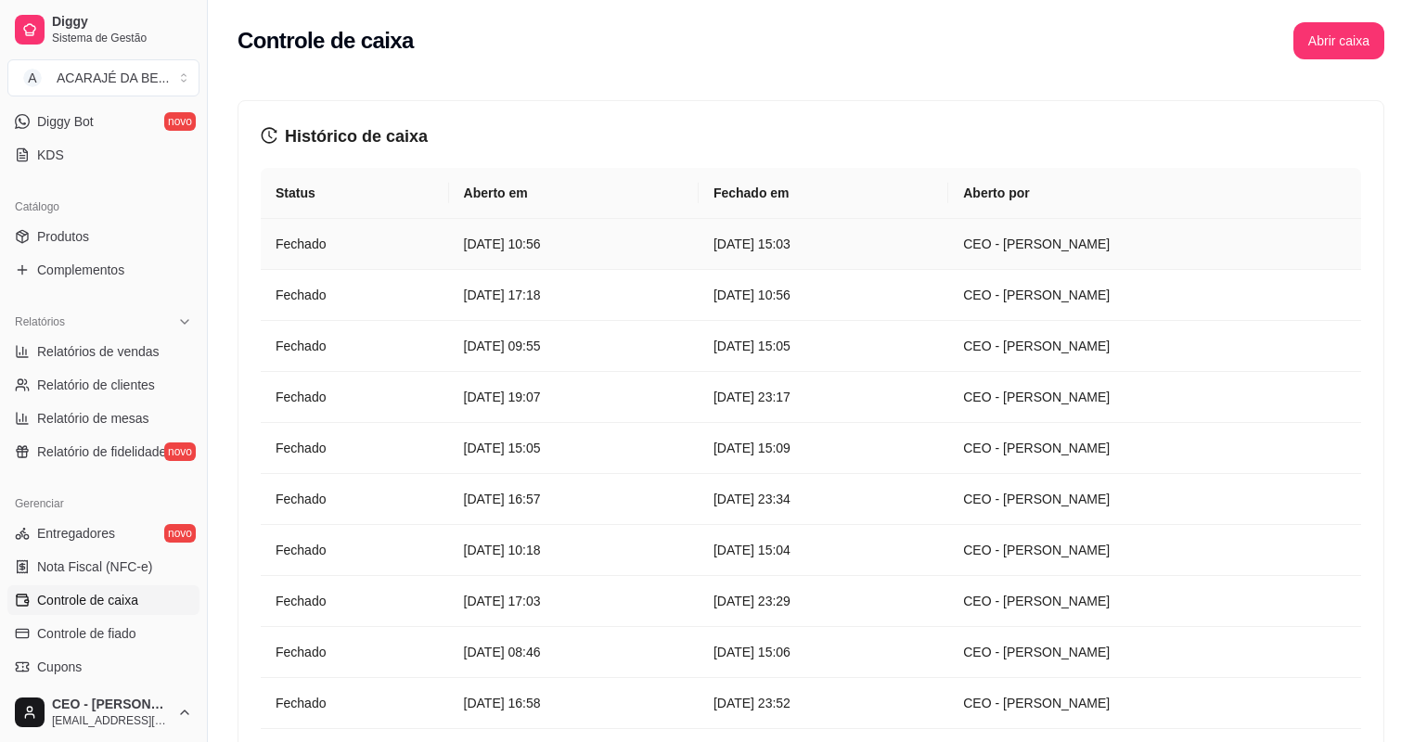
click at [643, 250] on article "[DATE] 10:56" at bounding box center [574, 244] width 220 height 20
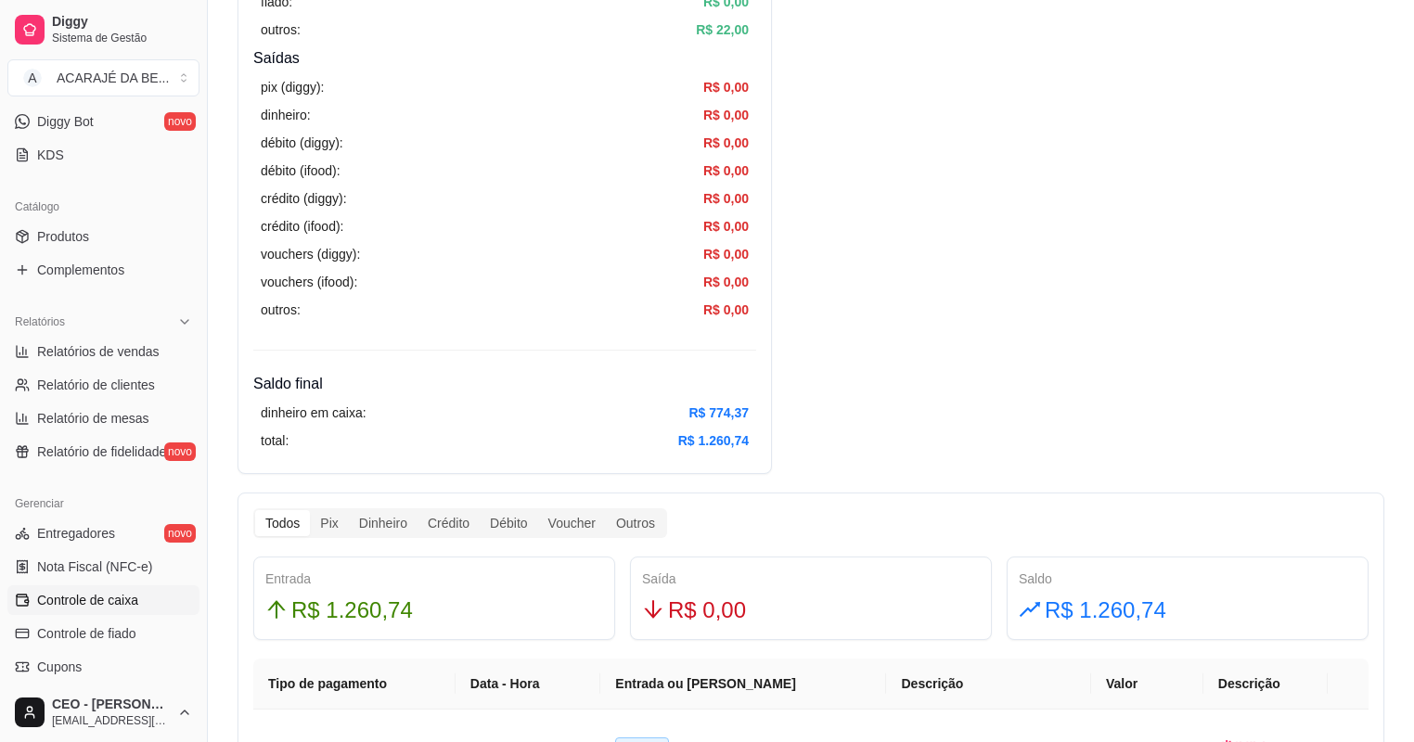
scroll to position [816, 0]
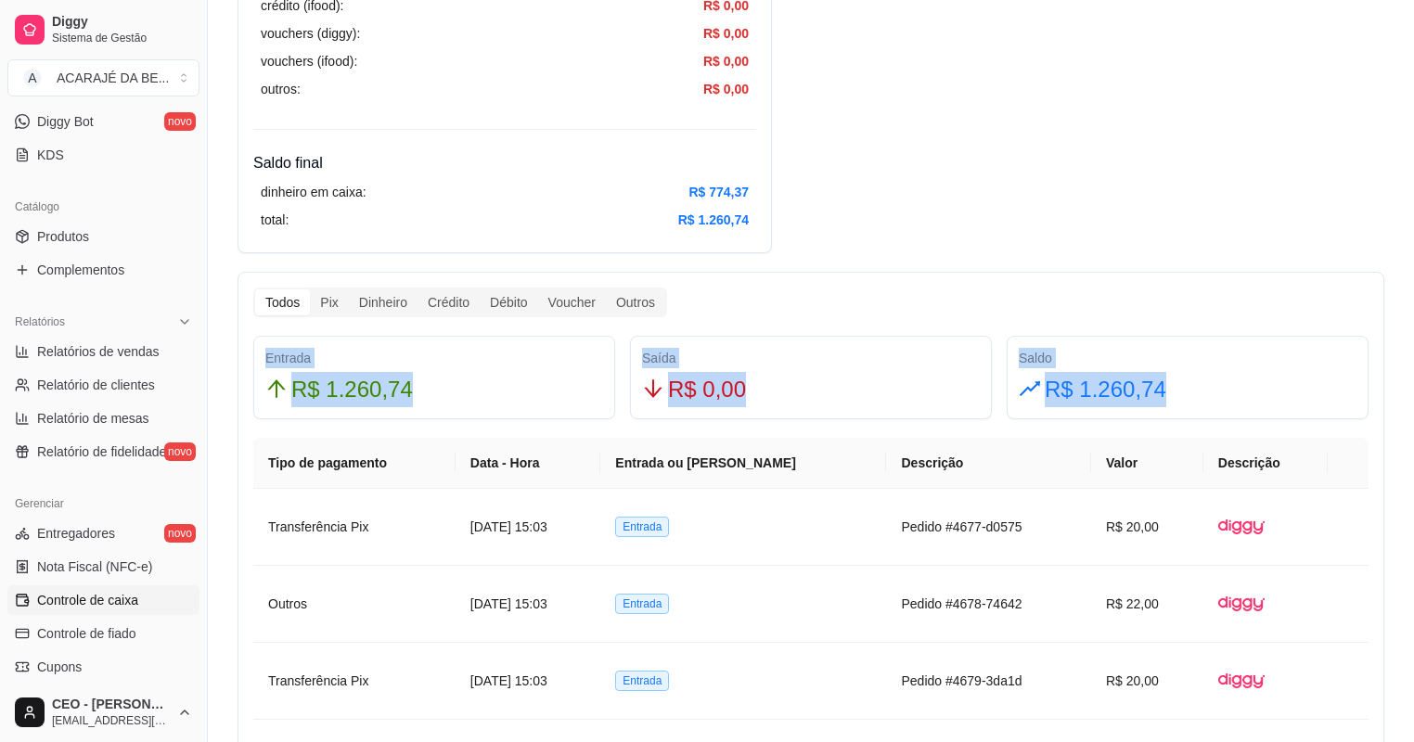
drag, startPoint x: 267, startPoint y: 360, endPoint x: 1243, endPoint y: 383, distance: 976.3
click at [1243, 383] on div "Entrada R$ 1.260,74 Saída R$ 0,00 Saldo R$ 1.260,74" at bounding box center [811, 378] width 1130 height 84
copy div "Entrada R$ 1.260,74 Saída R$ 0,00 Saldo R$ 1.260,74"
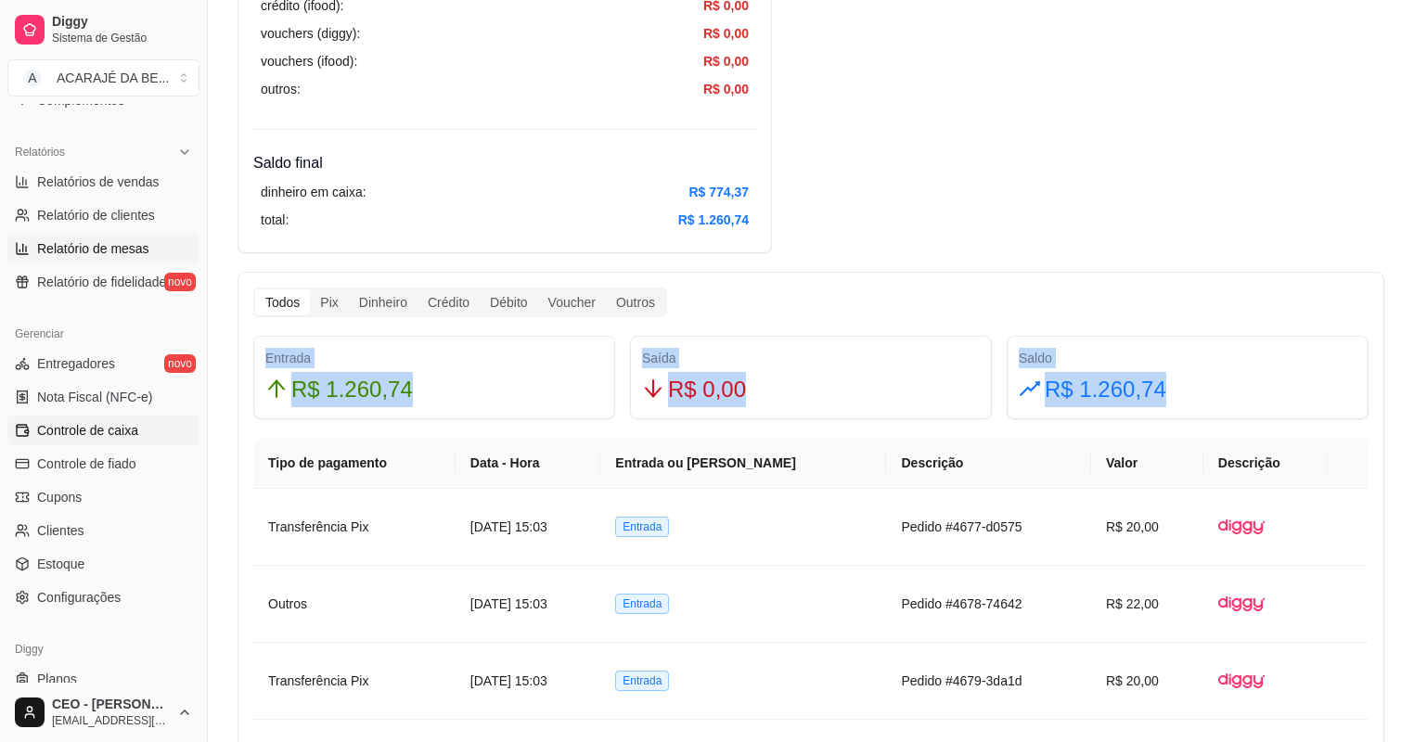
scroll to position [518, 0]
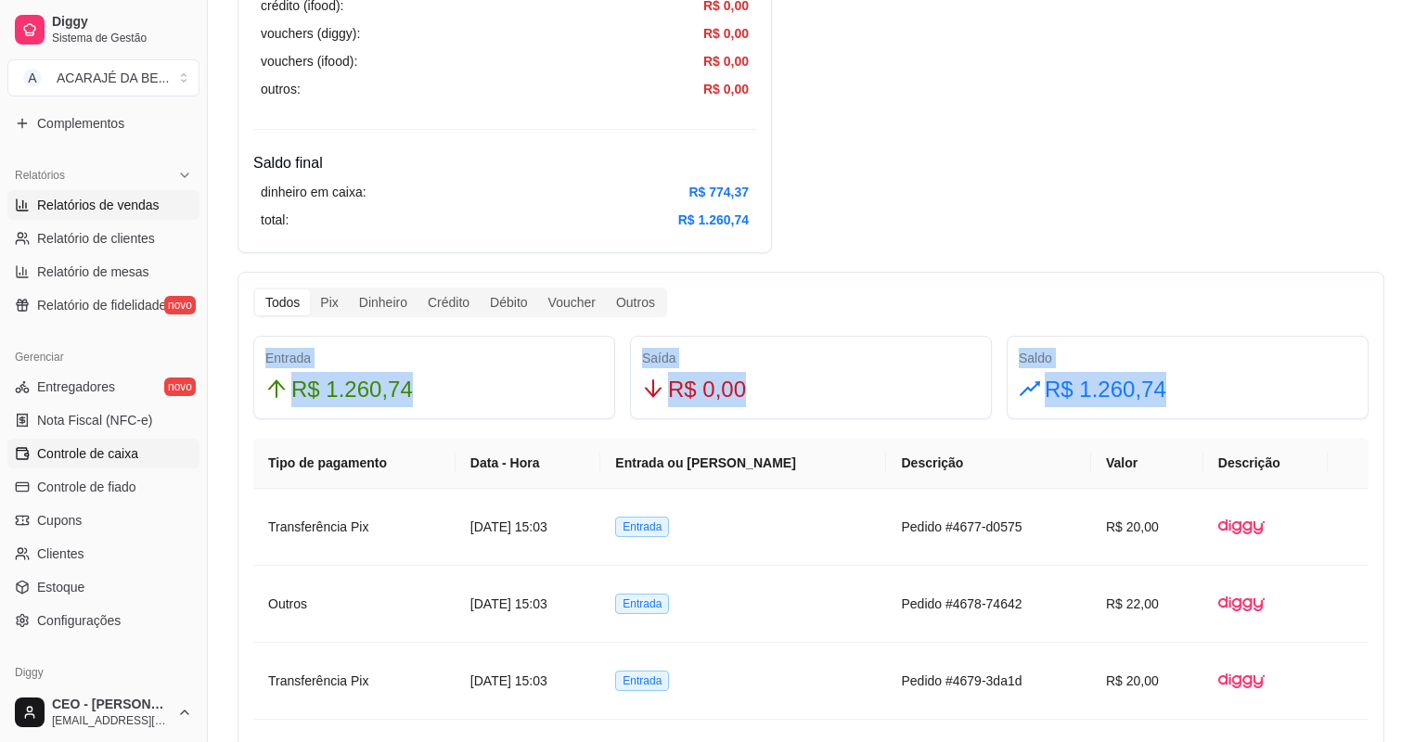
click at [122, 208] on span "Relatórios de vendas" at bounding box center [98, 205] width 122 height 19
select select "ALL"
select select "0"
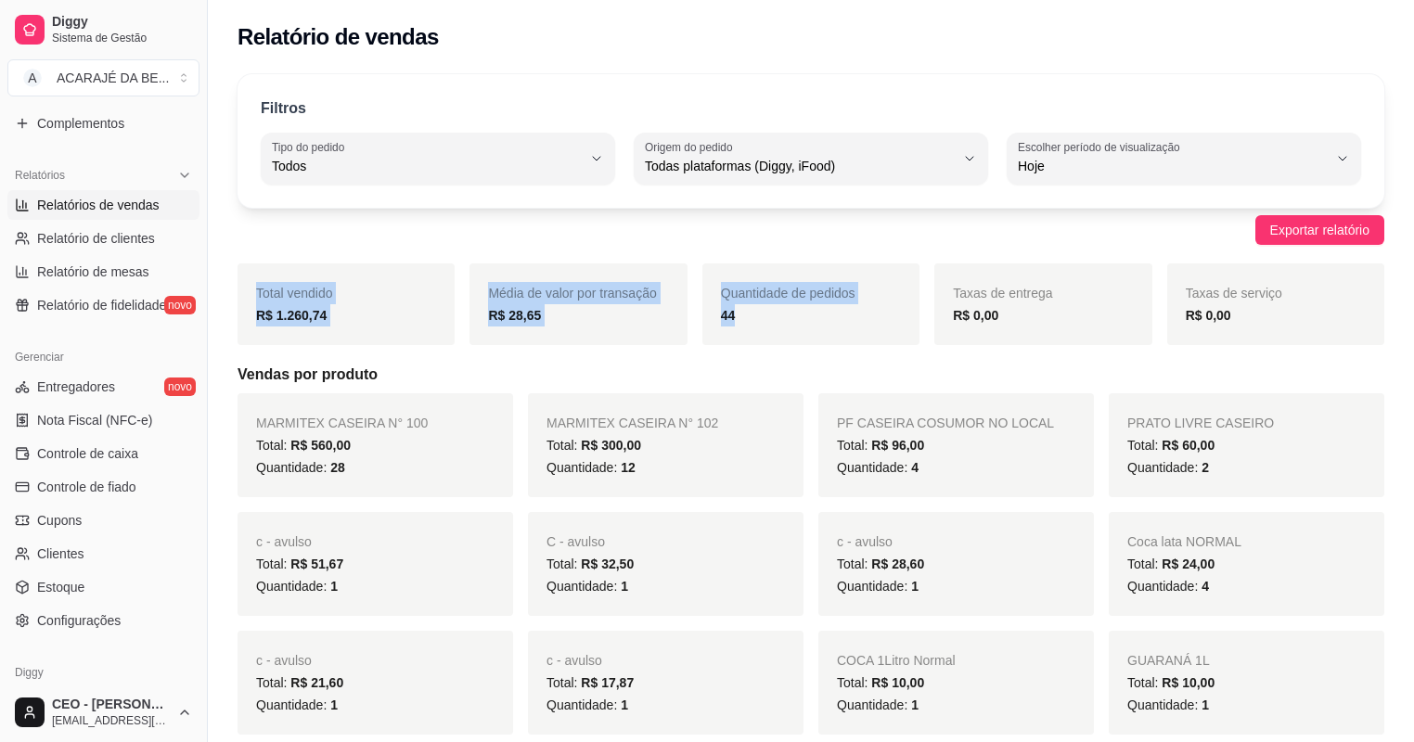
drag, startPoint x: 258, startPoint y: 296, endPoint x: 869, endPoint y: 322, distance: 612.0
click at [869, 322] on div "Total vendido R$ 1.260,74 Média de valor por transação R$ 28,65 Quantidade de p…" at bounding box center [811, 304] width 1147 height 82
copy div "Total vendido R$ 1.260,74 Média de valor por transação R$ 28,65 Quantidade de p…"
